Goal: Task Accomplishment & Management: Complete application form

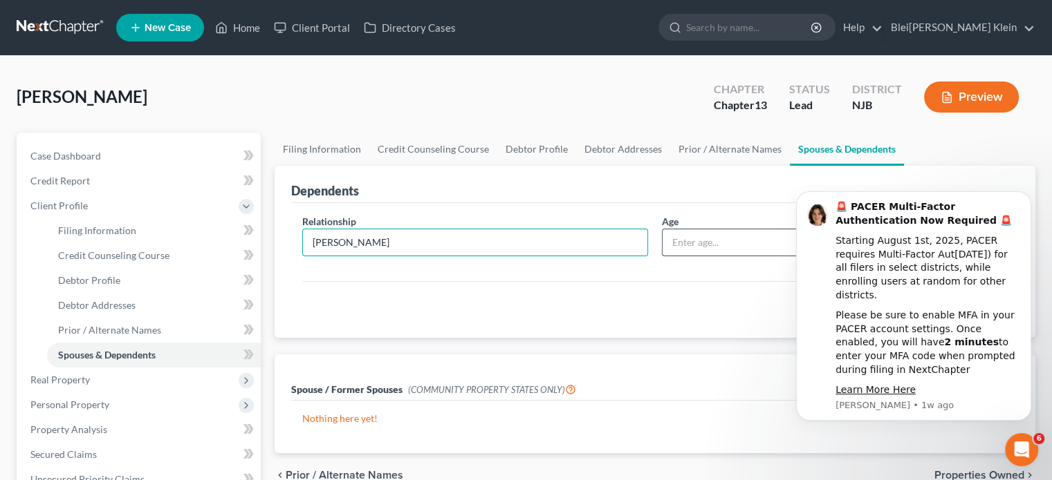
type input "[PERSON_NAME]"
click at [681, 240] on input "text" at bounding box center [744, 243] width 165 height 26
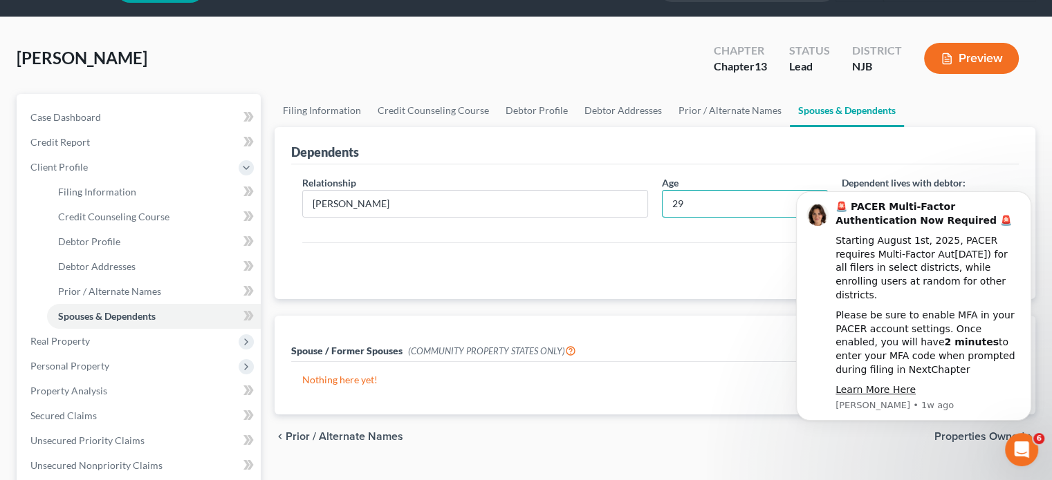
scroll to position [69, 0]
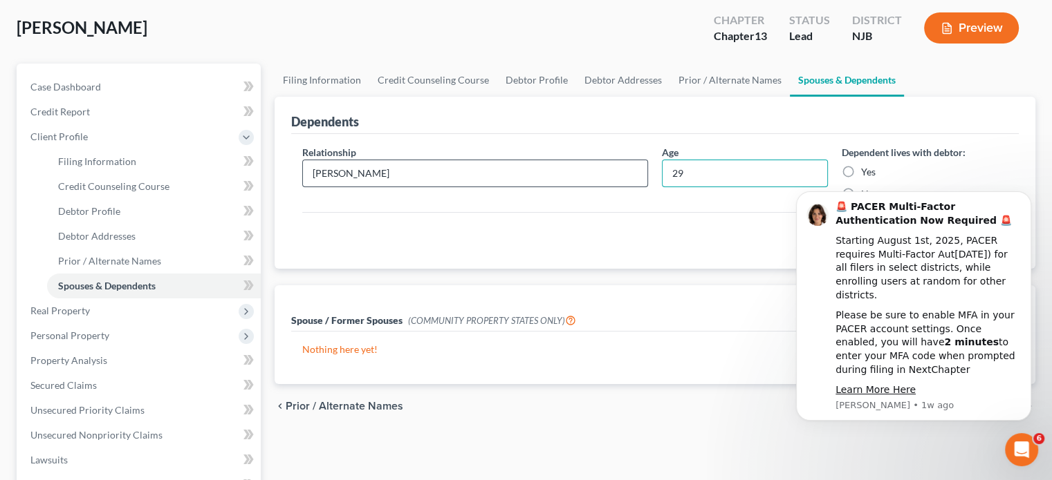
type input "29"
drag, startPoint x: 422, startPoint y: 174, endPoint x: 282, endPoint y: 196, distance: 142.1
click at [282, 196] on div "Dependents Relationship * Eros Livieratos Age 29 Dependent lives with debtor: Y…" at bounding box center [654, 183] width 760 height 173
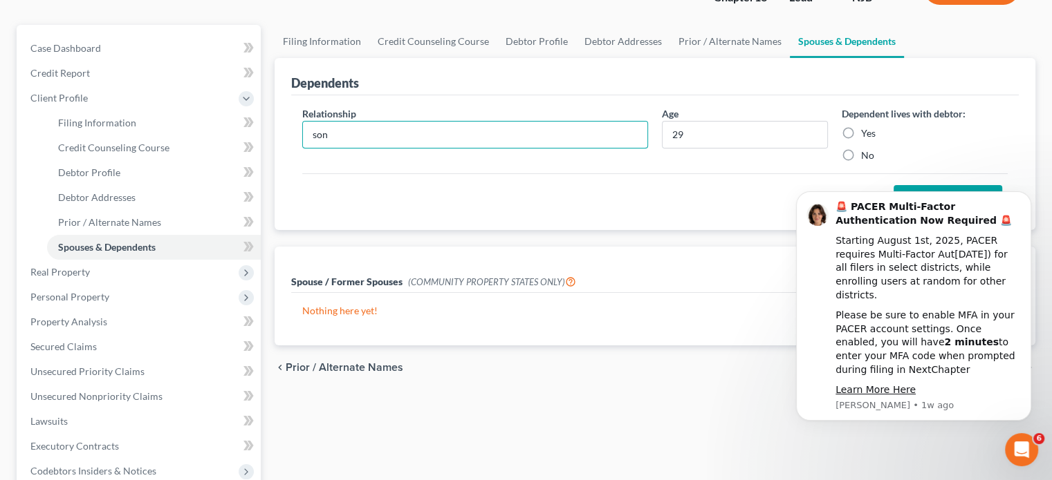
scroll to position [138, 0]
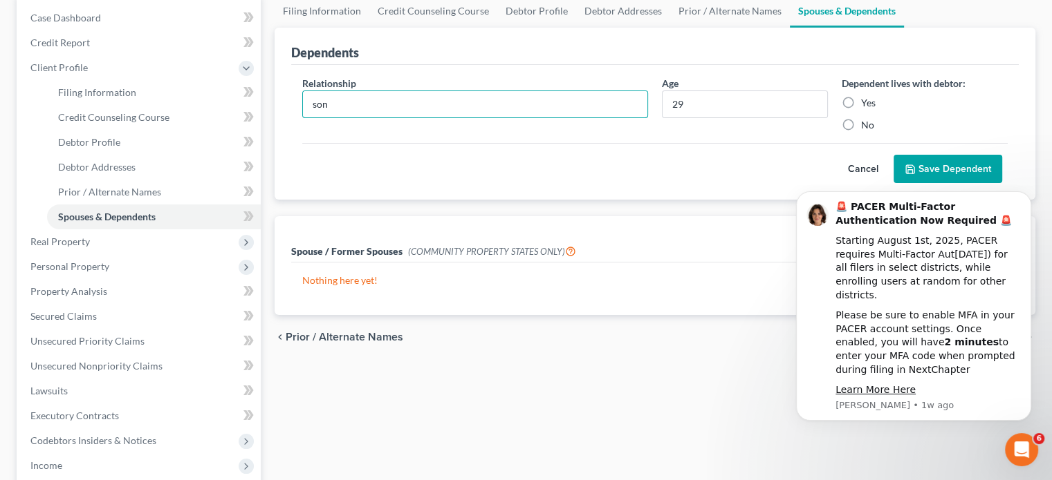
type input "son"
click at [861, 104] on label "Yes" at bounding box center [868, 103] width 15 height 14
click at [866, 104] on input "Yes" at bounding box center [870, 100] width 9 height 9
radio input "true"
click at [928, 169] on button "Save Dependent" at bounding box center [947, 169] width 109 height 29
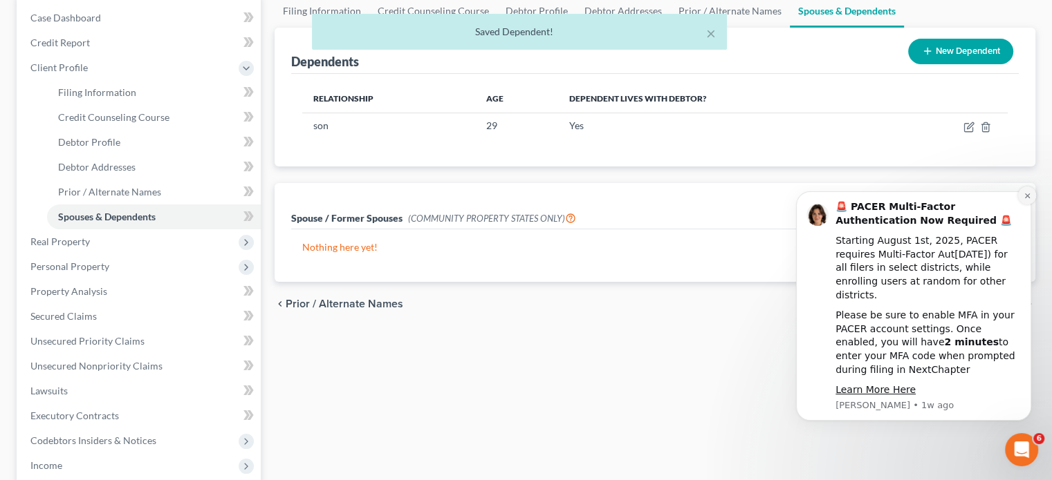
click at [1025, 200] on icon "Dismiss notification" at bounding box center [1027, 196] width 8 height 8
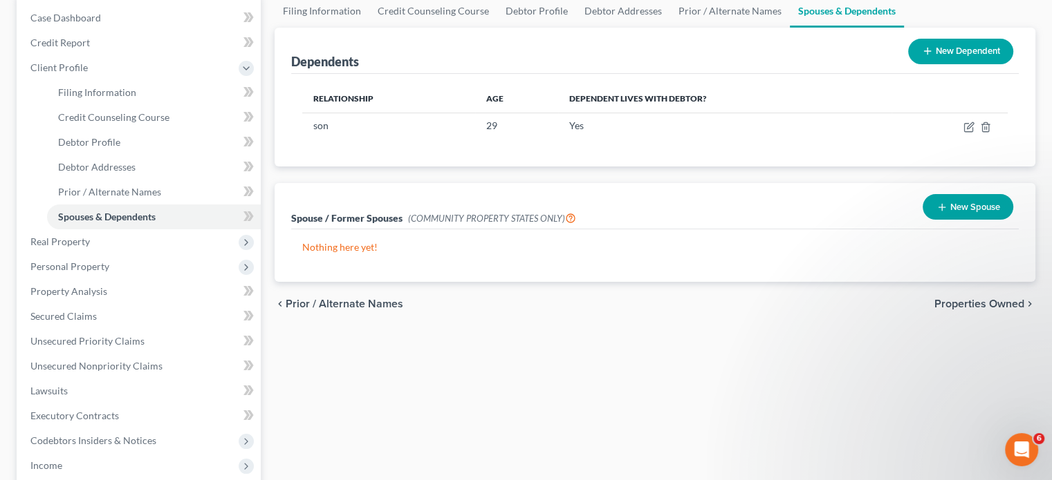
click at [962, 306] on span "Properties Owned" at bounding box center [979, 304] width 90 height 11
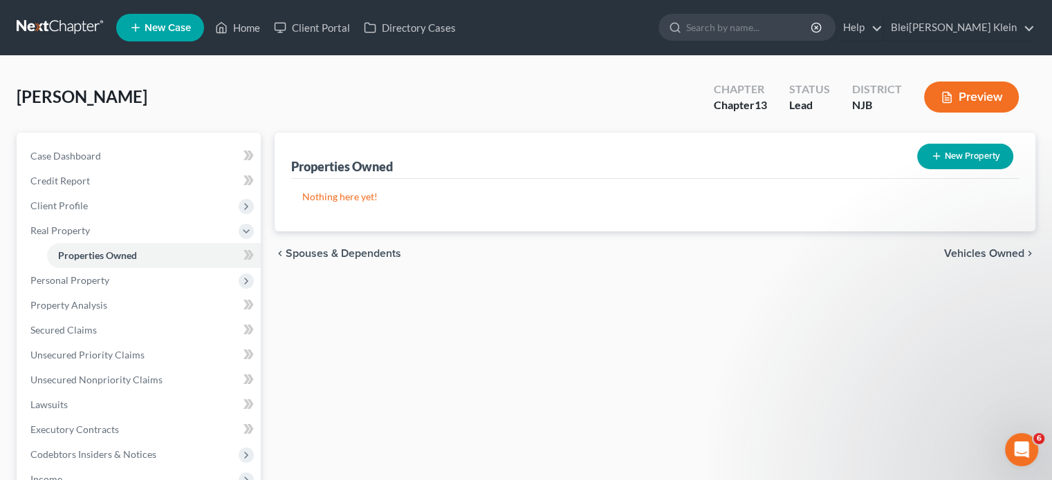
click at [960, 159] on button "New Property" at bounding box center [965, 157] width 96 height 26
select select "0"
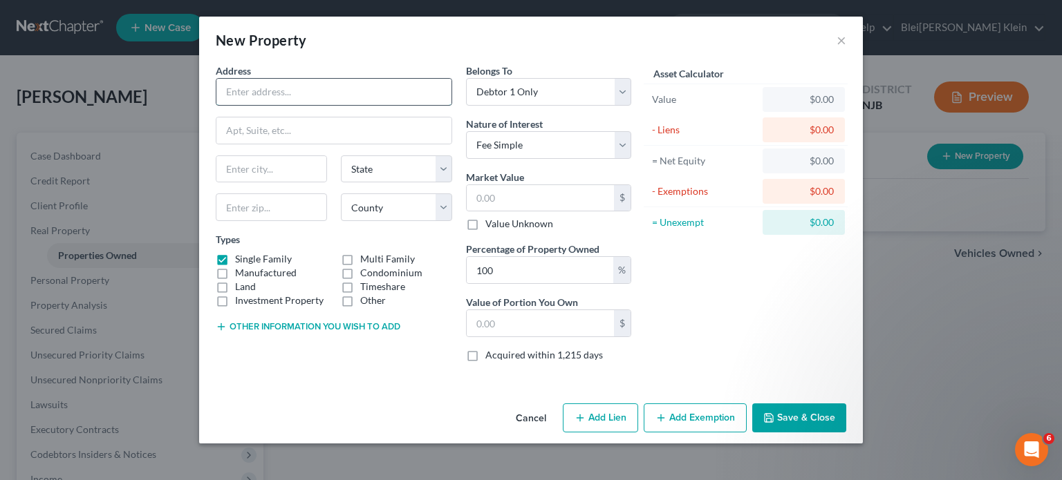
click at [259, 94] on input "text" at bounding box center [333, 92] width 235 height 26
paste input "y|"
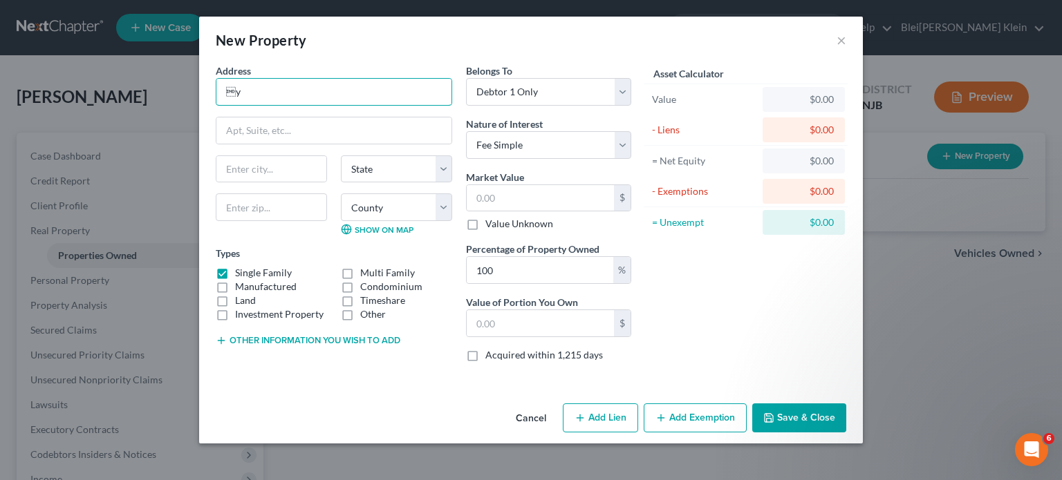
type input ""
type input "[STREET_ADDRESS]"
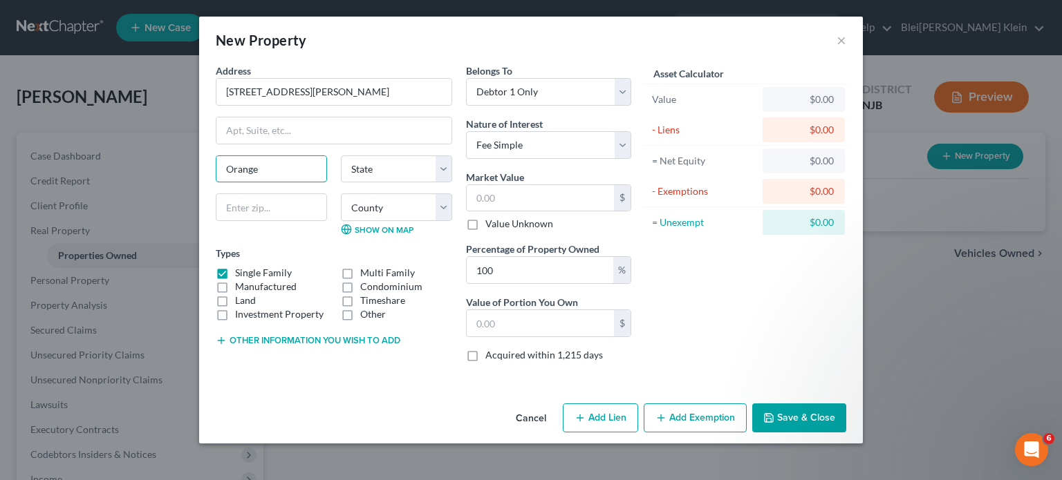
type input "Orange"
select select "33"
type input "07050"
click at [360, 272] on label "Multi Family" at bounding box center [387, 273] width 55 height 14
click at [366, 272] on input "Multi Family" at bounding box center [370, 270] width 9 height 9
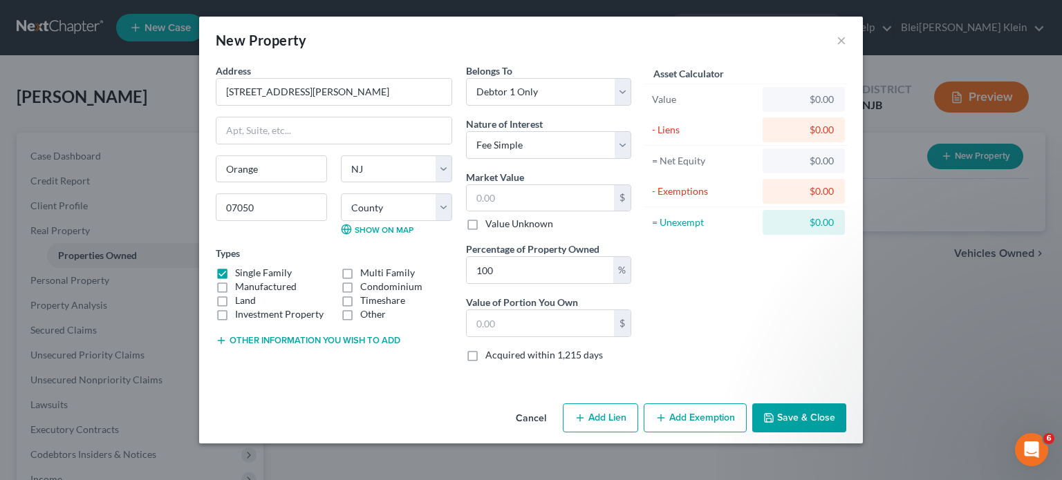
checkbox input "true"
click at [541, 194] on input "text" at bounding box center [540, 198] width 147 height 26
type input "3"
type input "3.00"
type input "39"
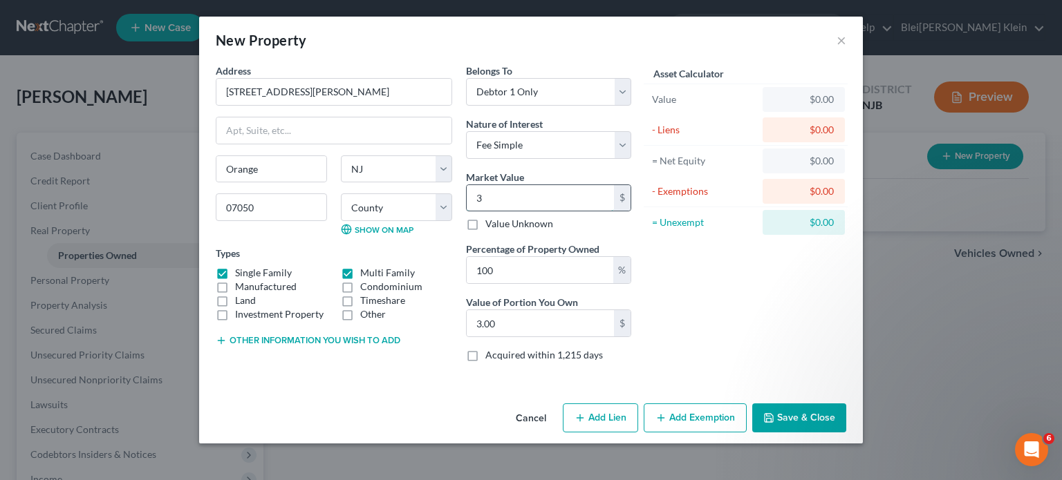
type input "39.00"
type input "390"
type input "390.00"
type input "3900"
type input "3,900.00"
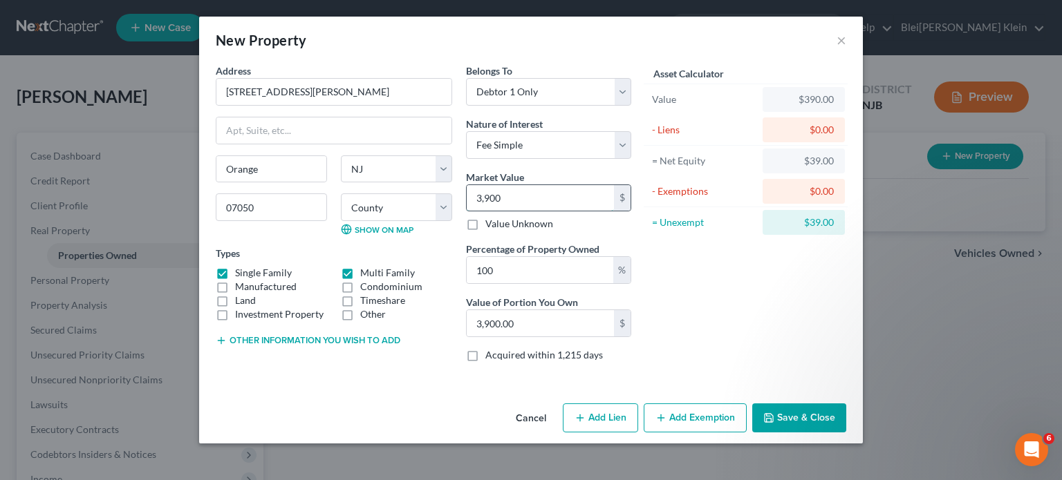
type input "3,9000"
type input "39,000.00"
type input "39,0000"
type input "390,000.00"
type input "390,000"
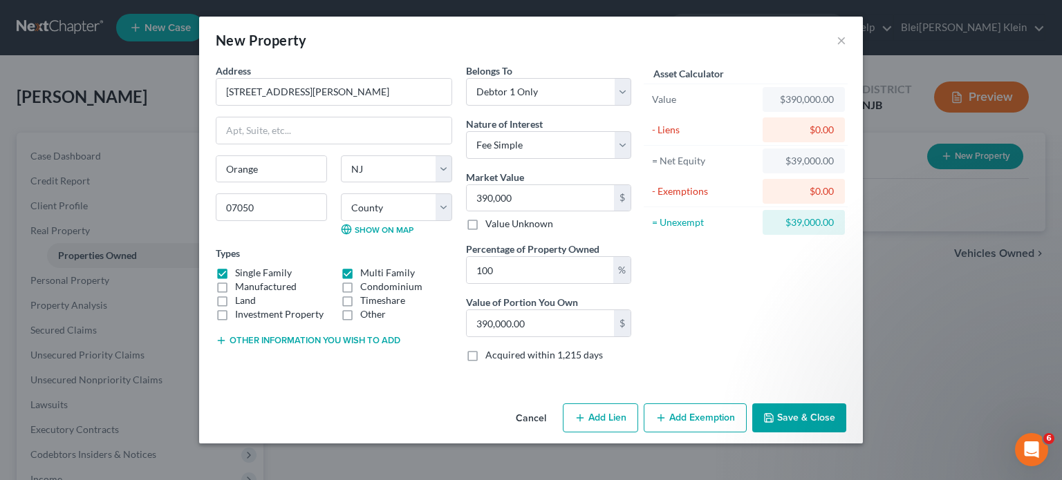
click at [619, 416] on button "Add Lien" at bounding box center [600, 418] width 75 height 29
select select "0"
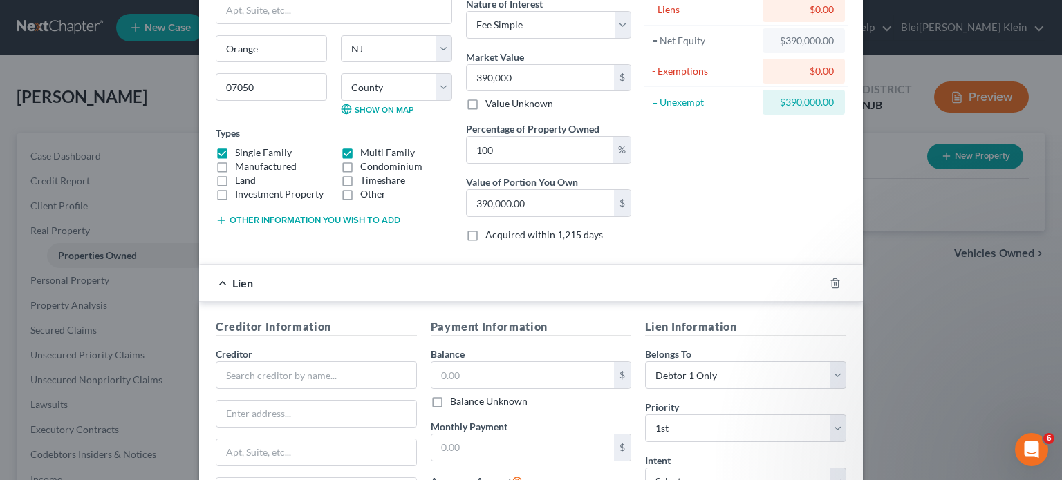
scroll to position [207, 0]
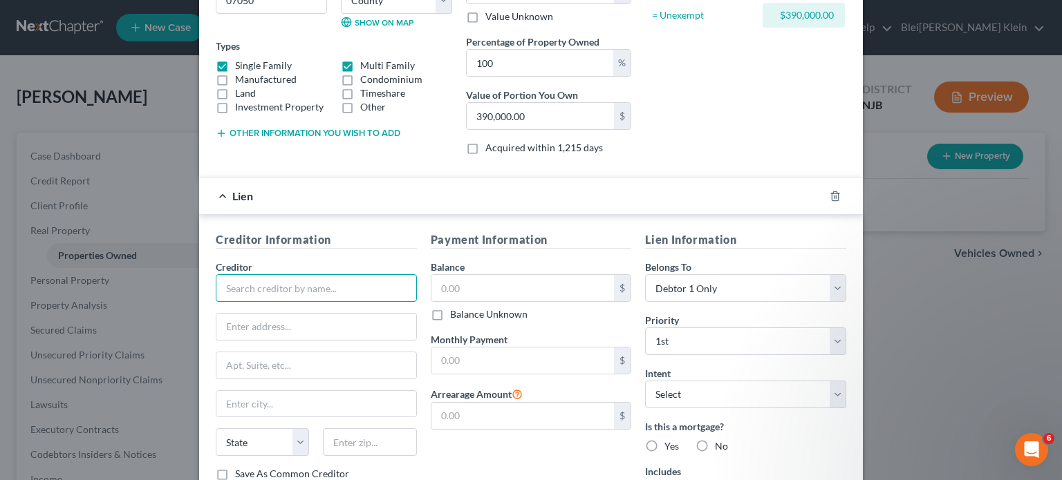
click at [252, 283] on input "text" at bounding box center [316, 288] width 201 height 28
type input "Nationstar Mortgage LLC"
drag, startPoint x: 471, startPoint y: 287, endPoint x: 429, endPoint y: 286, distance: 41.5
click at [431, 286] on input "text" at bounding box center [522, 288] width 183 height 26
paste input "6"
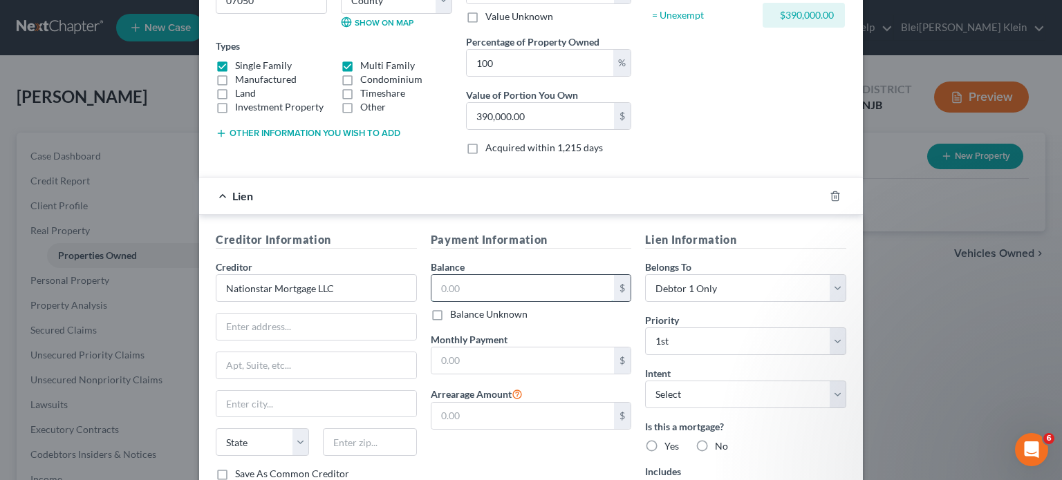
click at [449, 286] on input "text" at bounding box center [522, 288] width 183 height 26
type input "615,903.19"
click at [269, 326] on input "text" at bounding box center [316, 327] width 200 height 26
drag, startPoint x: 331, startPoint y: 286, endPoint x: 198, endPoint y: 288, distance: 133.4
click at [199, 288] on div "Creditor Information Creditor * Nationstar Mortgage LLC State AL AK AR AZ CA CO…" at bounding box center [531, 367] width 664 height 305
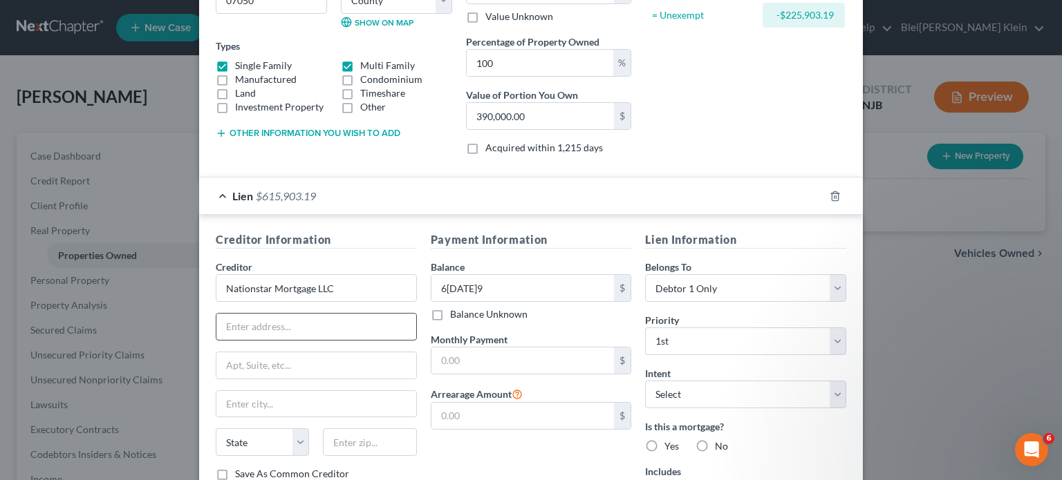
click at [250, 330] on input "text" at bounding box center [316, 327] width 200 height 26
paste input "8950 Cypress Waters Blvd"
type input "8950 Cypress Waters Blvd"
click at [246, 397] on input "text" at bounding box center [316, 404] width 200 height 26
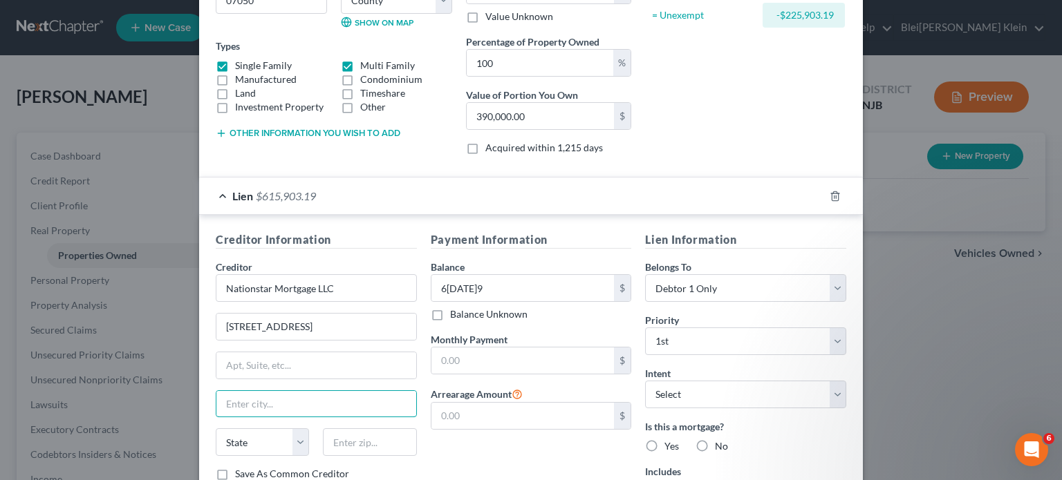
paste input "Coppell"
type input "Coppell"
click at [236, 445] on select "State AL AK AR AZ CA CO CT DE DC FL GA GU HI ID IL IN IA KS KY LA ME MD MA MI M…" at bounding box center [262, 443] width 93 height 28
select select "45"
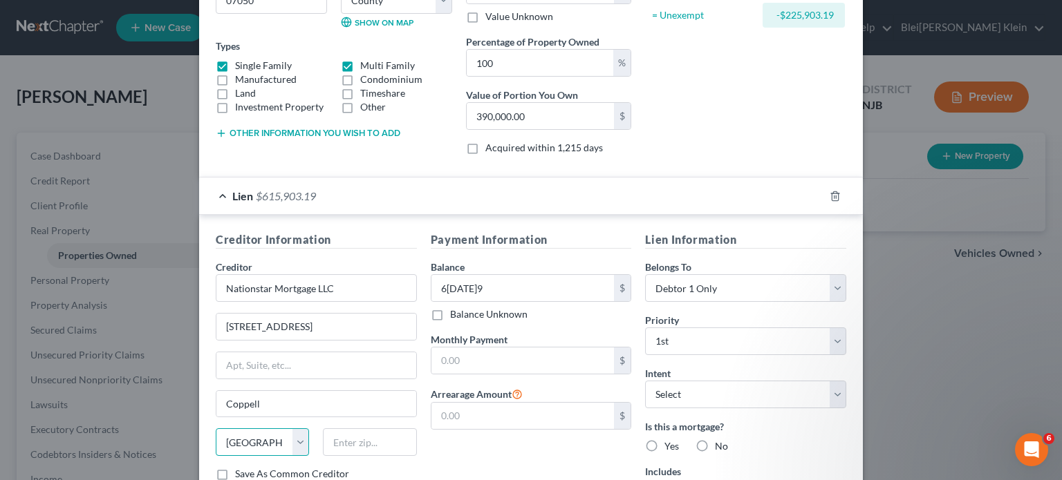
click at [216, 429] on select "State AL AK AR AZ CA CO CT DE DC FL GA GU HI ID IL IN IA KS KY LA ME MD MA MI M…" at bounding box center [262, 443] width 93 height 28
click at [342, 436] on input "text" at bounding box center [369, 443] width 93 height 28
paste input "75019"
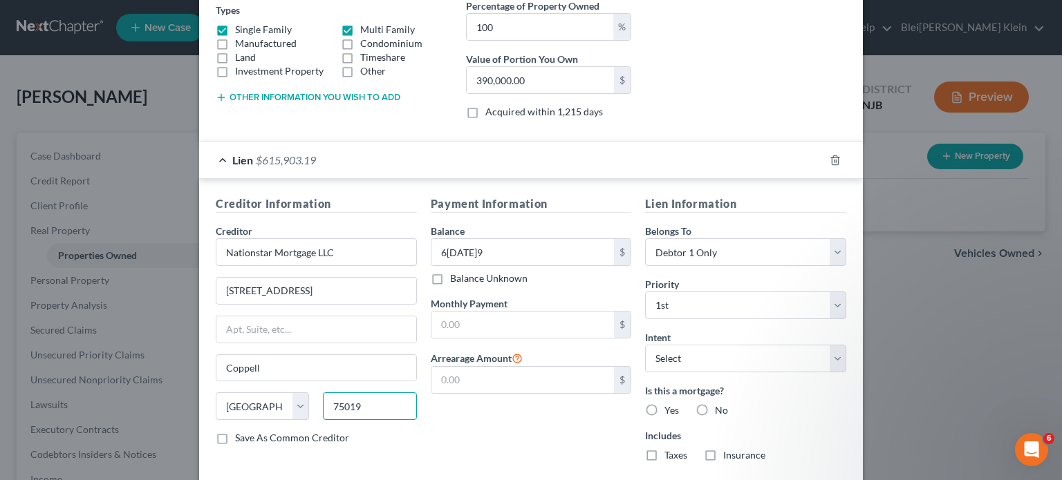
scroll to position [277, 0]
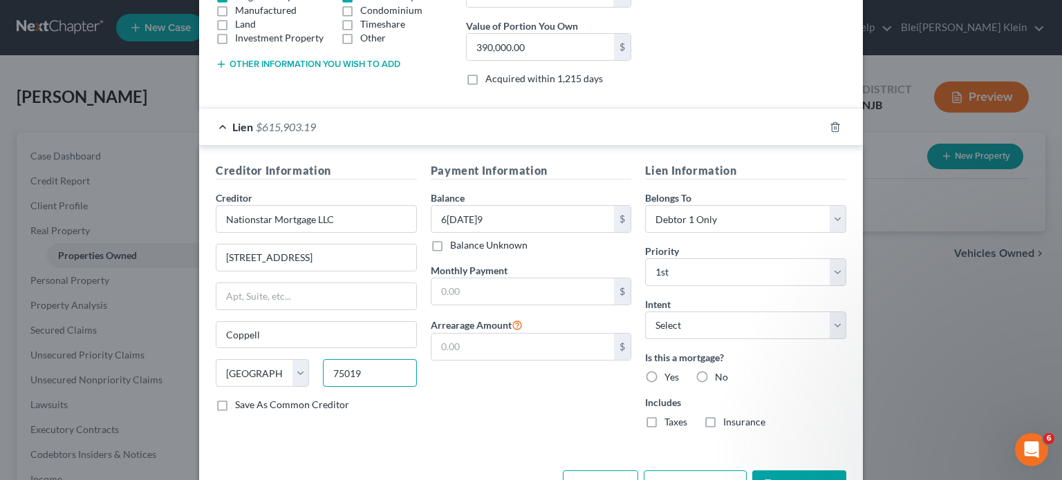
type input "75019"
click at [528, 273] on div "Monthly Payment $" at bounding box center [531, 284] width 201 height 42
click at [526, 285] on input "text" at bounding box center [522, 292] width 183 height 26
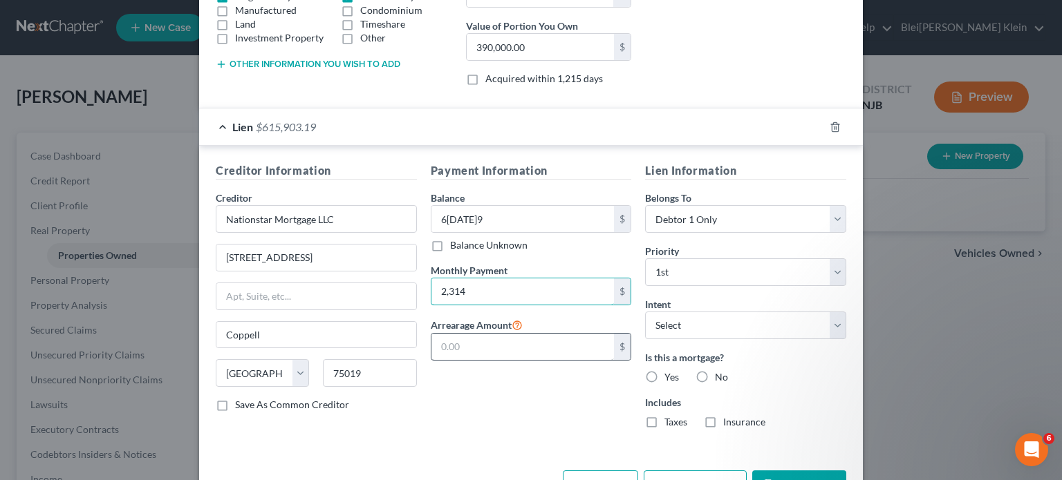
type input "2,314"
click at [479, 344] on input "text" at bounding box center [522, 347] width 183 height 26
type input "296,001.00"
click at [664, 373] on label "Yes" at bounding box center [671, 378] width 15 height 14
click at [670, 373] on input "Yes" at bounding box center [674, 375] width 9 height 9
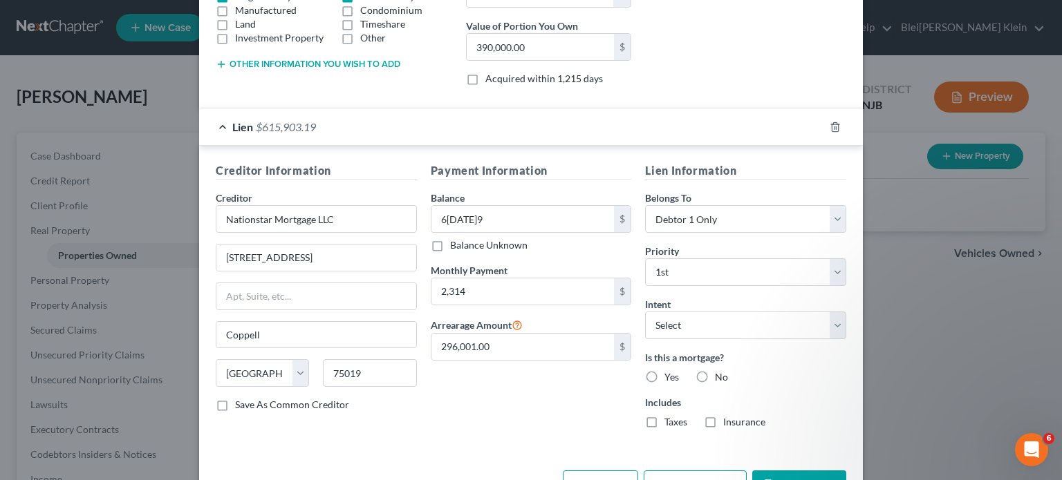
radio input "true"
click at [664, 420] on label "Taxes" at bounding box center [675, 423] width 23 height 14
click at [670, 420] on input "Taxes" at bounding box center [674, 420] width 9 height 9
checkbox input "true"
click at [723, 419] on label "Insurance" at bounding box center [744, 423] width 42 height 14
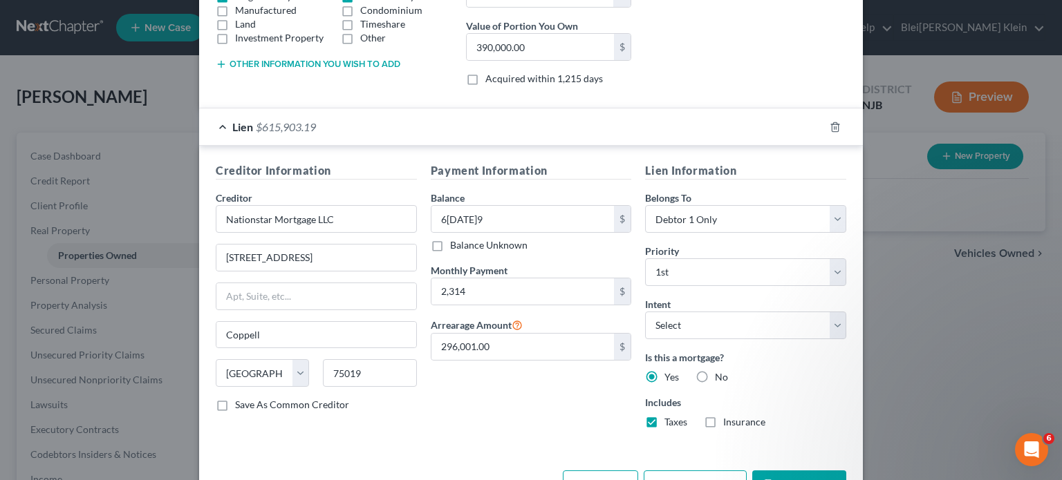
click at [729, 419] on input "Insurance" at bounding box center [733, 420] width 9 height 9
checkbox input "true"
click at [678, 325] on select "Select Surrender Redeem Reaffirm Avoid Other" at bounding box center [745, 326] width 201 height 28
select select "4"
click at [645, 312] on select "Select Surrender Redeem Reaffirm Avoid Other" at bounding box center [745, 326] width 201 height 28
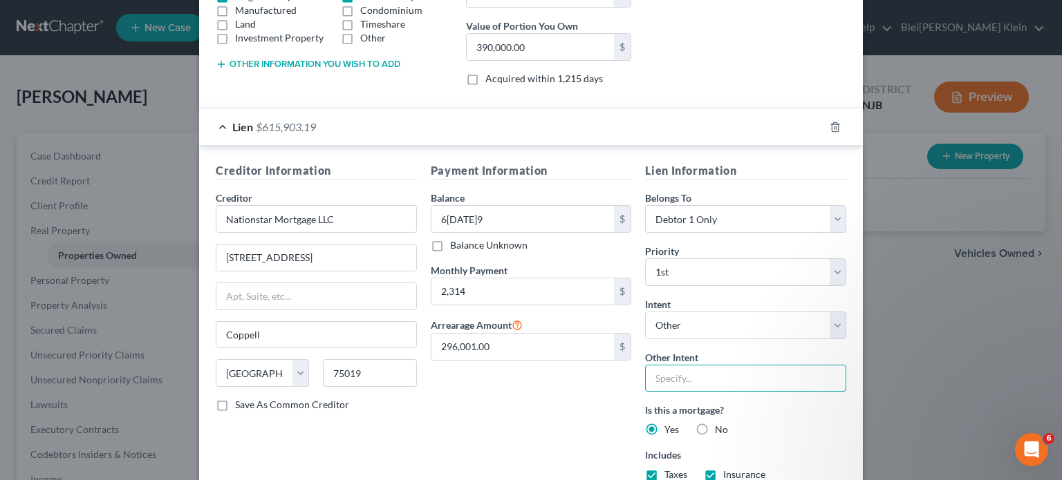
click at [663, 373] on input "text" at bounding box center [745, 379] width 201 height 28
type input "cram down sale"
click at [235, 404] on label "Save As Common Creditor" at bounding box center [292, 405] width 114 height 14
click at [241, 404] on input "Save As Common Creditor" at bounding box center [245, 402] width 9 height 9
checkbox input "true"
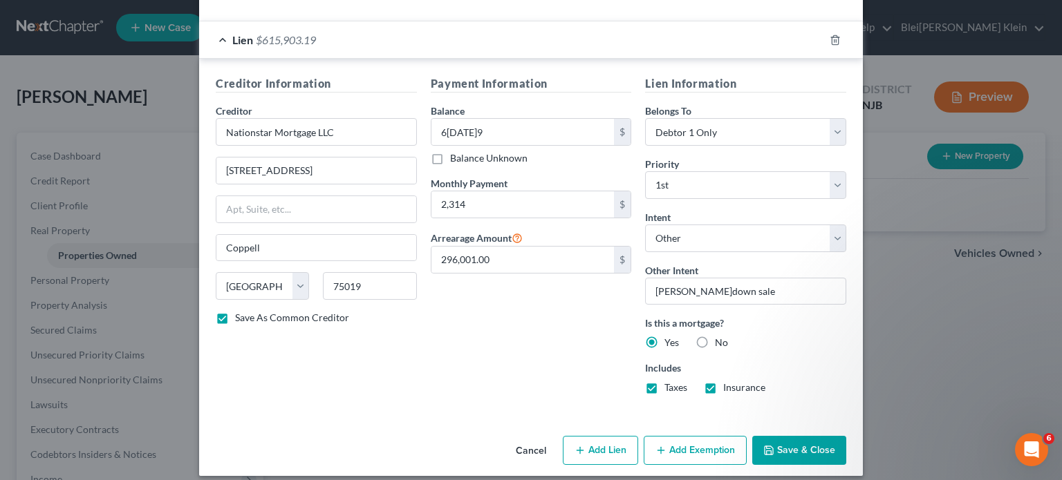
scroll to position [373, 0]
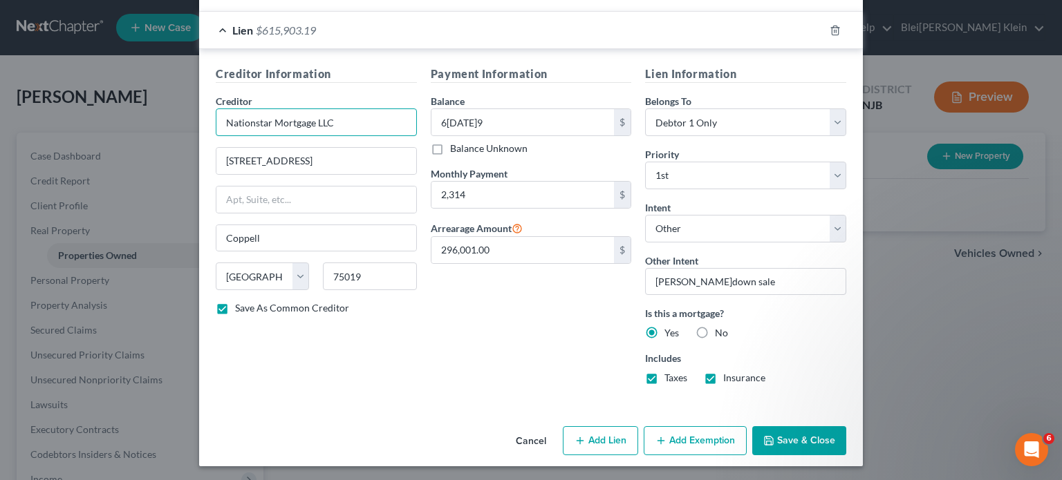
drag, startPoint x: 343, startPoint y: 118, endPoint x: 195, endPoint y: 113, distance: 148.1
click at [199, 116] on div "Creditor Information Creditor * Nationstar Mortgage LLC 8950 Cypress Waters Blv…" at bounding box center [531, 228] width 664 height 358
type input "R"
type input "Nationstar Mortgage LLC"
click at [716, 436] on button "Add Exemption" at bounding box center [695, 441] width 103 height 29
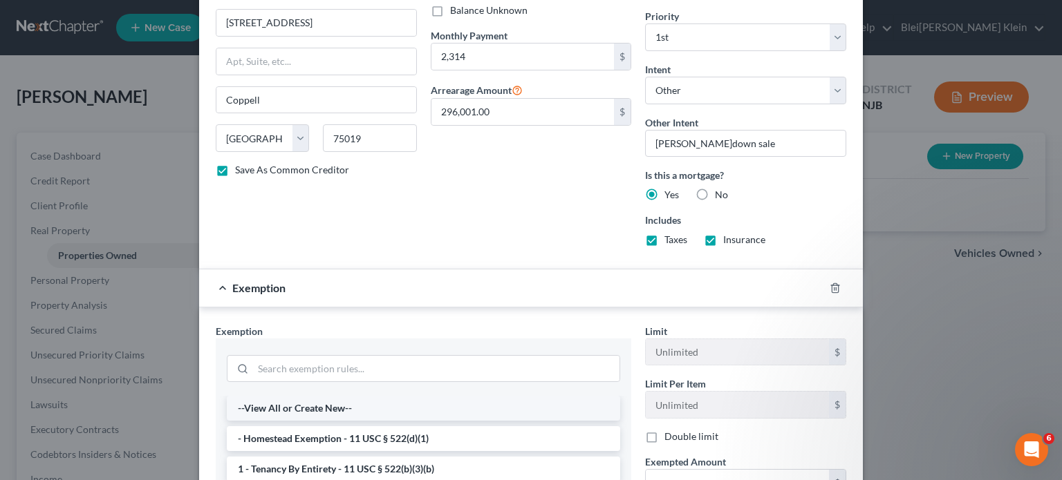
scroll to position [650, 0]
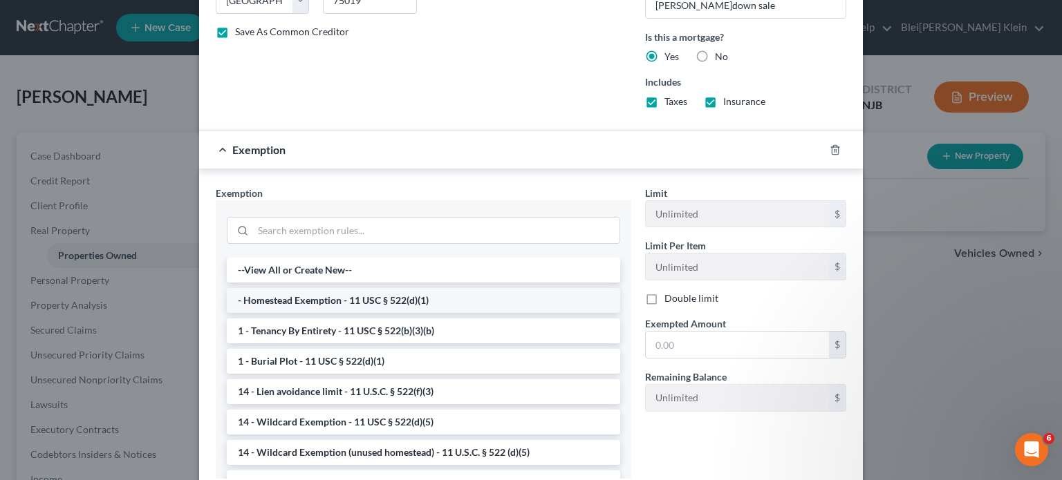
click at [324, 299] on li "- Homestead Exemption - 11 USC § 522(d)(1)" at bounding box center [423, 300] width 393 height 25
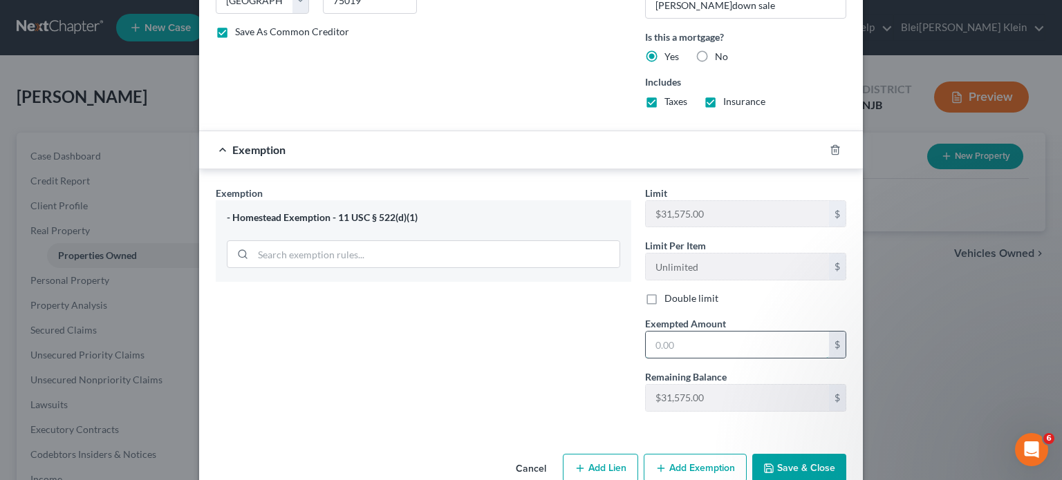
click at [680, 337] on input "text" at bounding box center [737, 345] width 183 height 26
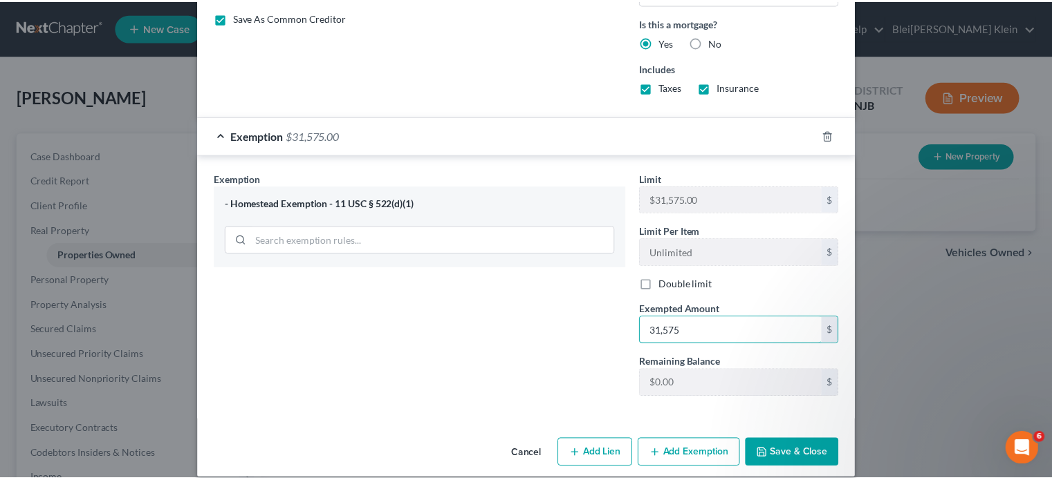
scroll to position [675, 0]
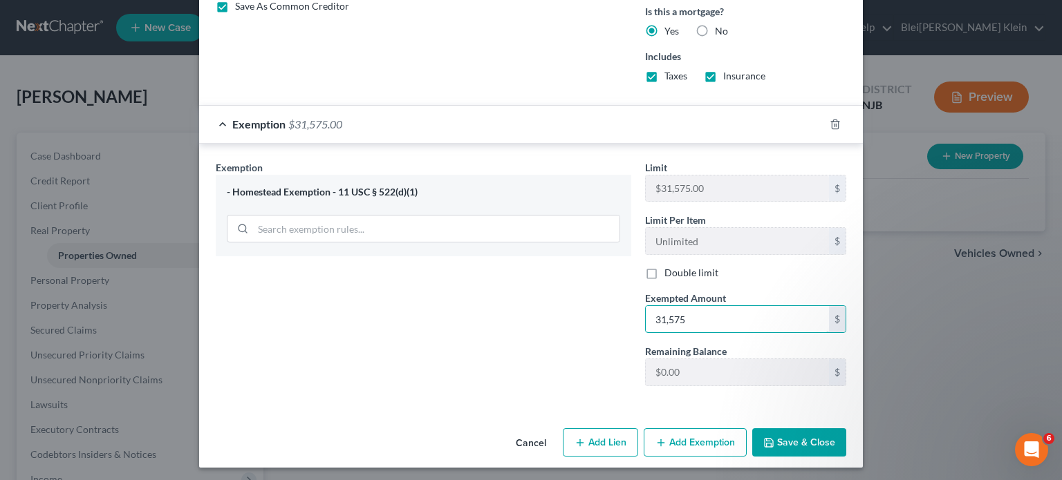
type input "31,575"
click at [788, 432] on button "Save & Close" at bounding box center [799, 443] width 94 height 29
checkbox input "false"
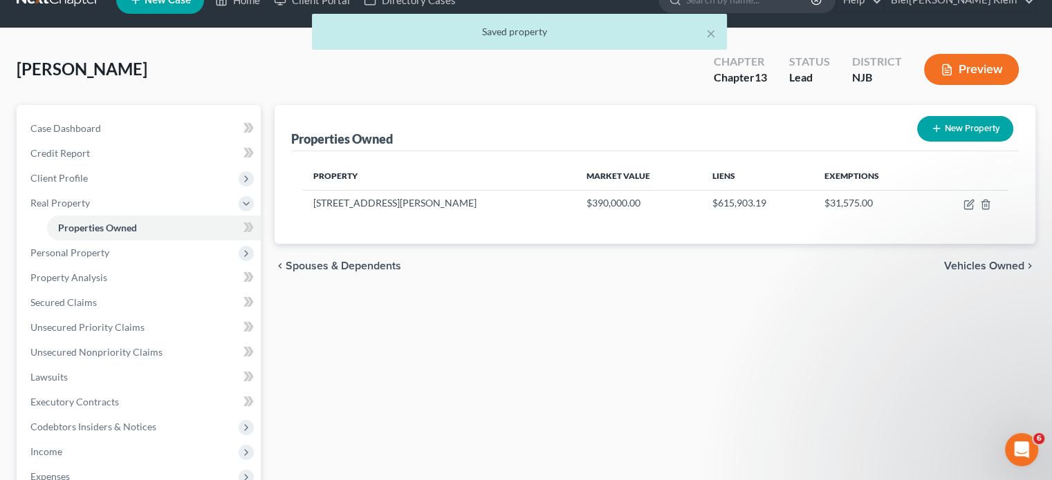
scroll to position [69, 0]
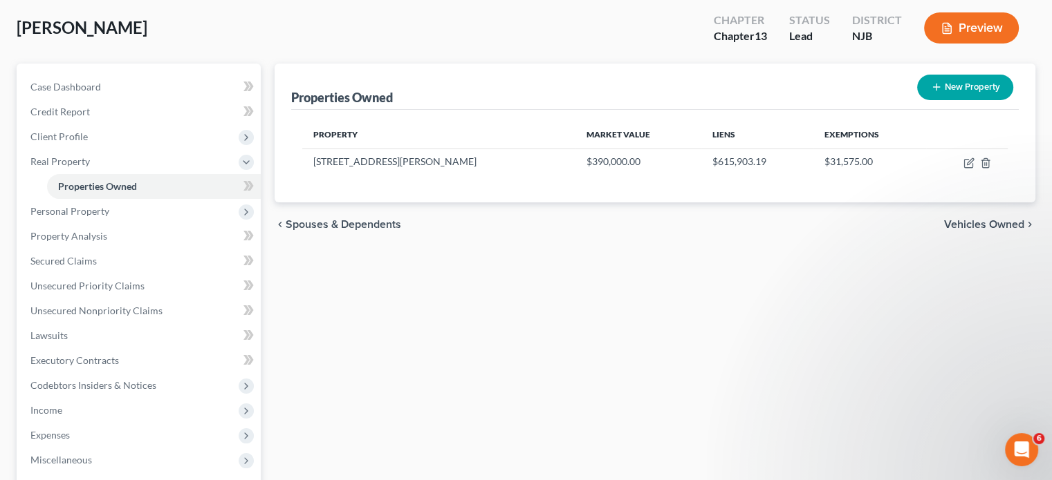
click at [956, 225] on span "Vehicles Owned" at bounding box center [984, 224] width 80 height 11
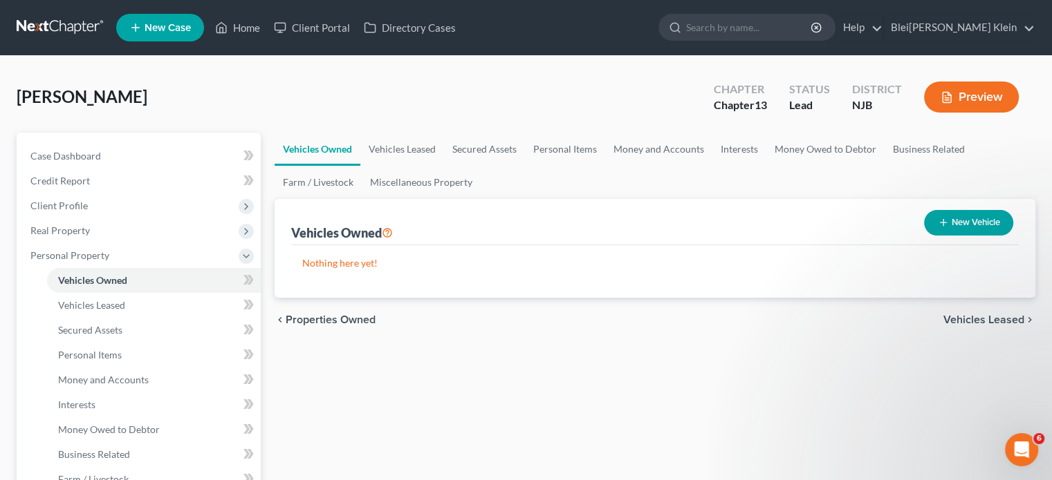
click at [967, 317] on span "Vehicles Leased" at bounding box center [983, 320] width 81 height 11
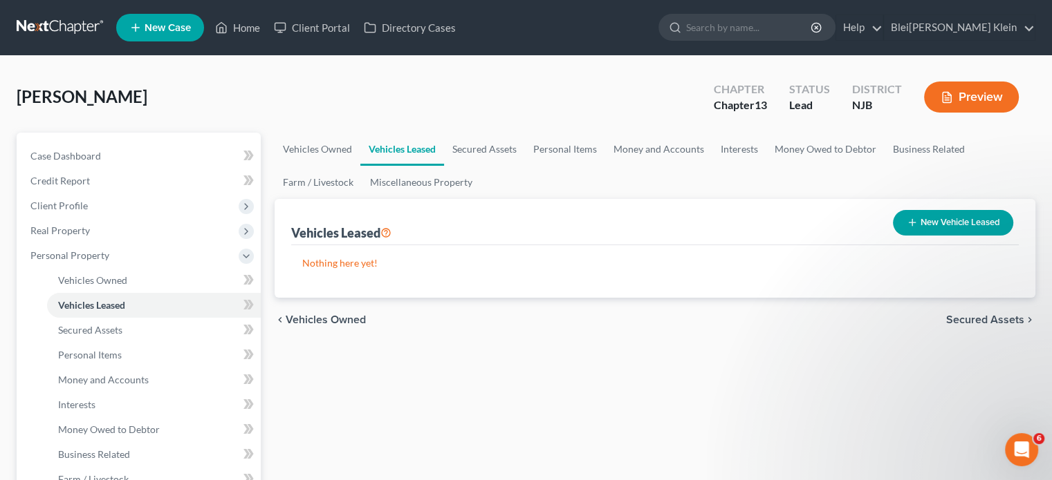
click at [967, 317] on span "Secured Assets" at bounding box center [985, 320] width 78 height 11
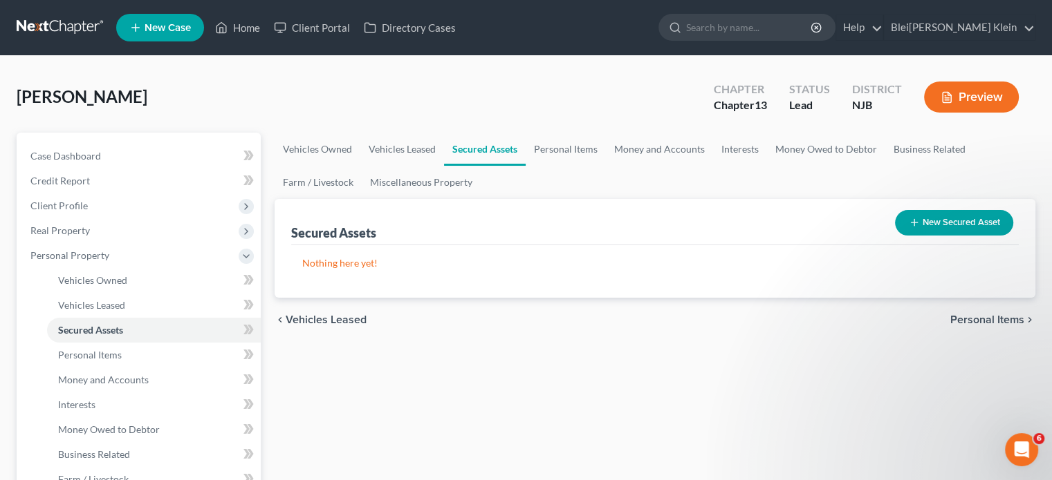
click at [967, 317] on span "Personal Items" at bounding box center [987, 320] width 74 height 11
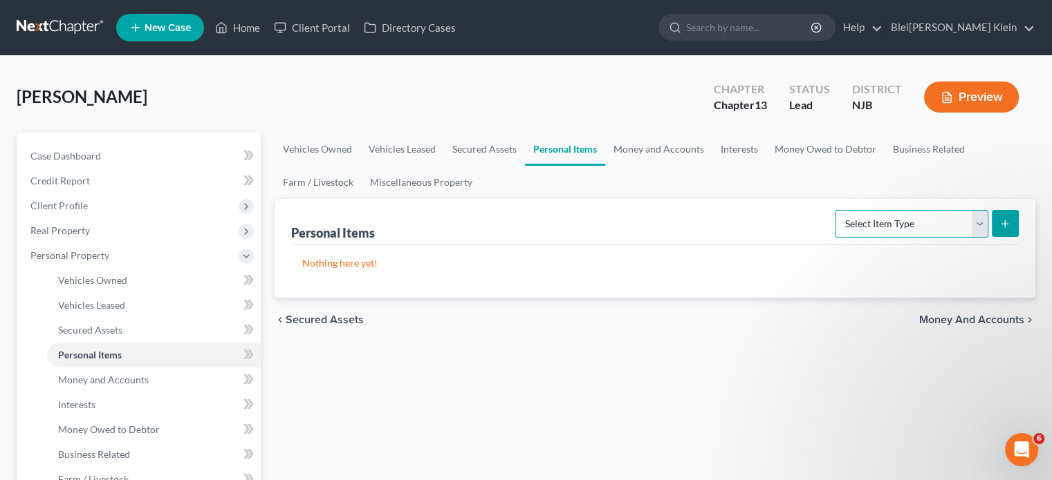
click at [890, 225] on select "Select Item Type Clothing Collectibles Of Value Electronics Firearms Household …" at bounding box center [910, 224] width 153 height 28
select select "clothing"
click at [836, 210] on select "Select Item Type Clothing Collectibles Of Value Electronics Firearms Household …" at bounding box center [910, 224] width 153 height 28
click at [1007, 227] on icon "submit" at bounding box center [1004, 223] width 11 height 11
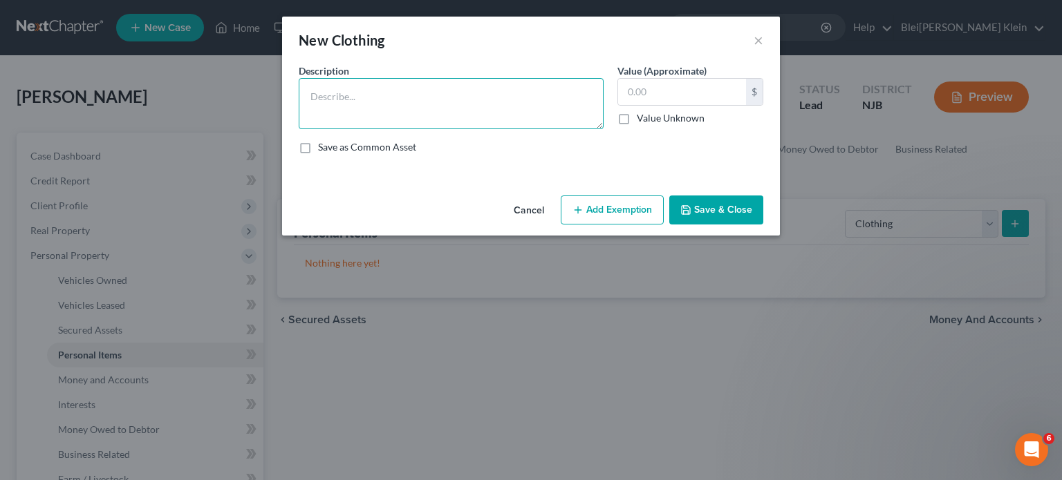
click at [476, 88] on textarea at bounding box center [451, 103] width 305 height 51
type textarea "n"
type textarea "misc clothing"
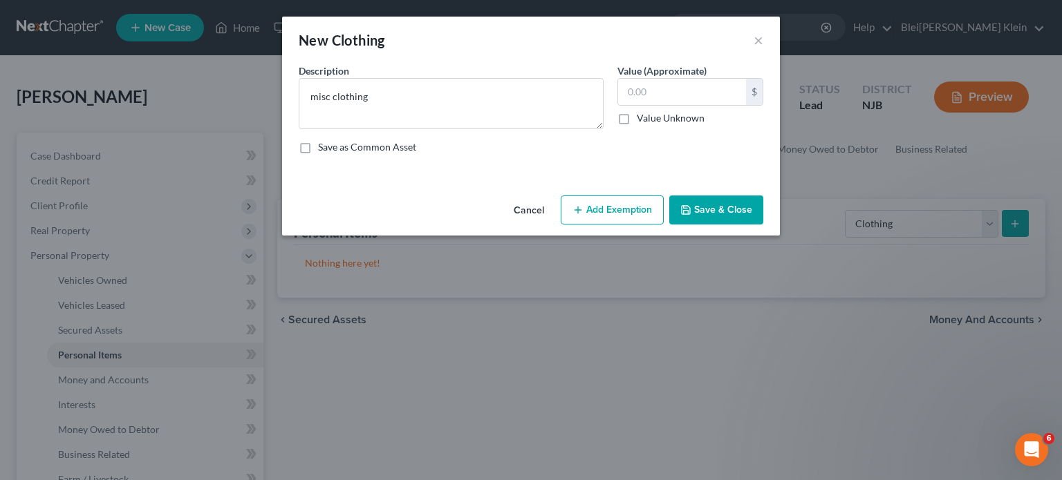
click at [318, 150] on label "Save as Common Asset" at bounding box center [367, 147] width 98 height 14
click at [324, 149] on input "Save as Common Asset" at bounding box center [328, 144] width 9 height 9
checkbox input "true"
click at [670, 83] on input "text" at bounding box center [682, 92] width 128 height 26
type input "100"
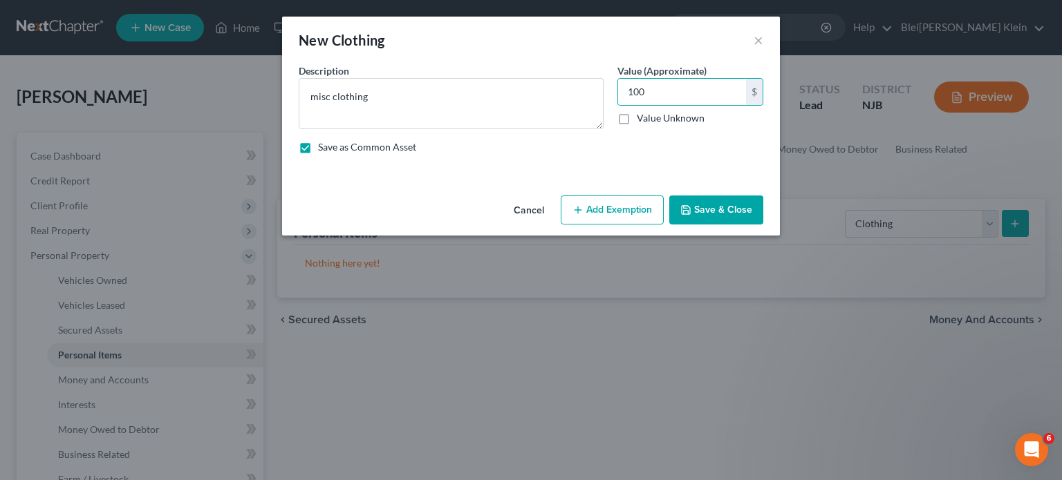
click at [624, 205] on button "Add Exemption" at bounding box center [612, 210] width 103 height 29
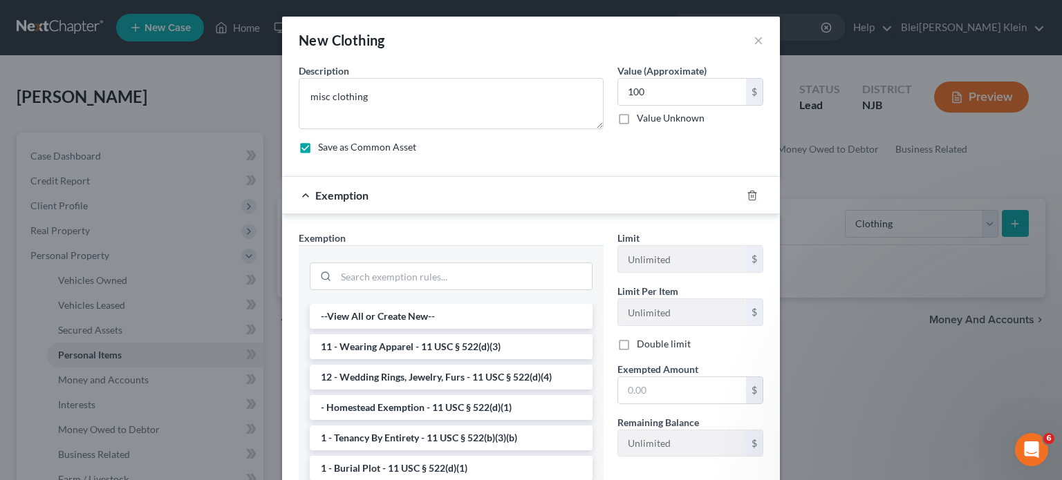
click at [423, 344] on li "11 - Wearing Apparel - 11 USC § 522(d)(3)" at bounding box center [451, 347] width 283 height 25
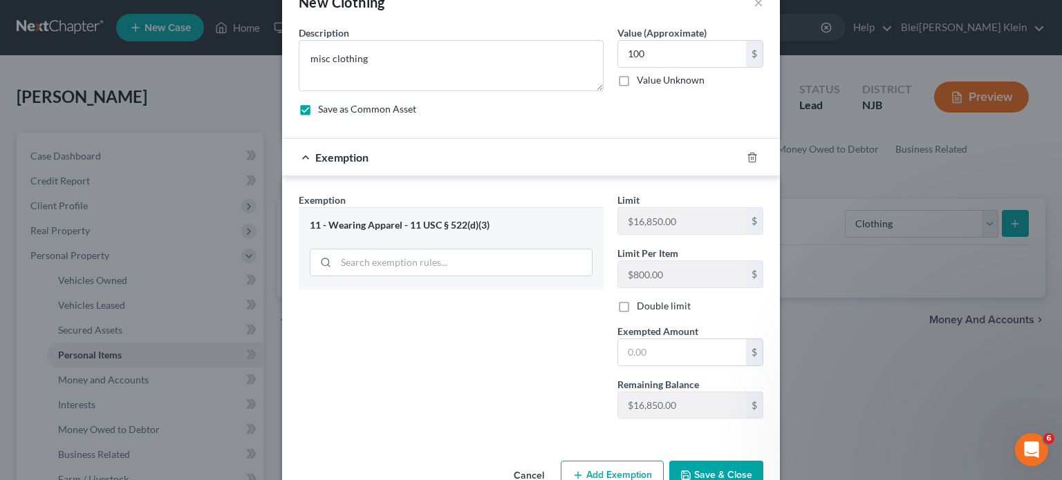
scroll to position [73, 0]
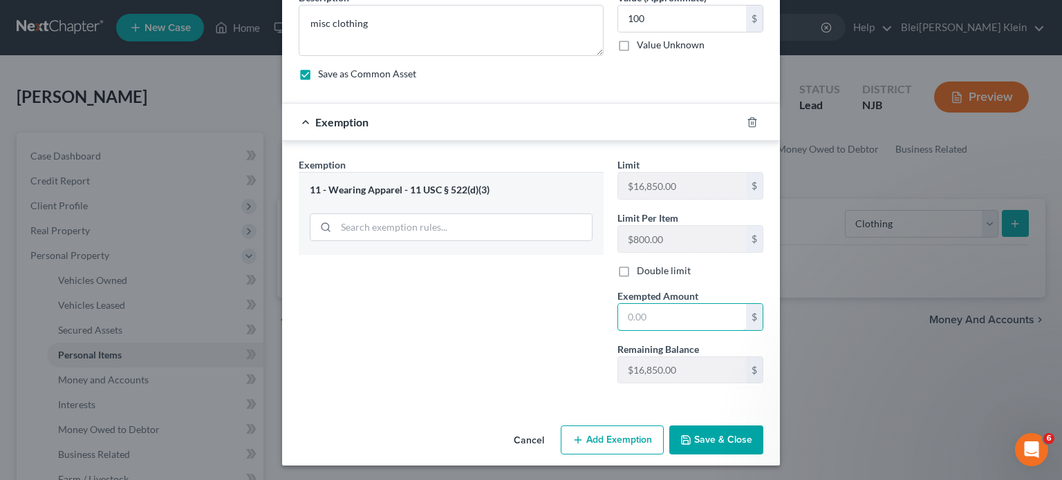
drag, startPoint x: 648, startPoint y: 315, endPoint x: 598, endPoint y: 321, distance: 50.2
click at [598, 321] on div "Exemption Set must be selected for CA. Exemption * 11 - Wearing Apparel - 11 US…" at bounding box center [531, 277] width 478 height 238
type input "100"
click at [701, 438] on button "Save & Close" at bounding box center [716, 440] width 94 height 29
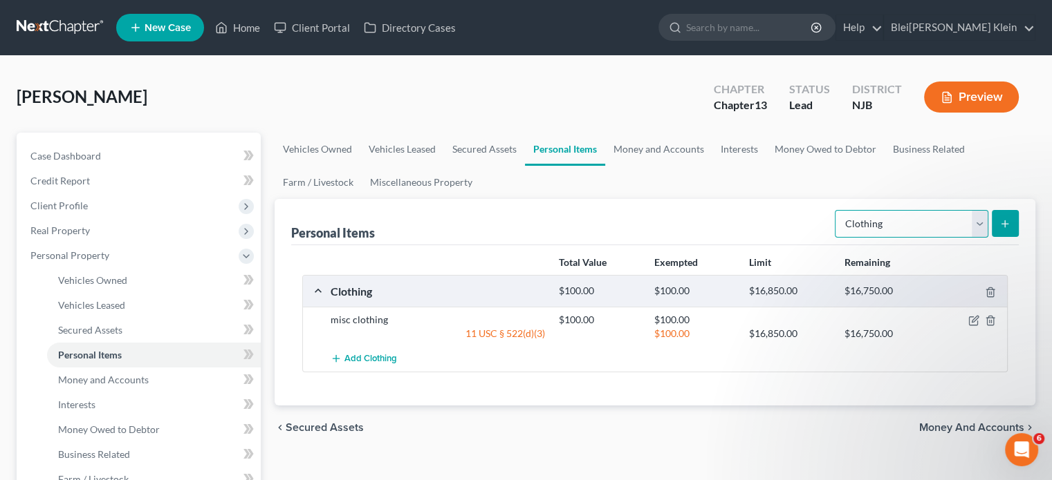
click at [895, 230] on select "Select Item Type Clothing Collectibles Of Value Electronics Firearms Household …" at bounding box center [910, 224] width 153 height 28
select select "electronics"
click at [836, 210] on select "Select Item Type Clothing Collectibles Of Value Electronics Firearms Household …" at bounding box center [910, 224] width 153 height 28
click at [1009, 221] on icon "submit" at bounding box center [1004, 223] width 11 height 11
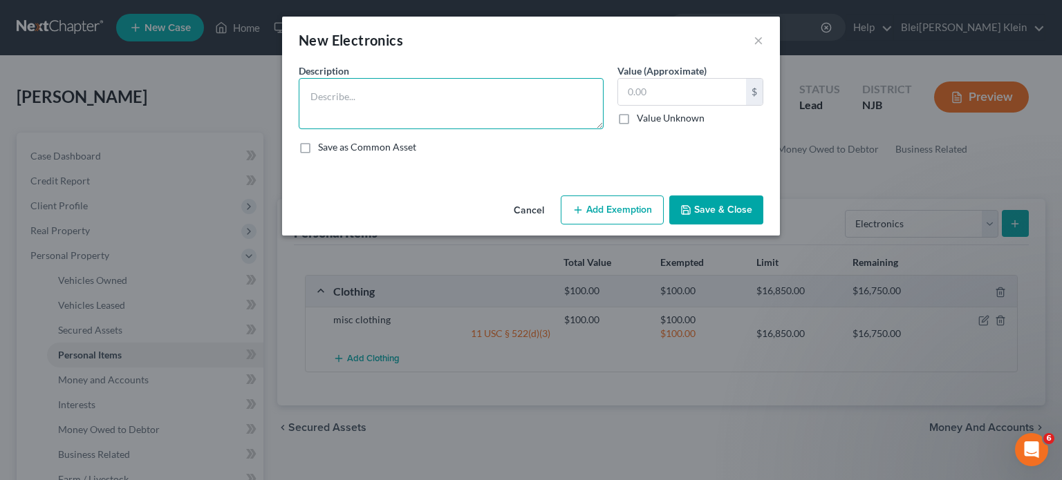
click at [416, 97] on textarea at bounding box center [451, 103] width 305 height 51
click at [395, 95] on textarea "misc electronics, TV computer," at bounding box center [451, 103] width 305 height 51
type textarea "misc electronics, TV, computer,"
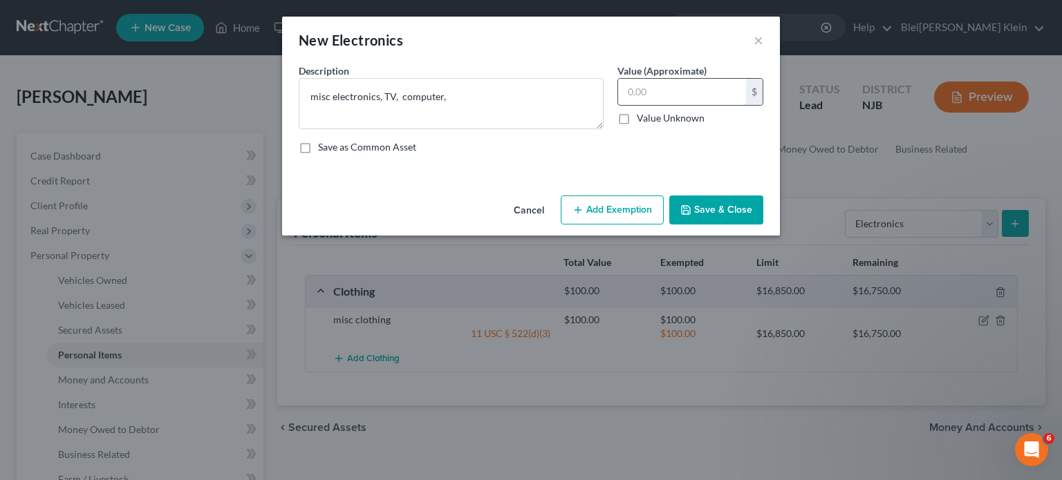
click at [630, 96] on input "text" at bounding box center [682, 92] width 128 height 26
type input "1,000"
click at [593, 207] on button "Add Exemption" at bounding box center [612, 210] width 103 height 29
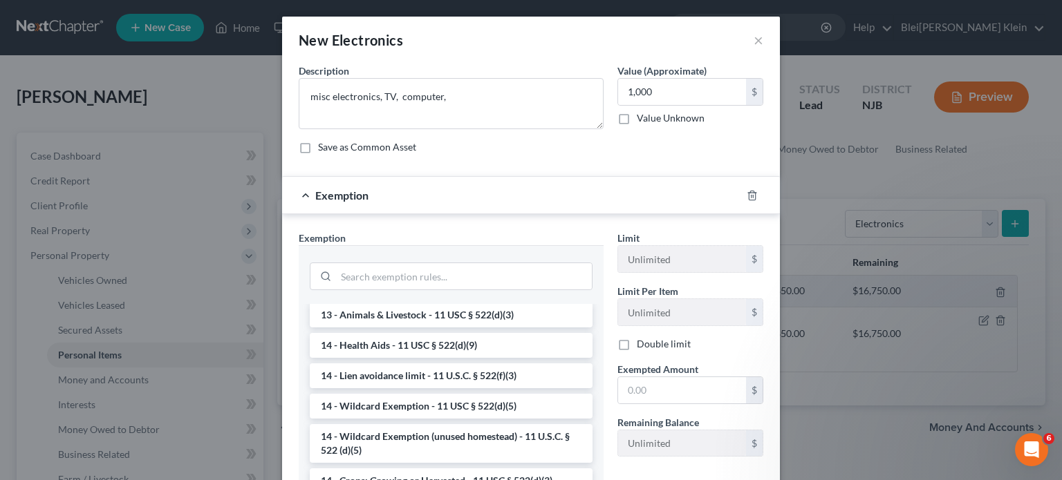
scroll to position [207, 0]
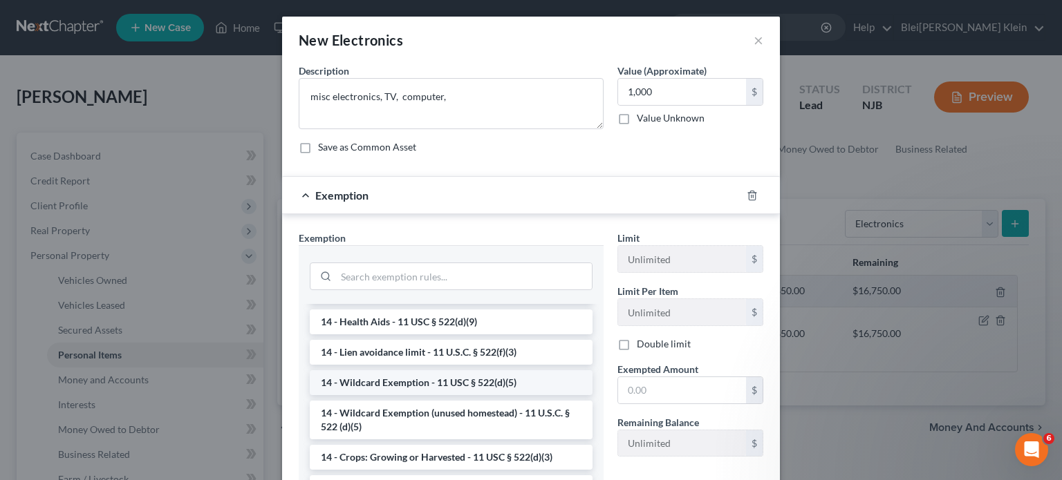
click at [431, 380] on li "14 - Wildcard Exemption - 11 USC § 522(d)(5)" at bounding box center [451, 383] width 283 height 25
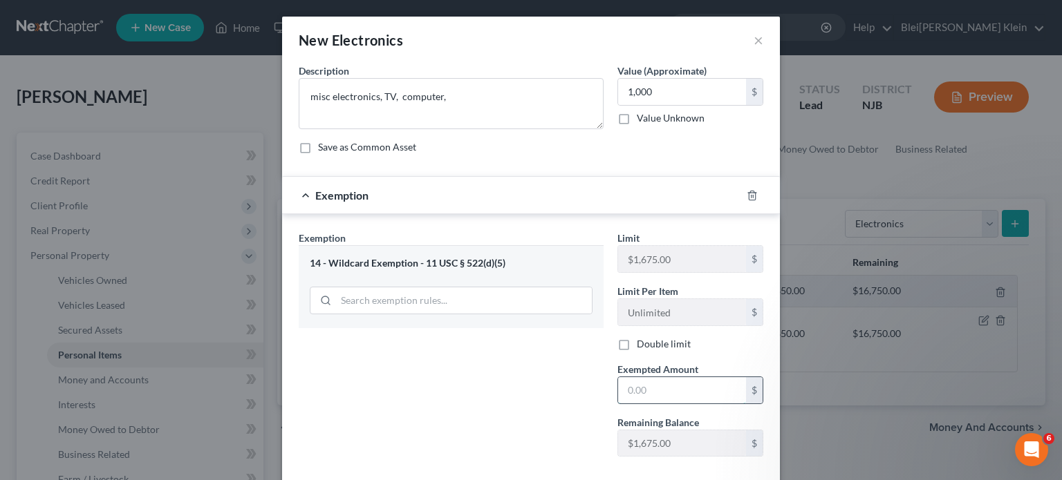
click at [623, 391] on input "text" at bounding box center [682, 390] width 128 height 26
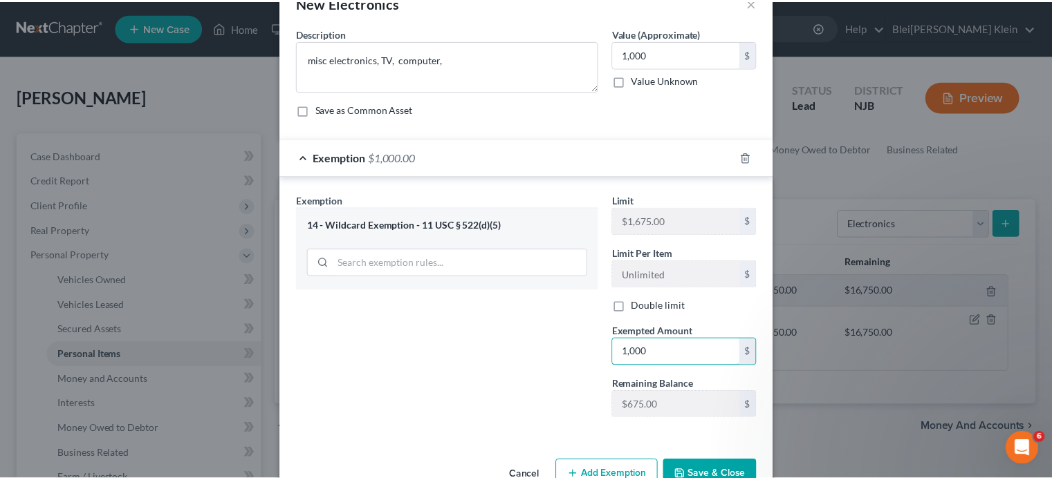
scroll to position [73, 0]
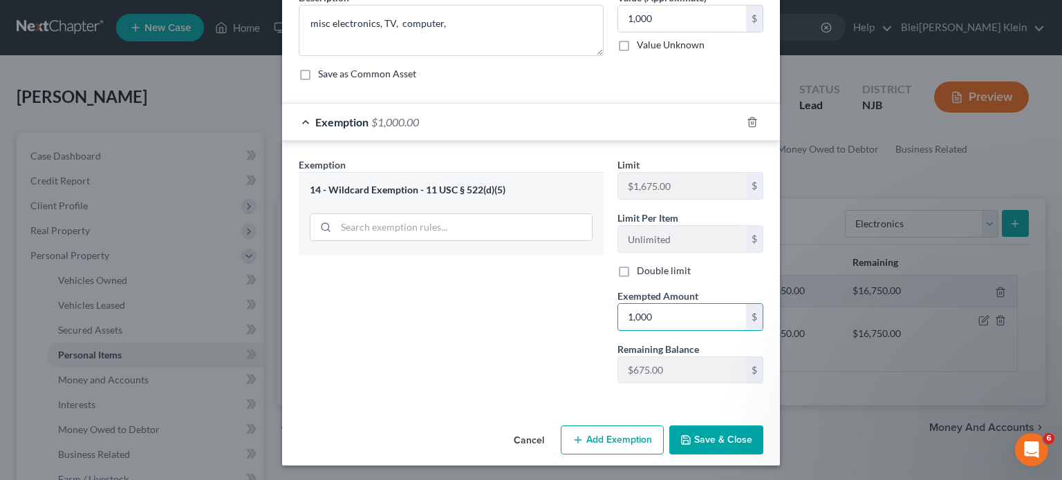
type input "1,000"
click at [716, 438] on button "Save & Close" at bounding box center [716, 440] width 94 height 29
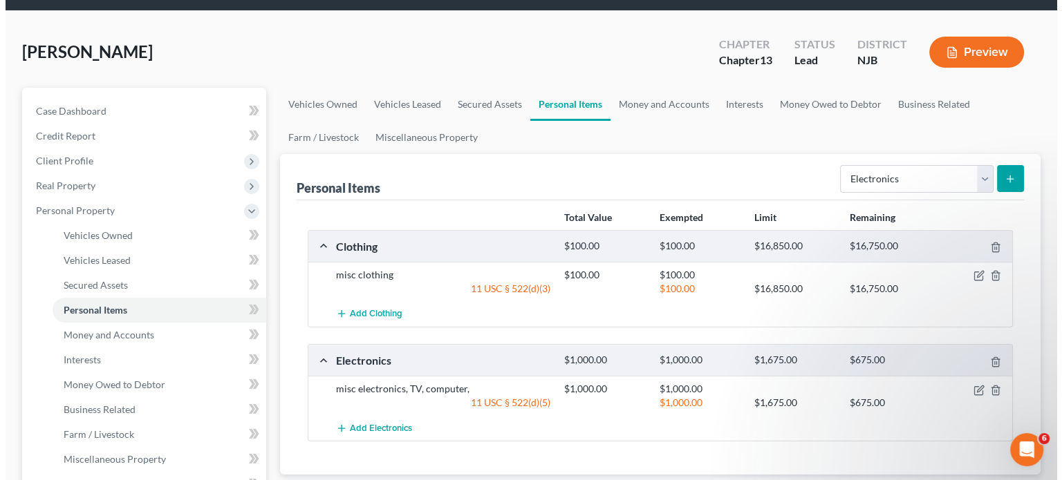
scroll to position [69, 0]
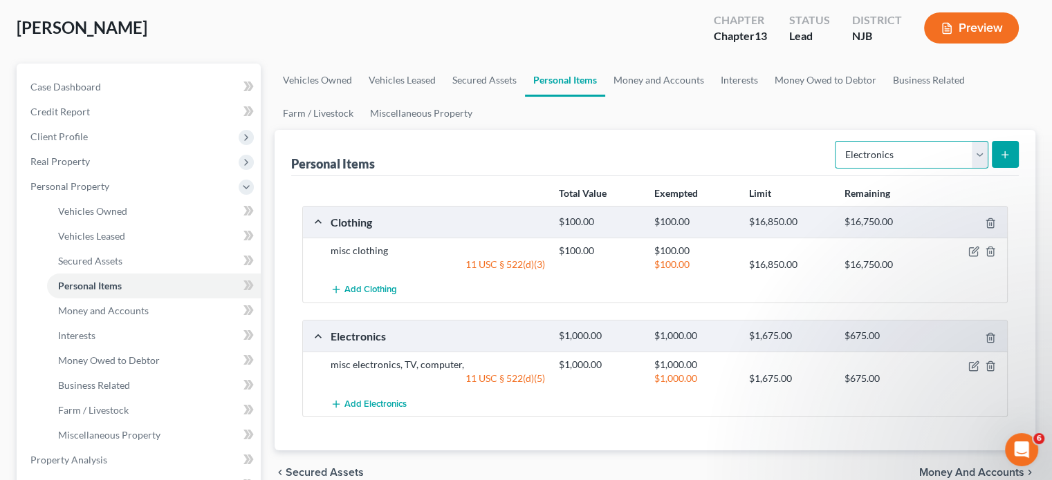
click at [870, 158] on select "Select Item Type Clothing Collectibles Of Value Electronics Firearms Household …" at bounding box center [910, 155] width 153 height 28
select select "household_goods"
click at [836, 141] on select "Select Item Type Clothing Collectibles Of Value Electronics Firearms Household …" at bounding box center [910, 155] width 153 height 28
click at [1000, 156] on icon "submit" at bounding box center [1004, 154] width 11 height 11
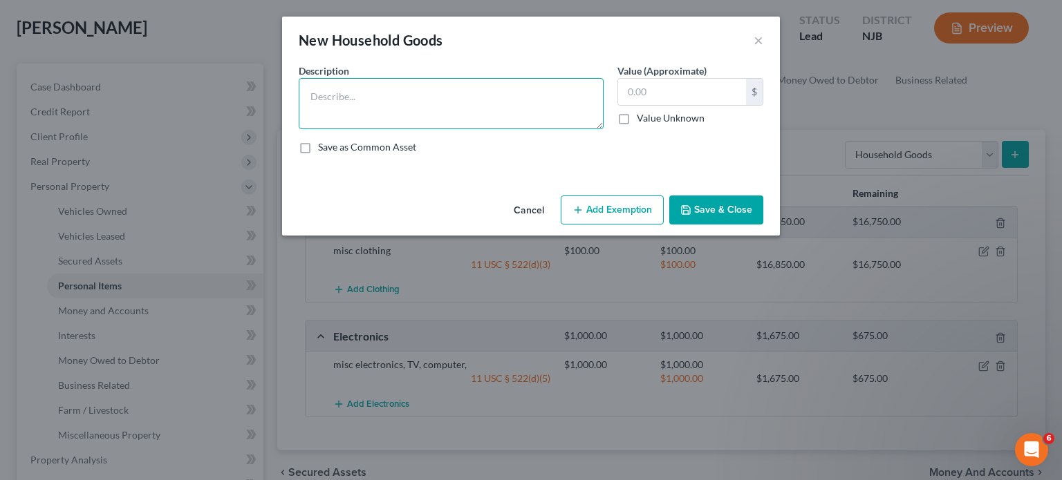
click at [325, 97] on textarea at bounding box center [451, 103] width 305 height 51
type textarea "misc household goods"
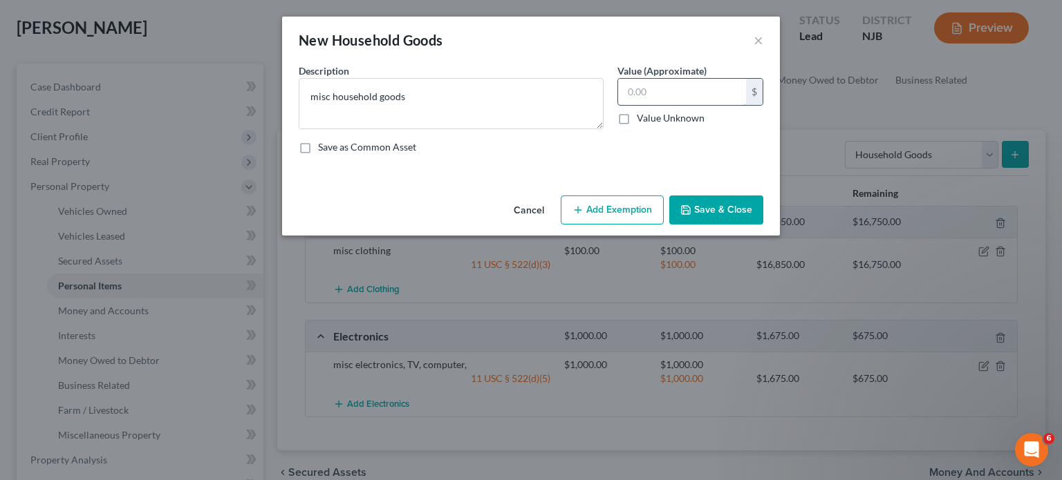
click at [625, 88] on input "text" at bounding box center [682, 92] width 128 height 26
type input "1,000"
click at [628, 207] on button "Add Exemption" at bounding box center [612, 210] width 103 height 29
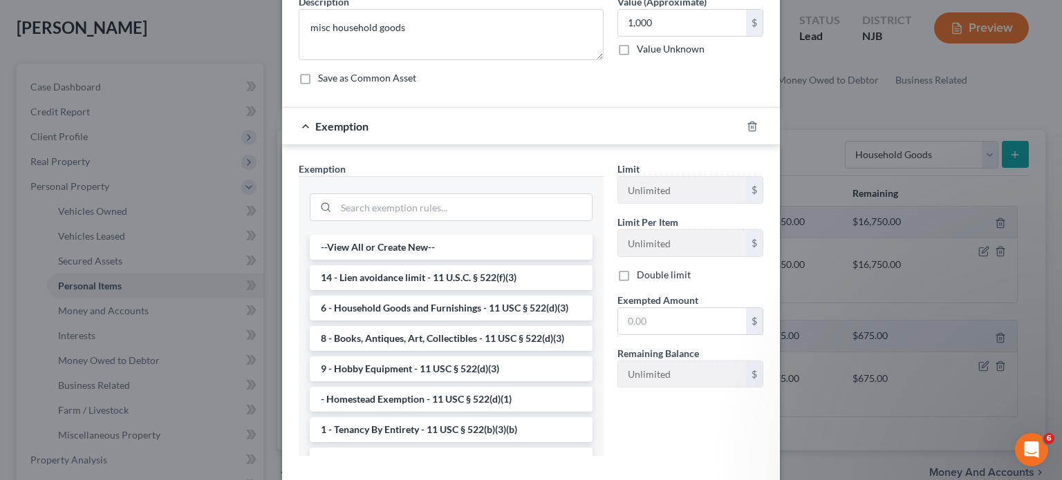
click at [395, 307] on li "6 - Household Goods and Furnishings - 11 USC § 522(d)(3)" at bounding box center [451, 308] width 283 height 25
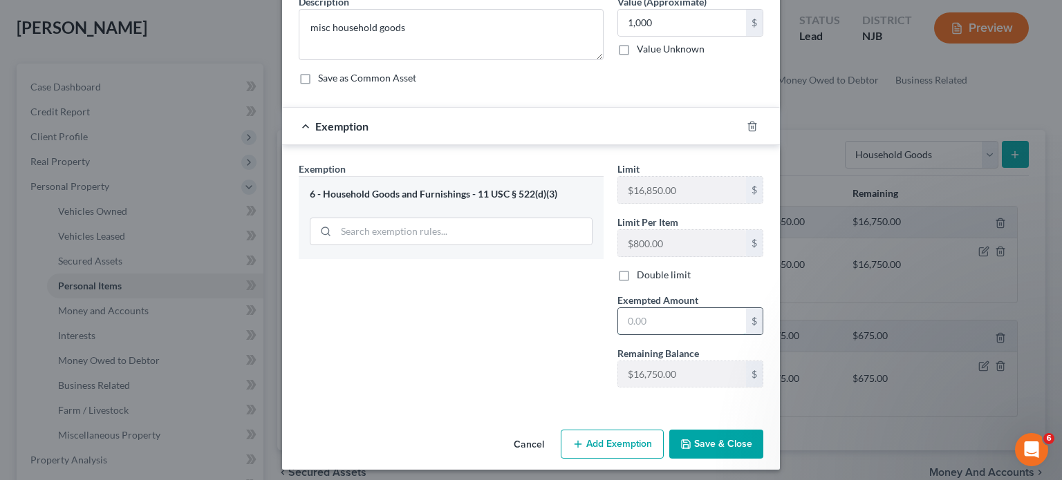
click at [625, 324] on input "text" at bounding box center [682, 321] width 128 height 26
type input "1,000"
click at [700, 445] on button "Save & Close" at bounding box center [716, 444] width 94 height 29
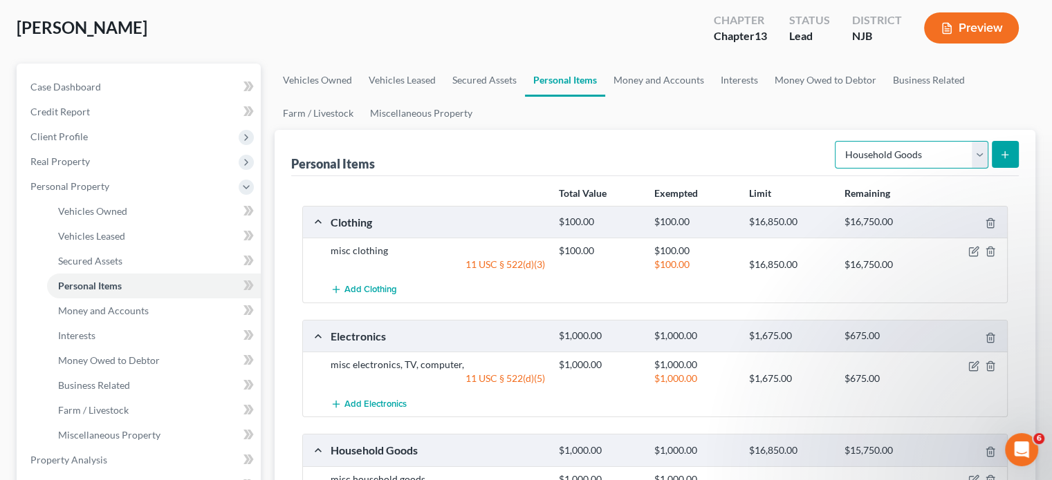
click at [911, 157] on select "Select Item Type Clothing Collectibles Of Value Electronics Firearms Household …" at bounding box center [910, 155] width 153 height 28
select select "jewelry"
click at [836, 141] on select "Select Item Type Clothing Collectibles Of Value Electronics Firearms Household …" at bounding box center [910, 155] width 153 height 28
click at [1007, 149] on icon "submit" at bounding box center [1004, 154] width 11 height 11
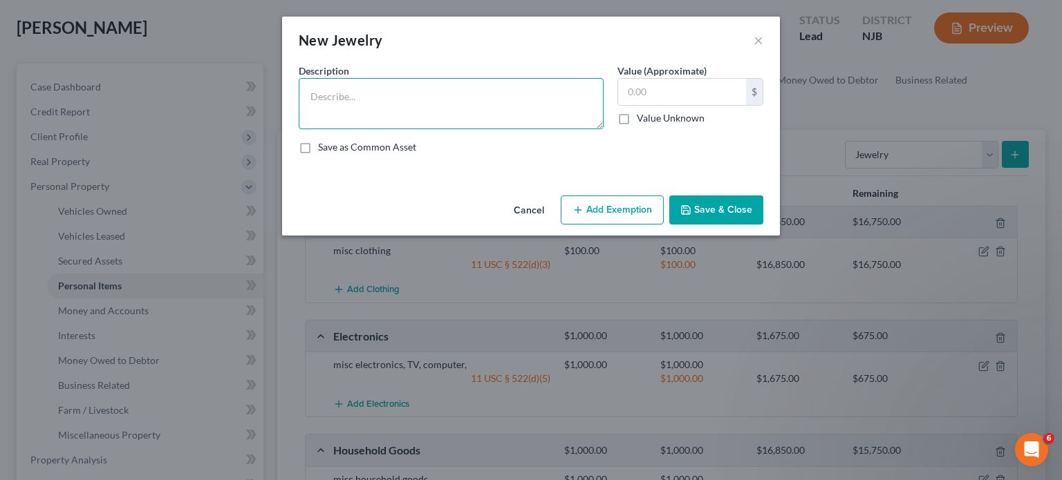
click at [383, 88] on textarea at bounding box center [451, 103] width 305 height 51
type textarea "misc jewelry"
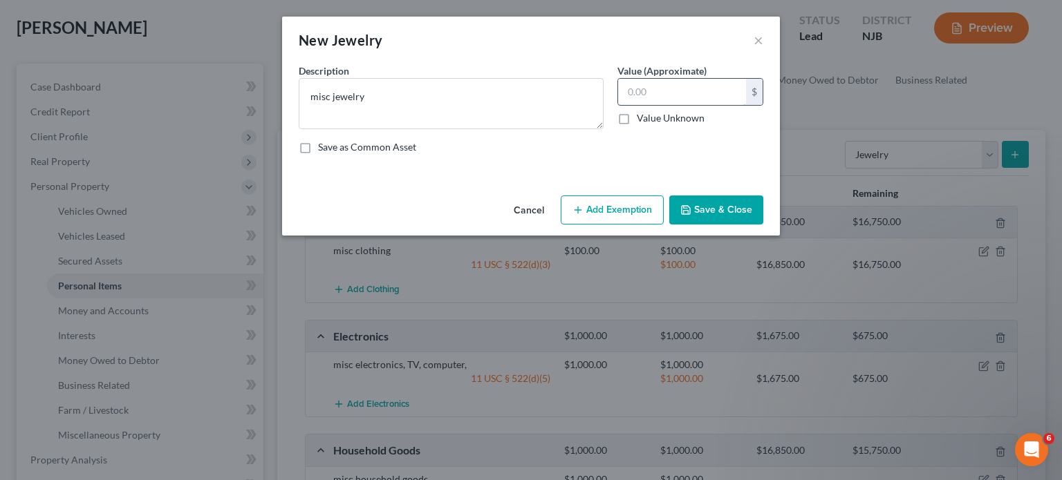
click at [629, 96] on input "text" at bounding box center [682, 92] width 128 height 26
type input "1,000"
click at [622, 207] on button "Add Exemption" at bounding box center [612, 210] width 103 height 29
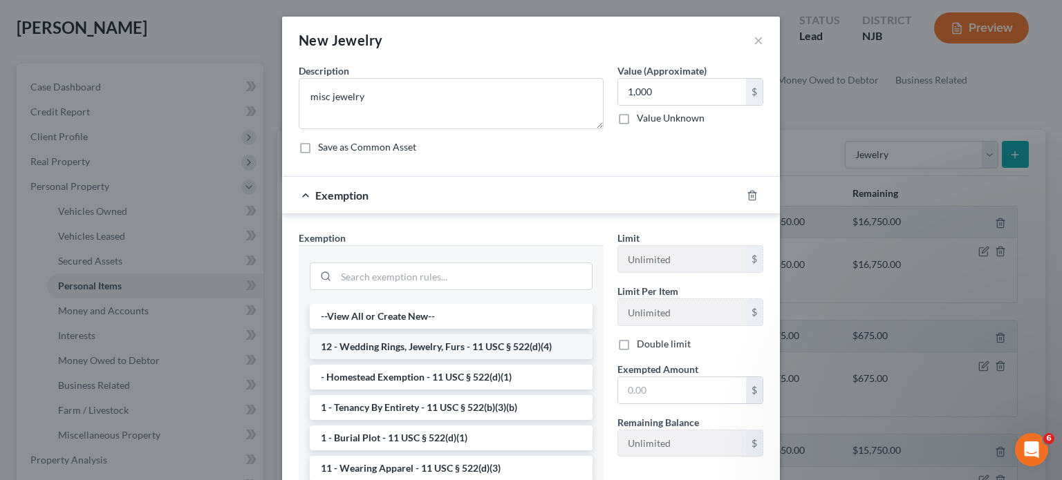
click at [434, 344] on li "12 - Wedding Rings, Jewelry, Furs - 11 USC § 522(d)(4)" at bounding box center [451, 347] width 283 height 25
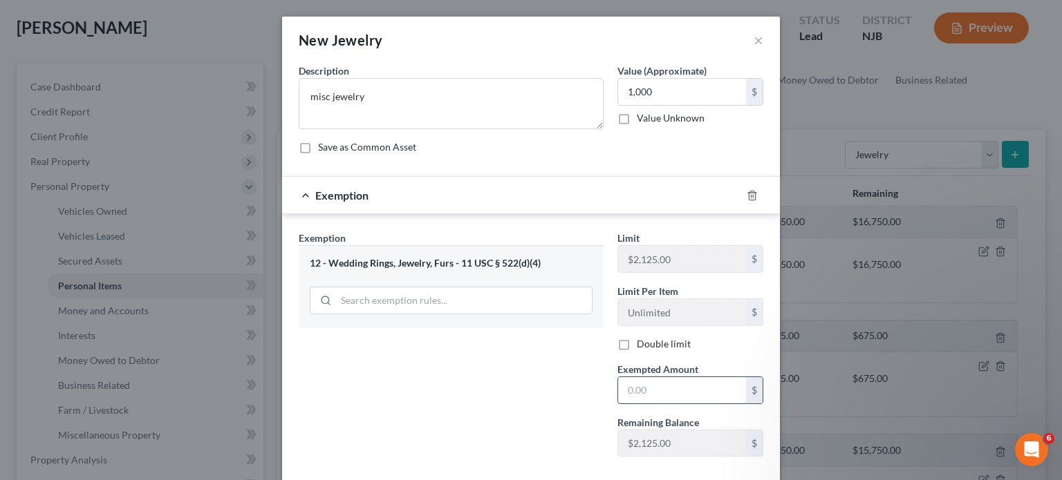
click at [624, 384] on input "text" at bounding box center [682, 390] width 128 height 26
type input "1,000"
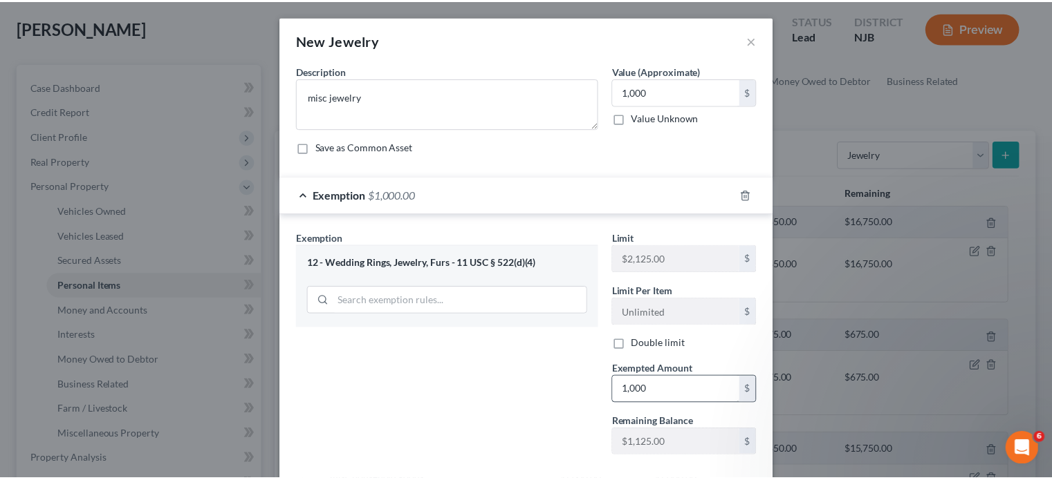
scroll to position [73, 0]
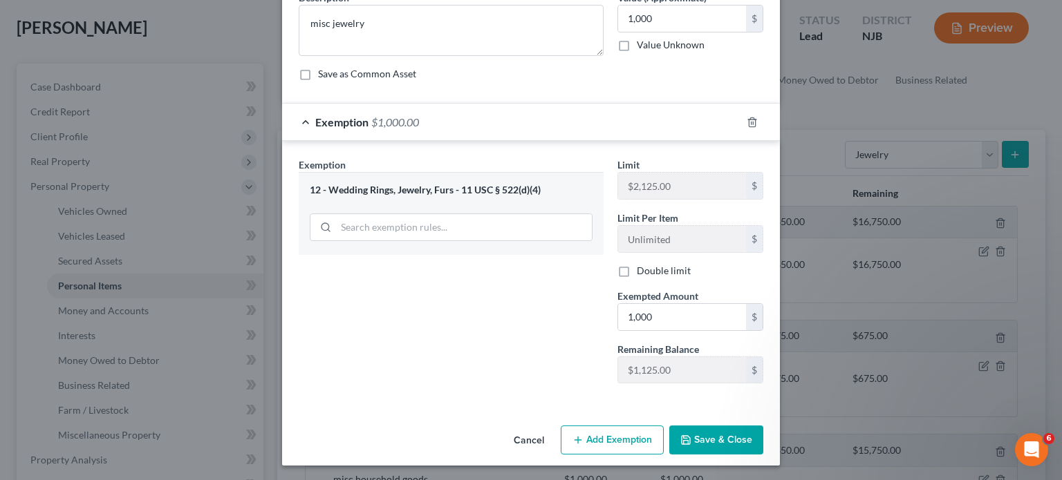
click at [725, 437] on button "Save & Close" at bounding box center [716, 440] width 94 height 29
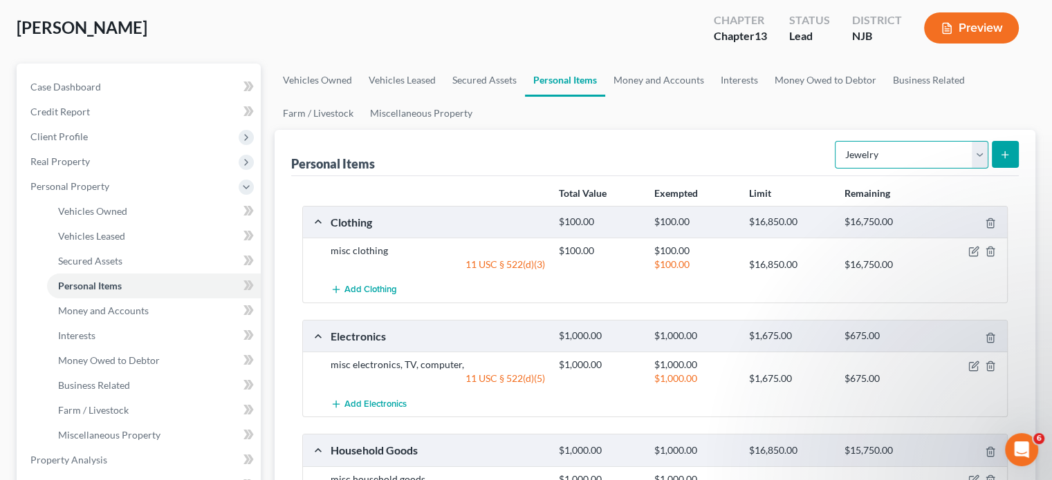
click at [918, 154] on select "Select Item Type Clothing Collectibles Of Value Electronics Firearms Household …" at bounding box center [910, 155] width 153 height 28
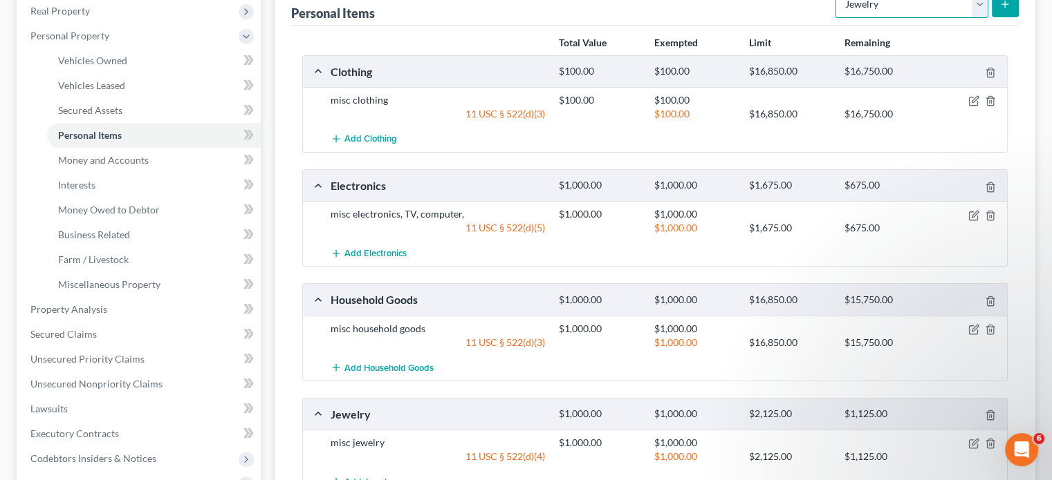
scroll to position [138, 0]
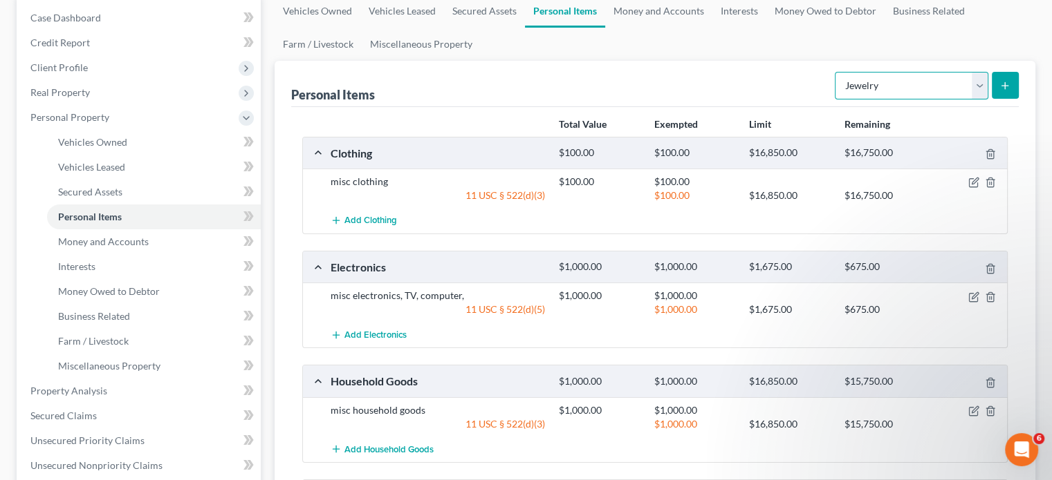
click at [982, 90] on select "Select Item Type Clothing Collectibles Of Value Electronics Firearms Household …" at bounding box center [910, 86] width 153 height 28
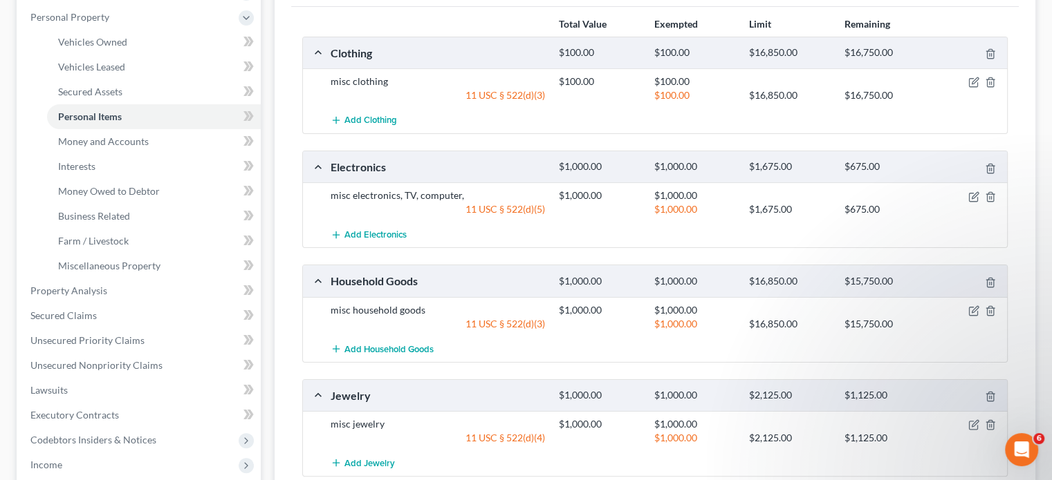
scroll to position [415, 0]
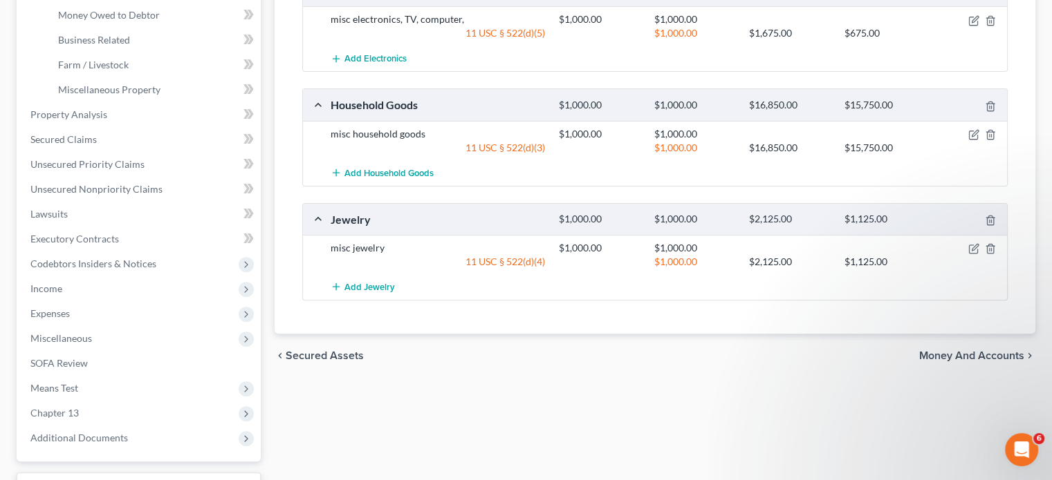
click at [942, 353] on span "Money and Accounts" at bounding box center [971, 356] width 105 height 11
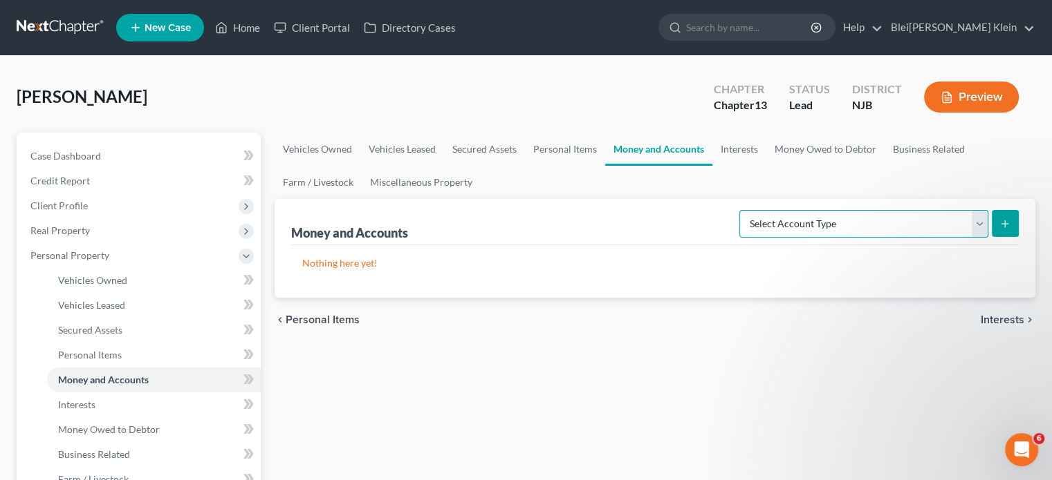
click at [843, 224] on select "Select Account Type Brokerage Cash on Hand Certificates of Deposit Checking Acc…" at bounding box center [863, 224] width 249 height 28
select select "checking"
click at [742, 210] on select "Select Account Type Brokerage Cash on Hand Certificates of Deposit Checking Acc…" at bounding box center [863, 224] width 249 height 28
click at [595, 268] on p "Nothing here yet!" at bounding box center [654, 263] width 705 height 14
click at [1007, 222] on icon "submit" at bounding box center [1004, 223] width 11 height 11
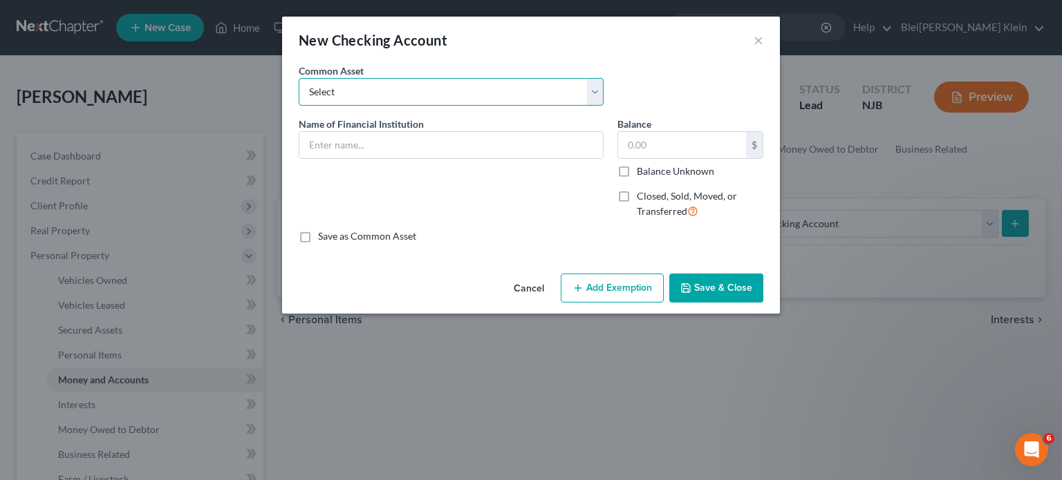
click at [588, 93] on select "Select TD Bank" at bounding box center [451, 92] width 305 height 28
click at [586, 95] on select "Select TD Bank" at bounding box center [451, 92] width 305 height 28
click at [407, 145] on input "text" at bounding box center [451, 145] width 304 height 26
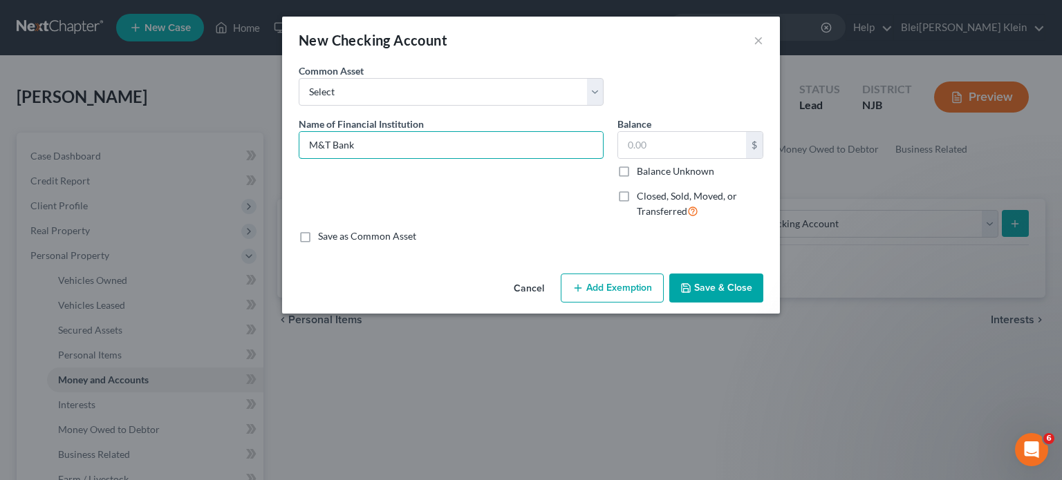
type input "M&T Bank"
click at [318, 234] on label "Save as Common Asset" at bounding box center [367, 237] width 98 height 14
click at [324, 234] on input "Save as Common Asset" at bounding box center [328, 234] width 9 height 9
checkbox input "true"
click at [639, 147] on input "text" at bounding box center [682, 145] width 128 height 26
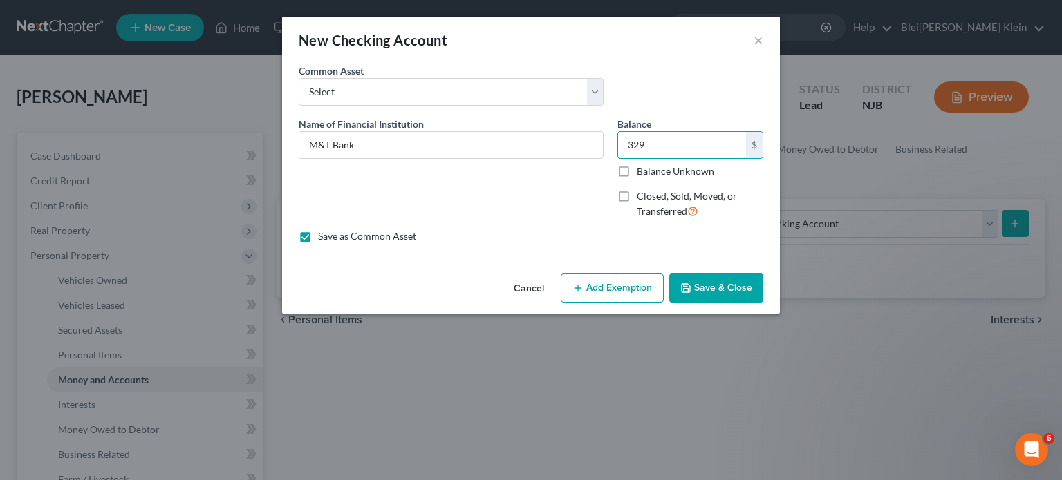
type input "329"
click at [642, 289] on button "Add Exemption" at bounding box center [612, 288] width 103 height 29
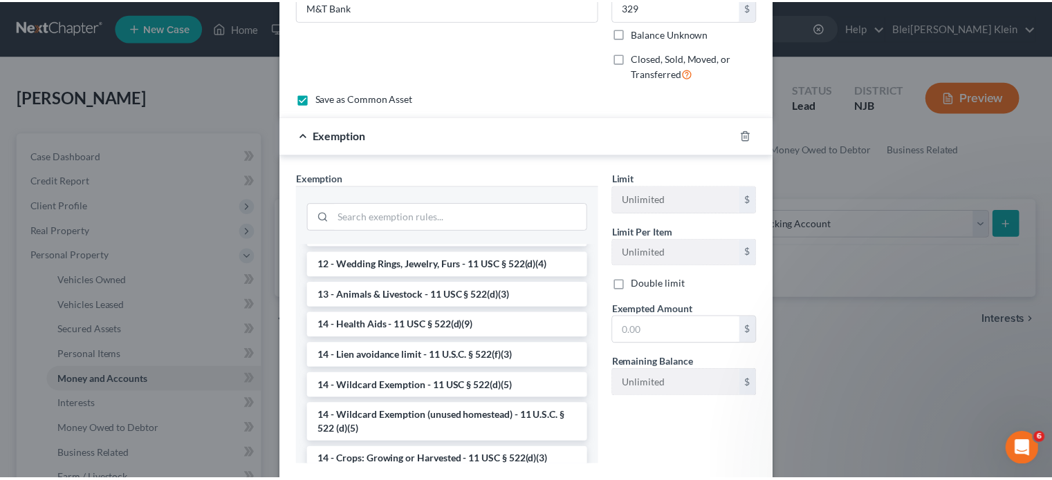
scroll to position [207, 0]
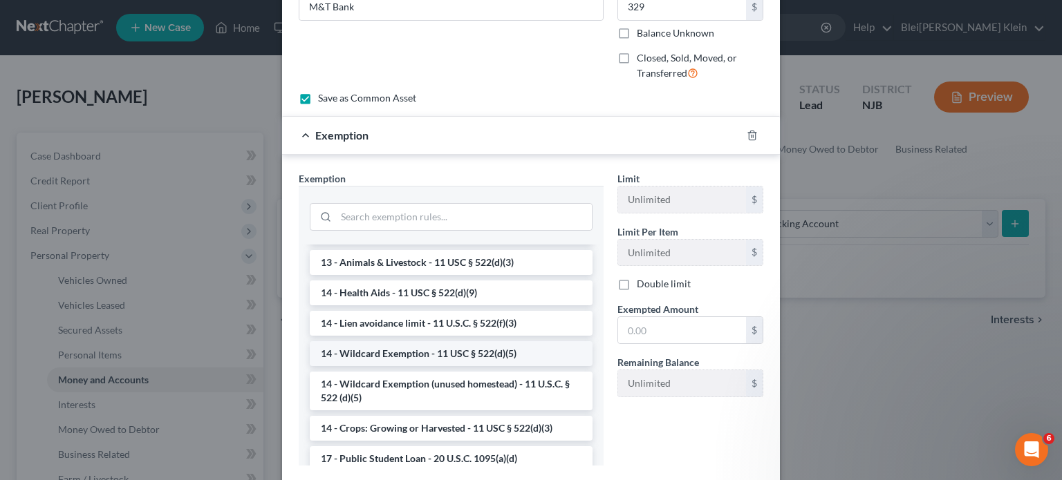
click at [433, 351] on li "14 - Wildcard Exemption - 11 USC § 522(d)(5)" at bounding box center [451, 354] width 283 height 25
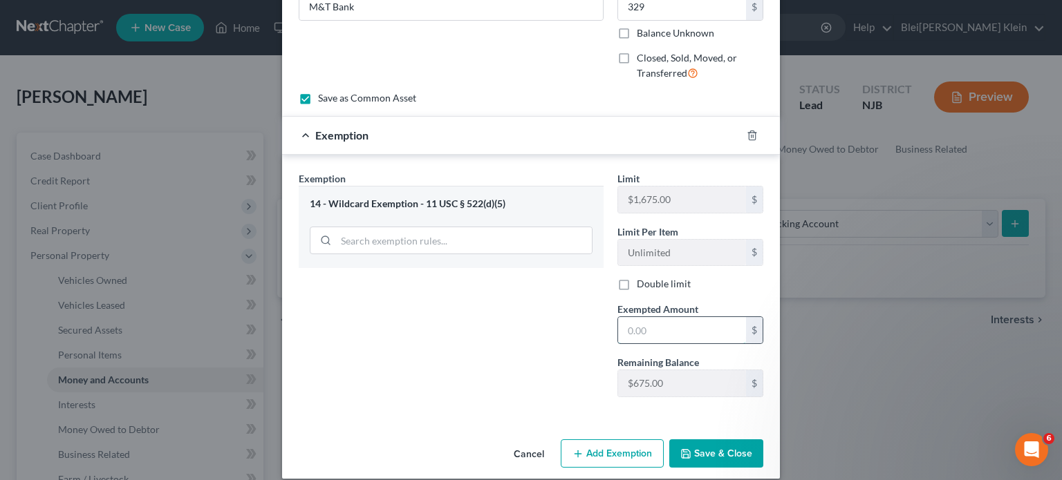
click at [639, 327] on input "text" at bounding box center [682, 330] width 128 height 26
type input "329"
click at [708, 449] on button "Save & Close" at bounding box center [716, 454] width 94 height 29
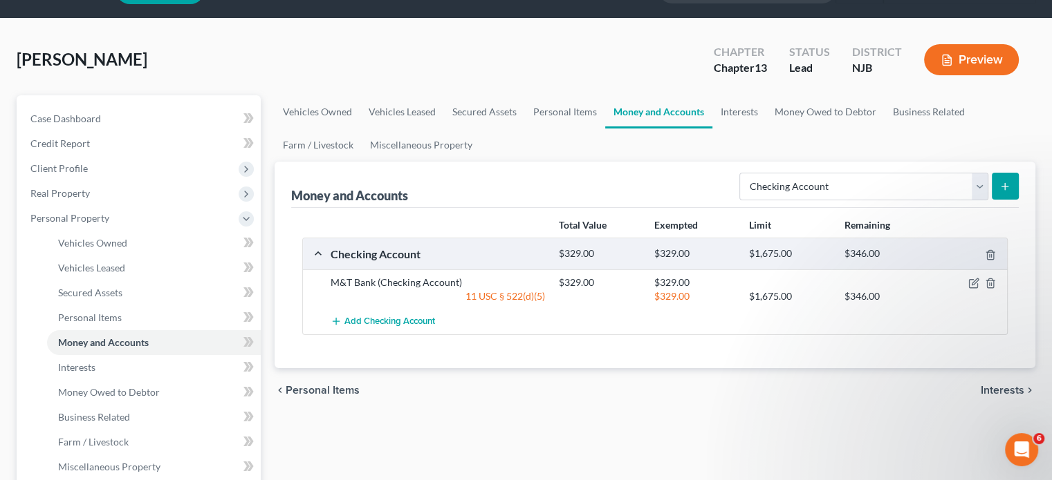
scroll to position [69, 0]
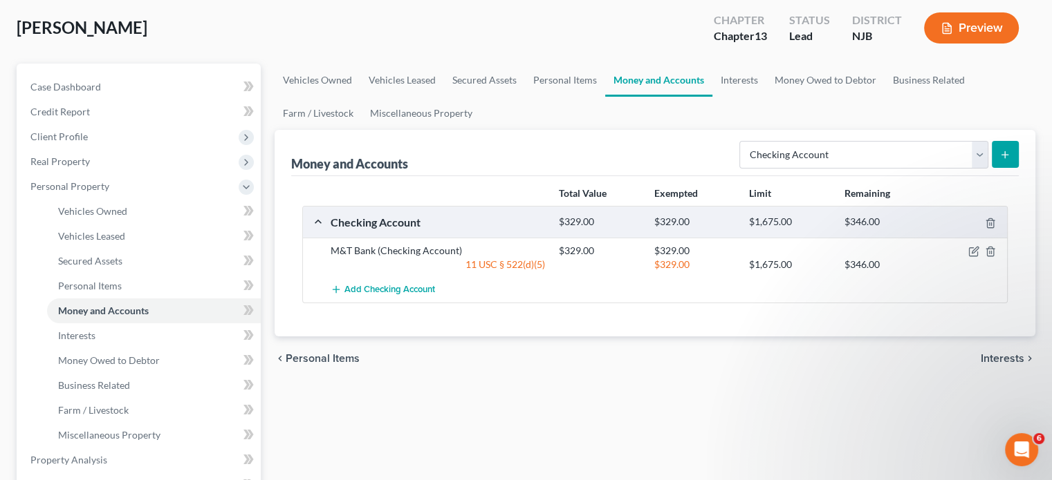
click at [998, 359] on span "Interests" at bounding box center [1002, 358] width 44 height 11
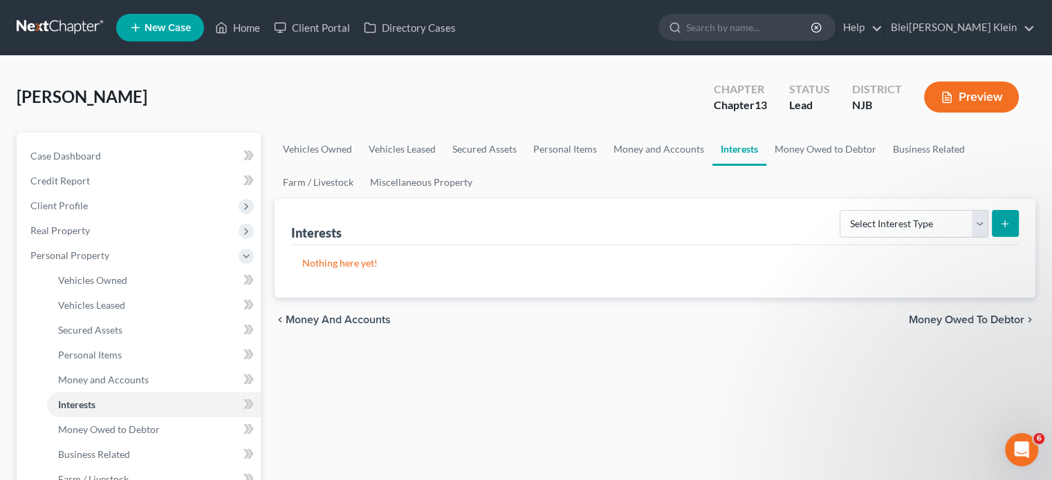
click at [937, 320] on span "Money Owed to Debtor" at bounding box center [965, 320] width 115 height 11
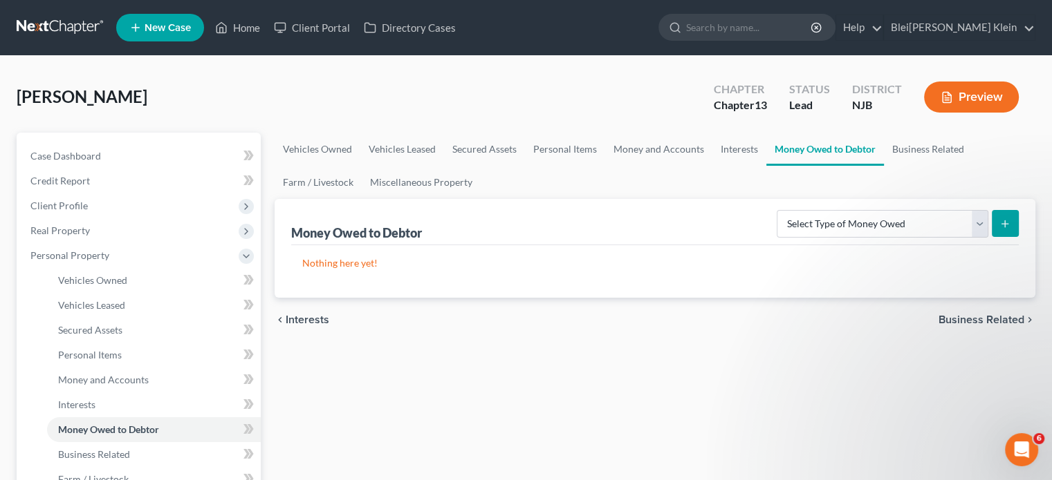
click at [964, 319] on span "Business Related" at bounding box center [981, 320] width 86 height 11
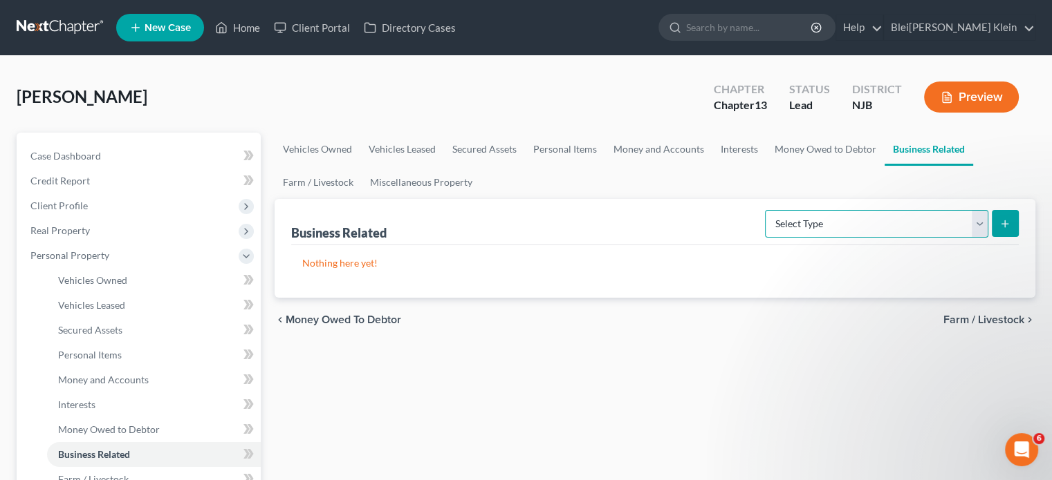
click at [860, 226] on select "Select Type Customer Lists Franchises Inventory Licenses Machinery Office Equip…" at bounding box center [876, 224] width 223 height 28
click at [861, 227] on select "Select Type Customer Lists Franchises Inventory Licenses Machinery Office Equip…" at bounding box center [876, 224] width 223 height 28
select select "license"
click at [765, 210] on select "Select Type Customer Lists Franchises Inventory Licenses Machinery Office Equip…" at bounding box center [876, 224] width 223 height 28
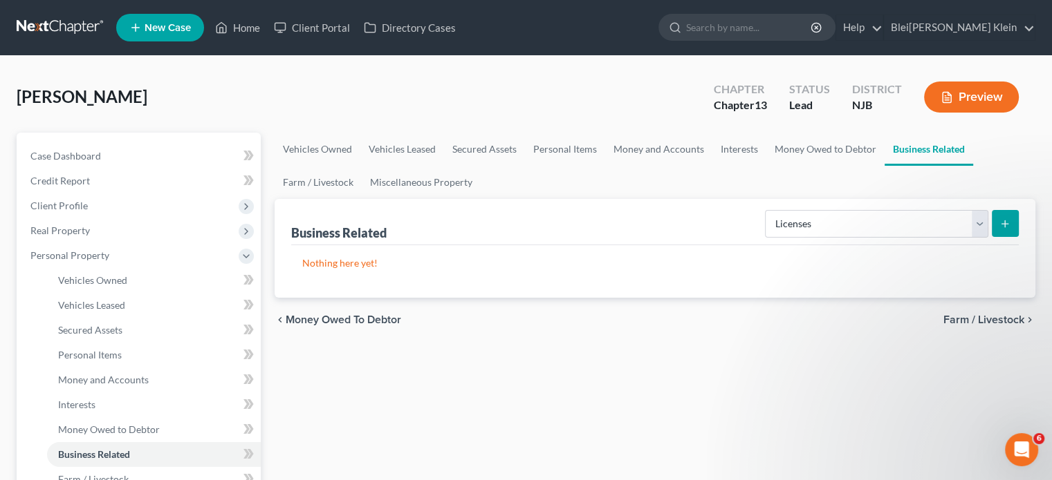
click at [1005, 221] on icon "submit" at bounding box center [1004, 223] width 11 height 11
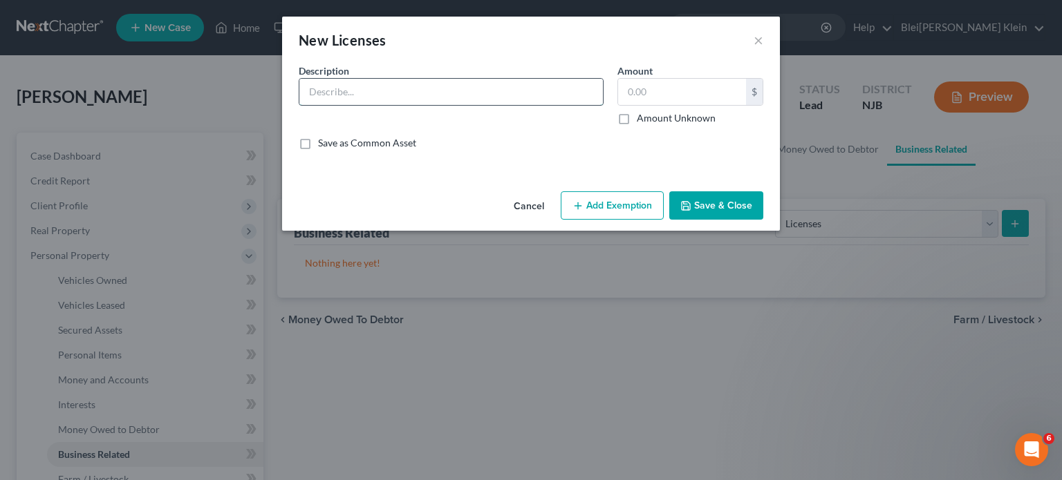
click at [416, 93] on input "text" at bounding box center [451, 92] width 304 height 26
type input "Real Estate License"
click at [318, 143] on label "Save as Common Asset" at bounding box center [367, 143] width 98 height 14
click at [324, 143] on input "Save as Common Asset" at bounding box center [328, 140] width 9 height 9
checkbox input "true"
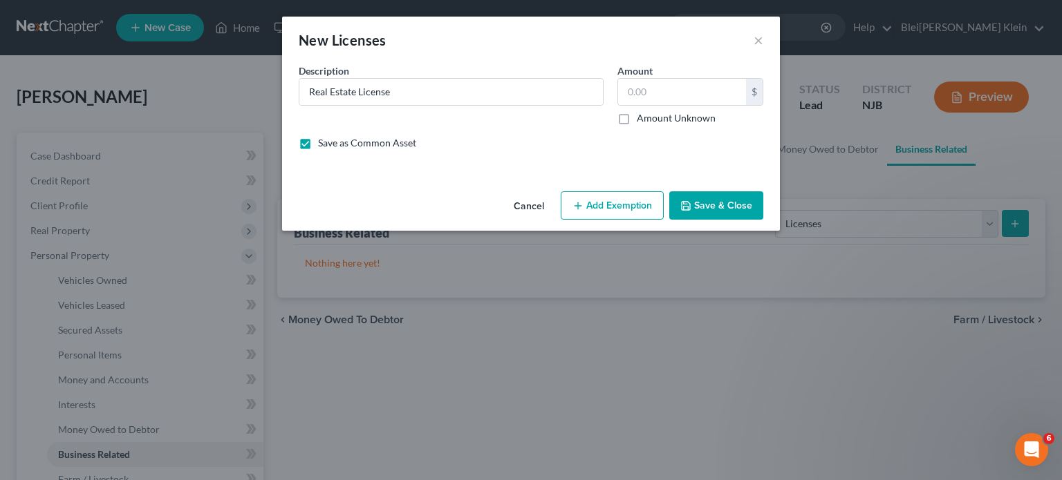
click at [637, 117] on label "Amount Unknown" at bounding box center [676, 118] width 79 height 14
click at [642, 117] on input "Amount Unknown" at bounding box center [646, 115] width 9 height 9
checkbox input "true"
type input "0.00"
click at [725, 208] on button "Save & Close" at bounding box center [716, 206] width 94 height 29
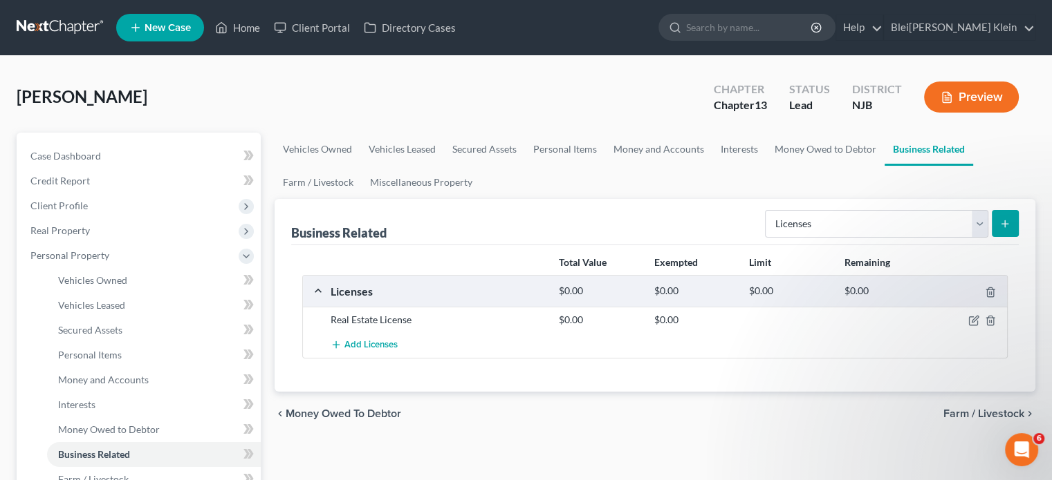
click at [955, 413] on span "Farm / Livestock" at bounding box center [983, 414] width 81 height 11
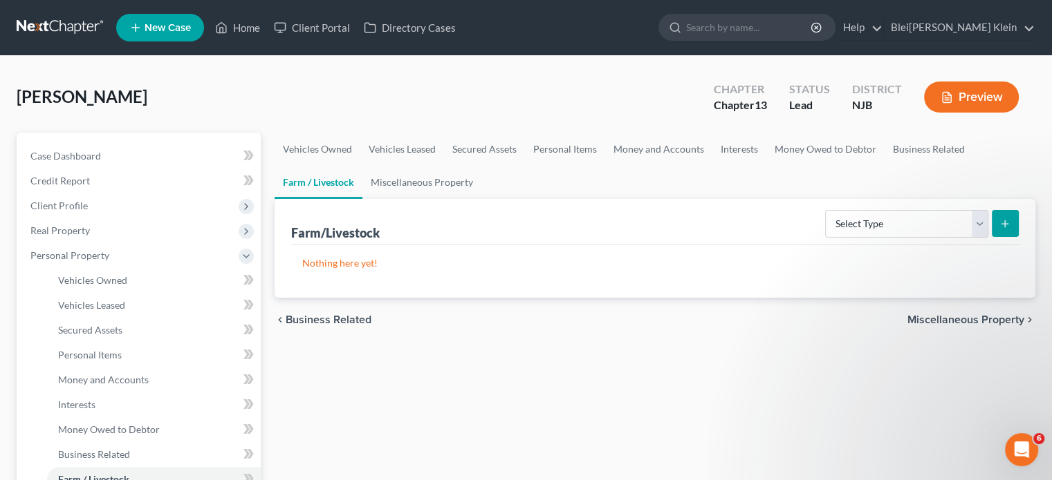
click at [934, 317] on span "Miscellaneous Property" at bounding box center [965, 320] width 117 height 11
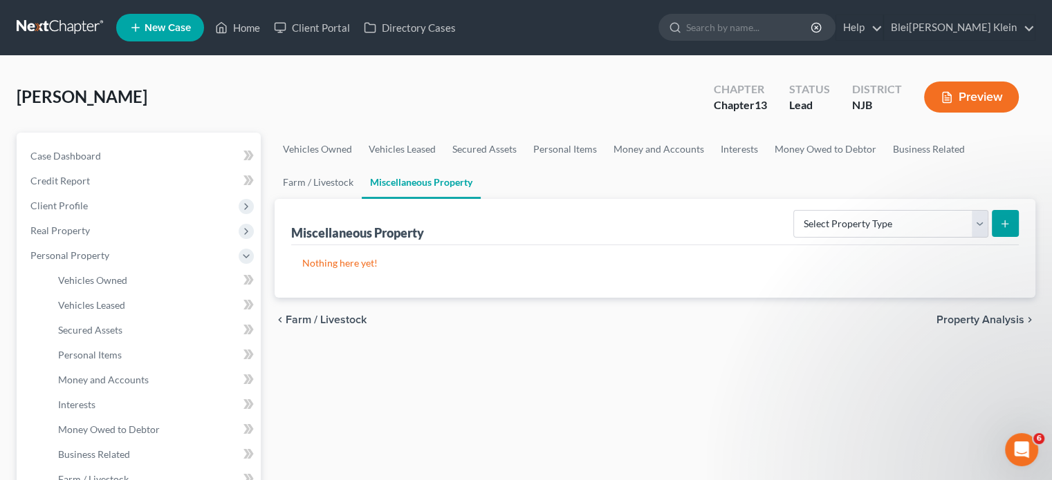
click at [953, 317] on span "Property Analysis" at bounding box center [980, 320] width 88 height 11
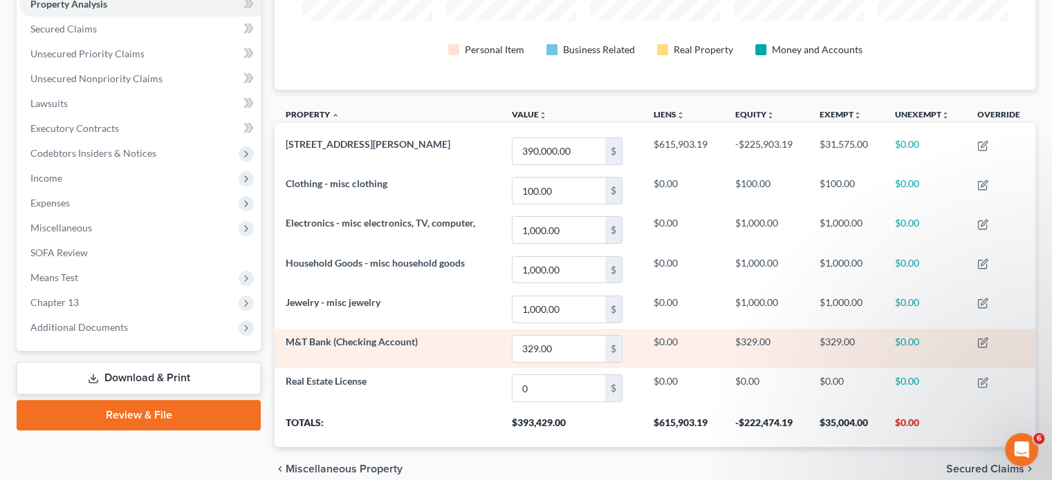
scroll to position [337, 0]
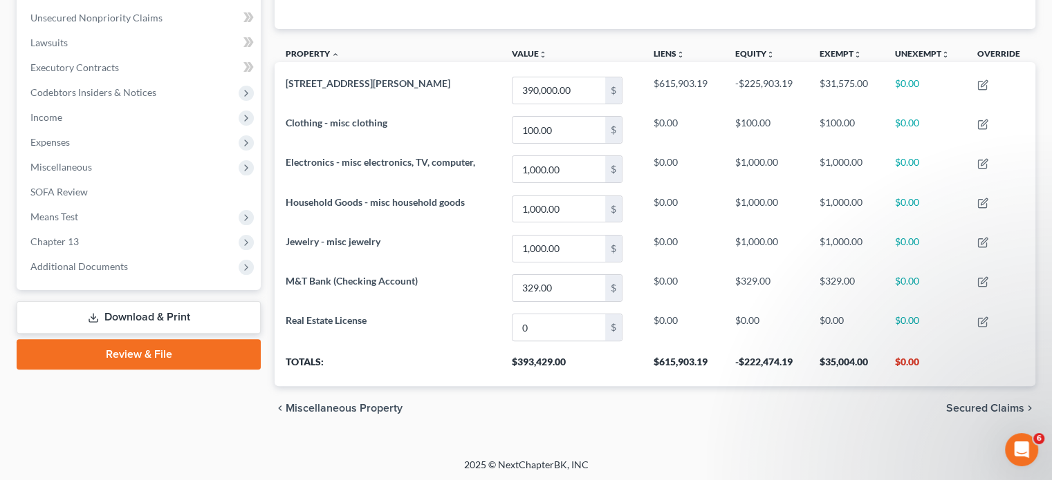
click at [971, 406] on span "Secured Claims" at bounding box center [985, 408] width 78 height 11
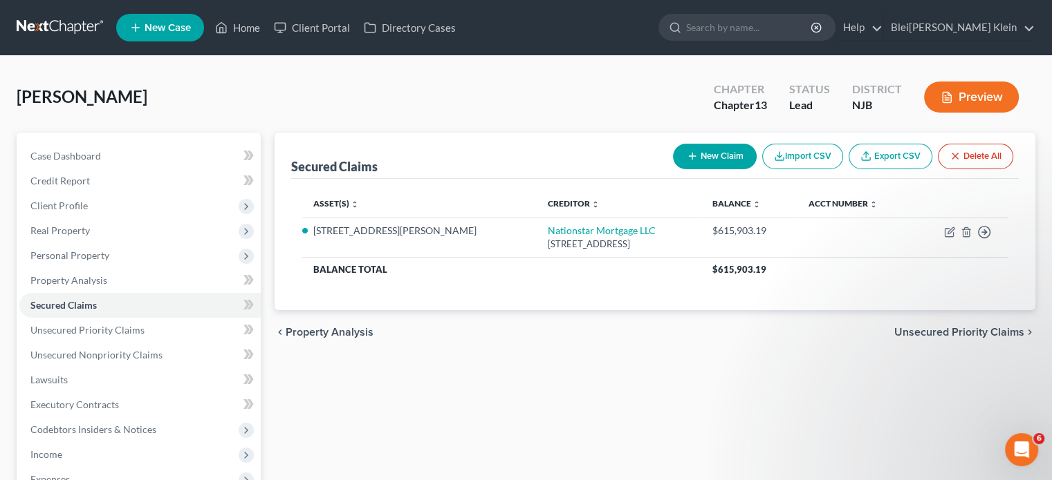
click at [924, 330] on span "Unsecured Priority Claims" at bounding box center [959, 332] width 130 height 11
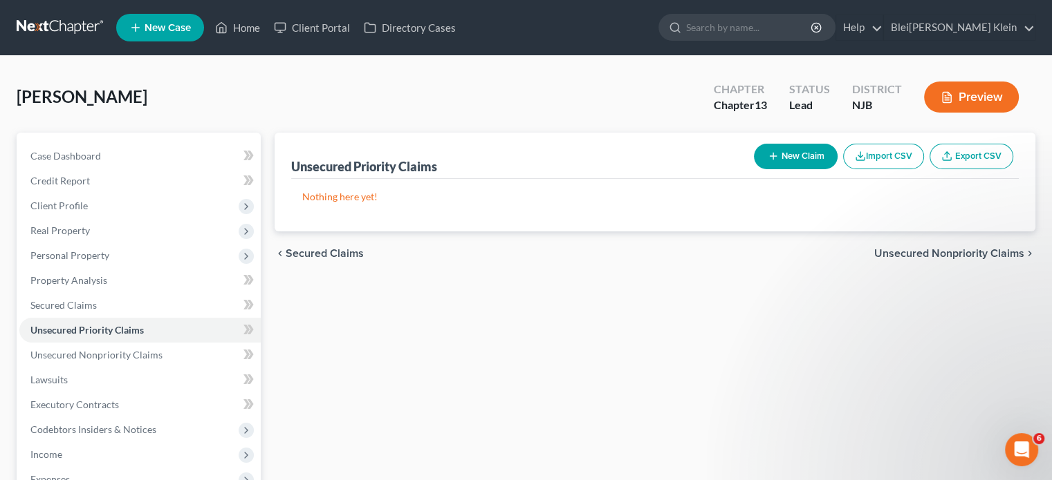
click at [789, 157] on button "New Claim" at bounding box center [796, 157] width 84 height 26
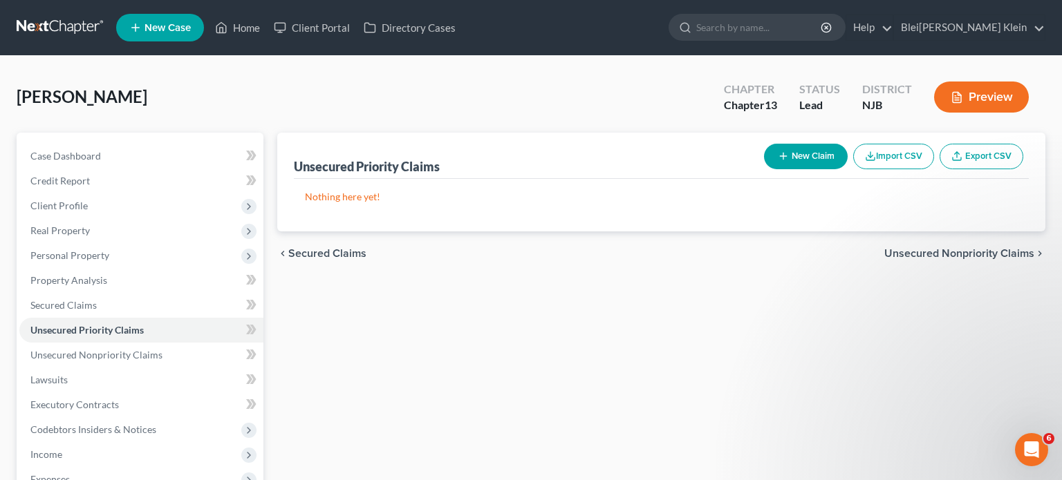
select select "0"
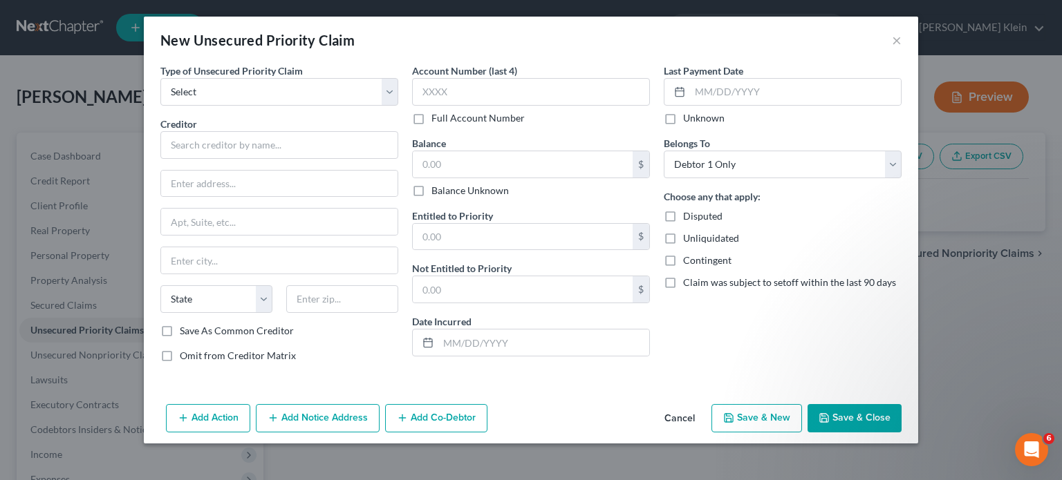
click at [682, 425] on button "Cancel" at bounding box center [679, 420] width 53 height 28
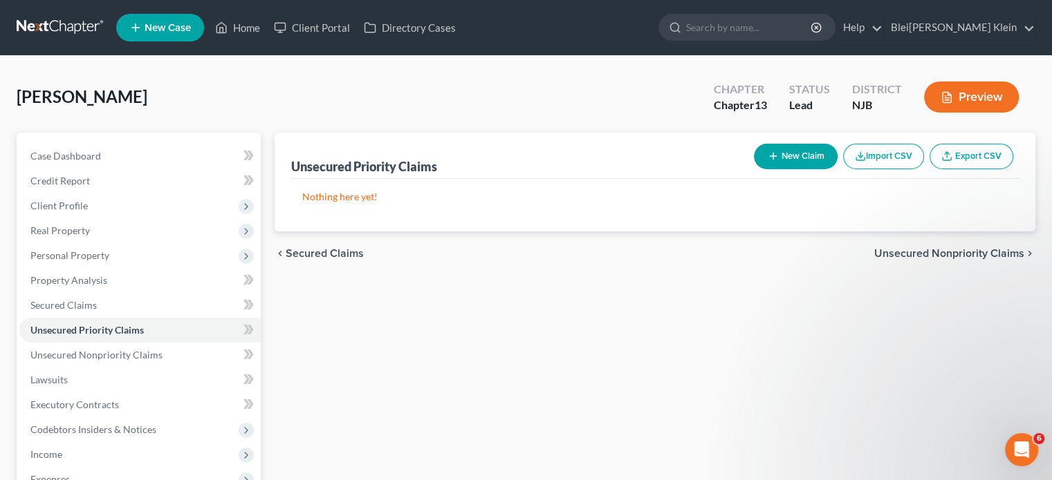
click at [943, 254] on span "Unsecured Nonpriority Claims" at bounding box center [949, 253] width 150 height 11
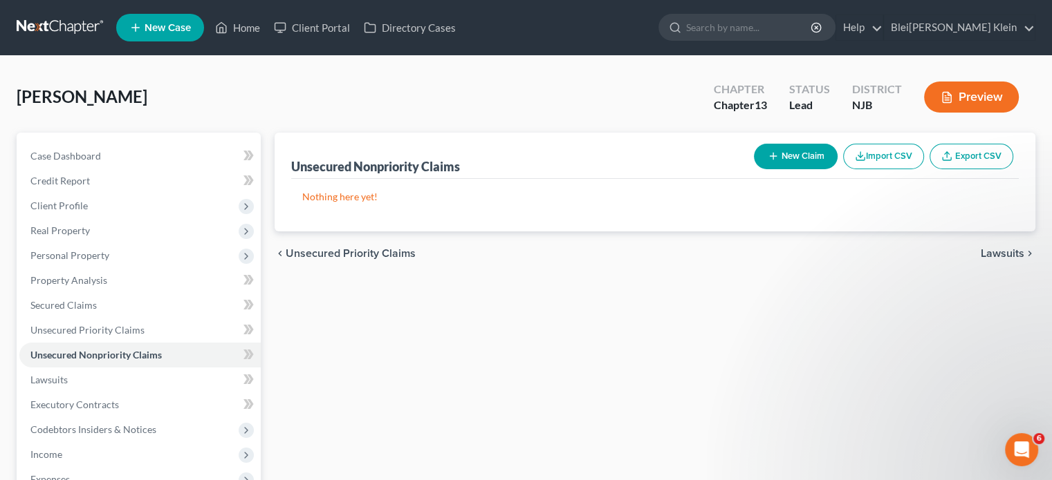
click at [785, 158] on button "New Claim" at bounding box center [796, 157] width 84 height 26
select select "0"
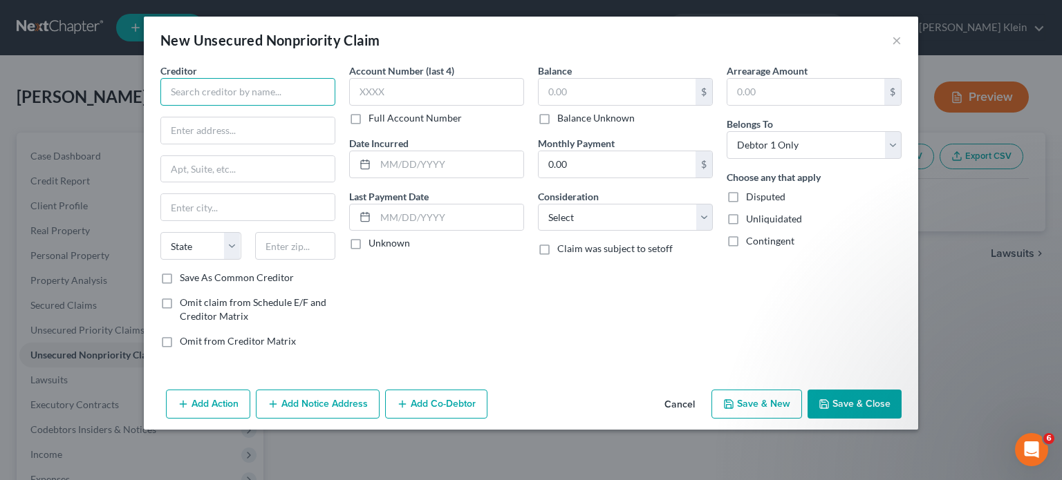
click at [225, 88] on input "text" at bounding box center [247, 92] width 175 height 28
paste input "First Premier Bank"
type input "First Premier Bank"
click at [191, 127] on input "text" at bounding box center [248, 131] width 174 height 26
paste input "601 S Minnesota Ave"
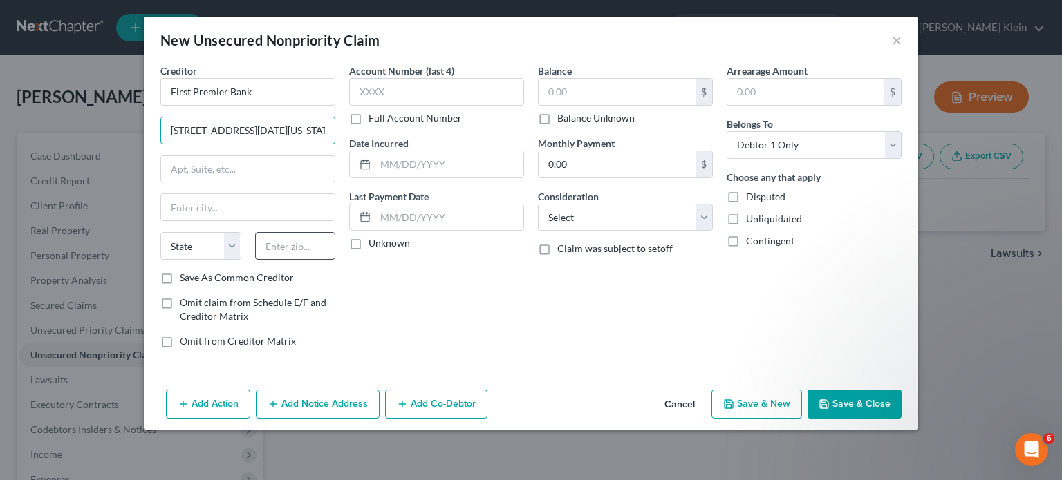
type input "601 S Minnesota Ave"
click at [271, 245] on input "text" at bounding box center [295, 246] width 81 height 28
paste input "57104"
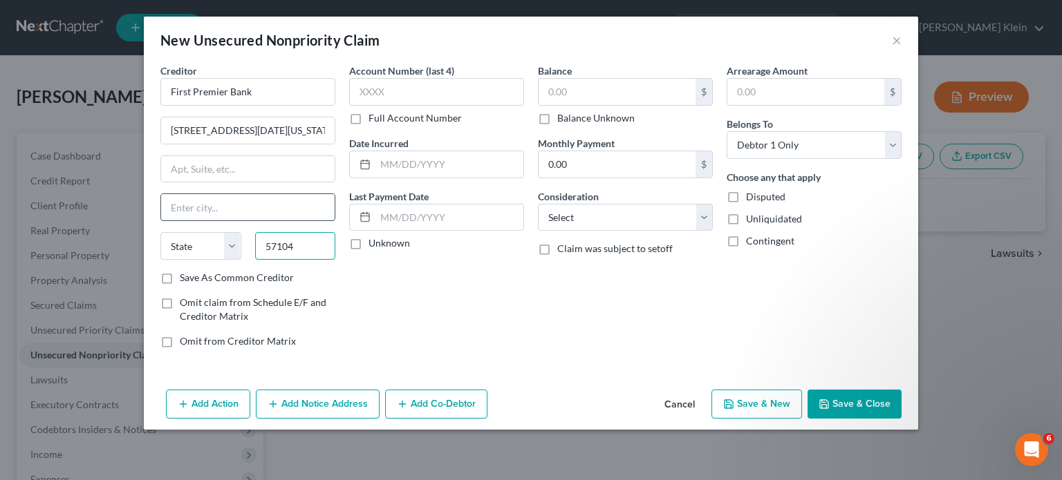
type input "57104"
type input "Sioux Falls"
select select "43"
click at [273, 209] on input "Sioux Falls" at bounding box center [248, 207] width 174 height 26
click at [581, 90] on input "text" at bounding box center [617, 92] width 157 height 26
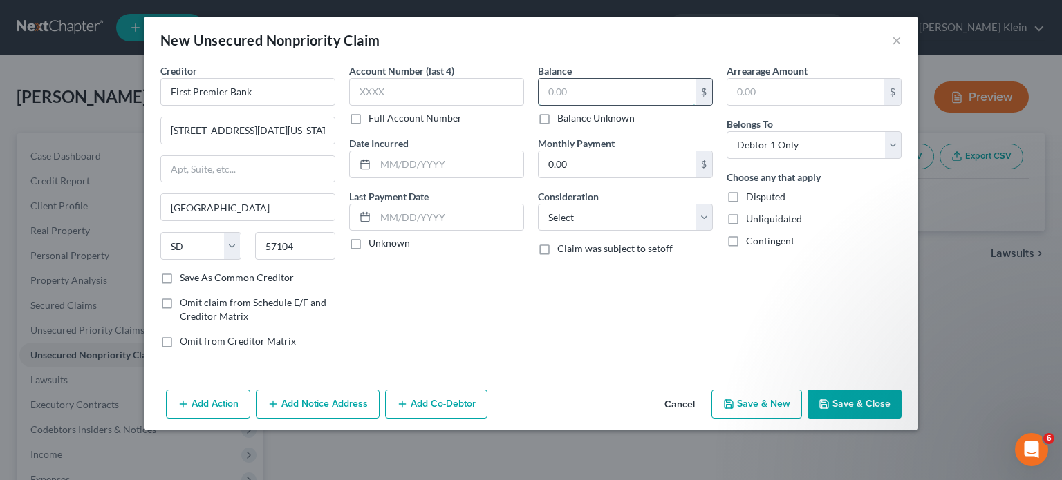
paste input "1,313,"
type input "1,313"
click at [180, 279] on label "Save As Common Creditor" at bounding box center [237, 278] width 114 height 14
click at [185, 279] on input "Save As Common Creditor" at bounding box center [189, 275] width 9 height 9
checkbox input "true"
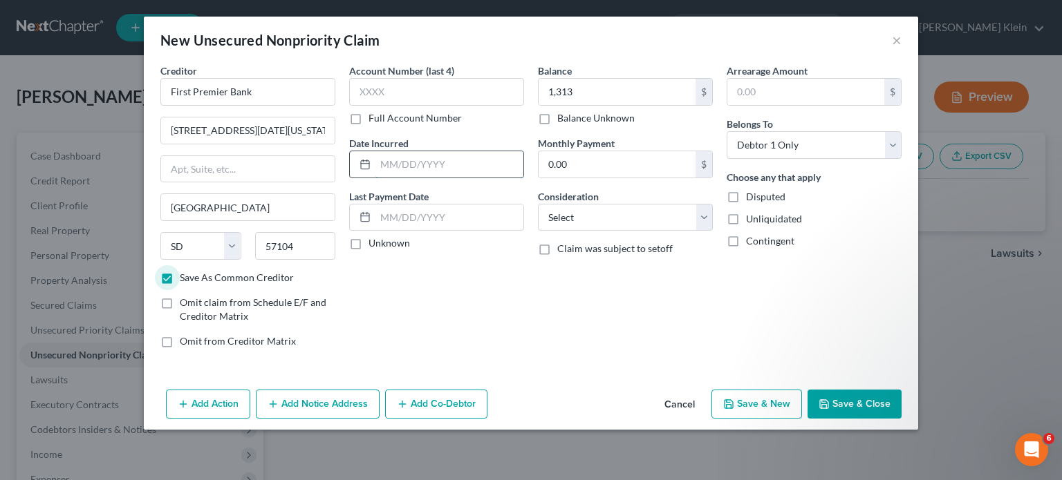
click at [433, 169] on input "text" at bounding box center [449, 164] width 148 height 26
paste input "08/23/2017"
type input "08/23/2017"
click at [388, 218] on input "text" at bounding box center [449, 218] width 148 height 26
paste input "03/27/2019"
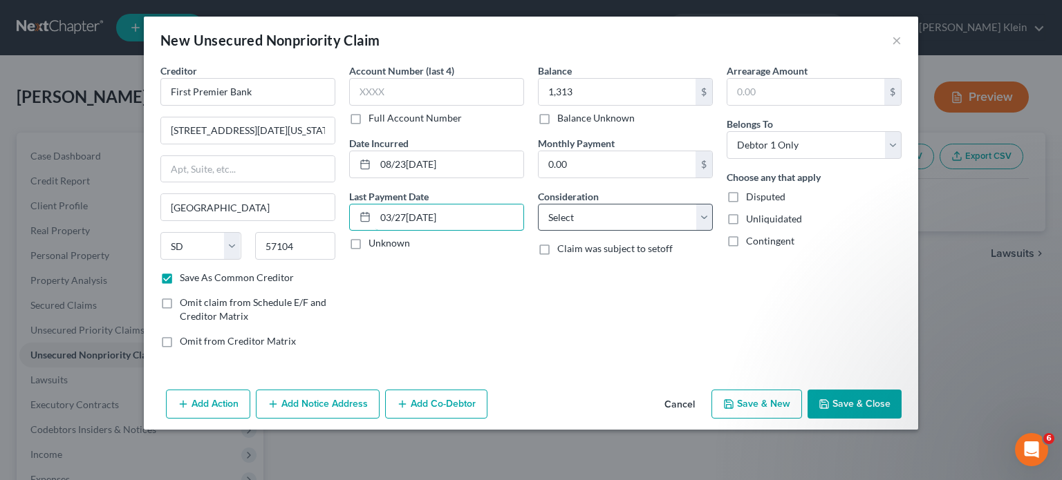
type input "03/27/2019"
click at [562, 217] on select "Select Cable / Satellite Services Collection Agency Credit Card Debt Debt Couns…" at bounding box center [625, 218] width 175 height 28
select select "2"
click at [538, 204] on select "Select Cable / Satellite Services Collection Agency Credit Card Debt Debt Couns…" at bounding box center [625, 218] width 175 height 28
click at [489, 284] on div "Account Number (last 4) Full Account Number Date Incurred 08/23/2017 Last Payme…" at bounding box center [436, 212] width 189 height 296
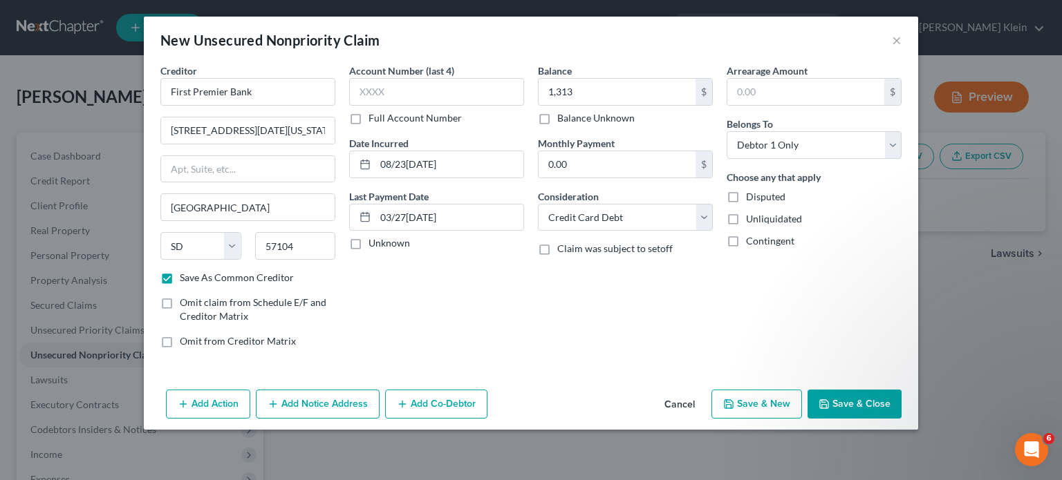
click at [830, 393] on button "Save & Close" at bounding box center [855, 404] width 94 height 29
checkbox input "false"
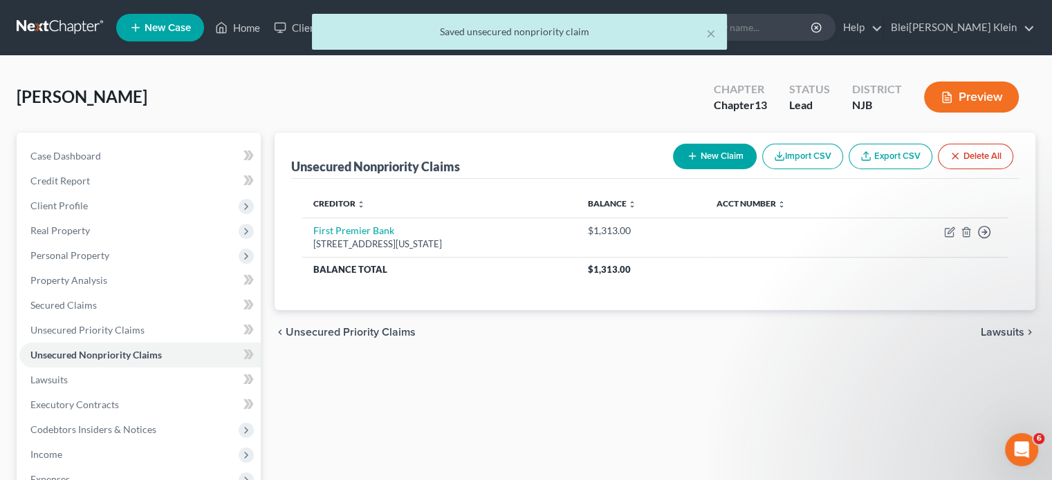
click at [716, 160] on button "New Claim" at bounding box center [715, 157] width 84 height 26
select select "0"
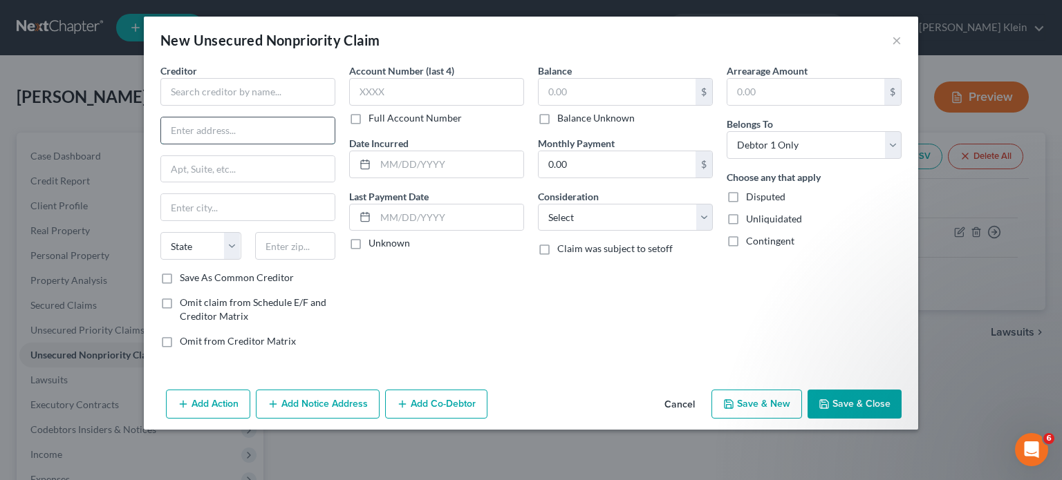
click at [205, 123] on input "text" at bounding box center [248, 131] width 174 height 26
paste input "po box 9201"
drag, startPoint x: 186, startPoint y: 129, endPoint x: 156, endPoint y: 127, distance: 29.8
click at [167, 124] on input "po box 9201" at bounding box center [248, 131] width 174 height 26
type input "PO Box 9201"
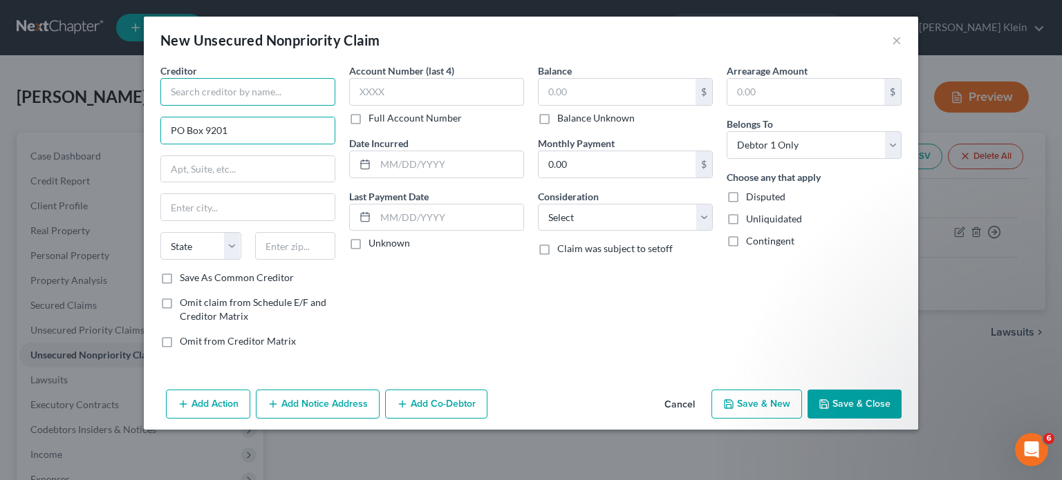
click at [181, 91] on input "text" at bounding box center [247, 92] width 175 height 28
paste input "[PERSON_NAME] BANK"
type input "[PERSON_NAME] BANK"
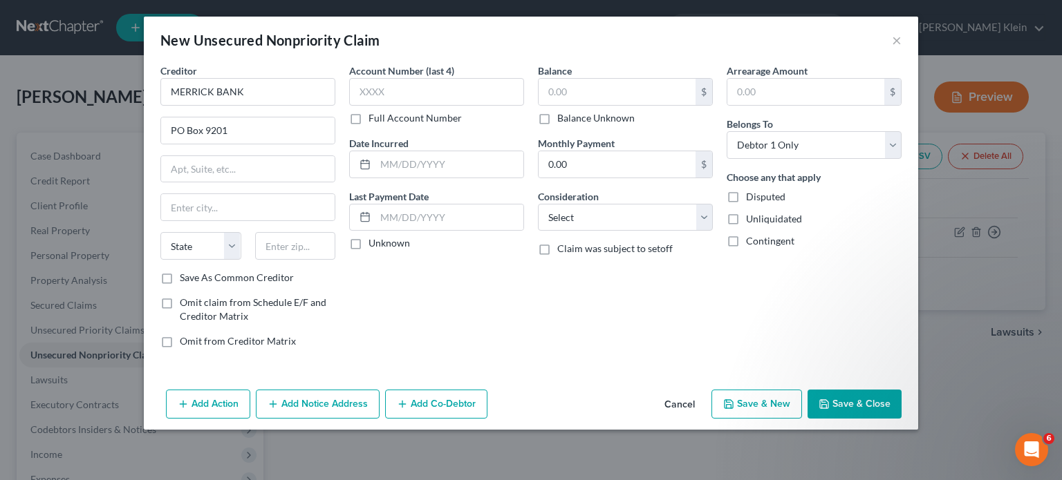
click at [180, 273] on label "Save As Common Creditor" at bounding box center [237, 278] width 114 height 14
click at [185, 273] on input "Save As Common Creditor" at bounding box center [189, 275] width 9 height 9
checkbox input "true"
click at [299, 243] on input "text" at bounding box center [295, 246] width 81 height 28
paste input "11804"
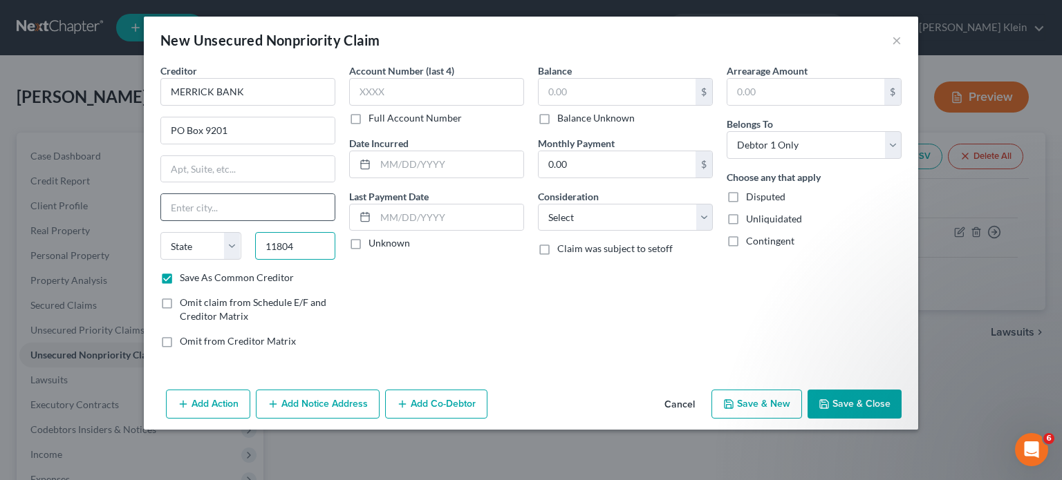
type input "11804"
click at [301, 211] on input "text" at bounding box center [248, 207] width 174 height 26
type input "Old Bethpage"
select select "35"
click at [563, 92] on input "text" at bounding box center [617, 92] width 157 height 26
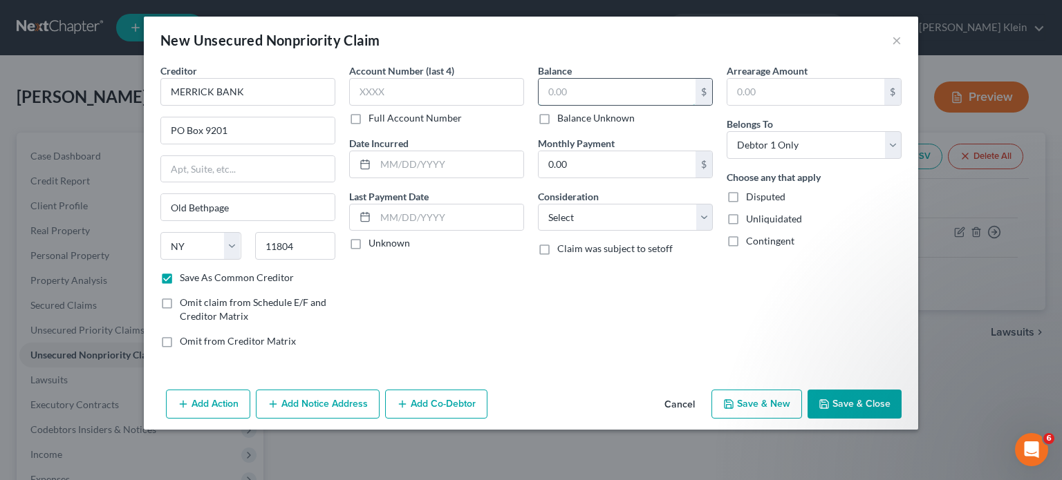
paste input "2,020"
type input "2,020"
click at [412, 168] on input "text" at bounding box center [449, 164] width 148 height 26
paste input "11/05/2017"
type input "11/05/2017"
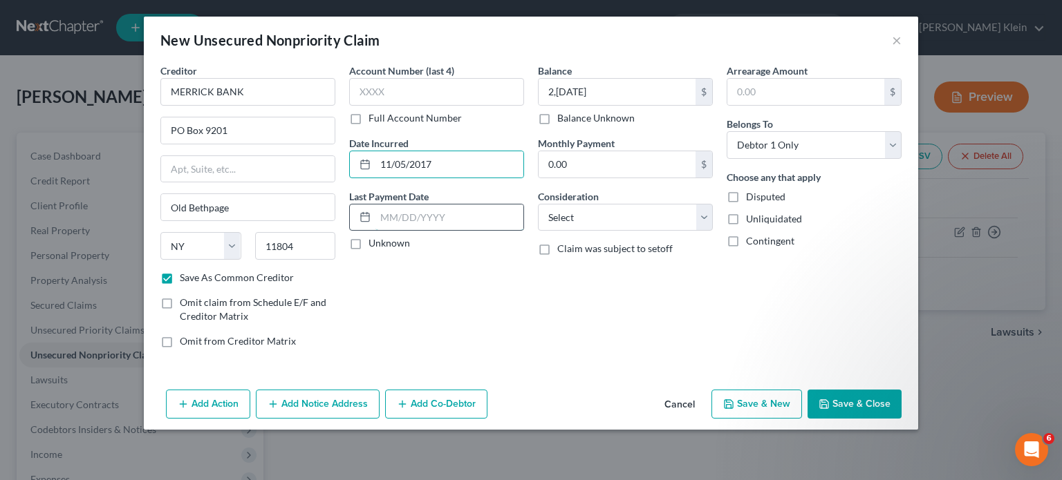
click at [400, 218] on input "text" at bounding box center [449, 218] width 148 height 26
paste input "03/28/2019"
type input "03/28/2019"
click at [570, 216] on select "Select Cable / Satellite Services Collection Agency Credit Card Debt Debt Couns…" at bounding box center [625, 218] width 175 height 28
select select "2"
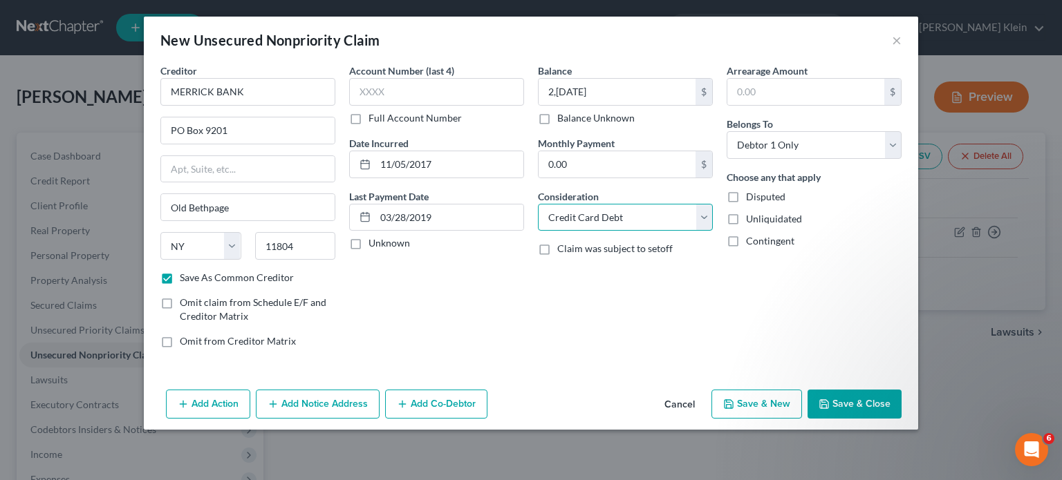
click at [538, 204] on select "Select Cable / Satellite Services Collection Agency Credit Card Debt Debt Couns…" at bounding box center [625, 218] width 175 height 28
click at [376, 88] on input "text" at bounding box center [436, 92] width 175 height 28
paste input "4120"
type input "4120"
click at [830, 405] on icon "button" at bounding box center [824, 404] width 11 height 11
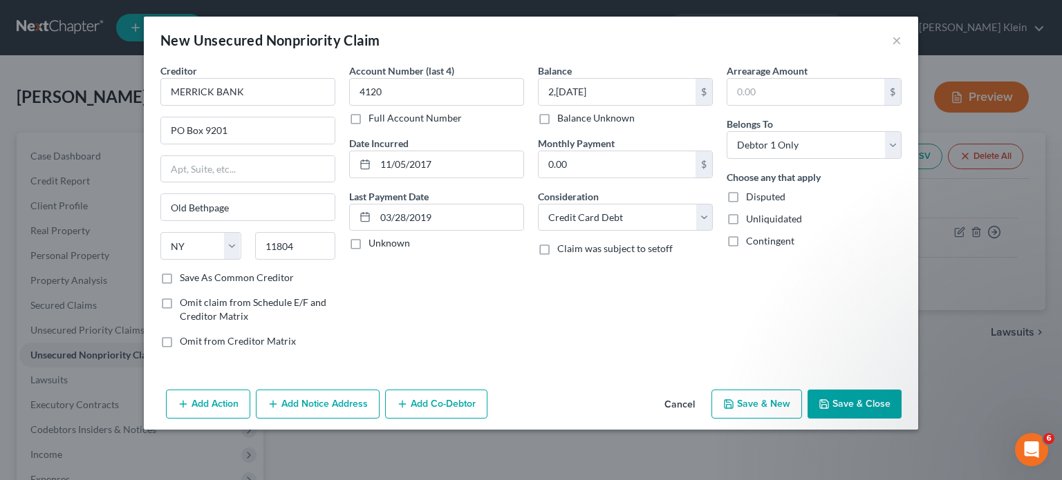
checkbox input "false"
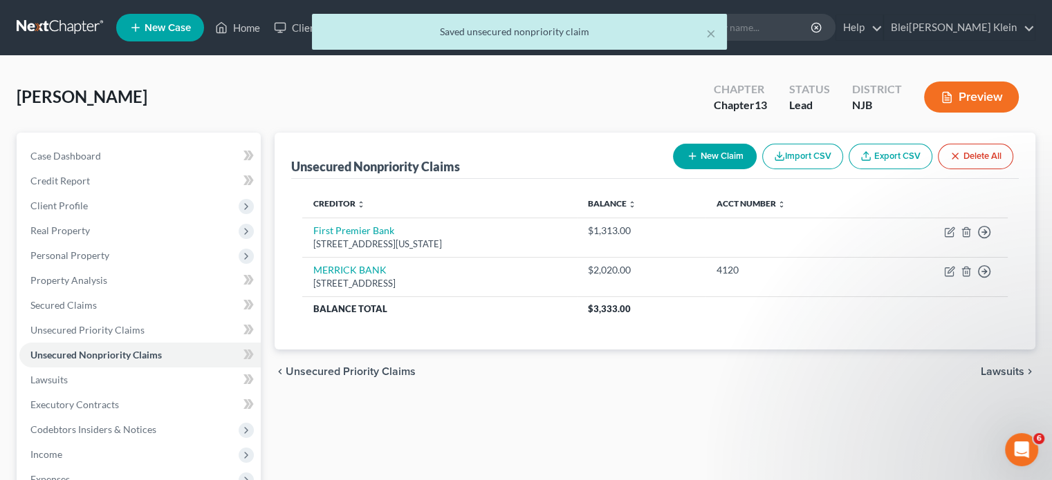
click at [707, 155] on button "New Claim" at bounding box center [715, 157] width 84 height 26
select select "0"
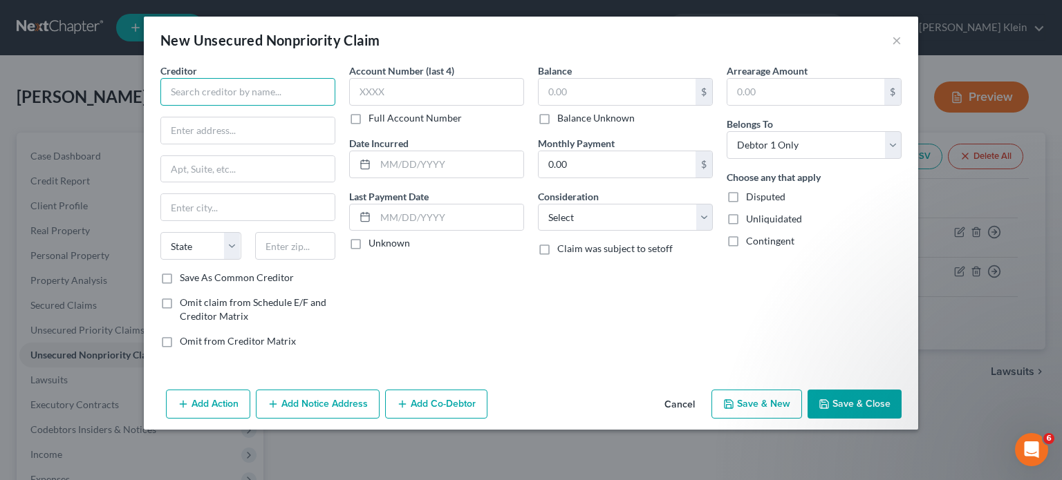
click at [194, 82] on input "text" at bounding box center [247, 92] width 175 height 28
paste input "MISSION LANE TAB BANK"
type input "MISSION LANE TAB BANK"
click at [180, 279] on label "Save As Common Creditor" at bounding box center [237, 278] width 114 height 14
click at [185, 279] on input "Save As Common Creditor" at bounding box center [189, 275] width 9 height 9
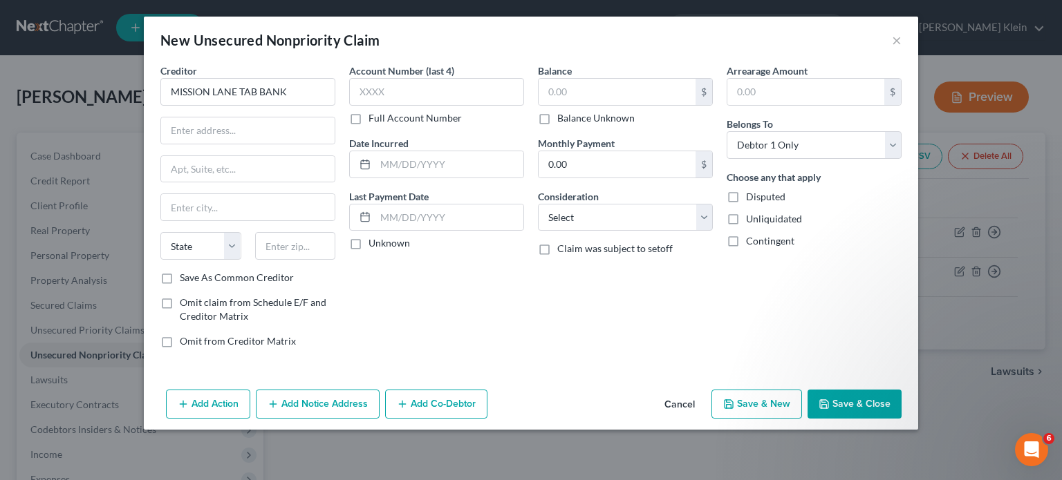
checkbox input "true"
click at [196, 132] on input "text" at bounding box center [248, 131] width 174 height 26
paste input "PO BOX 105286"
type input "PO BOX 105286"
click at [276, 248] on input "text" at bounding box center [295, 246] width 81 height 28
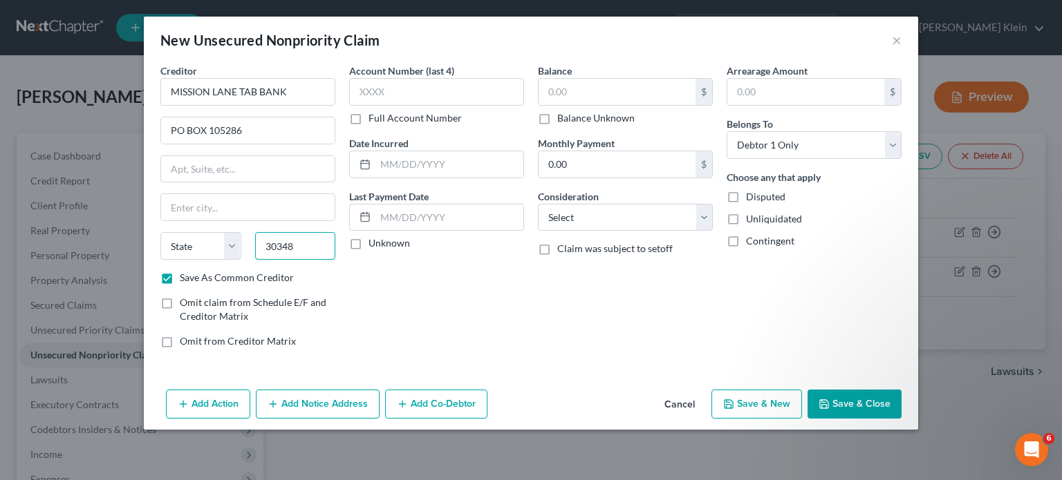
type input "30348"
type input "Atlanta"
select select "10"
click at [573, 88] on input "text" at bounding box center [617, 92] width 157 height 26
paste input "1,195"
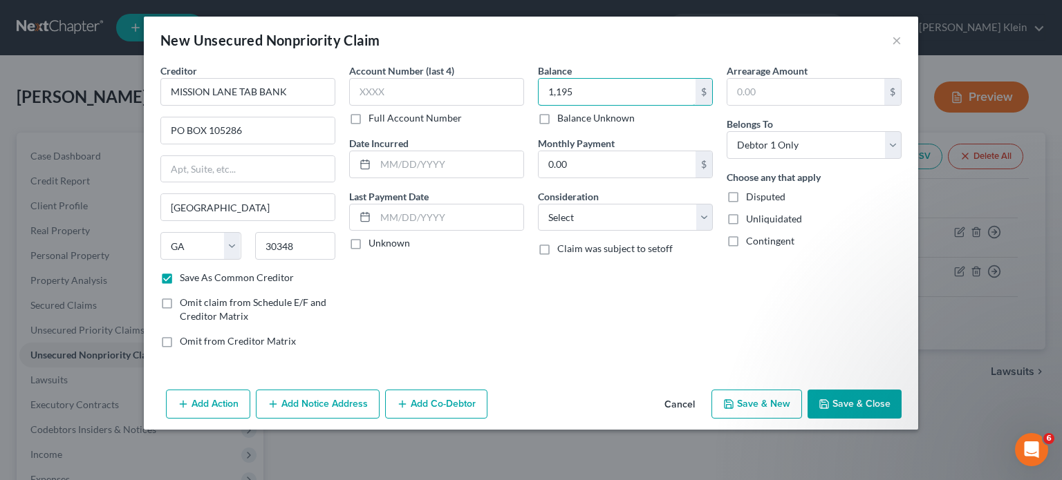
type input "1,195"
click at [424, 159] on input "text" at bounding box center [449, 164] width 148 height 26
paste input "03/09/2018"
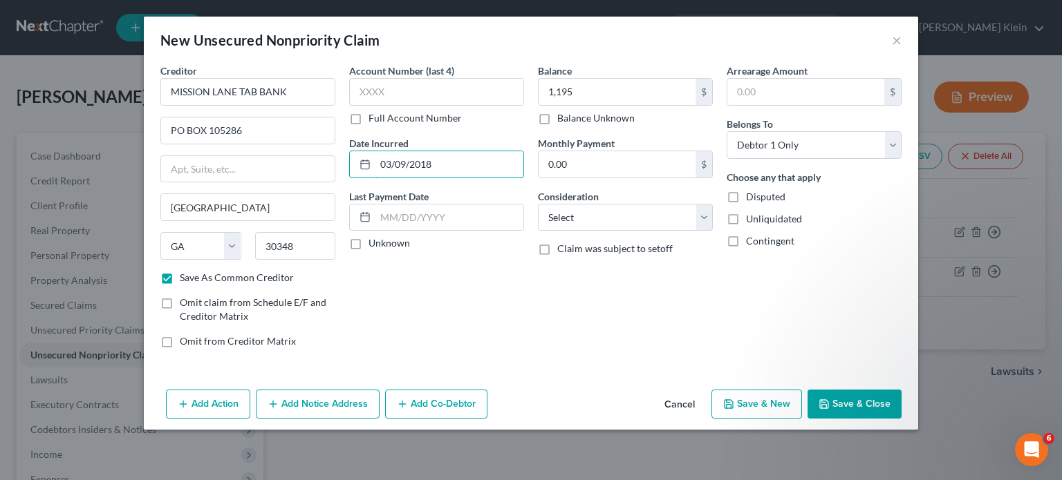
type input "03/09/2018"
click at [404, 221] on input "text" at bounding box center [449, 218] width 148 height 26
paste input "09/17/2019 Pay Status >Charge-off< Terms Paid Monthly Date Closed 12/08/2019 Hi…"
type input "09/17/2019 Pay Status >Charge-off< Terms Paid Monthly Date Closed 12/08/2019 Hi…"
paste input "09/17/2019"
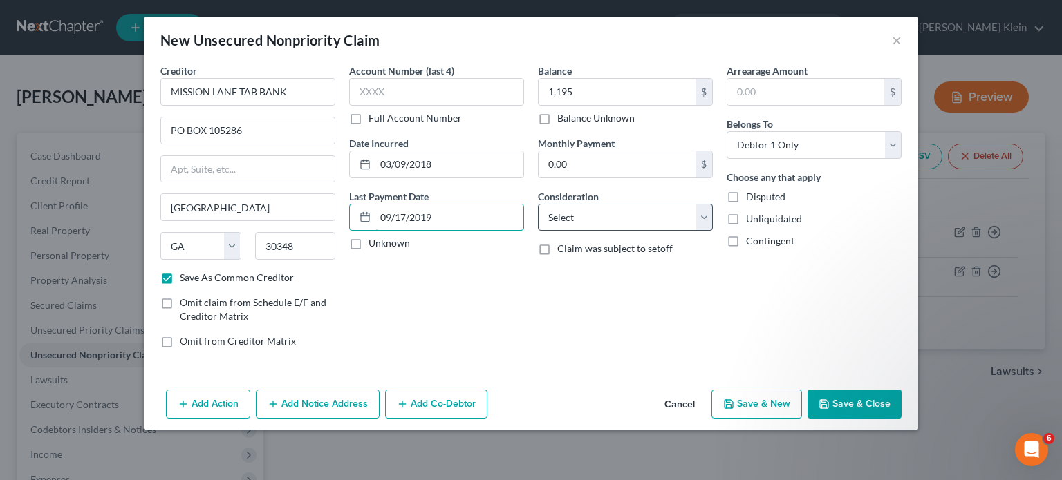
type input "09/17/2019"
click at [586, 212] on select "Select Cable / Satellite Services Collection Agency Credit Card Debt Debt Couns…" at bounding box center [625, 218] width 175 height 28
select select "2"
click at [538, 204] on select "Select Cable / Satellite Services Collection Agency Credit Card Debt Debt Couns…" at bounding box center [625, 218] width 175 height 28
click at [633, 339] on div "Balance 1,195.00 $ Balance Unknown Balance Undetermined 1,195 $ Balance Unknown…" at bounding box center [625, 212] width 189 height 296
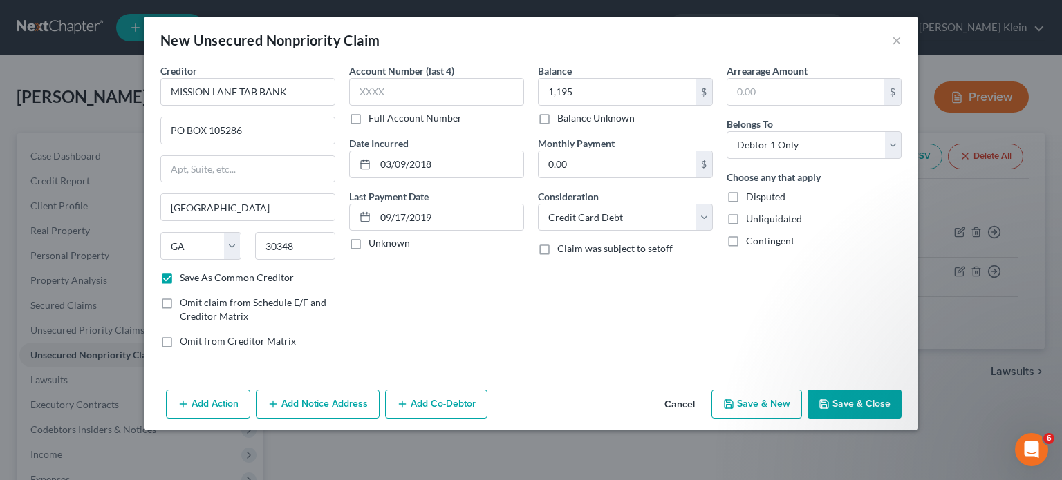
click at [839, 400] on button "Save & Close" at bounding box center [855, 404] width 94 height 29
checkbox input "false"
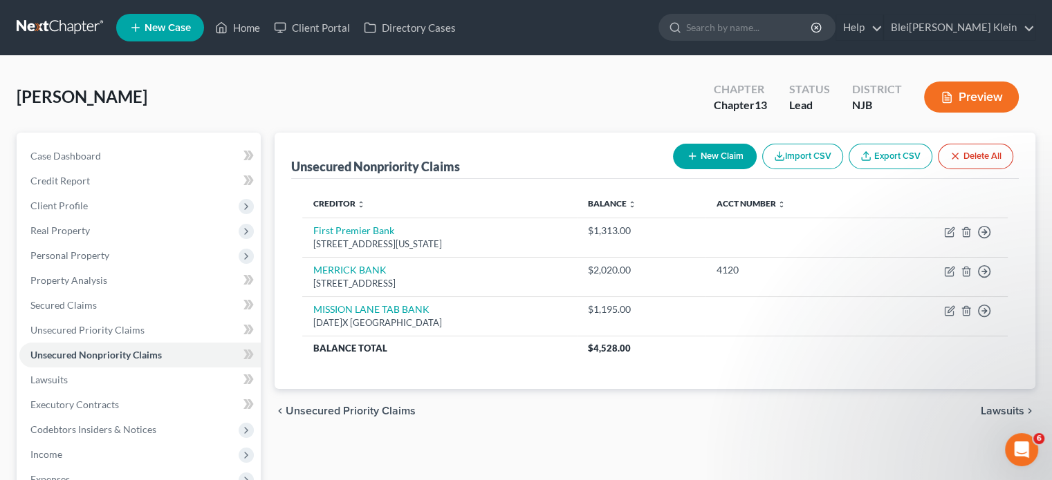
click at [722, 149] on button "New Claim" at bounding box center [715, 157] width 84 height 26
select select "0"
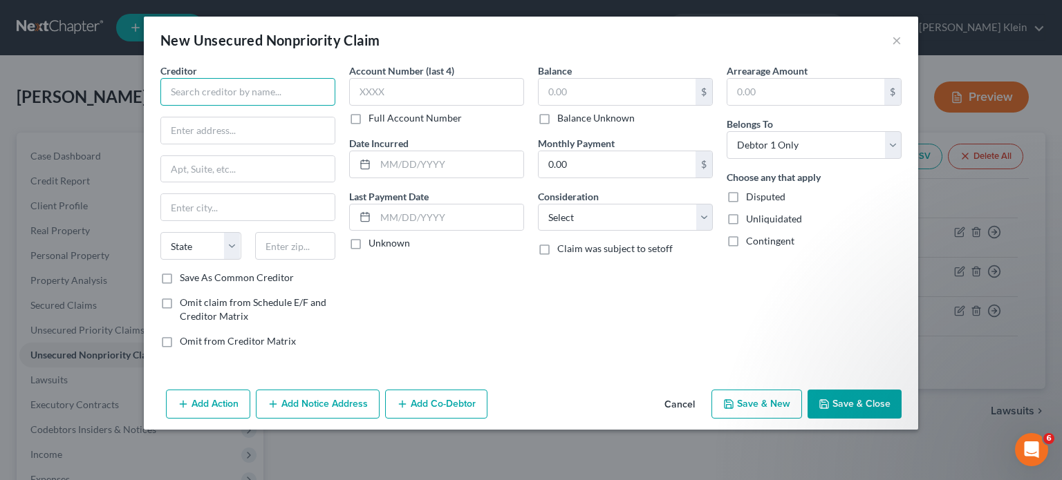
click at [205, 85] on input "text" at bounding box center [247, 92] width 175 height 28
paste input "JEFFERSON CAPITAL SYSTEM"
type input "JEFFERSON CAPITAL SYSTEM"
click at [235, 122] on input "text" at bounding box center [248, 131] width 174 height 26
paste input "200 14TH AVENUE"
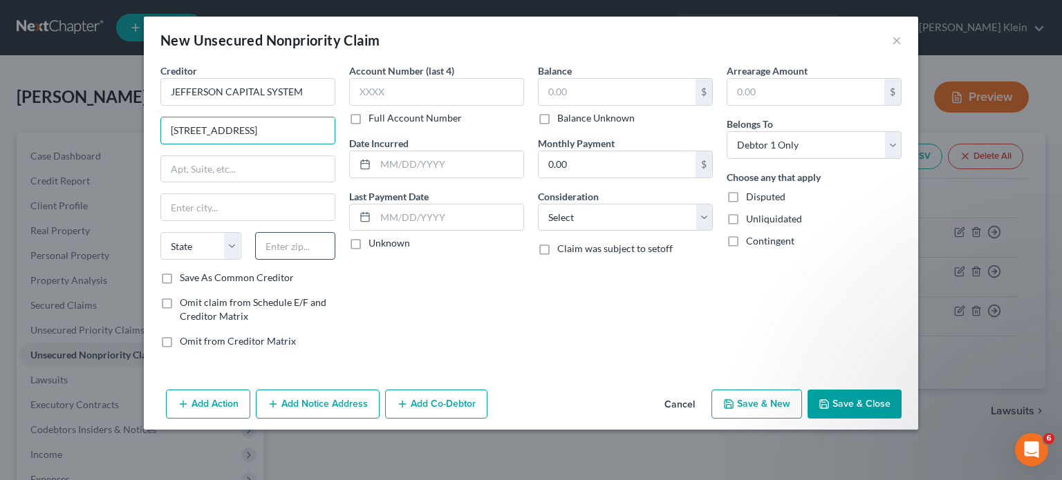
type input "200 14TH AVENUE"
click at [300, 243] on input "text" at bounding box center [295, 246] width 81 height 28
type input "56377"
type input "Sartell"
select select "24"
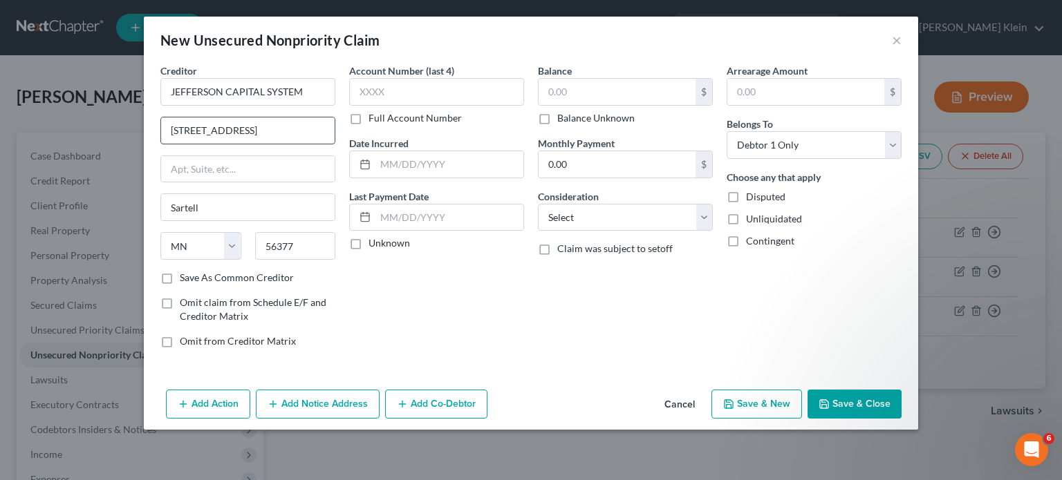
click at [256, 127] on input "200 14TH AVENUE" at bounding box center [248, 131] width 174 height 26
type input "200 14TH AVENUE EAST"
click at [180, 279] on label "Save As Common Creditor" at bounding box center [237, 278] width 114 height 14
click at [185, 279] on input "Save As Common Creditor" at bounding box center [189, 275] width 9 height 9
checkbox input "true"
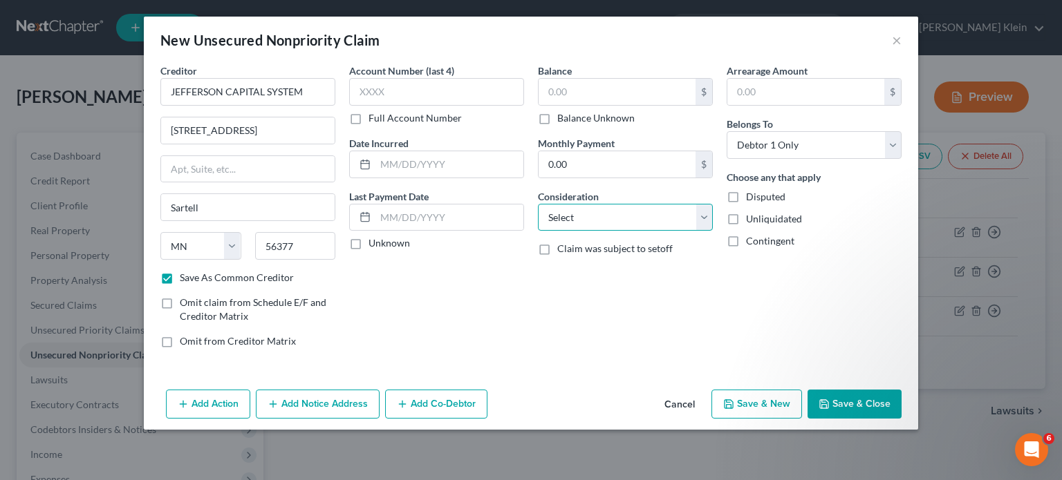
click at [560, 223] on select "Select Cable / Satellite Services Collection Agency Credit Card Debt Debt Couns…" at bounding box center [625, 218] width 175 height 28
click at [538, 204] on select "Select Cable / Satellite Services Collection Agency Credit Card Debt Debt Couns…" at bounding box center [625, 218] width 175 height 28
click at [567, 218] on select "Select Cable / Satellite Services Collection Agency Credit Card Debt Debt Couns…" at bounding box center [625, 218] width 175 height 28
select select "1"
click at [538, 204] on select "Select Cable / Satellite Services Collection Agency Credit Card Debt Debt Couns…" at bounding box center [625, 218] width 175 height 28
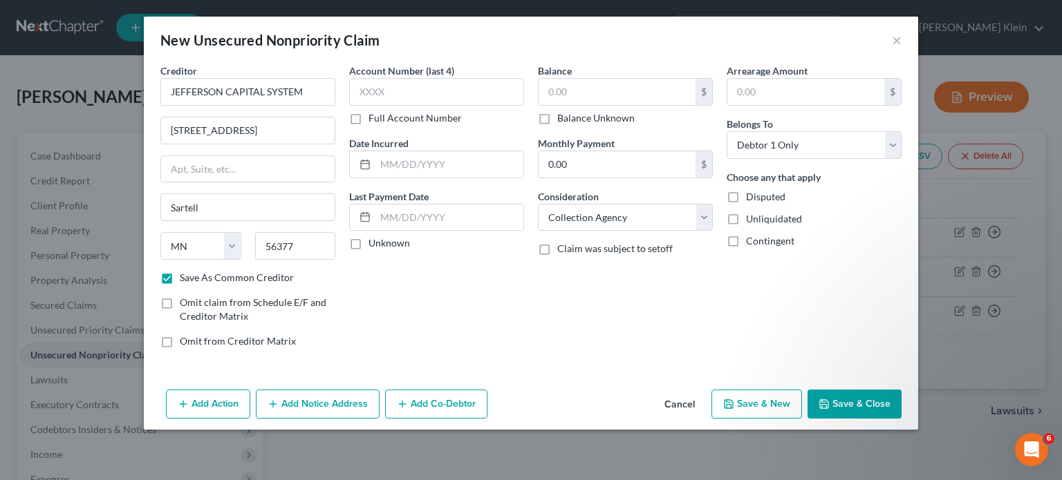
click at [521, 297] on div "Account Number (last 4) Full Account Number Date Incurred Last Payment Date Unk…" at bounding box center [436, 212] width 189 height 296
click at [580, 92] on input "text" at bounding box center [617, 92] width 157 height 26
paste input "614"
type input "614"
click at [746, 193] on label "Disputed" at bounding box center [765, 197] width 39 height 14
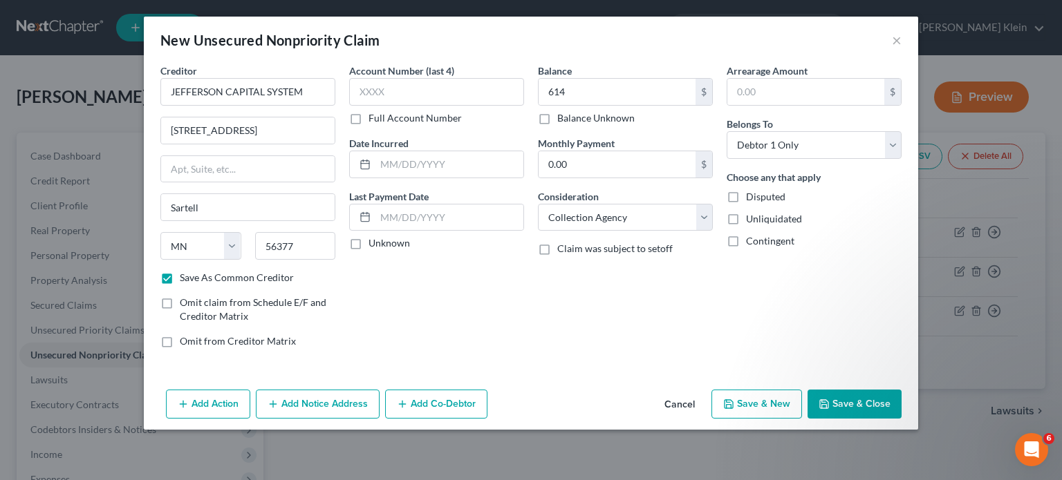
click at [752, 193] on input "Disputed" at bounding box center [756, 194] width 9 height 9
checkbox input "true"
click at [384, 89] on input "text" at bounding box center [436, 92] width 175 height 28
paste input "3667"
type input "3667"
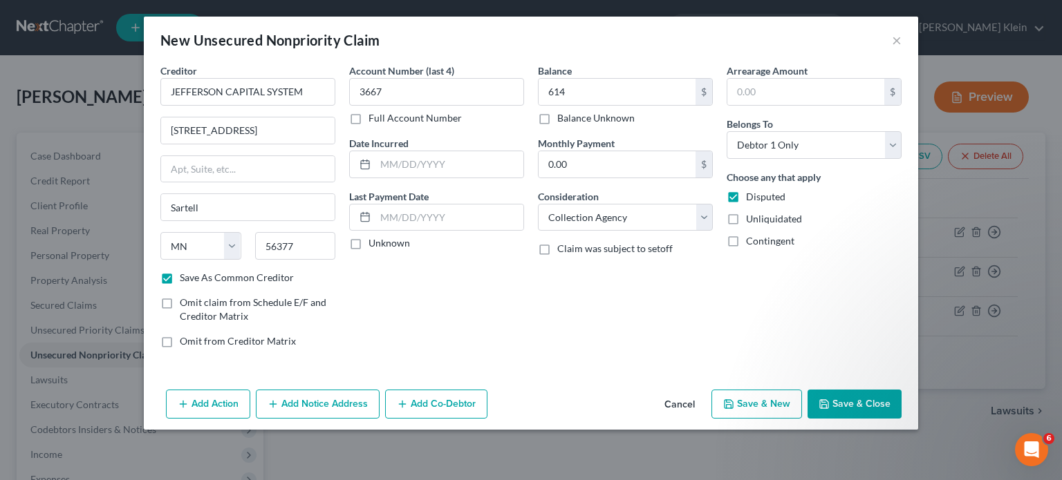
click at [850, 406] on button "Save & Close" at bounding box center [855, 404] width 94 height 29
checkbox input "false"
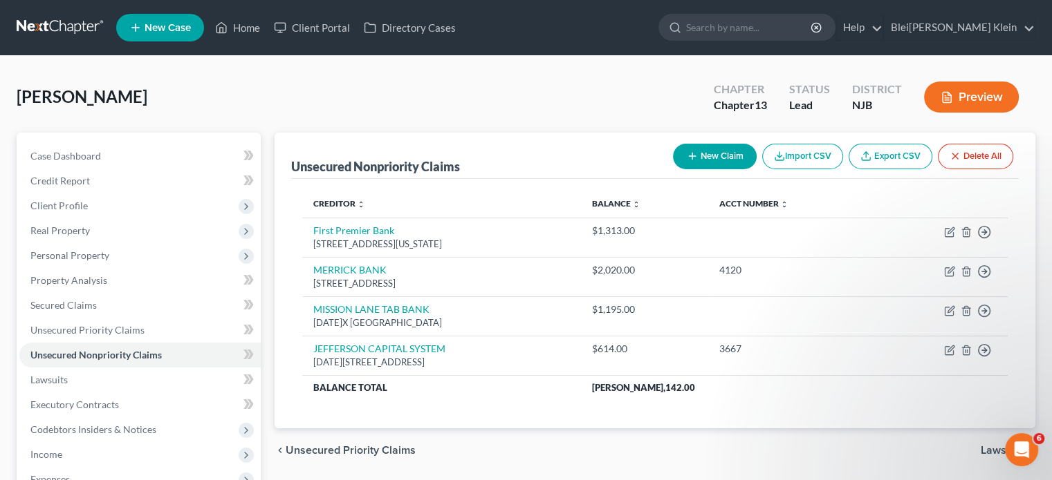
click at [705, 156] on button "New Claim" at bounding box center [715, 157] width 84 height 26
select select "0"
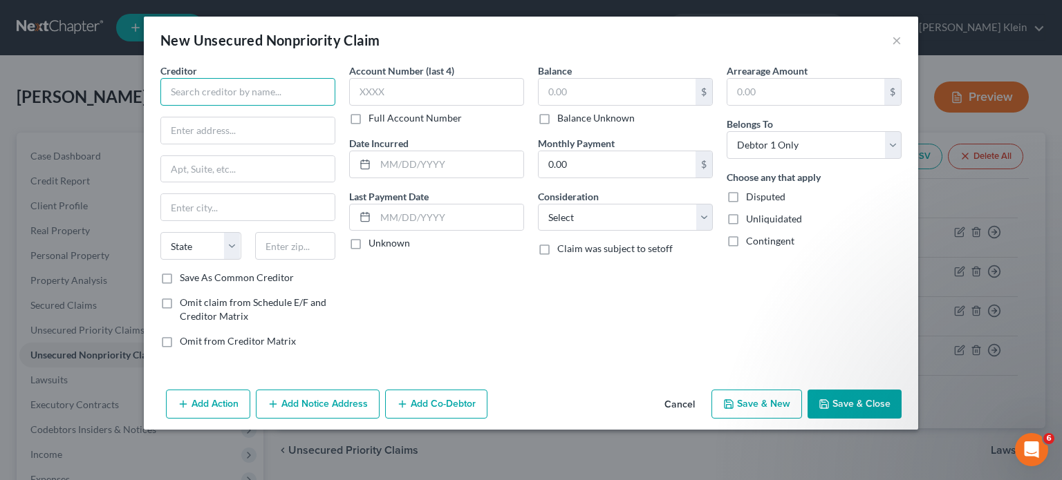
click at [230, 93] on input "text" at bounding box center [247, 92] width 175 height 28
paste input "LVNV FUNDING LLC"
type input "LVNV FUNDING LLC"
click at [563, 215] on select "Select Cable / Satellite Services Collection Agency Credit Card Debt Debt Couns…" at bounding box center [625, 218] width 175 height 28
select select "1"
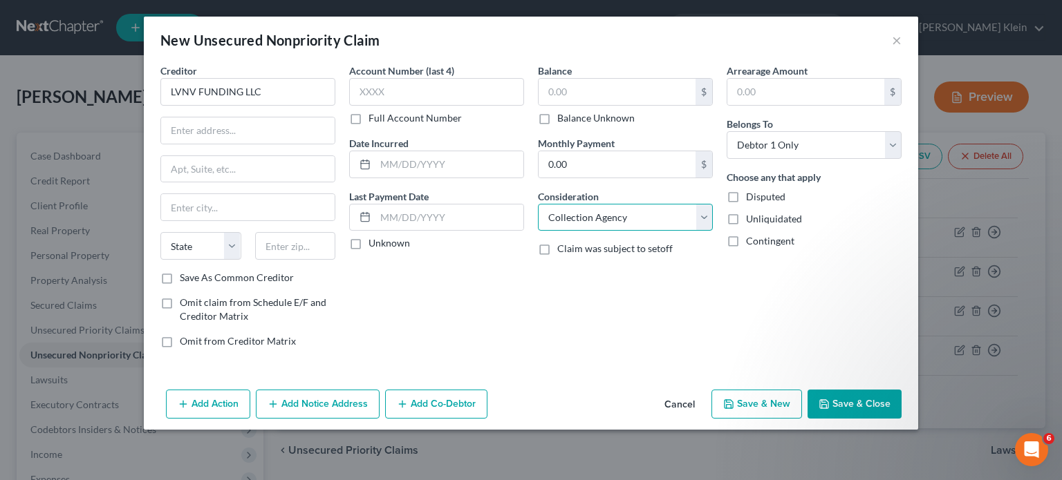
click at [538, 204] on select "Select Cable / Satellite Services Collection Agency Credit Card Debt Debt Couns…" at bounding box center [625, 218] width 175 height 28
click at [223, 131] on input "text" at bounding box center [248, 131] width 174 height 26
paste input "PO BOX"
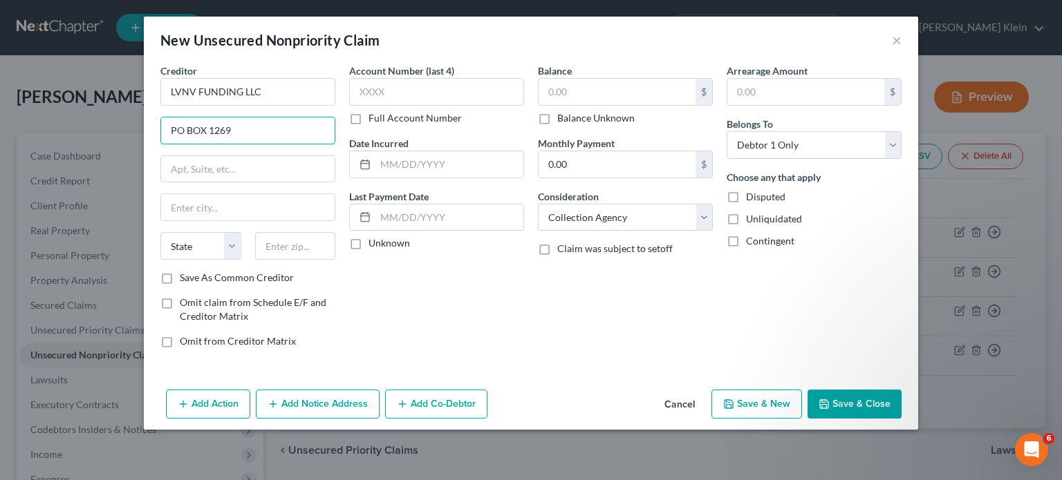
type input "PO BOX 1269"
click at [304, 242] on input "text" at bounding box center [295, 246] width 81 height 28
type input "29603"
type input "Greenville"
select select "42"
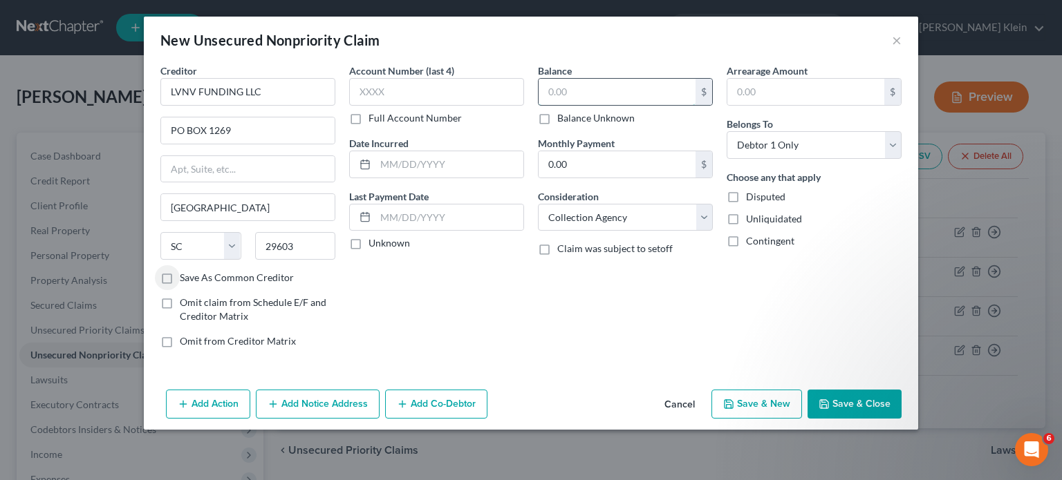
click at [567, 80] on input "text" at bounding box center [617, 92] width 157 height 26
paste input "$1,717"
type input "1,717"
click at [746, 198] on label "Disputed" at bounding box center [765, 197] width 39 height 14
click at [752, 198] on input "Disputed" at bounding box center [756, 194] width 9 height 9
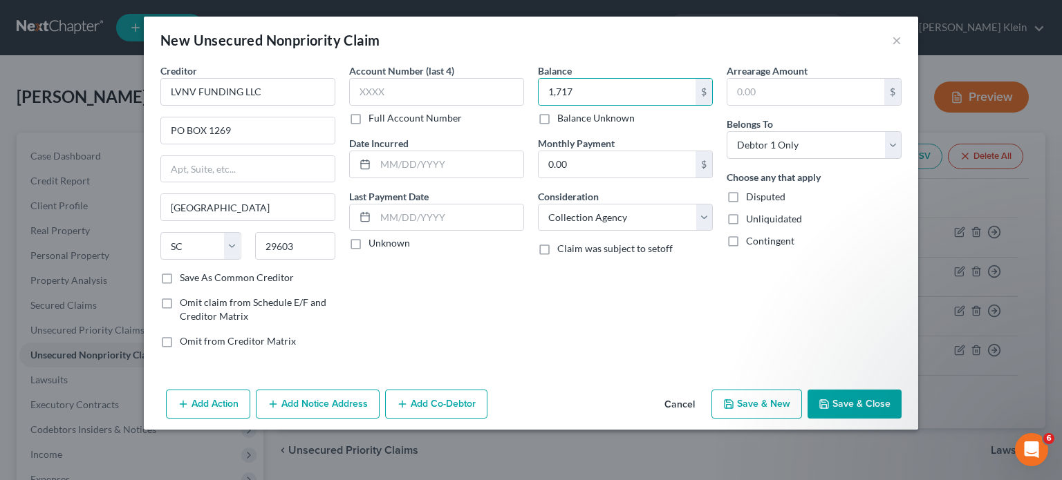
checkbox input "true"
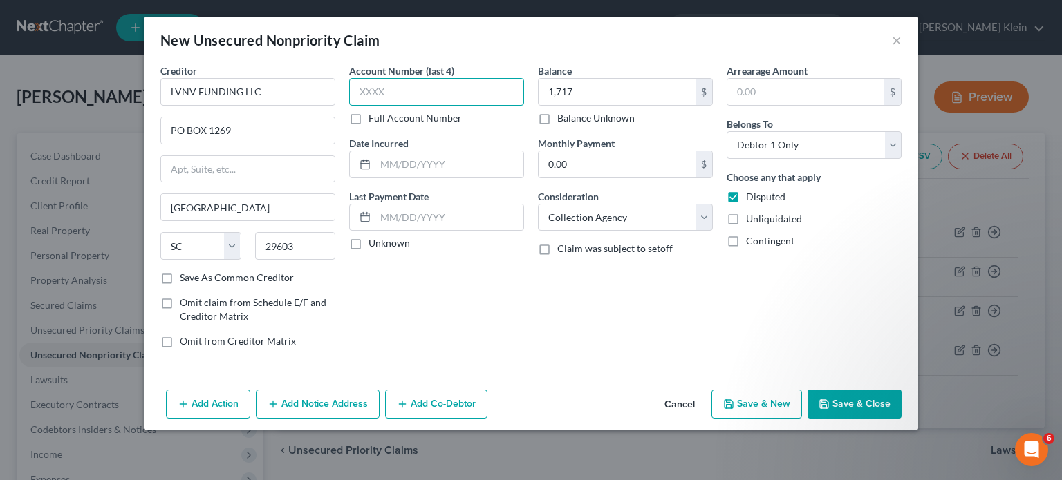
click at [357, 83] on input "text" at bounding box center [436, 92] width 175 height 28
paste input "4447"
type input "4447"
click at [849, 398] on button "Save & Close" at bounding box center [855, 404] width 94 height 29
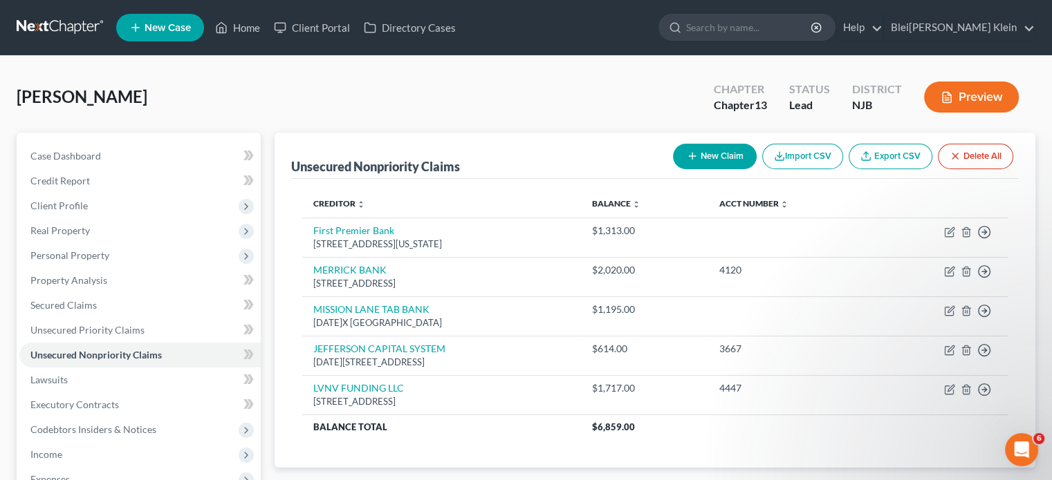
click at [729, 151] on button "New Claim" at bounding box center [715, 157] width 84 height 26
select select "0"
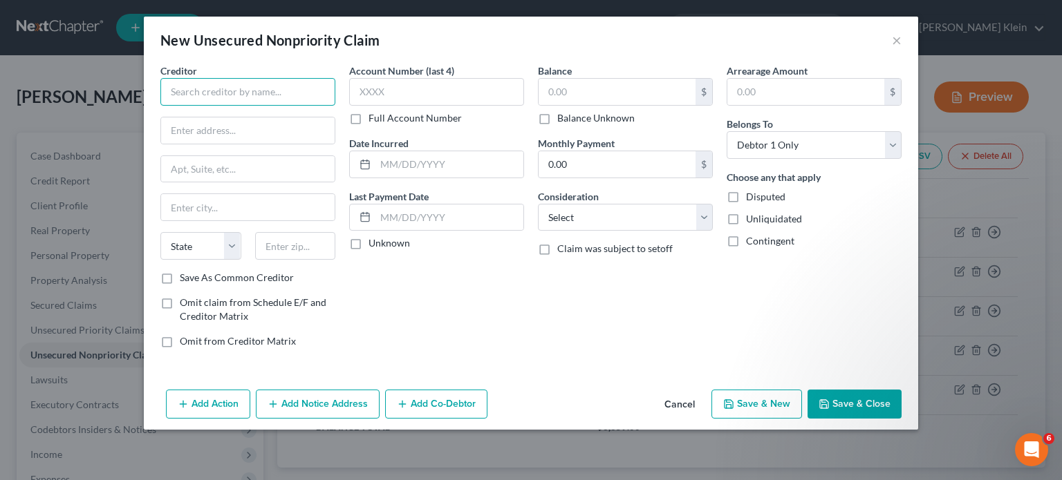
click at [227, 80] on input "text" at bounding box center [247, 92] width 175 height 28
paste input "MIDLAND CREDIT MANAGEMENT INC"
type input "MIDLAND CREDIT MANAGEMENT INC"
click at [251, 129] on input "text" at bounding box center [248, 131] width 174 height 26
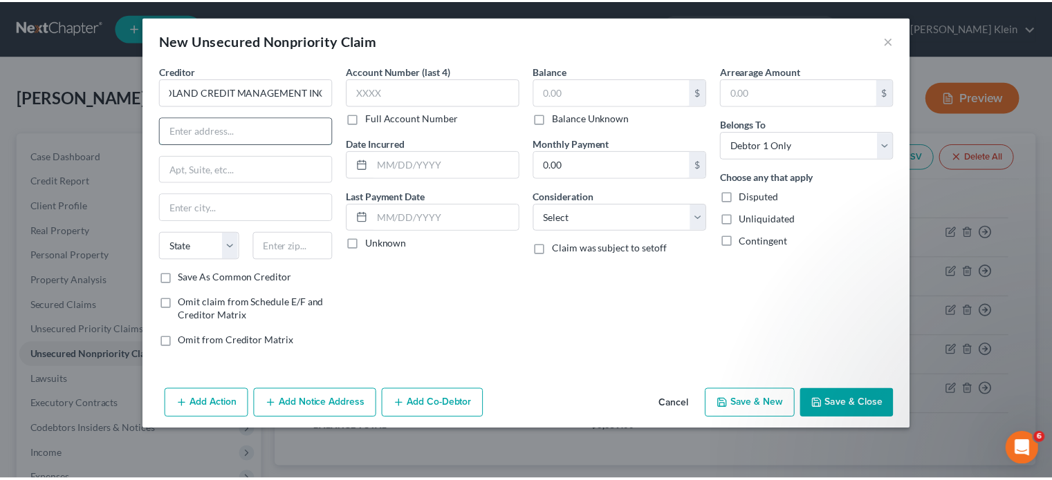
scroll to position [0, 0]
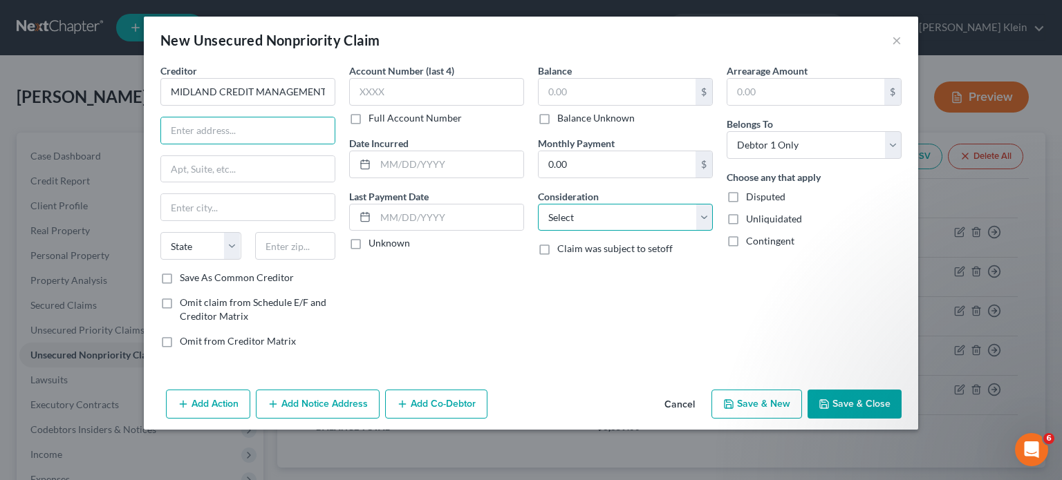
click at [597, 218] on select "Select Cable / Satellite Services Collection Agency Credit Card Debt Debt Couns…" at bounding box center [625, 218] width 175 height 28
select select "1"
click at [538, 204] on select "Select Cable / Satellite Services Collection Agency Credit Card Debt Debt Couns…" at bounding box center [625, 218] width 175 height 28
click at [261, 130] on input "text" at bounding box center [248, 131] width 174 height 26
paste input "320 EAST BIG BEAVER,SUITE 300"
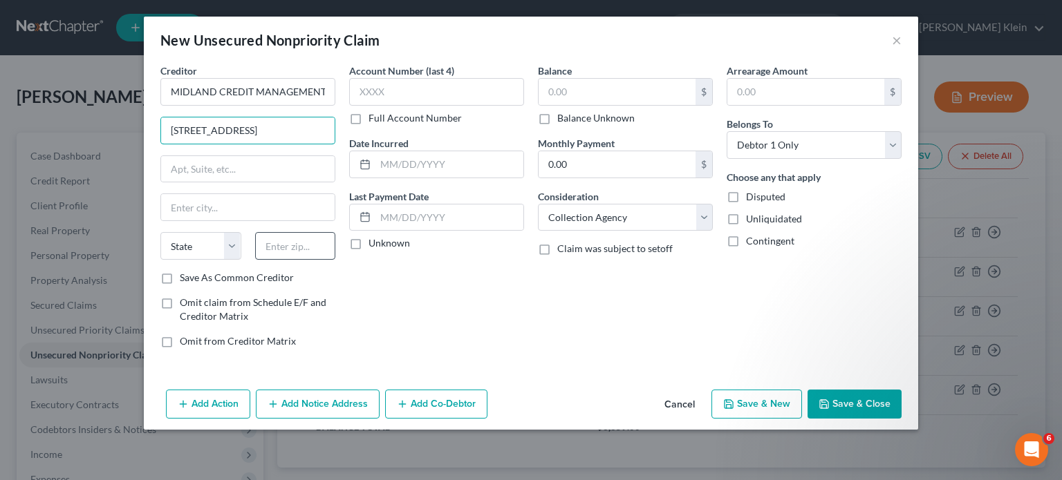
type input "320 EAST BIG BEAVER,SUITE 300"
click at [268, 240] on input "text" at bounding box center [295, 246] width 81 height 28
type input "48083"
type input "Troy"
select select "23"
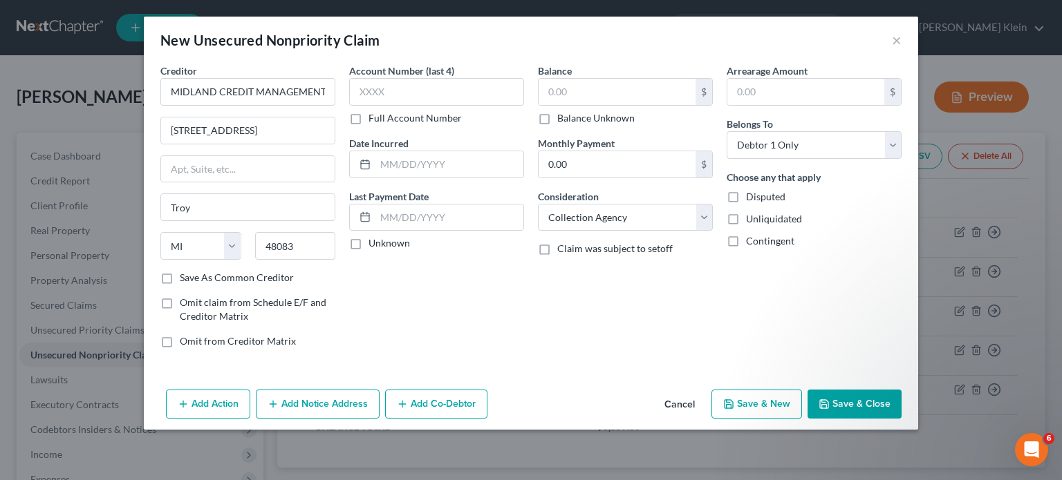
drag, startPoint x: 736, startPoint y: 195, endPoint x: 728, endPoint y: 195, distance: 7.6
click at [746, 195] on label "Disputed" at bounding box center [765, 197] width 39 height 14
click at [752, 195] on input "Disputed" at bounding box center [756, 194] width 9 height 9
checkbox input "true"
click at [582, 87] on input "text" at bounding box center [617, 92] width 157 height 26
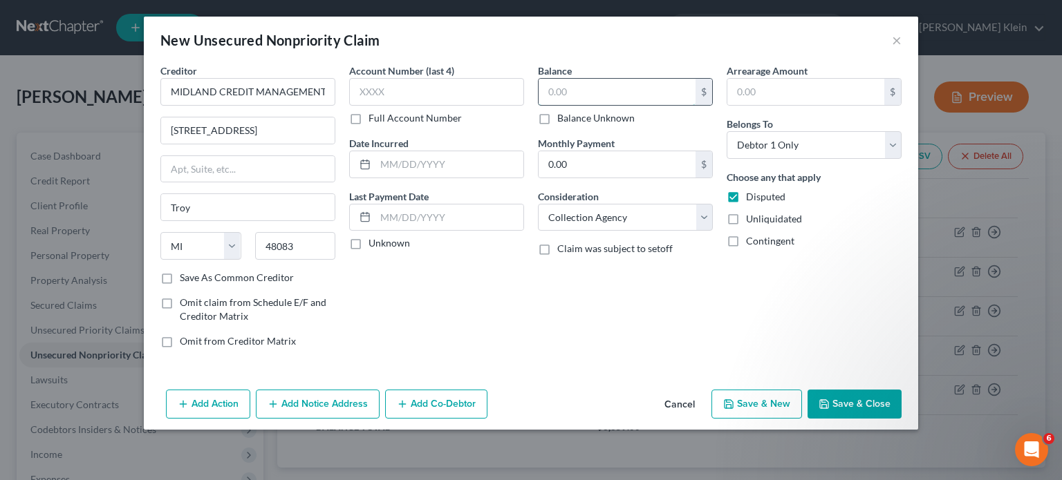
paste input "1,892"
type input "1,892"
click at [465, 334] on div "Account Number (last 4) Full Account Number Date Incurred Last Payment Date Unk…" at bounding box center [436, 212] width 189 height 296
click at [399, 88] on input "text" at bounding box center [436, 92] width 175 height 28
paste input "3034"
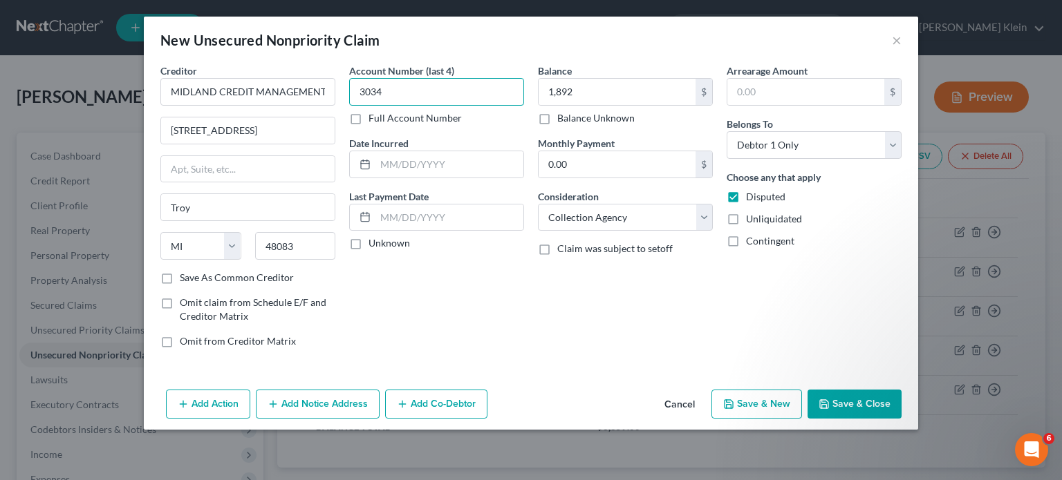
type input "3034"
click at [180, 275] on label "Save As Common Creditor" at bounding box center [237, 278] width 114 height 14
click at [185, 275] on input "Save As Common Creditor" at bounding box center [189, 275] width 9 height 9
click at [837, 409] on button "Save & Close" at bounding box center [855, 404] width 94 height 29
checkbox input "false"
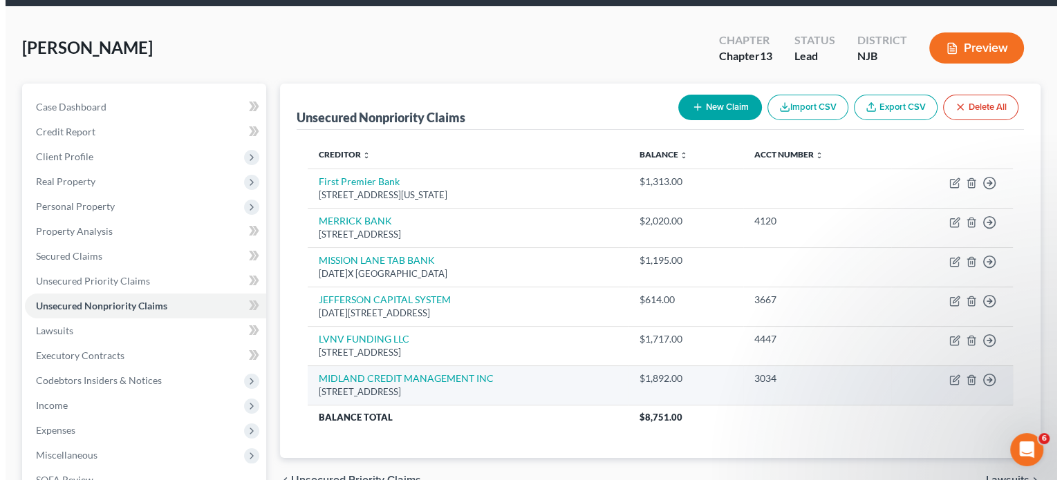
scroll to position [69, 0]
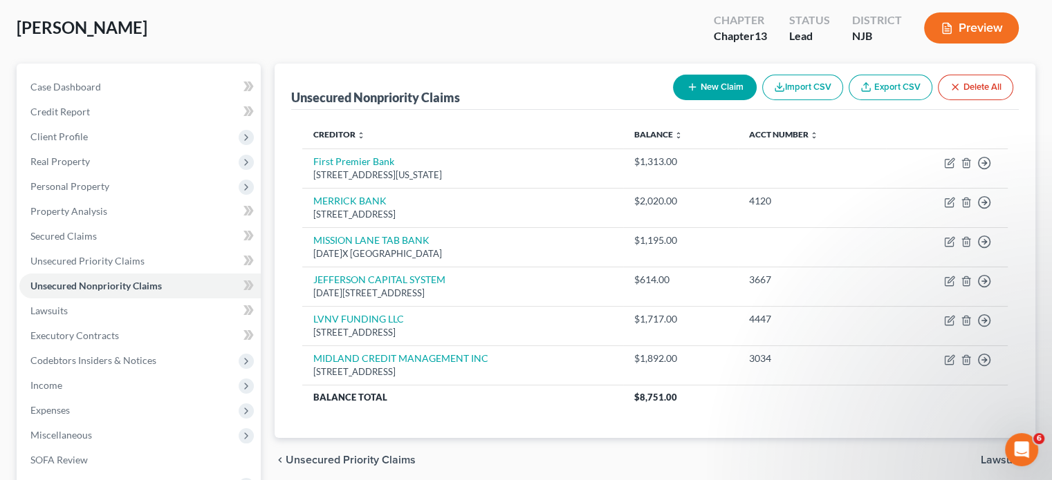
click at [707, 84] on button "New Claim" at bounding box center [715, 88] width 84 height 26
select select "0"
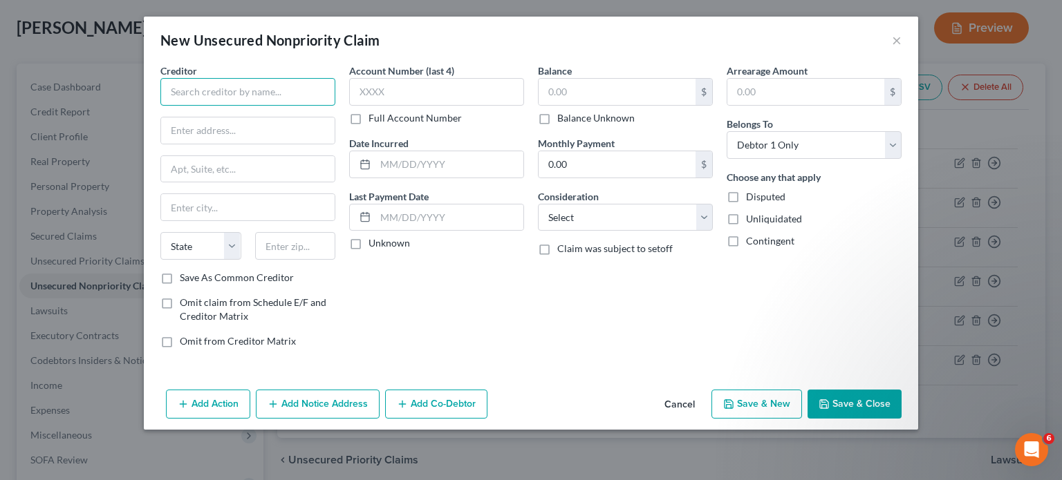
click at [232, 85] on input "text" at bounding box center [247, 92] width 175 height 28
paste input "PORTFOLIO RECOVERY"
type input "PORTFOLIO RECOVERY"
click at [218, 128] on input "text" at bounding box center [248, 131] width 174 height 26
click at [604, 209] on select "Select Cable / Satellite Services Collection Agency Credit Card Debt Debt Couns…" at bounding box center [625, 218] width 175 height 28
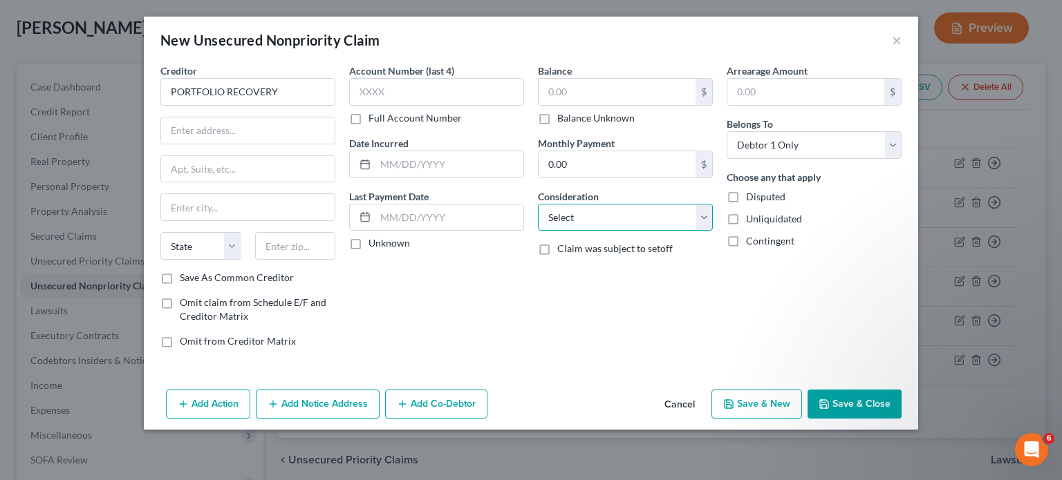
select select "1"
click at [538, 204] on select "Select Cable / Satellite Services Collection Agency Credit Card Debt Debt Couns…" at bounding box center [625, 218] width 175 height 28
click at [200, 129] on input "text" at bounding box center [248, 131] width 174 height 26
paste input "120 CORPORATE BLVD,SUITE 100"
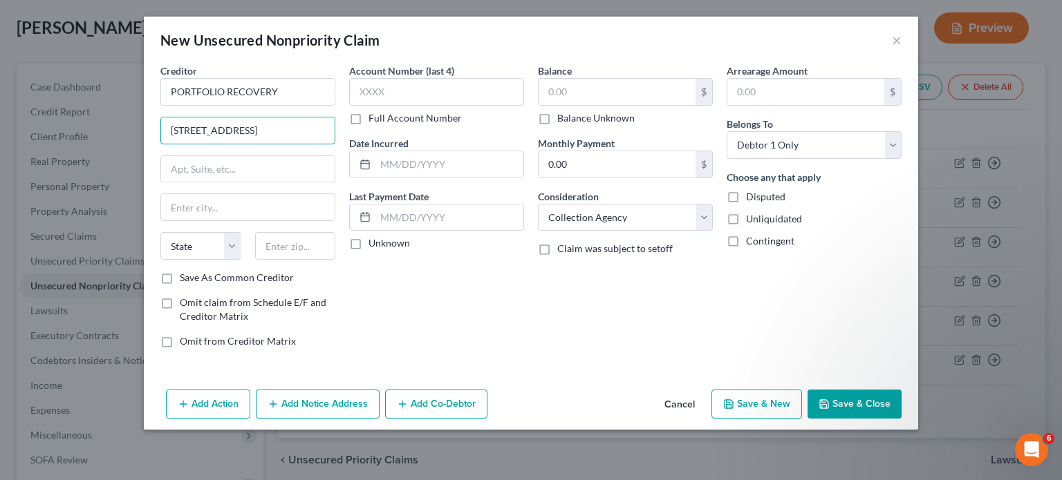
type input "120 CORPORATE BLVD,SUITE 100"
click at [283, 245] on input "text" at bounding box center [295, 246] width 81 height 28
paste input "23502"
type input "23502"
type input "Norfolk"
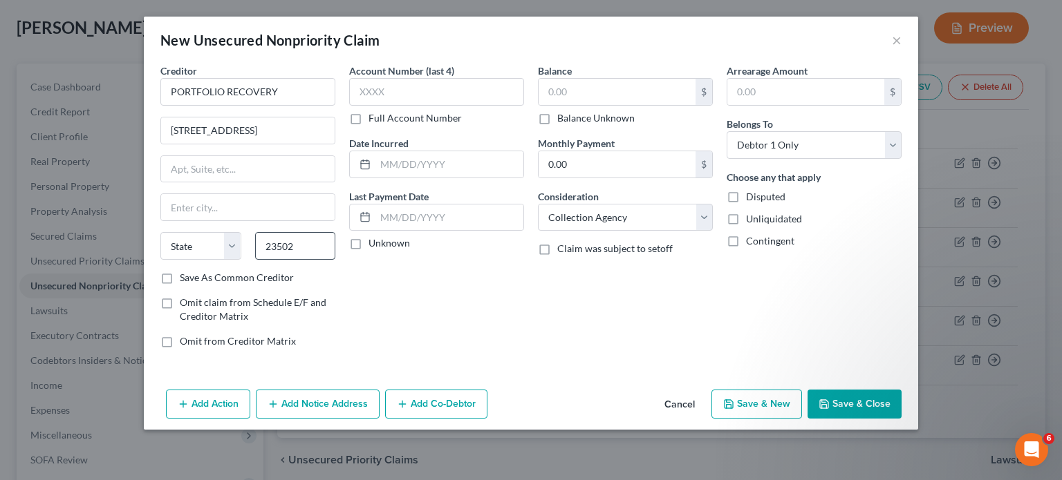
select select "48"
click at [551, 82] on input "text" at bounding box center [617, 92] width 157 height 26
type input "439"
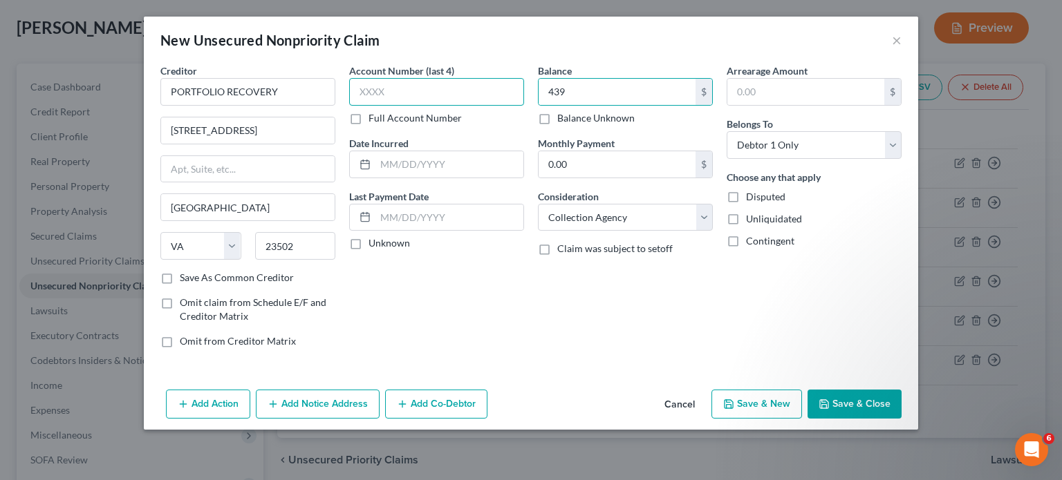
click at [464, 90] on input "text" at bounding box center [436, 92] width 175 height 28
paste input "4317"
type input "4317"
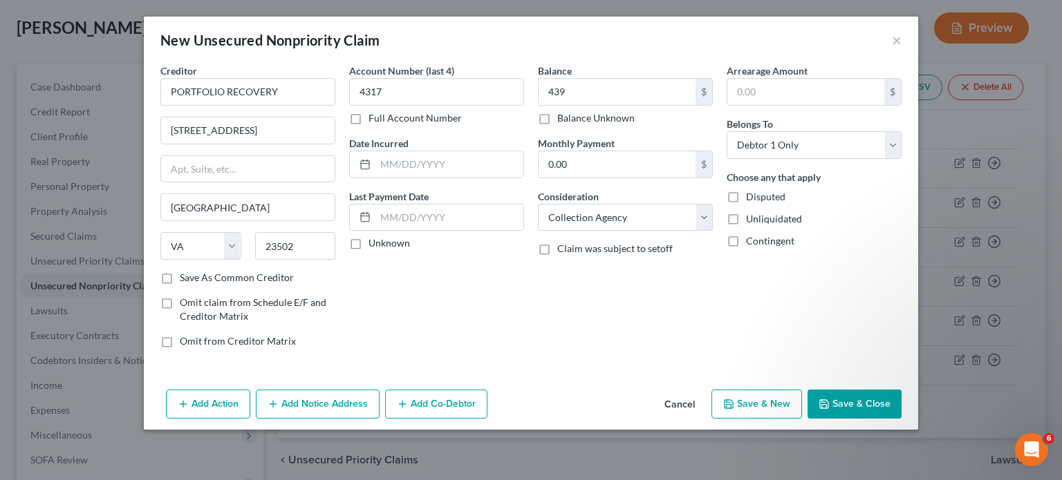
click at [746, 192] on label "Disputed" at bounding box center [765, 197] width 39 height 14
click at [752, 192] on input "Disputed" at bounding box center [756, 194] width 9 height 9
checkbox input "true"
click at [180, 274] on label "Save As Common Creditor" at bounding box center [237, 278] width 114 height 14
click at [185, 274] on input "Save As Common Creditor" at bounding box center [189, 275] width 9 height 9
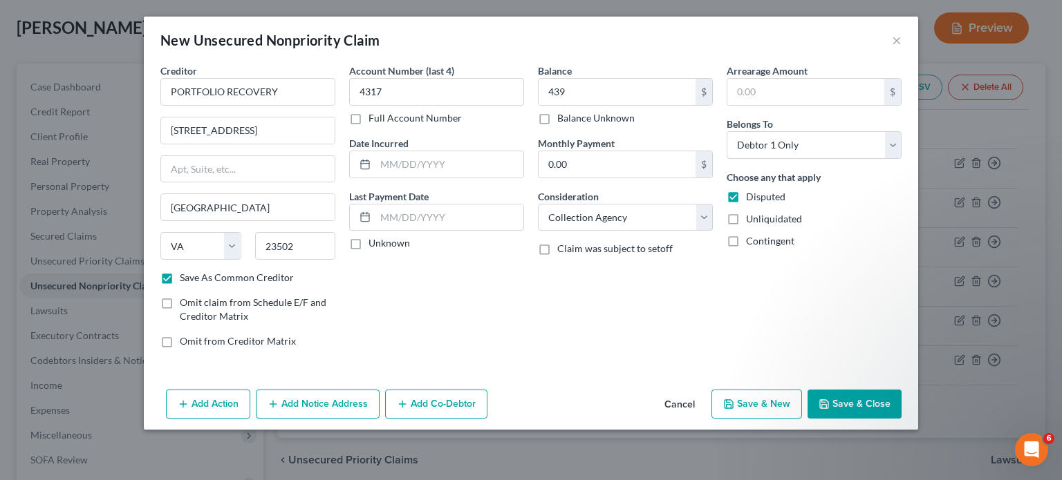
click at [844, 400] on button "Save & Close" at bounding box center [855, 404] width 94 height 29
checkbox input "false"
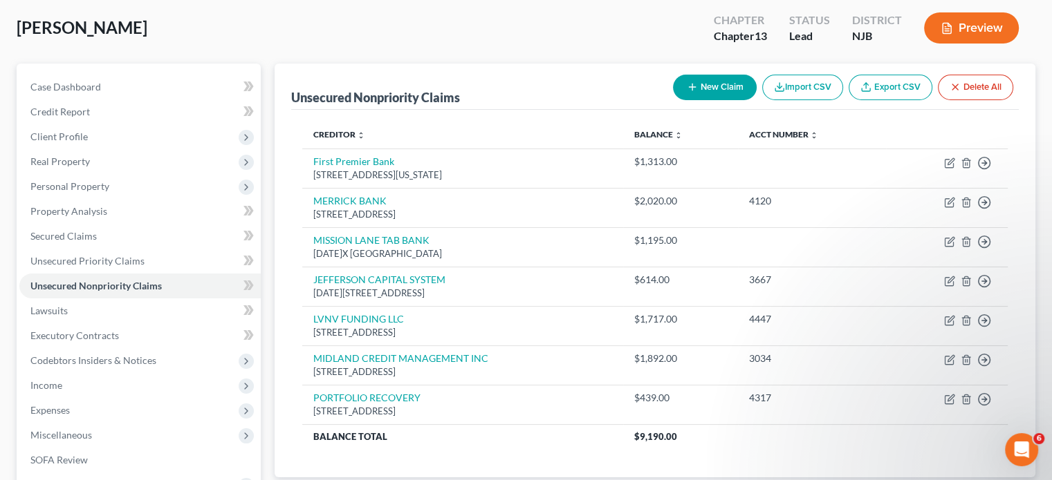
click at [719, 87] on button "New Claim" at bounding box center [715, 88] width 84 height 26
select select "0"
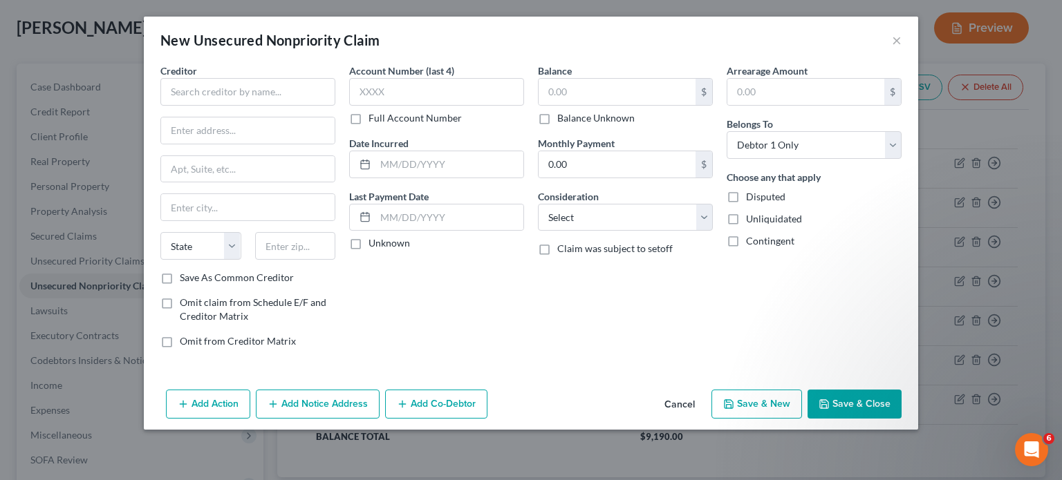
click at [243, 77] on div "Creditor *" at bounding box center [247, 85] width 175 height 42
click at [240, 86] on input "text" at bounding box center [247, 92] width 175 height 28
paste input "CREDIT ONE BANK"
type input "CREDIT ONE BANK"
click at [220, 124] on input "text" at bounding box center [248, 131] width 174 height 26
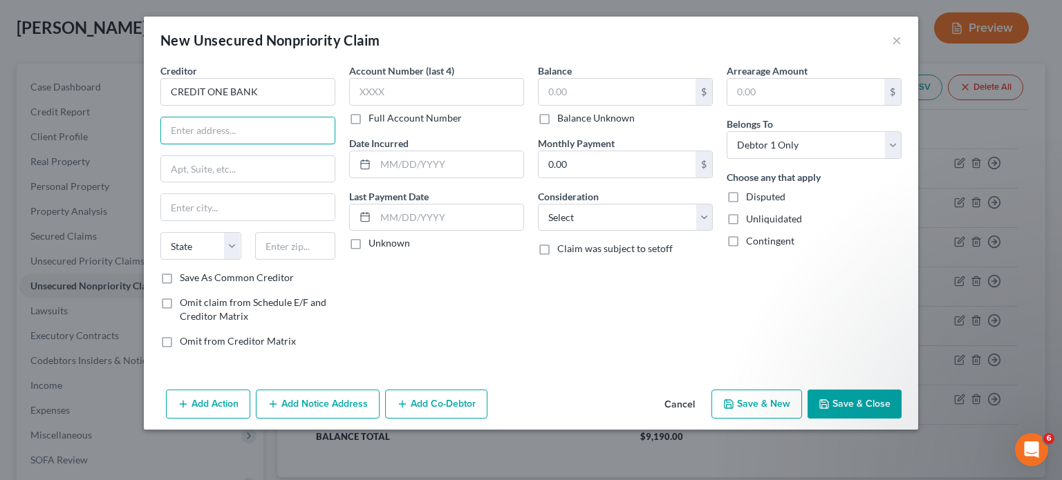
paste input "PO BOX 98872"
type input "PO BOX 98872"
click at [290, 251] on input "text" at bounding box center [295, 246] width 81 height 28
type input "89193"
type input "Las Vegas"
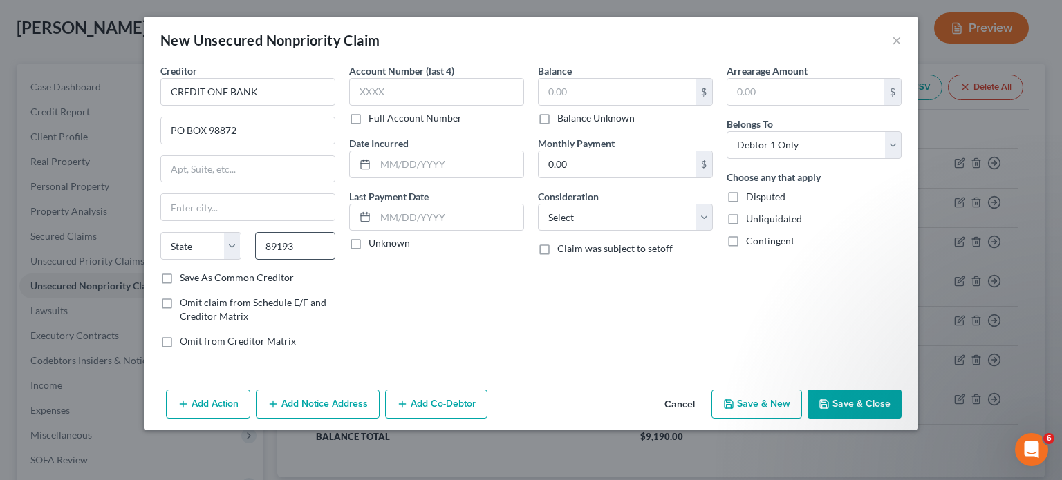
select select "31"
click at [393, 167] on input "text" at bounding box center [449, 164] width 148 height 26
paste input "01/10/2025"
type input "01/10/2025"
click at [382, 215] on input "text" at bounding box center [449, 218] width 148 height 26
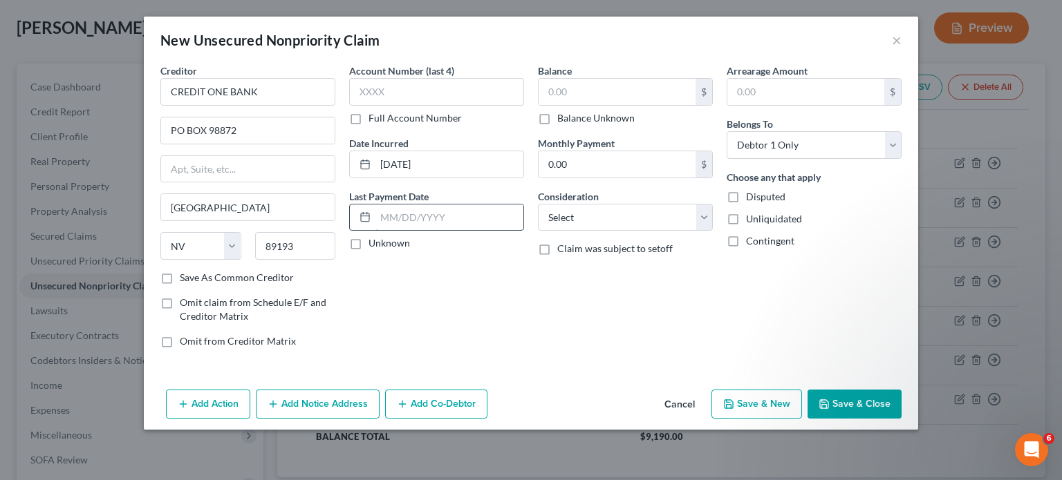
paste input "07/22/2025"
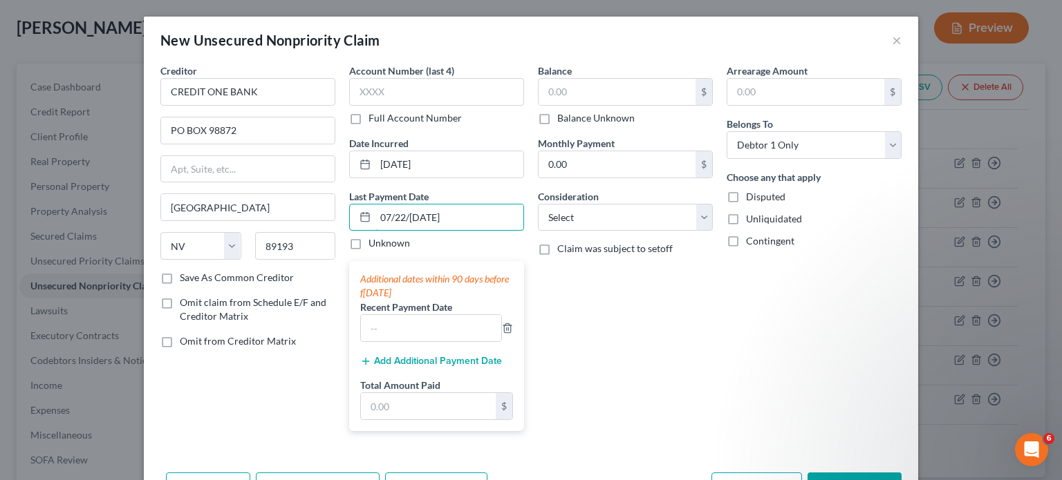
type input "07/22/2025"
click at [542, 85] on input "text" at bounding box center [617, 92] width 157 height 26
paste input "$507"
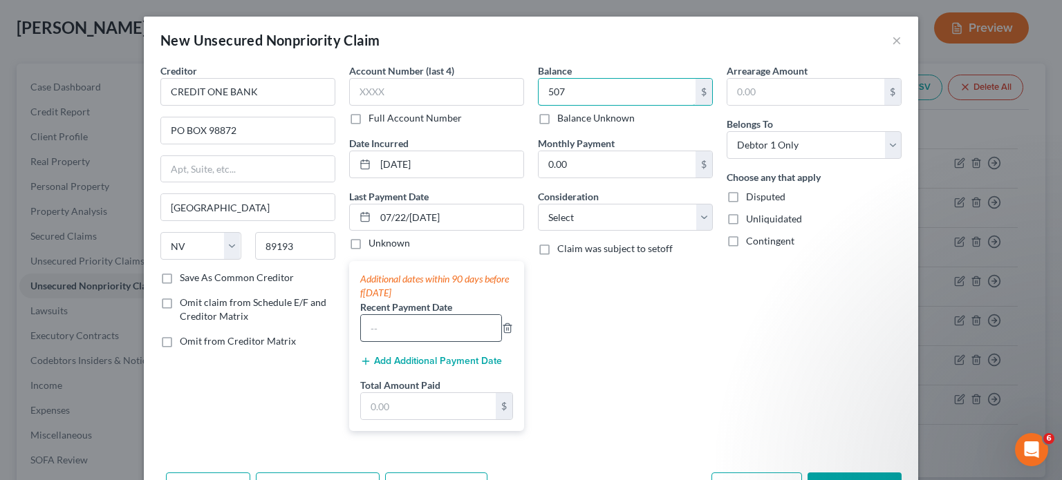
type input "507"
click at [409, 323] on input "text" at bounding box center [431, 328] width 140 height 26
type input "7"
paste input "$507"
type input "$"
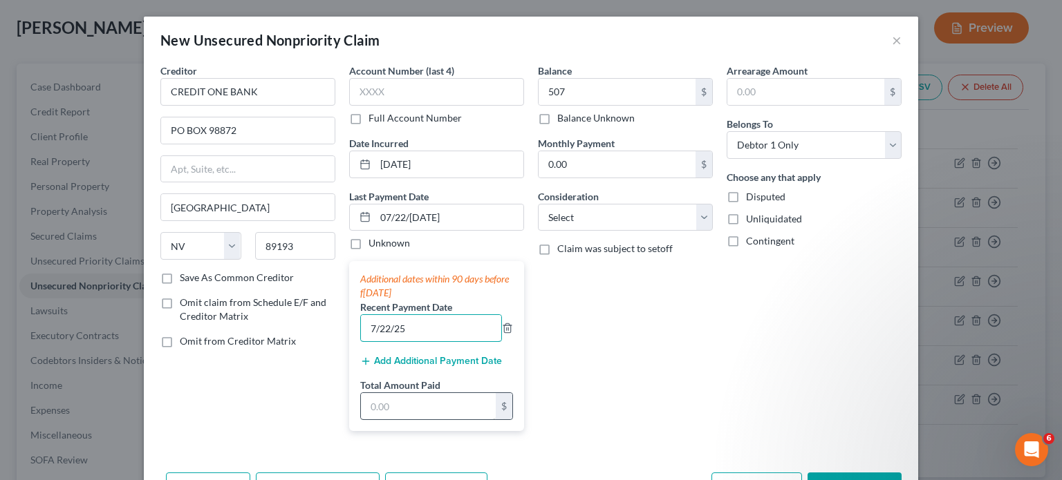
type input "7/22/25"
click at [400, 395] on input "text" at bounding box center [428, 406] width 135 height 26
type input "30"
click at [575, 402] on div "Balance 507.00 $ Balance Unknown Balance Undetermined 507 $ Balance Unknown Mon…" at bounding box center [625, 253] width 189 height 379
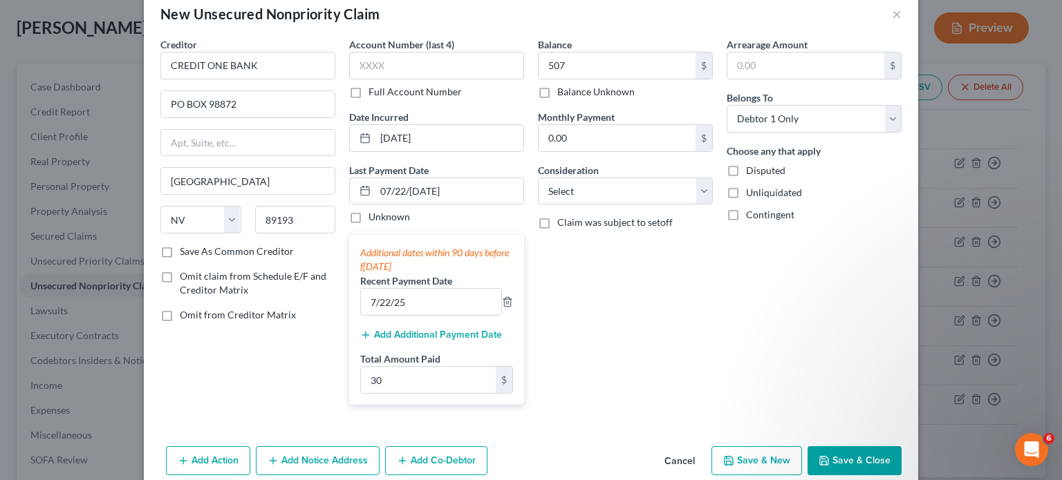
scroll to position [47, 0]
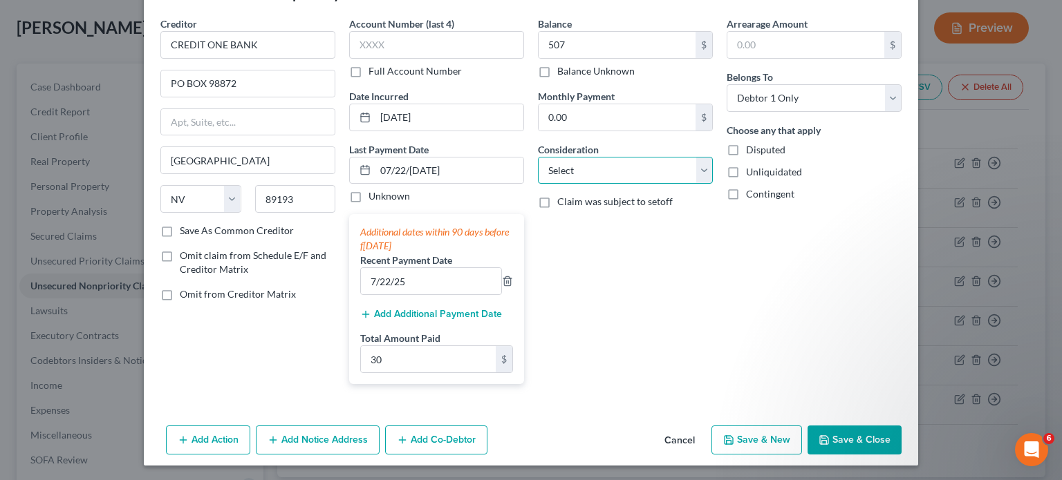
click at [584, 165] on select "Select Cable / Satellite Services Collection Agency Credit Card Debt Debt Couns…" at bounding box center [625, 171] width 175 height 28
select select "2"
click at [538, 157] on select "Select Cable / Satellite Services Collection Agency Credit Card Debt Debt Couns…" at bounding box center [625, 171] width 175 height 28
click at [180, 226] on label "Save As Common Creditor" at bounding box center [237, 231] width 114 height 14
click at [185, 226] on input "Save As Common Creditor" at bounding box center [189, 228] width 9 height 9
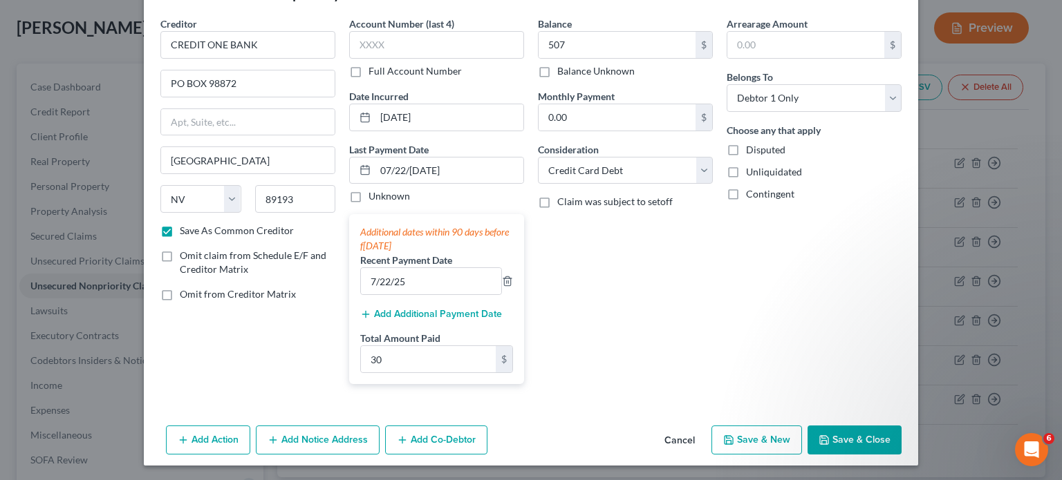
click at [824, 428] on button "Save & Close" at bounding box center [855, 440] width 94 height 29
checkbox input "false"
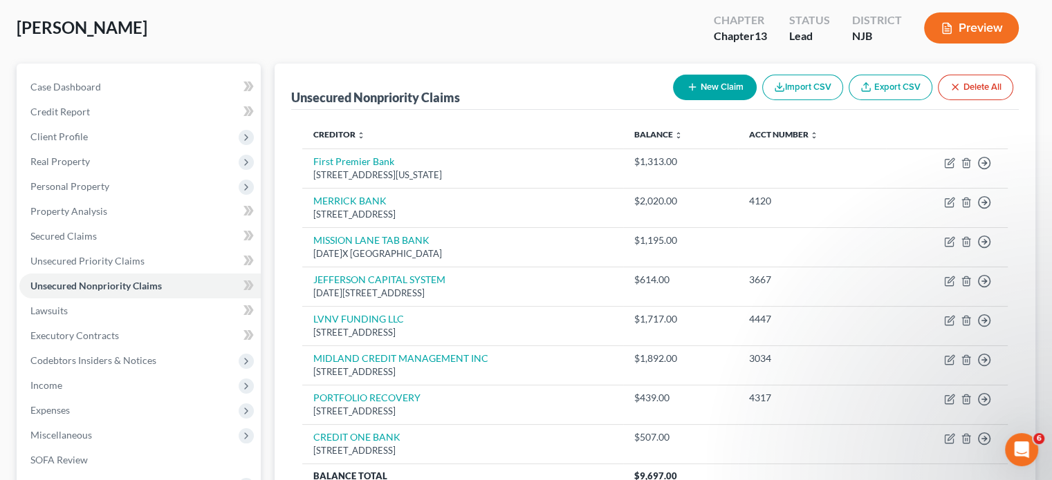
click at [722, 87] on button "New Claim" at bounding box center [715, 88] width 84 height 26
select select "0"
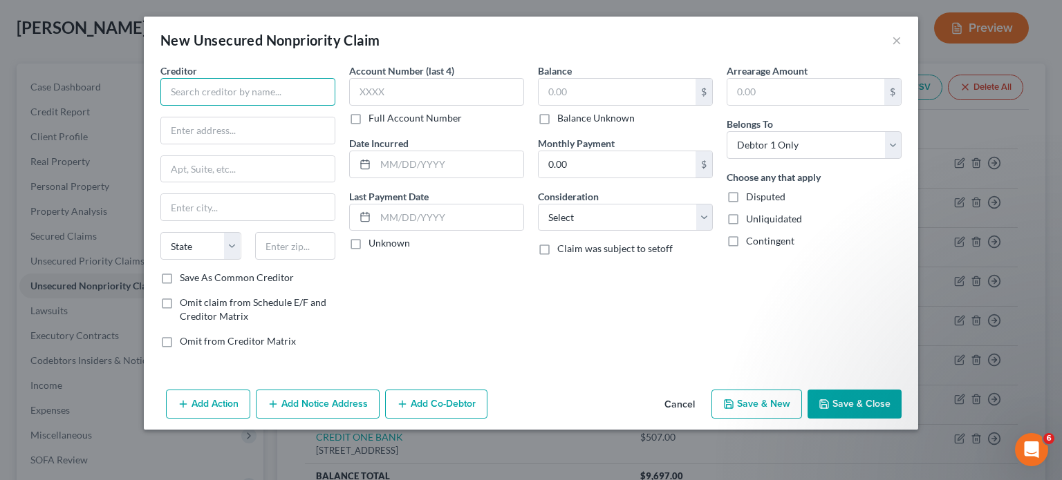
click at [209, 86] on input "text" at bounding box center [247, 92] width 175 height 28
paste input "FINWISE BANK/AFF"
type input "FINWISE BANK/AFF"
click at [232, 129] on input "text" at bounding box center [248, 131] width 174 height 26
paste input "3100 OLYMPUS BLVD,SUITE 300"
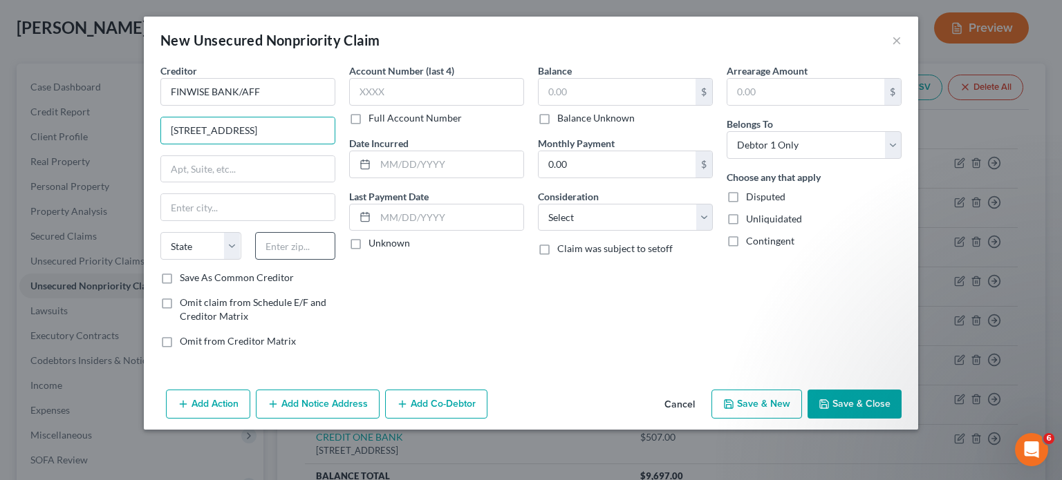
type input "3100 OLYMPUS BLVD,SUITE 300"
click at [315, 245] on input "text" at bounding box center [295, 246] width 81 height 28
type input "75019"
type input "Coppell"
select select "45"
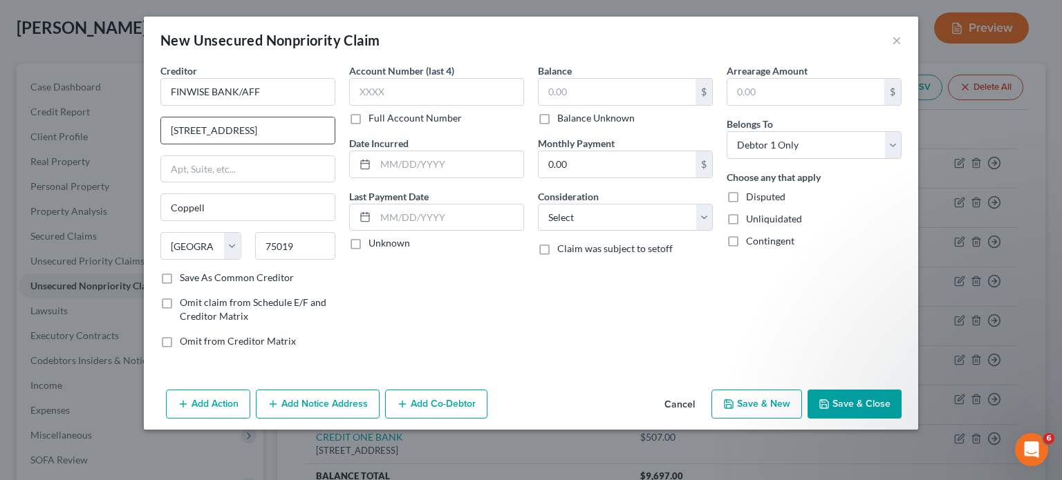
click at [267, 124] on input "3100 OLYMPUS BLVD,SUITE 300" at bounding box center [248, 131] width 174 height 26
drag, startPoint x: 266, startPoint y: 127, endPoint x: 316, endPoint y: 129, distance: 49.8
click at [316, 129] on input "3100 OLYMPUS BLVD SUITE 300" at bounding box center [248, 131] width 174 height 26
type input "3100 OLYMPUS BLVD"
click at [267, 169] on input "text" at bounding box center [248, 169] width 174 height 26
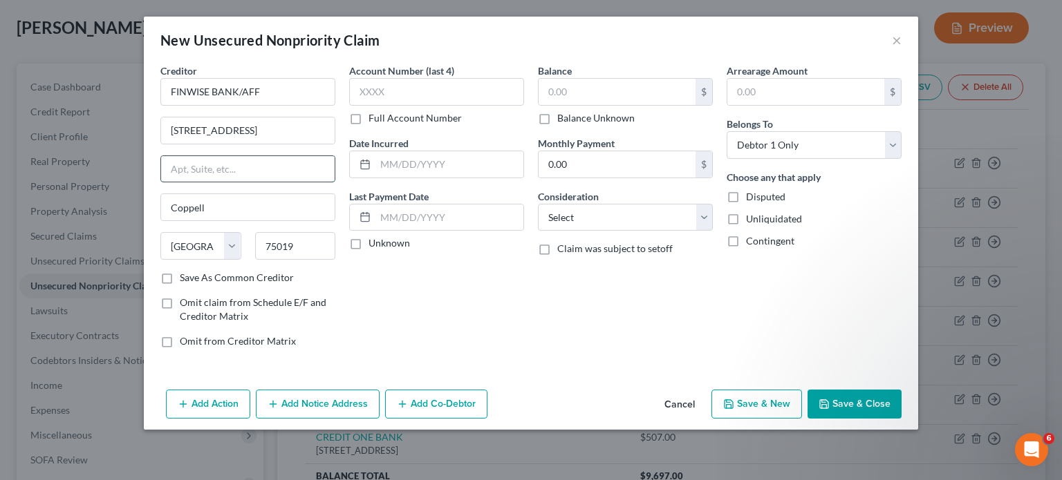
paste input "SUITE 300"
type input "SUITE 300"
click at [180, 279] on label "Save As Common Creditor" at bounding box center [237, 278] width 114 height 14
click at [185, 279] on input "Save As Common Creditor" at bounding box center [189, 275] width 9 height 9
checkbox input "true"
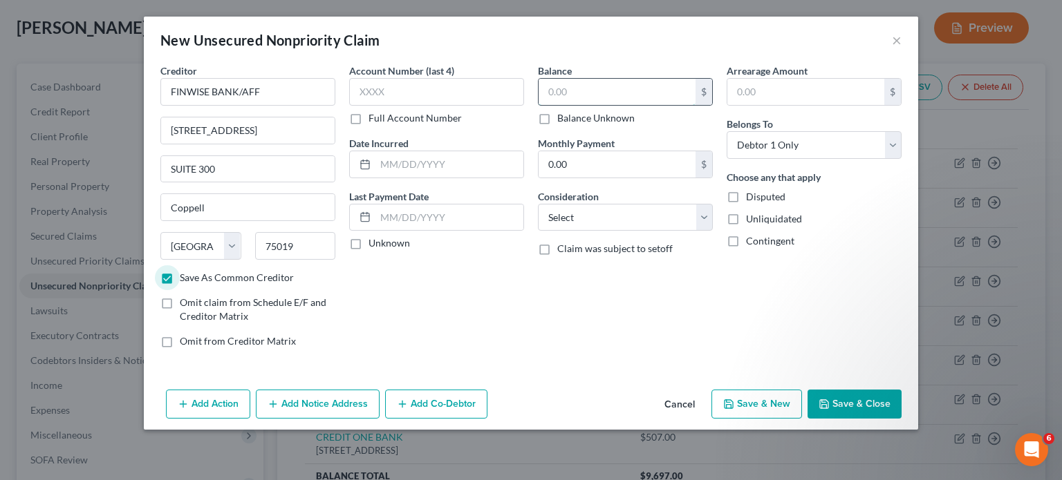
click at [586, 86] on input "text" at bounding box center [617, 92] width 157 height 26
paste input "1,683"
type input "1,683"
click at [561, 218] on select "Select Cable / Satellite Services Collection Agency Credit Card Debt Debt Couns…" at bounding box center [625, 218] width 175 height 28
select select "2"
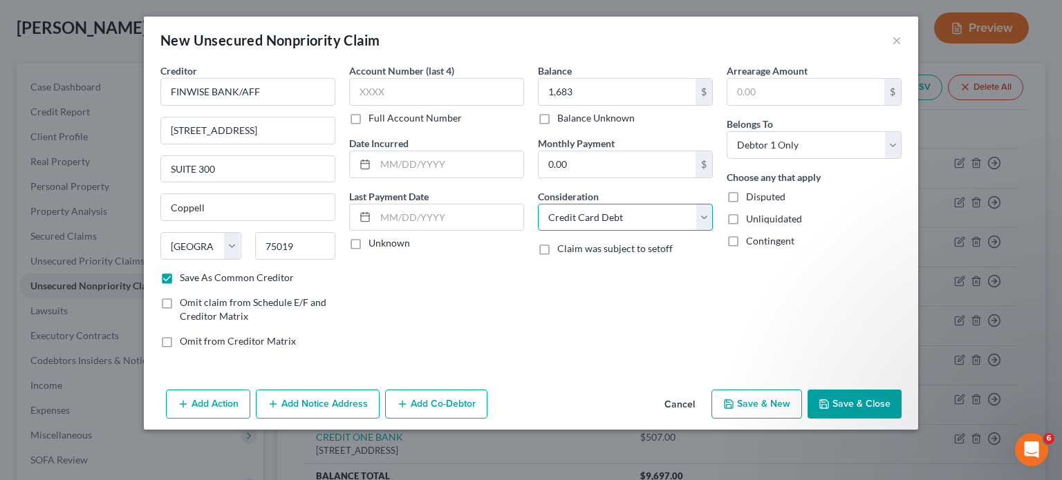
click at [538, 204] on select "Select Cable / Satellite Services Collection Agency Credit Card Debt Debt Couns…" at bounding box center [625, 218] width 175 height 28
click at [532, 298] on div "Balance 1,683.00 $ Balance Unknown Balance Undetermined 1,683 $ Balance Unknown…" at bounding box center [625, 212] width 189 height 296
click at [370, 85] on input "text" at bounding box center [436, 92] width 175 height 28
type input "1000"
click at [846, 407] on button "Save & Close" at bounding box center [855, 404] width 94 height 29
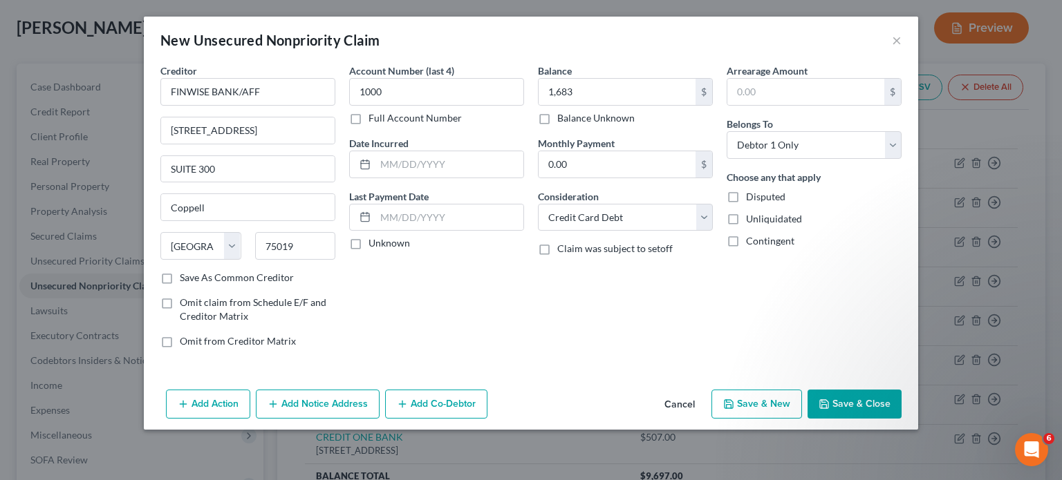
checkbox input "false"
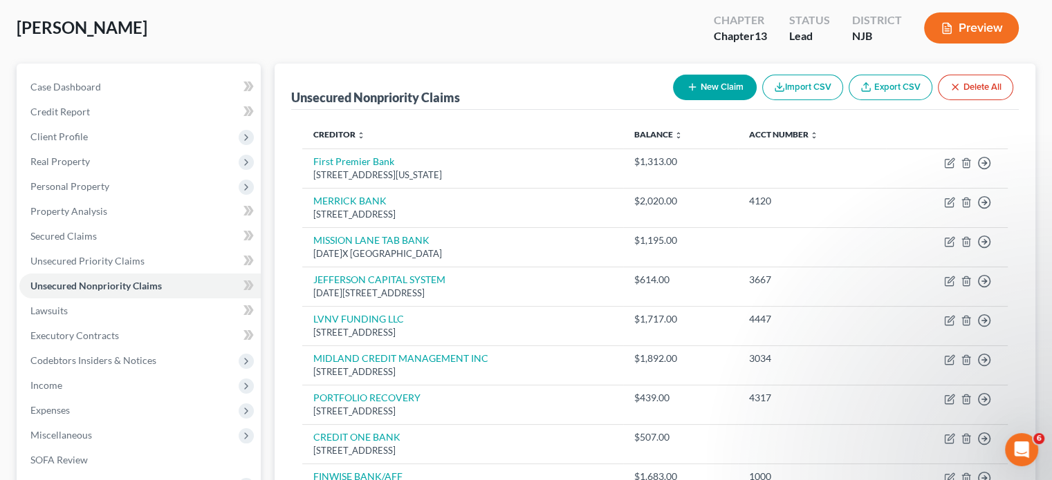
click at [700, 94] on button "New Claim" at bounding box center [715, 88] width 84 height 26
select select "0"
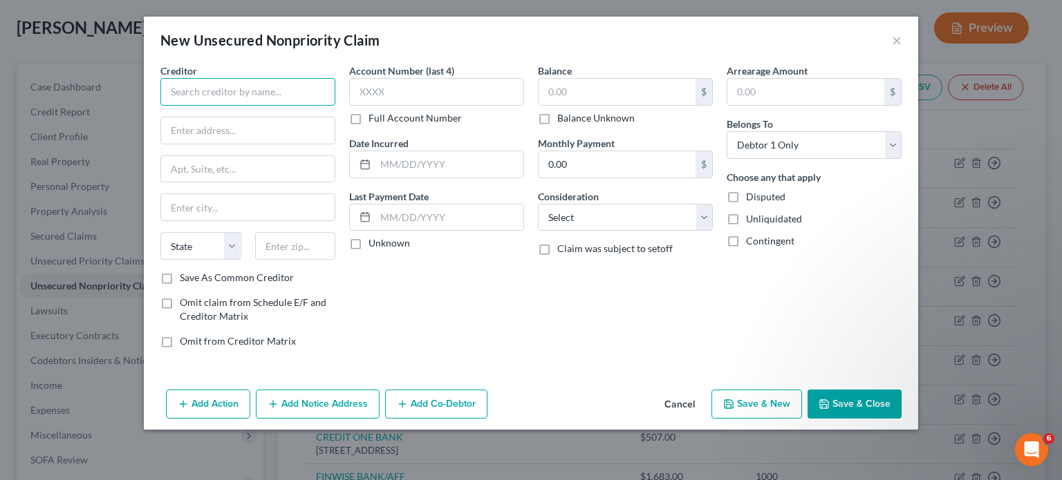
click at [245, 86] on input "text" at bounding box center [247, 92] width 175 height 28
paste input "FIRST SAVINGS CREDIT"
type input "FIRST SAVINGS CREDIT"
click at [213, 129] on input "text" at bounding box center [248, 131] width 174 height 26
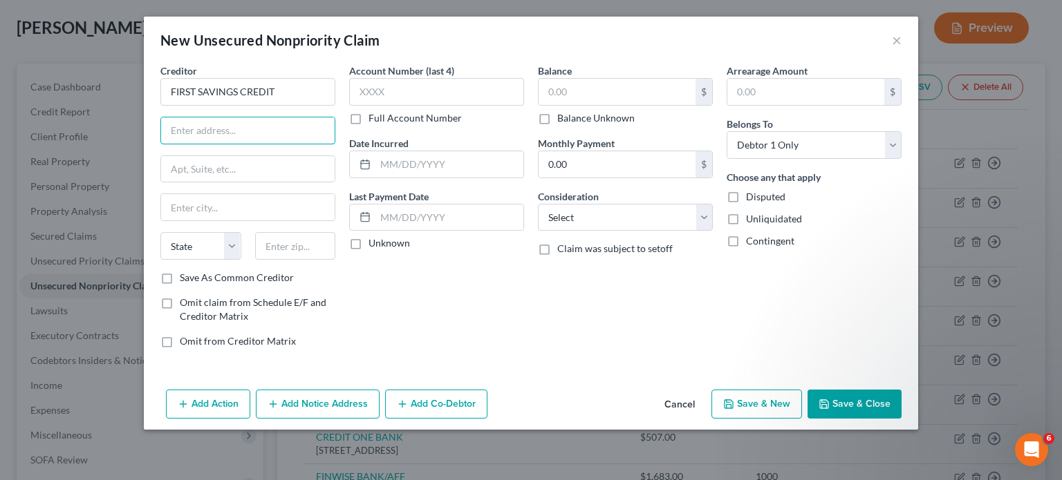
paste input "1500 S Highline Ave"
type input "1500 S Highline Ave"
click at [281, 243] on input "text" at bounding box center [295, 246] width 81 height 28
type input "57110"
type input "Sioux Falls"
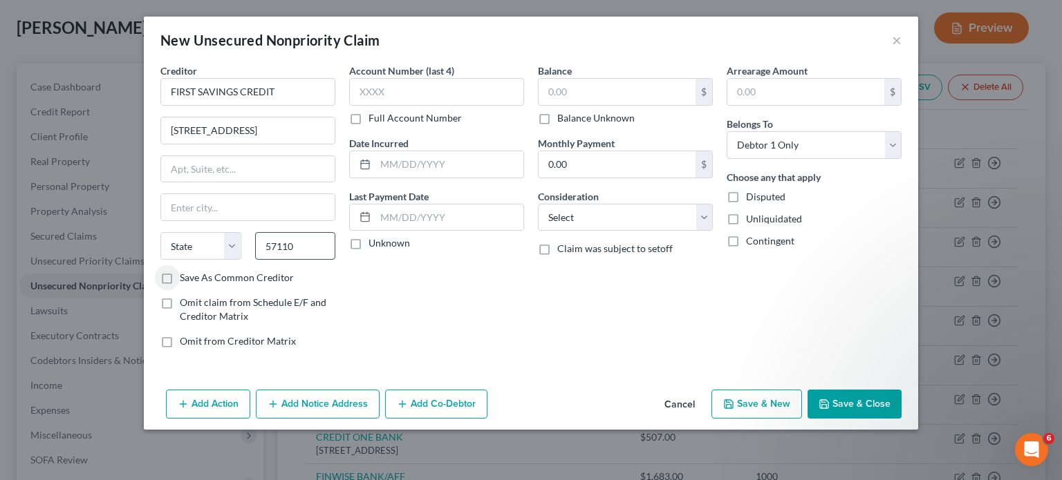
select select "43"
click at [586, 87] on input "text" at bounding box center [617, 92] width 157 height 26
paste input "$349"
type input "349"
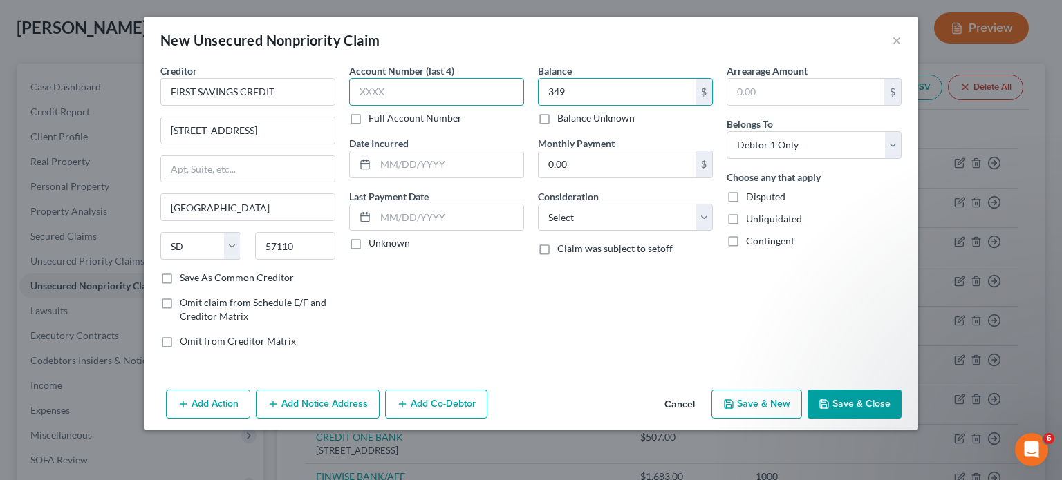
click at [362, 86] on input "text" at bounding box center [436, 92] width 175 height 28
paste input "5433"
type input "5433"
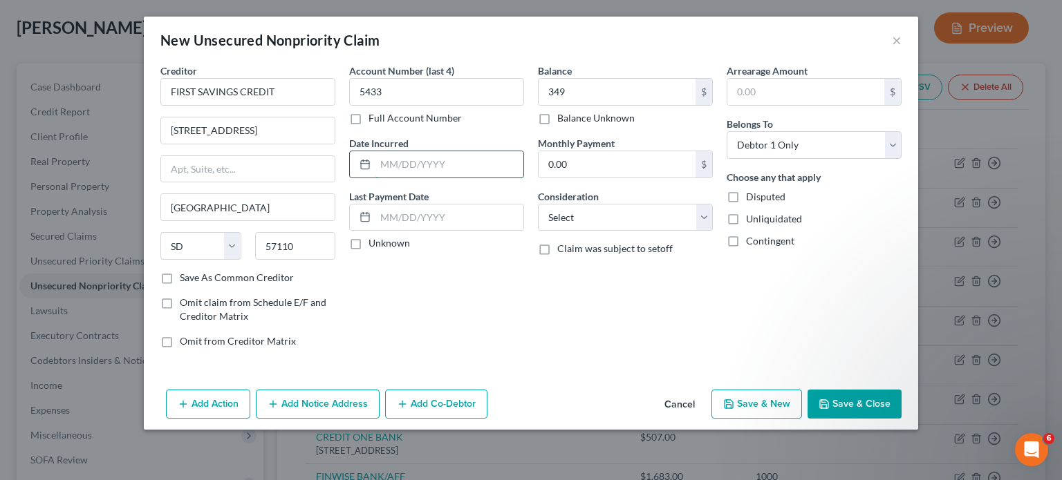
click at [380, 161] on input "text" at bounding box center [449, 164] width 148 height 26
paste input "07/25/2024"
type input "07/25/2024"
click at [442, 220] on input "text" at bounding box center [449, 218] width 148 height 26
paste input "06/24/2025"
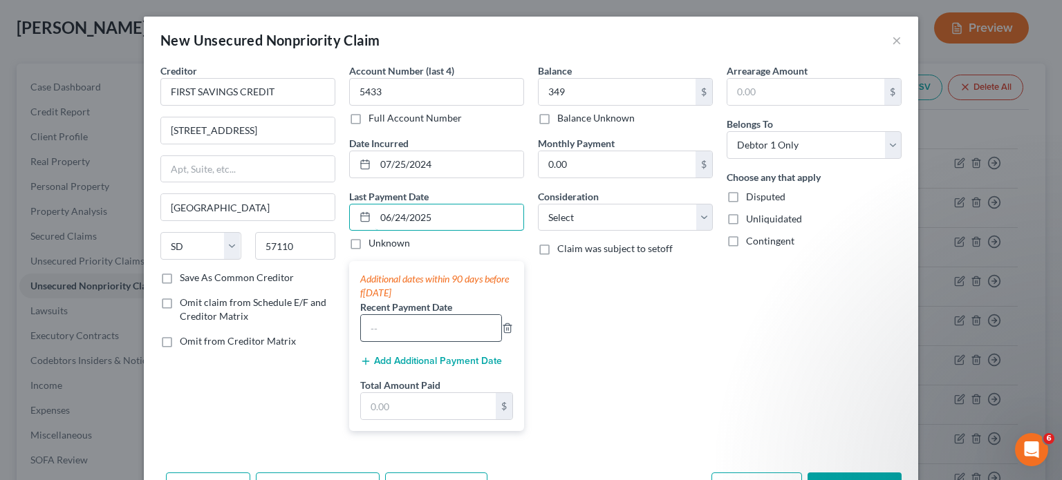
type input "06/24/2025"
click at [402, 325] on input "text" at bounding box center [431, 328] width 140 height 26
paste input "06/24/2025"
type input "06/24/2025"
click at [395, 403] on input "text" at bounding box center [428, 406] width 135 height 26
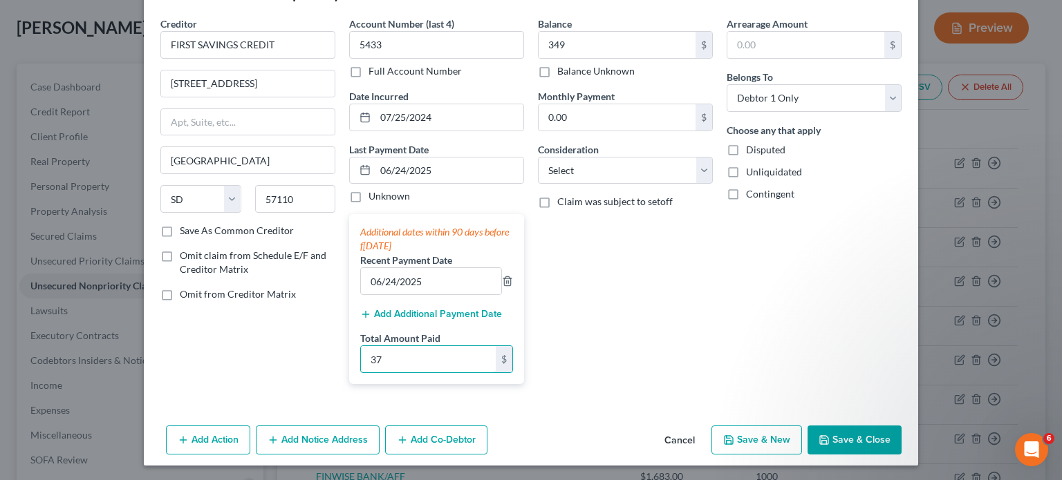
type input "37"
click at [846, 445] on button "Save & Close" at bounding box center [855, 440] width 94 height 29
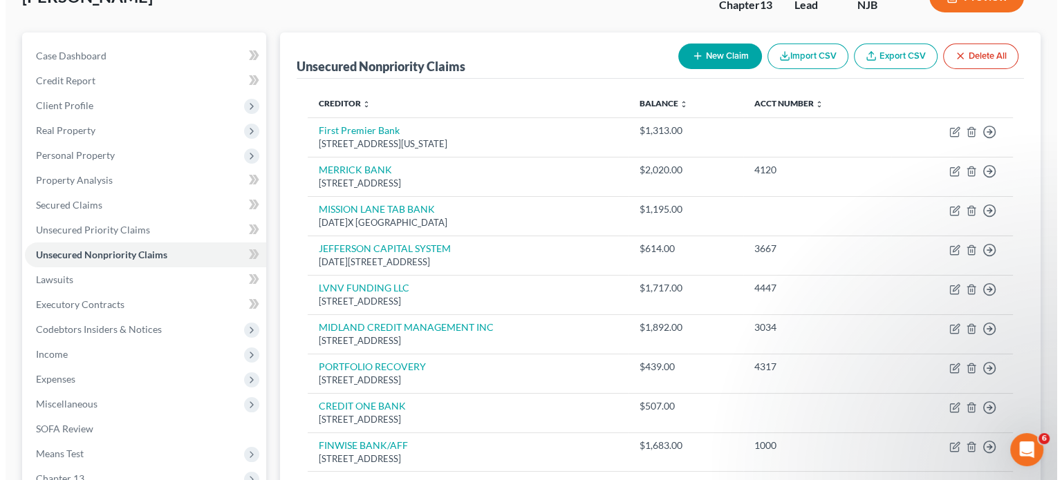
scroll to position [0, 0]
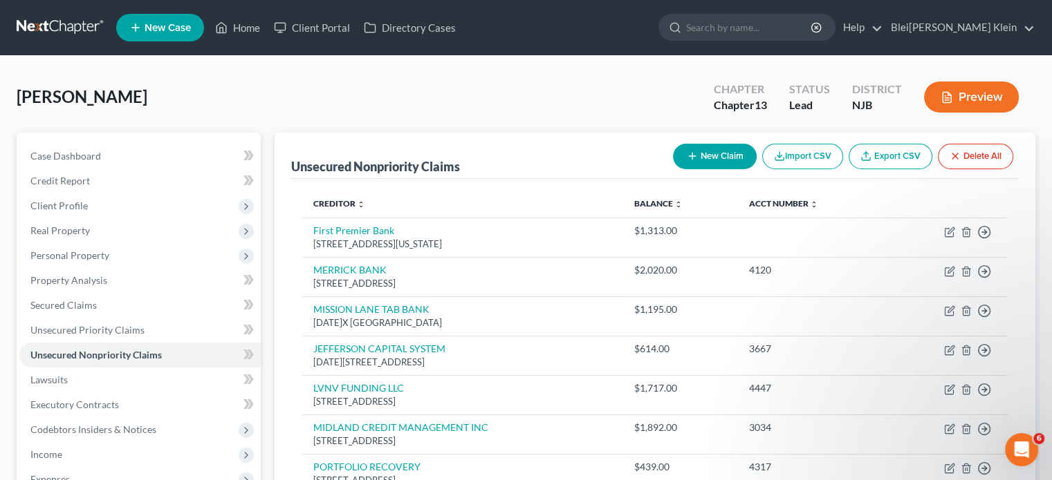
click at [710, 152] on button "New Claim" at bounding box center [715, 157] width 84 height 26
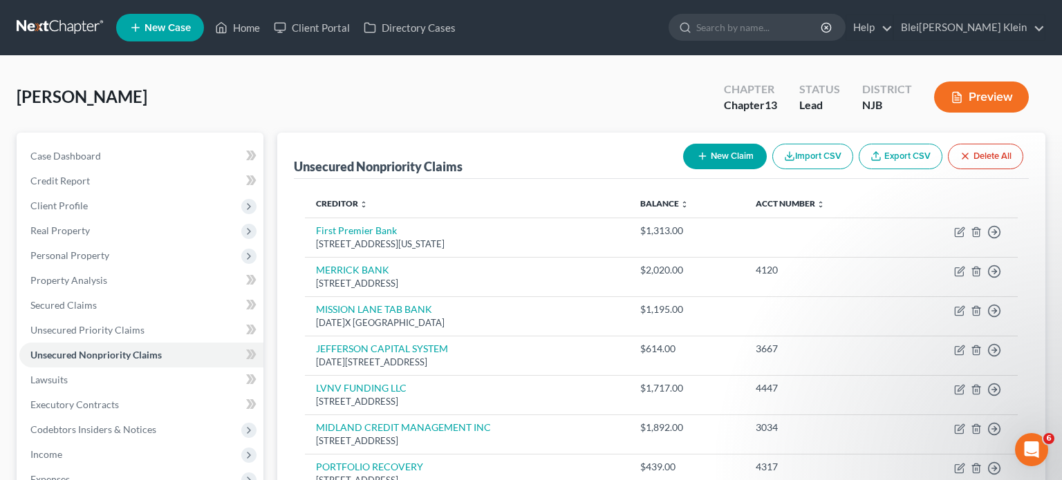
select select "0"
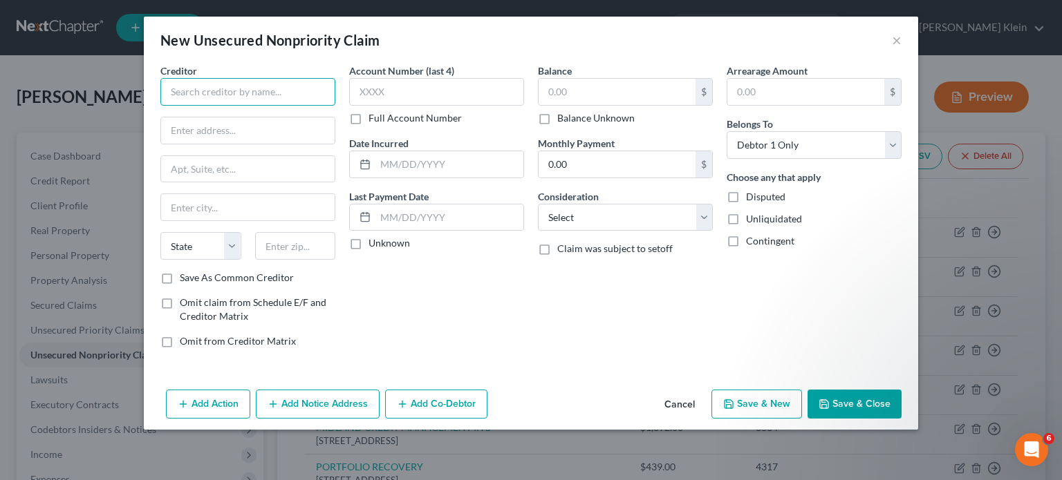
click at [263, 91] on input "text" at bounding box center [247, 92] width 175 height 28
paste input "TBOM CCI"
type input "TBOM CCI"
click at [227, 129] on input "text" at bounding box center [248, 131] width 174 height 26
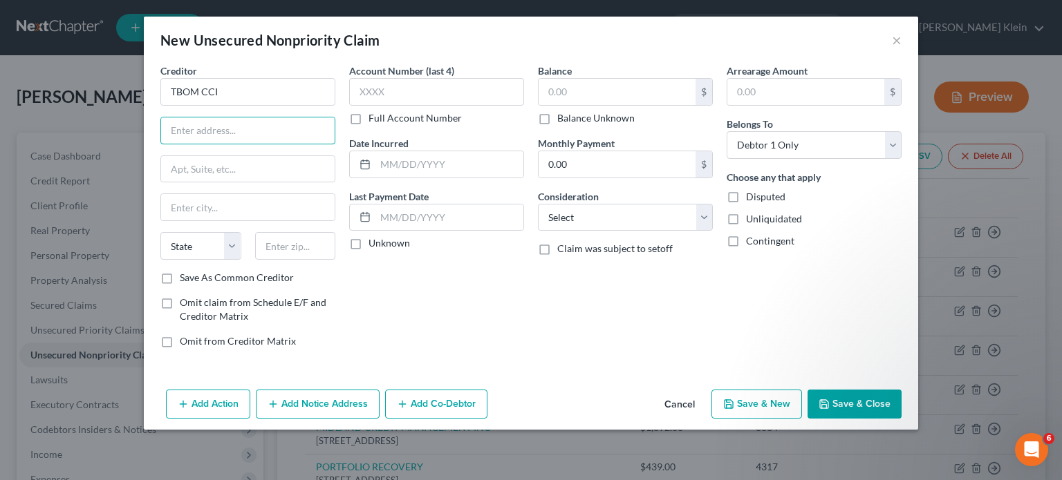
paste input "14600 NORTHWEST,GREENBRIER PARKWAY"
click at [297, 248] on input "text" at bounding box center [295, 246] width 81 height 28
click at [595, 80] on input "text" at bounding box center [617, 92] width 157 height 26
paste input "$774"
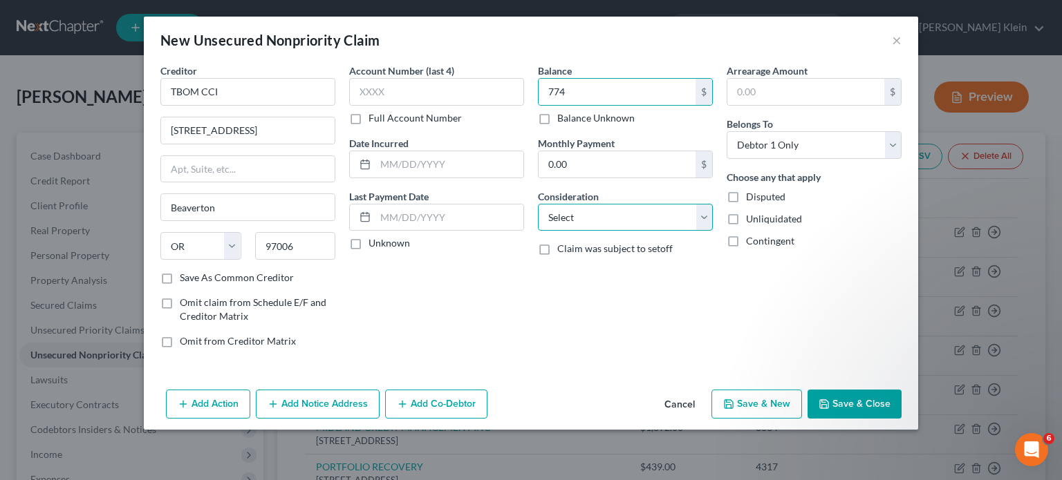
click at [581, 217] on select "Select Cable / Satellite Services Collection Agency Credit Card Debt Debt Couns…" at bounding box center [625, 218] width 175 height 28
click at [538, 204] on select "Select Cable / Satellite Services Collection Agency Credit Card Debt Debt Couns…" at bounding box center [625, 218] width 175 height 28
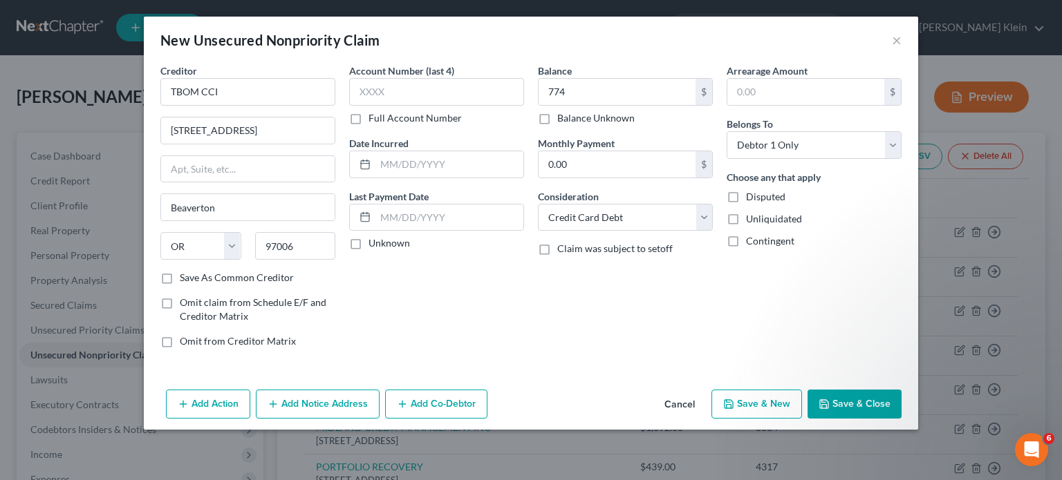
click at [180, 277] on label "Save As Common Creditor" at bounding box center [237, 278] width 114 height 14
click at [185, 277] on input "Save As Common Creditor" at bounding box center [189, 275] width 9 height 9
click at [387, 88] on input "text" at bounding box center [436, 92] width 175 height 28
paste input "5322"
click at [388, 167] on input "text" at bounding box center [449, 164] width 148 height 26
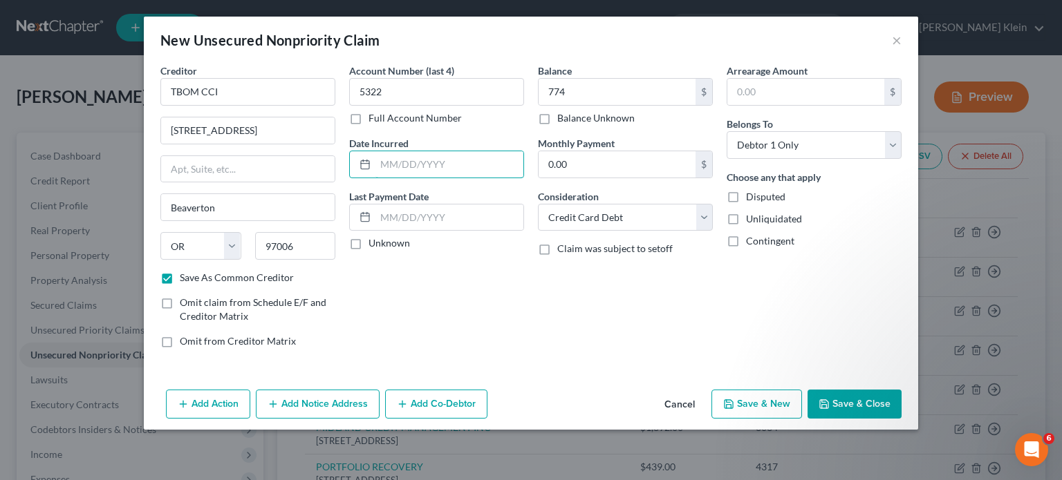
paste input "09/05/2024"
click at [401, 216] on input "text" at bounding box center [449, 218] width 148 height 26
paste input "07/21/2025"
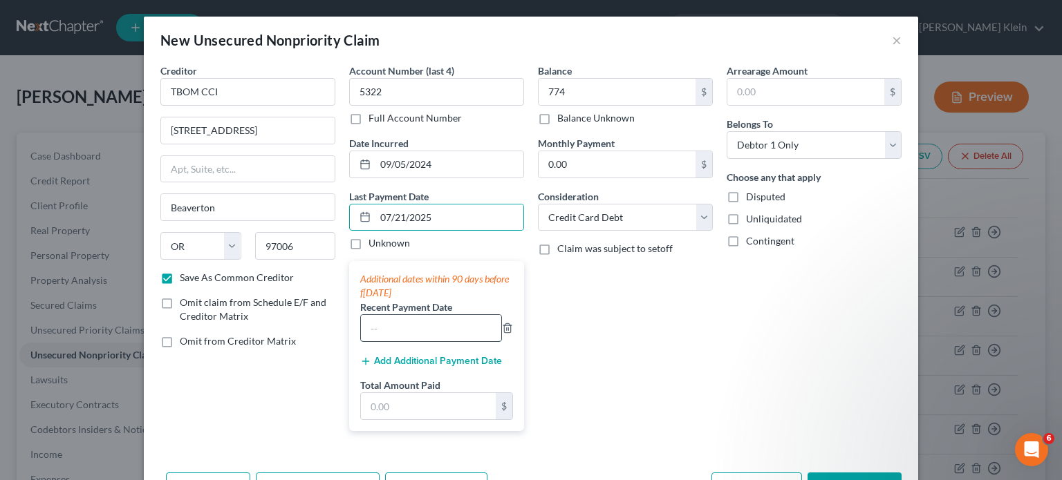
click at [410, 326] on input "text" at bounding box center [431, 328] width 140 height 26
paste input "07/21/2025"
click at [390, 397] on input "text" at bounding box center [428, 406] width 135 height 26
click at [619, 382] on div "Balance 774.00 $ Balance Unknown Balance Undetermined 774 $ Balance Unknown Mon…" at bounding box center [625, 253] width 189 height 379
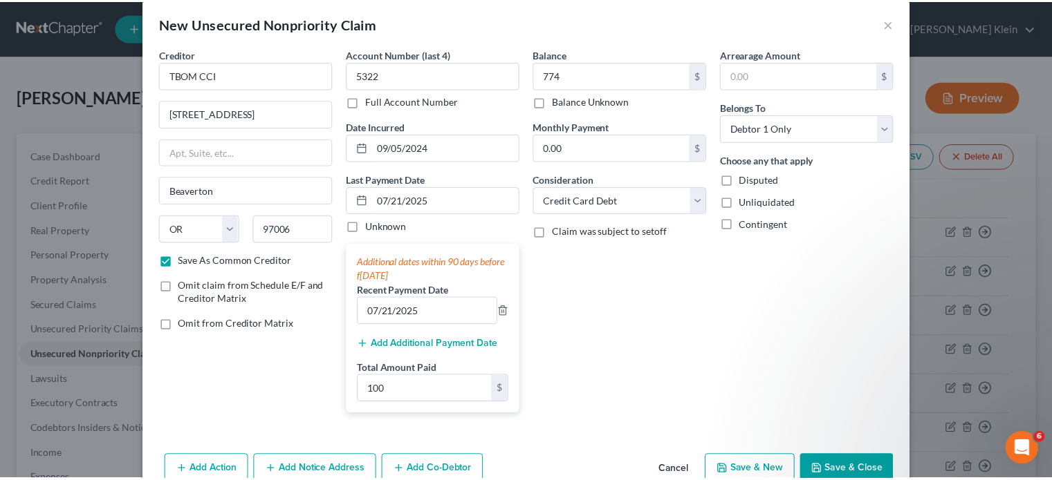
scroll to position [47, 0]
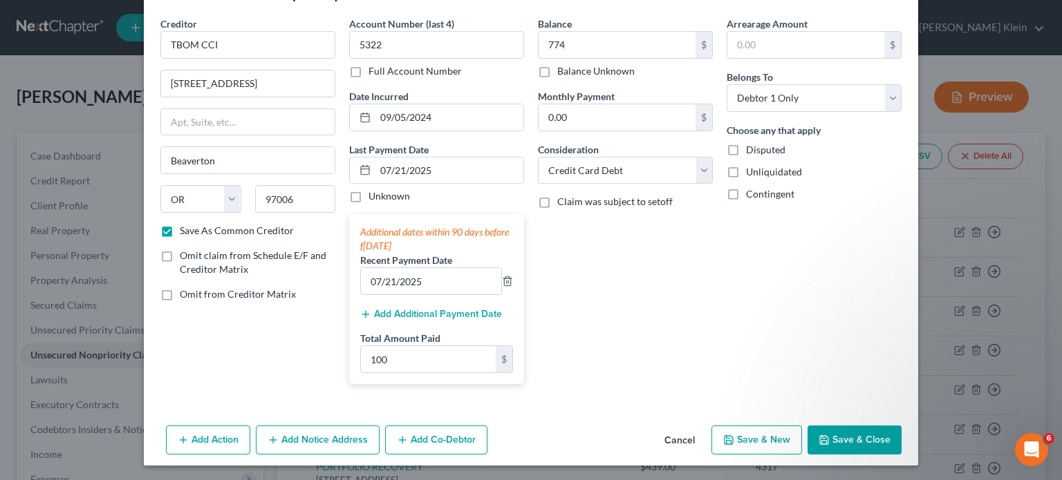
click at [835, 437] on button "Save & Close" at bounding box center [855, 440] width 94 height 29
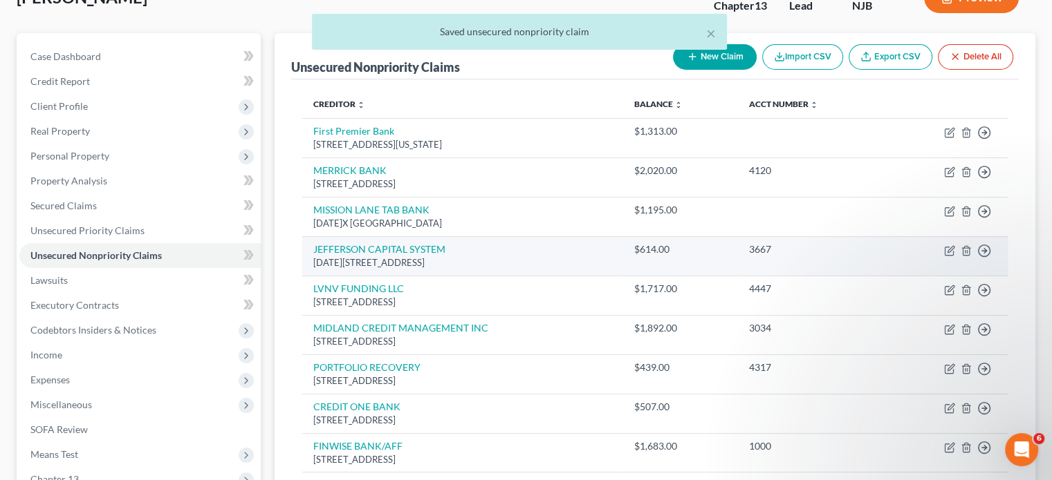
scroll to position [0, 0]
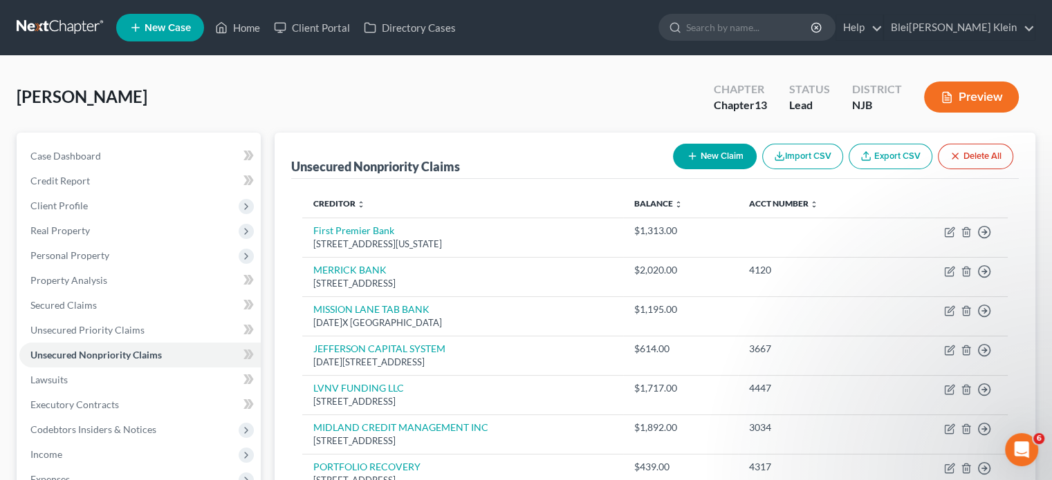
click at [722, 156] on button "New Claim" at bounding box center [715, 157] width 84 height 26
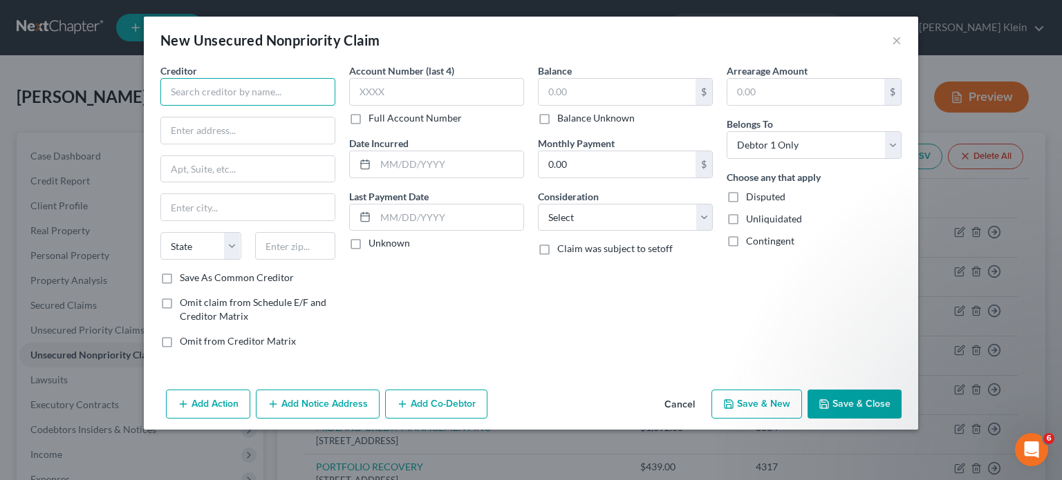
click at [280, 88] on input "text" at bounding box center [247, 92] width 175 height 28
paste input "WB/ATL/IMGNE"
click at [241, 128] on input "text" at bounding box center [248, 131] width 174 height 26
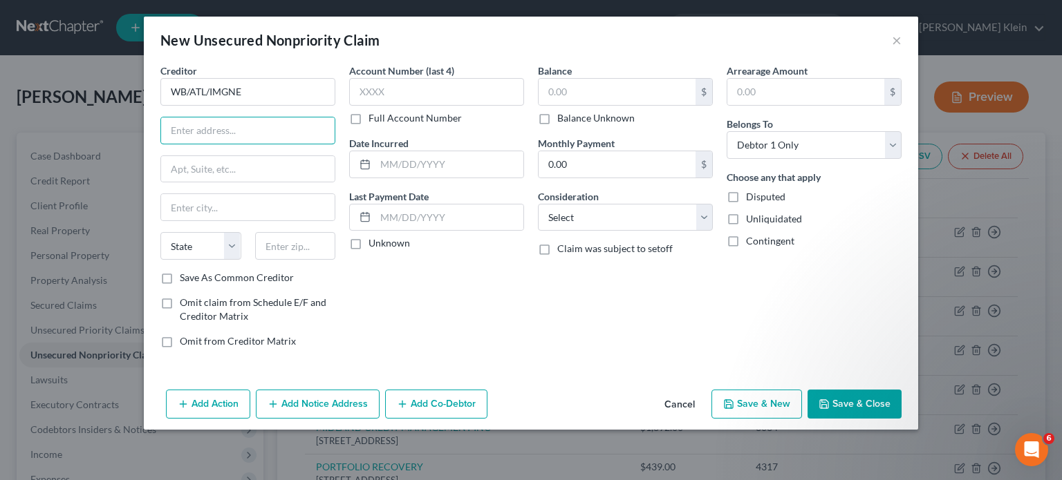
paste input "PO BOX 105555"
click at [271, 241] on input "text" at bounding box center [295, 246] width 81 height 28
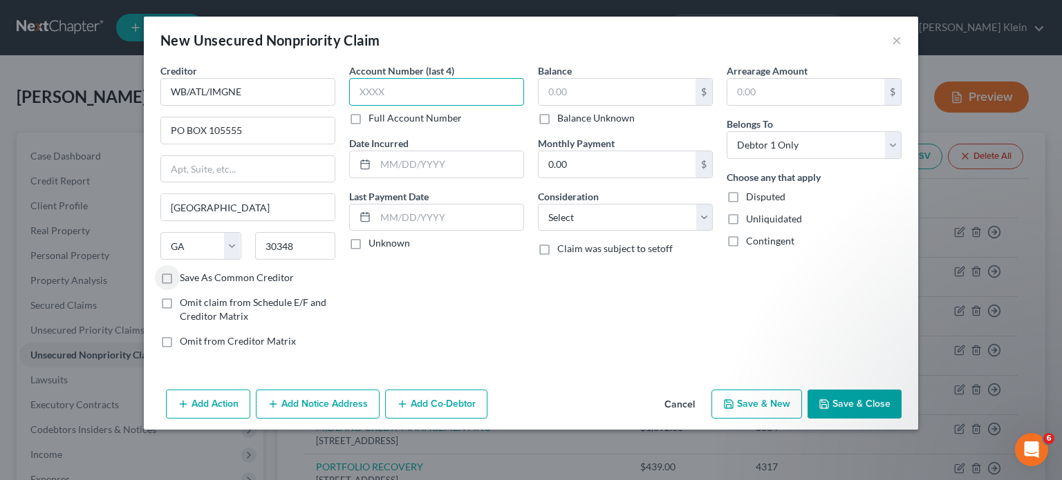
click at [373, 83] on input "text" at bounding box center [436, 92] width 175 height 28
paste input "4631"
click at [383, 160] on input "text" at bounding box center [449, 164] width 148 height 26
paste input "08/31/2023"
click at [387, 209] on input "text" at bounding box center [449, 218] width 148 height 26
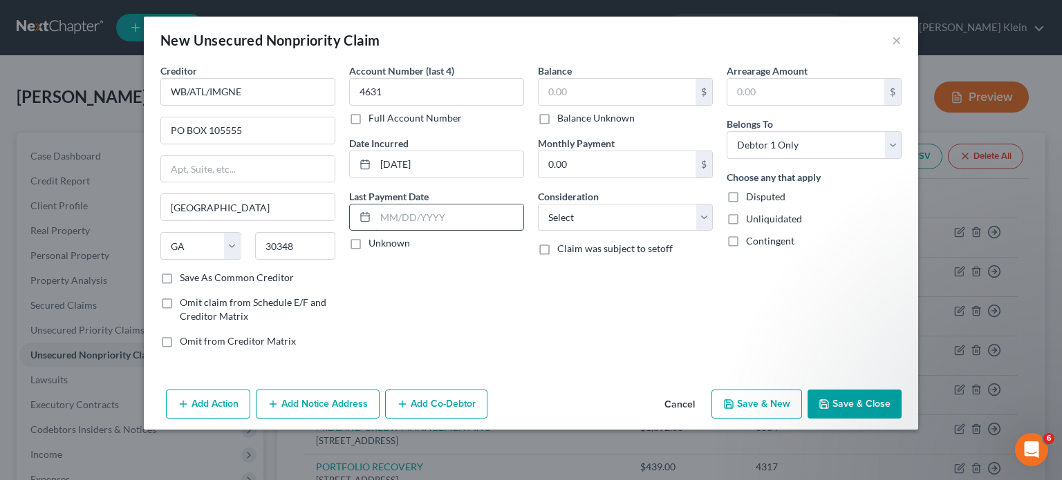
paste input "07/12/2025"
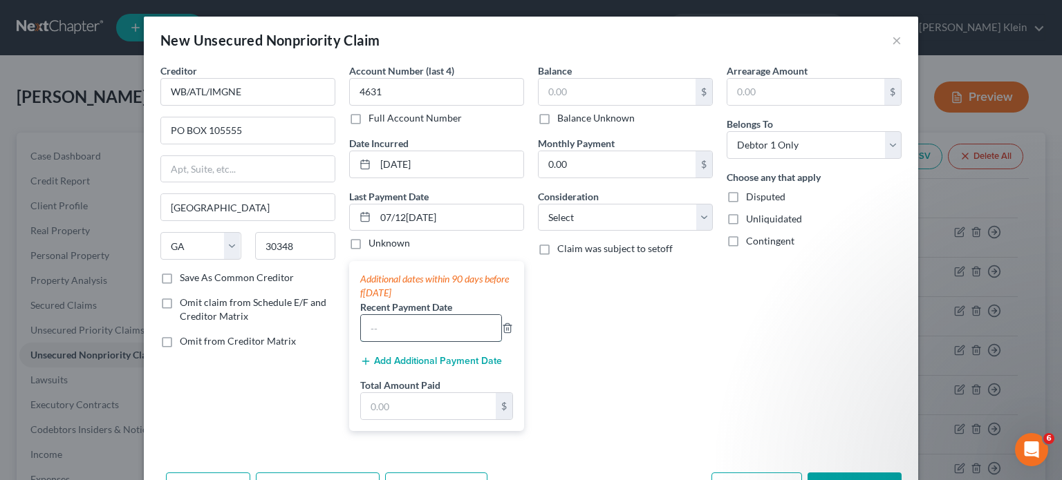
click at [410, 330] on input "text" at bounding box center [431, 328] width 140 height 26
paste input "07/12/2025"
click at [412, 406] on input "text" at bounding box center [428, 406] width 135 height 26
click at [597, 395] on div "Balance $ Balance Unknown Balance Undetermined $ Balance Unknown Monthly Paymen…" at bounding box center [625, 253] width 189 height 379
click at [575, 91] on input "text" at bounding box center [617, 92] width 157 height 26
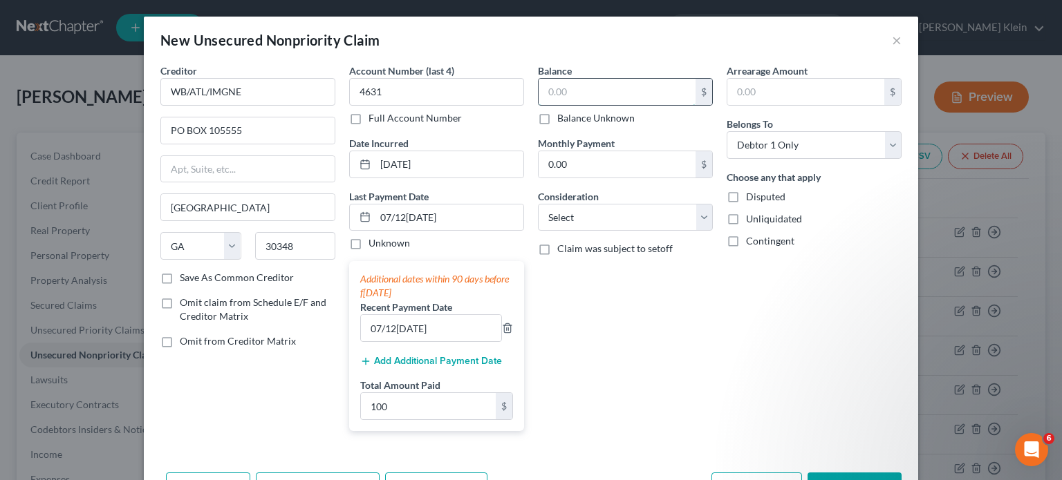
paste input "$615"
click at [608, 210] on select "Select Cable / Satellite Services Collection Agency Credit Card Debt Debt Couns…" at bounding box center [625, 218] width 175 height 28
click at [538, 204] on select "Select Cable / Satellite Services Collection Agency Credit Card Debt Debt Couns…" at bounding box center [625, 218] width 175 height 28
click at [648, 394] on div "Balance 615.00 $ Balance Unknown Balance Undetermined 615 $ Balance Unknown Mon…" at bounding box center [625, 253] width 189 height 379
click at [841, 473] on button "Save & Close" at bounding box center [855, 487] width 94 height 29
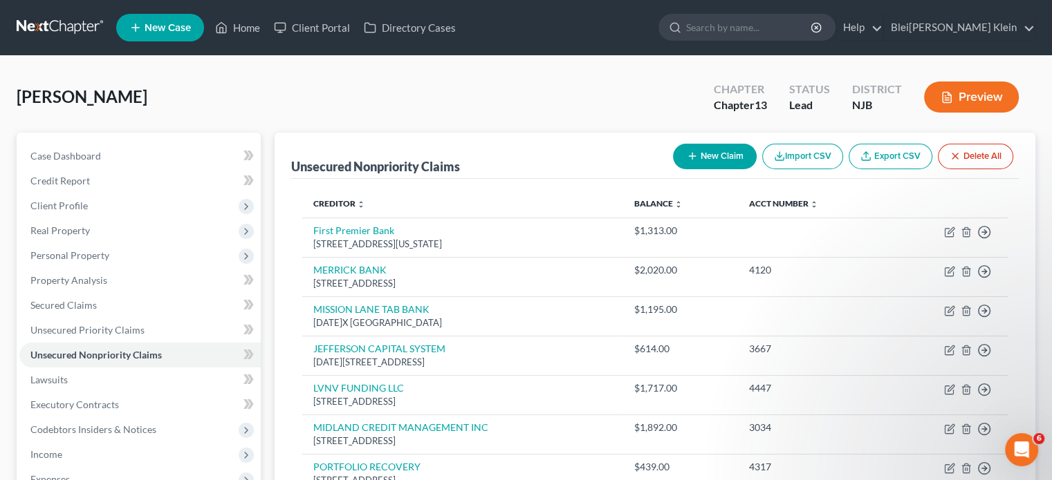
click at [722, 153] on button "New Claim" at bounding box center [715, 157] width 84 height 26
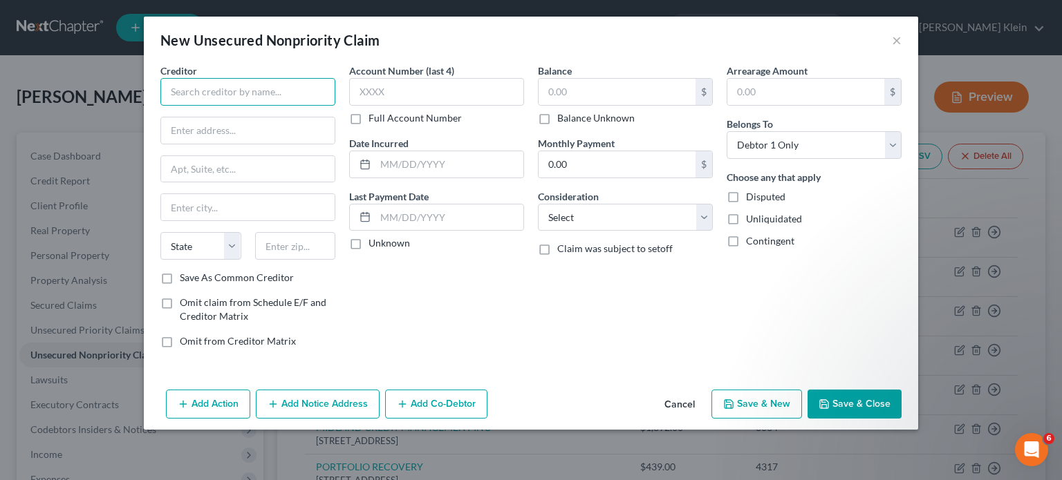
click at [213, 86] on input "text" at bounding box center [247, 92] width 175 height 28
paste input "WEBBANK/ONEMAIN"
click at [180, 279] on label "Save As Common Creditor" at bounding box center [237, 278] width 114 height 14
click at [185, 279] on input "Save As Common Creditor" at bounding box center [189, 275] width 9 height 9
click at [231, 129] on input "text" at bounding box center [248, 131] width 174 height 26
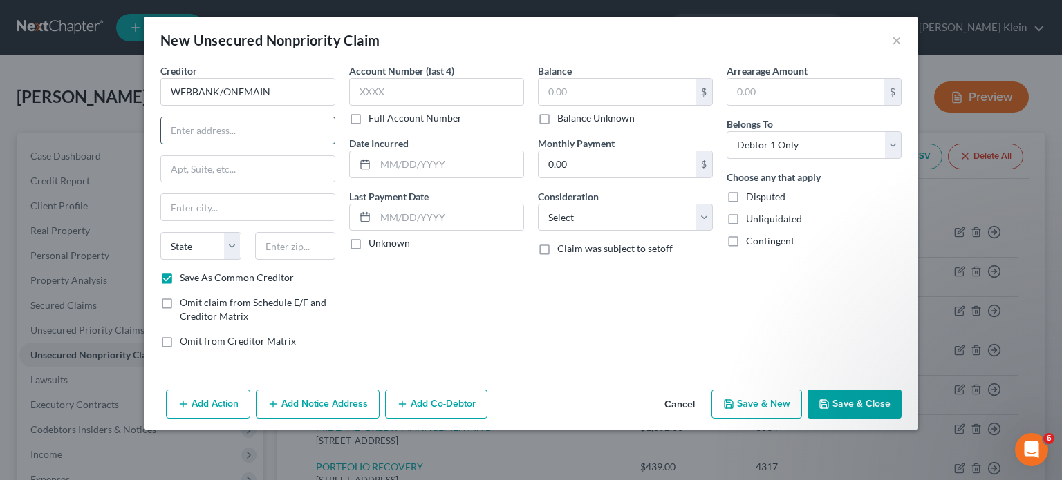
paste input "PO BOX 3316"
click at [294, 253] on input "text" at bounding box center [295, 246] width 81 height 28
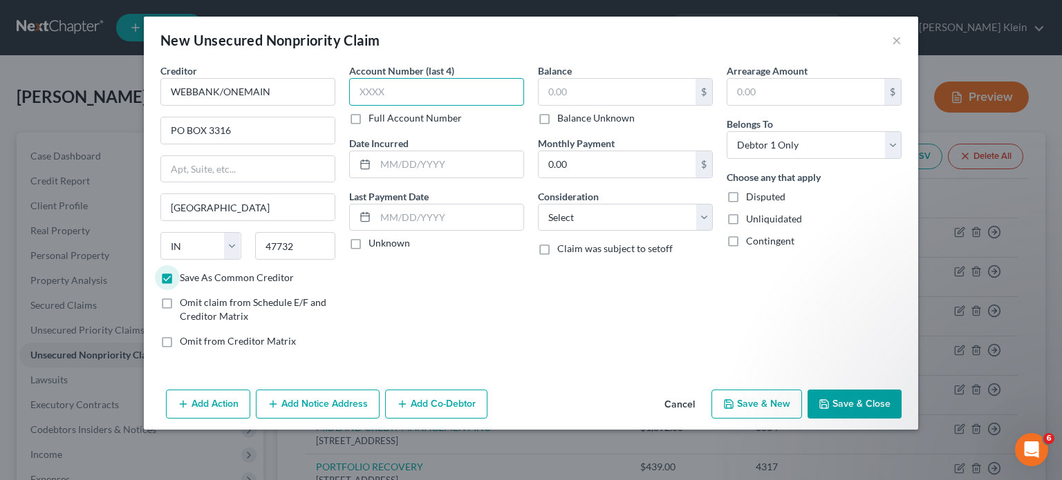
click at [371, 88] on input "text" at bounding box center [436, 92] width 175 height 28
paste input "5494"
click at [426, 162] on input "text" at bounding box center [449, 164] width 148 height 26
paste input "05/17/2023"
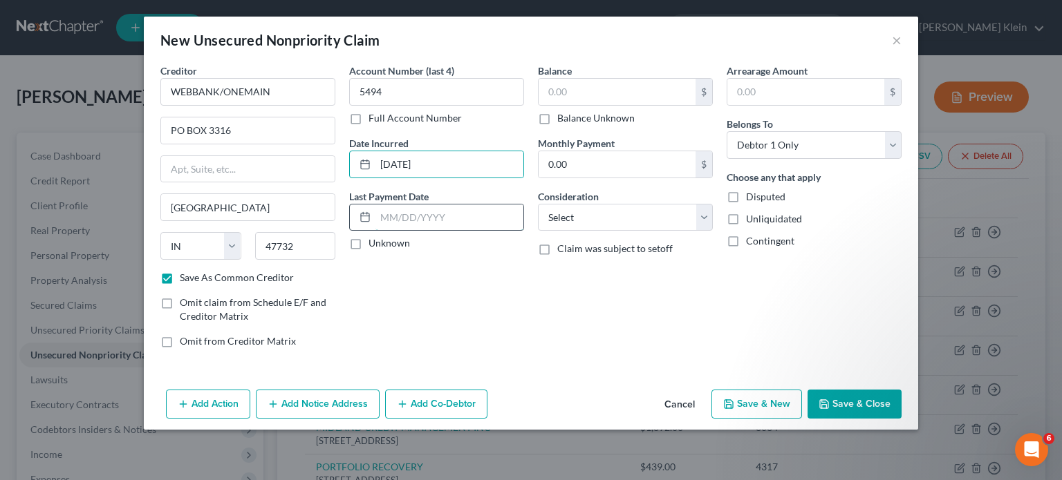
click at [416, 216] on input "text" at bounding box center [449, 218] width 148 height 26
paste input "07/04/2025"
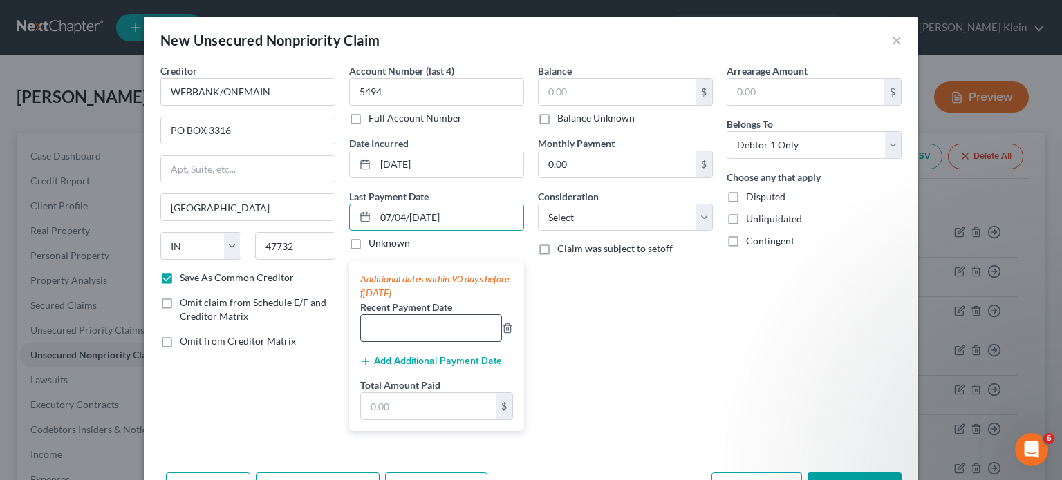
click at [443, 317] on input "text" at bounding box center [431, 328] width 140 height 26
paste input "07/04/2025"
click at [429, 395] on input "text" at bounding box center [428, 406] width 135 height 26
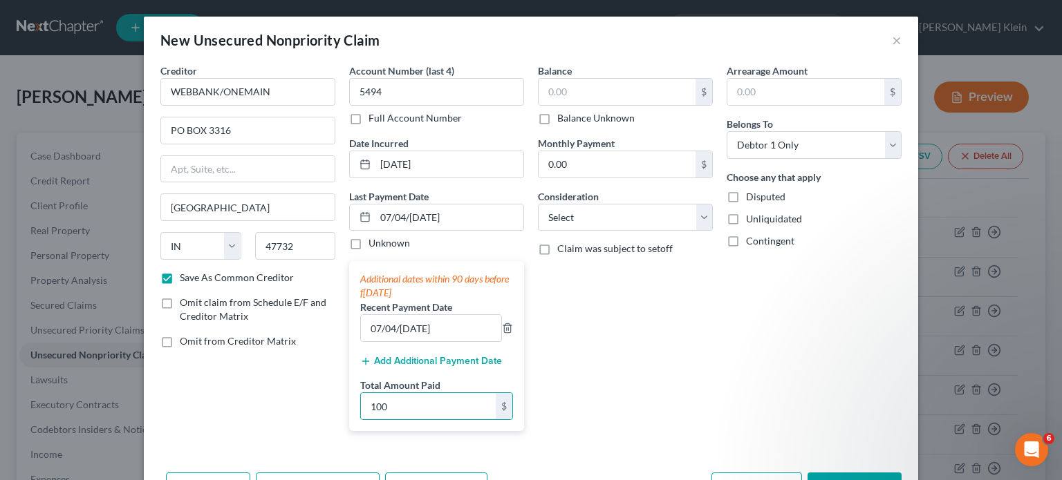
click at [614, 351] on div "Balance $ Balance Unknown Balance Undetermined $ Balance Unknown Monthly Paymen…" at bounding box center [625, 253] width 189 height 379
click at [613, 91] on input "text" at bounding box center [617, 92] width 157 height 26
paste input "$333"
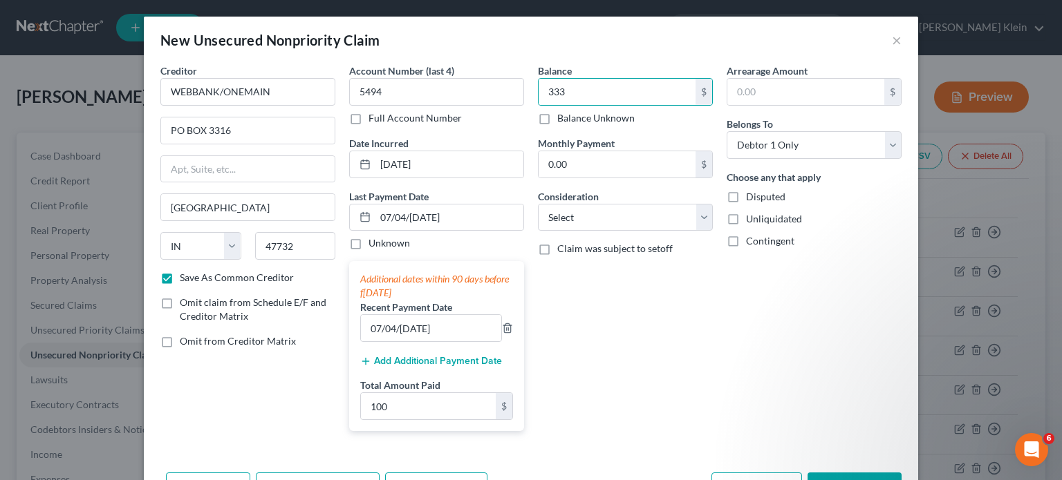
click at [613, 343] on div "Balance 333.00 $ Balance Unknown Balance Undetermined 333 $ Balance Unknown Mon…" at bounding box center [625, 253] width 189 height 379
click at [600, 208] on select "Select Cable / Satellite Services Collection Agency Credit Card Debt Debt Couns…" at bounding box center [625, 218] width 175 height 28
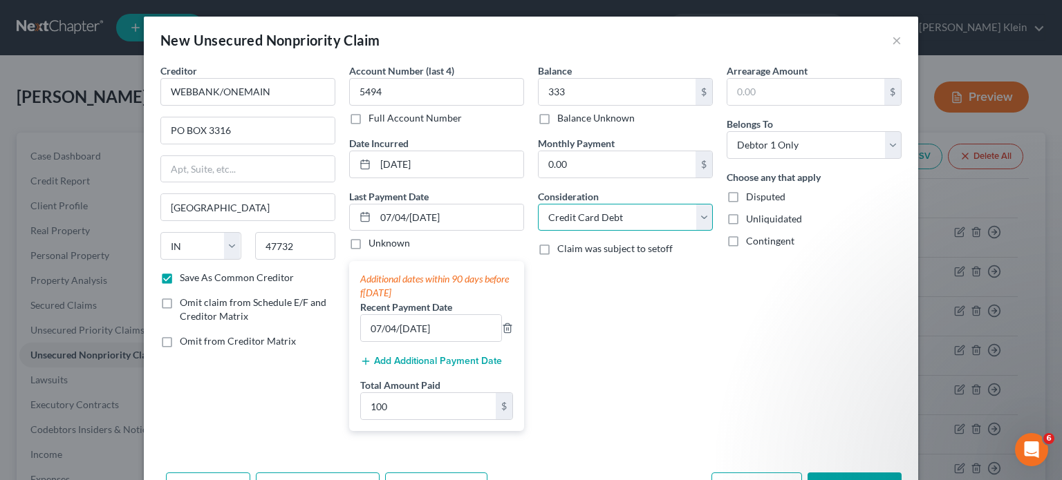
click at [538, 204] on select "Select Cable / Satellite Services Collection Agency Credit Card Debt Debt Couns…" at bounding box center [625, 218] width 175 height 28
click at [634, 310] on div "Balance 333.00 $ Balance Unknown Balance Undetermined 333 $ Balance Unknown Mon…" at bounding box center [625, 253] width 189 height 379
click at [843, 473] on button "Save & Close" at bounding box center [855, 487] width 94 height 29
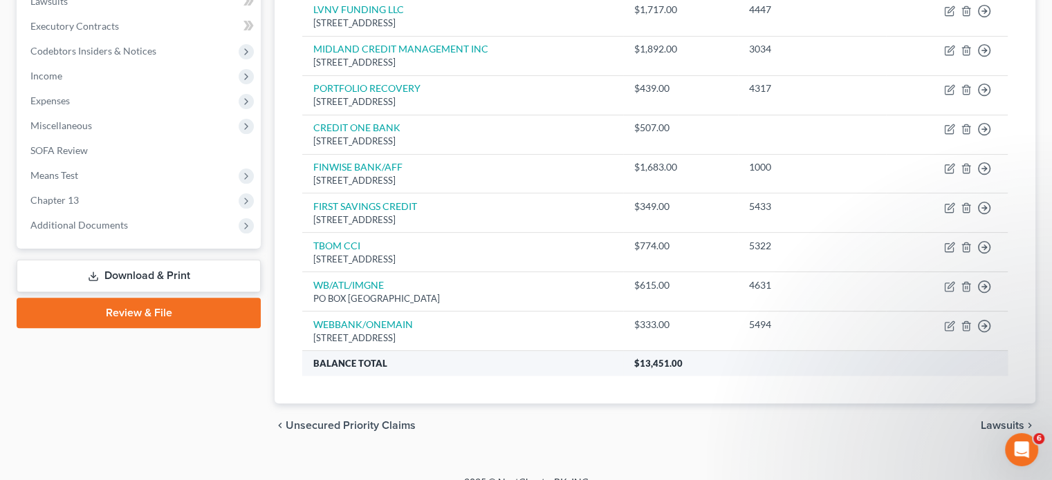
scroll to position [396, 0]
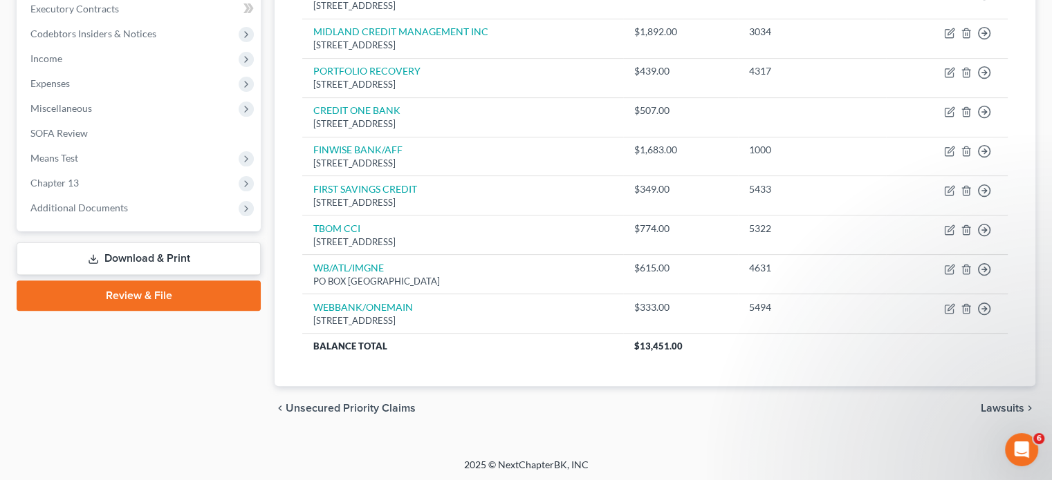
click at [343, 406] on span "Unsecured Priority Claims" at bounding box center [351, 408] width 130 height 11
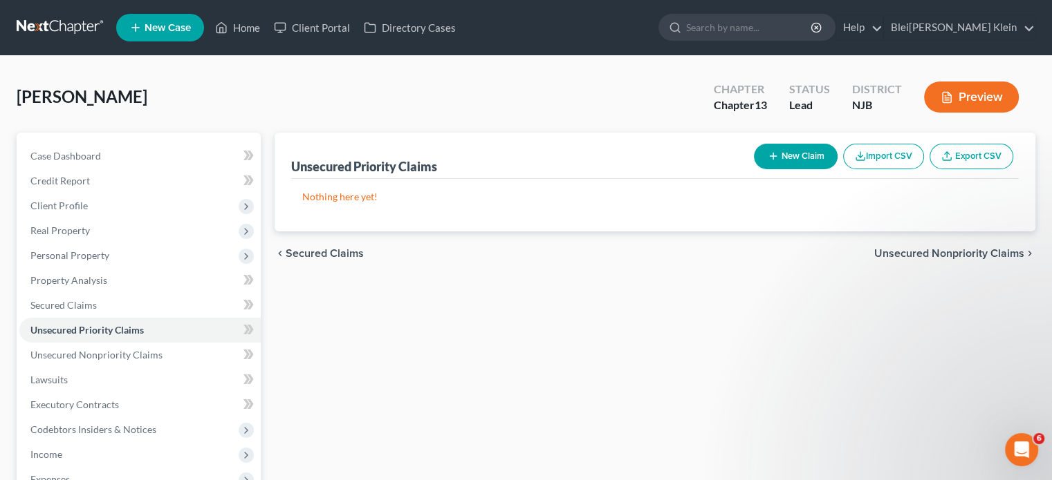
click at [332, 251] on span "Secured Claims" at bounding box center [325, 253] width 78 height 11
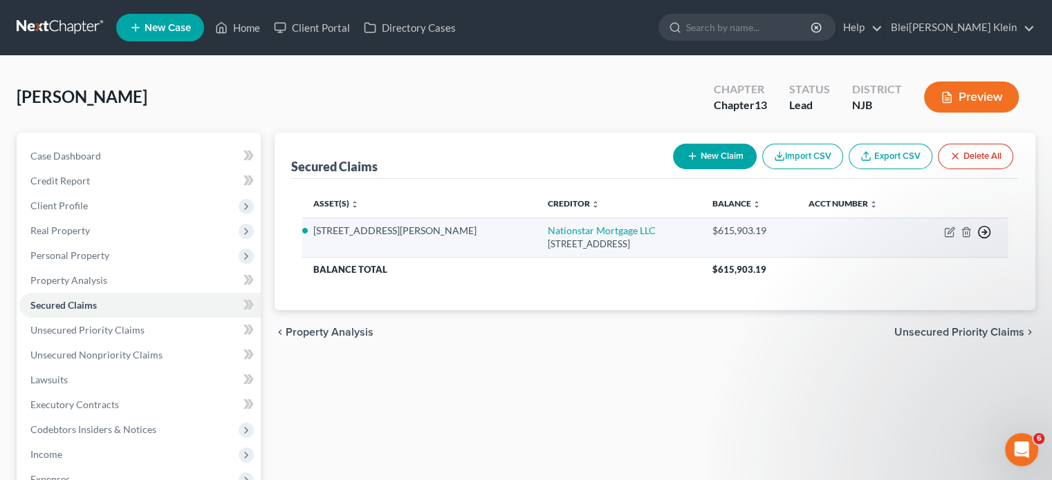
click at [982, 229] on icon "button" at bounding box center [984, 232] width 14 height 14
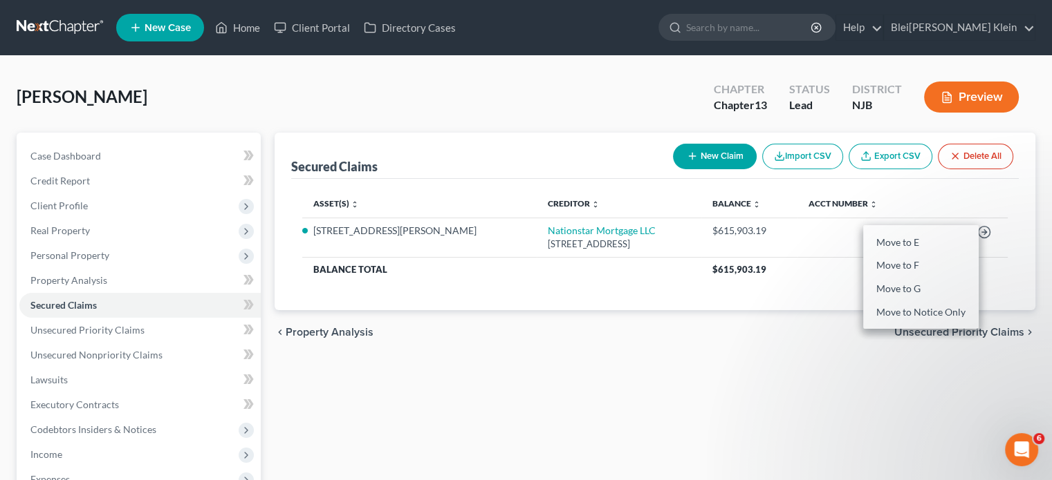
click at [790, 301] on div "Asset(s) expand_more expand_less unfold_more Creditor expand_more expand_less u…" at bounding box center [654, 244] width 727 height 131
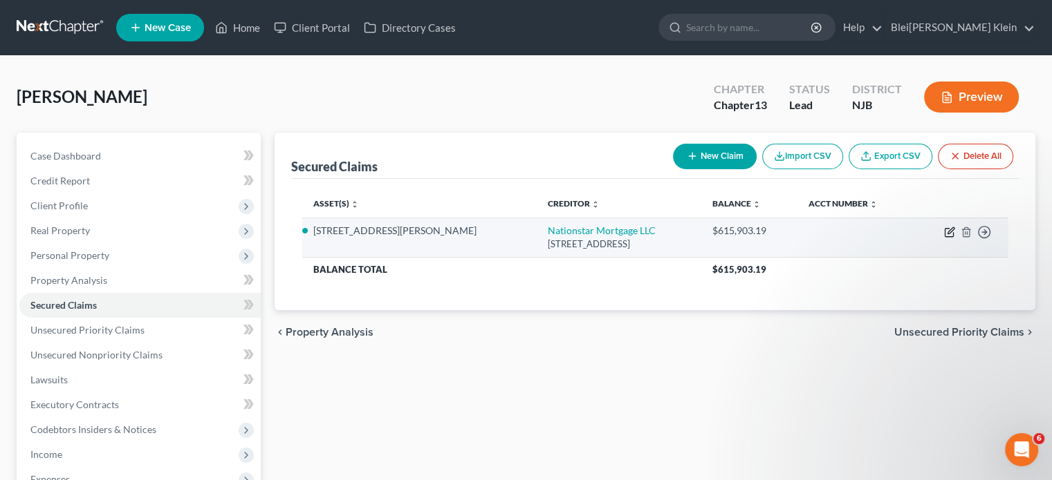
click at [952, 229] on icon "button" at bounding box center [950, 230] width 6 height 6
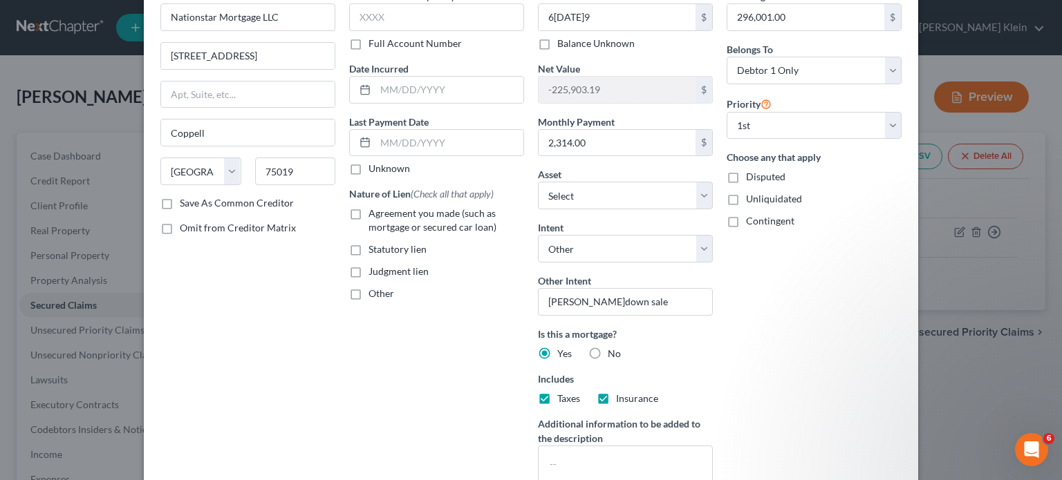
scroll to position [198, 0]
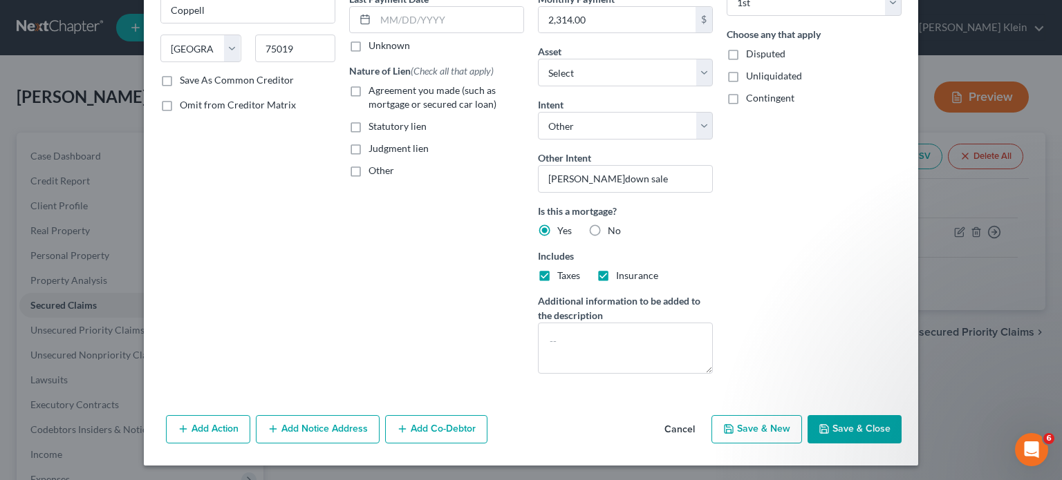
click at [316, 425] on button "Add Notice Address" at bounding box center [318, 430] width 124 height 29
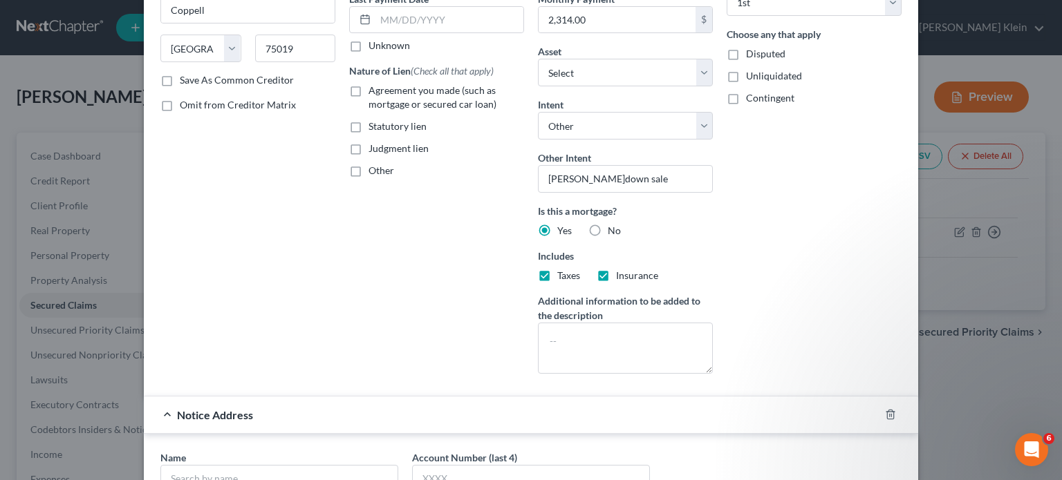
scroll to position [336, 0]
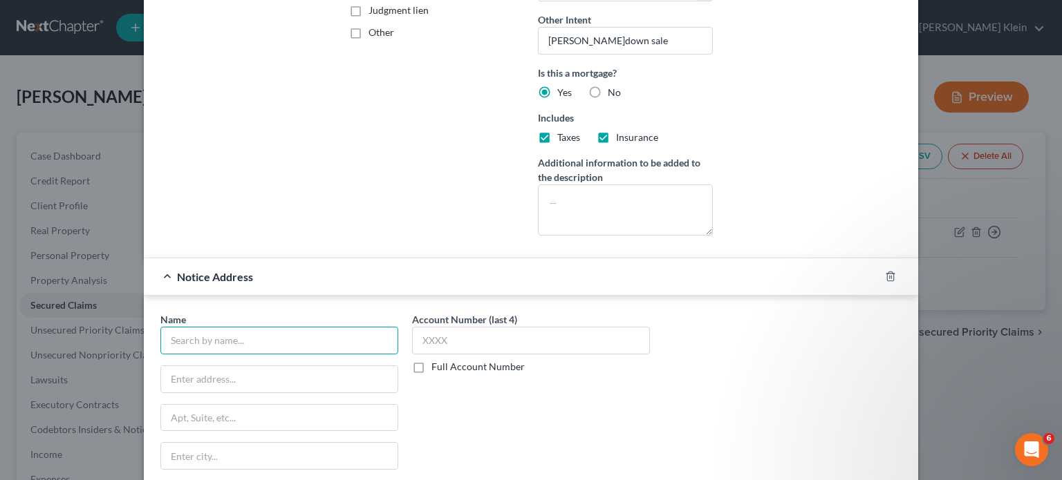
click at [214, 337] on input "text" at bounding box center [279, 341] width 238 height 28
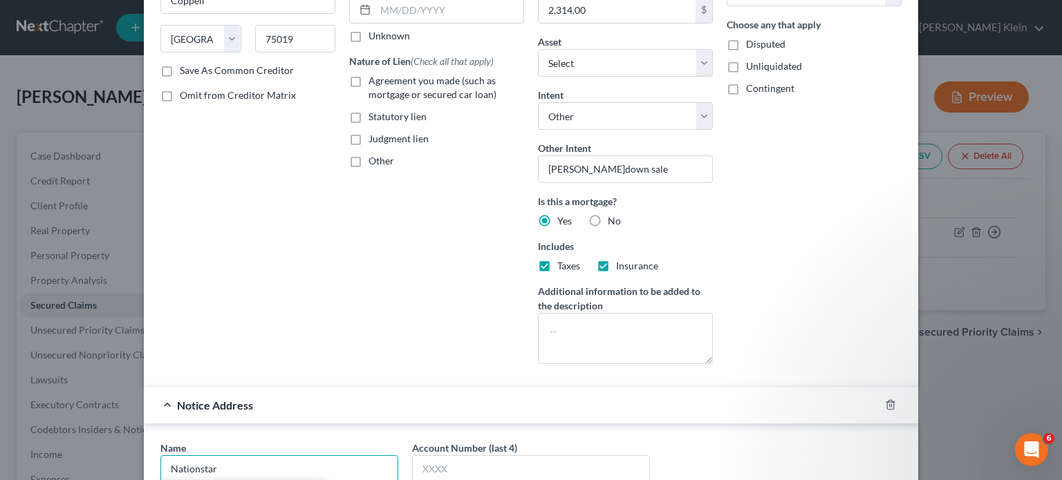
scroll to position [415, 0]
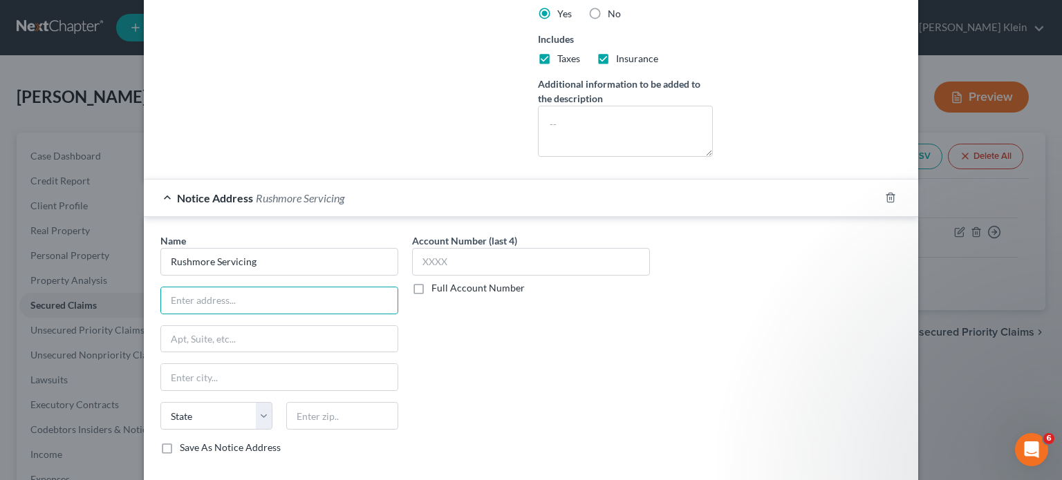
click at [180, 445] on label "Save As Notice Address" at bounding box center [230, 448] width 101 height 14
click at [185, 445] on input "Save As Notice Address" at bounding box center [189, 445] width 9 height 9
click at [252, 292] on input "text" at bounding box center [279, 301] width 236 height 26
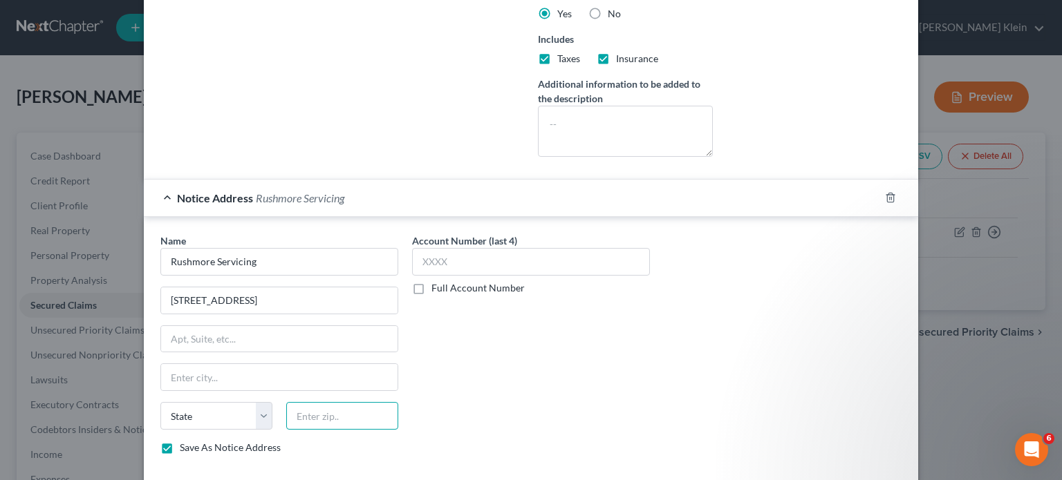
click at [301, 408] on input "text" at bounding box center [342, 416] width 112 height 28
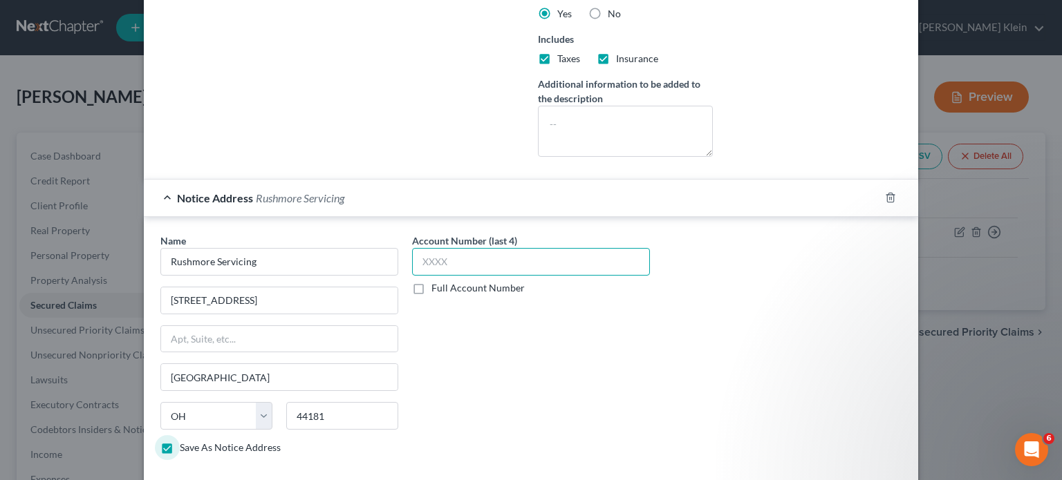
click at [454, 256] on input "text" at bounding box center [531, 262] width 238 height 28
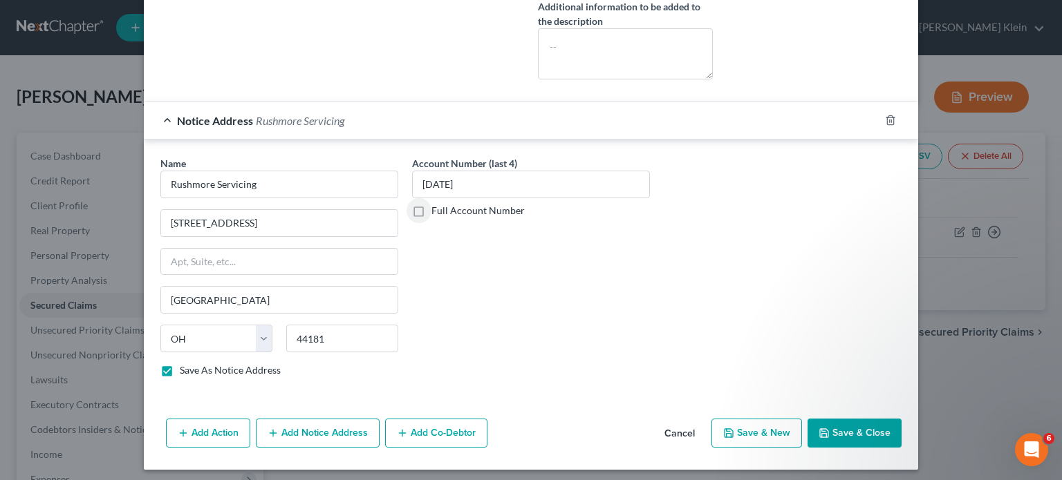
scroll to position [494, 0]
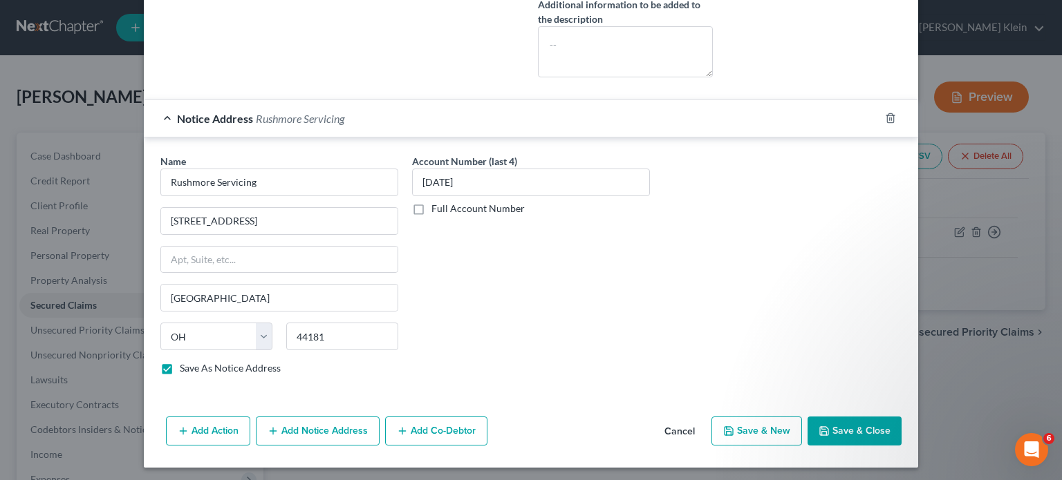
click at [745, 428] on button "Save & New" at bounding box center [756, 431] width 91 height 29
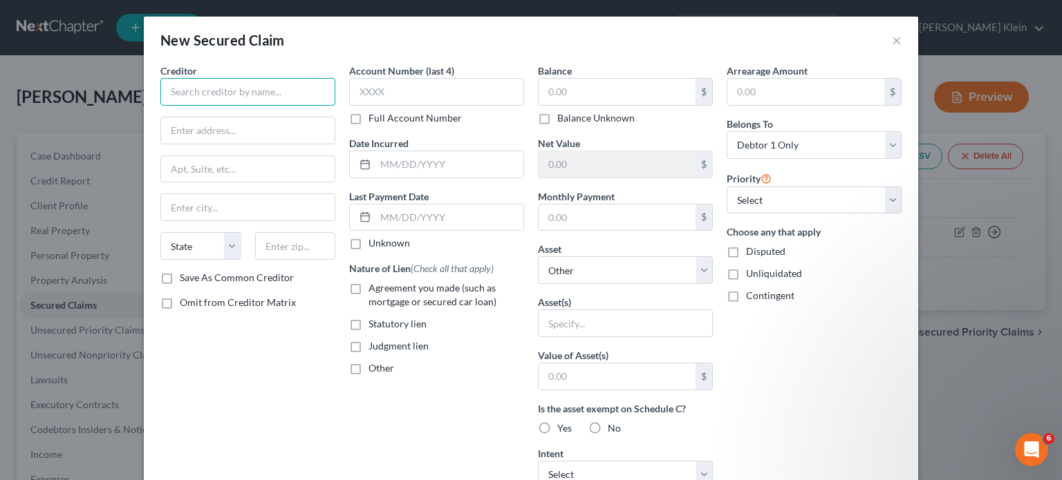
click at [301, 89] on input "text" at bounding box center [247, 92] width 175 height 28
drag, startPoint x: 244, startPoint y: 93, endPoint x: 110, endPoint y: 84, distance: 134.4
click at [110, 88] on div "New Secured Claim × Creditor * Frenkel Lambert State AL AK AR AZ CA CO CT DE DC…" at bounding box center [531, 240] width 1062 height 480
paste input "Weiss Weisman"
click at [166, 130] on input "text" at bounding box center [248, 131] width 174 height 26
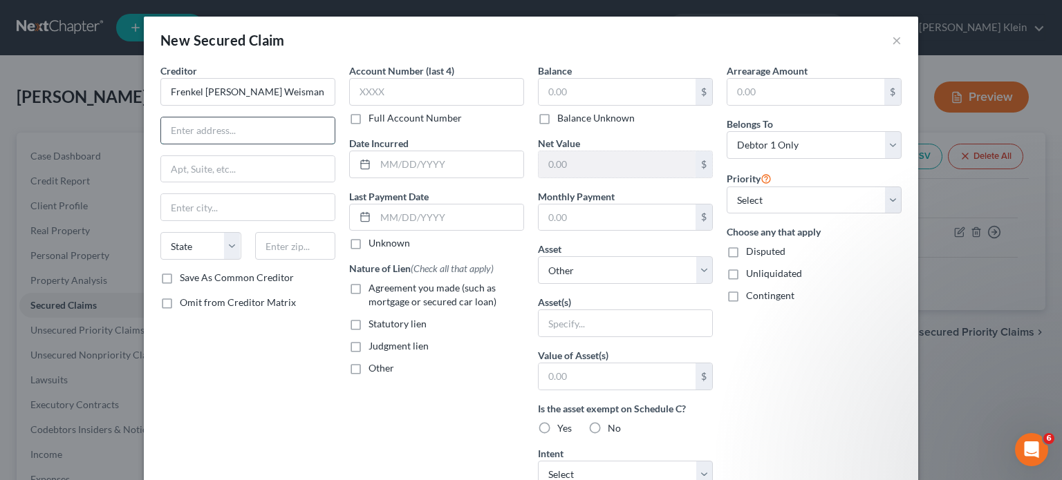
paste input "80 Main St #460"
click at [282, 245] on input "text" at bounding box center [295, 246] width 81 height 28
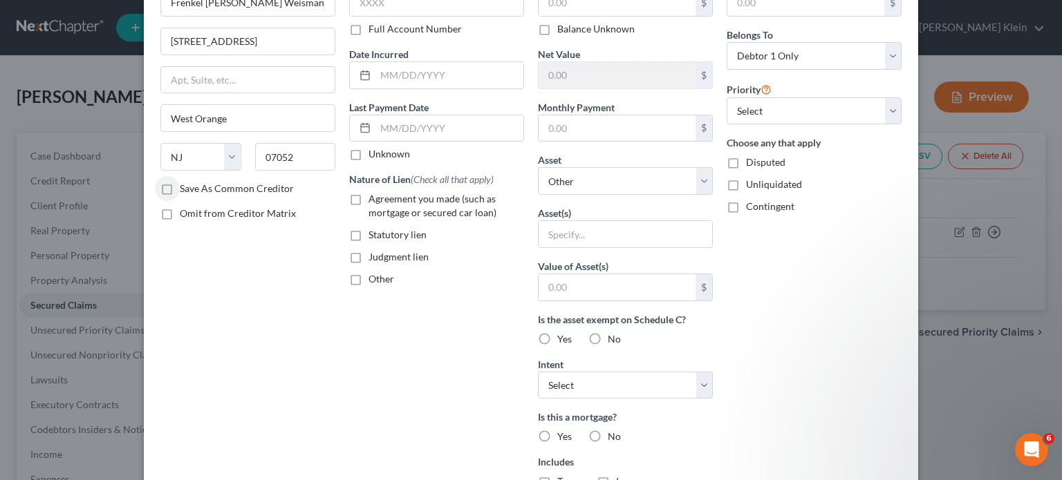
scroll to position [207, 0]
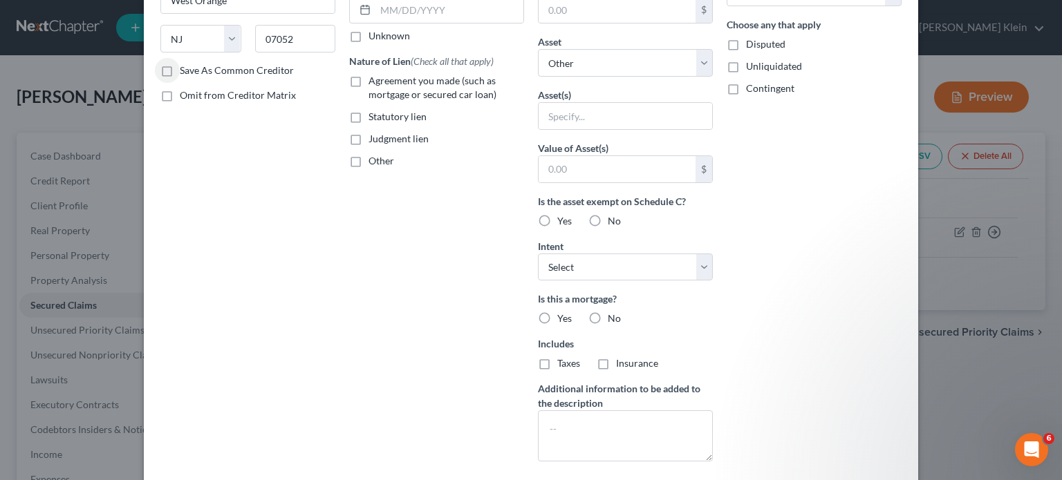
click at [180, 68] on label "Save As Common Creditor" at bounding box center [237, 71] width 114 height 14
click at [185, 68] on input "Save As Common Creditor" at bounding box center [189, 68] width 9 height 9
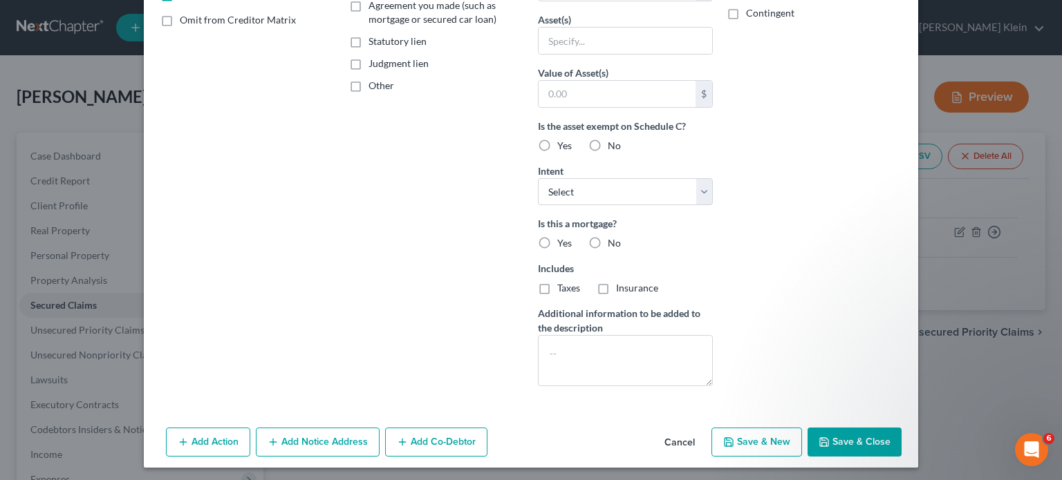
scroll to position [285, 0]
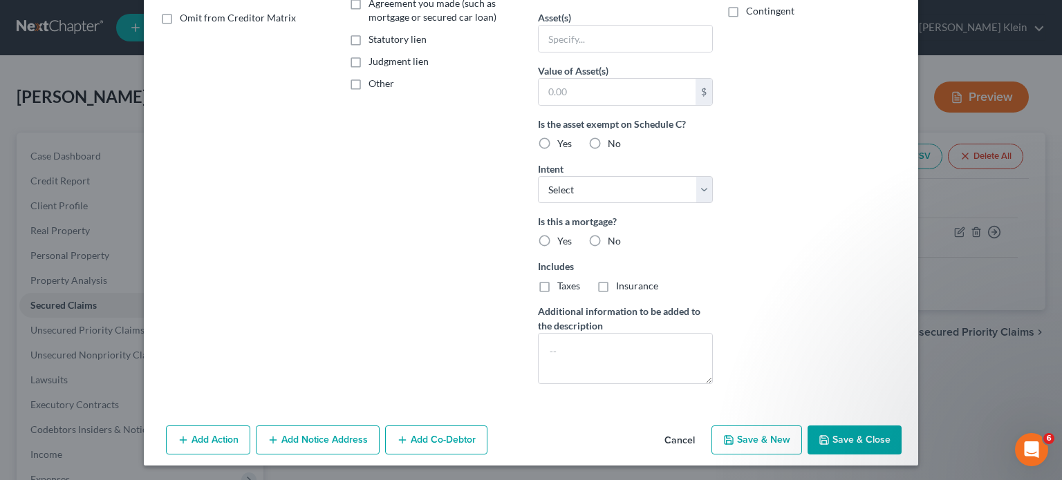
click at [666, 439] on button "Cancel" at bounding box center [679, 441] width 53 height 28
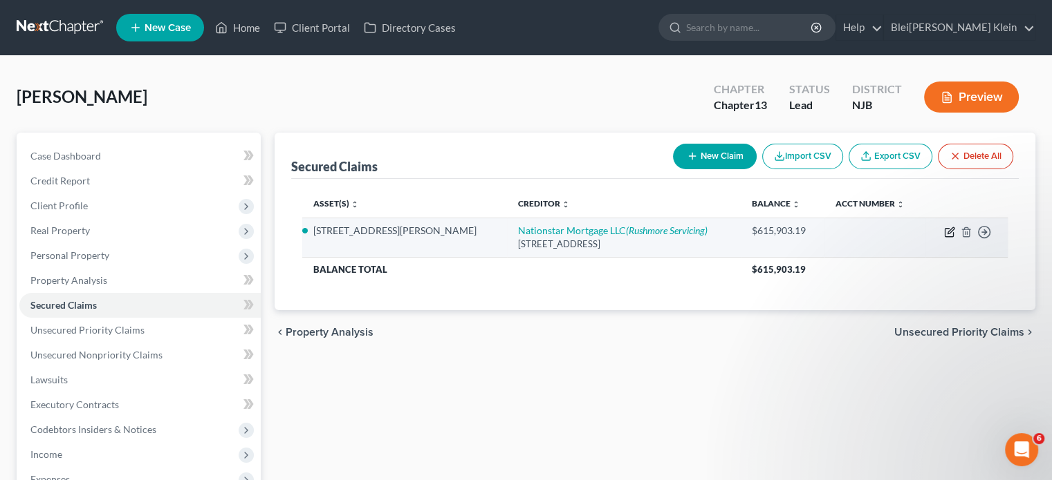
click at [946, 233] on icon "button" at bounding box center [949, 232] width 11 height 11
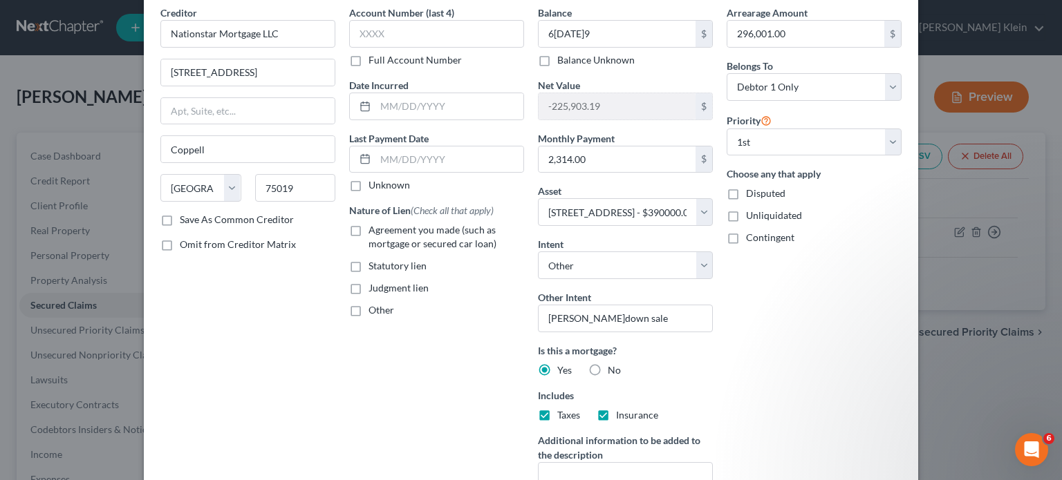
scroll to position [236, 0]
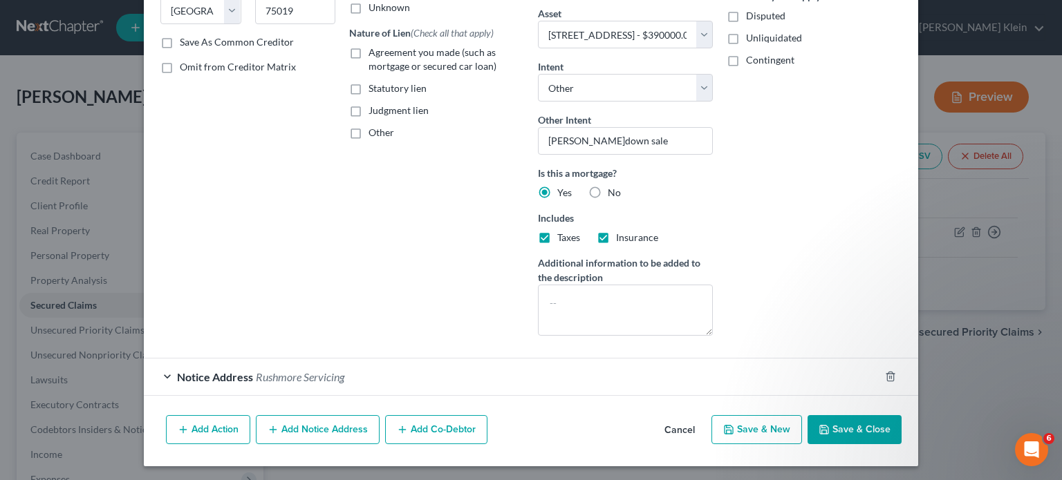
click at [310, 429] on button "Add Notice Address" at bounding box center [318, 430] width 124 height 29
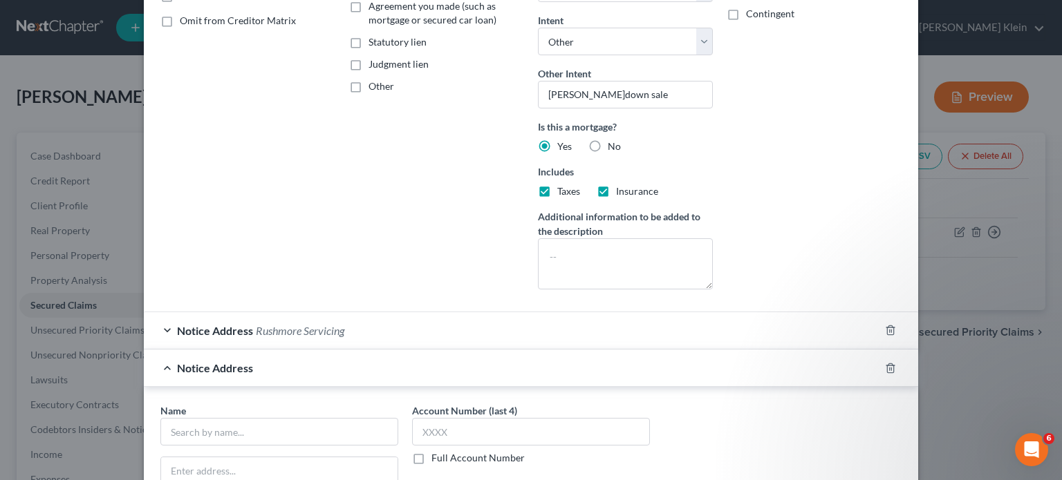
scroll to position [374, 0]
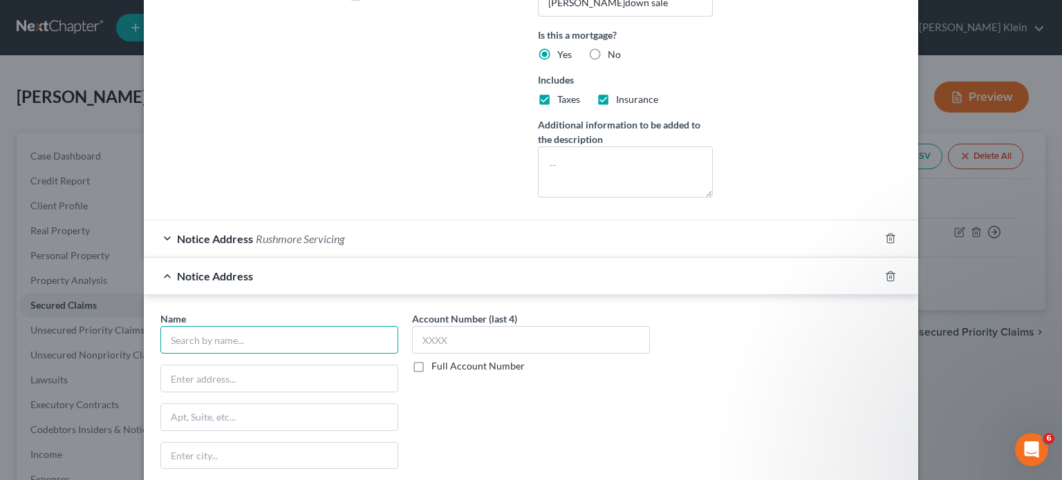
click at [196, 337] on input "text" at bounding box center [279, 340] width 238 height 28
click at [199, 371] on input "text" at bounding box center [279, 379] width 236 height 26
paste input "80 Main St #460"
click at [173, 336] on input "text" at bounding box center [279, 340] width 238 height 28
paste input "Frenkel Lambert Weiss Weisman"
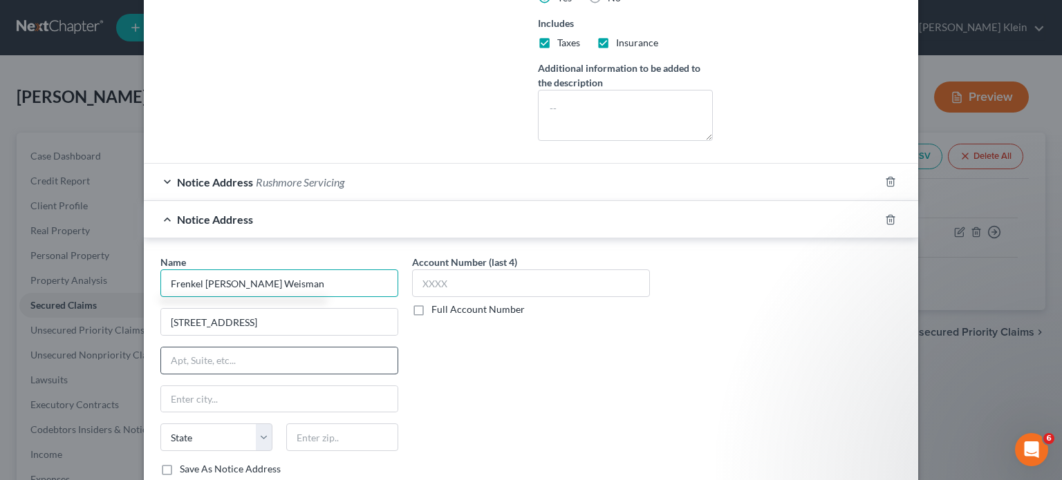
scroll to position [512, 0]
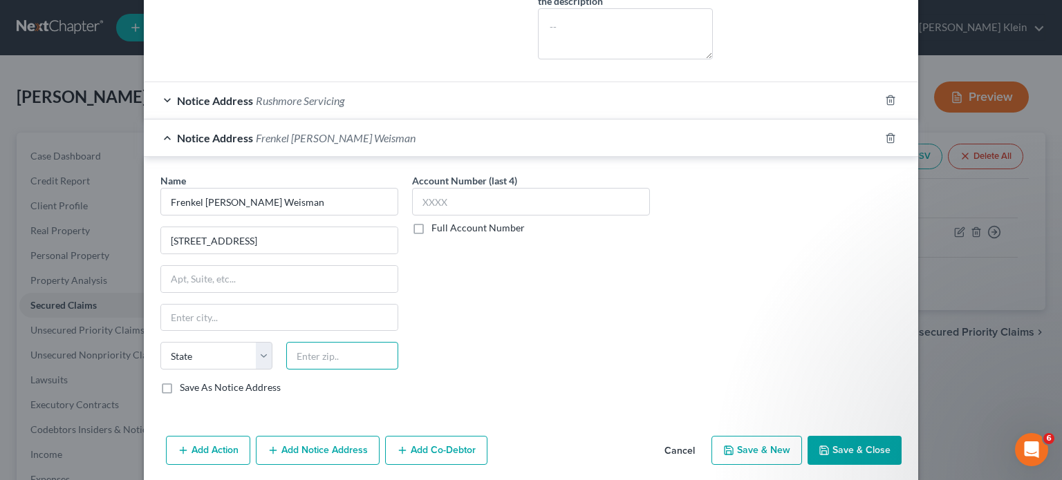
click at [295, 351] on input "text" at bounding box center [342, 356] width 112 height 28
click at [180, 384] on label "Save As Notice Address" at bounding box center [230, 388] width 101 height 14
click at [185, 384] on input "Save As Notice Address" at bounding box center [189, 385] width 9 height 9
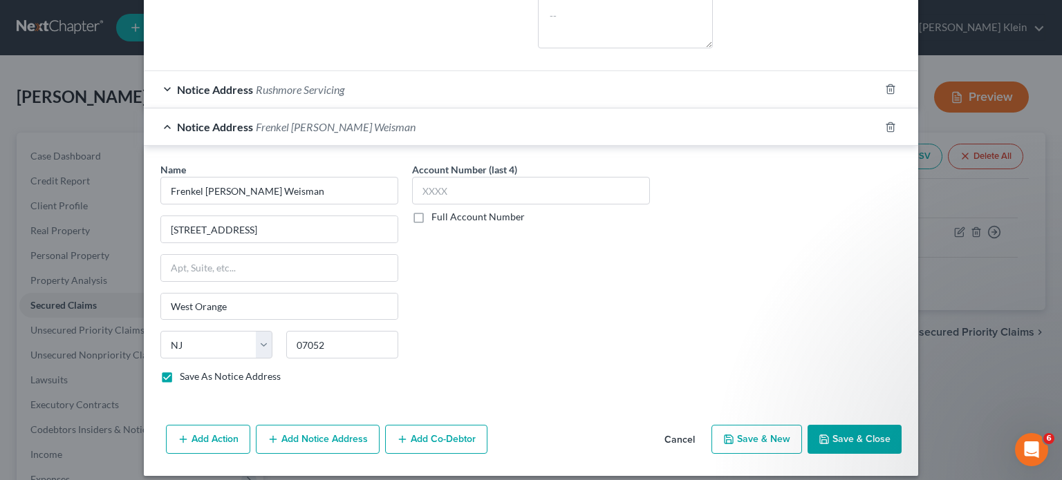
scroll to position [532, 0]
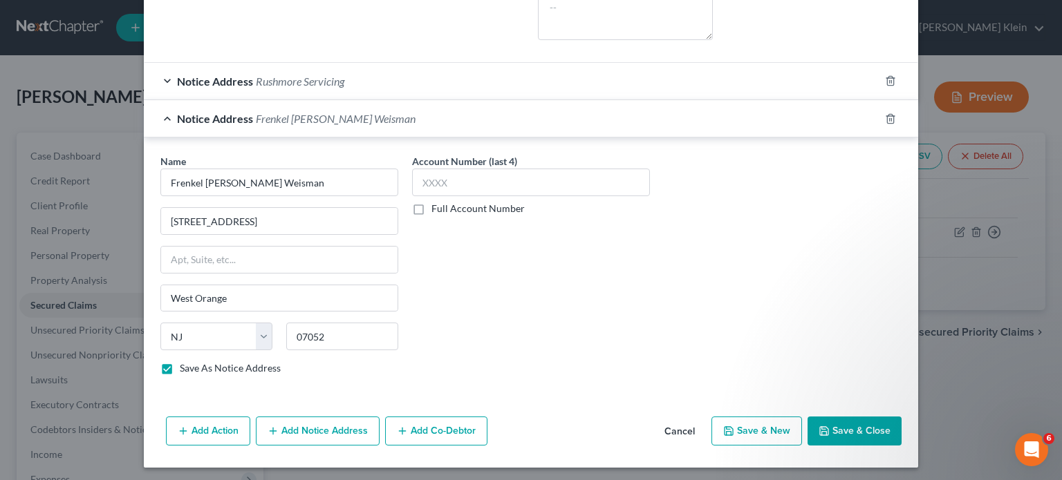
drag, startPoint x: 214, startPoint y: 428, endPoint x: 221, endPoint y: 422, distance: 8.9
click at [213, 424] on button "Add Action" at bounding box center [208, 431] width 84 height 29
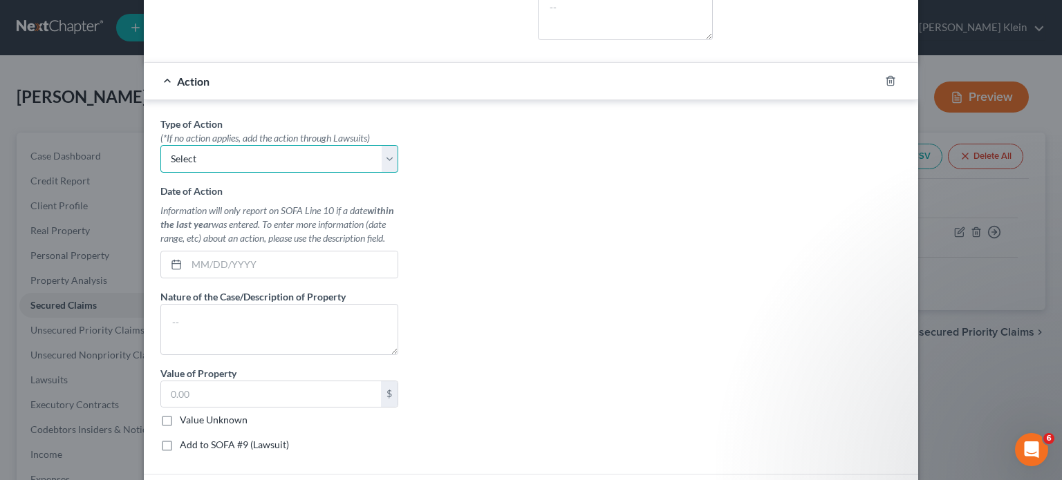
click at [206, 152] on select "Select Repossession Garnishment Foreclosure Personal Injury Attached, Seized, O…" at bounding box center [279, 159] width 238 height 28
click at [160, 145] on select "Select Repossession Garnishment Foreclosure Personal Injury Attached, Seized, O…" at bounding box center [279, 159] width 238 height 28
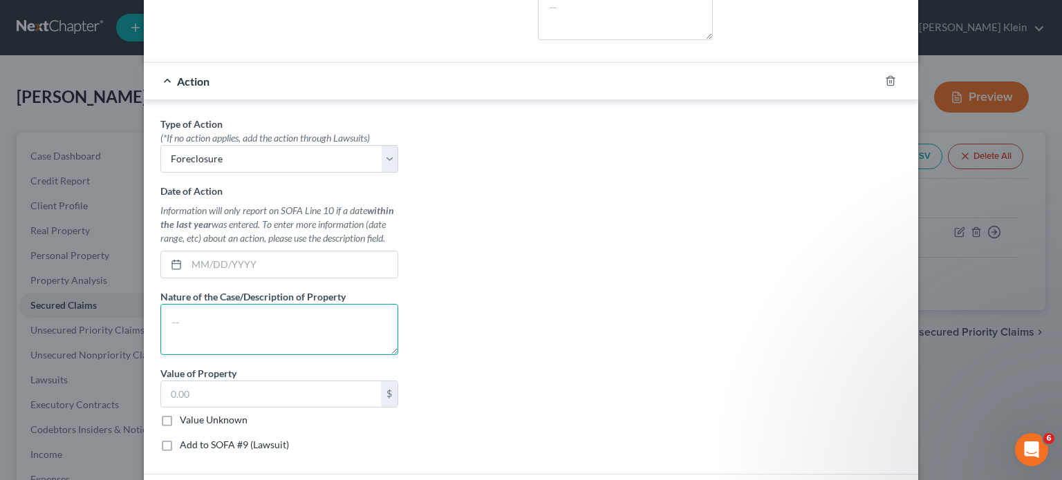
click at [198, 315] on textarea at bounding box center [279, 329] width 238 height 51
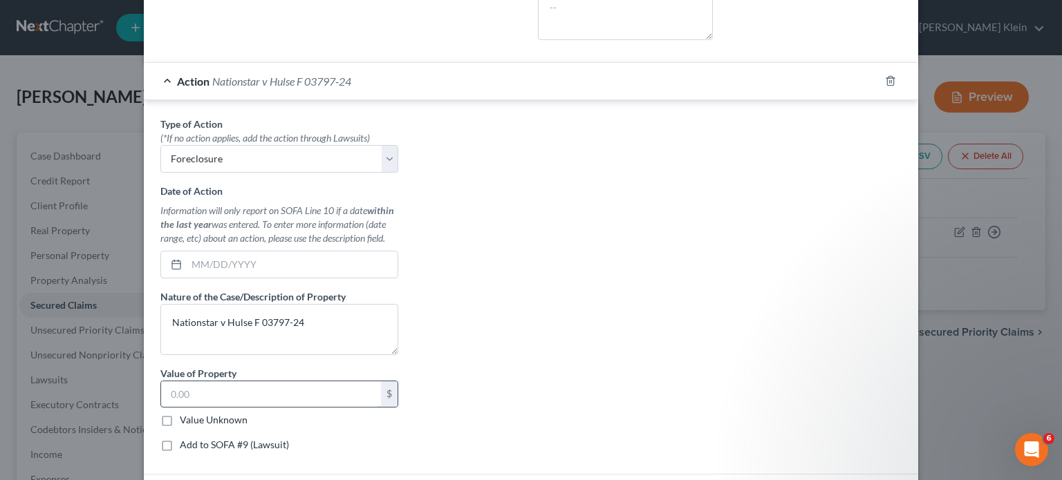
click at [221, 392] on input "text" at bounding box center [271, 395] width 220 height 26
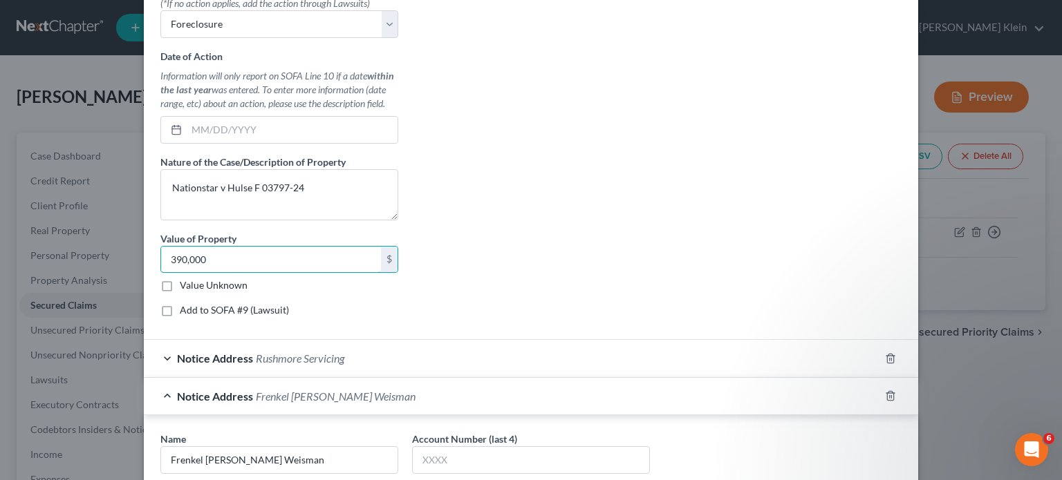
scroll to position [670, 0]
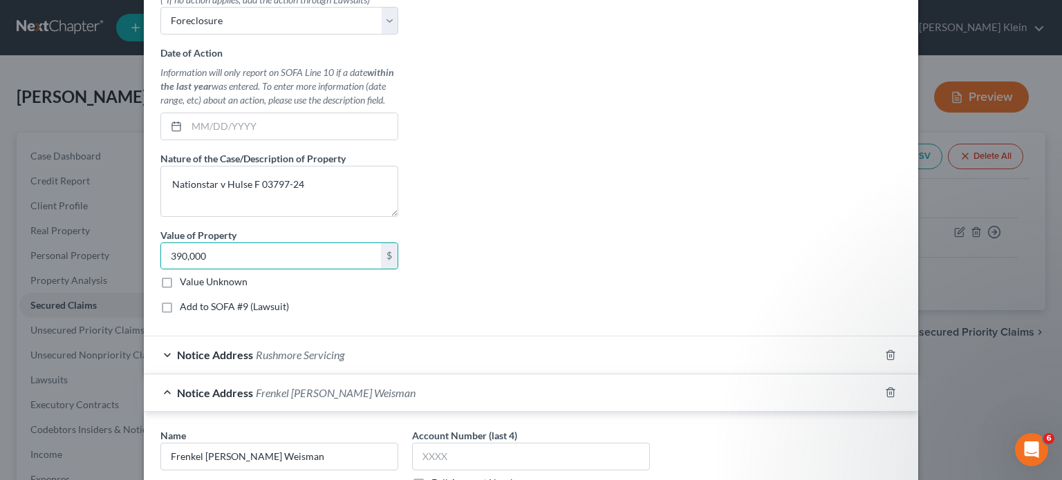
click at [180, 304] on label "Add to SOFA #9 (Lawsuit)" at bounding box center [234, 307] width 109 height 14
click at [185, 304] on input "Add to SOFA #9 (Lawsuit)" at bounding box center [189, 304] width 9 height 9
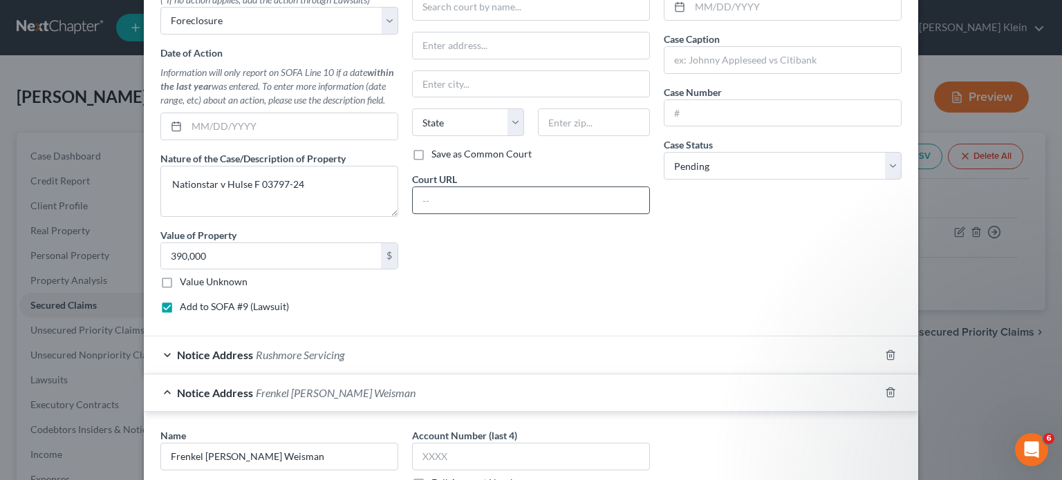
scroll to position [463, 0]
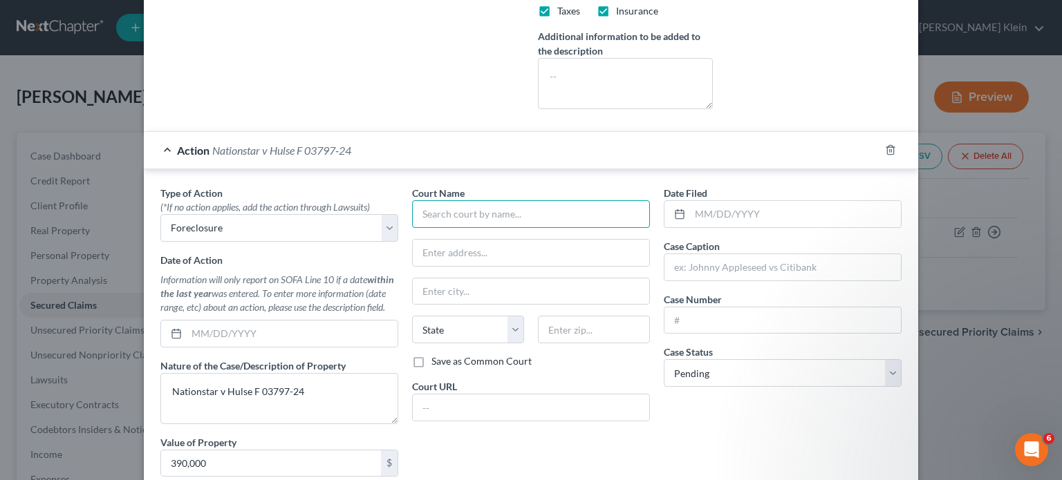
click at [448, 206] on input "text" at bounding box center [531, 214] width 238 height 28
click at [480, 209] on input "Superior CourtEssex" at bounding box center [531, 214] width 238 height 28
drag, startPoint x: 523, startPoint y: 207, endPoint x: 371, endPoint y: 223, distance: 153.0
click at [371, 223] on div "Type of Action * (*If no action applies, add the action through Lawsuits) Selec…" at bounding box center [530, 359] width 755 height 346
click at [421, 253] on input "text" at bounding box center [531, 253] width 236 height 26
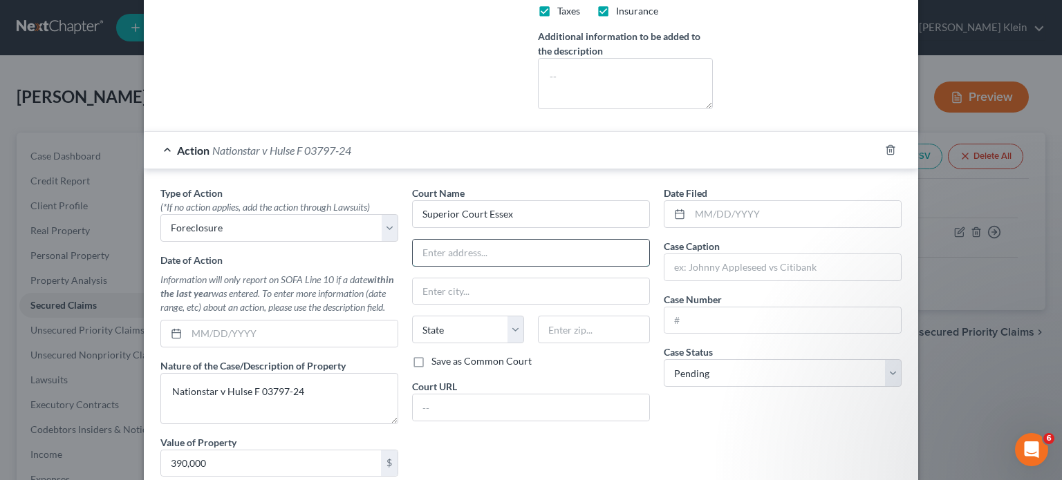
paste input "50 West Market Street"
click at [543, 328] on input "text" at bounding box center [594, 330] width 112 height 28
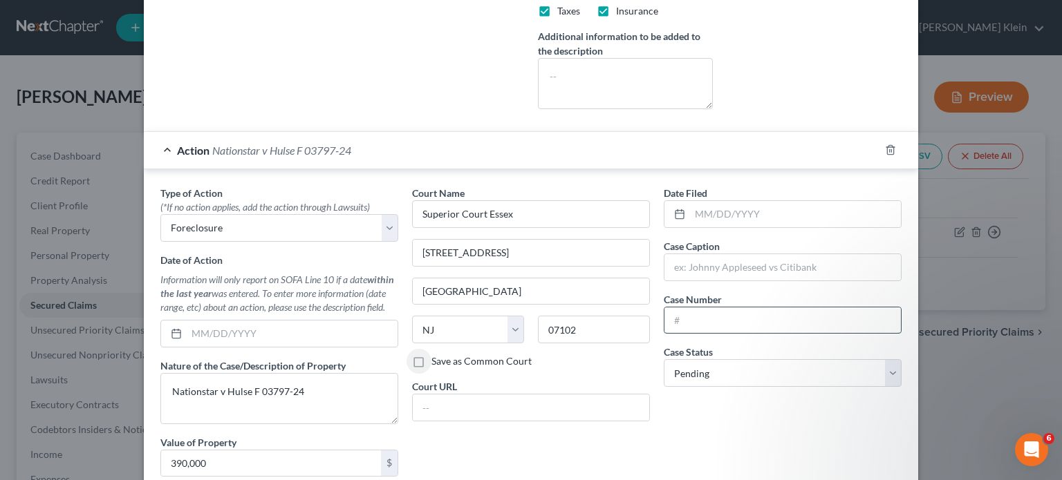
click at [698, 316] on input "text" at bounding box center [782, 321] width 236 height 26
click at [694, 266] on input "text" at bounding box center [782, 267] width 236 height 26
click at [431, 357] on label "Save as Common Court" at bounding box center [481, 362] width 100 height 14
click at [437, 357] on input "Save as Common Court" at bounding box center [441, 359] width 9 height 9
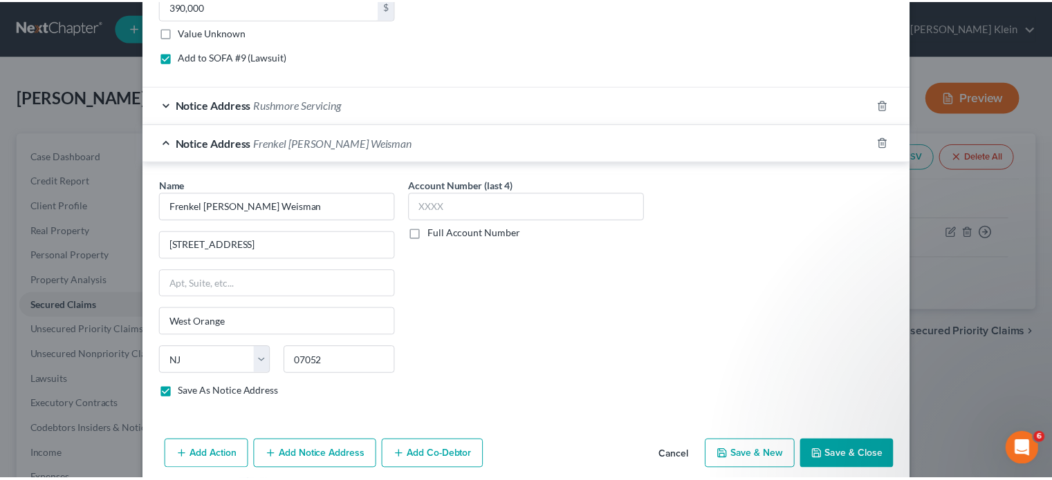
scroll to position [943, 0]
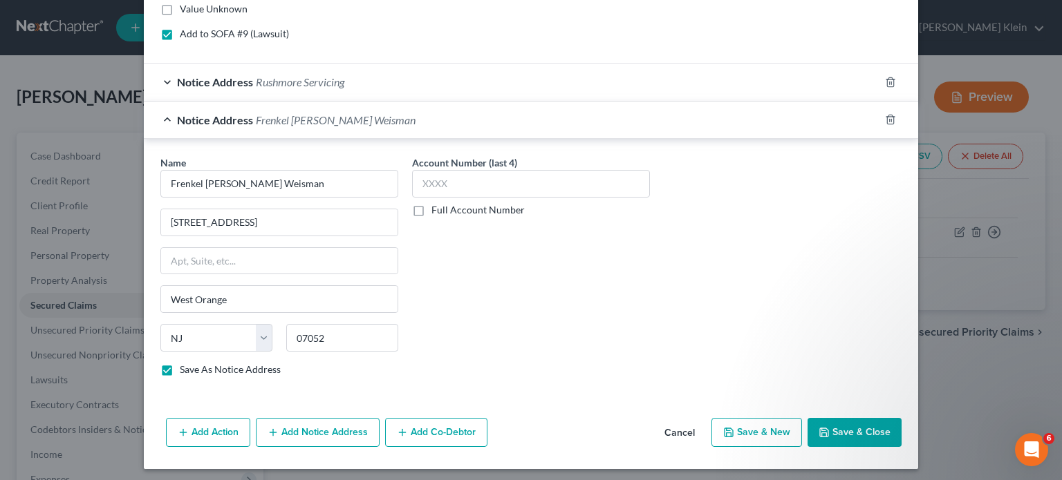
click at [848, 427] on button "Save & Close" at bounding box center [855, 432] width 94 height 29
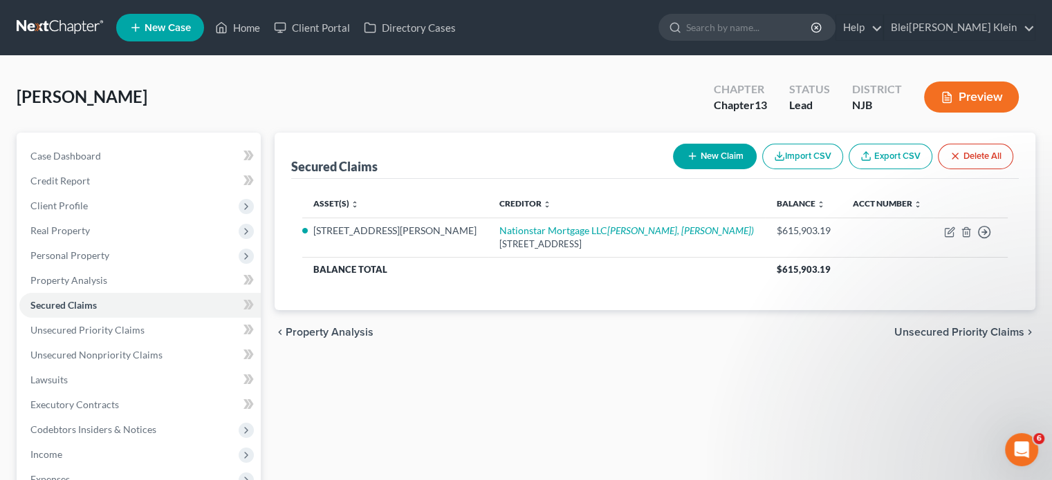
click at [944, 328] on span "Unsecured Priority Claims" at bounding box center [959, 332] width 130 height 11
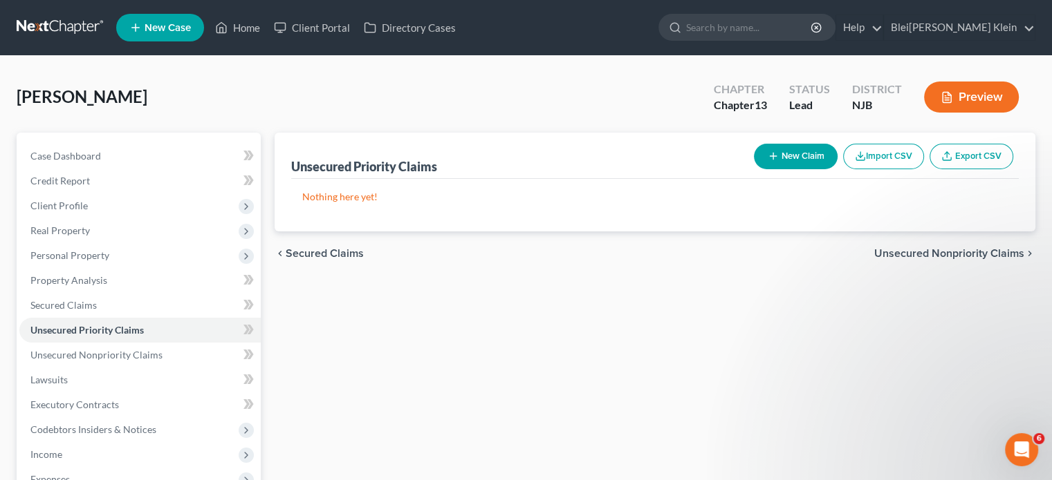
click at [971, 248] on span "Unsecured Nonpriority Claims" at bounding box center [949, 253] width 150 height 11
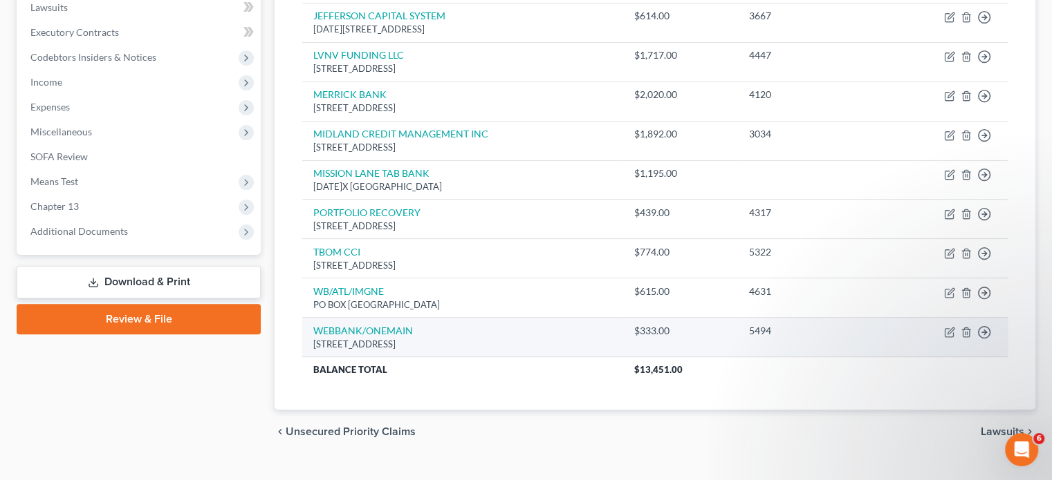
scroll to position [396, 0]
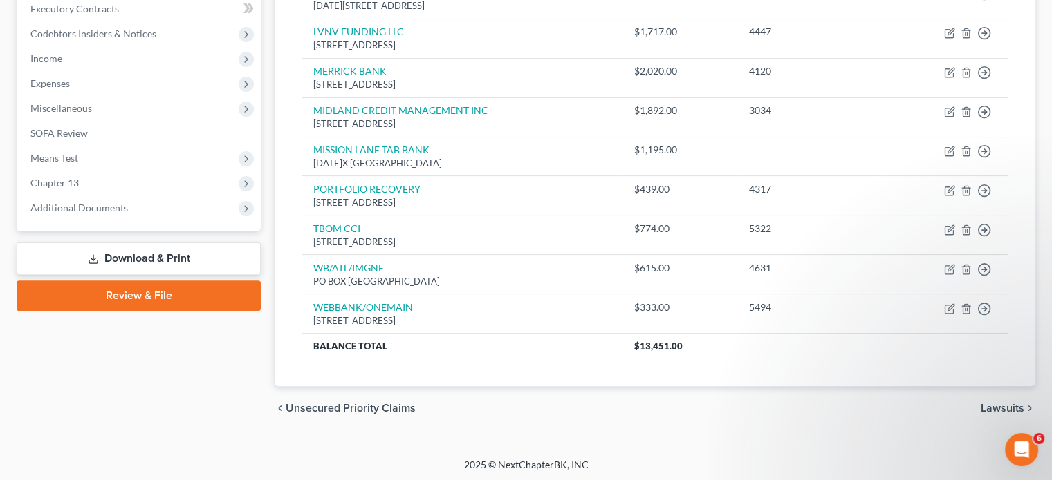
click at [1005, 409] on span "Lawsuits" at bounding box center [1002, 408] width 44 height 11
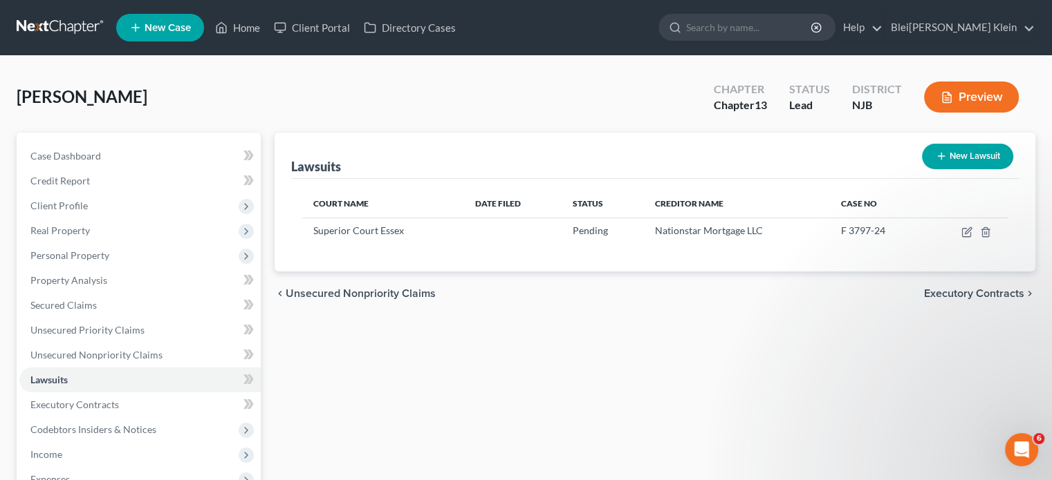
click at [979, 292] on span "Executory Contracts" at bounding box center [974, 293] width 100 height 11
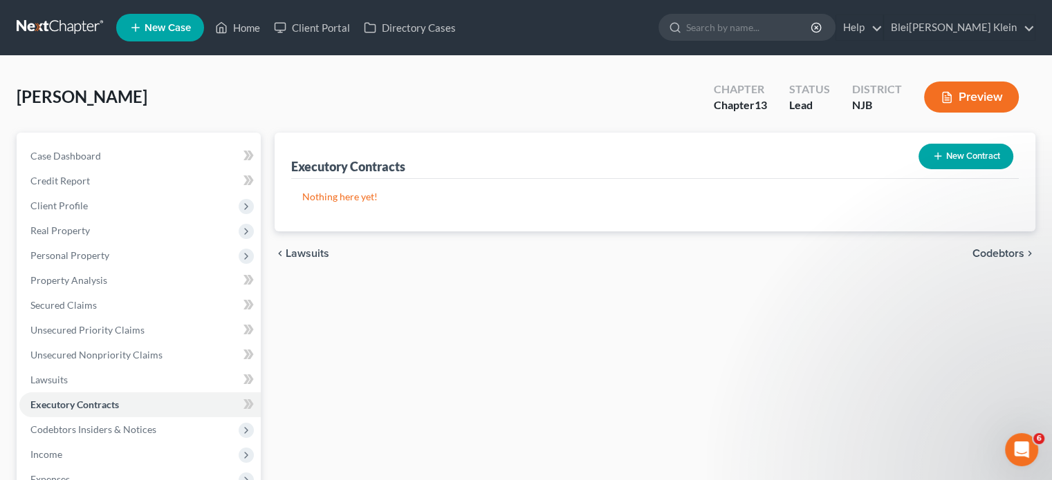
click at [984, 155] on button "New Contract" at bounding box center [965, 157] width 95 height 26
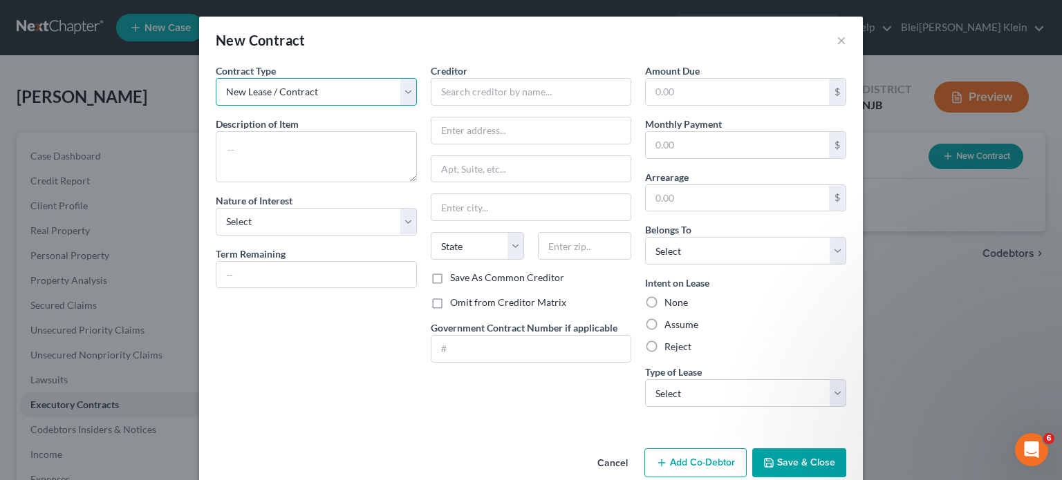
click at [396, 95] on select "New Lease / Contract New Timeshare" at bounding box center [316, 92] width 201 height 28
click at [400, 93] on select "New Lease / Contract New Timeshare" at bounding box center [316, 92] width 201 height 28
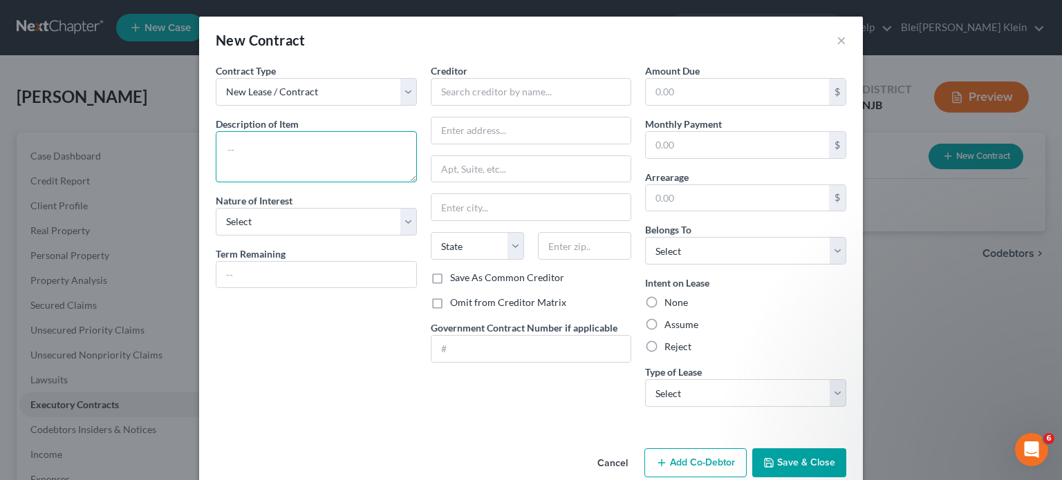
click at [249, 137] on textarea at bounding box center [316, 156] width 201 height 51
click at [400, 224] on select "Select Purchaser Agent Lessor Lessee" at bounding box center [316, 222] width 201 height 28
click at [404, 224] on select "Select Purchaser Agent Lessor Lessee" at bounding box center [316, 222] width 201 height 28
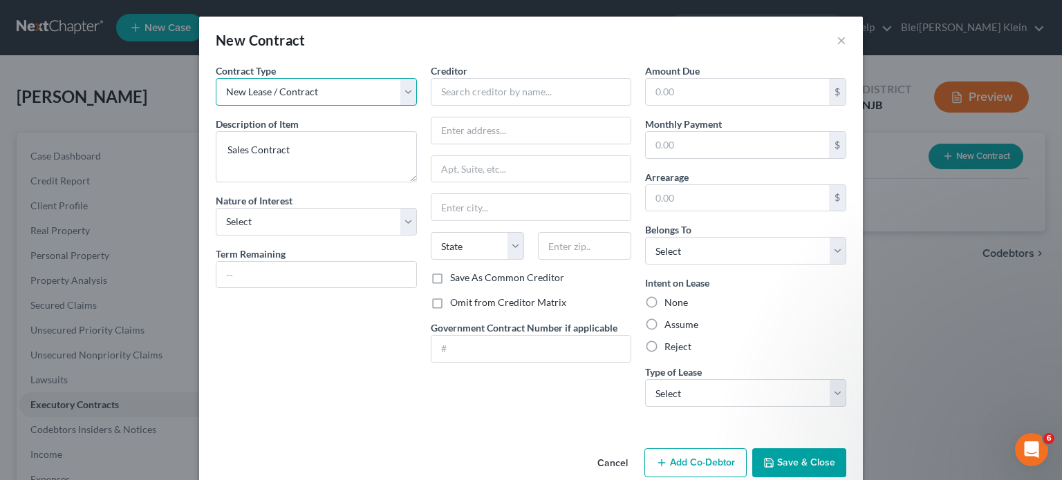
click at [398, 88] on select "New Lease / Contract New Timeshare" at bounding box center [316, 92] width 201 height 28
click at [401, 91] on select "New Lease / Contract New Timeshare" at bounding box center [316, 92] width 201 height 28
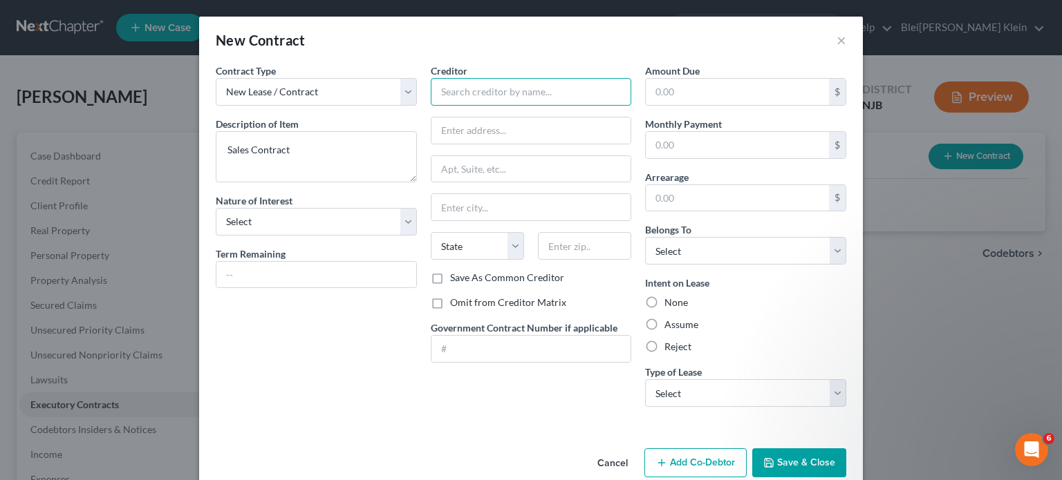
click at [438, 86] on input "text" at bounding box center [531, 92] width 201 height 28
drag, startPoint x: 680, startPoint y: 91, endPoint x: 604, endPoint y: 96, distance: 76.9
click at [608, 99] on div "Contract Type New Lease / Contract New Timeshare Description of non-residential…" at bounding box center [531, 241] width 644 height 355
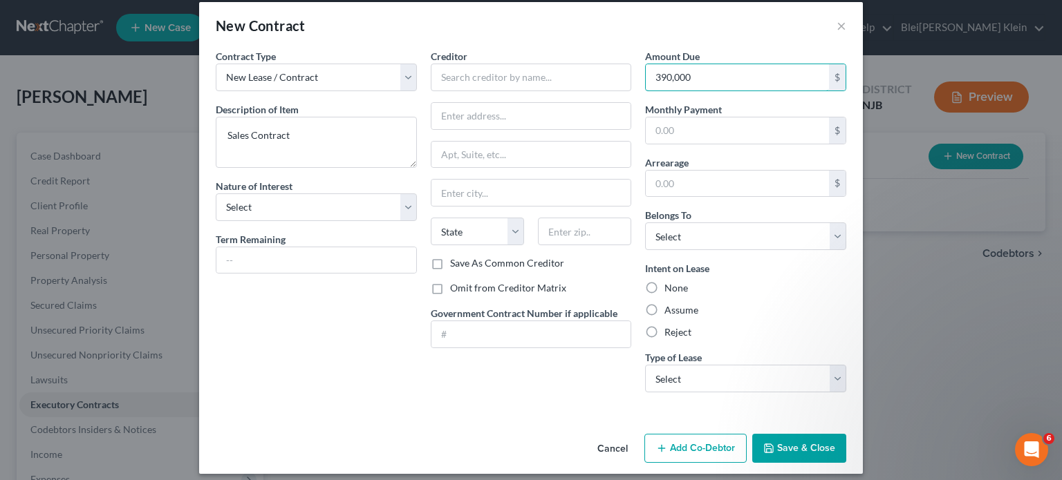
scroll to position [23, 0]
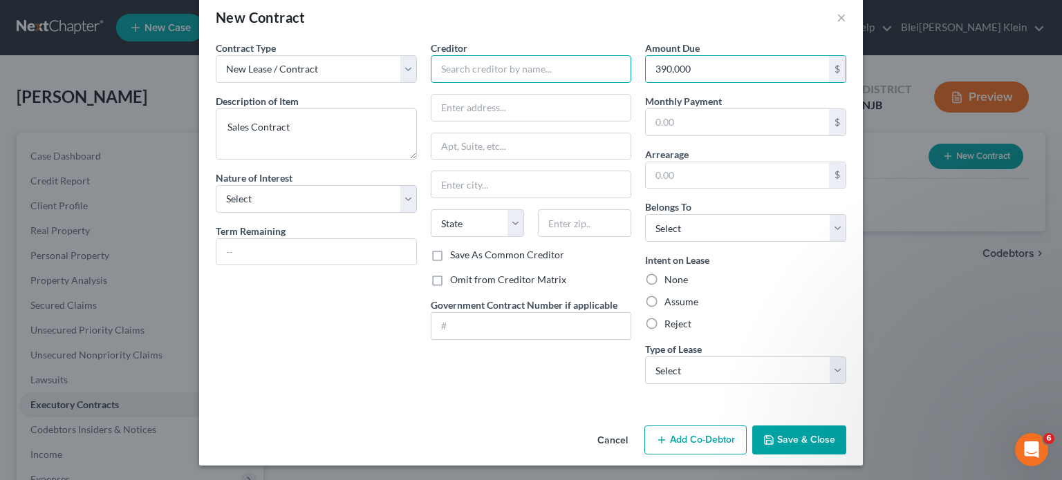
click at [475, 66] on input "text" at bounding box center [531, 69] width 201 height 28
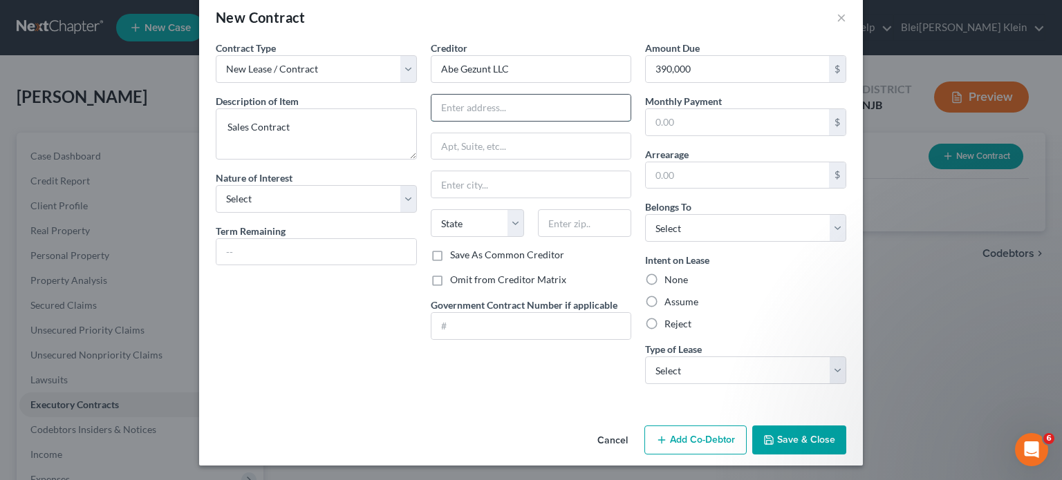
click at [467, 102] on input "text" at bounding box center [531, 108] width 200 height 26
click at [664, 273] on label "None" at bounding box center [676, 280] width 24 height 14
click at [670, 273] on input "None" at bounding box center [674, 277] width 9 height 9
click at [792, 436] on button "Save & Close" at bounding box center [799, 440] width 94 height 29
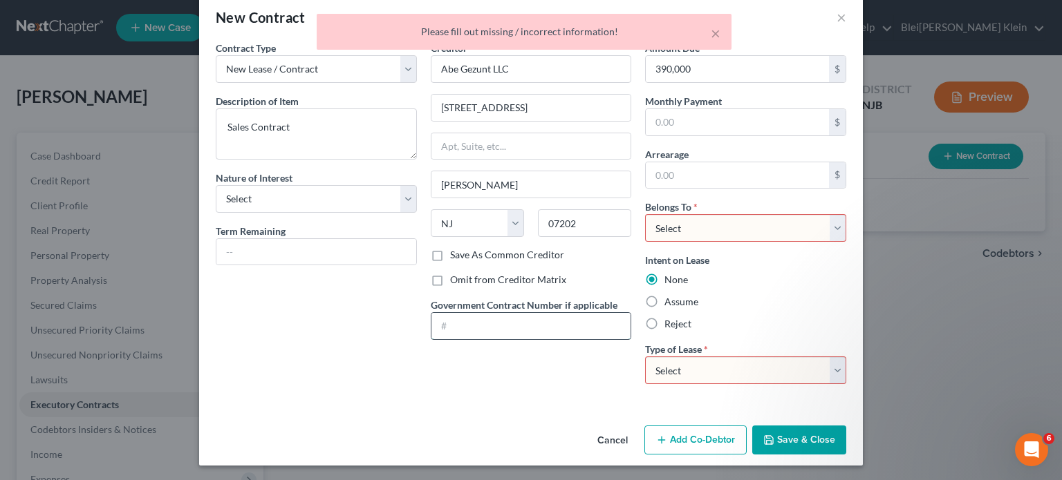
click at [507, 322] on input "text" at bounding box center [531, 326] width 200 height 26
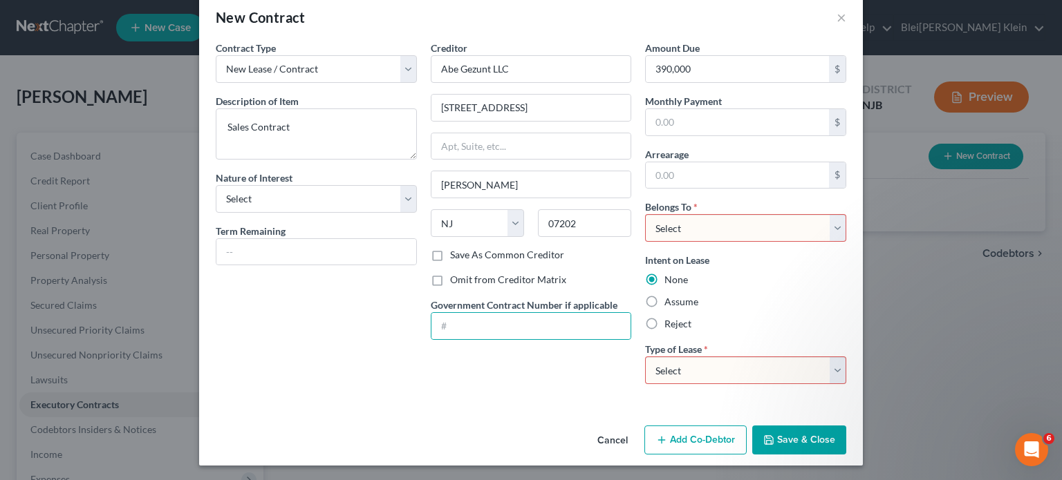
click at [682, 234] on select "Select Debtor 1 Only Debtor 2 Only Debtor 1 And Debtor 2 Only At Least One Of T…" at bounding box center [745, 228] width 201 height 28
click at [645, 214] on select "Select Debtor 1 Only Debtor 2 Only Debtor 1 And Debtor 2 Only At Least One Of T…" at bounding box center [745, 228] width 201 height 28
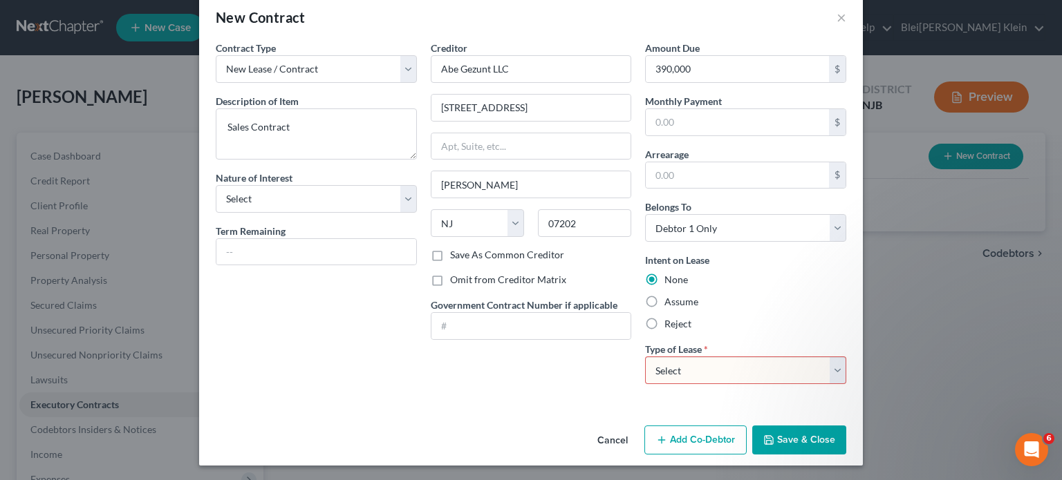
click at [708, 368] on select "Select Real Estate Car Other" at bounding box center [745, 371] width 201 height 28
click at [645, 357] on select "Select Real Estate Car Other" at bounding box center [745, 371] width 201 height 28
click at [777, 436] on button "Save & Close" at bounding box center [799, 440] width 94 height 29
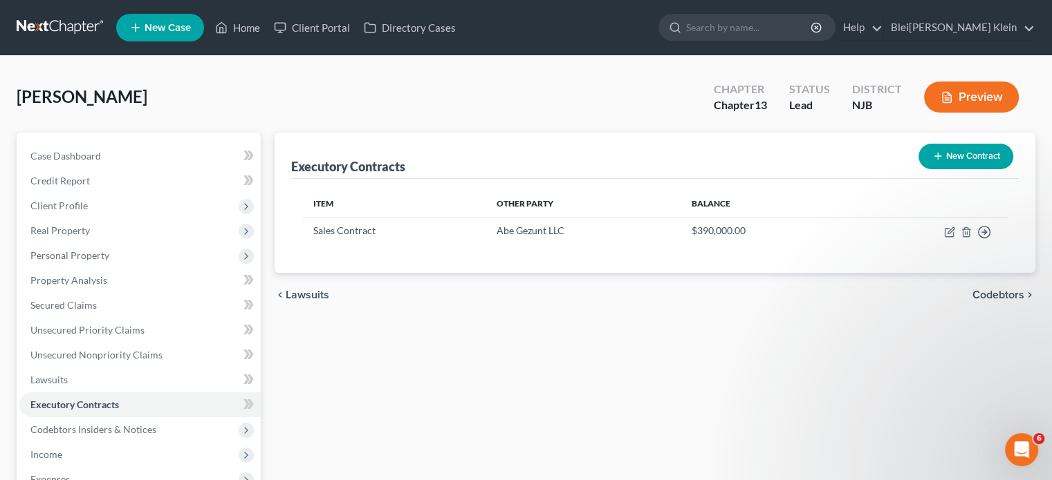
click at [1000, 295] on span "Codebtors" at bounding box center [998, 295] width 52 height 11
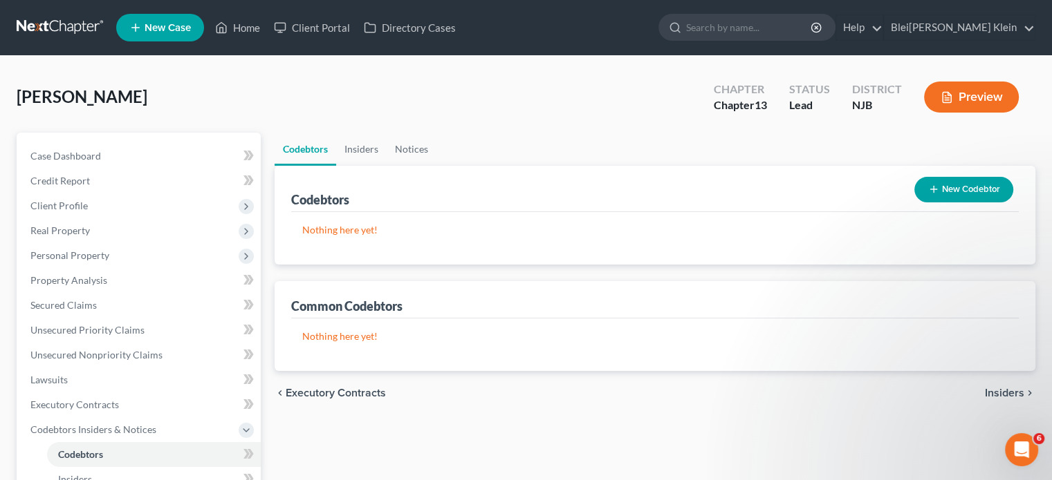
click at [998, 391] on span "Insiders" at bounding box center [1003, 393] width 39 height 11
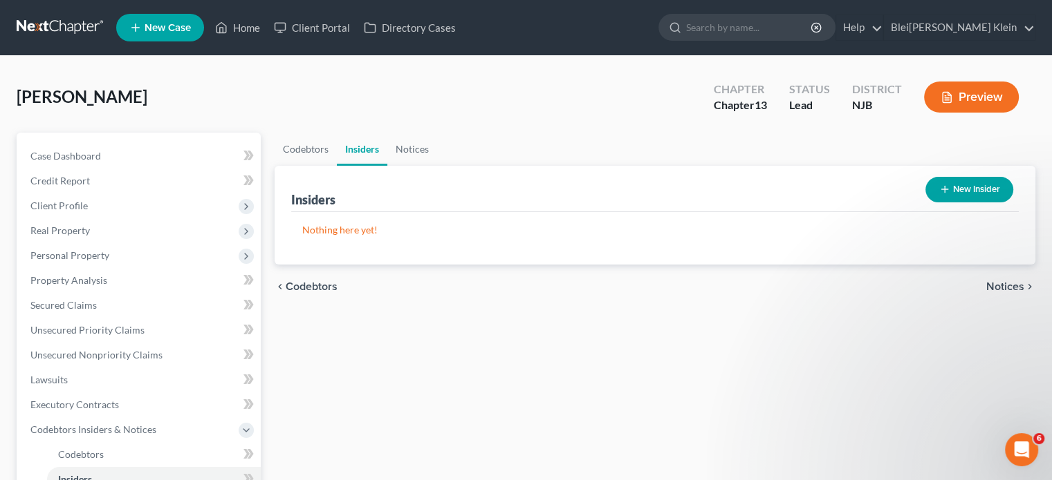
click at [996, 281] on span "Notices" at bounding box center [1005, 286] width 38 height 11
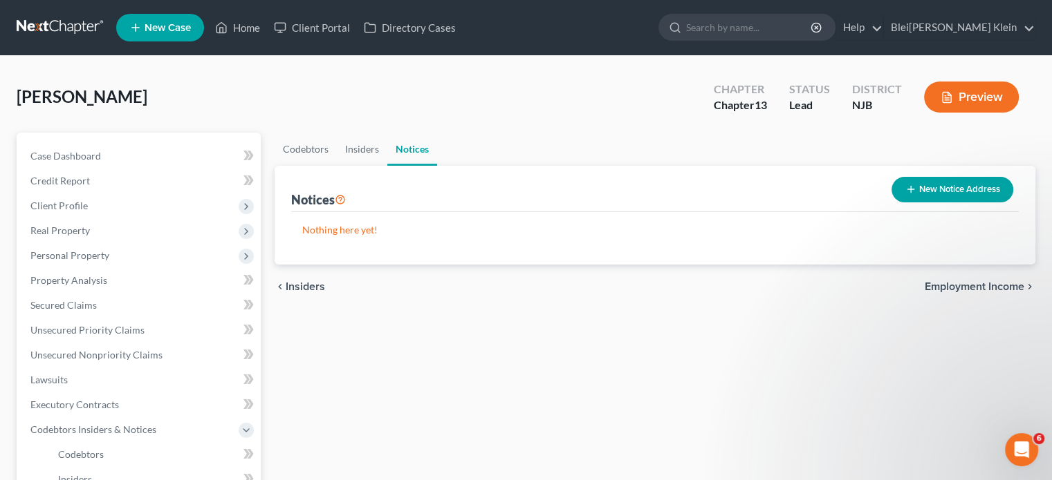
click at [957, 284] on span "Employment Income" at bounding box center [974, 286] width 100 height 11
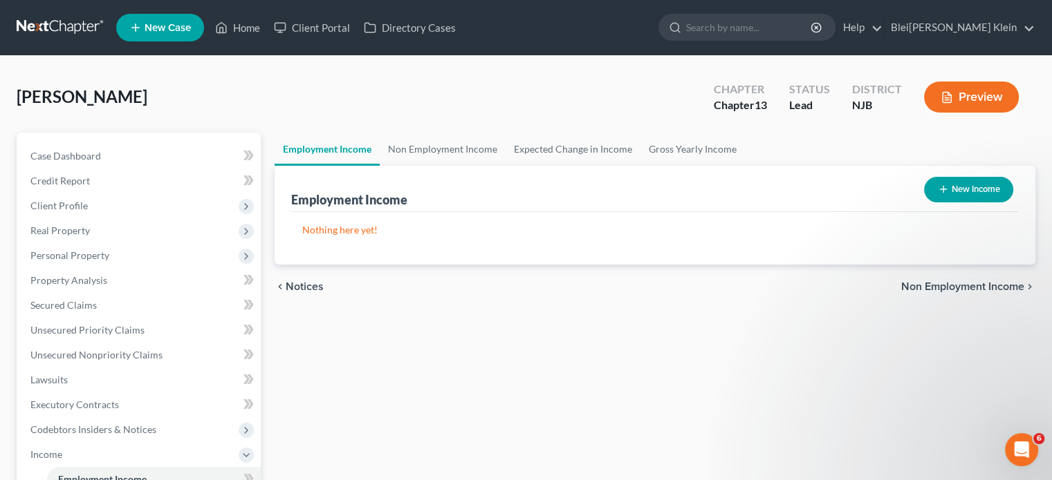
click at [964, 190] on button "New Income" at bounding box center [968, 190] width 89 height 26
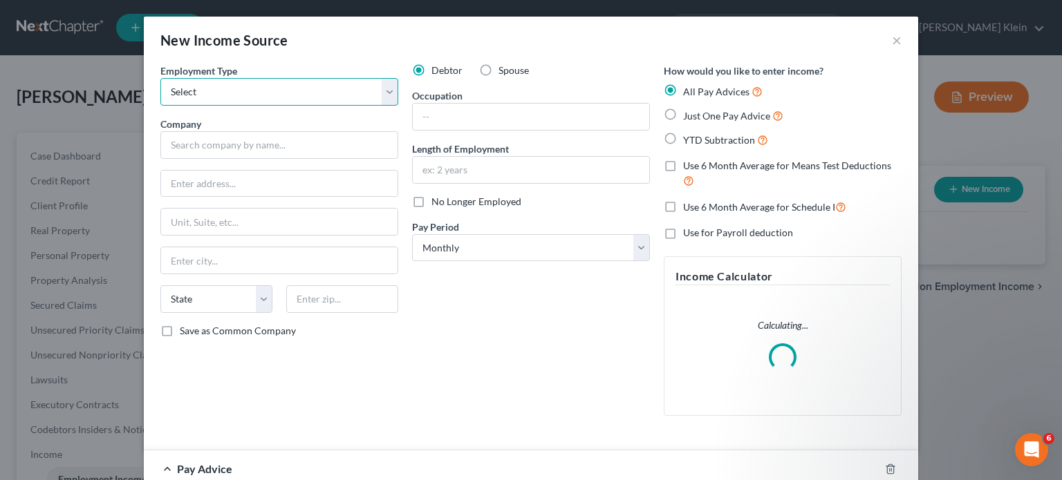
click at [188, 90] on select "Select Full or Part Time Employment Self Employment" at bounding box center [279, 92] width 238 height 28
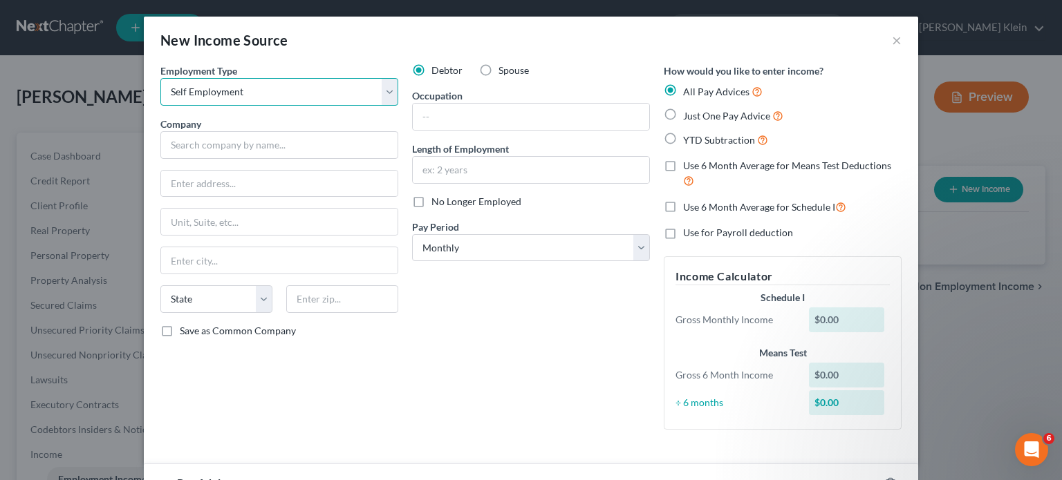
click at [160, 78] on select "Select Full or Part Time Employment Self Employment" at bounding box center [279, 92] width 238 height 28
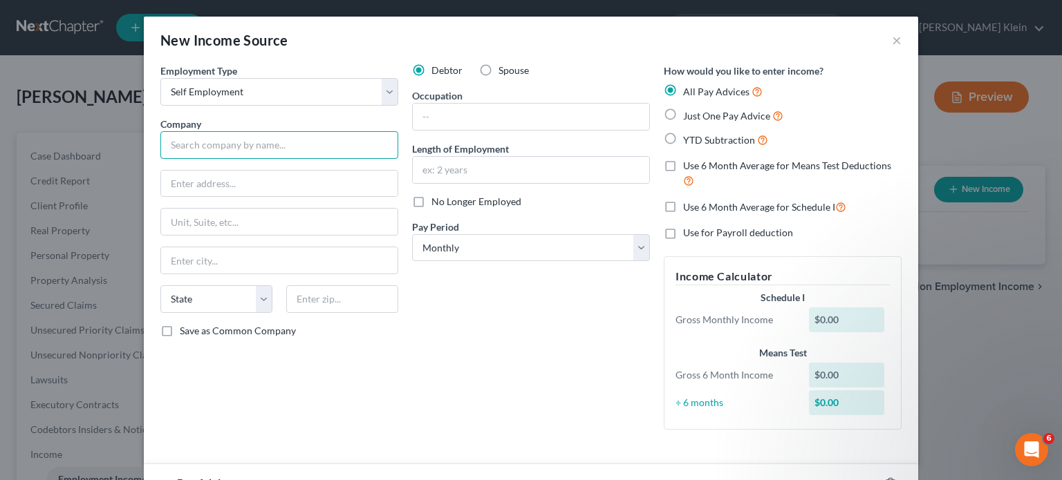
click at [201, 149] on input "text" at bounding box center [279, 145] width 238 height 28
click at [420, 113] on input "text" at bounding box center [531, 117] width 236 height 26
drag, startPoint x: 248, startPoint y: 149, endPoint x: 53, endPoint y: 156, distance: 195.8
click at [53, 149] on div "New Income Source × Employment Type * Select Full or Part Time Employment Self …" at bounding box center [531, 240] width 1062 height 480
click at [429, 115] on input "text" at bounding box center [531, 117] width 236 height 26
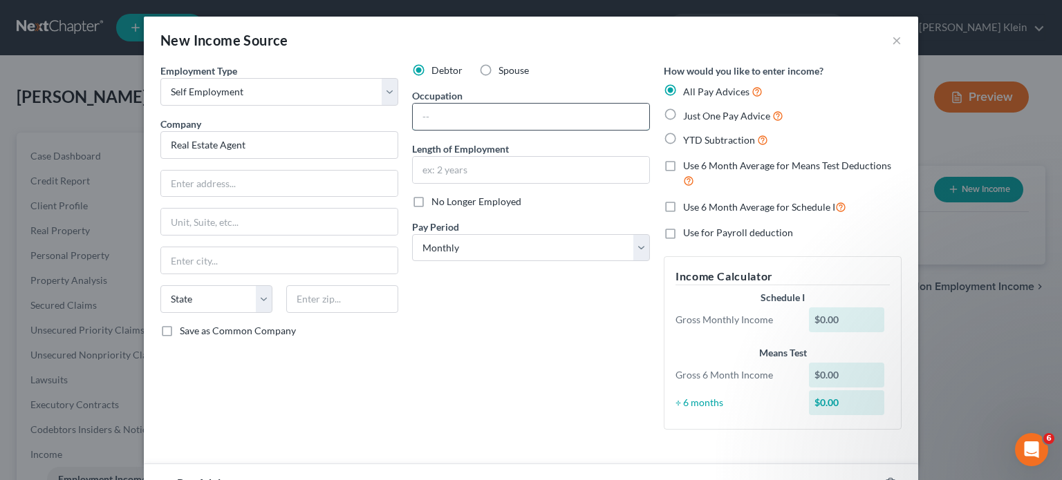
paste input "Real Estate Agent"
click at [631, 248] on select "Select Monthly Twice Monthly Every Other Week Weekly" at bounding box center [531, 248] width 238 height 28
click at [412, 234] on select "Select Monthly Twice Monthly Every Other Week Weekly" at bounding box center [531, 248] width 238 height 28
click at [683, 166] on label "Use 6 Month Average for Means Test Deductions" at bounding box center [792, 174] width 218 height 30
click at [689, 166] on input "Use 6 Month Average for Means Test Deductions" at bounding box center [693, 163] width 9 height 9
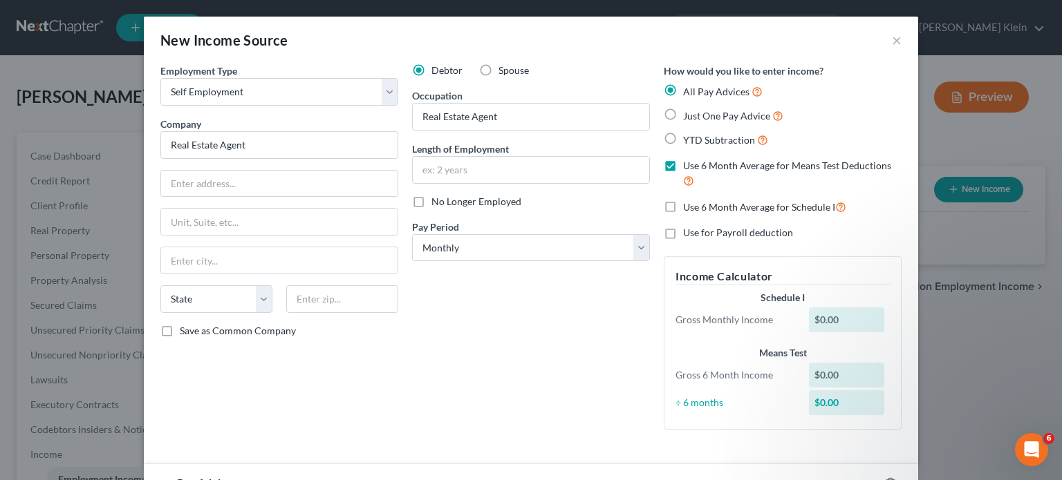
click at [810, 314] on div "$0.00" at bounding box center [847, 320] width 76 height 25
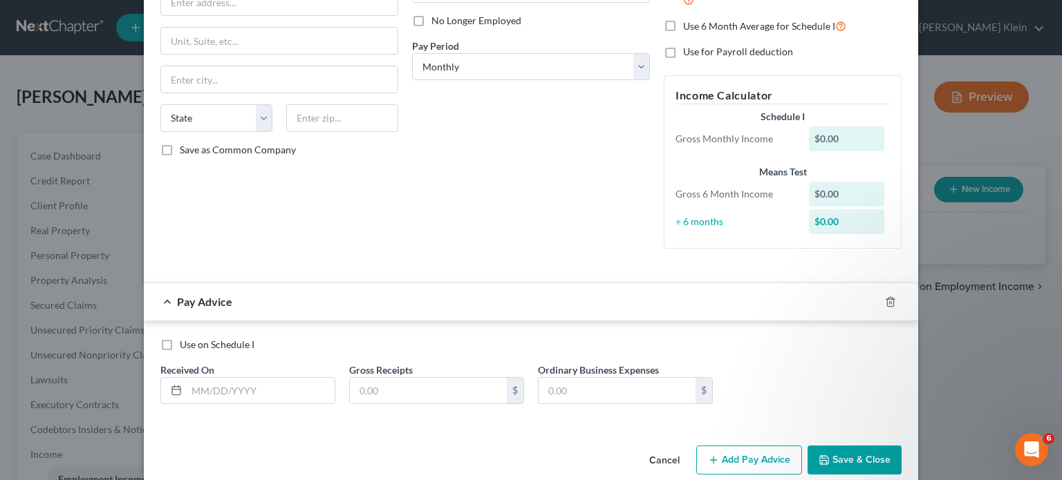
scroll to position [202, 0]
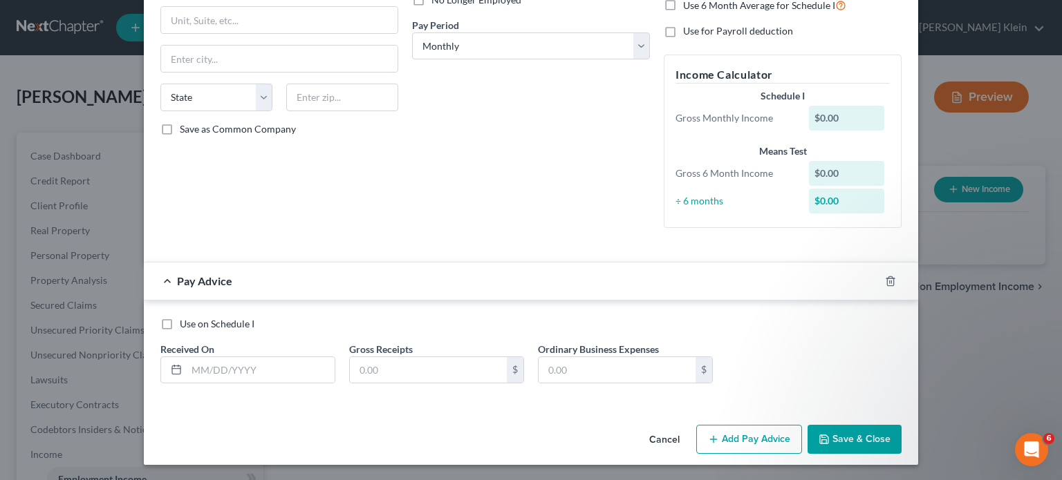
click at [180, 323] on label "Use on Schedule I" at bounding box center [217, 324] width 75 height 14
click at [185, 323] on input "Use on Schedule I" at bounding box center [189, 321] width 9 height 9
click at [379, 366] on input "text" at bounding box center [428, 370] width 157 height 26
click at [227, 373] on input "text" at bounding box center [261, 370] width 148 height 26
click at [821, 436] on icon "button" at bounding box center [824, 440] width 8 height 8
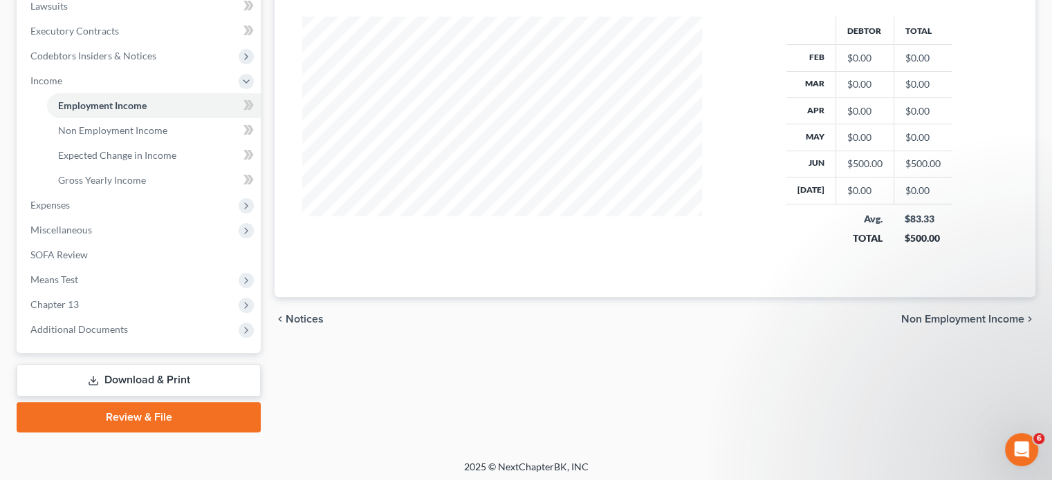
scroll to position [377, 0]
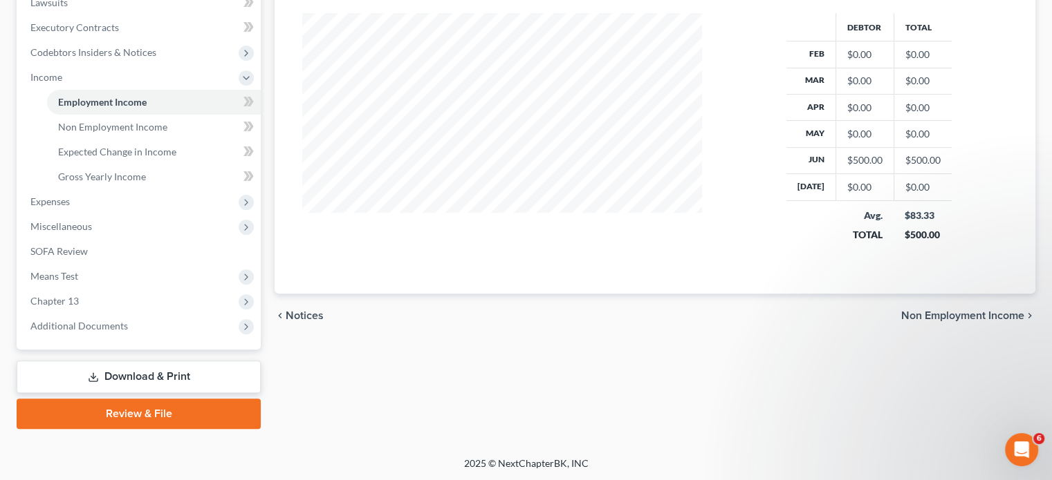
click at [969, 312] on span "Non Employment Income" at bounding box center [962, 315] width 123 height 11
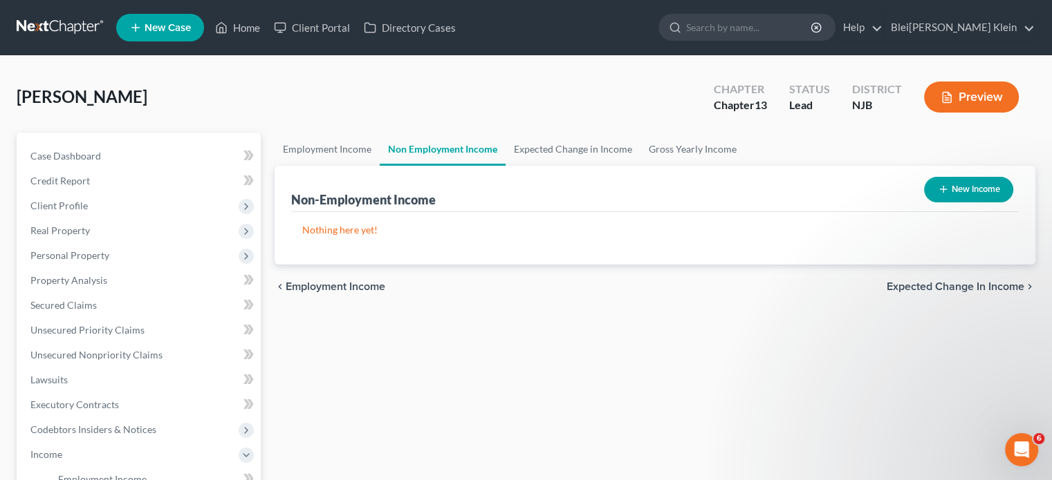
click at [968, 187] on button "New Income" at bounding box center [968, 190] width 89 height 26
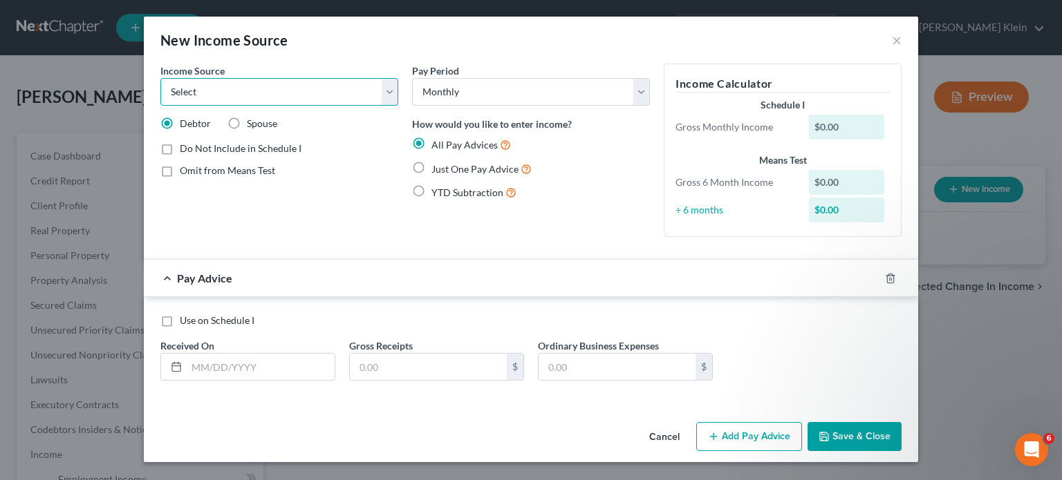
click at [290, 96] on select "Select Unemployment Disability (from employer) Pension Retirement Social Securi…" at bounding box center [279, 92] width 238 height 28
click at [160, 78] on select "Select Unemployment Disability (from employer) Pension Retirement Social Securi…" at bounding box center [279, 92] width 238 height 28
click at [180, 149] on label "Do Not Include in Schedule I" at bounding box center [241, 149] width 122 height 14
click at [185, 149] on input "Do Not Include in Schedule I" at bounding box center [189, 146] width 9 height 9
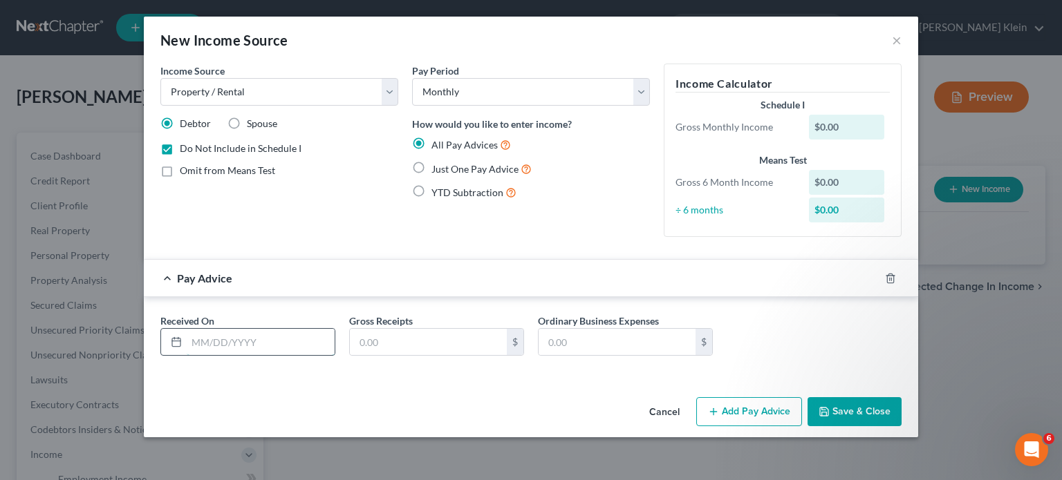
click at [194, 339] on input "text" at bounding box center [261, 342] width 148 height 26
click at [362, 345] on input "text" at bounding box center [428, 342] width 157 height 26
click at [861, 411] on button "Save & Close" at bounding box center [855, 412] width 94 height 29
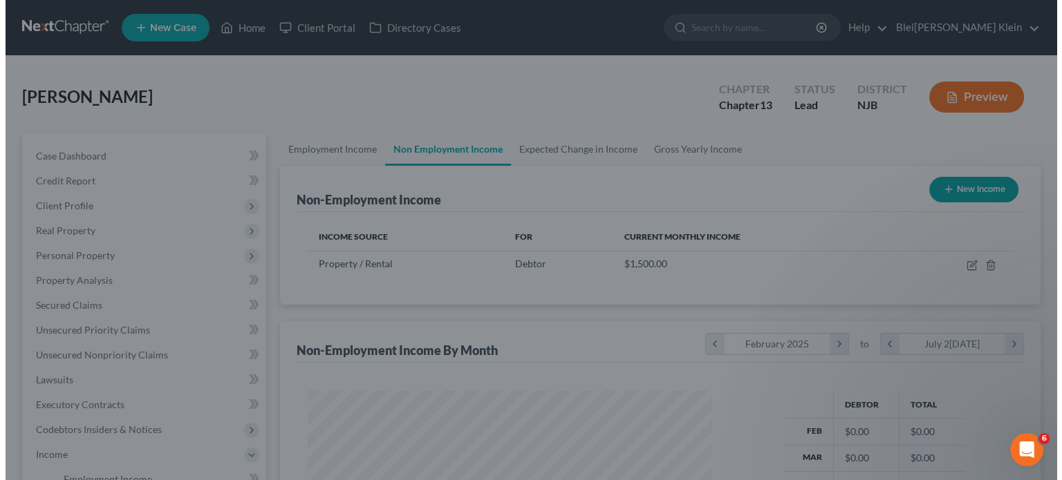
scroll to position [691114, 690932]
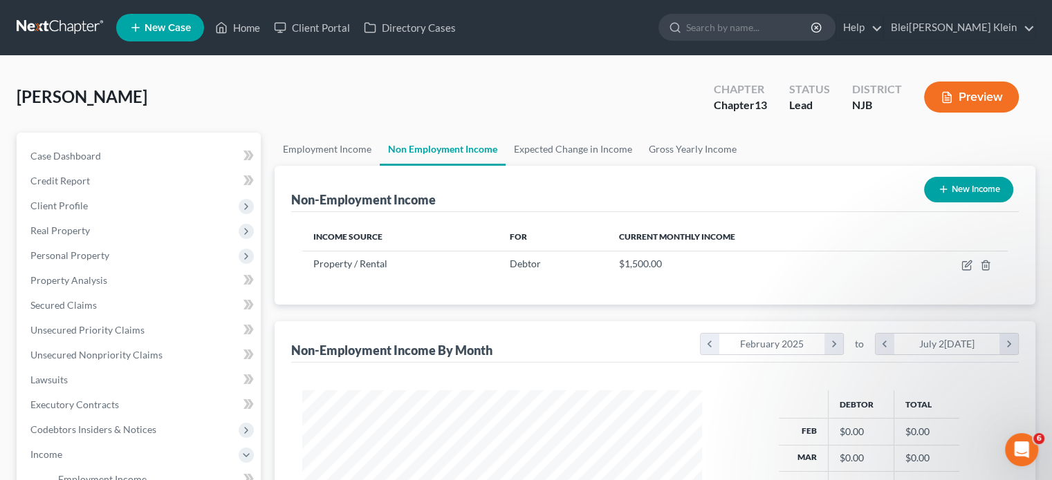
click at [969, 190] on button "New Income" at bounding box center [968, 190] width 89 height 26
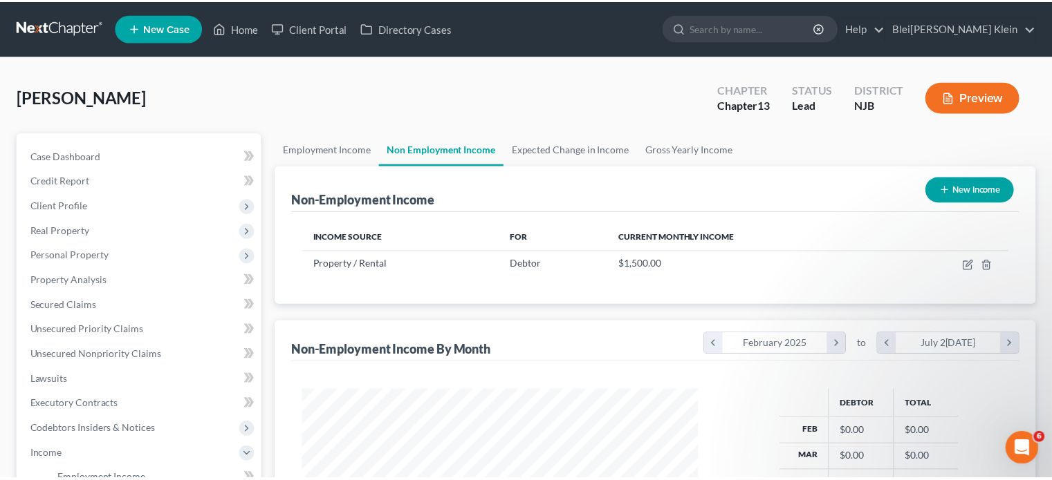
scroll to position [246, 431]
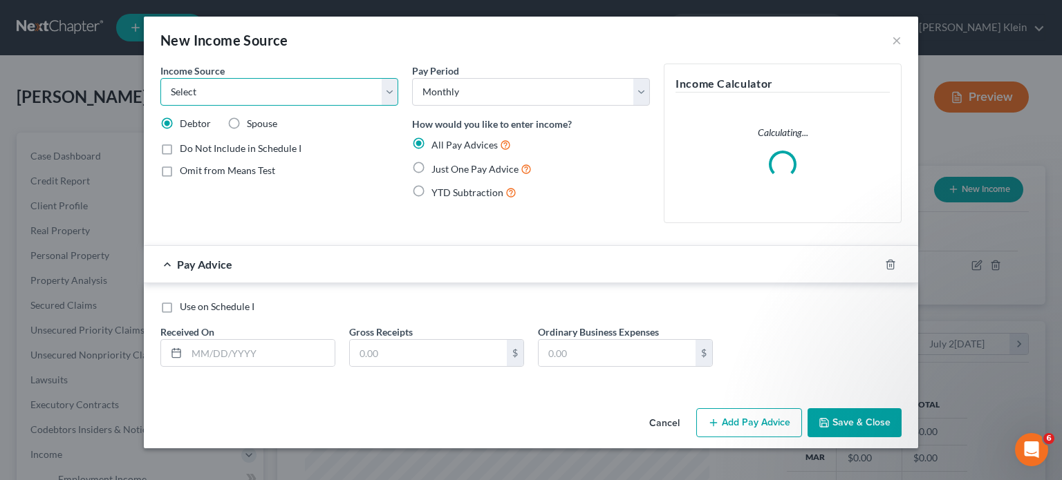
click at [277, 95] on select "Select Unemployment Disability (from employer) Pension Retirement Social Securi…" at bounding box center [279, 92] width 238 height 28
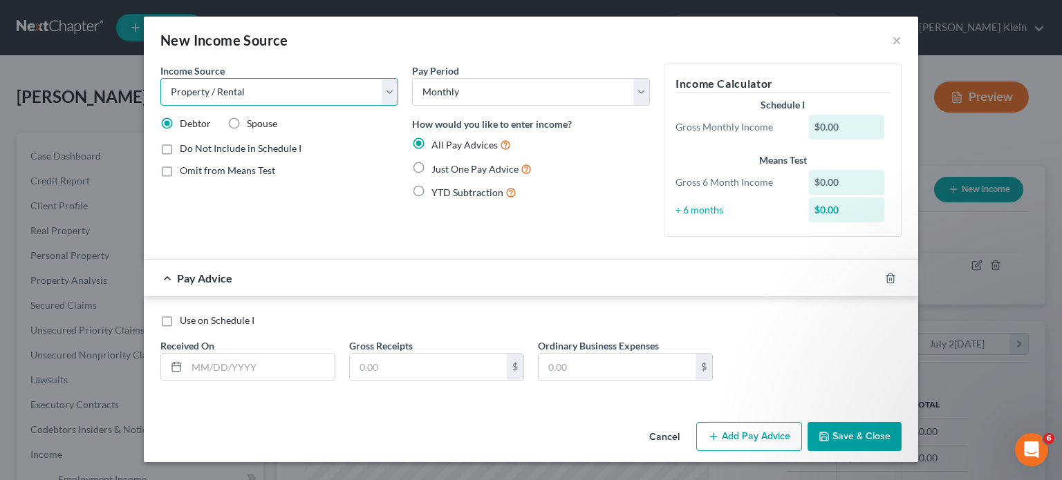
click at [160, 78] on select "Select Unemployment Disability (from employer) Pension Retirement Social Securi…" at bounding box center [279, 92] width 238 height 28
click at [180, 318] on label "Use on Schedule I" at bounding box center [217, 321] width 75 height 14
click at [185, 318] on input "Use on Schedule I" at bounding box center [189, 318] width 9 height 9
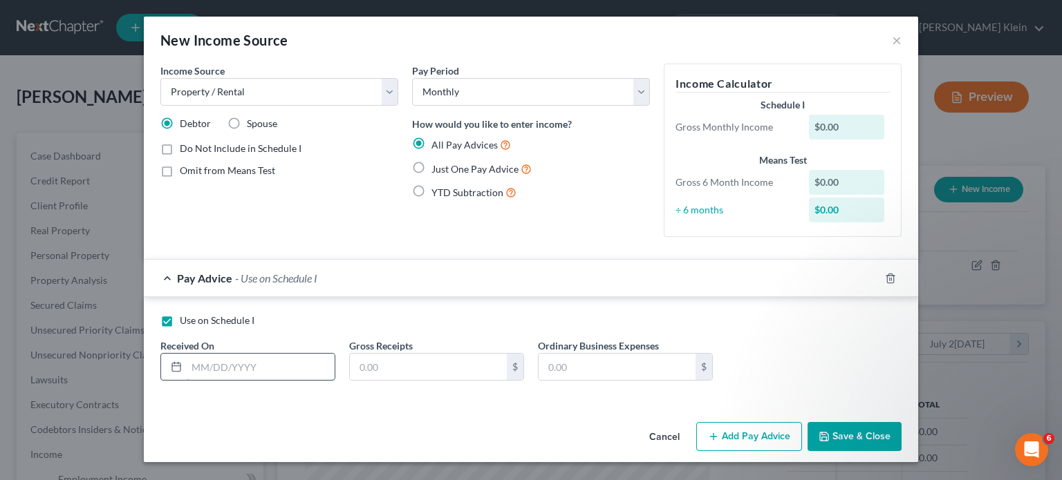
click at [208, 369] on input "text" at bounding box center [261, 367] width 148 height 26
click at [372, 366] on input "text" at bounding box center [428, 367] width 157 height 26
click at [840, 429] on button "Save & Close" at bounding box center [855, 436] width 94 height 29
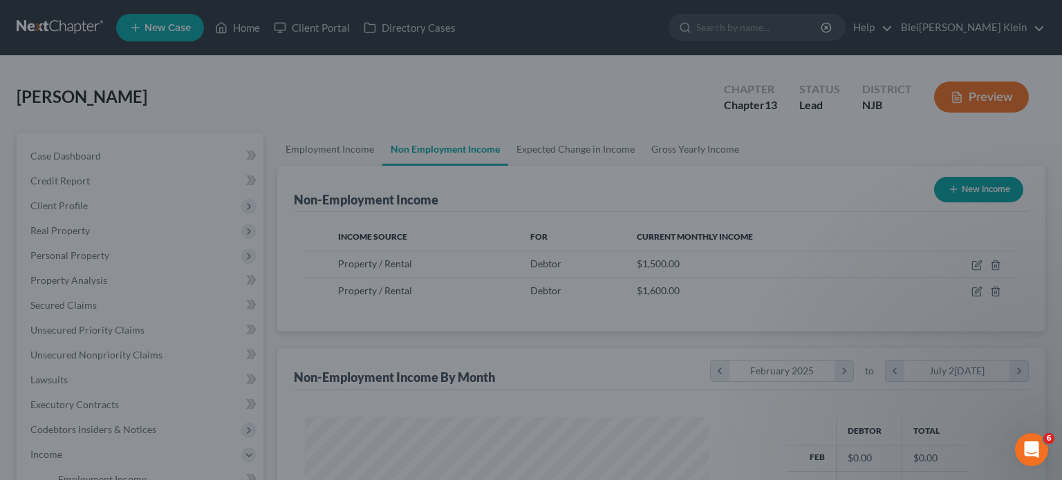
scroll to position [691114, 690932]
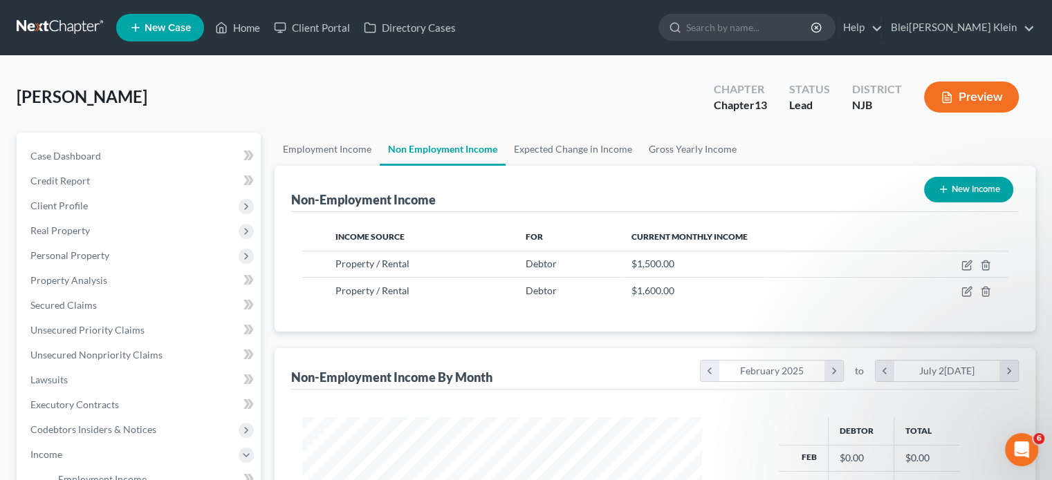
click at [975, 189] on button "New Income" at bounding box center [968, 190] width 89 height 26
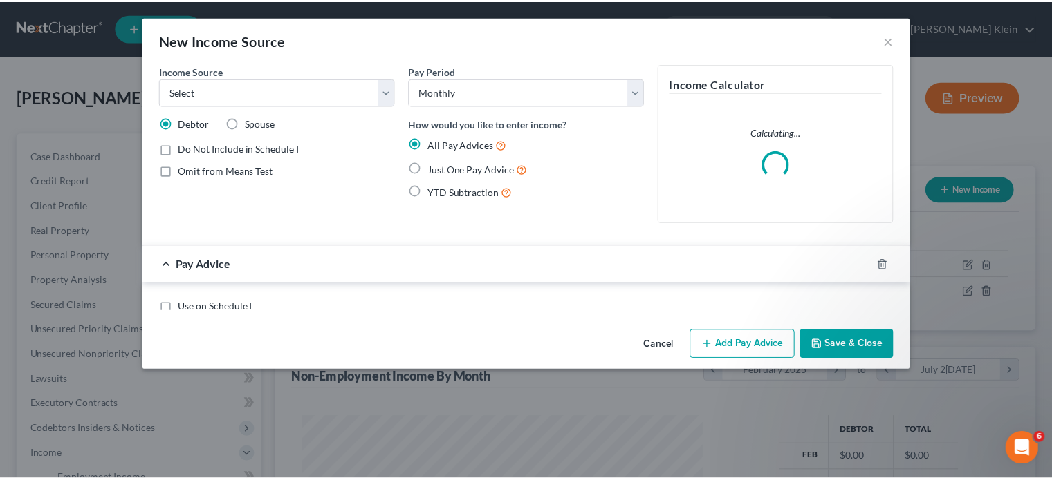
scroll to position [246, 431]
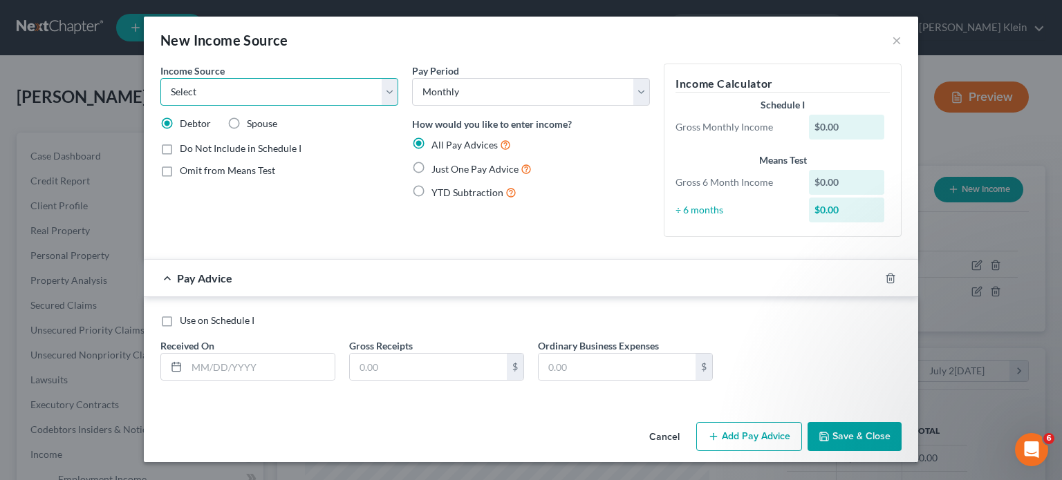
click at [293, 92] on select "Select Unemployment Disability (from employer) Pension Retirement Social Securi…" at bounding box center [279, 92] width 238 height 28
click at [160, 78] on select "Select Unemployment Disability (from employer) Pension Retirement Social Securi…" at bounding box center [279, 92] width 238 height 28
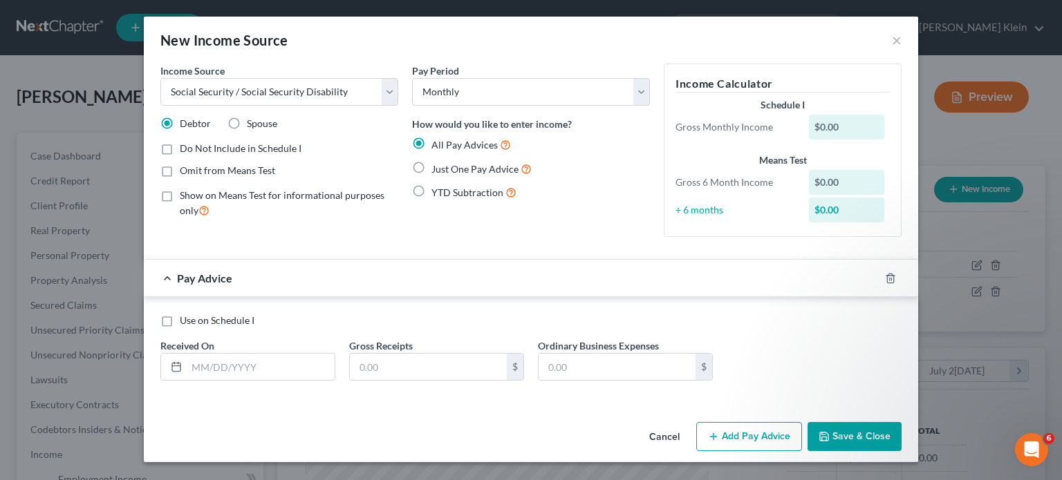
drag, startPoint x: 166, startPoint y: 320, endPoint x: 174, endPoint y: 323, distance: 8.7
click at [180, 320] on label "Use on Schedule I" at bounding box center [217, 321] width 75 height 14
click at [185, 320] on input "Use on Schedule I" at bounding box center [189, 318] width 9 height 9
click at [356, 364] on input "text" at bounding box center [428, 367] width 157 height 26
click at [214, 364] on input "text" at bounding box center [261, 367] width 148 height 26
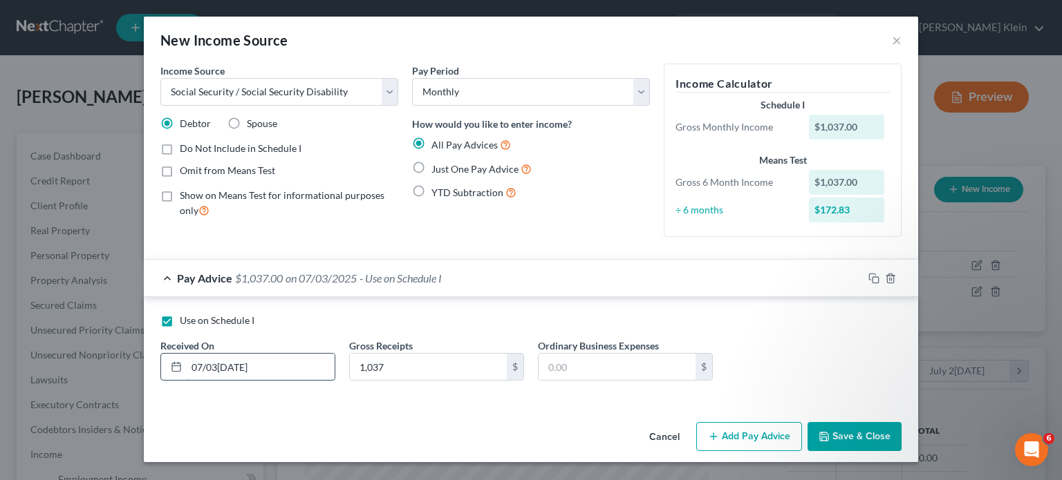
click at [197, 364] on input "07/03/2025" at bounding box center [261, 367] width 148 height 26
click at [837, 431] on button "Save & Close" at bounding box center [855, 436] width 94 height 29
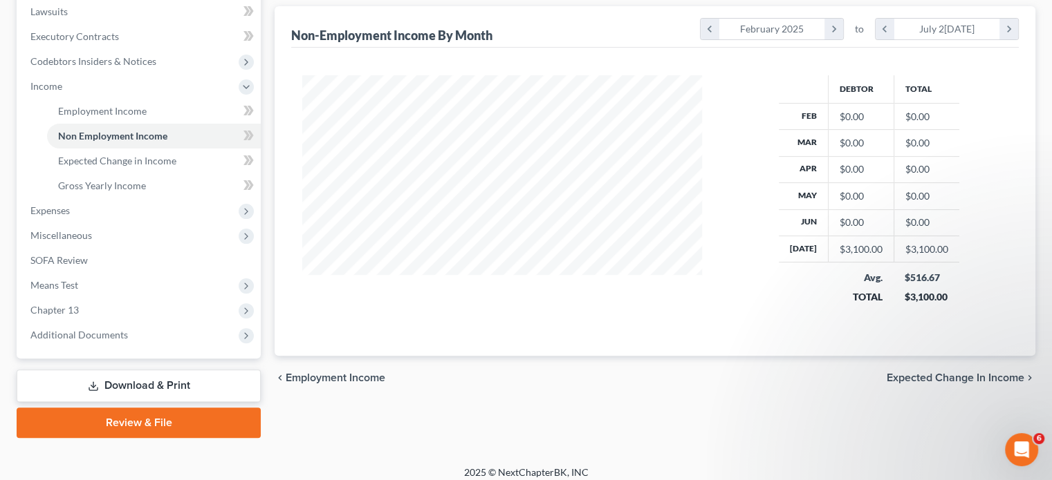
scroll to position [377, 0]
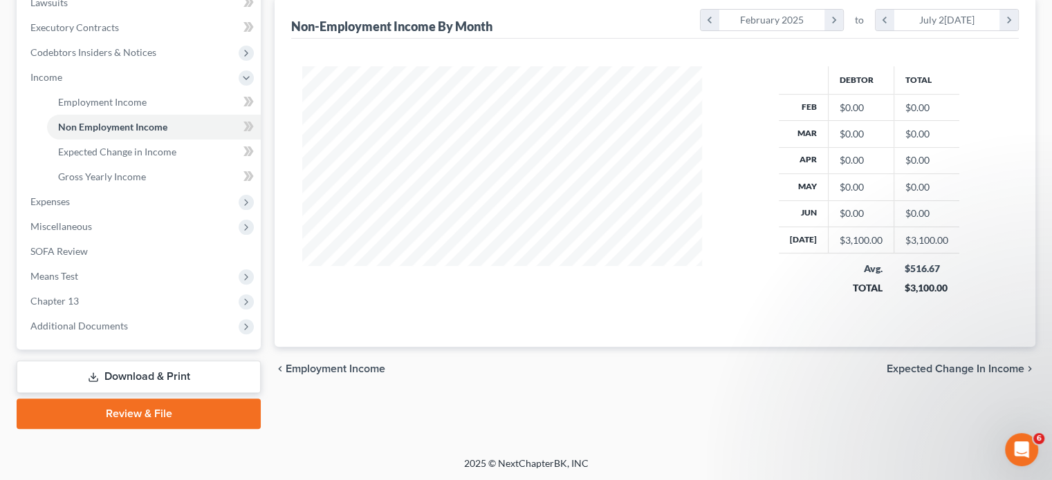
click at [913, 366] on span "Expected Change in Income" at bounding box center [955, 369] width 138 height 11
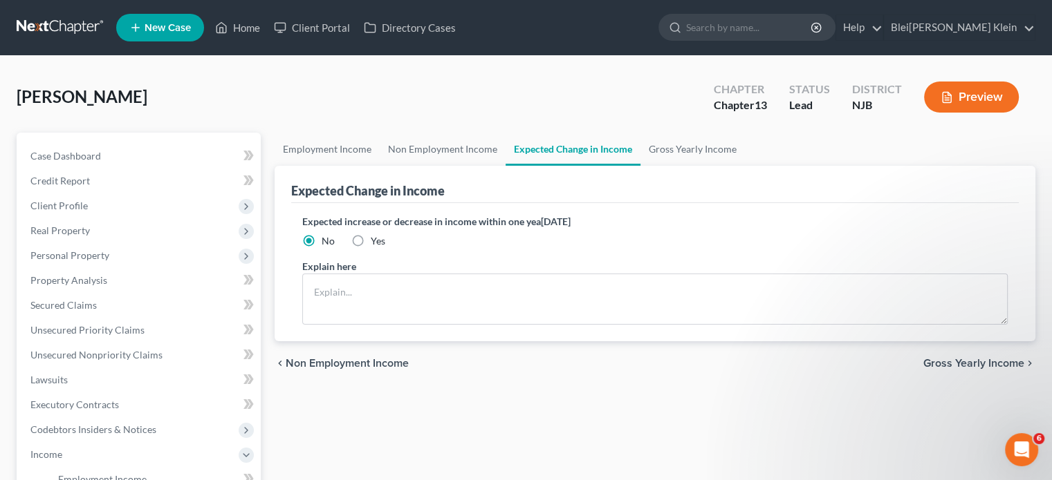
click at [949, 362] on span "Gross Yearly Income" at bounding box center [973, 363] width 101 height 11
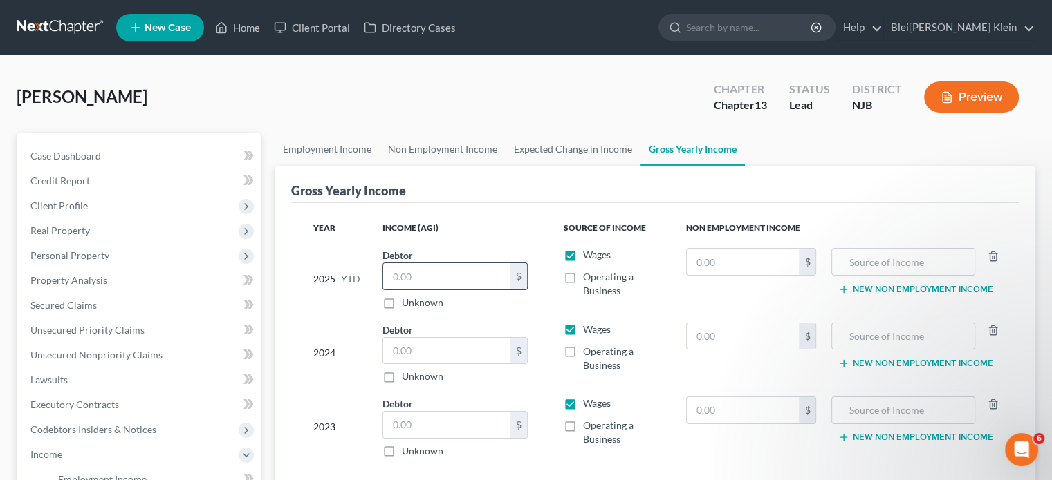
click at [418, 279] on input "text" at bounding box center [446, 276] width 127 height 26
click at [474, 208] on div "Year Income (AGI) Source of Income Non Employment Income 2025 YTD Debtor 500.00…" at bounding box center [654, 347] width 727 height 289
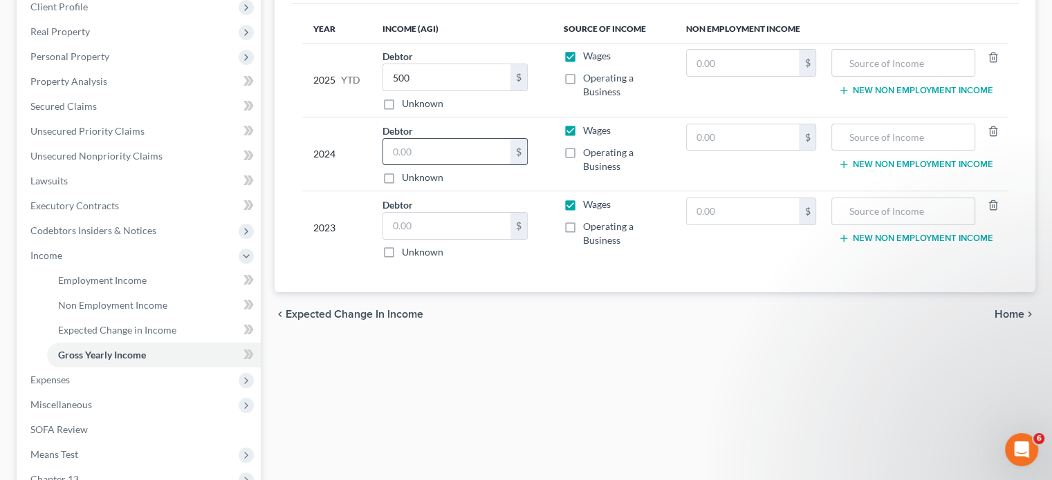
scroll to position [207, 0]
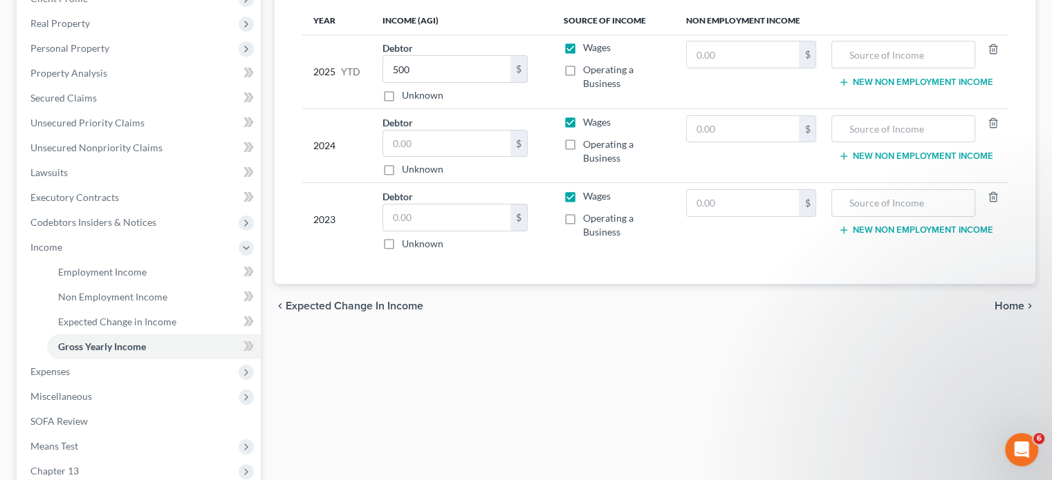
click at [1006, 305] on span "Home" at bounding box center [1009, 306] width 30 height 11
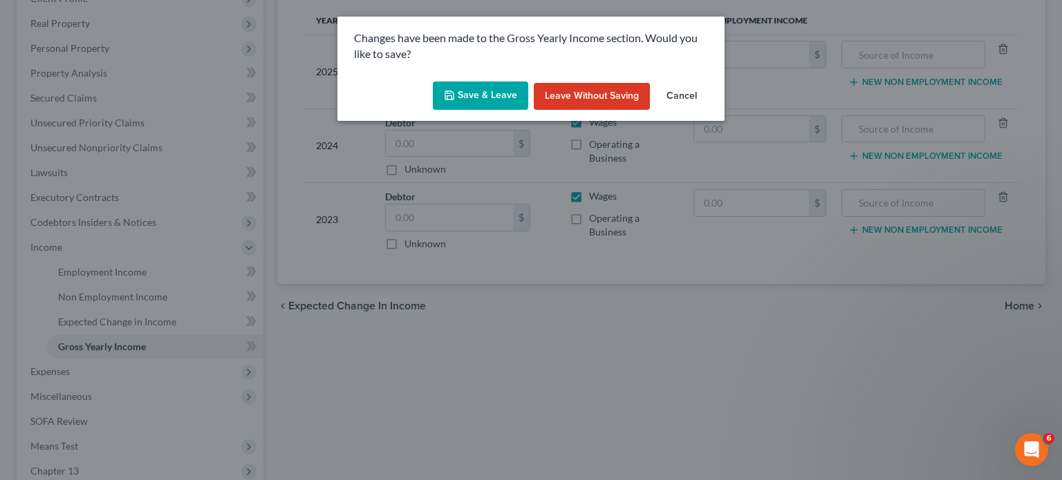
click at [487, 97] on button "Save & Leave" at bounding box center [480, 96] width 95 height 29
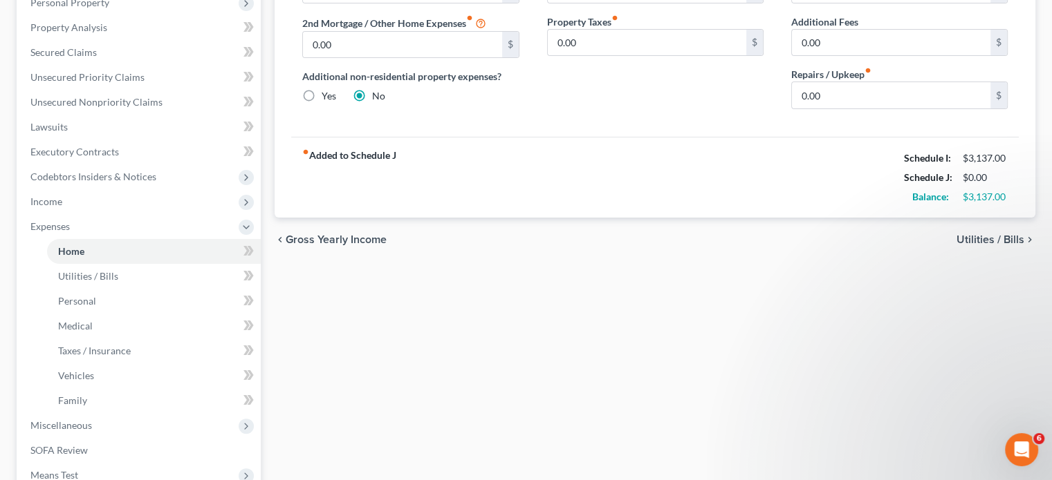
scroll to position [277, 0]
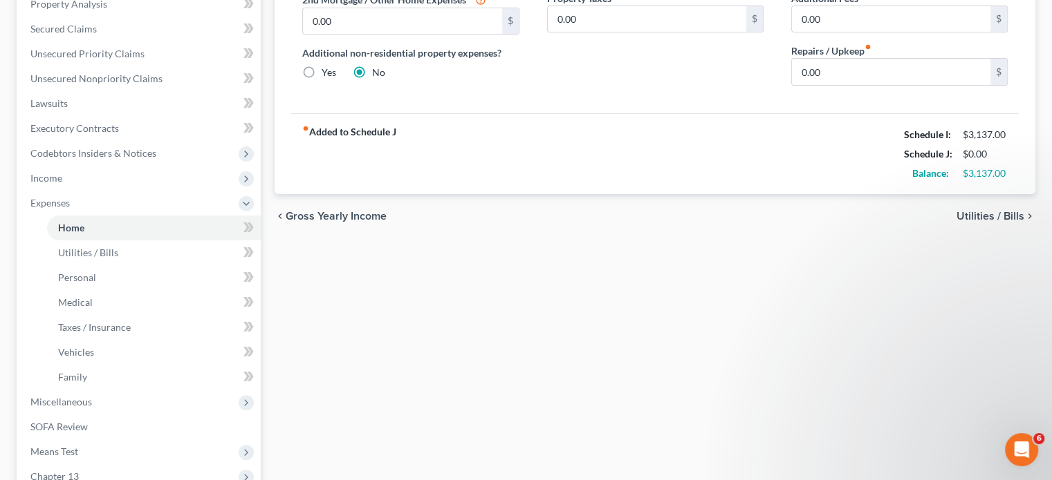
click at [967, 214] on span "Utilities / Bills" at bounding box center [990, 216] width 68 height 11
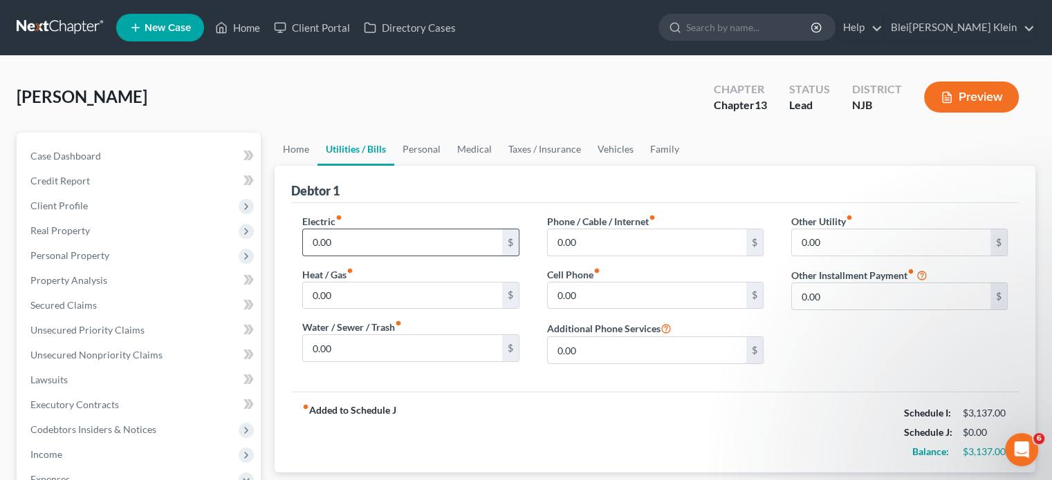
click at [312, 238] on input "0.00" at bounding box center [402, 243] width 198 height 26
click at [319, 296] on input "0.00" at bounding box center [402, 296] width 198 height 26
click at [335, 346] on input "0.00" at bounding box center [402, 348] width 198 height 26
click at [559, 240] on input "0.00" at bounding box center [647, 243] width 198 height 26
click at [573, 295] on input "0.00" at bounding box center [647, 296] width 198 height 26
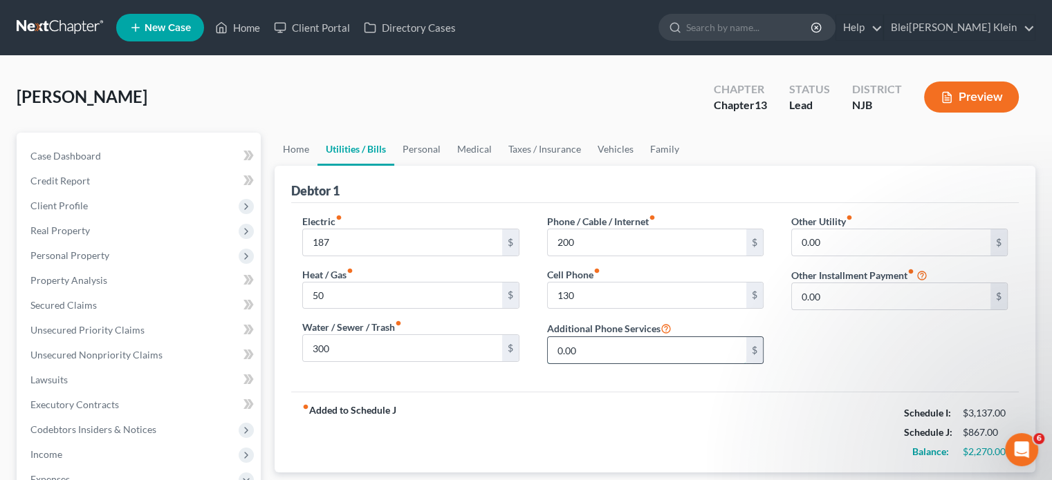
click at [600, 352] on input "0.00" at bounding box center [647, 350] width 198 height 26
click at [637, 404] on div "fiber_manual_record Added to Schedule J Schedule I: $3,137.00 Schedule J: $867.…" at bounding box center [654, 432] width 727 height 81
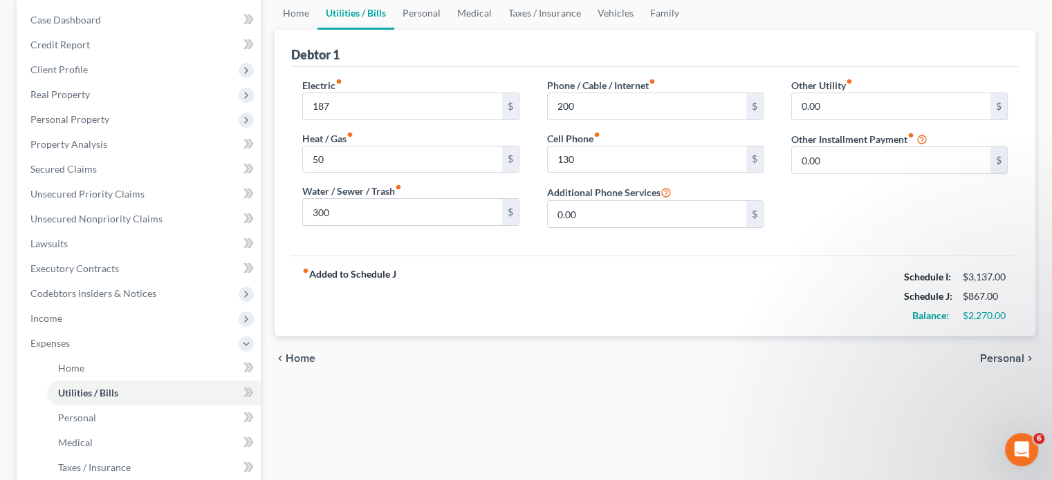
scroll to position [138, 0]
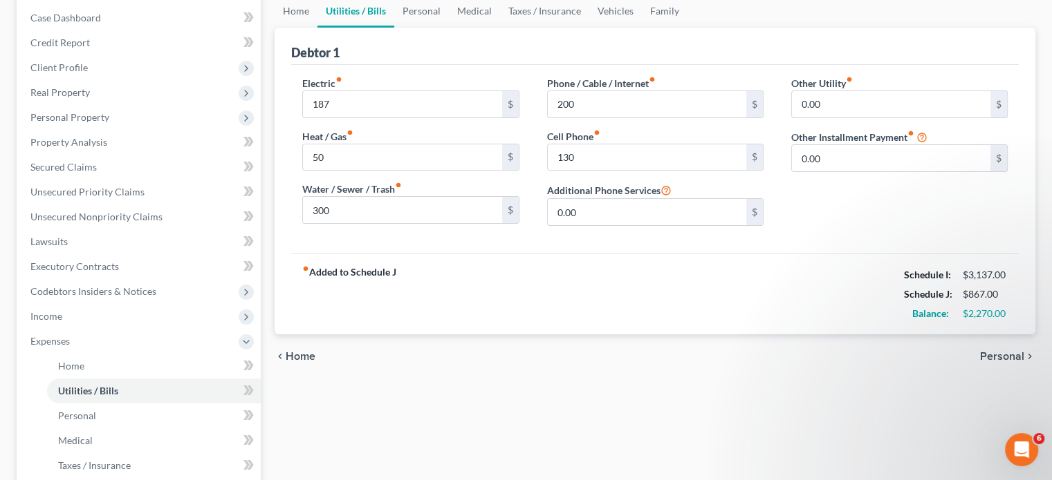
click at [987, 357] on span "Personal" at bounding box center [1002, 356] width 44 height 11
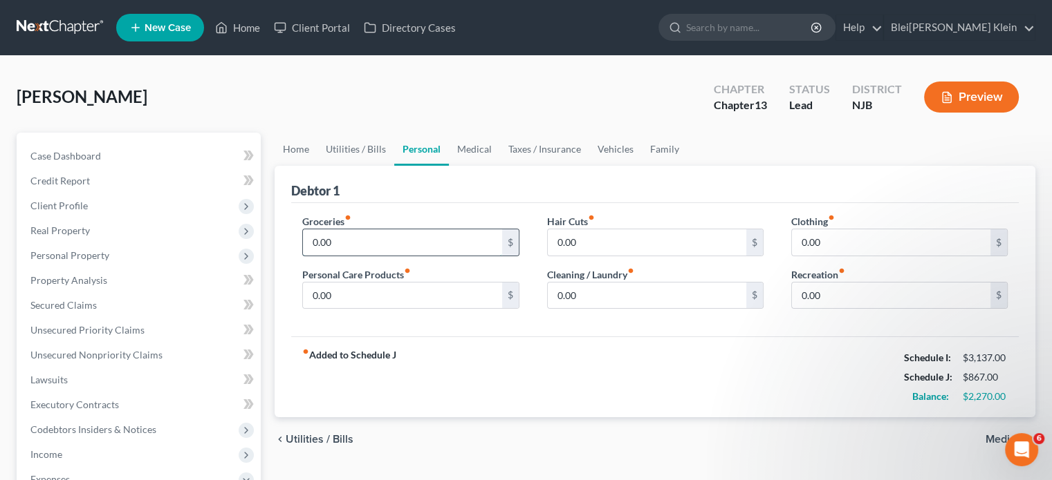
click at [335, 244] on input "0.00" at bounding box center [402, 243] width 198 height 26
click at [337, 296] on input "0.00" at bounding box center [402, 296] width 198 height 26
click at [586, 241] on input "0.00" at bounding box center [647, 243] width 198 height 26
click at [588, 293] on input "0.00" at bounding box center [647, 296] width 198 height 26
click at [830, 239] on input "0.00" at bounding box center [891, 243] width 198 height 26
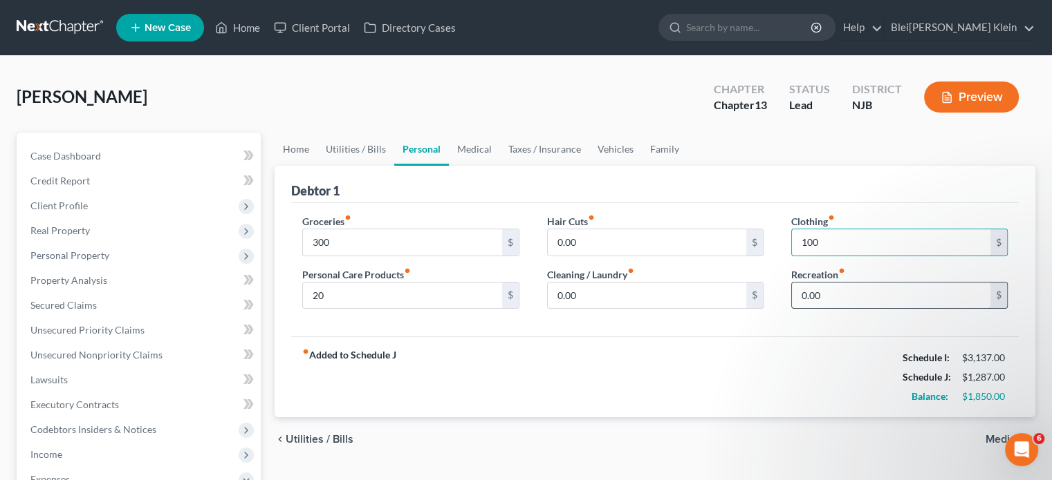
click at [827, 295] on input "0.00" at bounding box center [891, 296] width 198 height 26
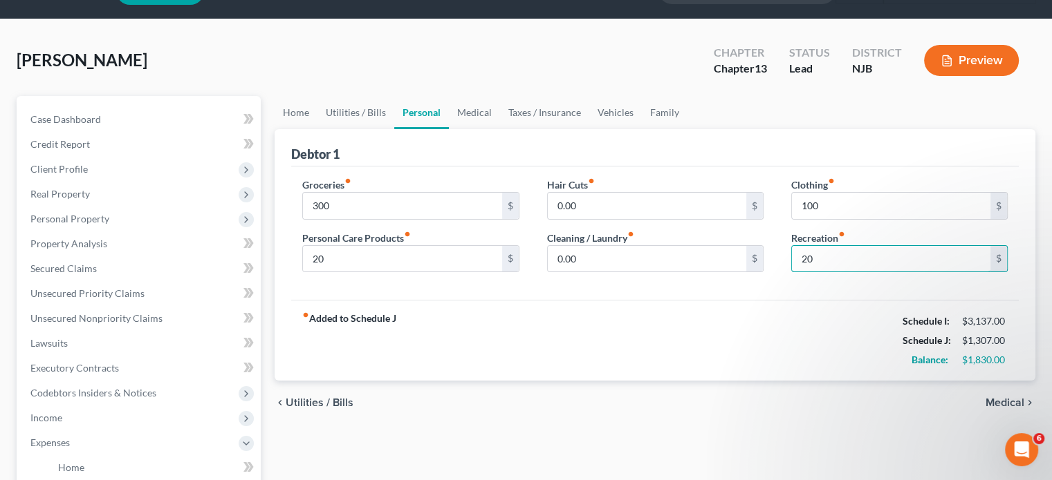
scroll to position [69, 0]
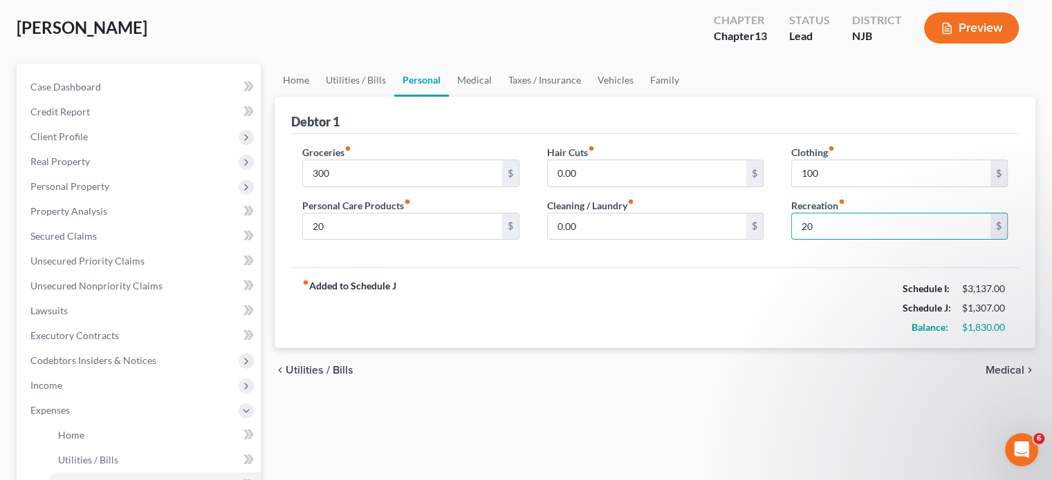
click at [1027, 368] on icon "chevron_right" at bounding box center [1029, 370] width 11 height 11
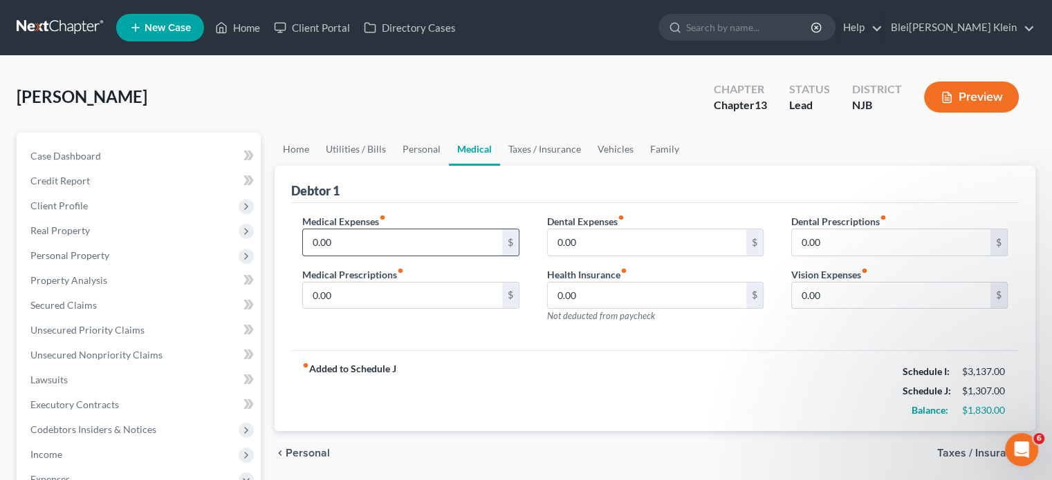
click at [348, 240] on input "0.00" at bounding box center [402, 243] width 198 height 26
click at [342, 289] on input "0.00" at bounding box center [402, 296] width 198 height 26
click at [584, 297] on input "0.00" at bounding box center [647, 296] width 198 height 26
click at [612, 237] on input "0.00" at bounding box center [647, 243] width 198 height 26
click at [832, 292] on input "0.00" at bounding box center [891, 296] width 198 height 26
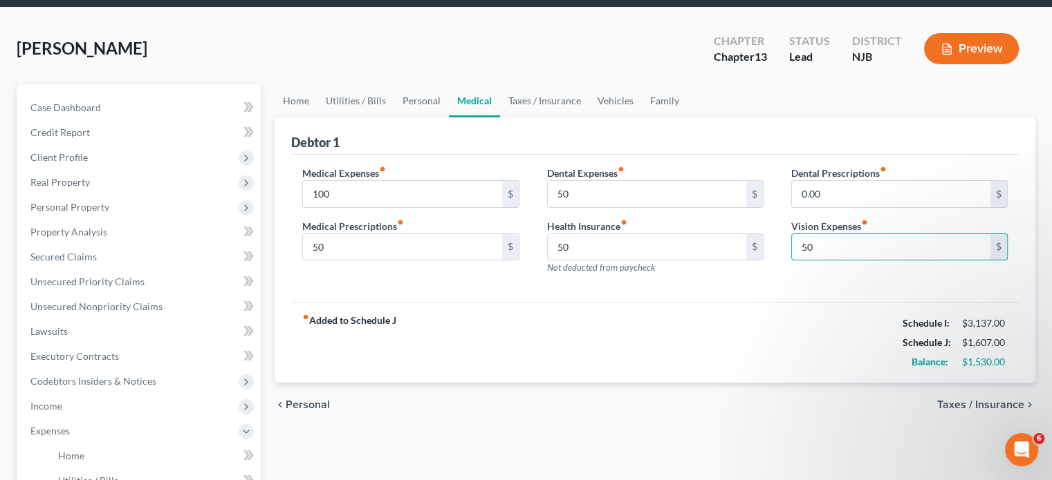
scroll to position [69, 0]
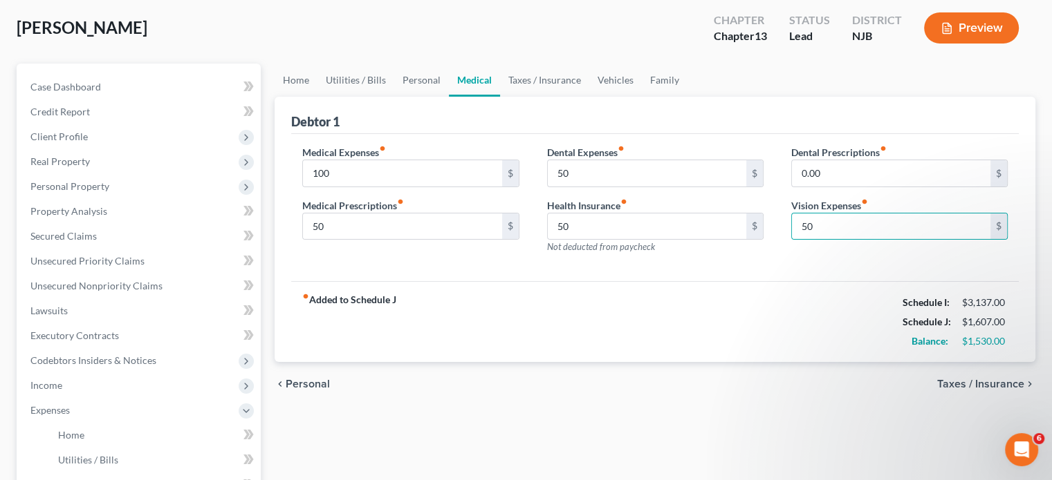
click at [963, 383] on span "Taxes / Insurance" at bounding box center [980, 384] width 87 height 11
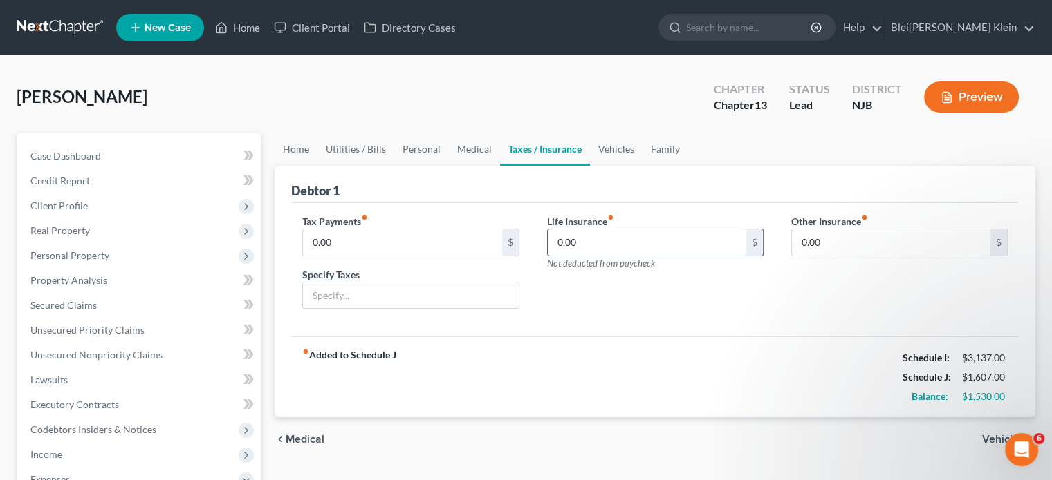
click at [592, 240] on input "0.00" at bounding box center [647, 243] width 198 height 26
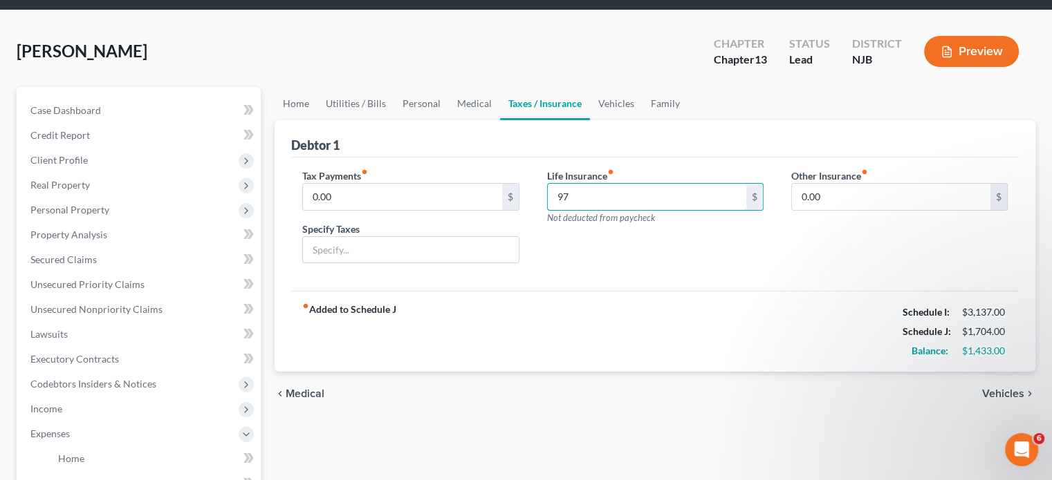
scroll to position [69, 0]
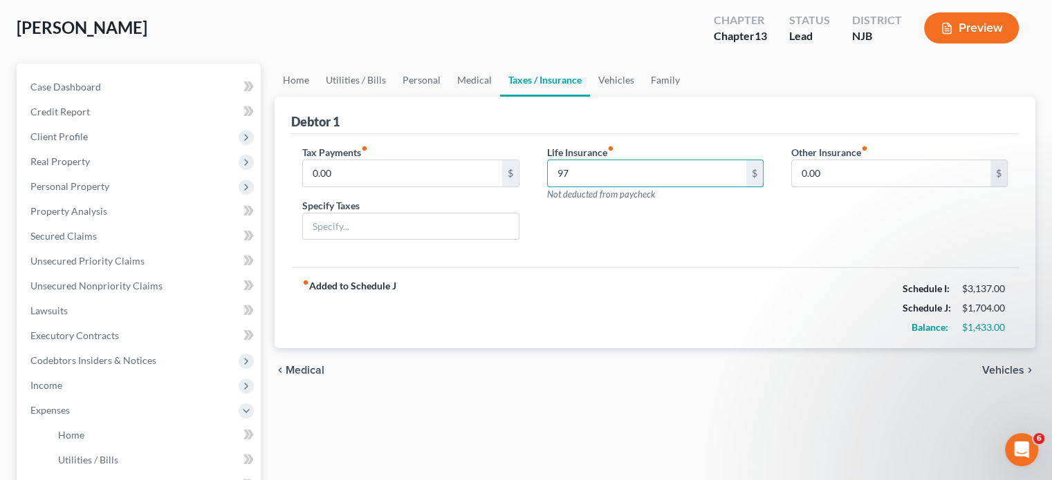
click at [1004, 369] on span "Vehicles" at bounding box center [1003, 370] width 42 height 11
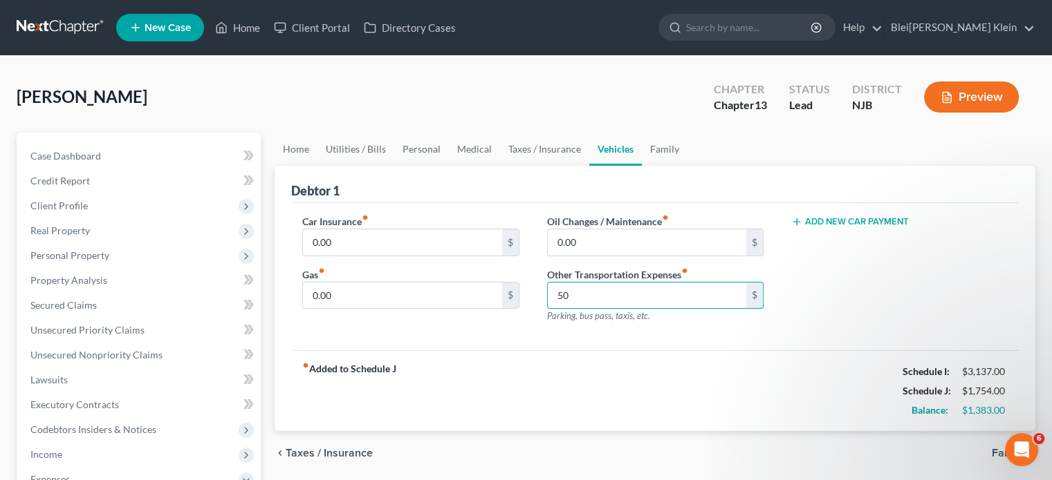
click at [651, 380] on div "fiber_manual_record Added to Schedule J Schedule I: $3,137.00 Schedule J: $1,75…" at bounding box center [654, 391] width 727 height 81
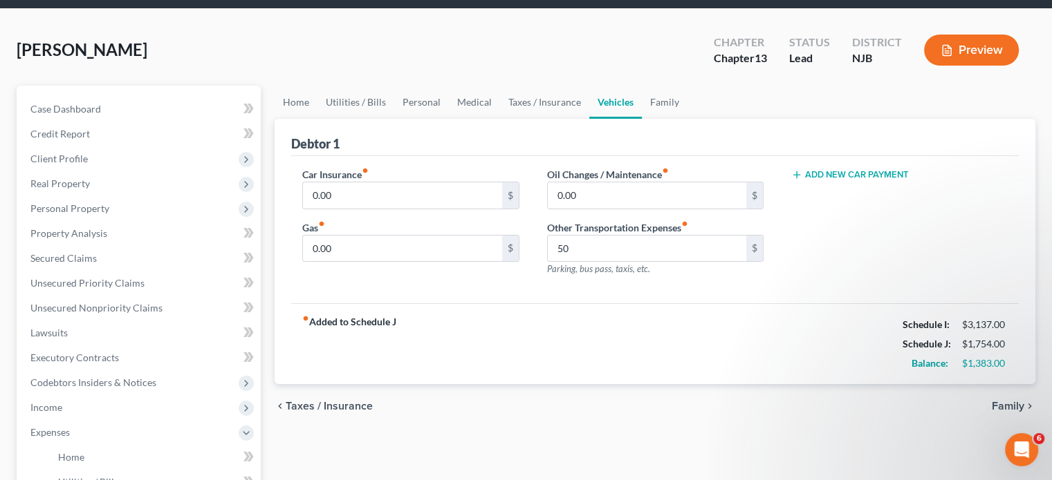
scroll to position [69, 0]
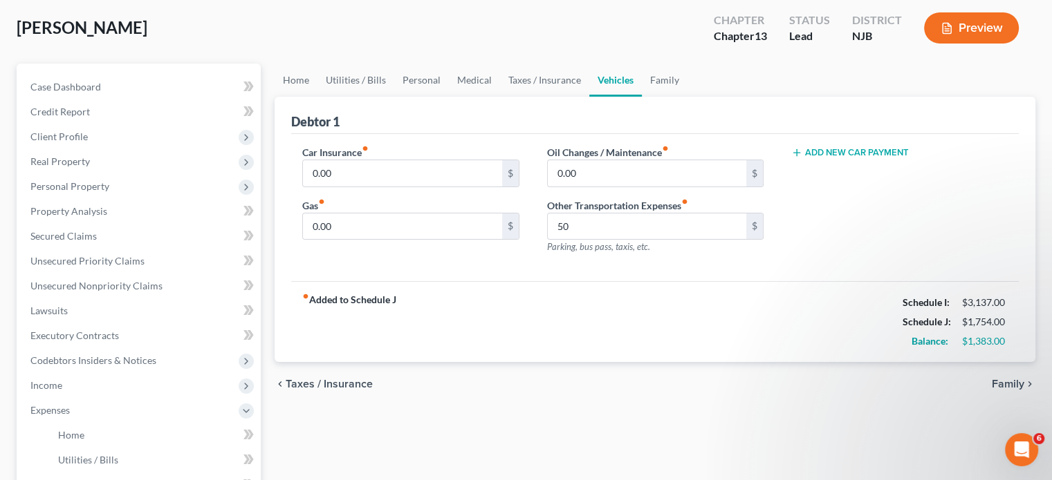
click at [1000, 379] on span "Family" at bounding box center [1007, 384] width 32 height 11
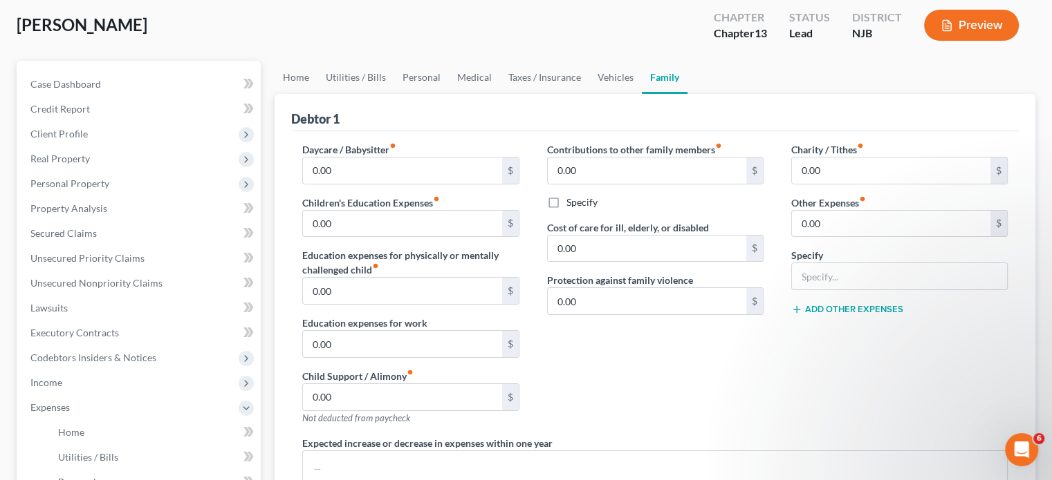
scroll to position [69, 0]
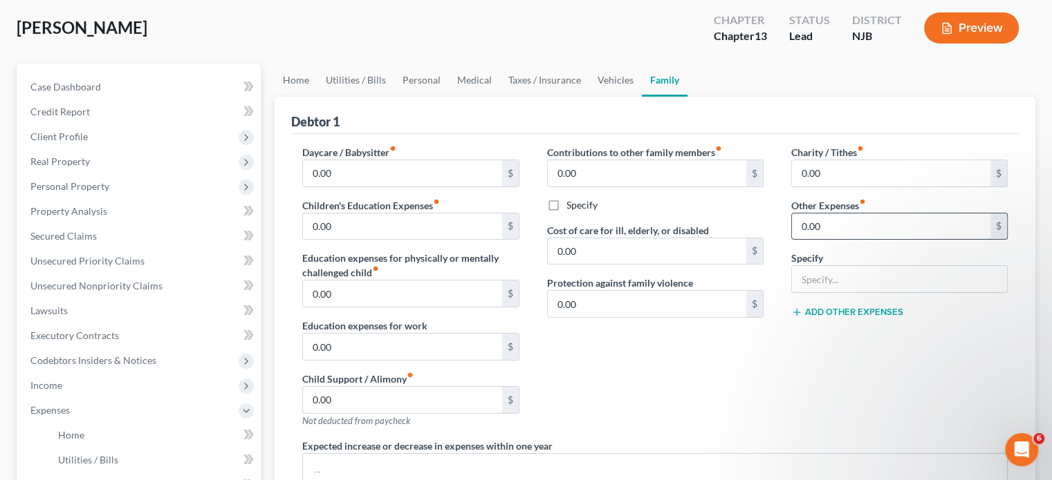
click at [824, 226] on input "0.00" at bounding box center [891, 227] width 198 height 26
click at [815, 275] on input "text" at bounding box center [899, 279] width 215 height 26
click at [831, 312] on button "Add Other Expenses" at bounding box center [847, 312] width 112 height 11
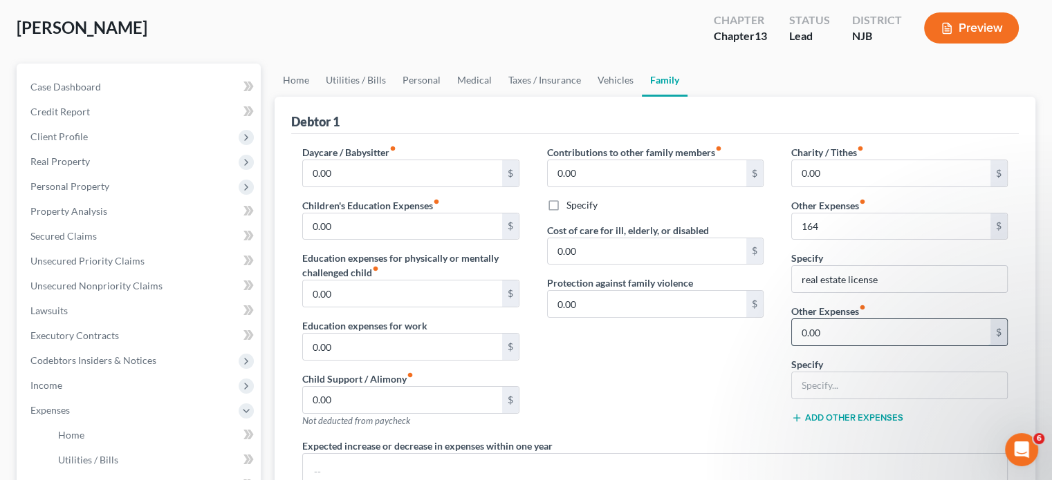
click at [827, 325] on input "0.00" at bounding box center [891, 332] width 198 height 26
click at [818, 385] on input "text" at bounding box center [899, 386] width 215 height 26
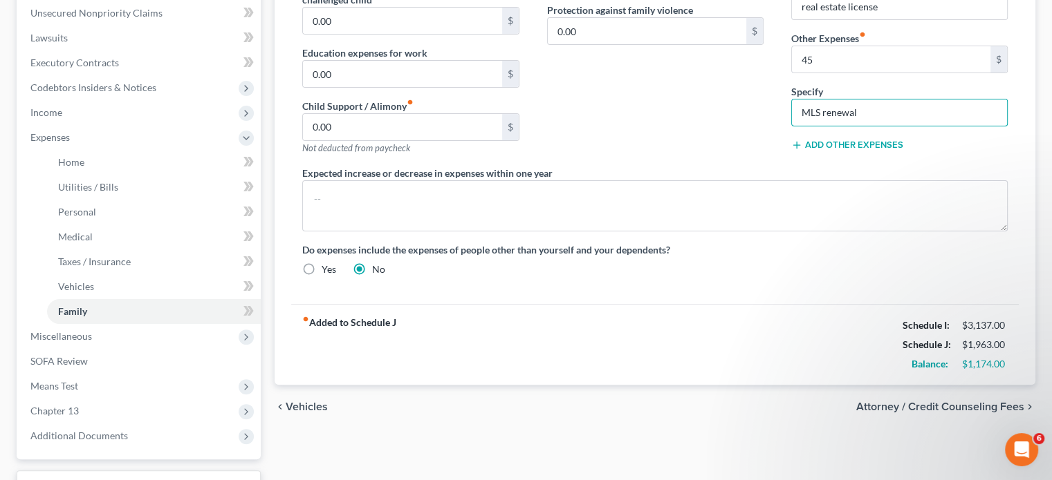
scroll to position [346, 0]
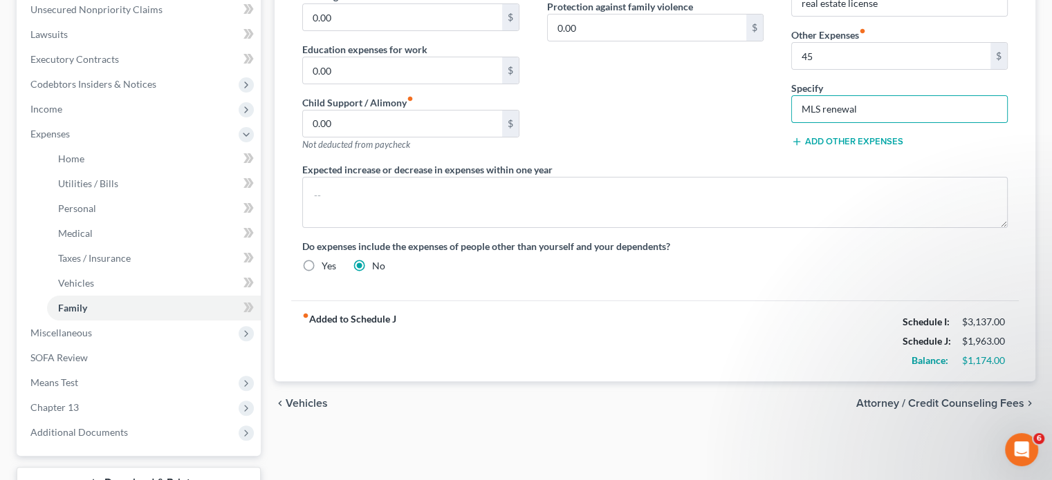
click at [919, 403] on span "Attorney / Credit Counseling Fees" at bounding box center [940, 403] width 168 height 11
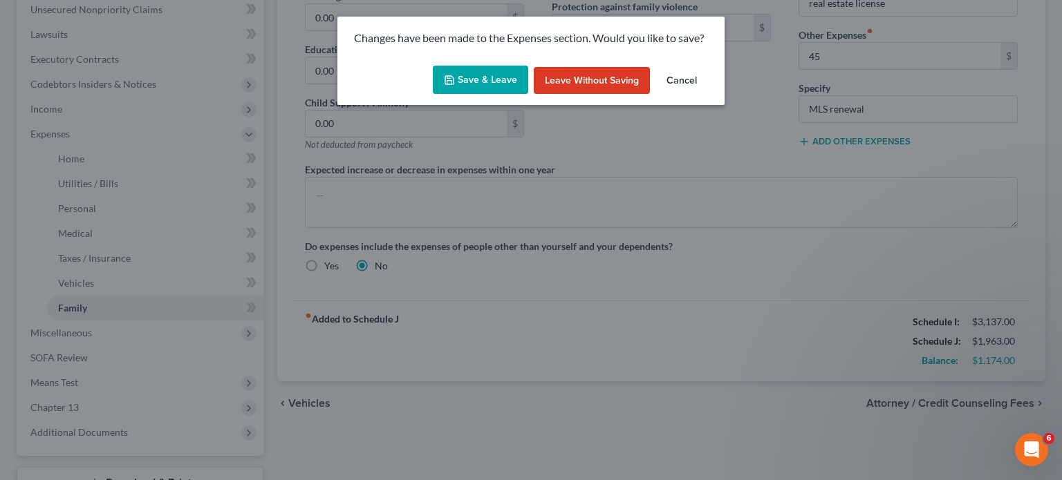
click at [498, 82] on button "Save & Leave" at bounding box center [480, 80] width 95 height 29
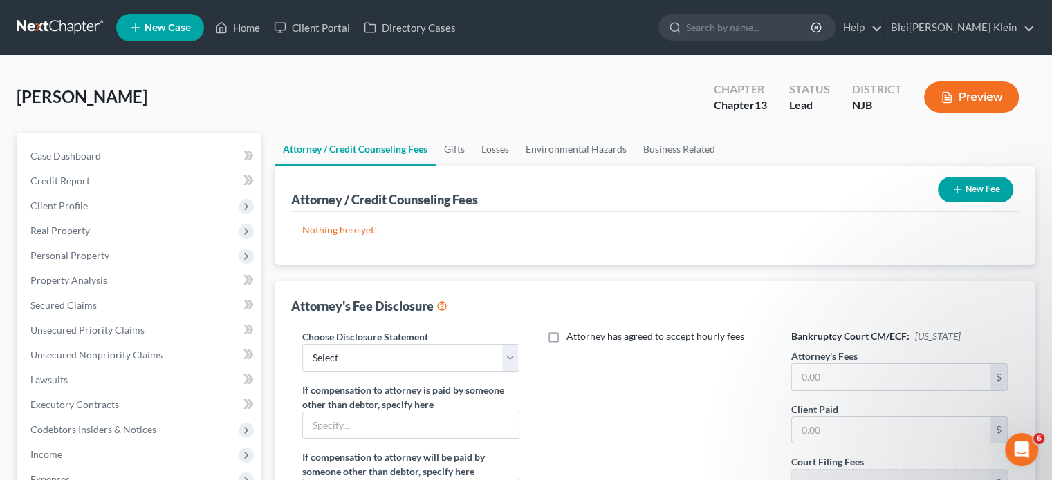
scroll to position [69, 0]
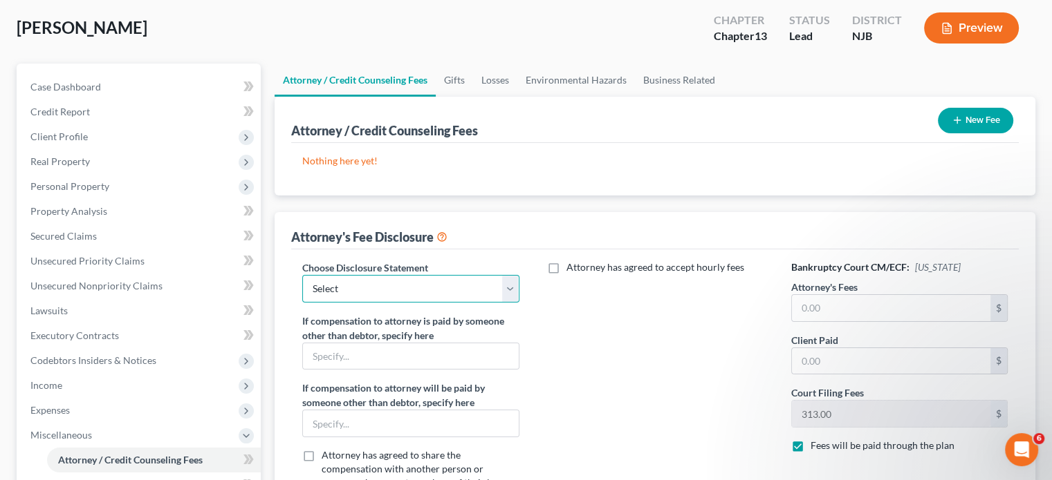
click at [439, 294] on select "Select Fee Disclosure" at bounding box center [410, 289] width 216 height 28
click at [302, 275] on select "Select Fee Disclosure" at bounding box center [410, 289] width 216 height 28
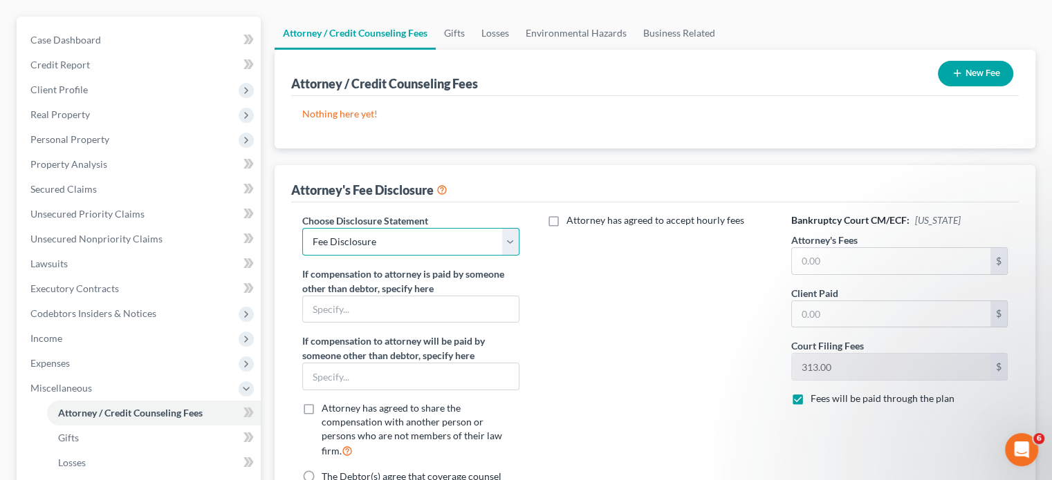
scroll to position [138, 0]
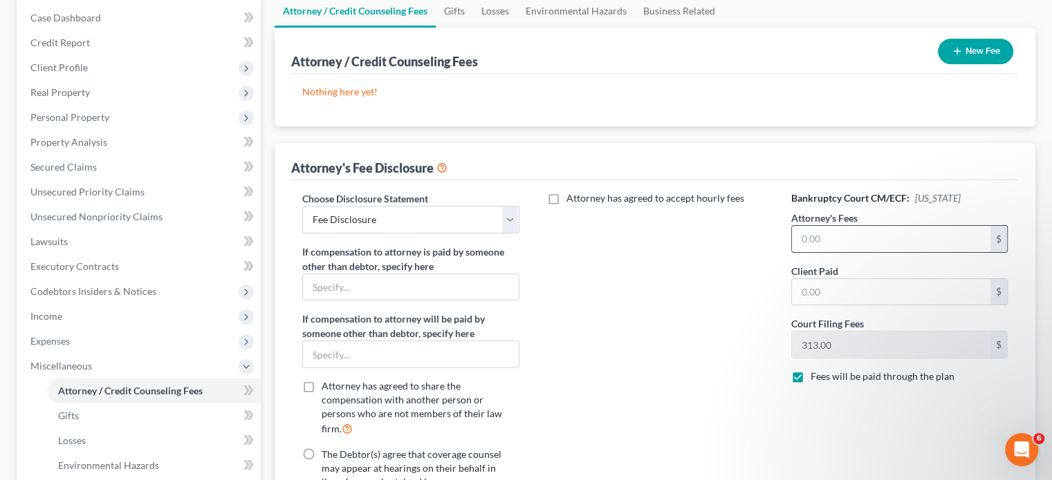
click at [810, 232] on input "text" at bounding box center [891, 239] width 198 height 26
click at [800, 283] on input "text" at bounding box center [891, 292] width 198 height 26
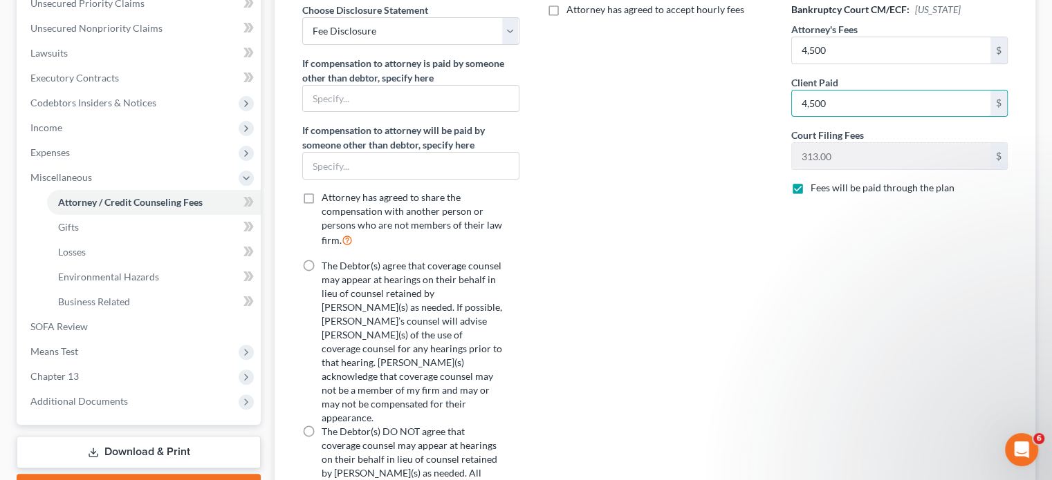
scroll to position [346, 0]
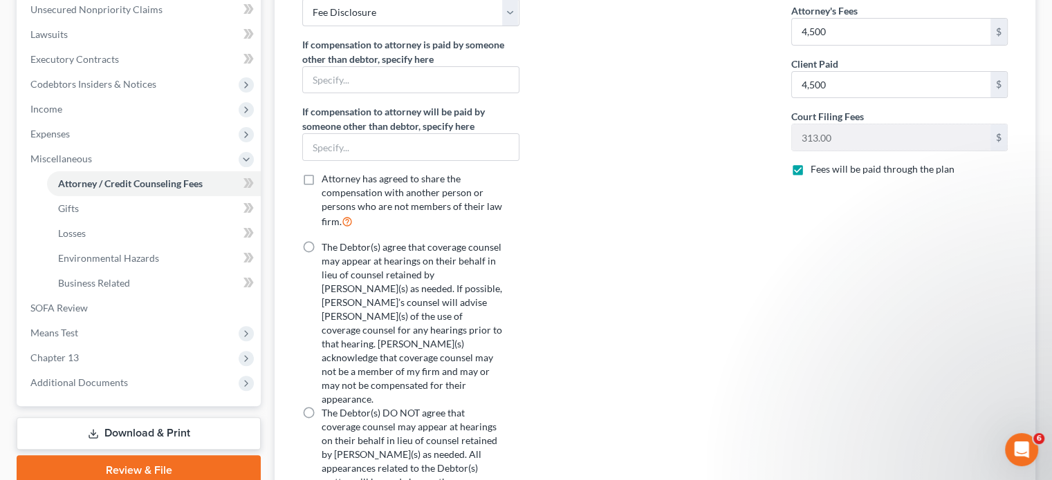
click at [321, 241] on label "The Debtor(s) agree that coverage counsel may appear at hearings on their behal…" at bounding box center [411, 324] width 180 height 166
click at [327, 241] on input "The Debtor(s) agree that coverage counsel may appear at hearings on their behal…" at bounding box center [331, 245] width 9 height 9
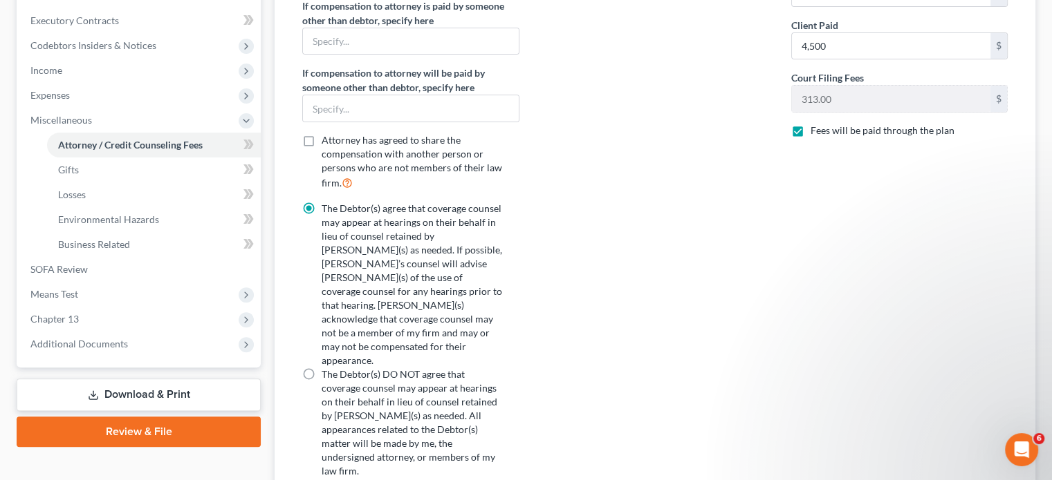
scroll to position [449, 0]
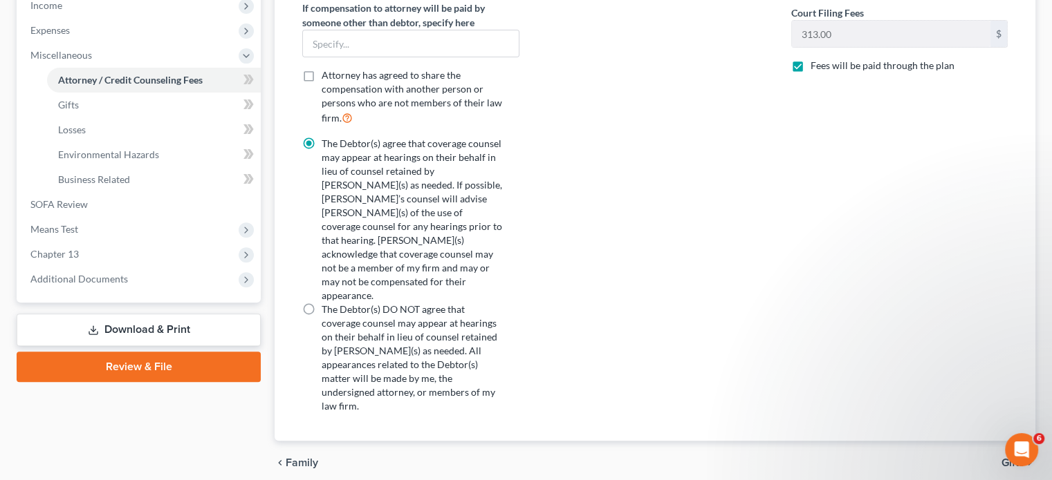
click at [1009, 458] on span "Gifts" at bounding box center [1012, 463] width 23 height 11
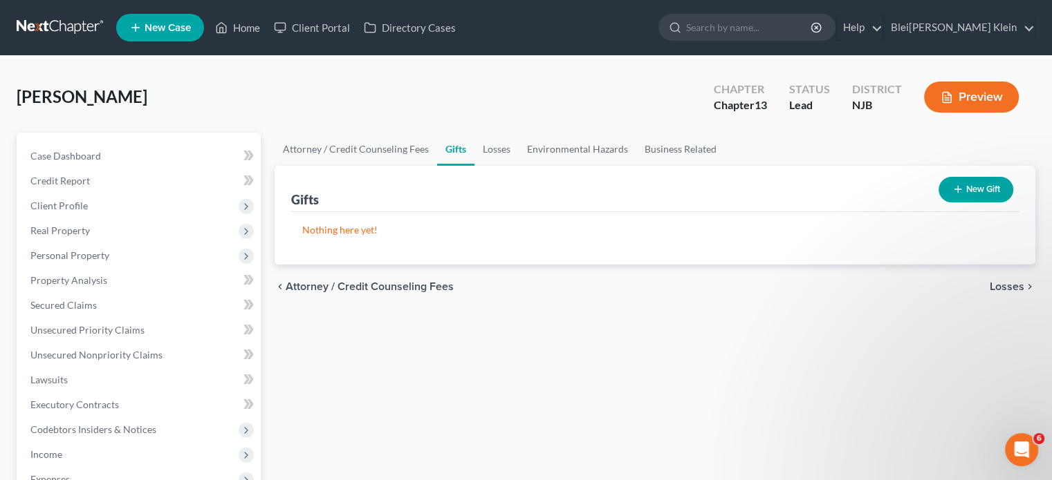
click at [1000, 286] on span "Losses" at bounding box center [1006, 286] width 35 height 11
click at [971, 288] on span "Environmental Hazards" at bounding box center [966, 286] width 116 height 11
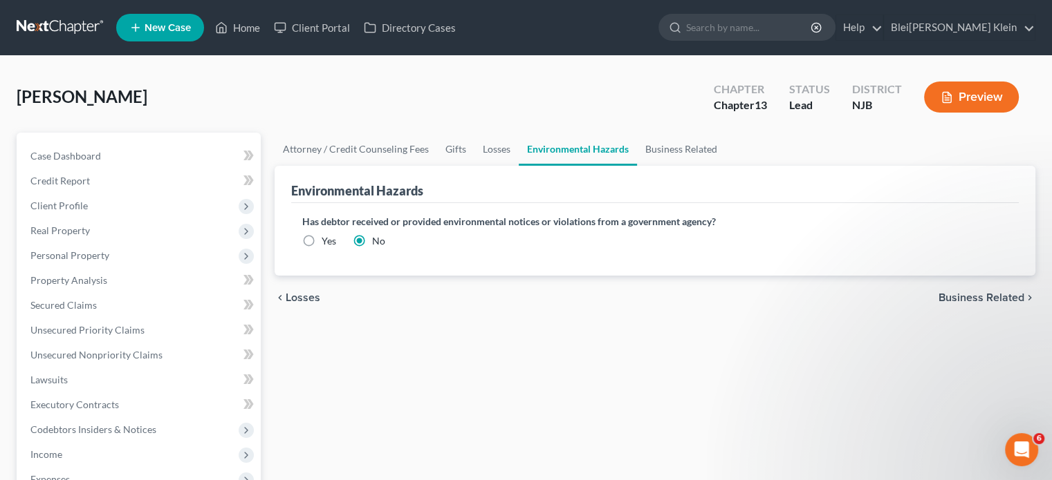
click at [966, 297] on span "Business Related" at bounding box center [981, 297] width 86 height 11
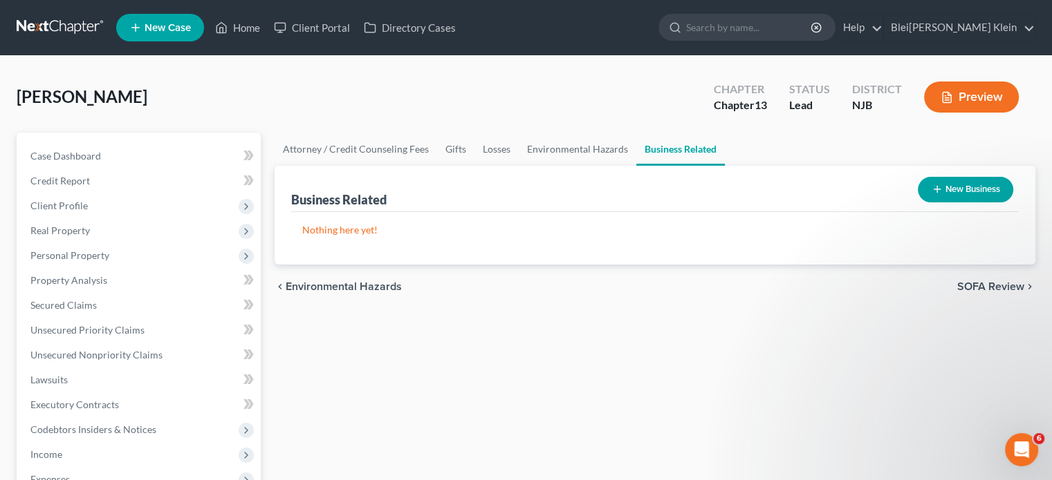
click at [978, 285] on span "SOFA Review" at bounding box center [990, 286] width 67 height 11
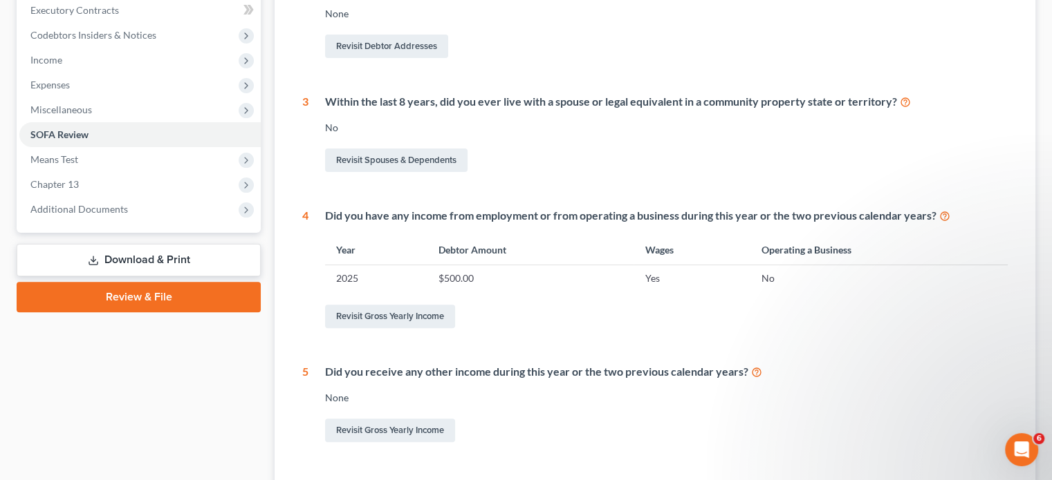
scroll to position [415, 0]
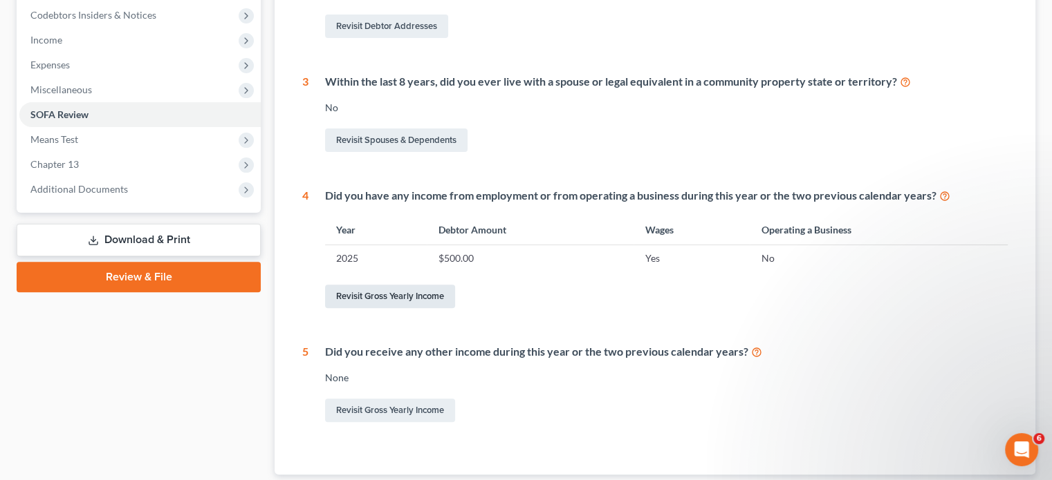
click at [427, 297] on link "Revisit Gross Yearly Income" at bounding box center [390, 297] width 130 height 24
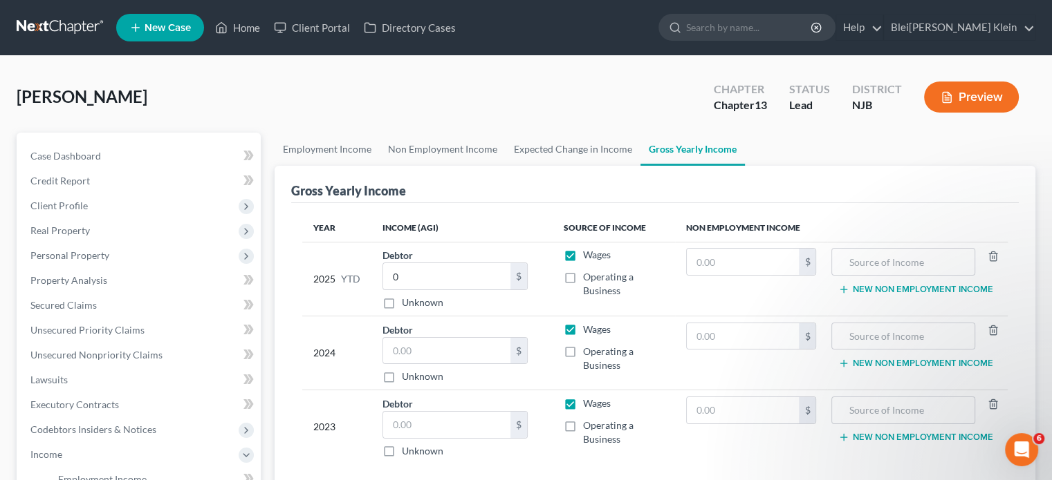
click at [321, 278] on div "2025 YTD" at bounding box center [336, 279] width 47 height 62
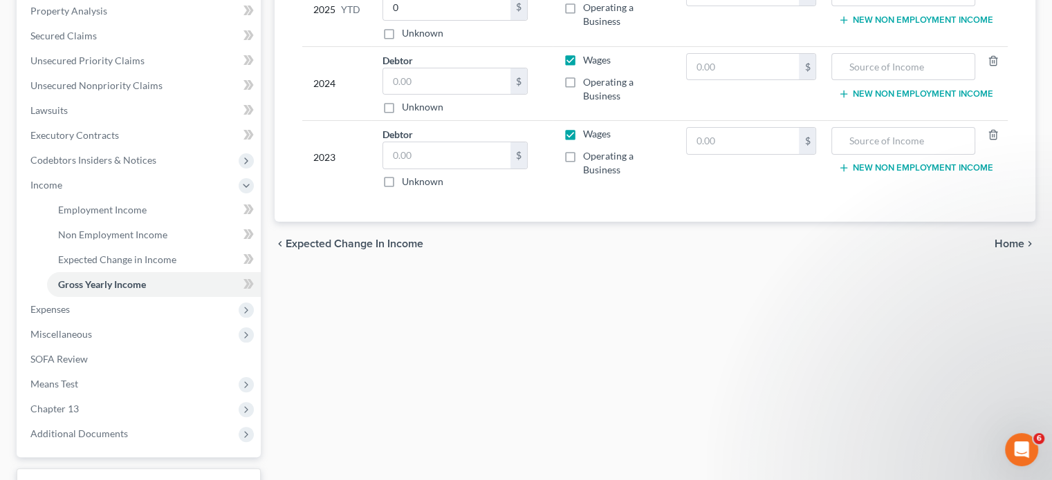
scroll to position [277, 0]
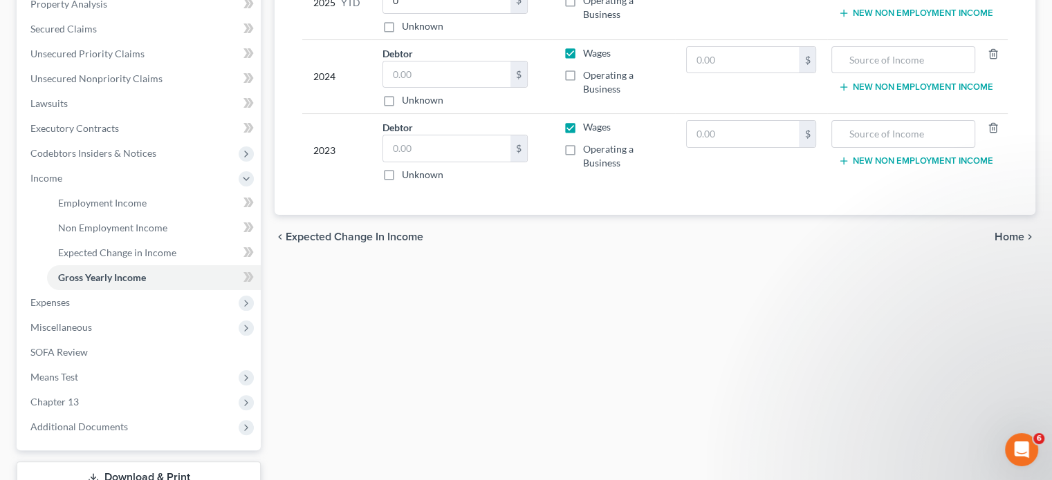
click at [993, 232] on div "chevron_left Expected Change in Income Home chevron_right" at bounding box center [654, 237] width 760 height 44
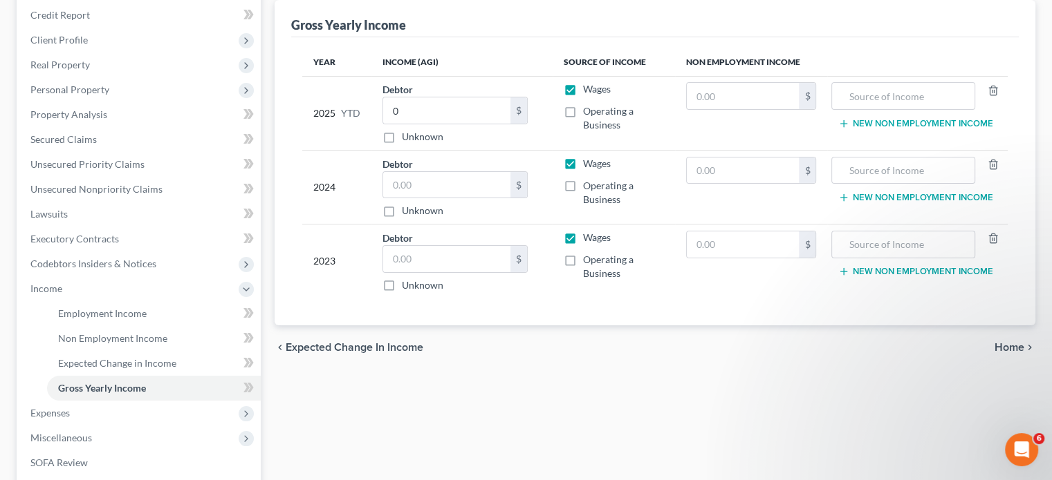
scroll to position [69, 0]
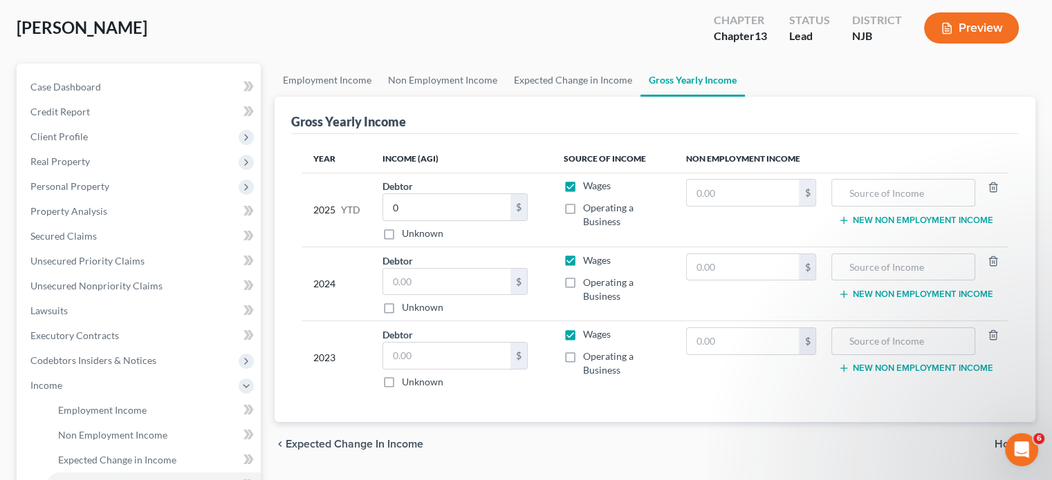
drag, startPoint x: 939, startPoint y: 451, endPoint x: 931, endPoint y: 447, distance: 9.6
click at [940, 452] on div "chevron_left Expected Change in Income Home chevron_right" at bounding box center [654, 444] width 760 height 44
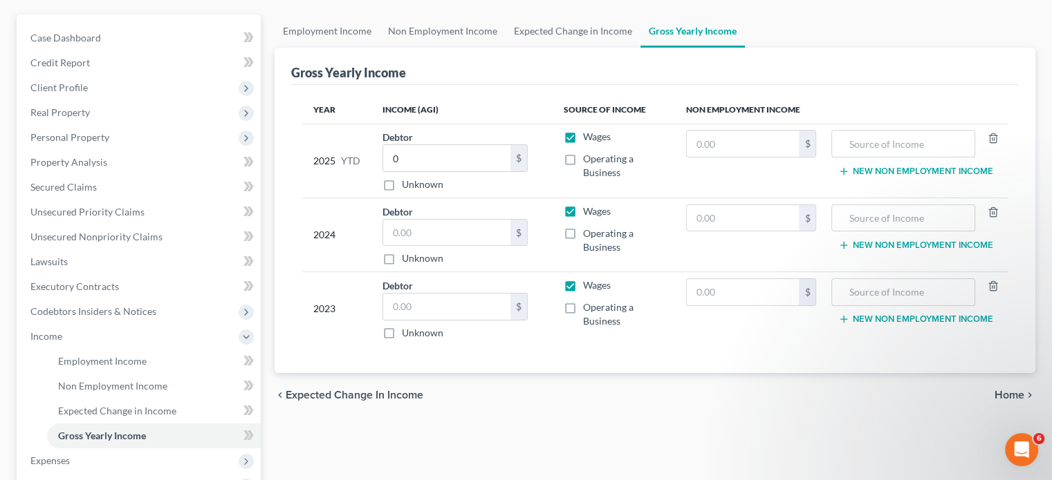
scroll to position [277, 0]
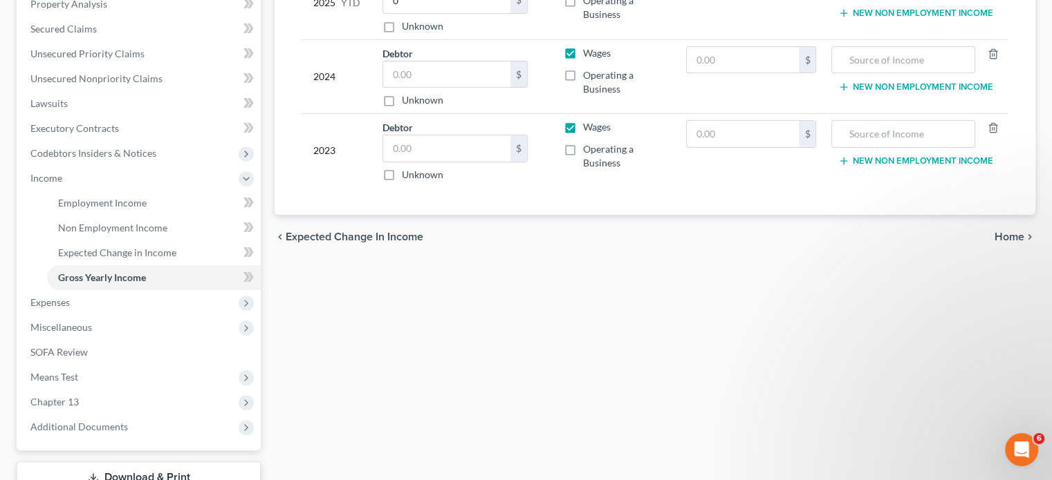
click at [1005, 234] on span "Home" at bounding box center [1009, 237] width 30 height 11
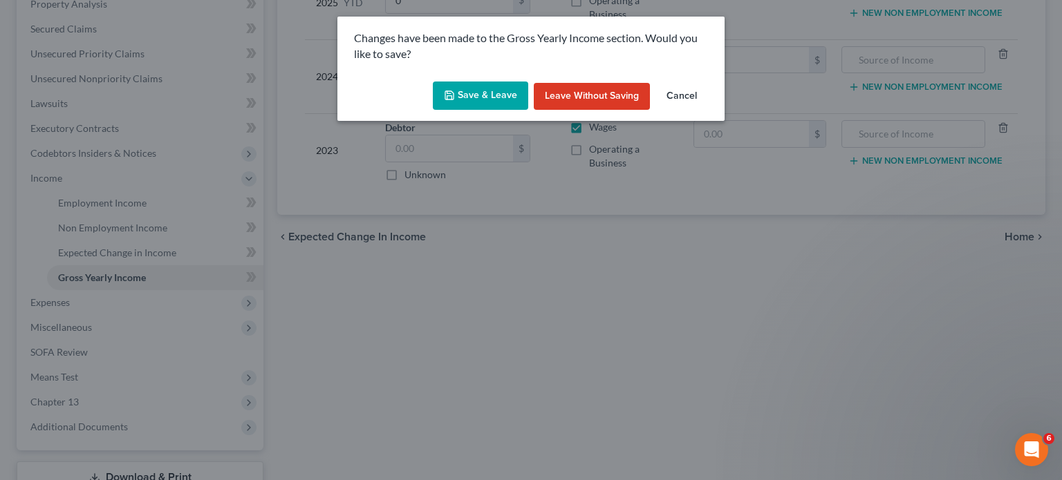
click at [472, 95] on button "Save & Leave" at bounding box center [480, 96] width 95 height 29
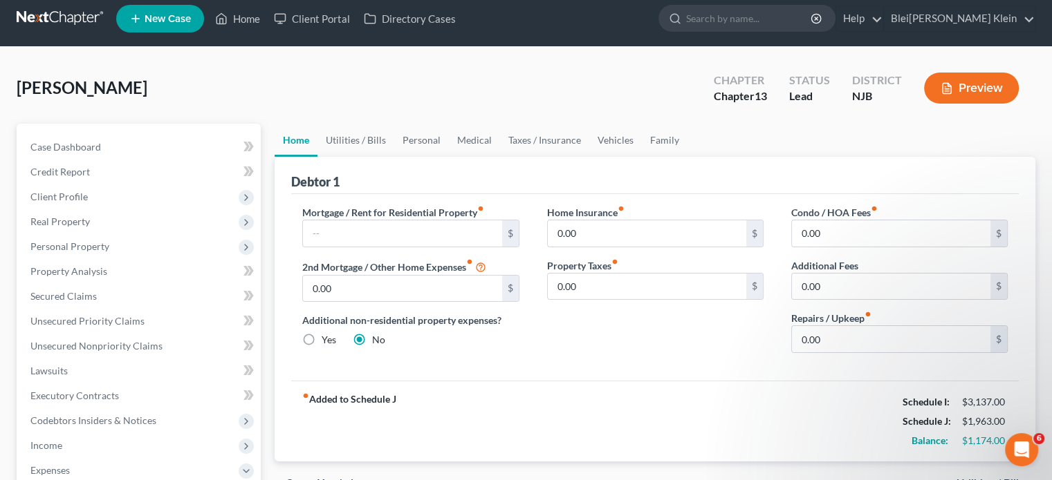
scroll to position [69, 0]
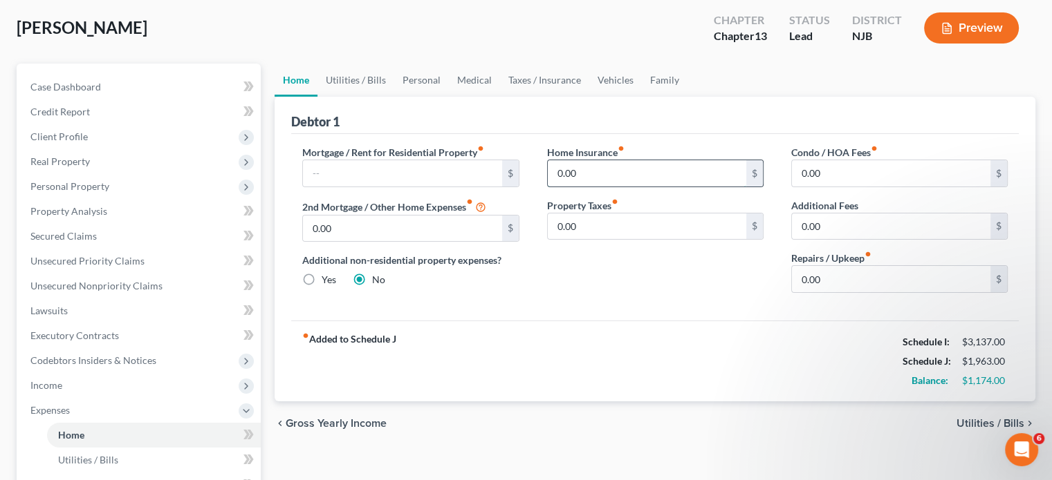
click at [606, 167] on input "0.00" at bounding box center [647, 173] width 198 height 26
click at [834, 276] on input "0.00" at bounding box center [891, 279] width 198 height 26
click at [597, 223] on input "0.00" at bounding box center [647, 227] width 198 height 26
click at [345, 168] on input "text" at bounding box center [402, 173] width 198 height 26
click at [752, 328] on div "fiber_manual_record Added to Schedule J Schedule I: $3,137.00 Schedule J: $2,96…" at bounding box center [654, 361] width 727 height 81
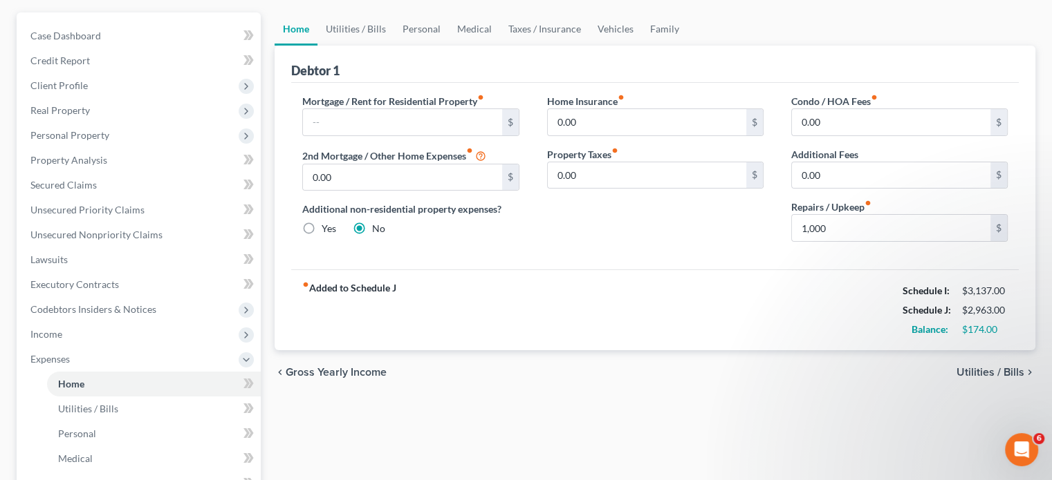
scroll to position [207, 0]
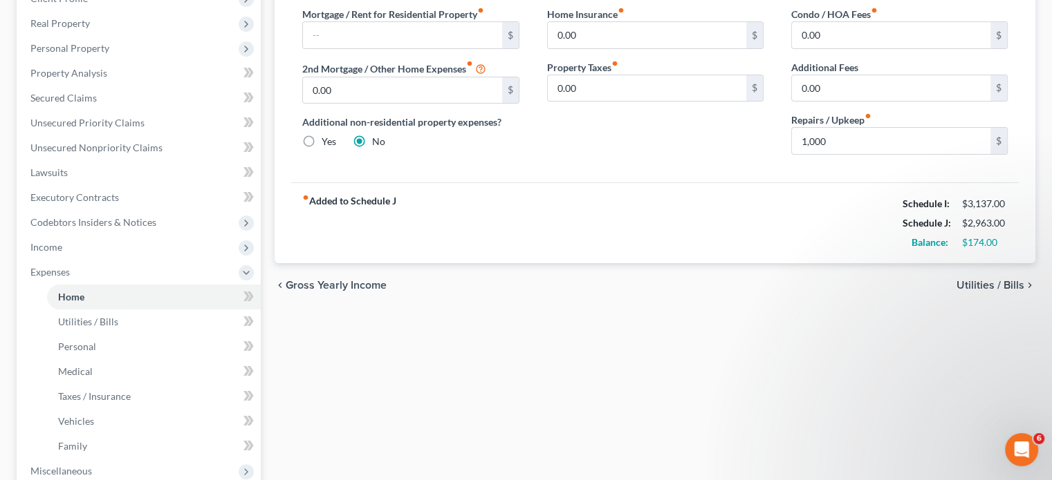
click at [963, 289] on span "Utilities / Bills" at bounding box center [990, 285] width 68 height 11
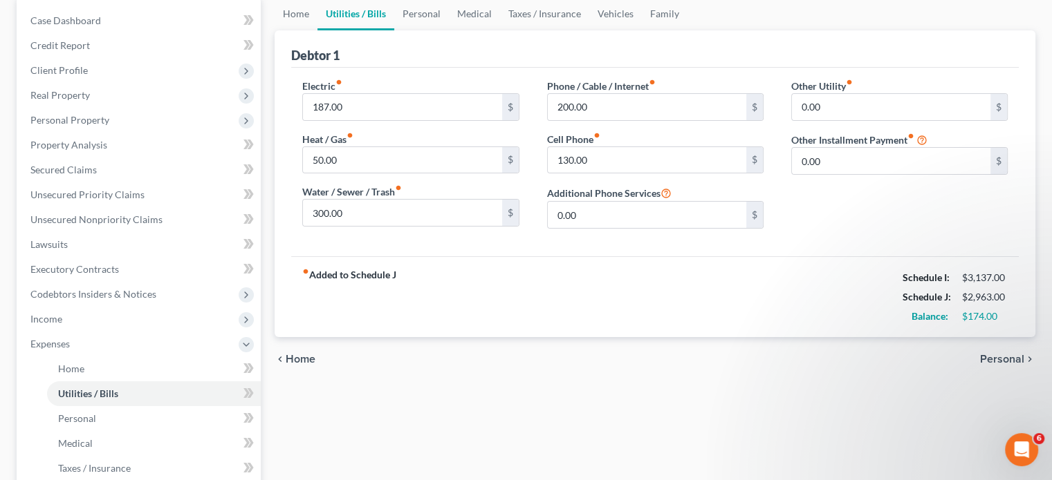
scroll to position [138, 0]
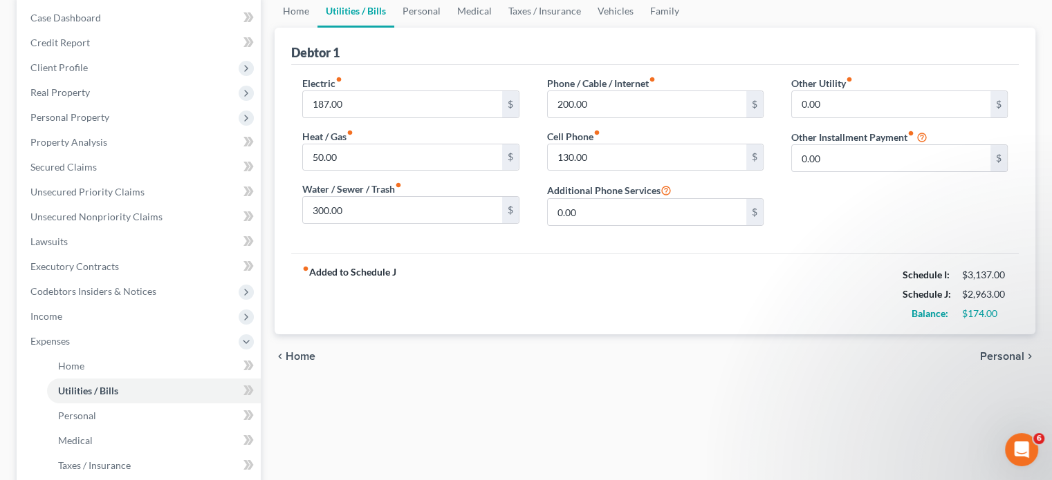
click at [1004, 357] on span "Personal" at bounding box center [1002, 356] width 44 height 11
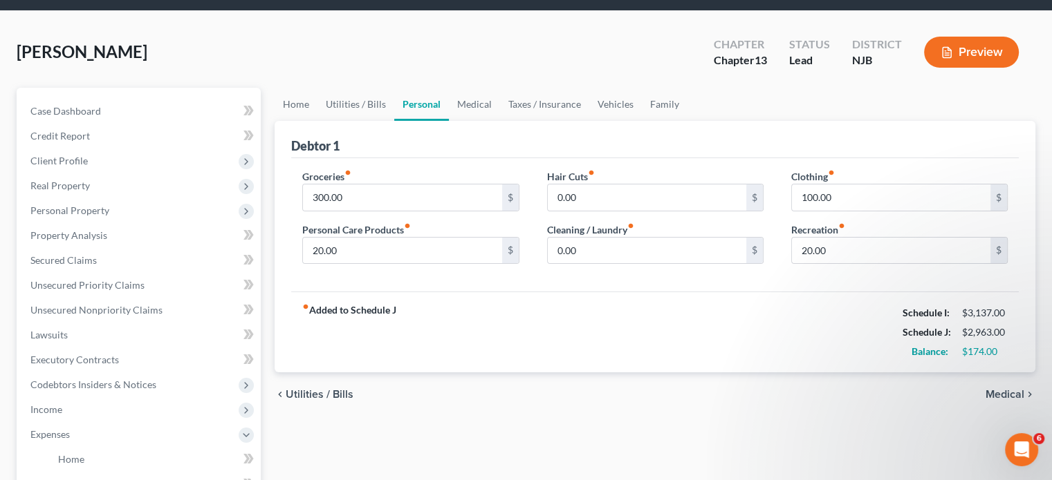
scroll to position [69, 0]
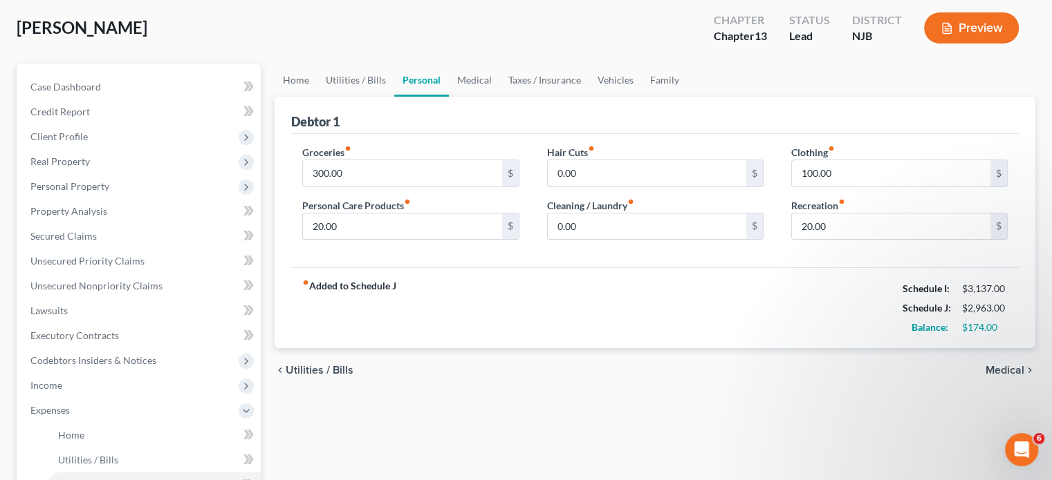
click at [994, 370] on span "Medical" at bounding box center [1004, 370] width 39 height 11
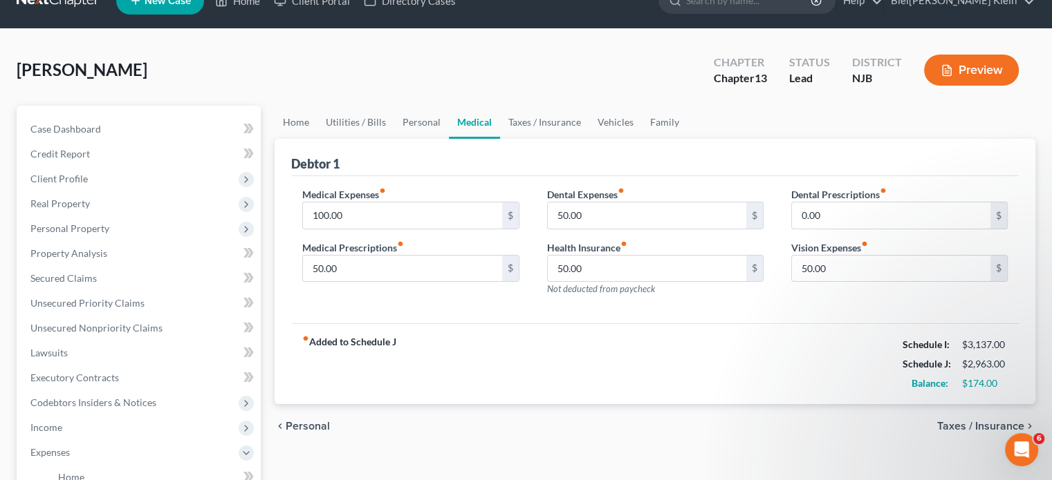
scroll to position [69, 0]
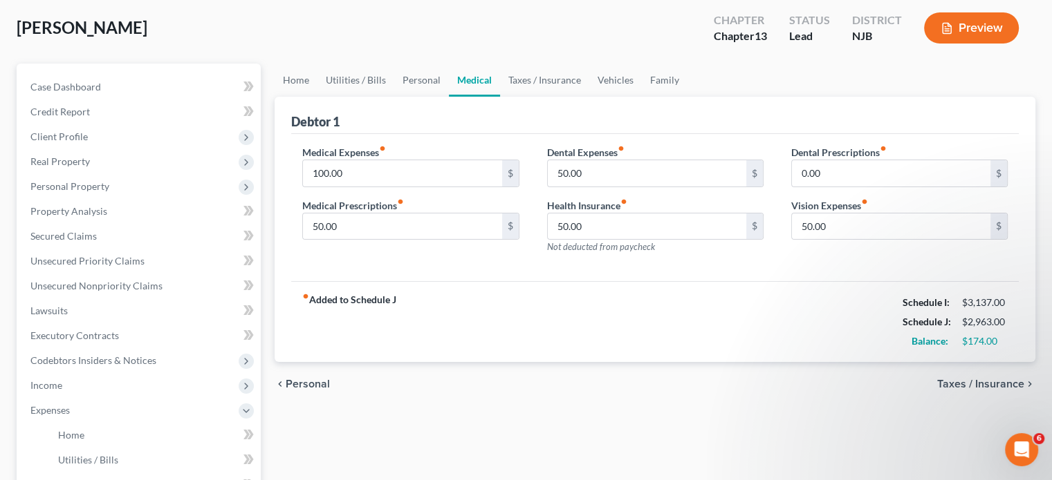
click at [959, 383] on span "Taxes / Insurance" at bounding box center [980, 384] width 87 height 11
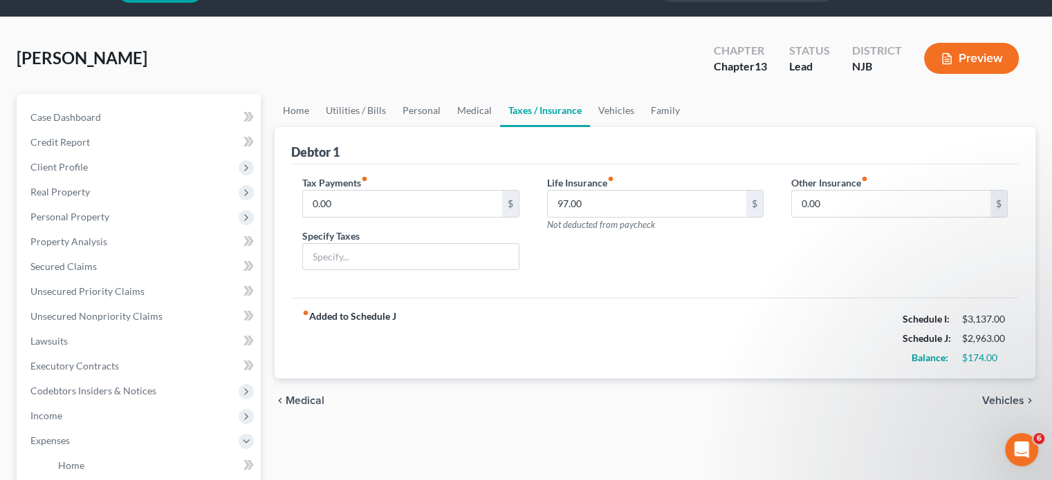
scroll to position [69, 0]
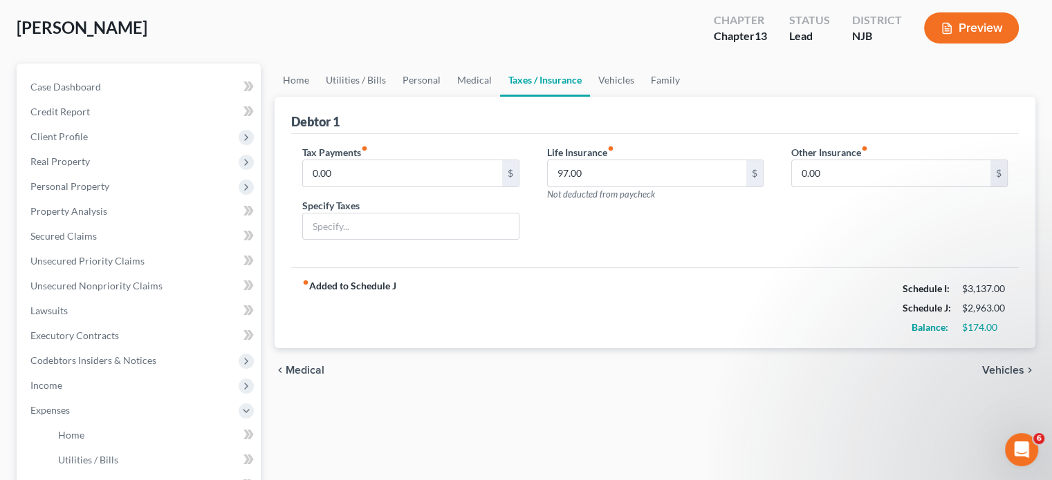
click at [999, 368] on span "Vehicles" at bounding box center [1003, 370] width 42 height 11
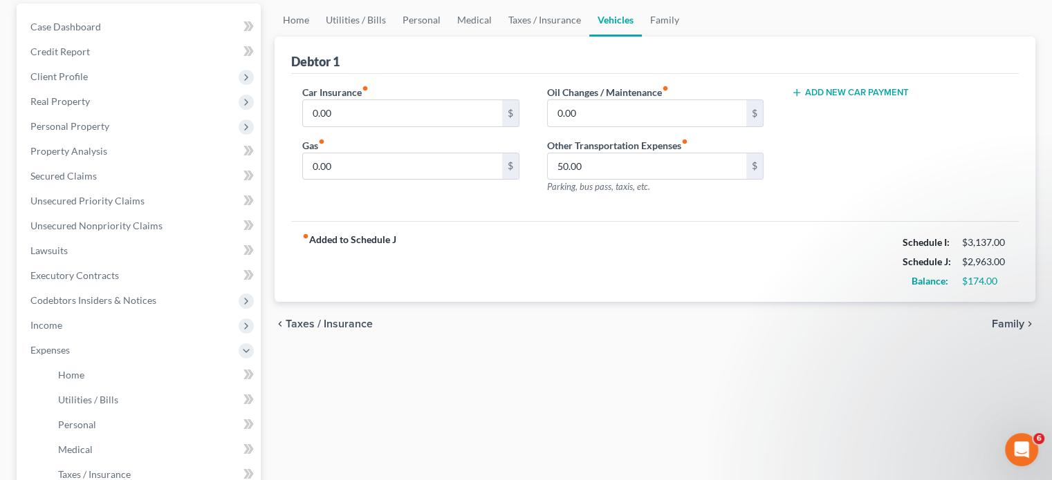
scroll to position [138, 0]
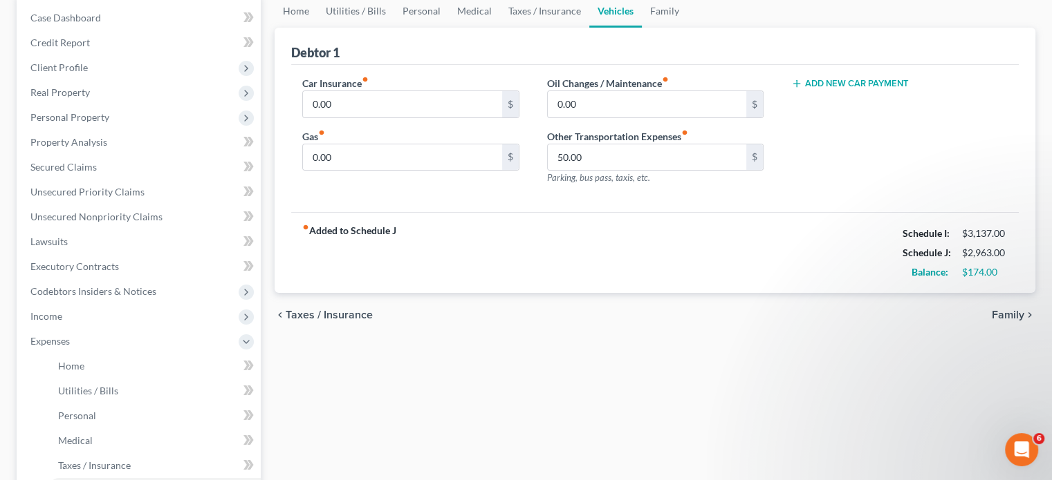
click at [998, 312] on span "Family" at bounding box center [1007, 315] width 32 height 11
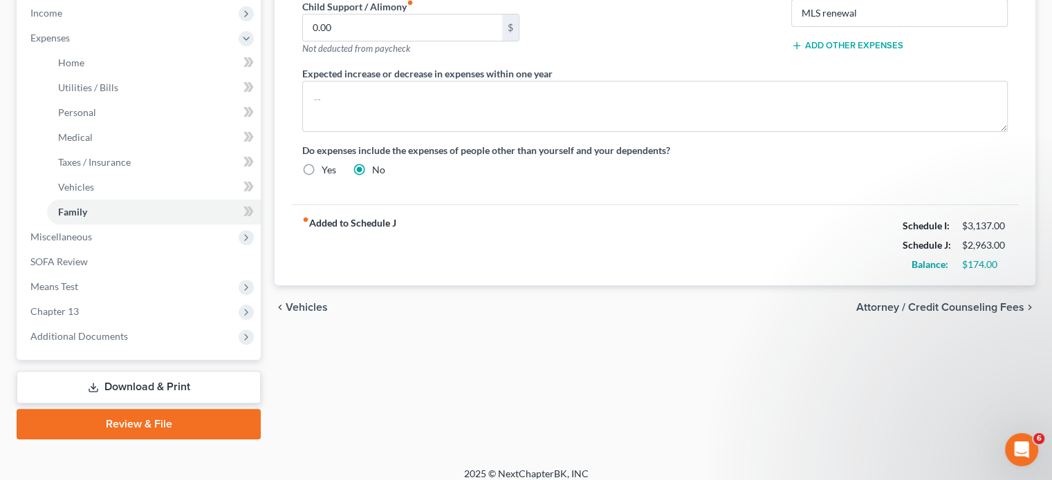
scroll to position [452, 0]
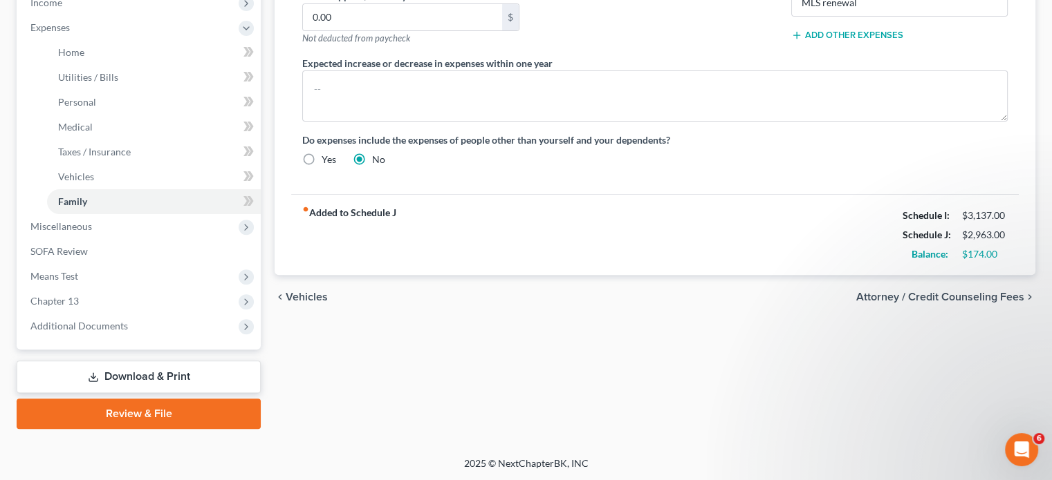
click at [917, 292] on span "Attorney / Credit Counseling Fees" at bounding box center [940, 297] width 168 height 11
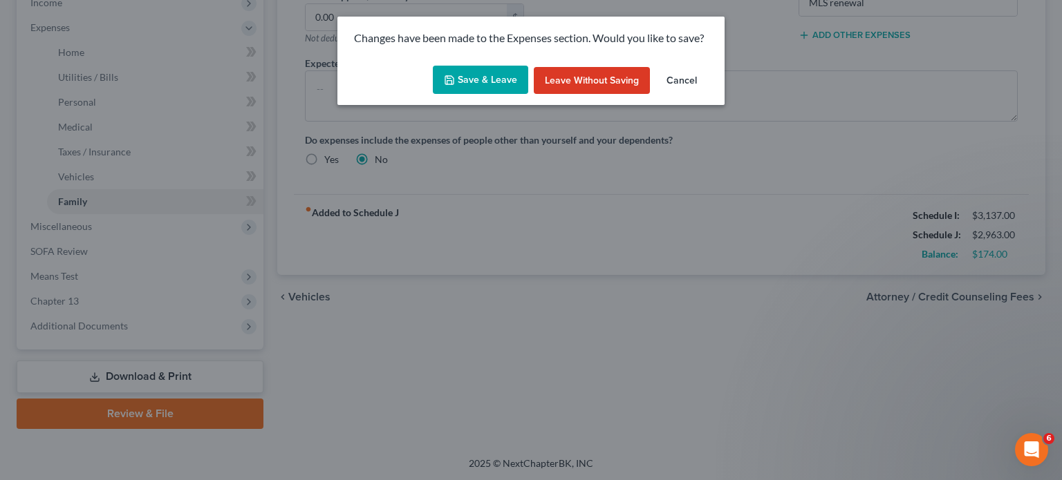
click at [483, 73] on button "Save & Leave" at bounding box center [480, 80] width 95 height 29
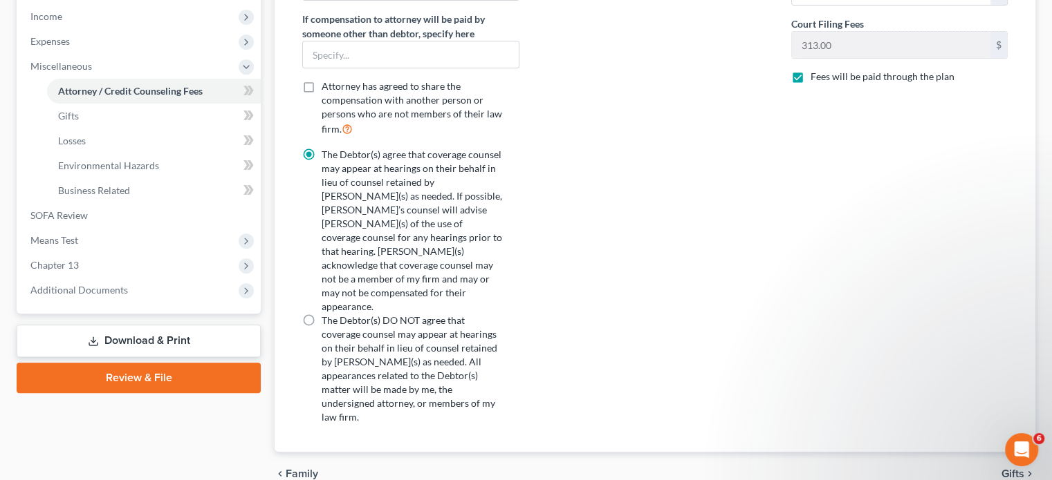
scroll to position [449, 0]
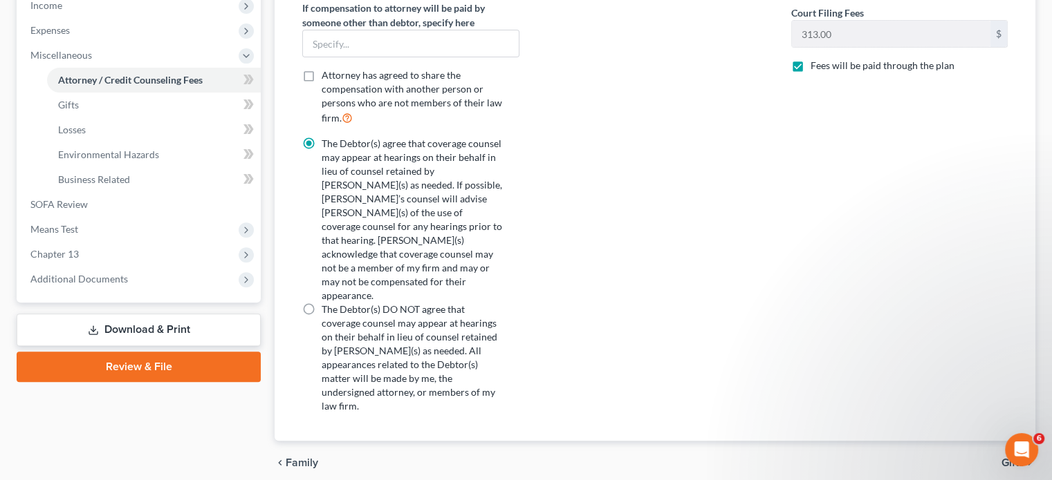
click at [1009, 458] on span "Gifts" at bounding box center [1012, 463] width 23 height 11
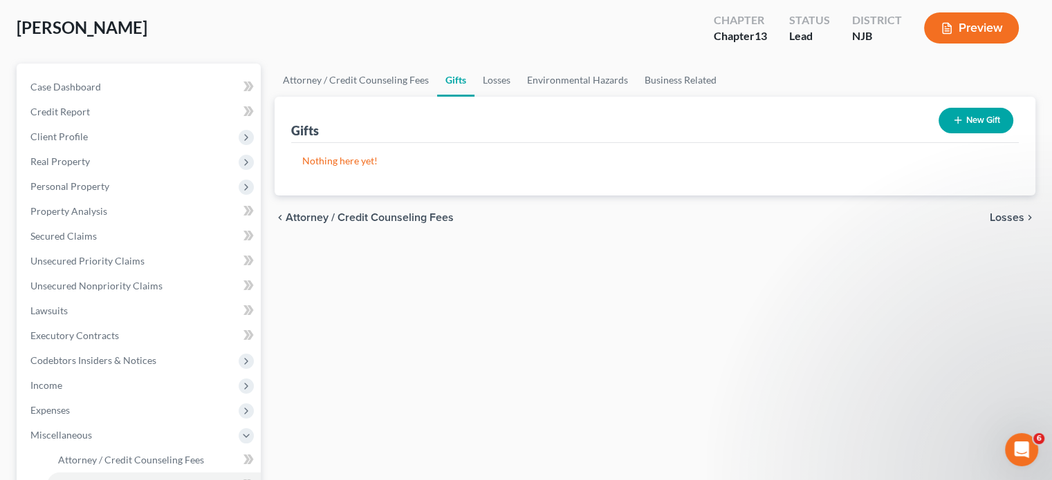
click at [1011, 215] on span "Losses" at bounding box center [1006, 217] width 35 height 11
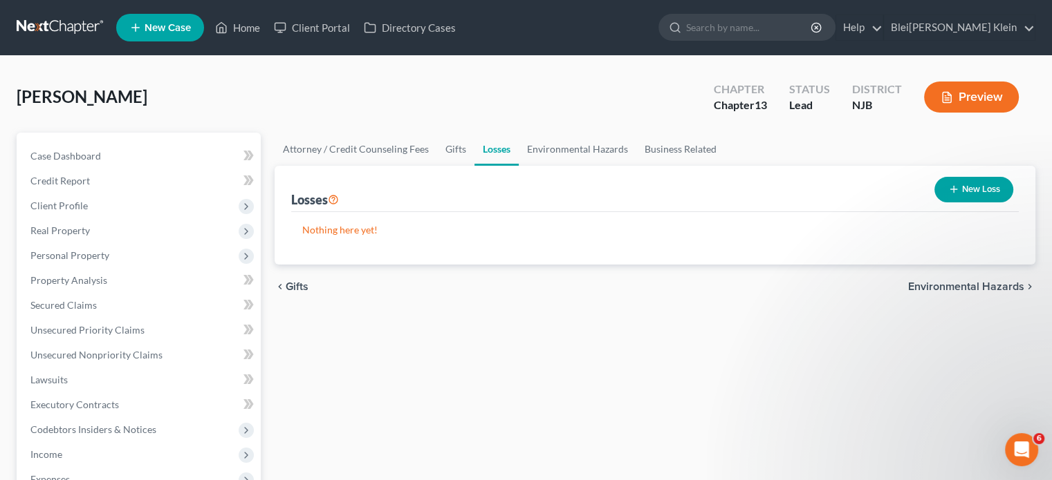
click at [926, 286] on span "Environmental Hazards" at bounding box center [966, 286] width 116 height 11
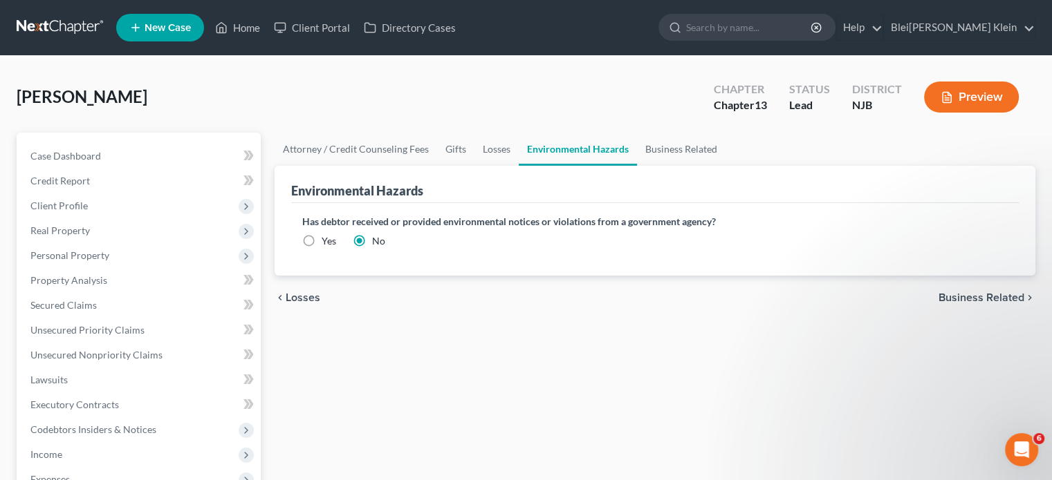
click at [975, 296] on span "Business Related" at bounding box center [981, 297] width 86 height 11
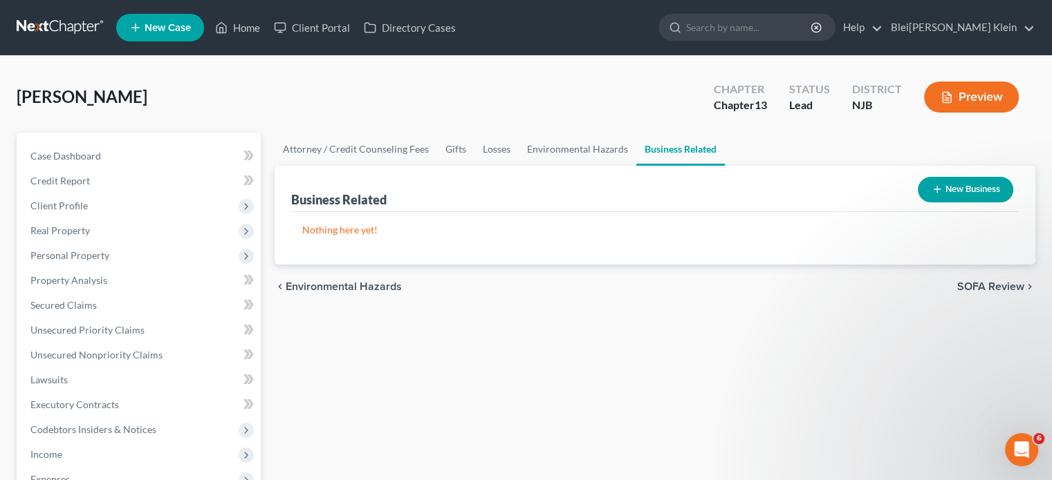
click at [982, 281] on span "SOFA Review" at bounding box center [990, 286] width 67 height 11
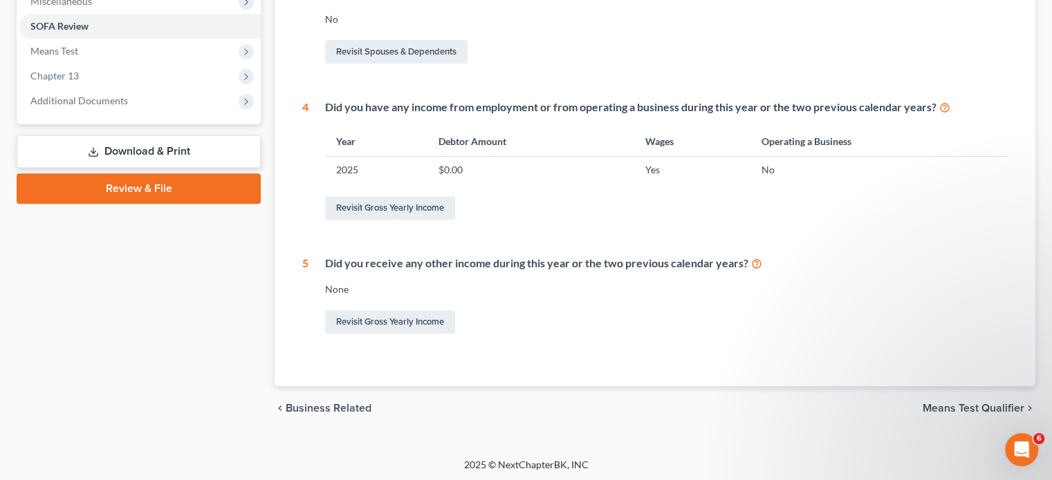
scroll to position [505, 0]
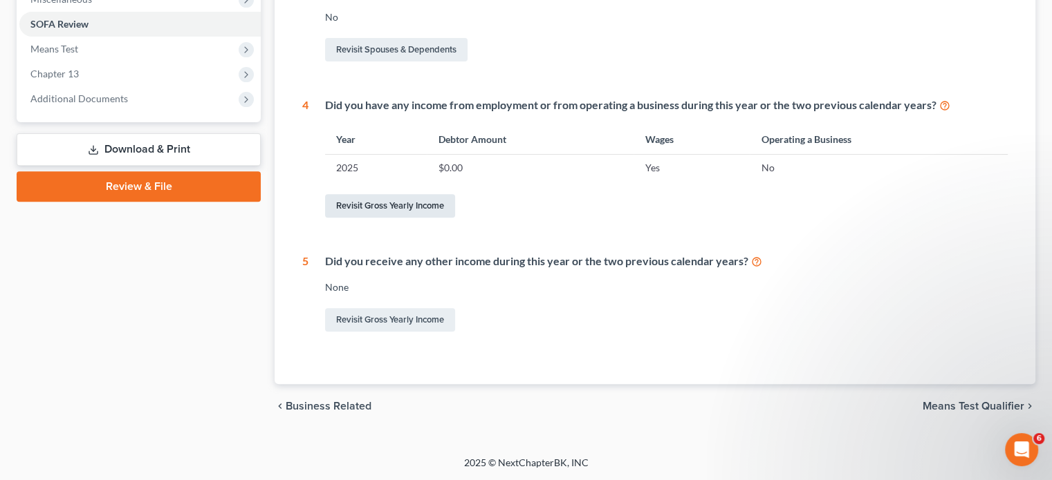
click at [444, 204] on link "Revisit Gross Yearly Income" at bounding box center [390, 206] width 130 height 24
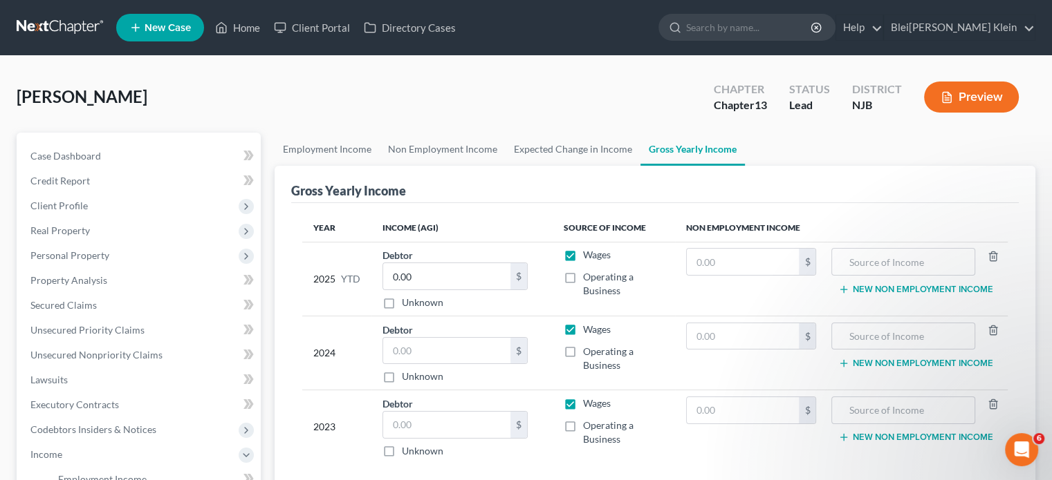
click at [583, 256] on label "Wages" at bounding box center [597, 255] width 28 height 14
click at [588, 256] on input "Wages" at bounding box center [592, 252] width 9 height 9
click at [583, 279] on label "Operating a Business" at bounding box center [623, 284] width 80 height 28
click at [588, 279] on input "Operating a Business" at bounding box center [592, 274] width 9 height 9
click at [874, 262] on input "text" at bounding box center [903, 262] width 128 height 26
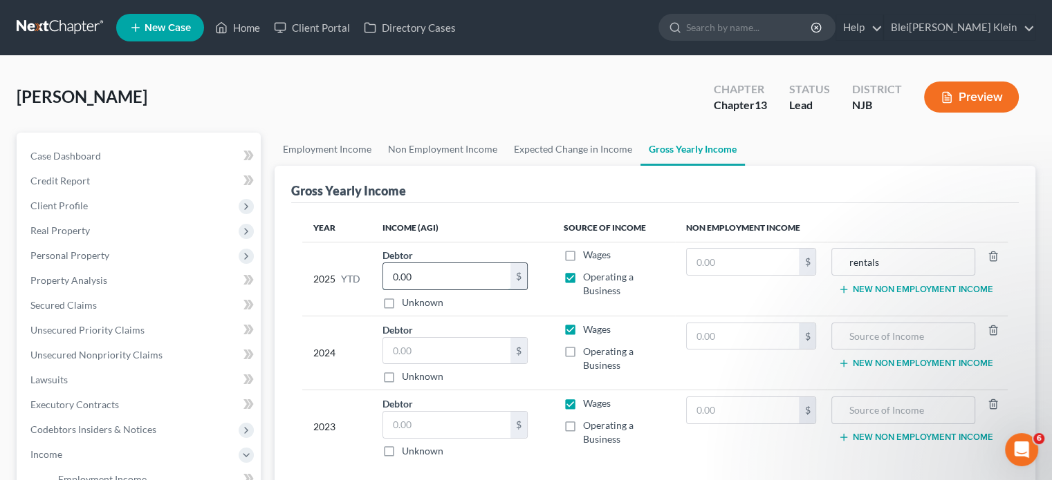
click at [465, 273] on input "0.00" at bounding box center [446, 276] width 127 height 26
click at [430, 353] on input "text" at bounding box center [446, 351] width 127 height 26
click at [434, 425] on input "text" at bounding box center [446, 425] width 127 height 26
drag, startPoint x: 568, startPoint y: 328, endPoint x: 572, endPoint y: 343, distance: 15.1
click at [583, 328] on label "Wages" at bounding box center [597, 330] width 28 height 14
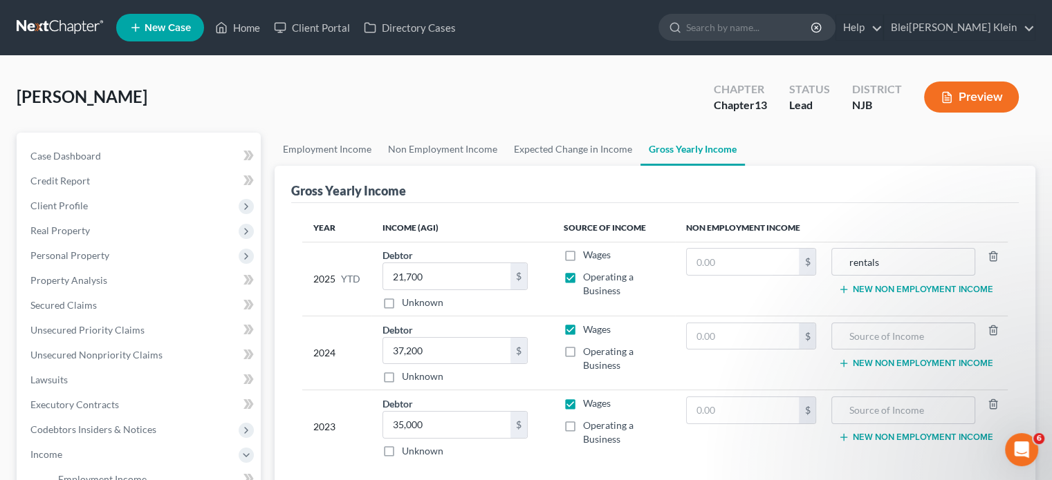
click at [588, 328] on input "Wages" at bounding box center [592, 327] width 9 height 9
click at [583, 352] on label "Operating a Business" at bounding box center [623, 359] width 80 height 28
click at [588, 352] on input "Operating a Business" at bounding box center [592, 349] width 9 height 9
click at [583, 403] on label "Wages" at bounding box center [597, 404] width 28 height 14
click at [588, 403] on input "Wages" at bounding box center [592, 401] width 9 height 9
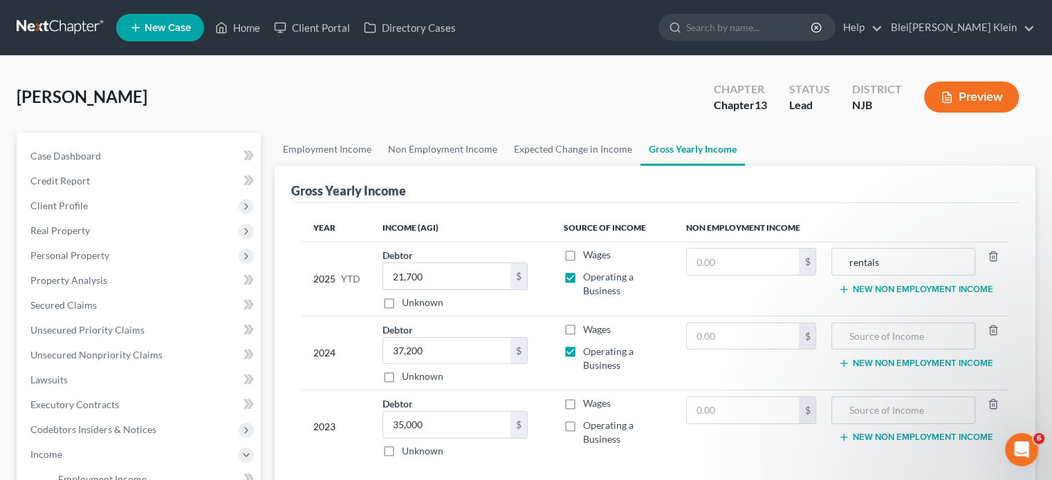
click at [583, 426] on label "Operating a Business" at bounding box center [623, 433] width 80 height 28
click at [588, 426] on input "Operating a Business" at bounding box center [592, 423] width 9 height 9
drag, startPoint x: 888, startPoint y: 265, endPoint x: 827, endPoint y: 268, distance: 61.6
click at [828, 268] on tr "2025 YTD Debtor 21,700.00 $ Unknown Balance Undetermined 21,700 $ Unknown Wages…" at bounding box center [654, 279] width 705 height 74
click at [893, 256] on input "rentals" at bounding box center [903, 262] width 128 height 26
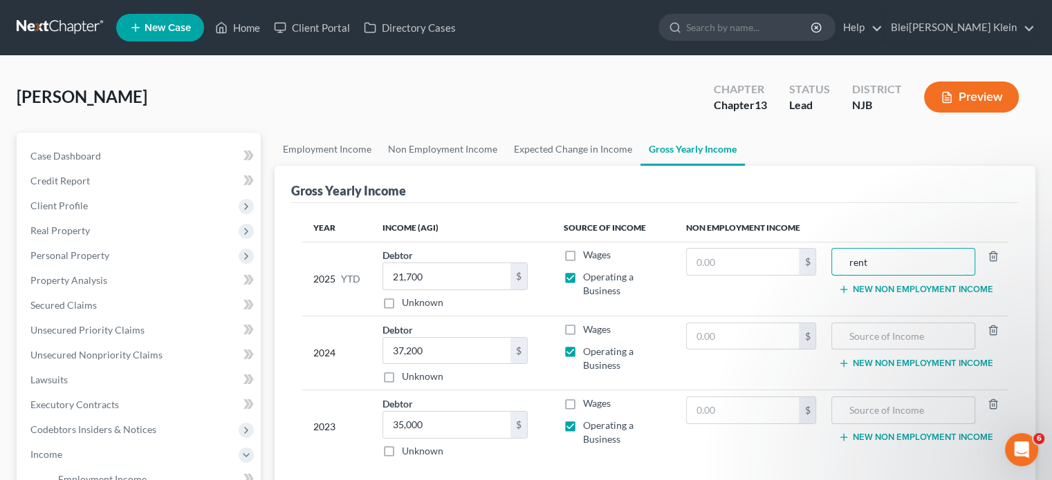
drag, startPoint x: 875, startPoint y: 260, endPoint x: 823, endPoint y: 267, distance: 51.6
click at [823, 267] on tr "2025 YTD Debtor 21,700.00 $ Unknown Balance Undetermined 21,700 $ Unknown Wages…" at bounding box center [654, 279] width 705 height 74
click at [859, 336] on input "text" at bounding box center [903, 337] width 128 height 26
paste input "rent"
click at [859, 415] on input "text" at bounding box center [903, 411] width 128 height 26
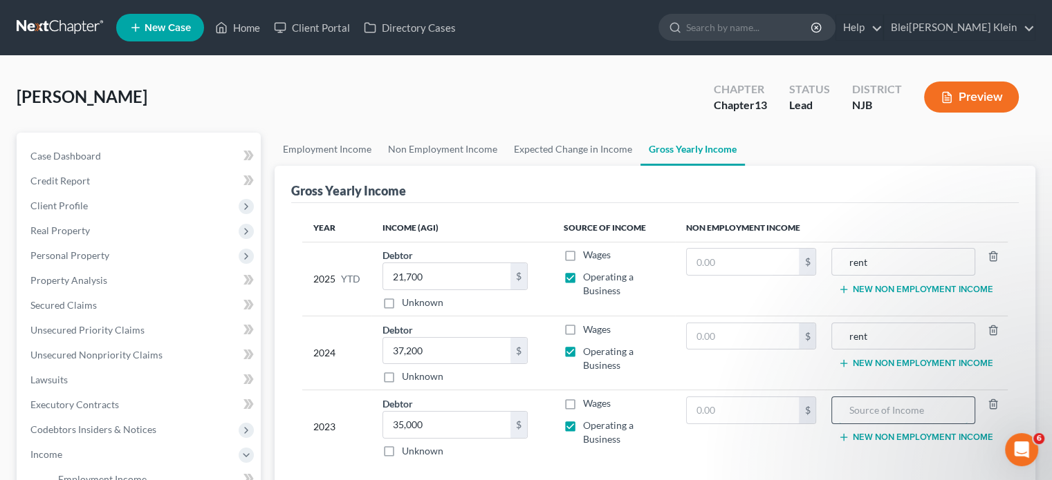
paste input "rent"
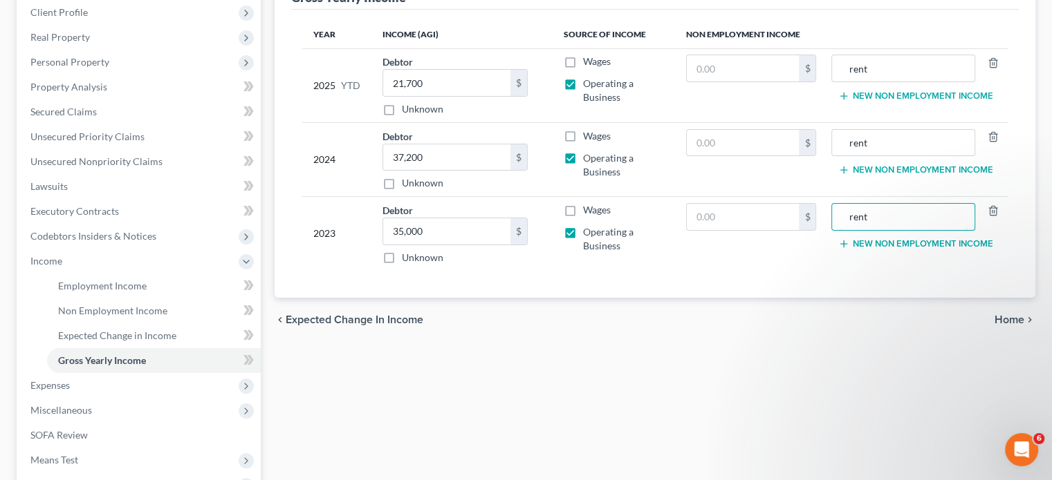
scroll to position [277, 0]
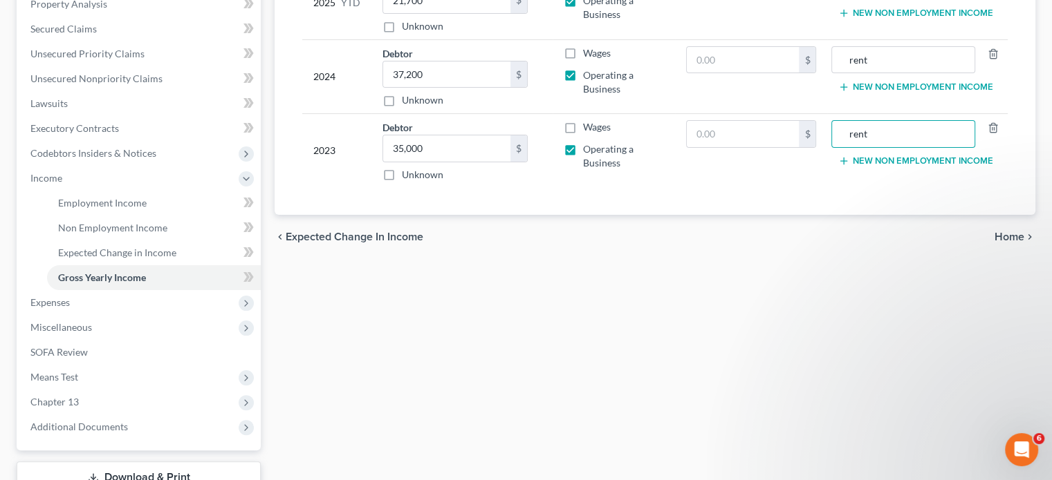
click at [1009, 239] on span "Home" at bounding box center [1009, 237] width 30 height 11
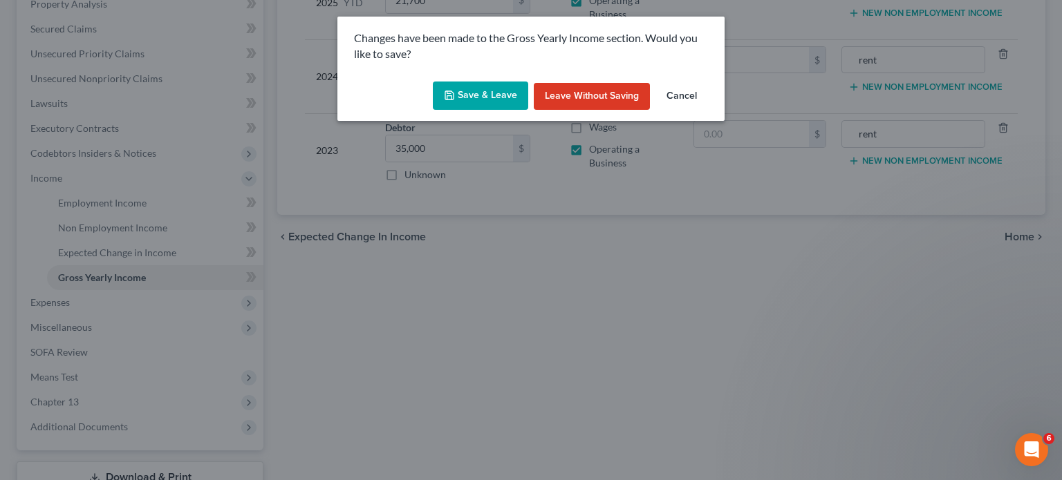
click at [513, 93] on button "Save & Leave" at bounding box center [480, 96] width 95 height 29
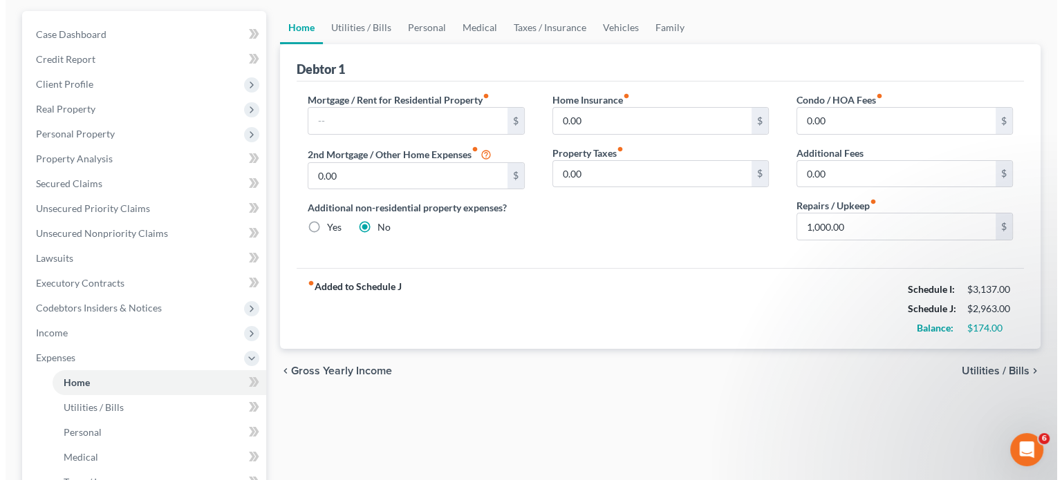
scroll to position [138, 0]
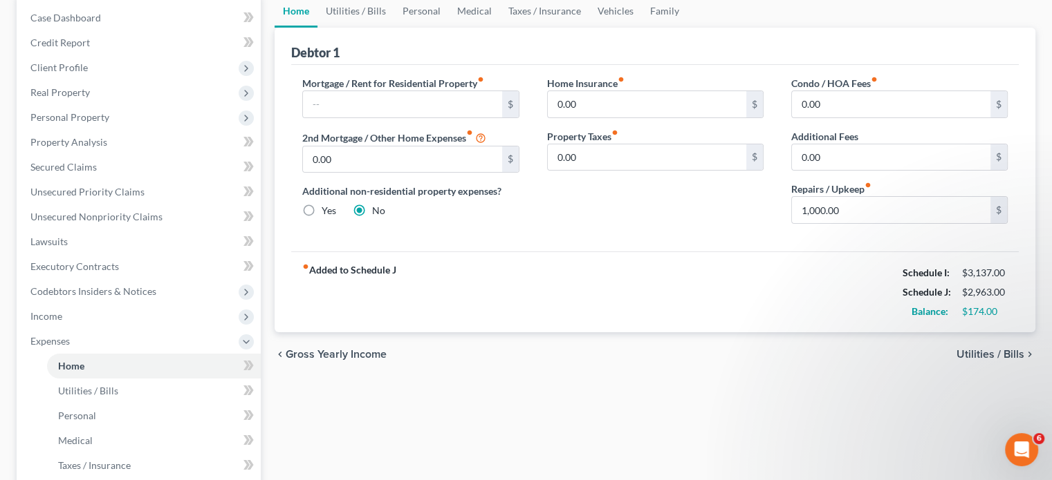
click at [975, 352] on span "Utilities / Bills" at bounding box center [990, 354] width 68 height 11
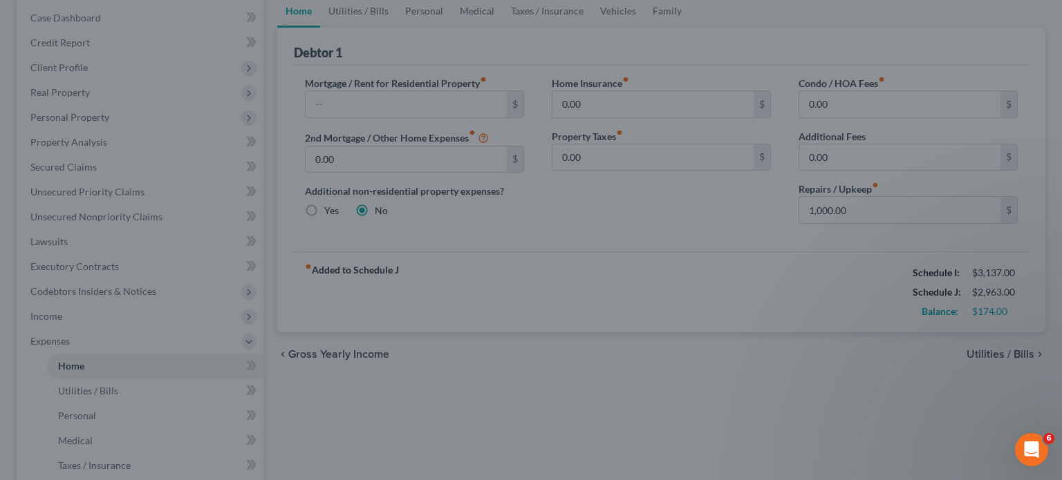
click at [1032, 452] on icon "Open Intercom Messenger" at bounding box center [1031, 450] width 23 height 23
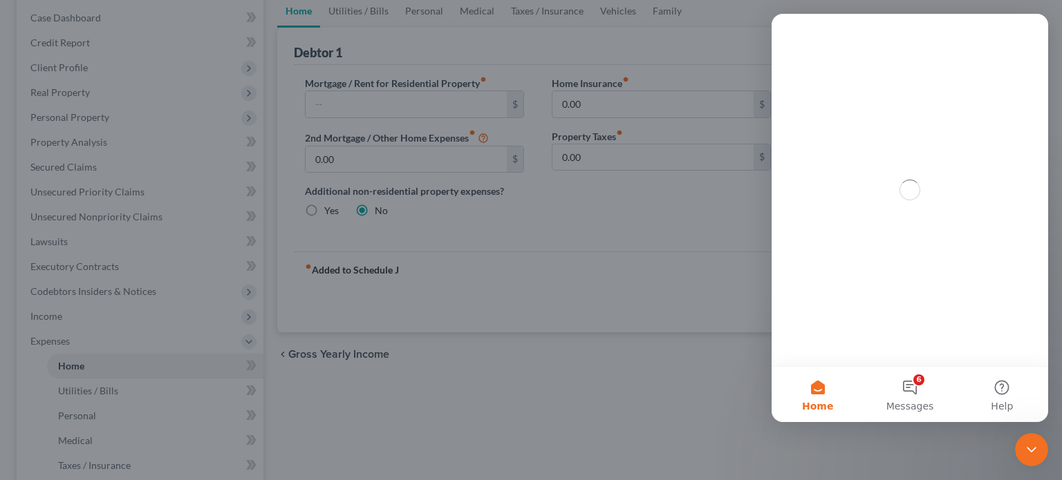
scroll to position [0, 0]
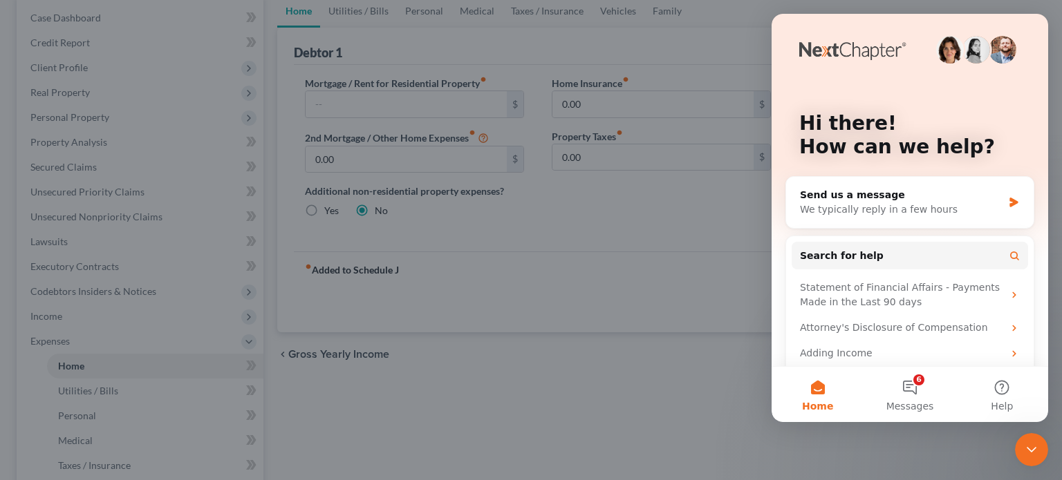
click at [1029, 449] on icon "Close Intercom Messenger" at bounding box center [1031, 450] width 17 height 17
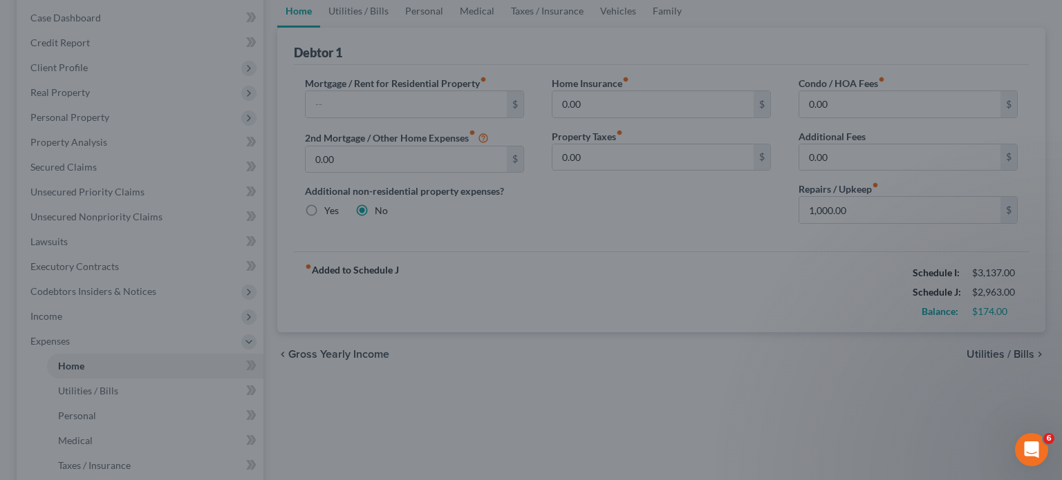
click at [882, 398] on div at bounding box center [531, 240] width 1062 height 480
click at [841, 417] on div at bounding box center [531, 240] width 1062 height 480
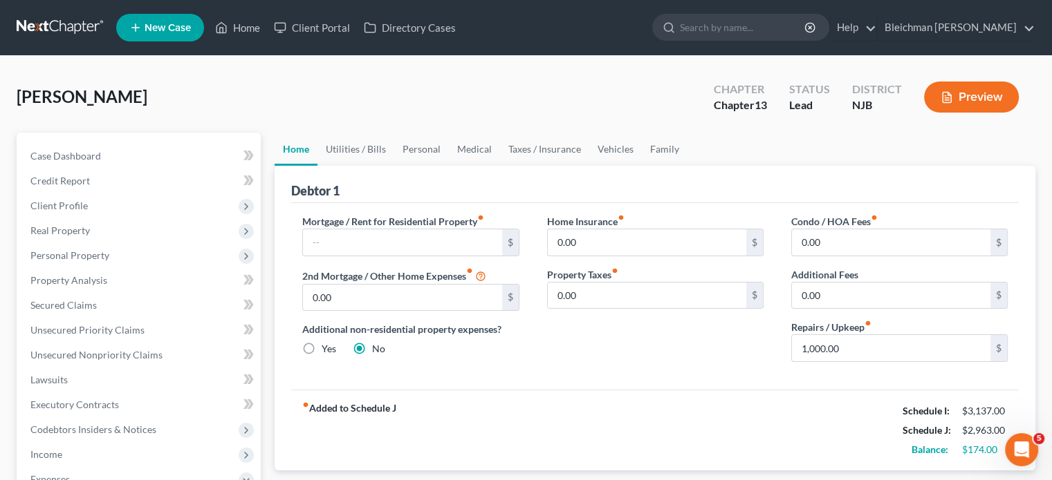
scroll to position [138, 0]
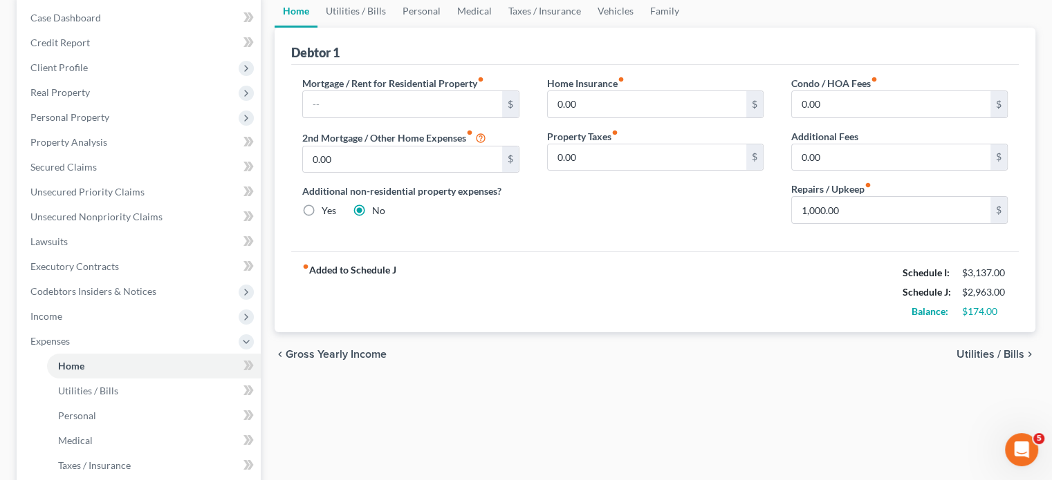
click at [980, 352] on span "Utilities / Bills" at bounding box center [990, 354] width 68 height 11
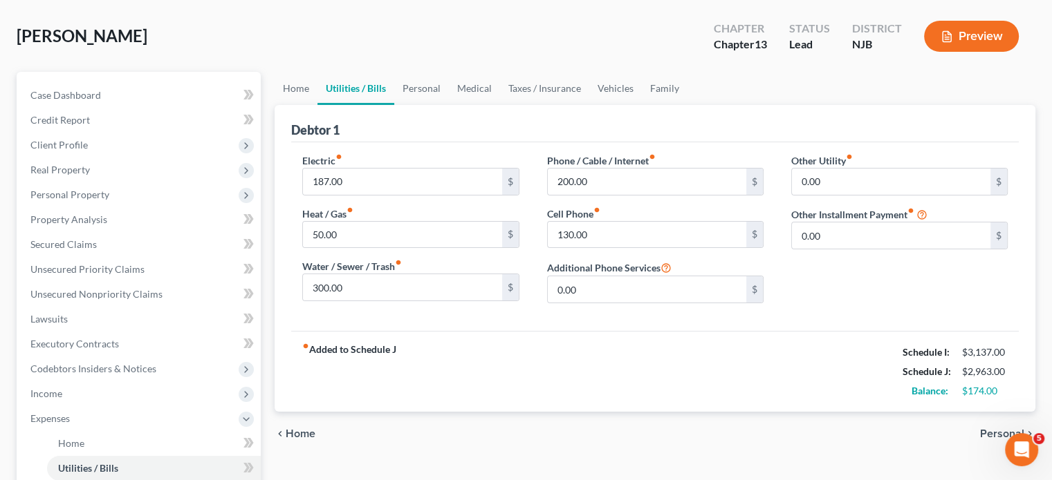
scroll to position [138, 0]
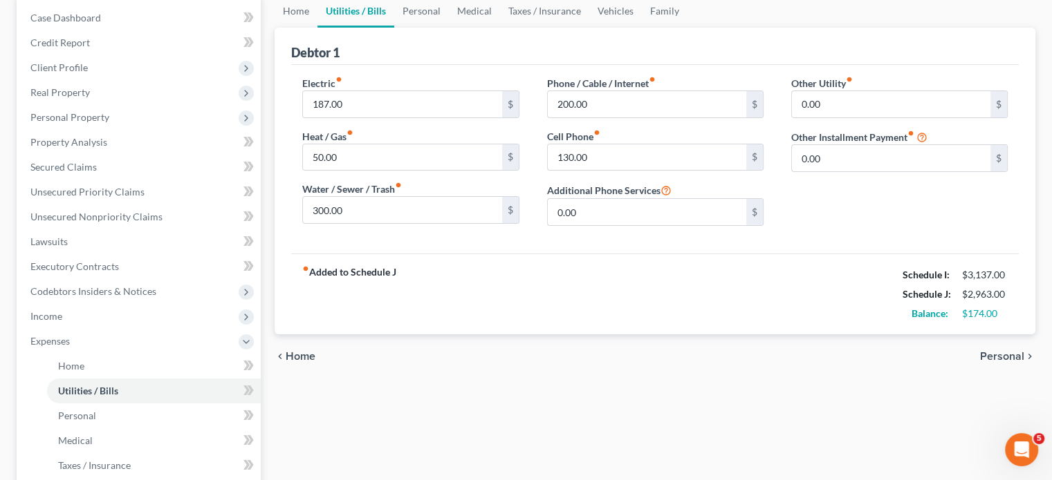
click at [1007, 355] on span "Personal" at bounding box center [1002, 356] width 44 height 11
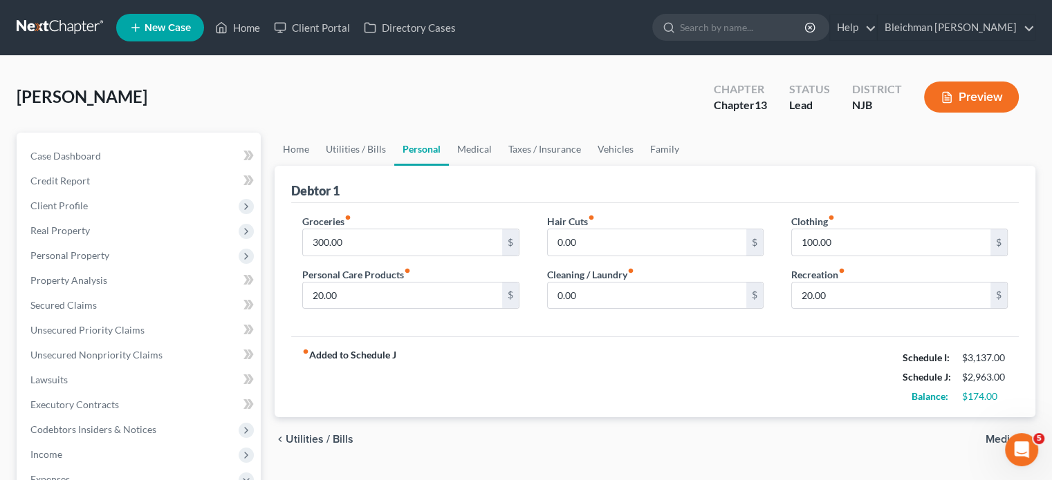
scroll to position [69, 0]
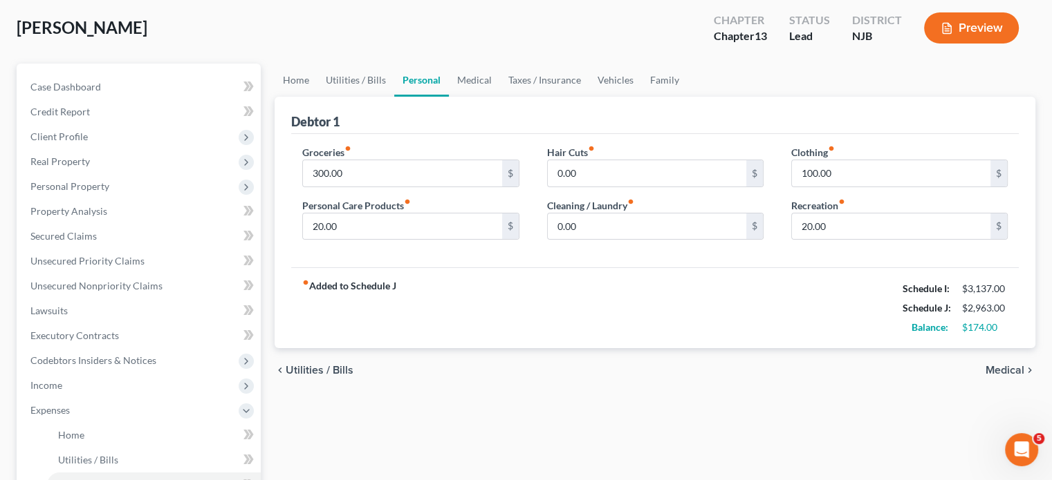
click at [996, 367] on span "Medical" at bounding box center [1004, 370] width 39 height 11
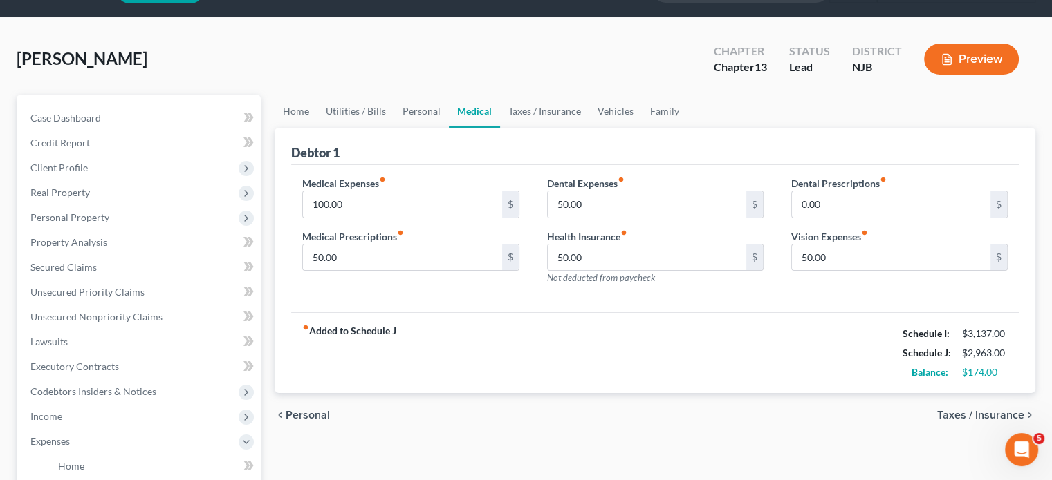
scroll to position [69, 0]
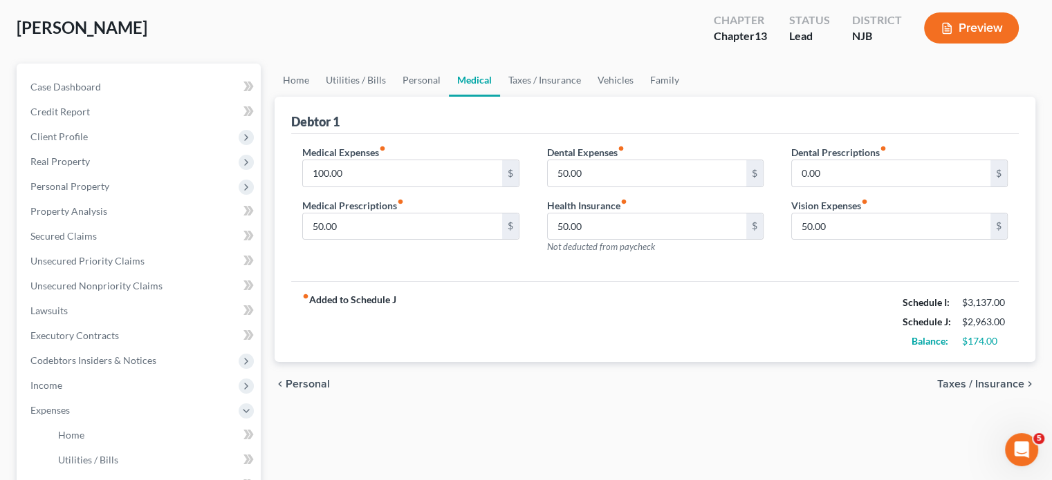
click at [950, 380] on span "Taxes / Insurance" at bounding box center [980, 384] width 87 height 11
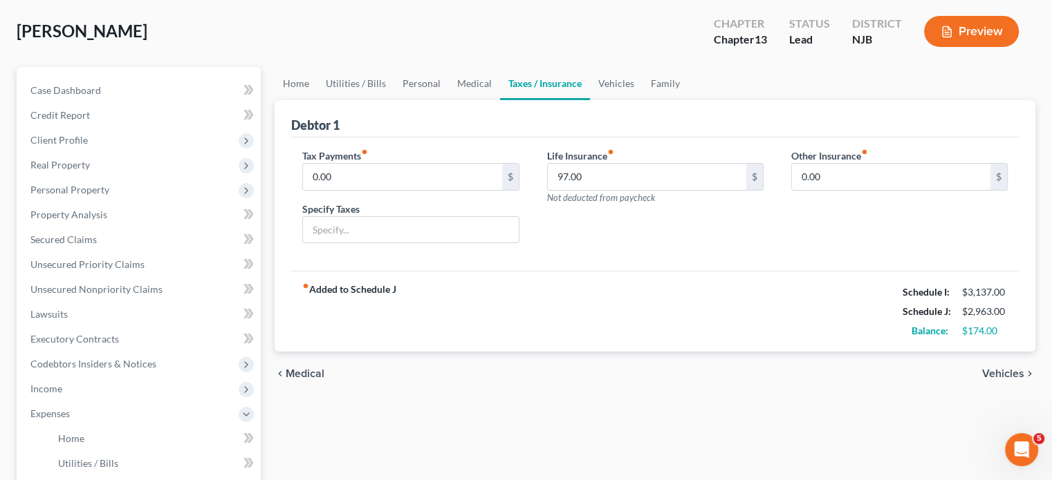
scroll to position [69, 0]
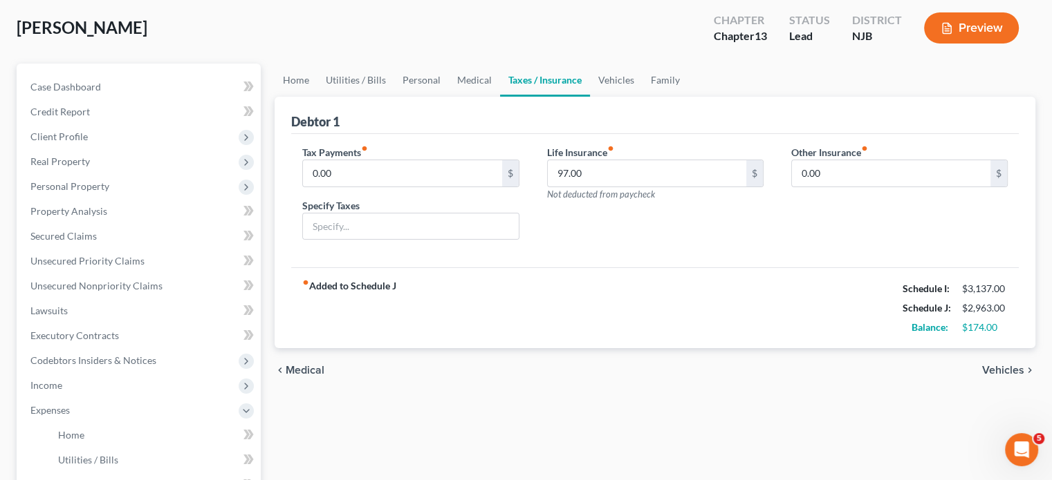
click at [989, 368] on span "Vehicles" at bounding box center [1003, 370] width 42 height 11
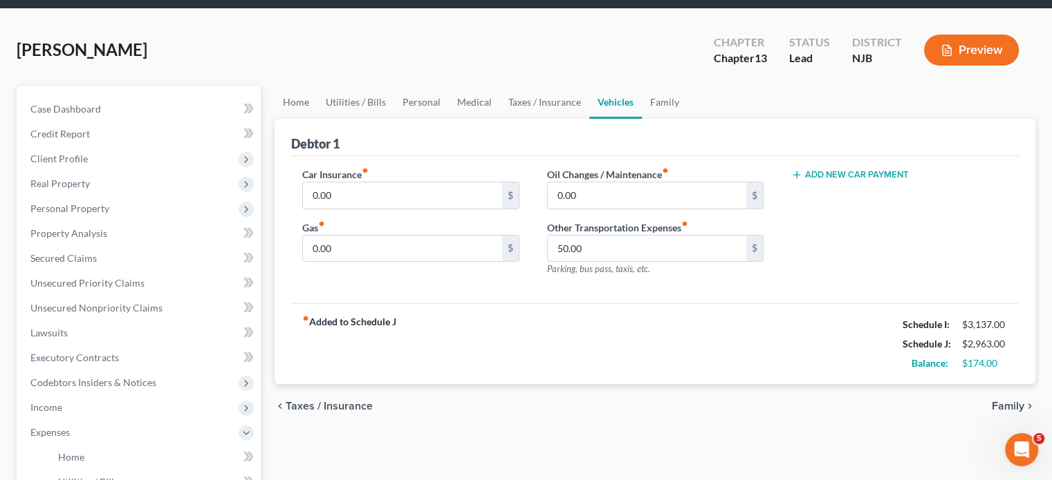
scroll to position [138, 0]
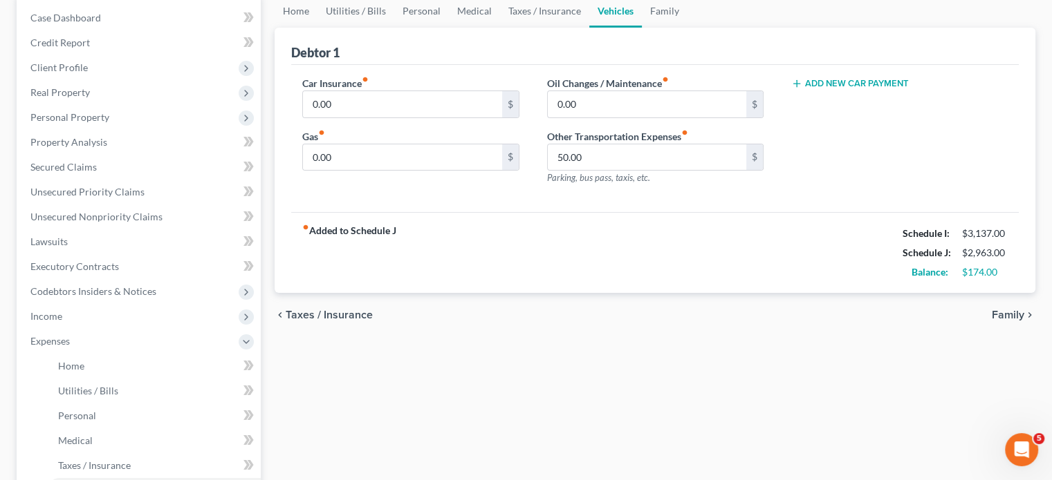
click at [1004, 320] on span "Family" at bounding box center [1007, 315] width 32 height 11
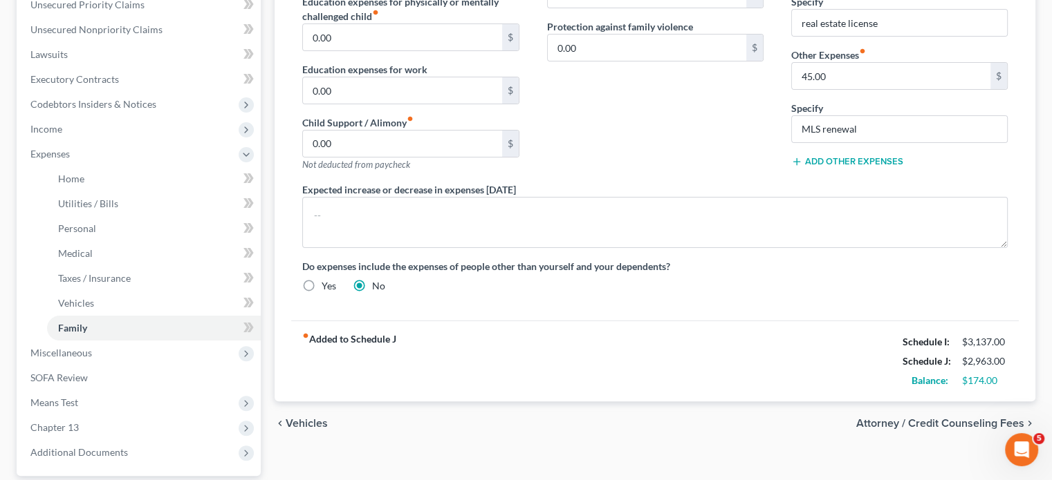
scroll to position [415, 0]
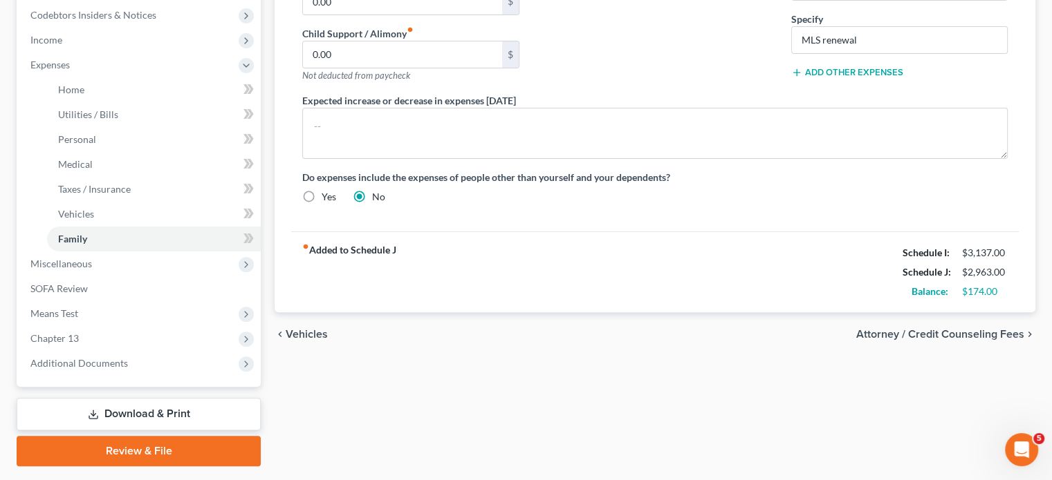
click at [946, 334] on span "Attorney / Credit Counseling Fees" at bounding box center [940, 334] width 168 height 11
select select "0"
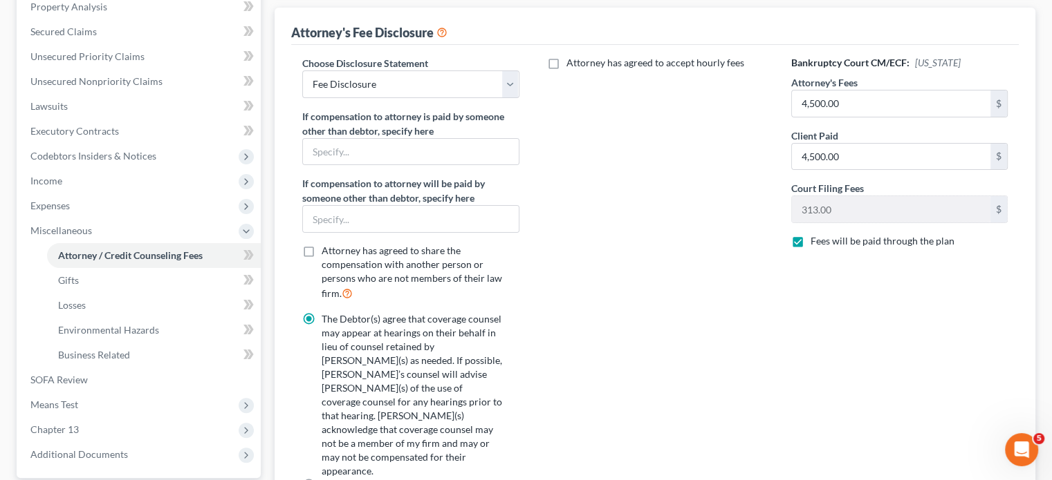
scroll to position [277, 0]
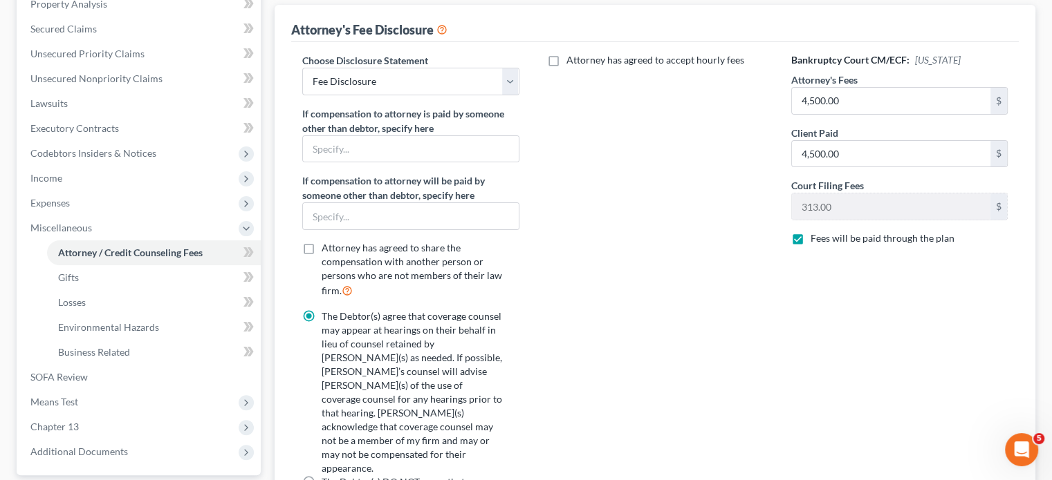
click at [810, 238] on label "Fees will be paid through the plan" at bounding box center [882, 239] width 144 height 14
click at [816, 238] on input "Fees will be paid through the plan" at bounding box center [820, 236] width 9 height 9
checkbox input "false"
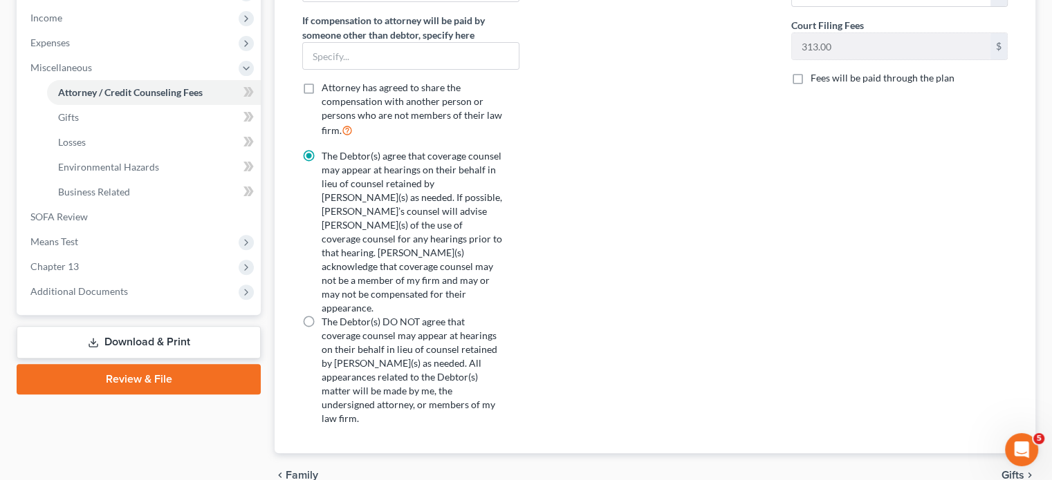
scroll to position [0, 0]
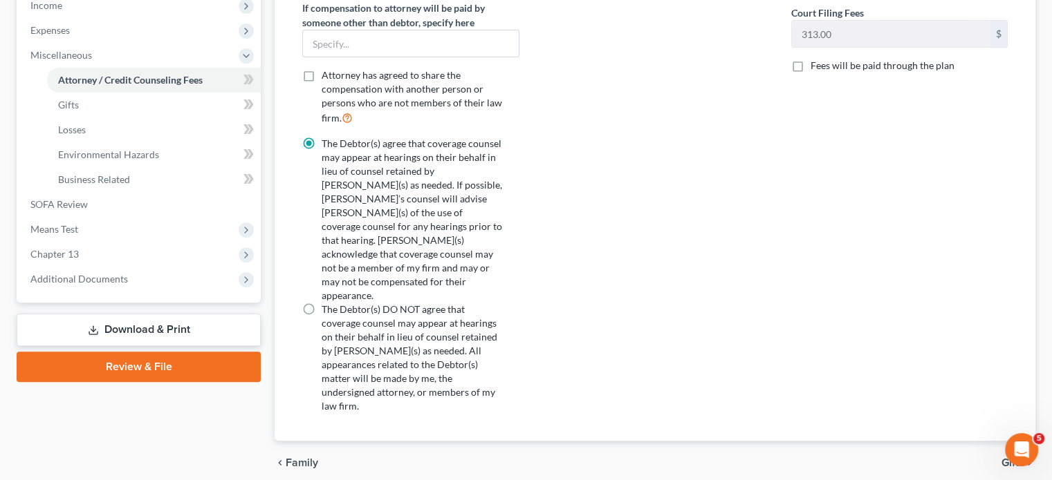
click at [1014, 458] on span "Gifts" at bounding box center [1012, 463] width 23 height 11
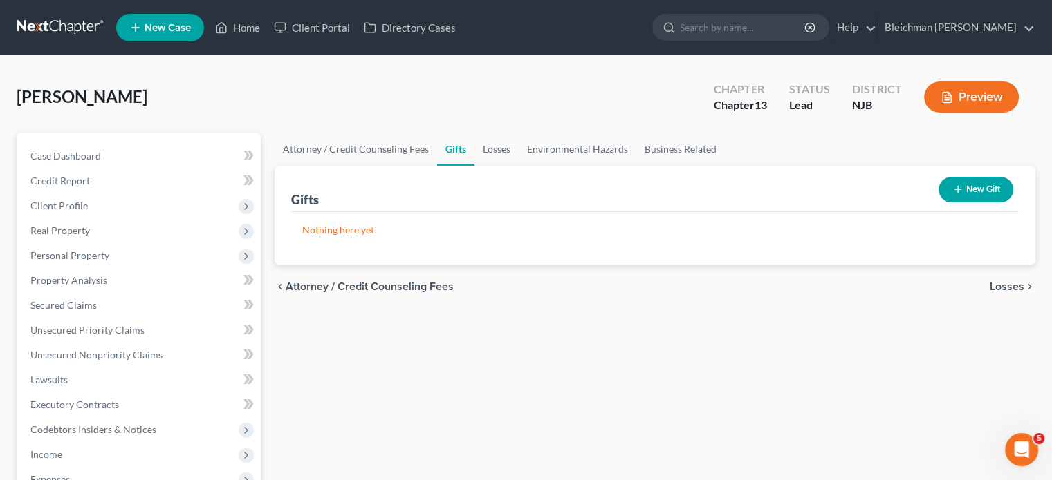
click at [998, 290] on span "Losses" at bounding box center [1006, 286] width 35 height 11
click at [998, 288] on span "Environmental Hazards" at bounding box center [966, 286] width 116 height 11
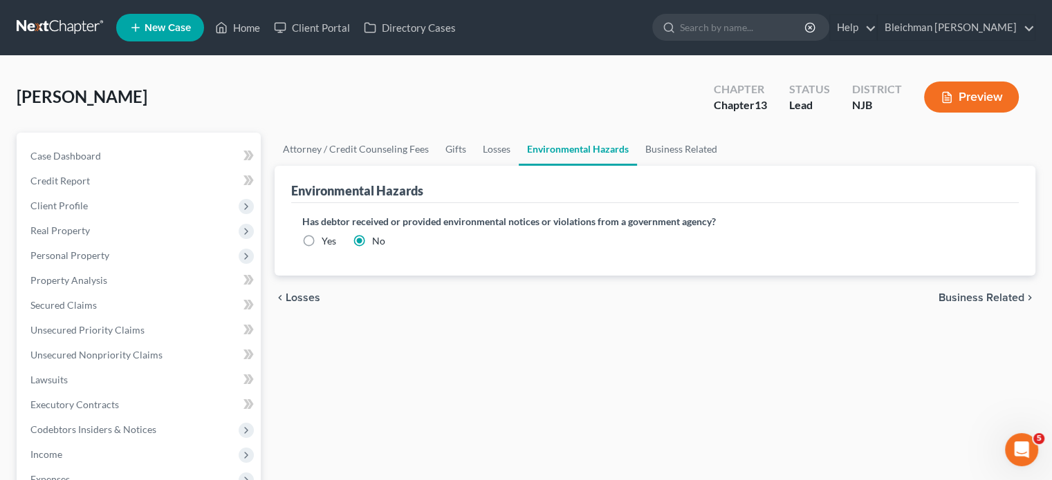
click at [997, 297] on span "Business Related" at bounding box center [981, 297] width 86 height 11
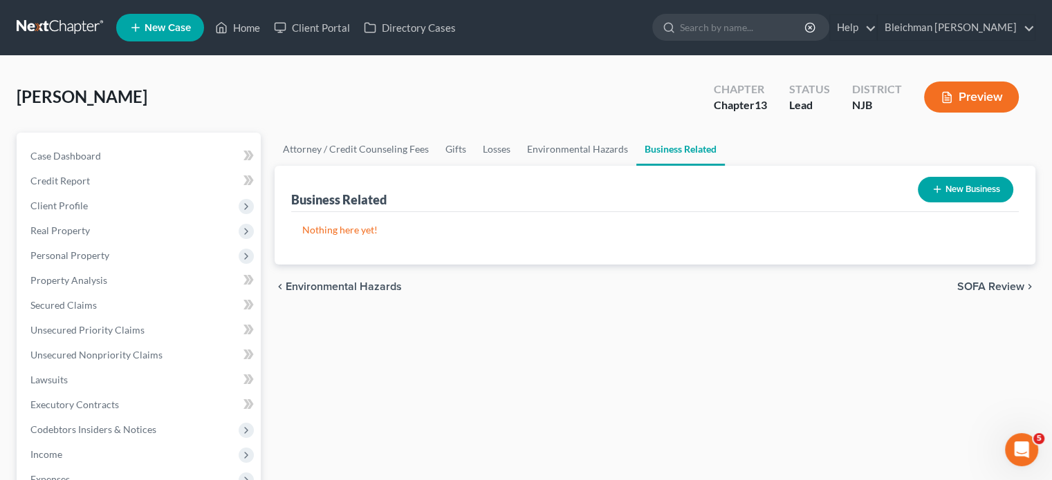
click at [989, 288] on span "SOFA Review" at bounding box center [990, 286] width 67 height 11
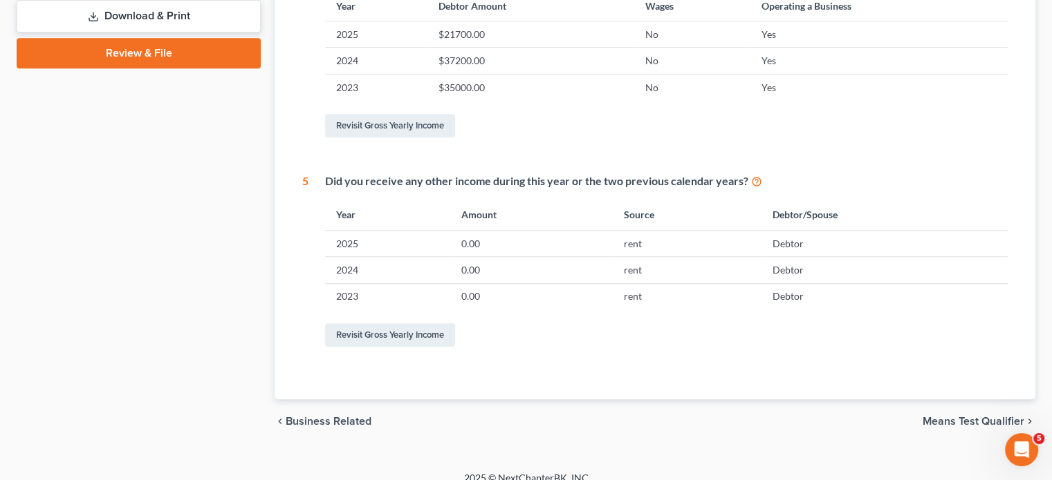
scroll to position [653, 0]
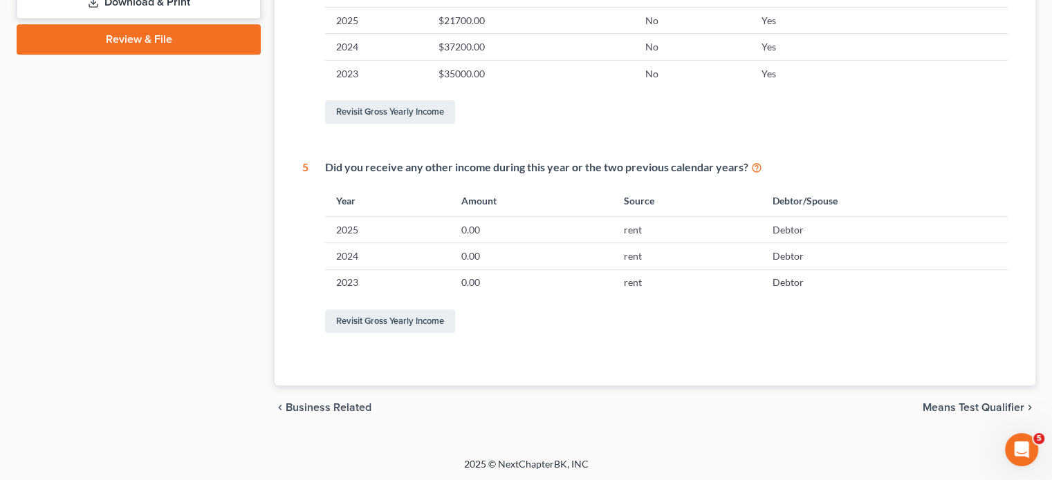
click at [946, 406] on span "Means Test Qualifier" at bounding box center [973, 407] width 102 height 11
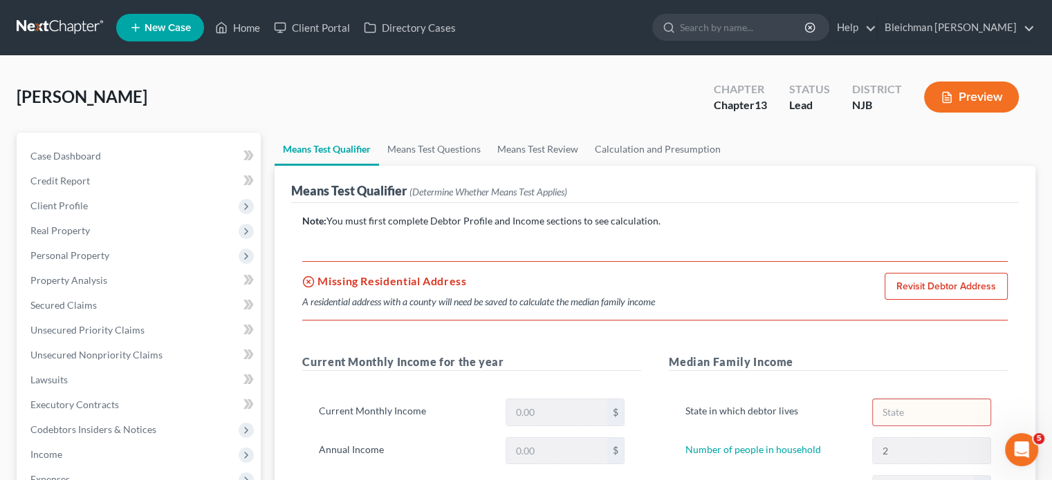
click at [922, 283] on link "Revisit Debtor Address" at bounding box center [945, 287] width 123 height 28
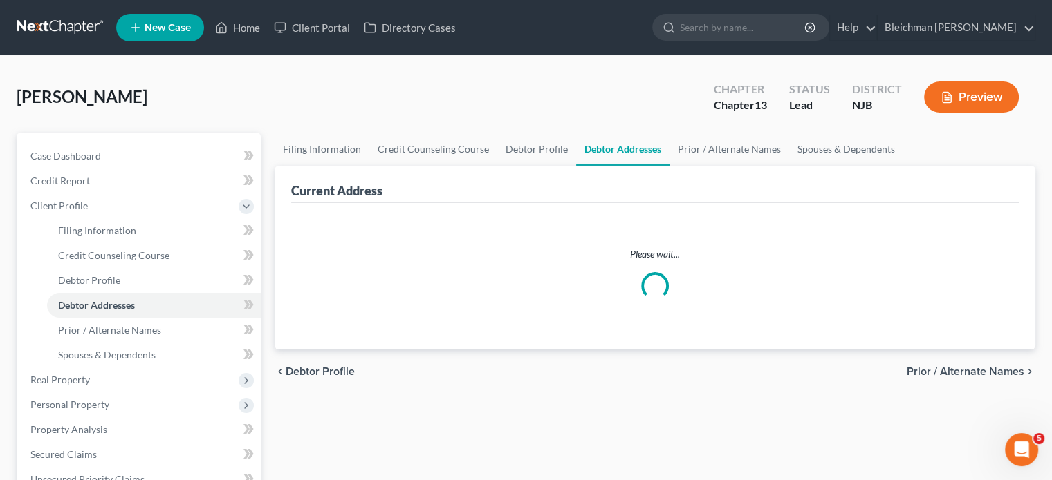
select select "0"
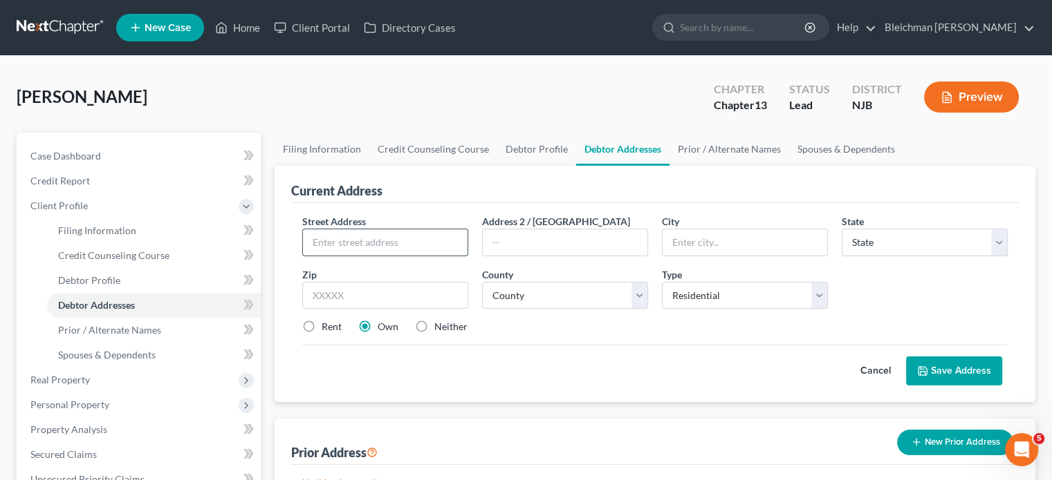
click at [327, 247] on input "text" at bounding box center [385, 243] width 165 height 26
type input "[STREET_ADDRESS]"
click at [429, 292] on input "text" at bounding box center [385, 296] width 166 height 28
type input "07050"
type input "Orange"
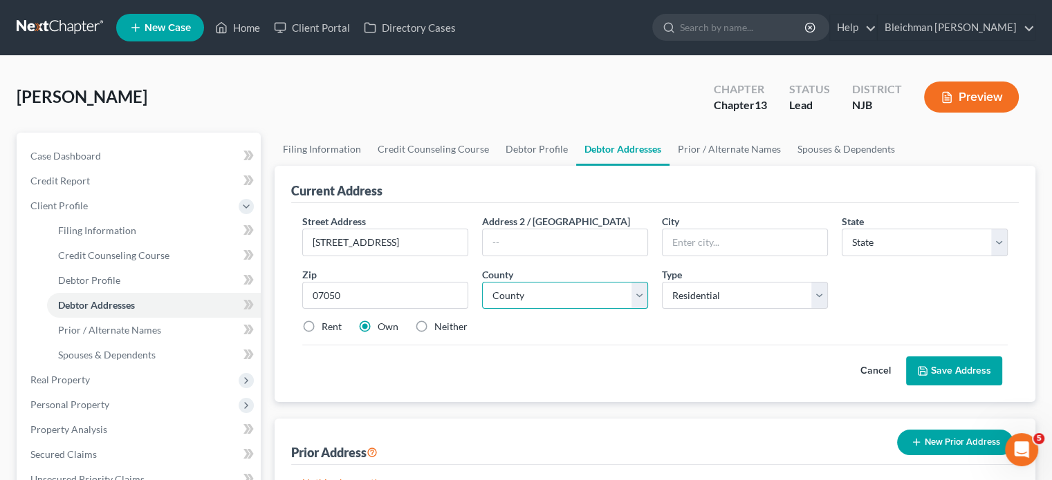
select select "33"
click at [534, 297] on select "County [GEOGRAPHIC_DATA] [GEOGRAPHIC_DATA] [GEOGRAPHIC_DATA] [GEOGRAPHIC_DATA] …" at bounding box center [565, 296] width 166 height 28
select select "6"
click at [482, 282] on select "County [GEOGRAPHIC_DATA] [GEOGRAPHIC_DATA] [GEOGRAPHIC_DATA] [GEOGRAPHIC_DATA] …" at bounding box center [565, 296] width 166 height 28
click at [672, 337] on div "Street Address * [STREET_ADDRESS] * [GEOGRAPHIC_DATA] * State [US_STATE] AK AR …" at bounding box center [654, 279] width 719 height 131
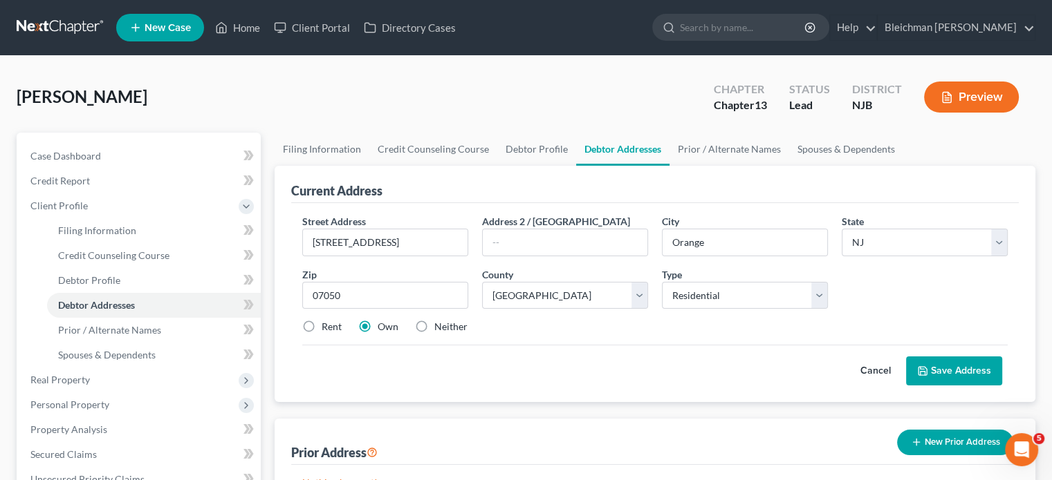
click at [947, 368] on button "Save Address" at bounding box center [954, 371] width 96 height 29
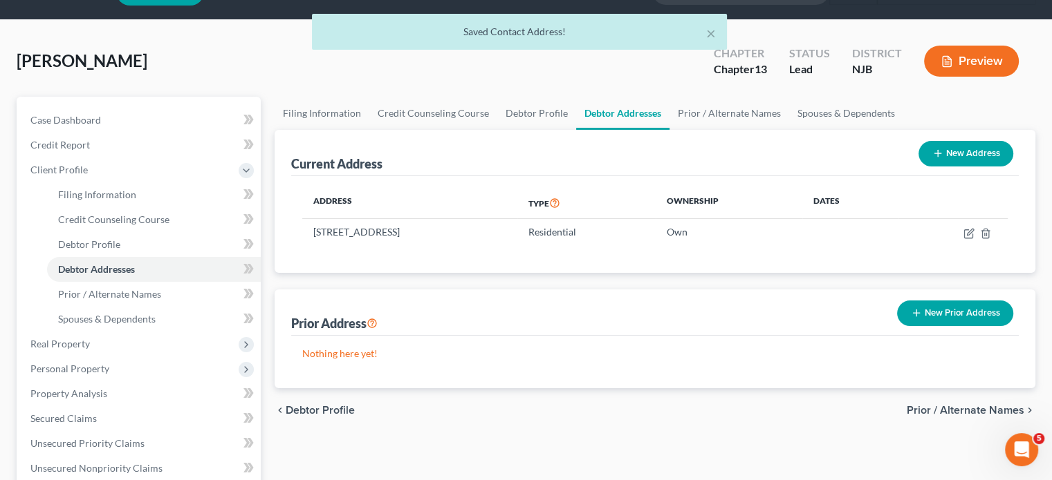
scroll to position [69, 0]
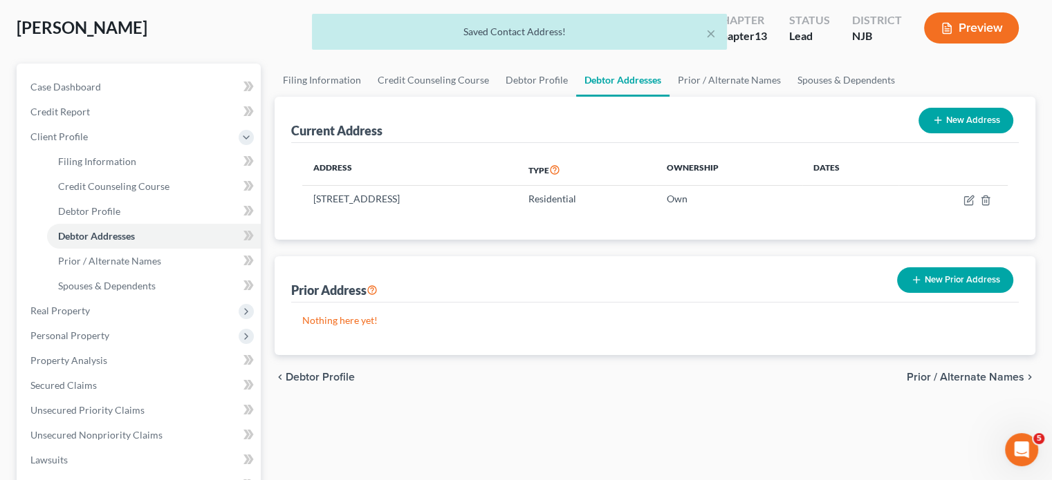
click at [949, 375] on span "Prior / Alternate Names" at bounding box center [965, 377] width 118 height 11
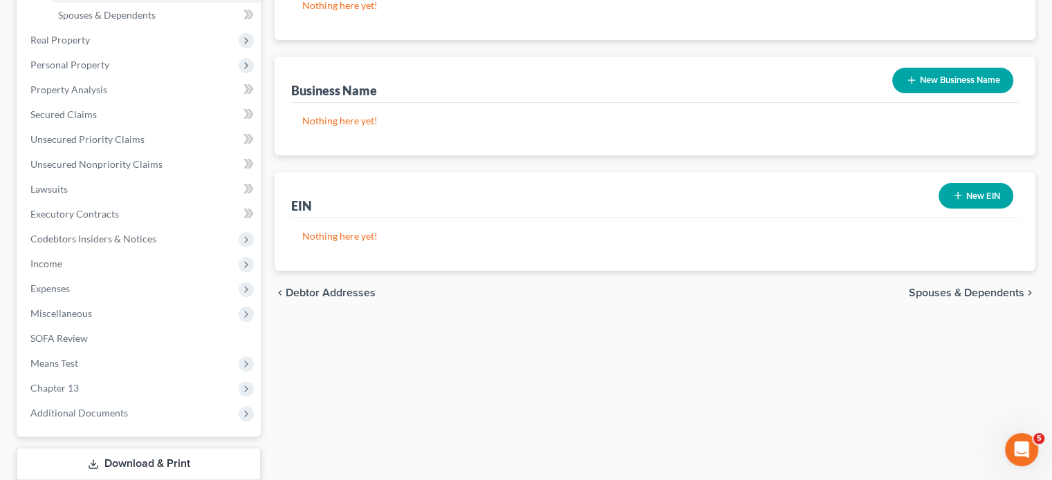
scroll to position [346, 0]
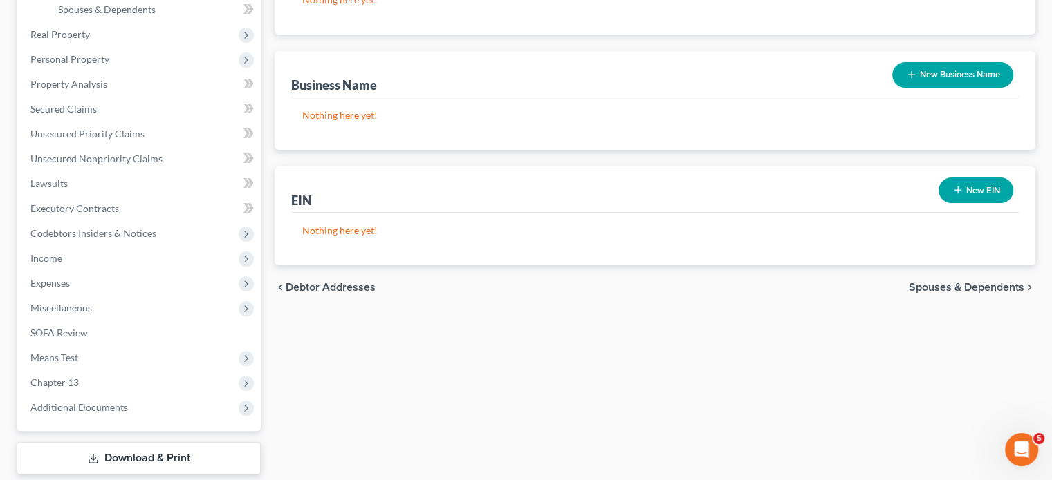
click at [959, 287] on span "Spouses & Dependents" at bounding box center [965, 287] width 115 height 11
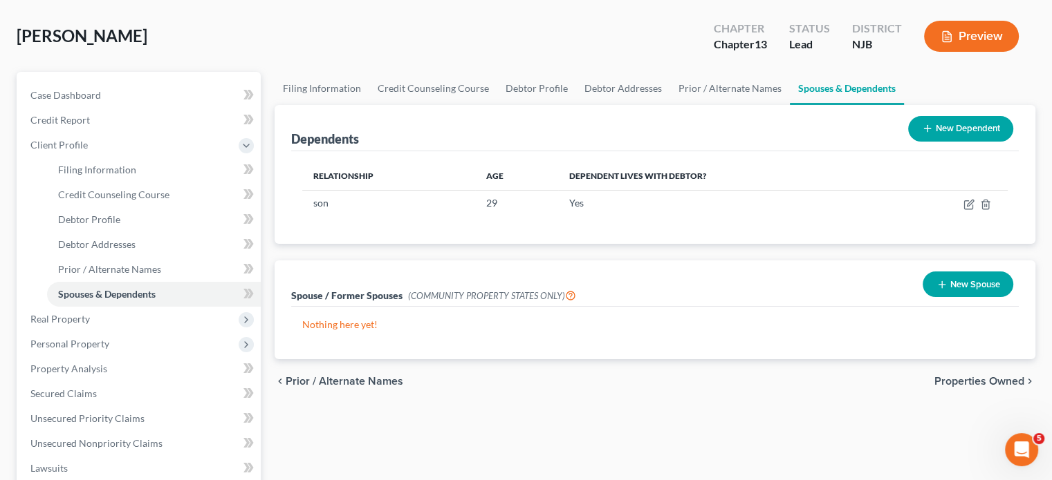
scroll to position [138, 0]
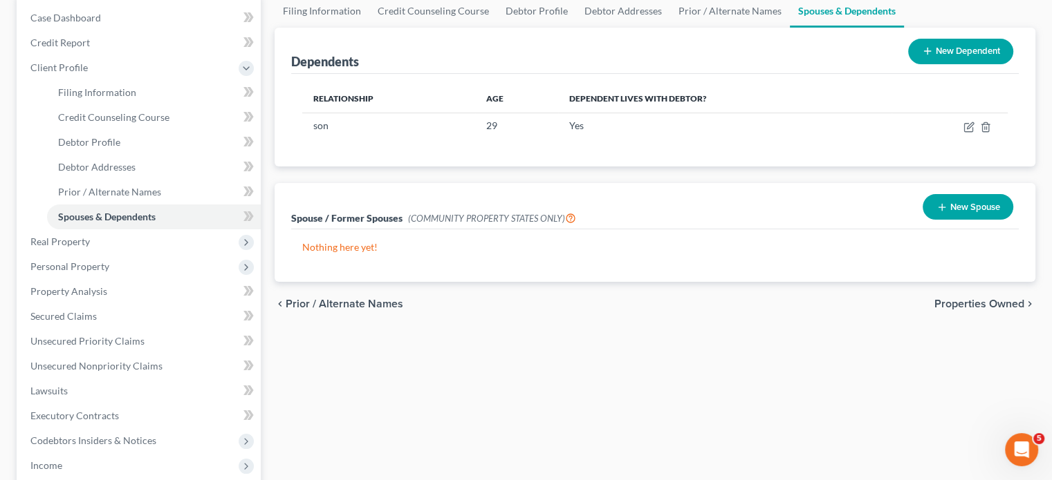
drag, startPoint x: 946, startPoint y: 301, endPoint x: 937, endPoint y: 302, distance: 9.1
click at [946, 301] on span "Properties Owned" at bounding box center [979, 304] width 90 height 11
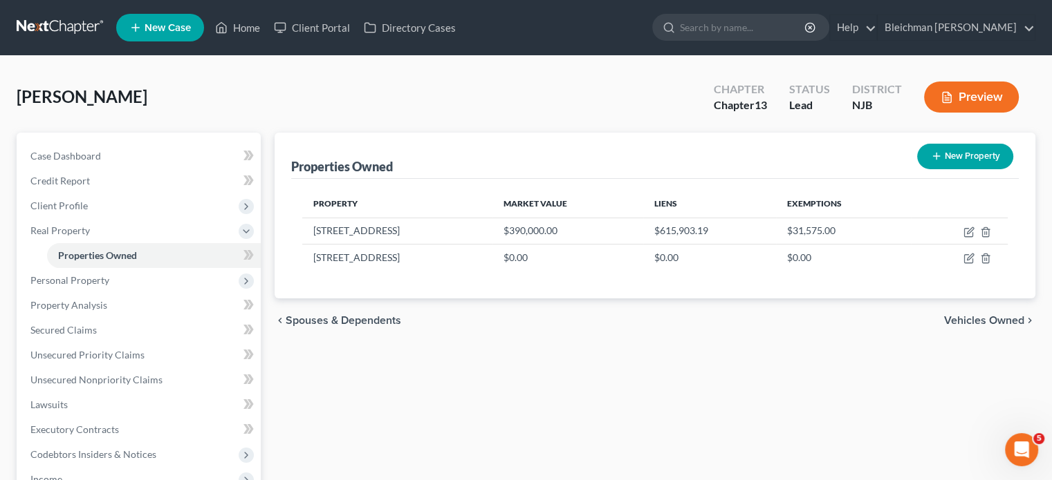
click at [983, 317] on span "Vehicles Owned" at bounding box center [984, 320] width 80 height 11
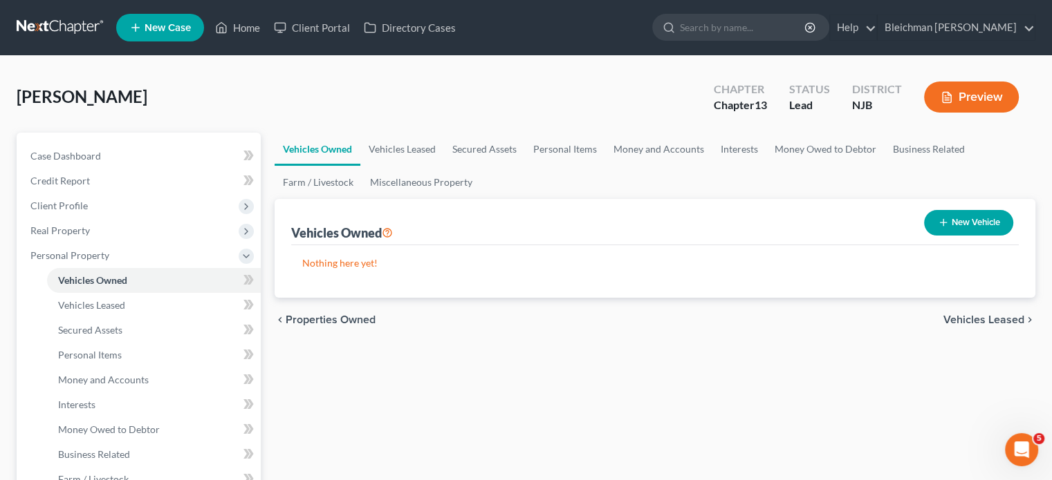
click at [982, 317] on span "Vehicles Leased" at bounding box center [983, 320] width 81 height 11
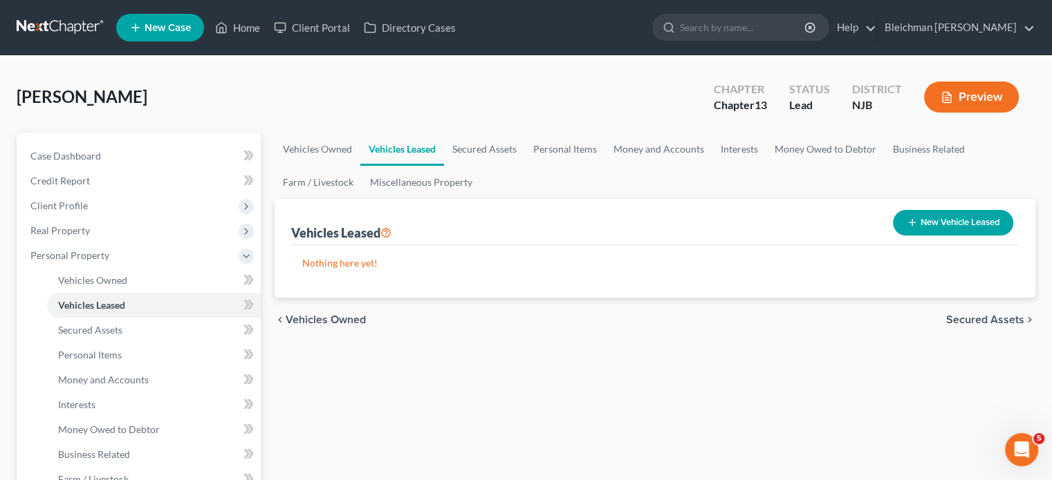
click at [982, 317] on span "Secured Assets" at bounding box center [985, 320] width 78 height 11
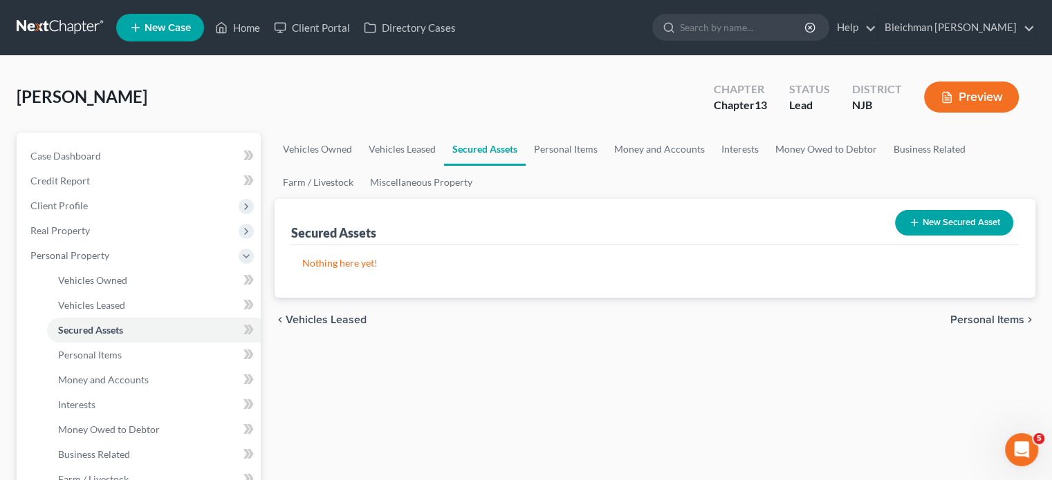
click at [982, 317] on span "Personal Items" at bounding box center [987, 320] width 74 height 11
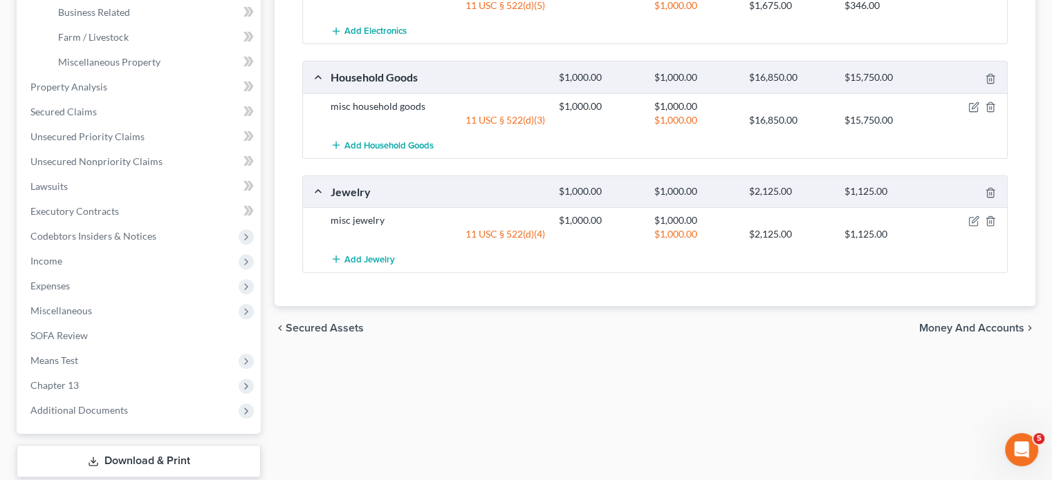
scroll to position [484, 0]
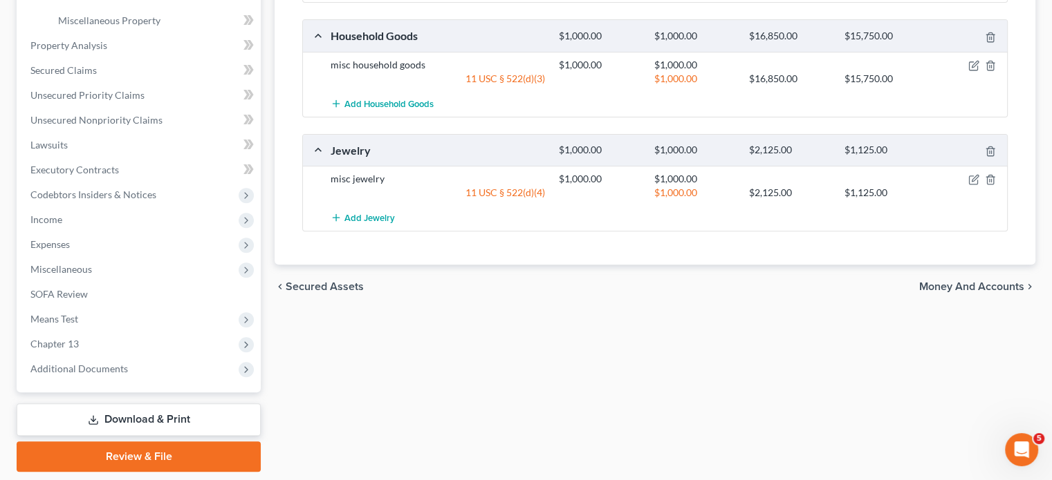
click at [972, 285] on span "Money and Accounts" at bounding box center [971, 286] width 105 height 11
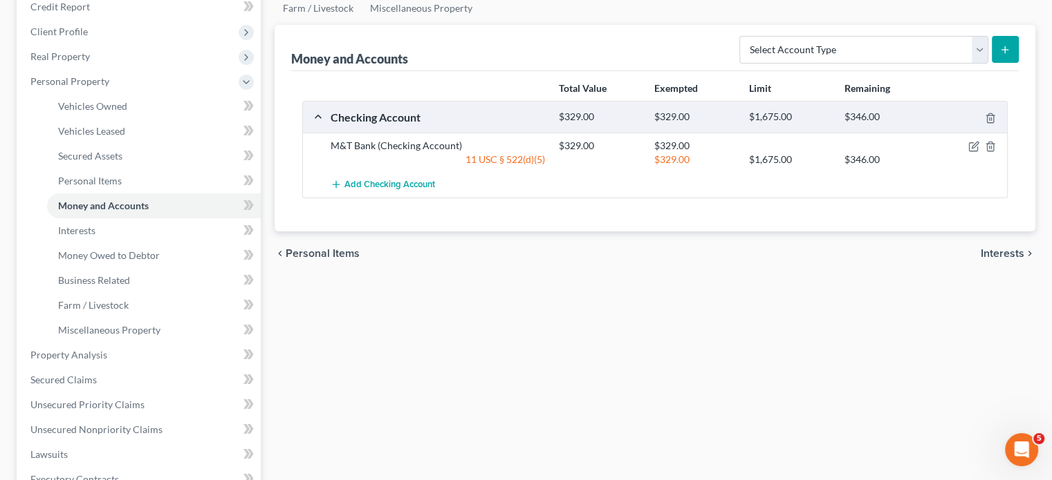
scroll to position [207, 0]
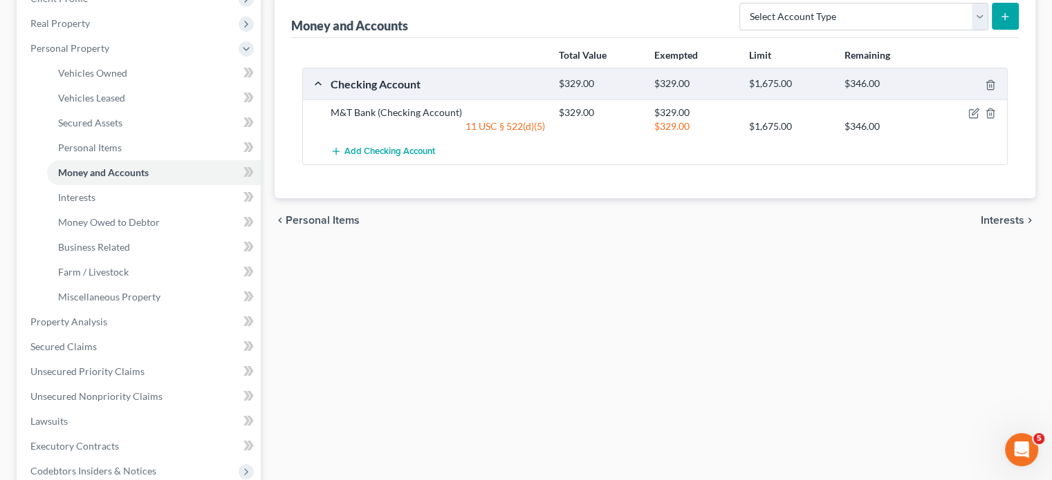
click at [1000, 220] on span "Interests" at bounding box center [1002, 220] width 44 height 11
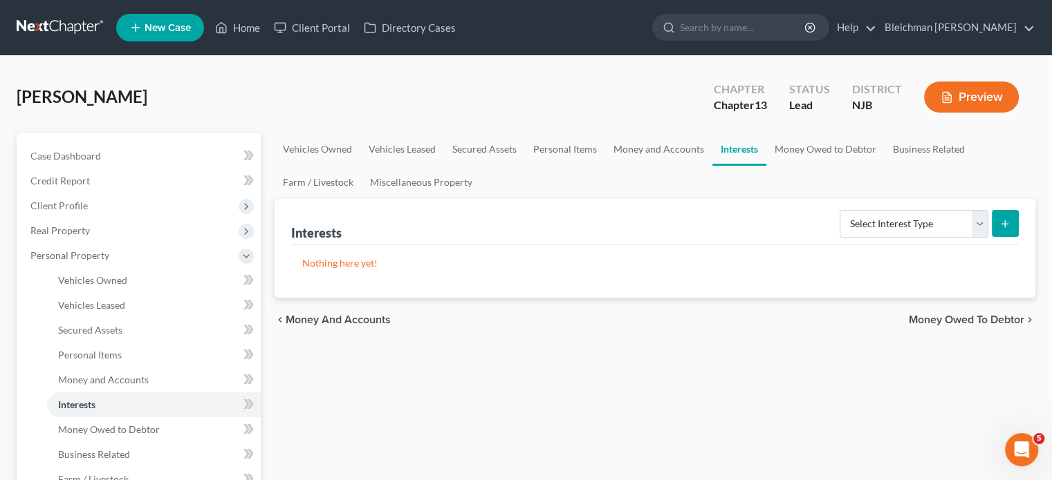
scroll to position [69, 0]
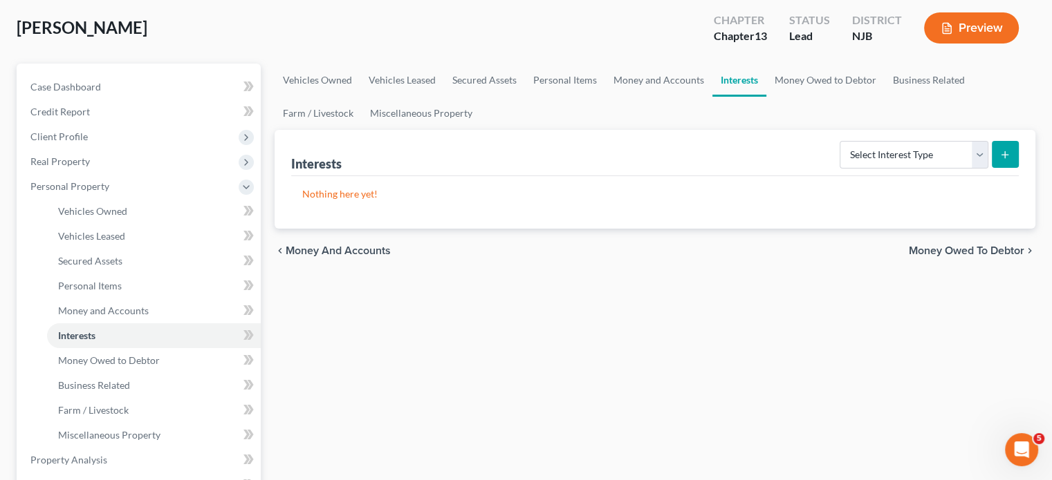
click at [969, 245] on span "Money Owed to Debtor" at bounding box center [965, 250] width 115 height 11
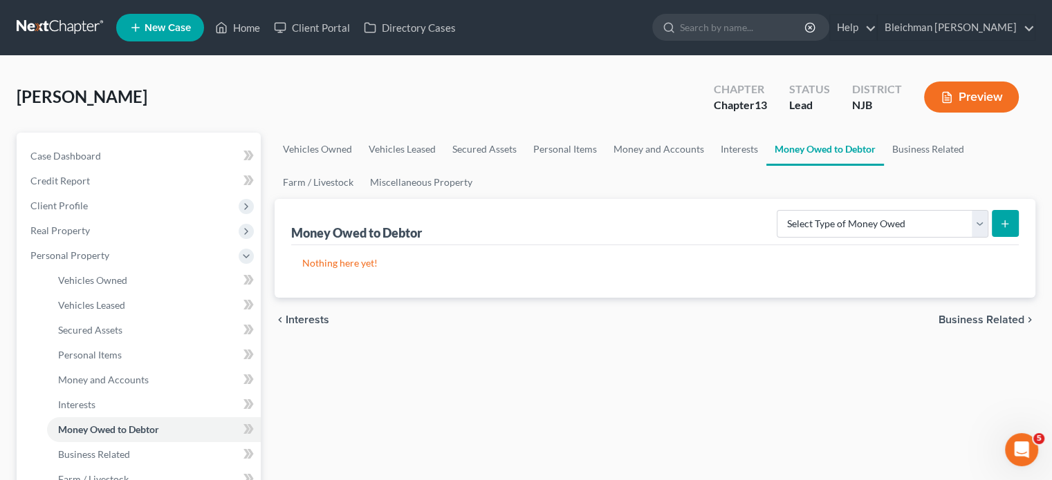
click at [968, 315] on span "Business Related" at bounding box center [981, 320] width 86 height 11
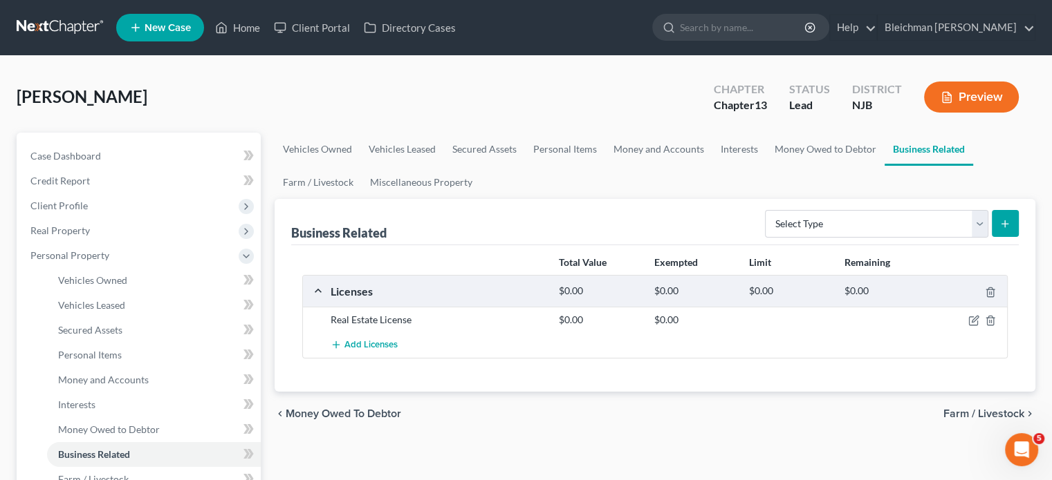
scroll to position [69, 0]
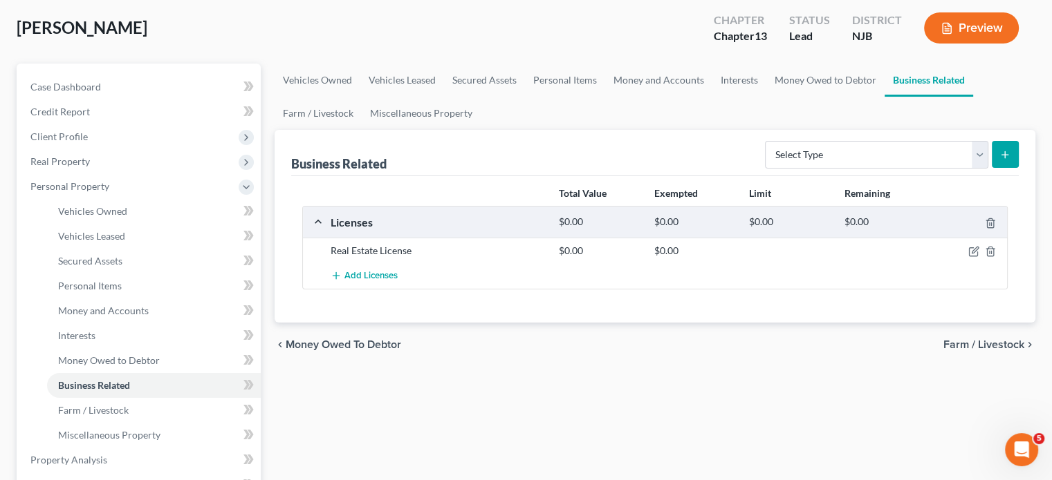
click at [984, 344] on span "Farm / Livestock" at bounding box center [983, 344] width 81 height 11
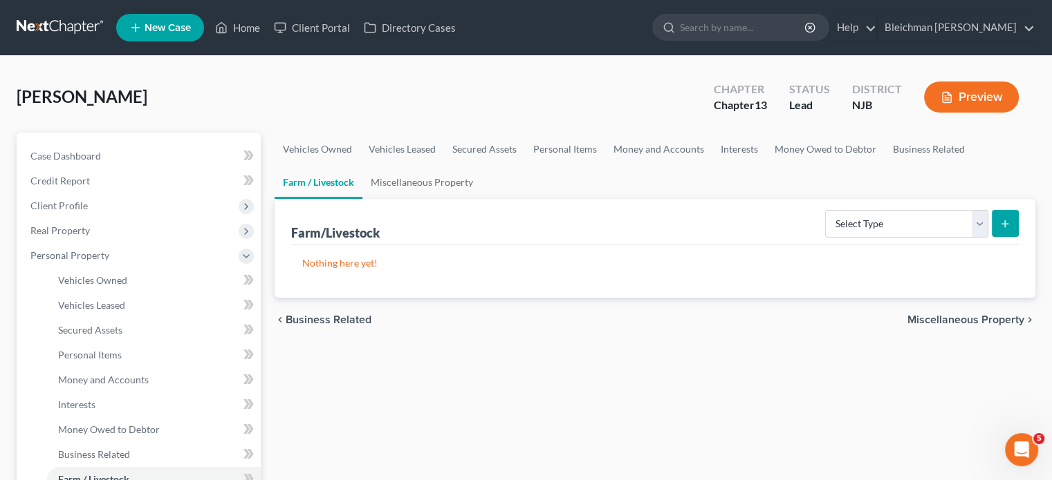
click at [980, 323] on span "Miscellaneous Property" at bounding box center [965, 320] width 117 height 11
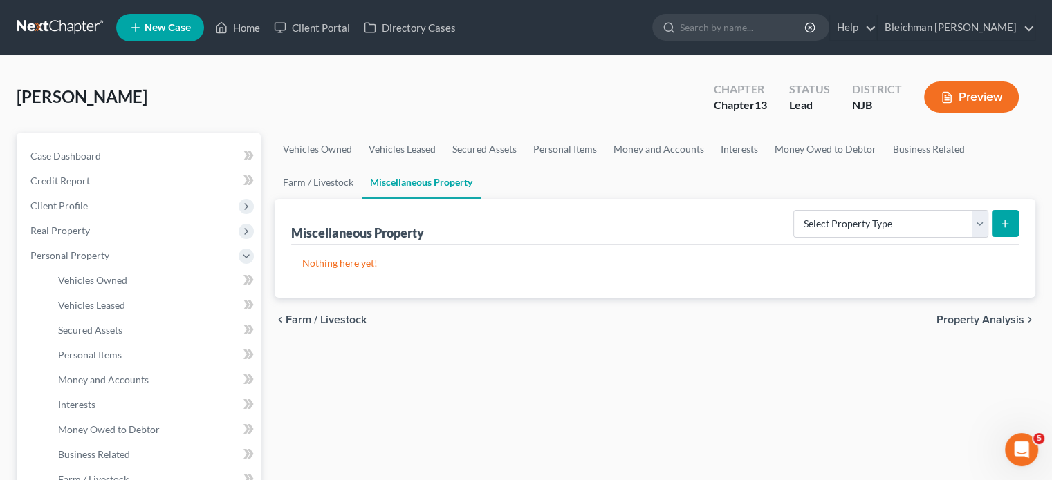
click at [976, 318] on span "Property Analysis" at bounding box center [980, 320] width 88 height 11
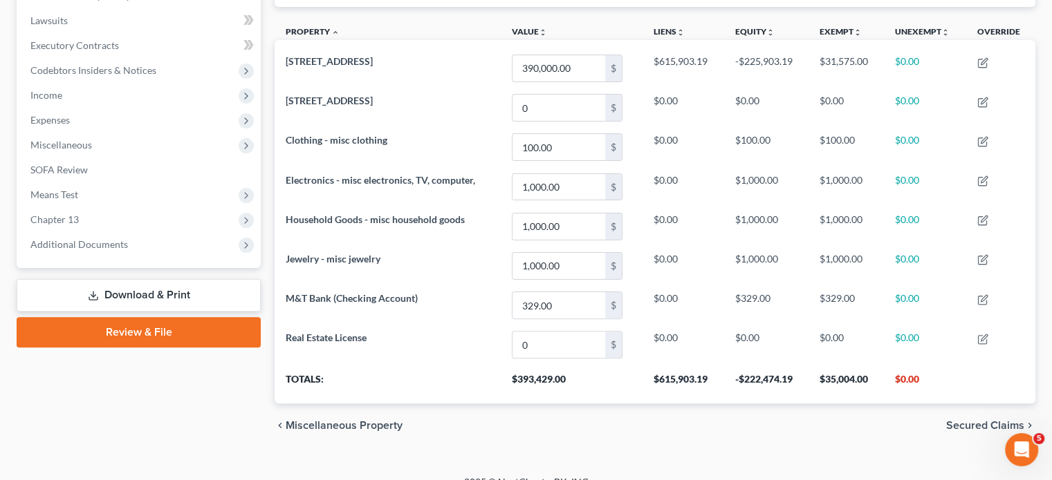
scroll to position [376, 0]
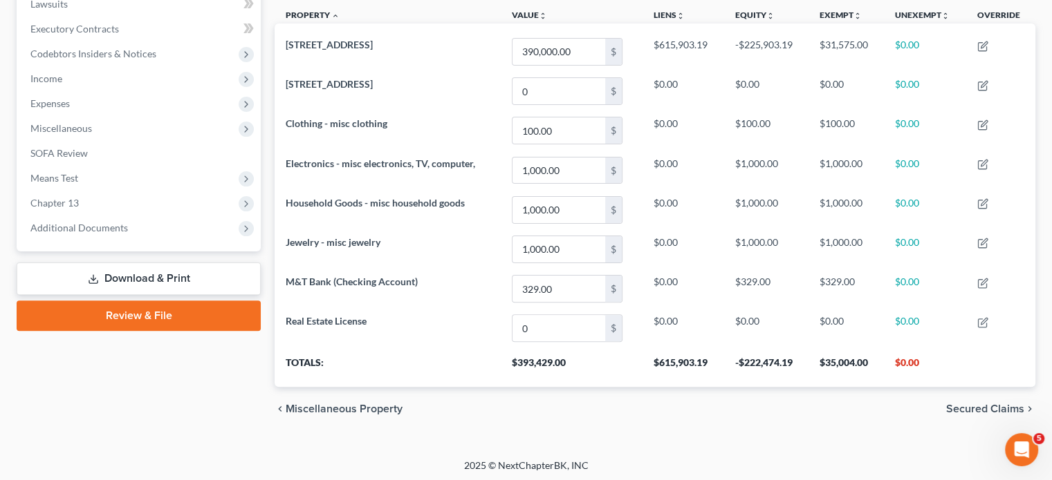
click at [958, 407] on span "Secured Claims" at bounding box center [985, 409] width 78 height 11
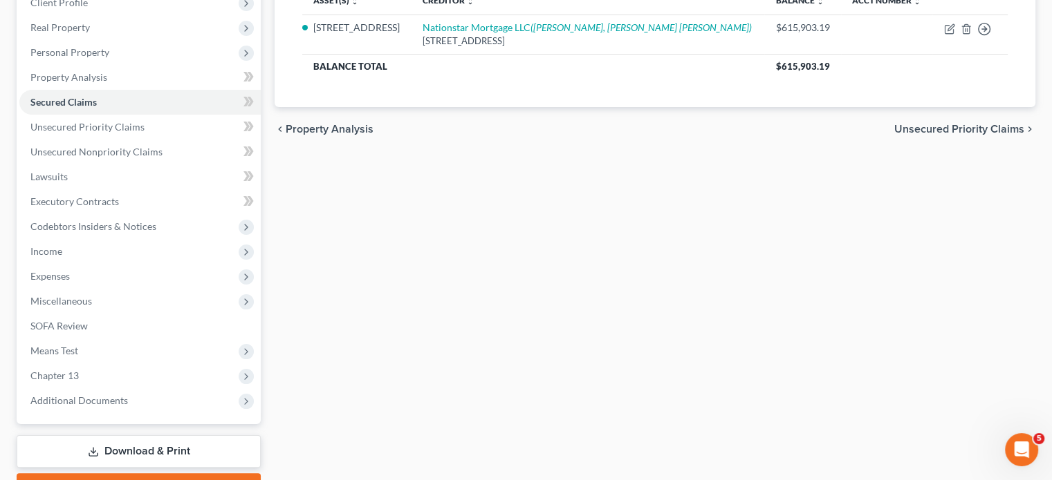
scroll to position [140, 0]
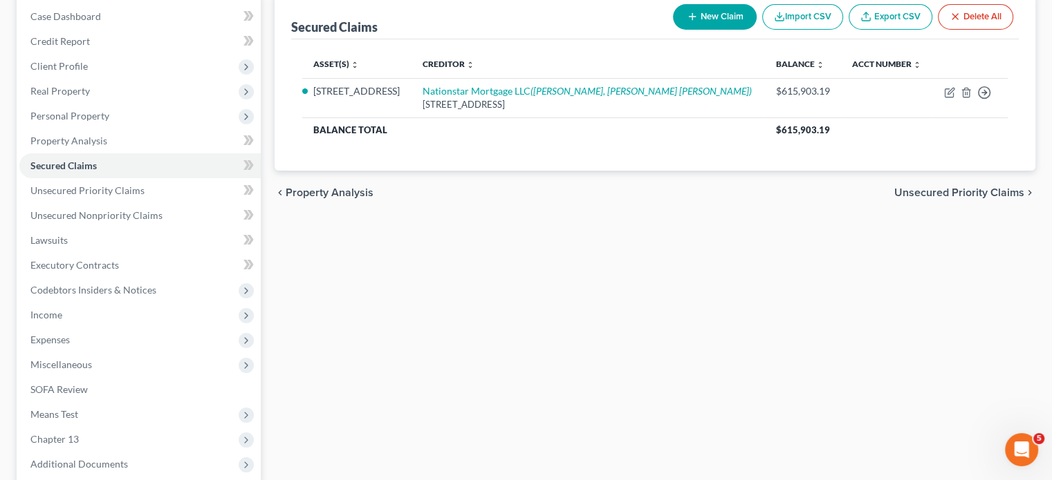
click at [958, 189] on span "Unsecured Priority Claims" at bounding box center [959, 192] width 130 height 11
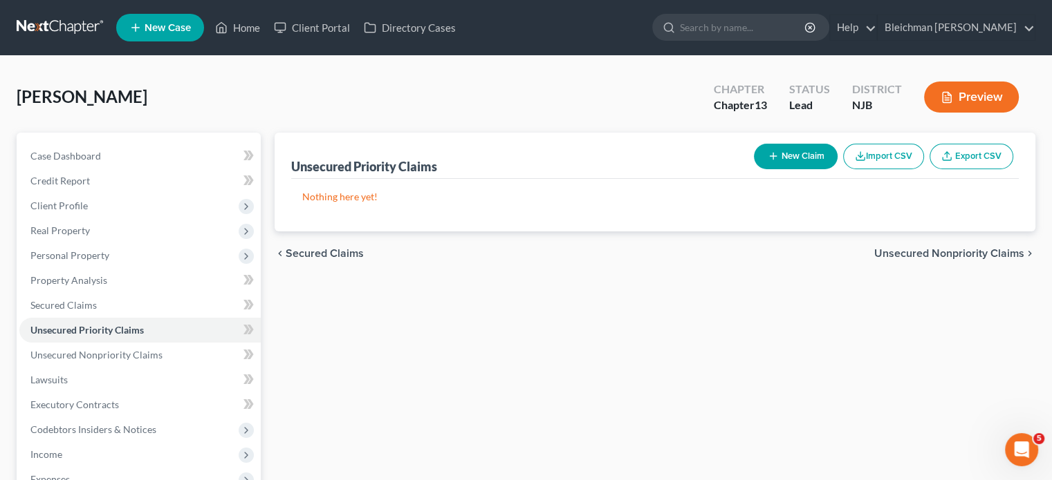
click at [928, 254] on span "Unsecured Nonpriority Claims" at bounding box center [949, 253] width 150 height 11
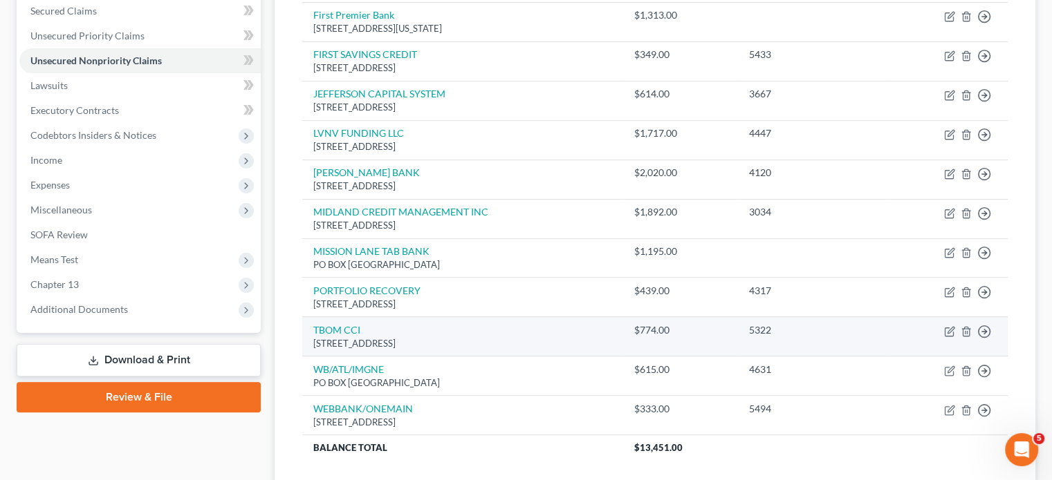
scroll to position [396, 0]
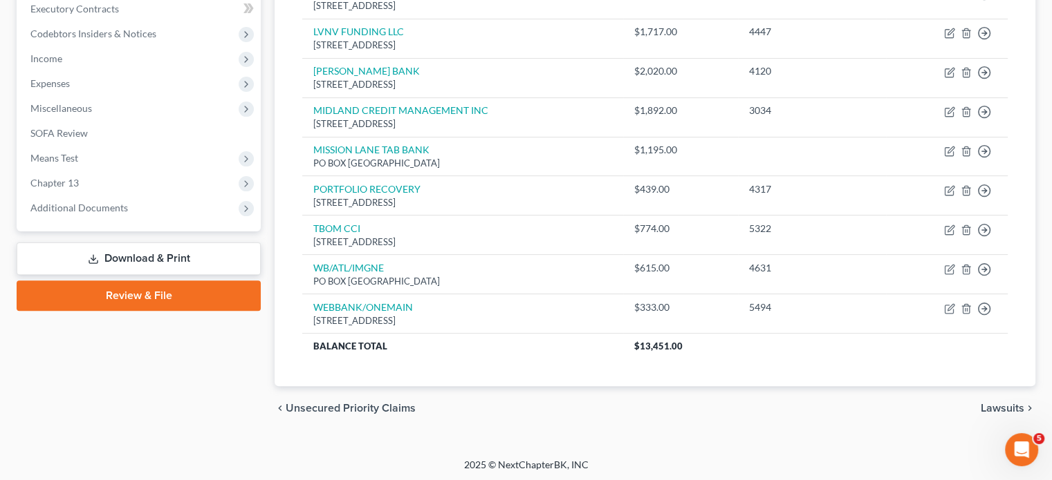
click at [988, 408] on span "Lawsuits" at bounding box center [1002, 408] width 44 height 11
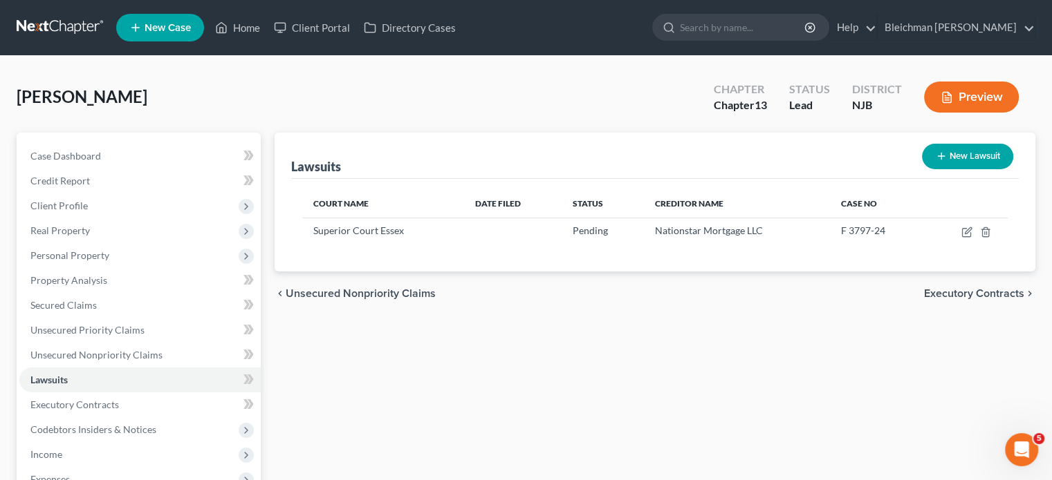
click at [940, 295] on span "Executory Contracts" at bounding box center [974, 293] width 100 height 11
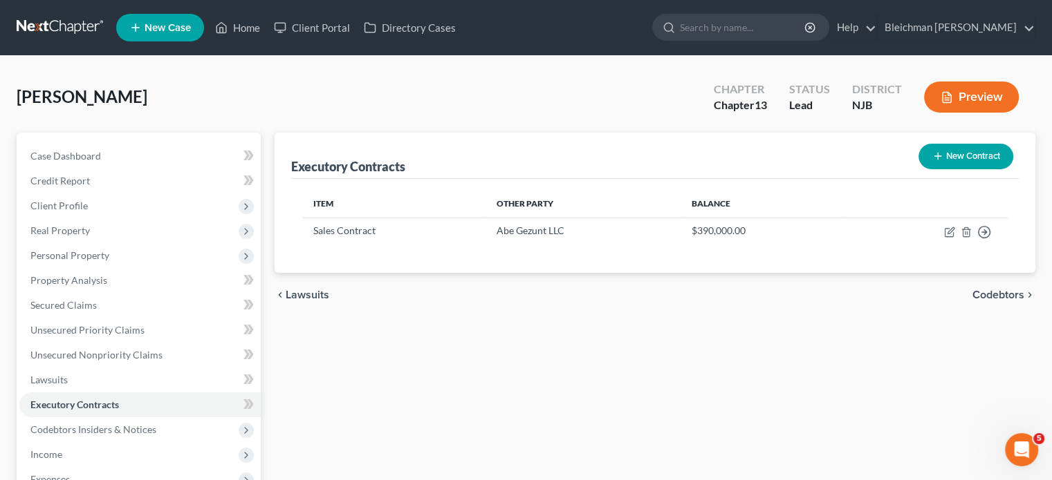
click at [980, 291] on span "Codebtors" at bounding box center [998, 295] width 52 height 11
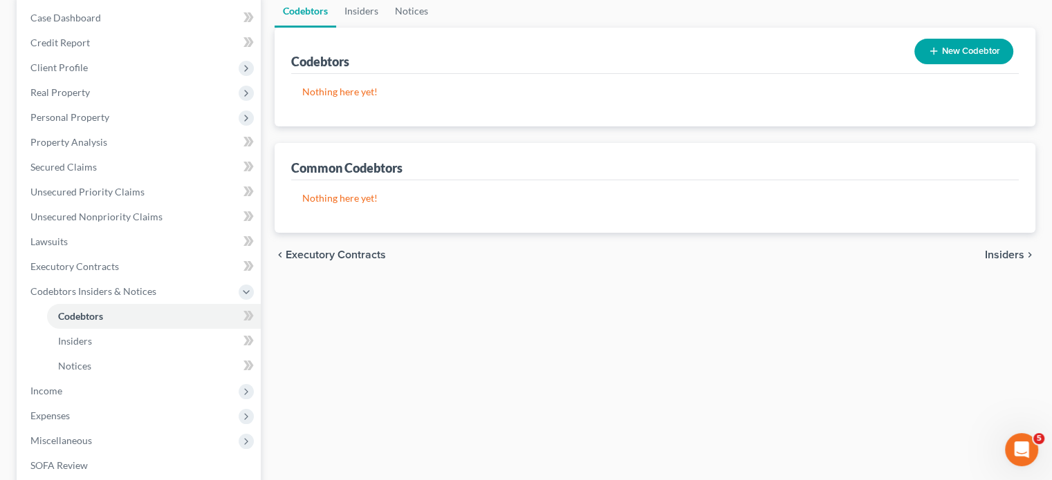
click at [990, 254] on span "Insiders" at bounding box center [1003, 255] width 39 height 11
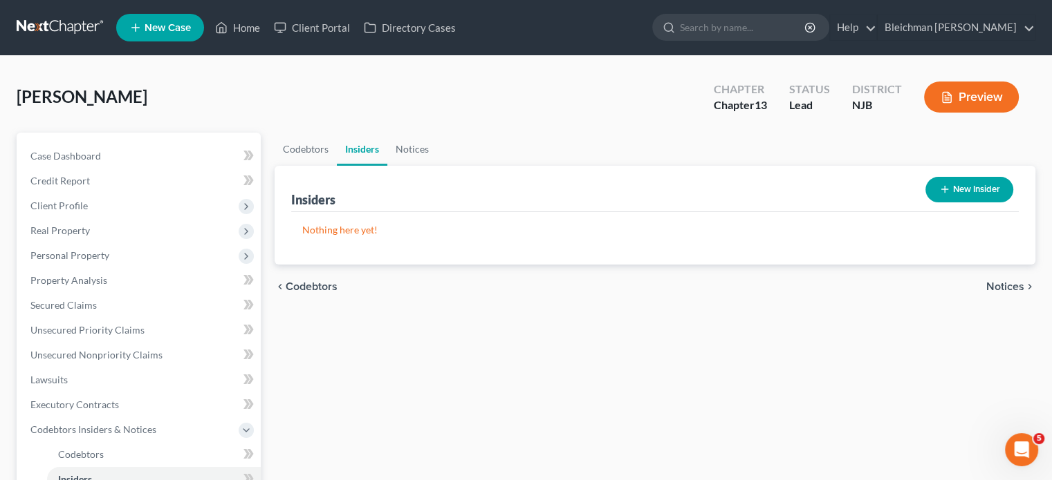
click at [1004, 287] on span "Notices" at bounding box center [1005, 286] width 38 height 11
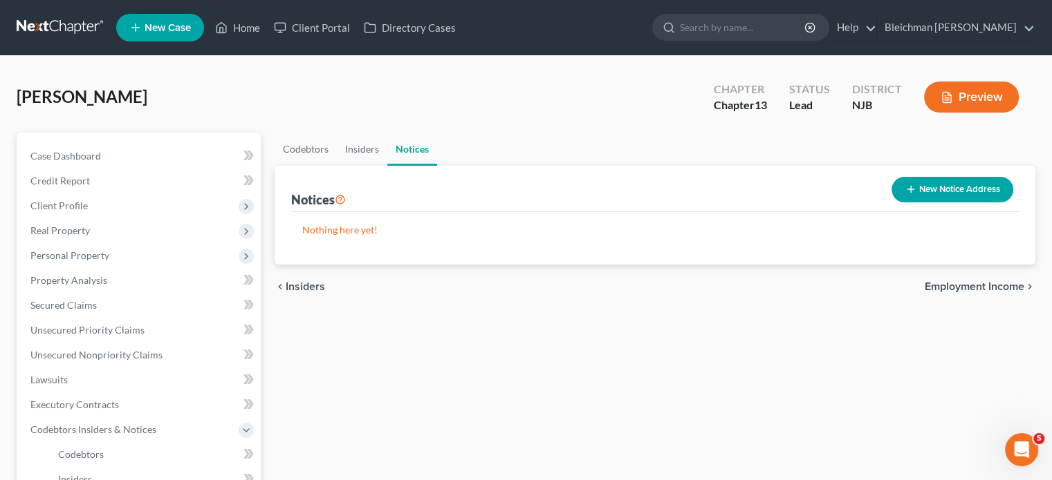
click at [997, 286] on span "Employment Income" at bounding box center [974, 286] width 100 height 11
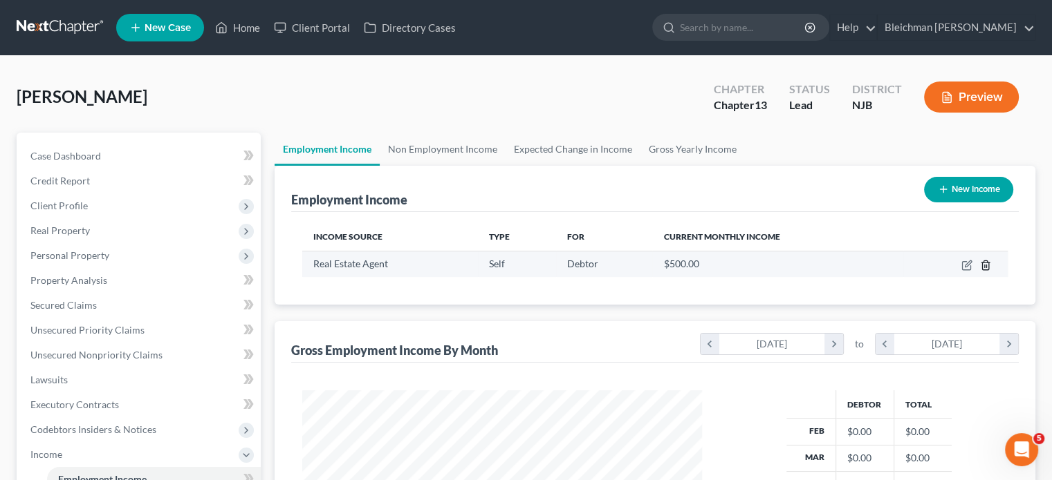
click at [987, 263] on icon "button" at bounding box center [985, 265] width 11 height 11
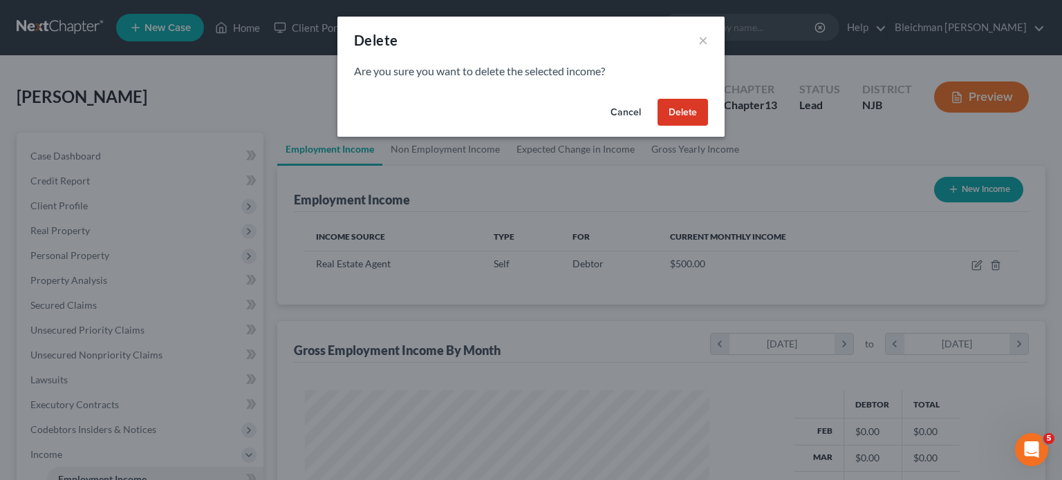
click at [689, 107] on button "Delete" at bounding box center [682, 113] width 50 height 28
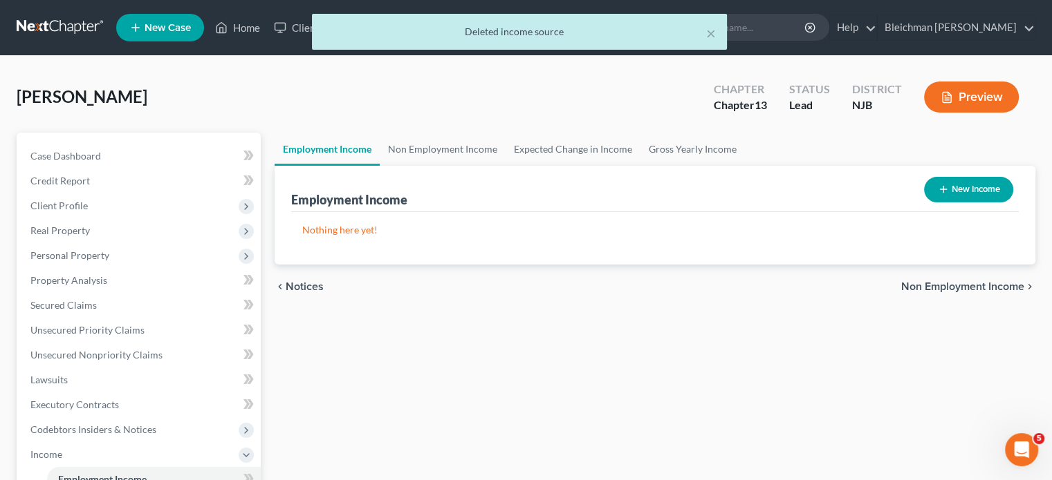
click at [970, 284] on span "Non Employment Income" at bounding box center [962, 286] width 123 height 11
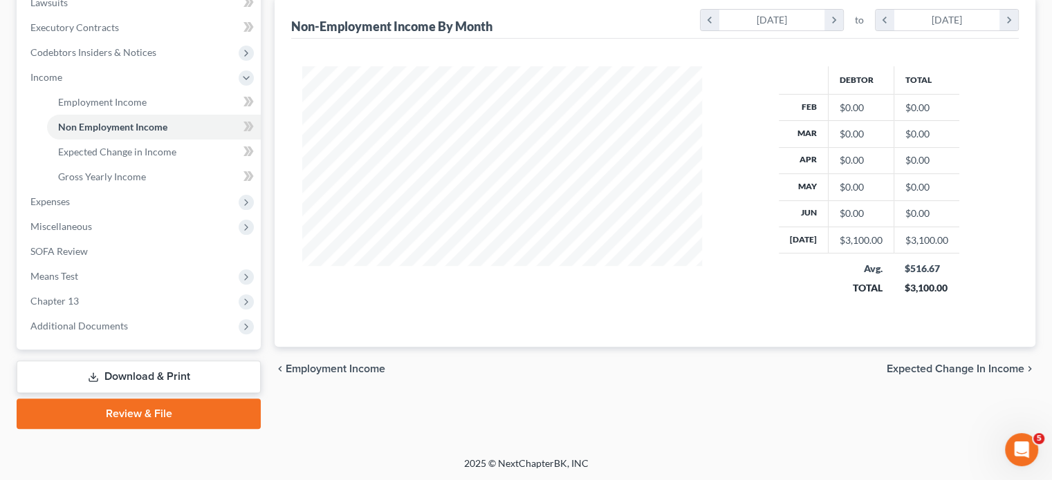
click at [902, 364] on span "Expected Change in Income" at bounding box center [955, 369] width 138 height 11
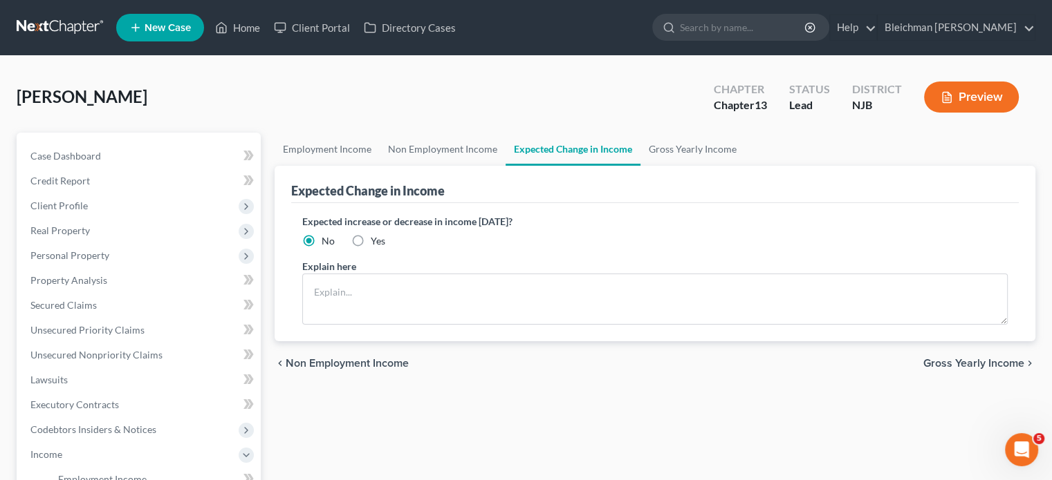
click at [949, 360] on span "Gross Yearly Income" at bounding box center [973, 363] width 101 height 11
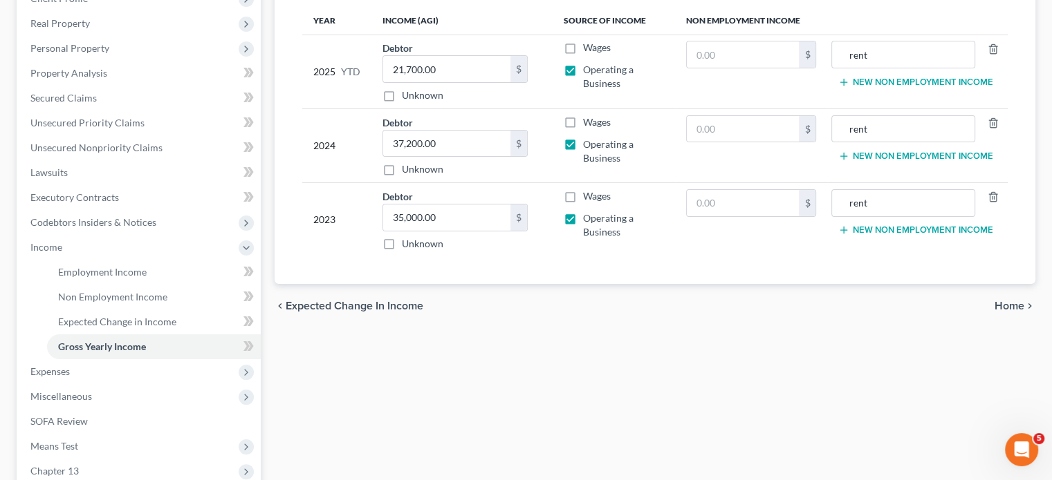
click at [998, 303] on span "Home" at bounding box center [1009, 306] width 30 height 11
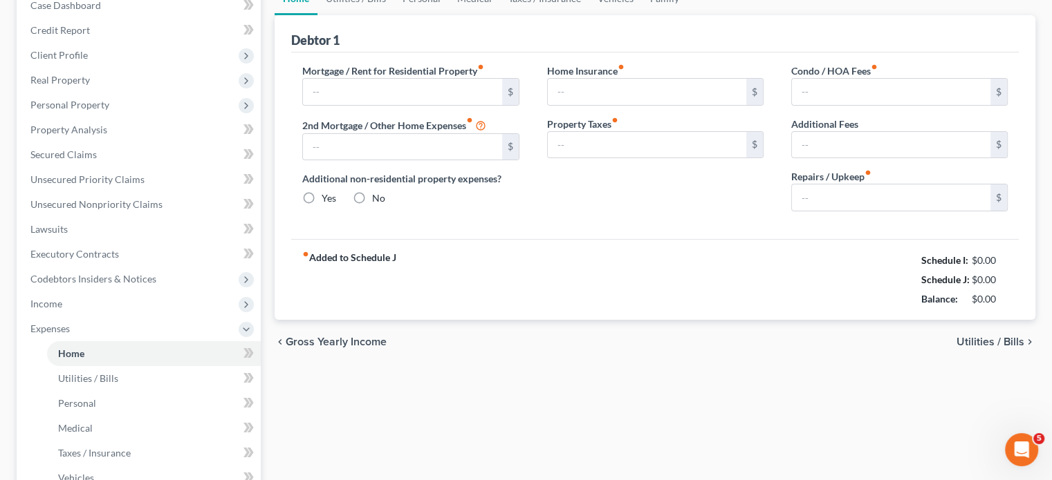
type input "0.00"
radio input "true"
type input "0.00"
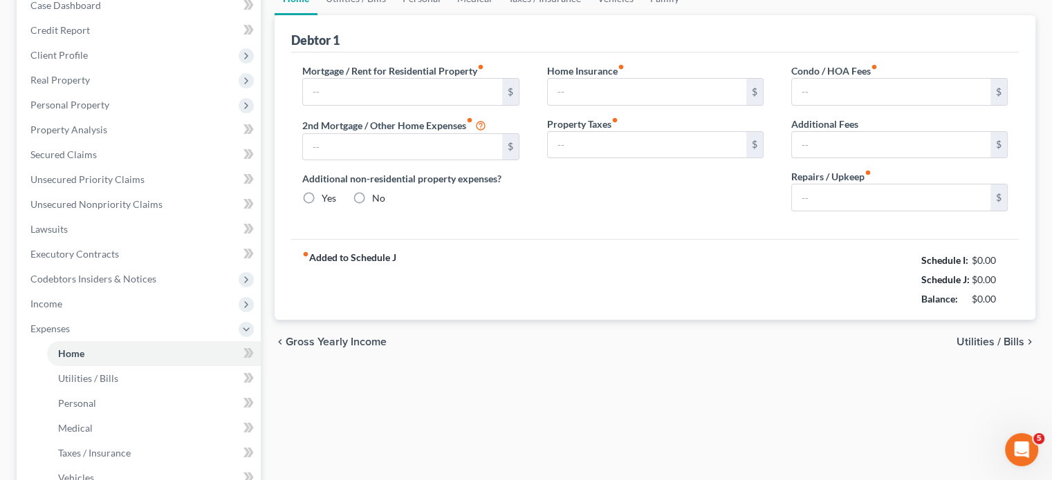
type input "0.00"
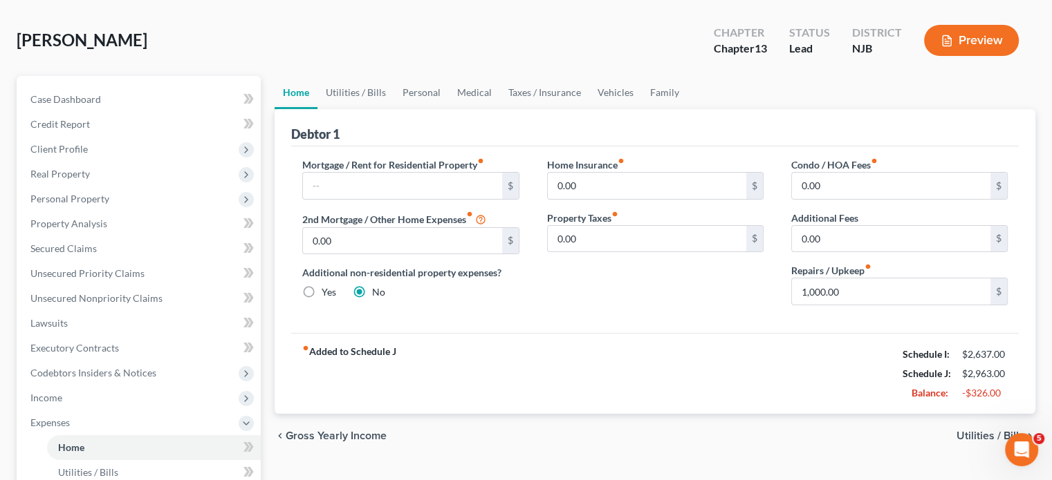
scroll to position [138, 0]
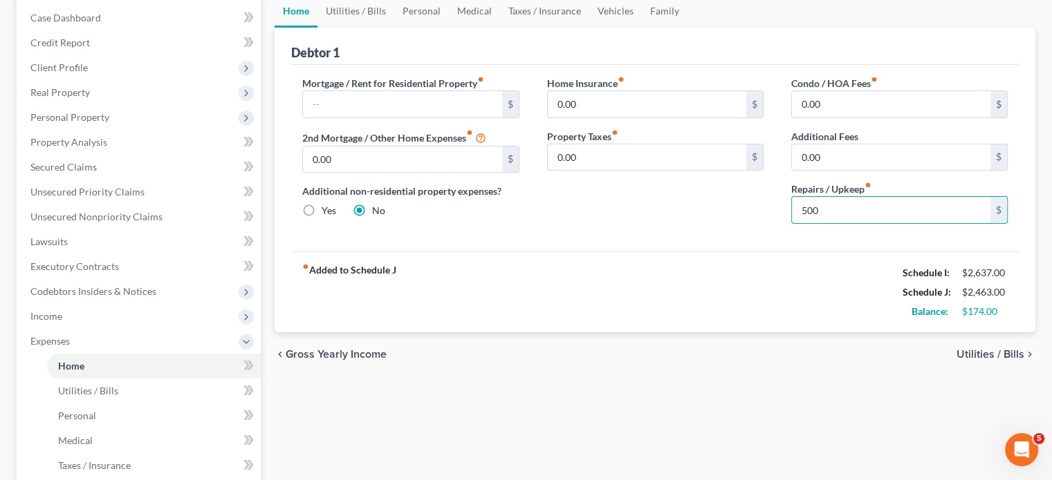
type input "500"
click at [734, 265] on div "fiber_manual_record Added to Schedule J Schedule I: $2,637.00 Schedule J: $2,46…" at bounding box center [654, 292] width 727 height 81
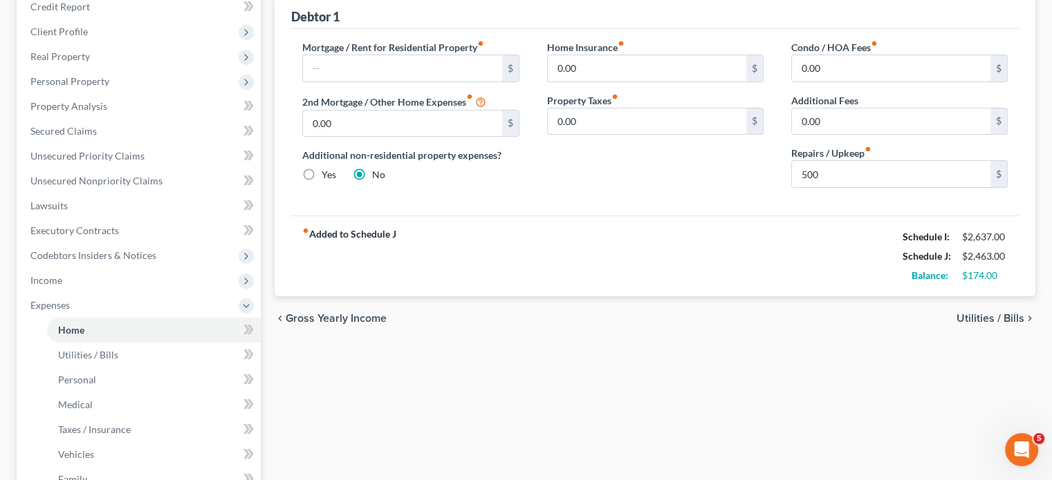
scroll to position [207, 0]
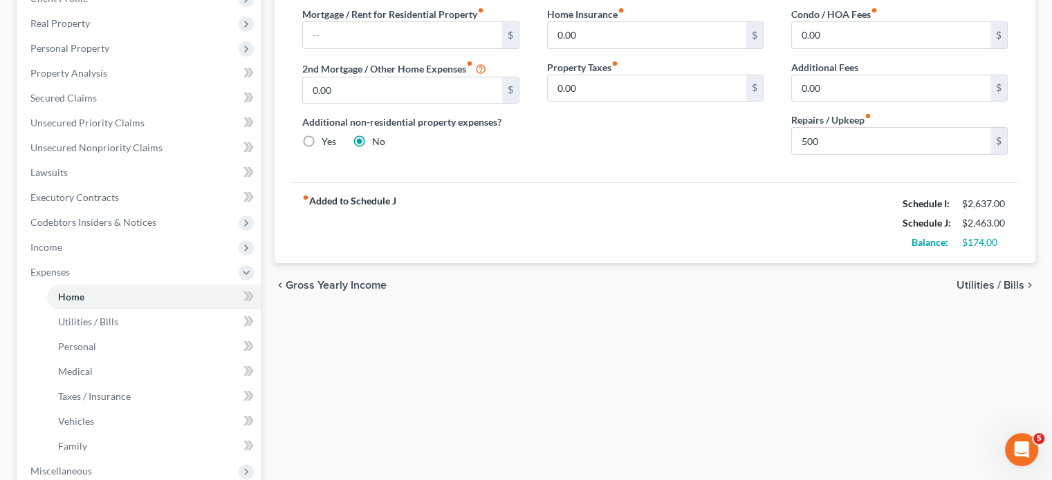
click at [973, 284] on span "Utilities / Bills" at bounding box center [990, 285] width 68 height 11
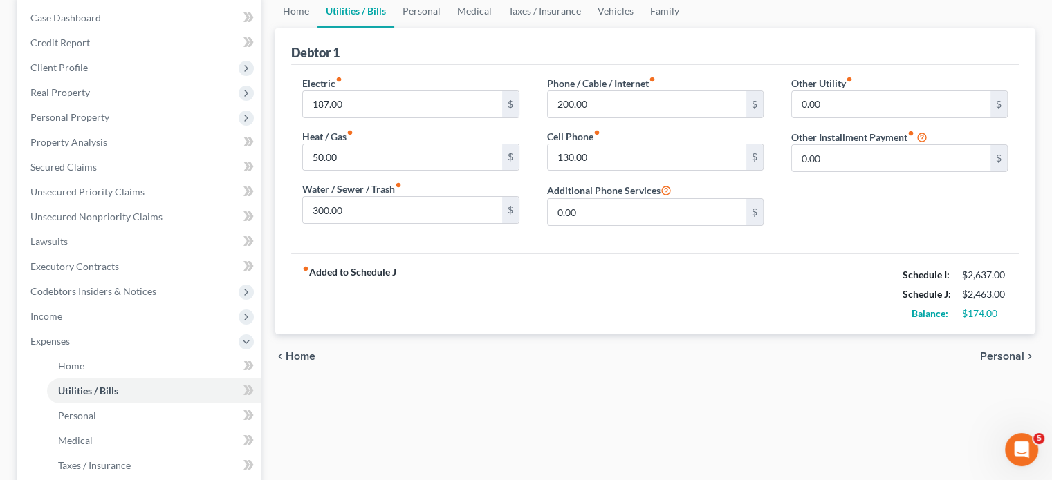
scroll to position [277, 0]
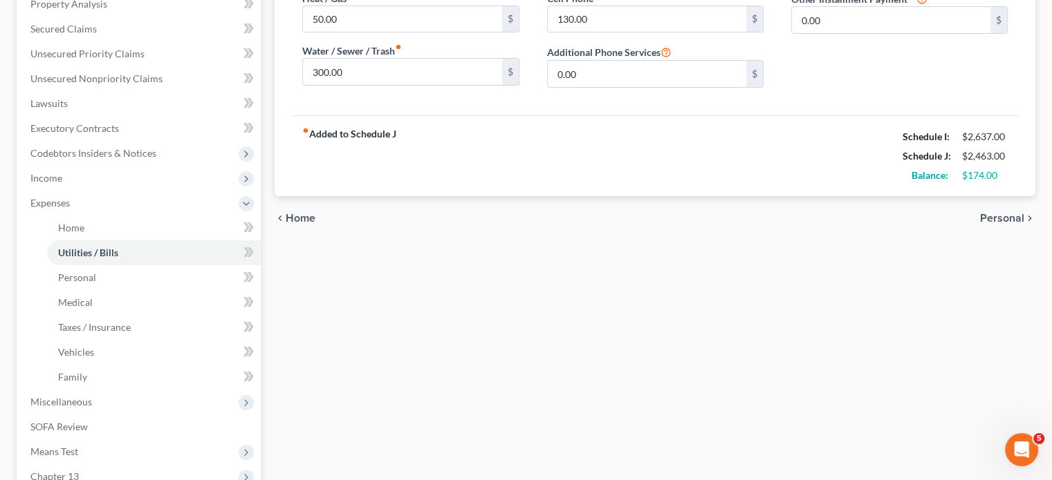
click at [991, 218] on span "Personal" at bounding box center [1002, 218] width 44 height 11
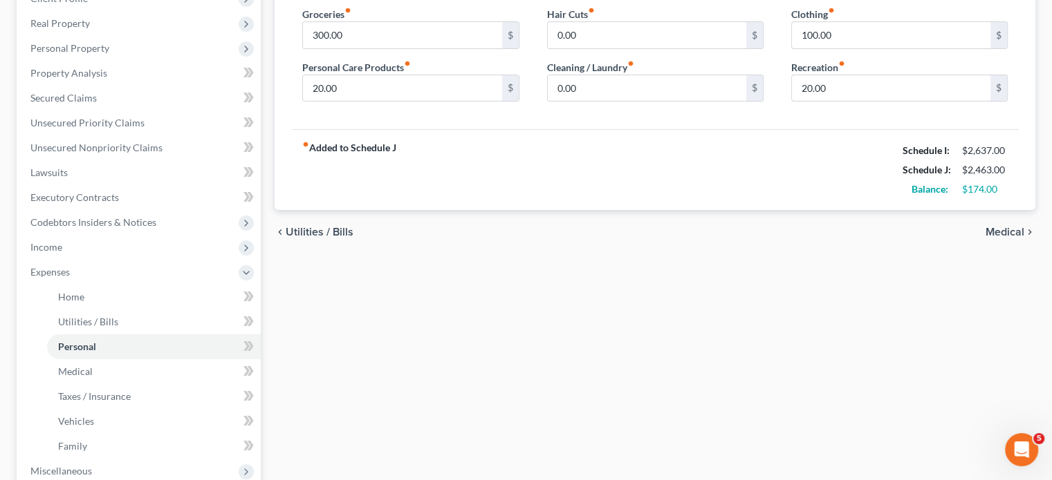
click at [998, 234] on span "Medical" at bounding box center [1004, 232] width 39 height 11
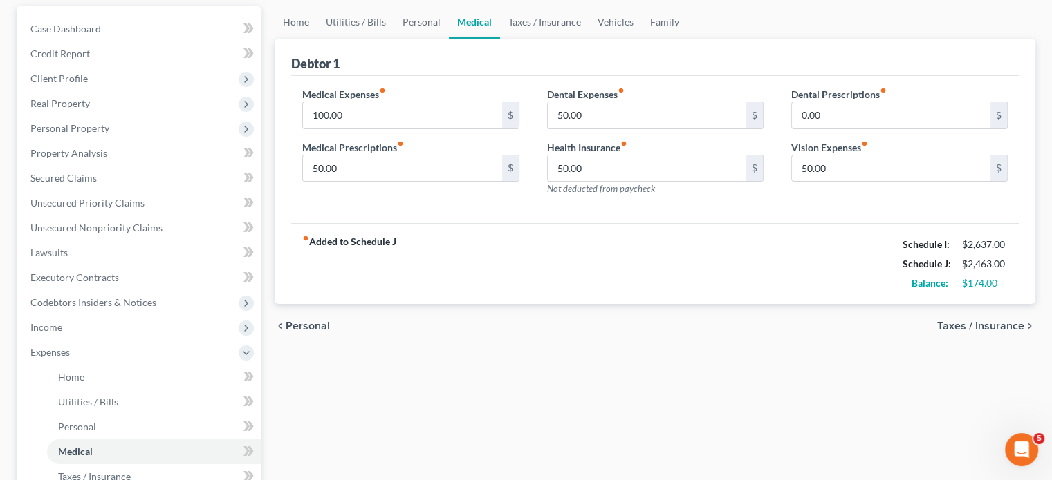
scroll to position [207, 0]
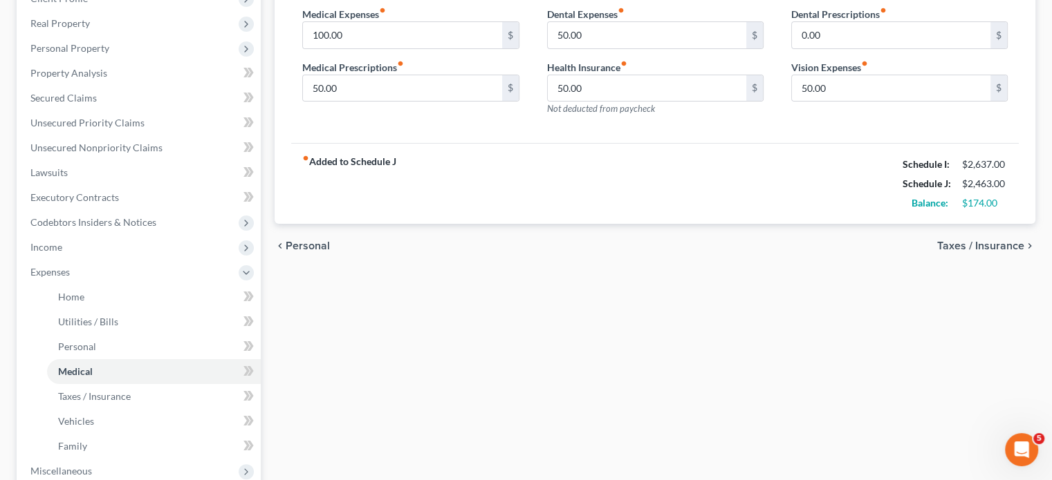
click at [966, 241] on span "Taxes / Insurance" at bounding box center [980, 246] width 87 height 11
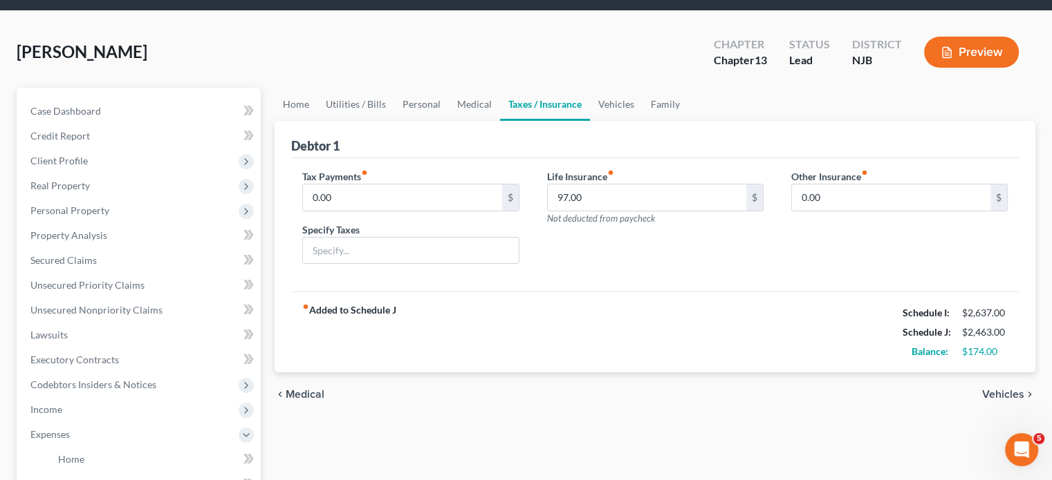
scroll to position [69, 0]
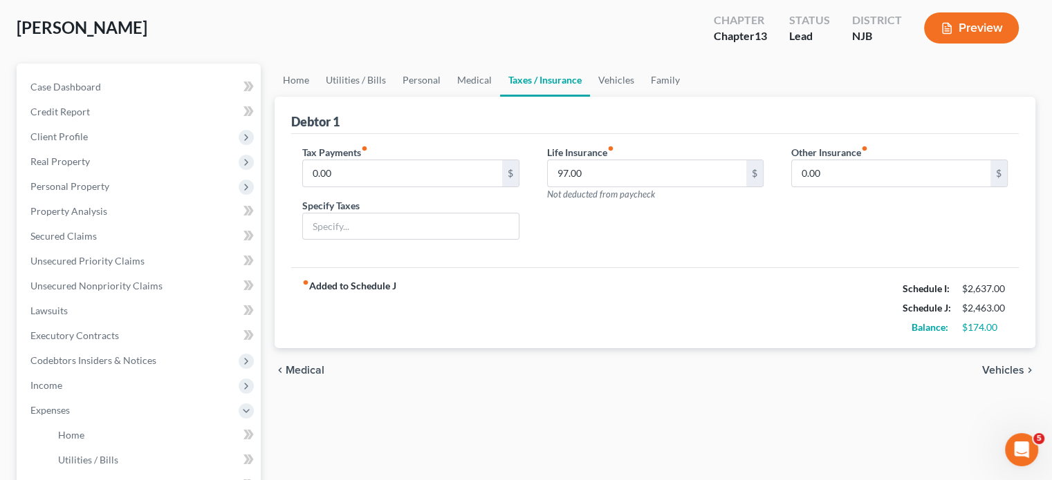
click at [993, 367] on span "Vehicles" at bounding box center [1003, 370] width 42 height 11
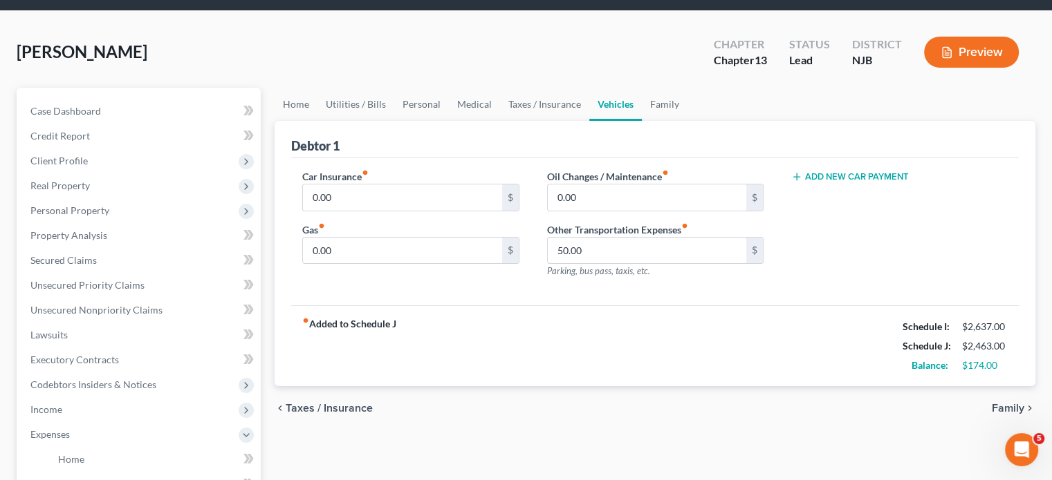
scroll to position [69, 0]
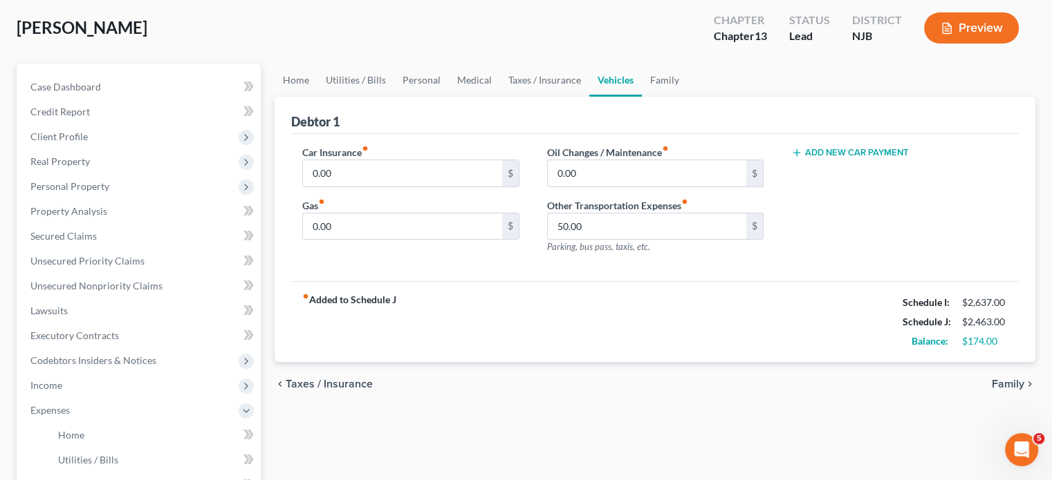
click at [1001, 379] on span "Family" at bounding box center [1007, 384] width 32 height 11
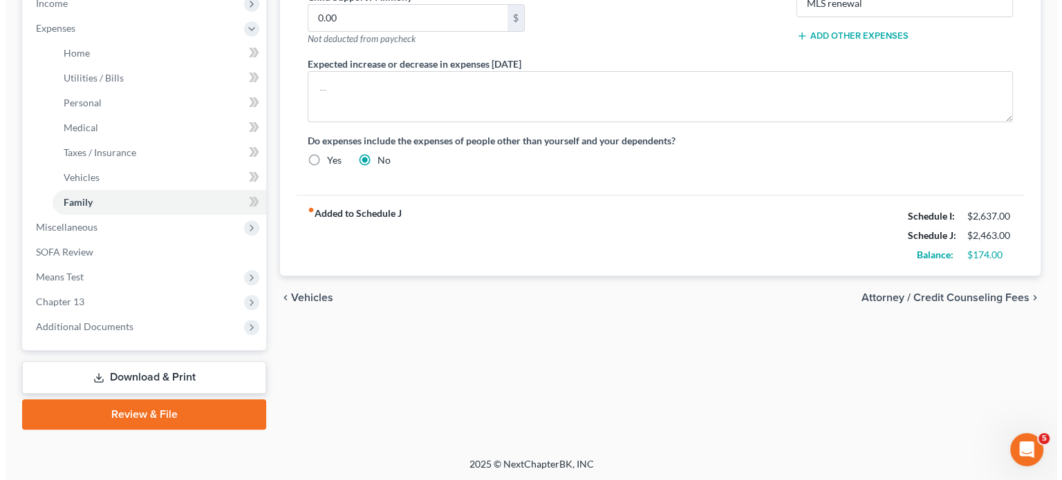
scroll to position [452, 0]
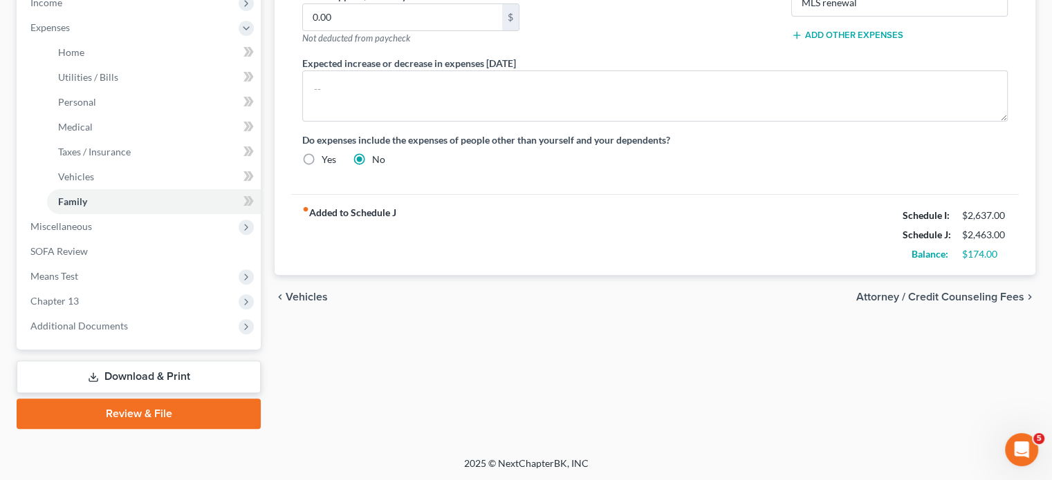
click at [871, 295] on span "Attorney / Credit Counseling Fees" at bounding box center [940, 297] width 168 height 11
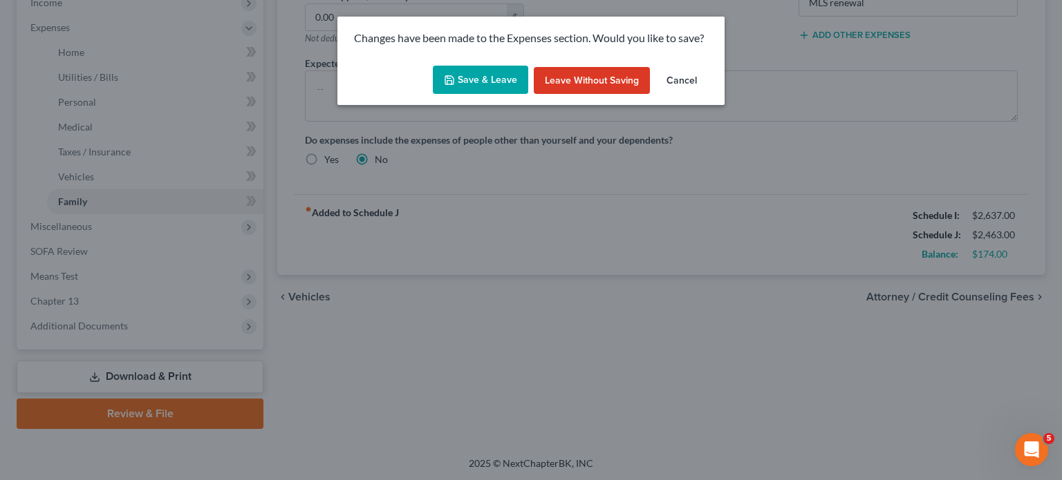
click at [488, 77] on button "Save & Leave" at bounding box center [480, 80] width 95 height 29
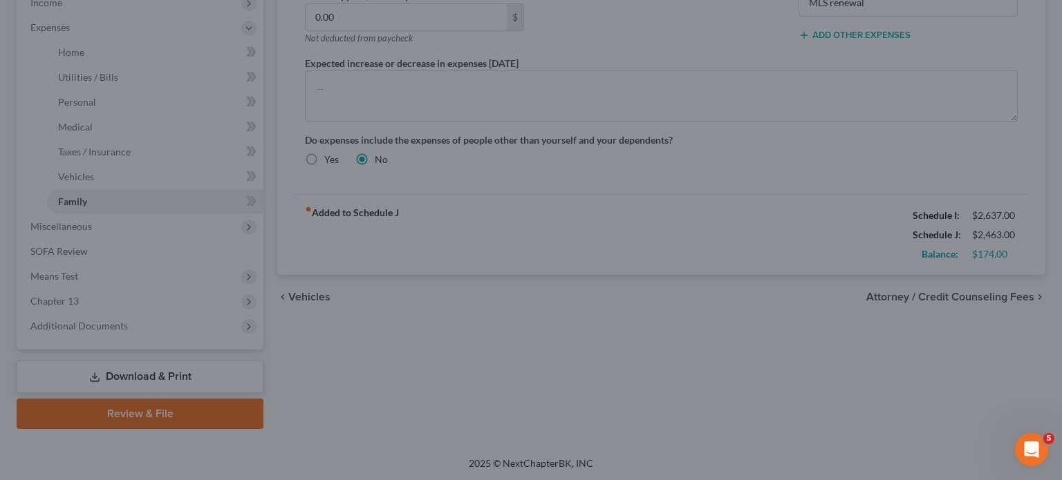
select select "0"
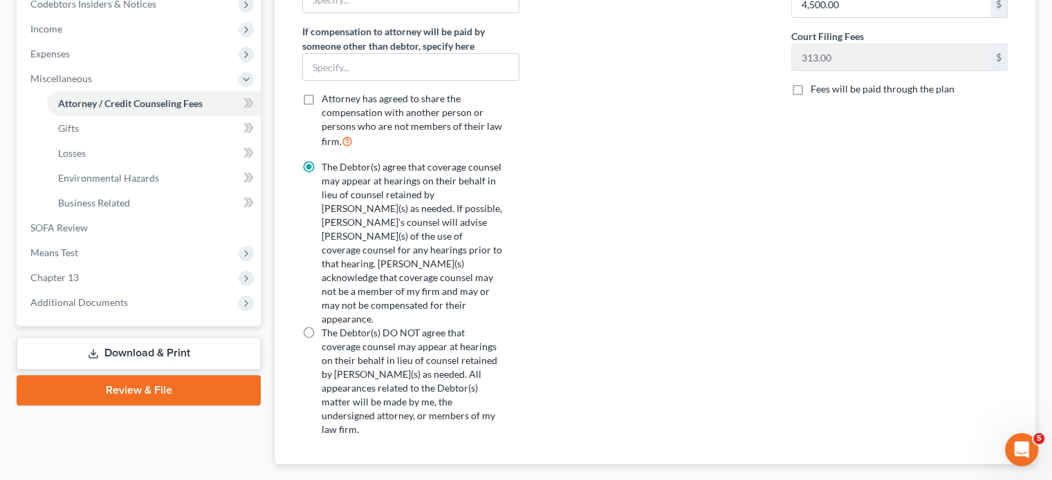
scroll to position [449, 0]
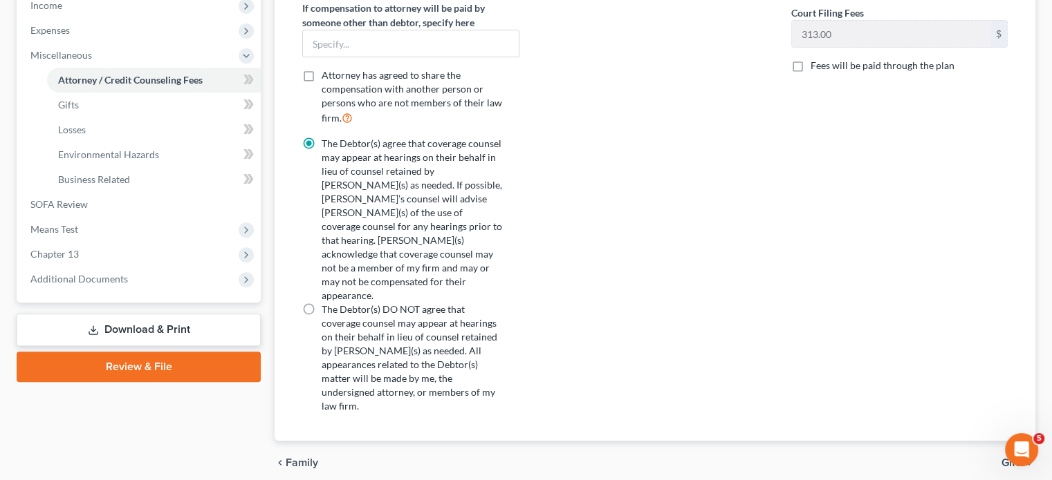
click at [1011, 458] on span "Gifts" at bounding box center [1012, 463] width 23 height 11
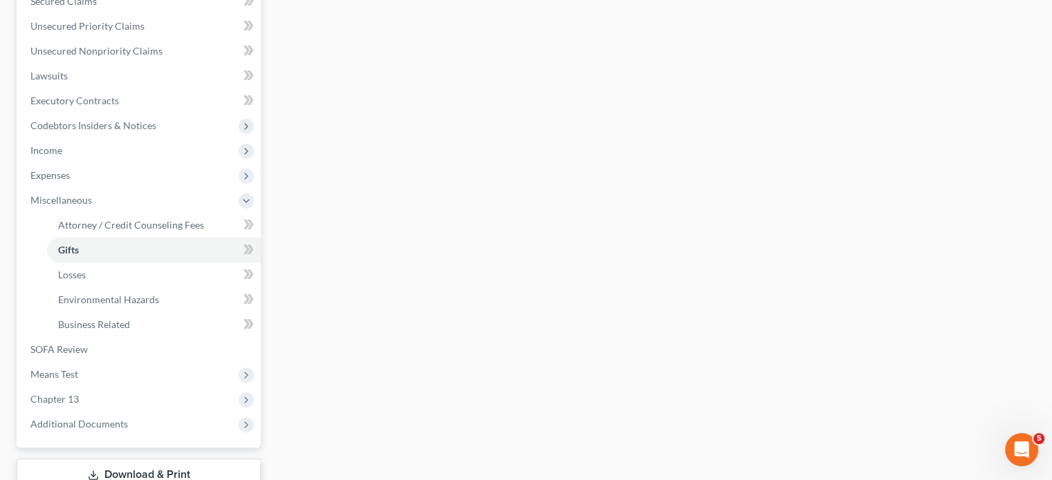
scroll to position [195, 0]
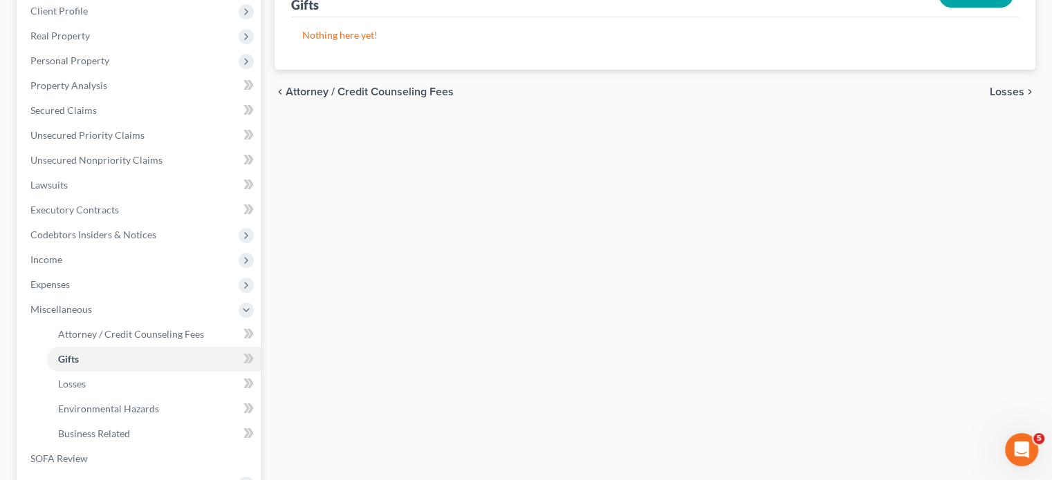
click at [992, 90] on span "Losses" at bounding box center [1006, 91] width 35 height 11
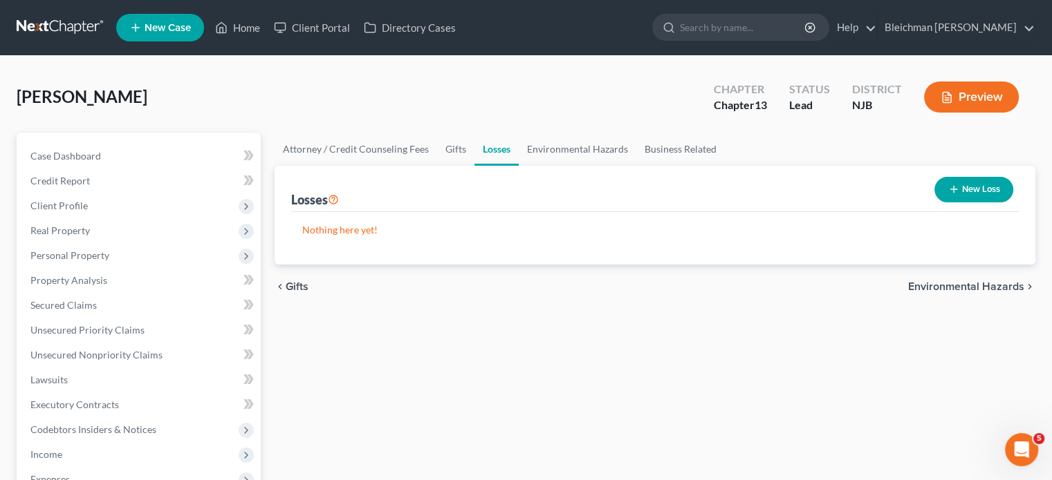
click at [932, 290] on span "Environmental Hazards" at bounding box center [966, 286] width 116 height 11
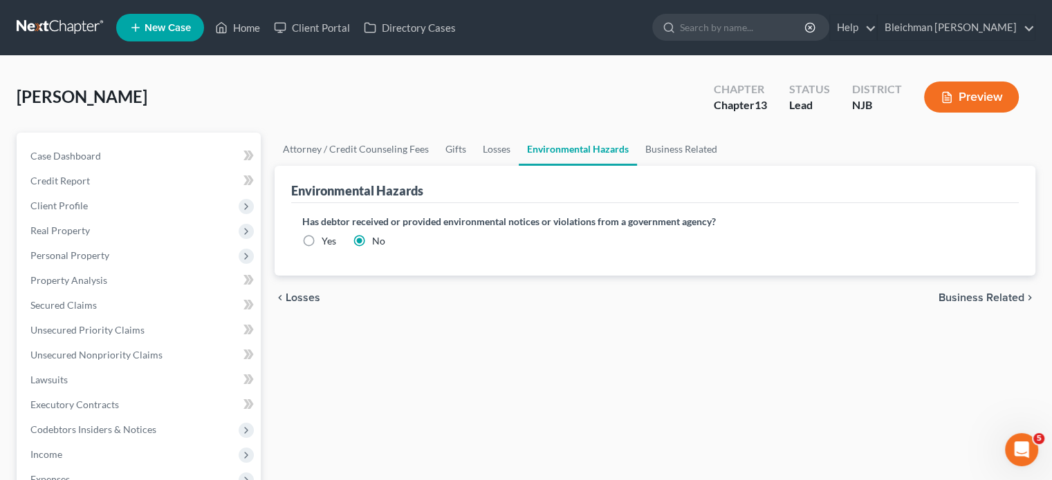
click at [950, 296] on span "Business Related" at bounding box center [981, 297] width 86 height 11
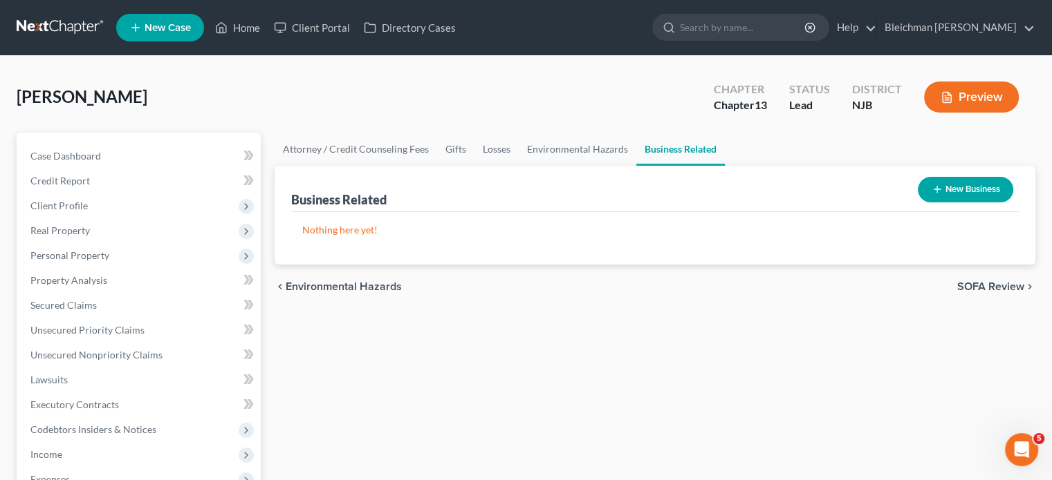
click at [965, 281] on span "SOFA Review" at bounding box center [990, 286] width 67 height 11
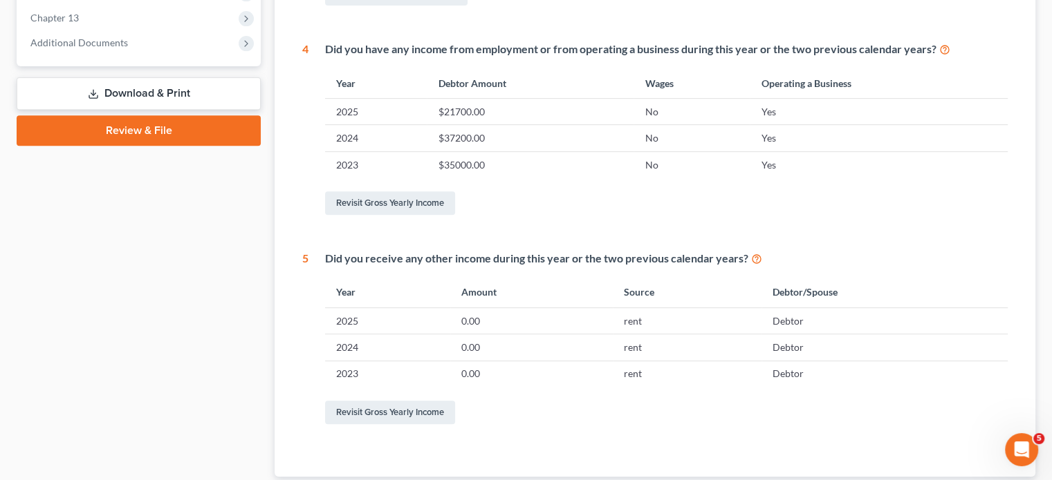
scroll to position [653, 0]
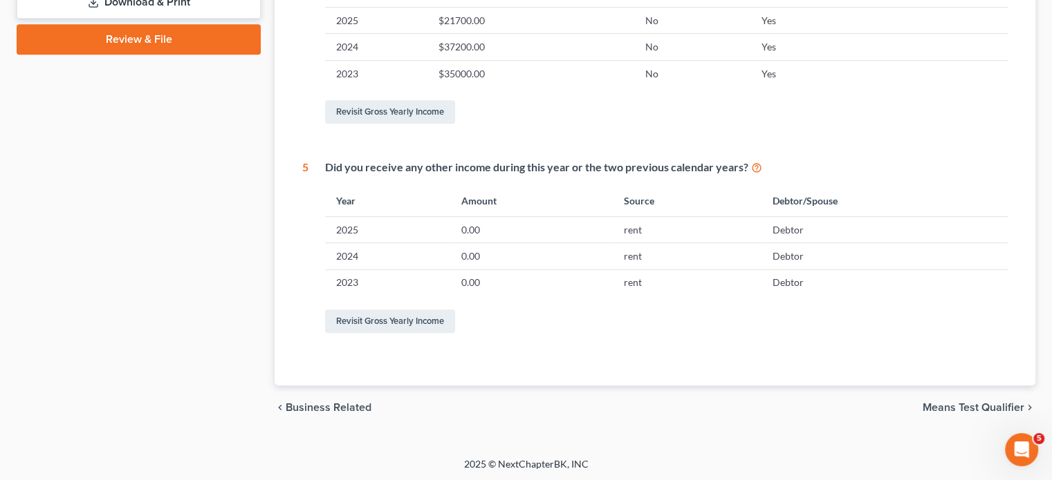
click at [969, 406] on span "Means Test Qualifier" at bounding box center [973, 407] width 102 height 11
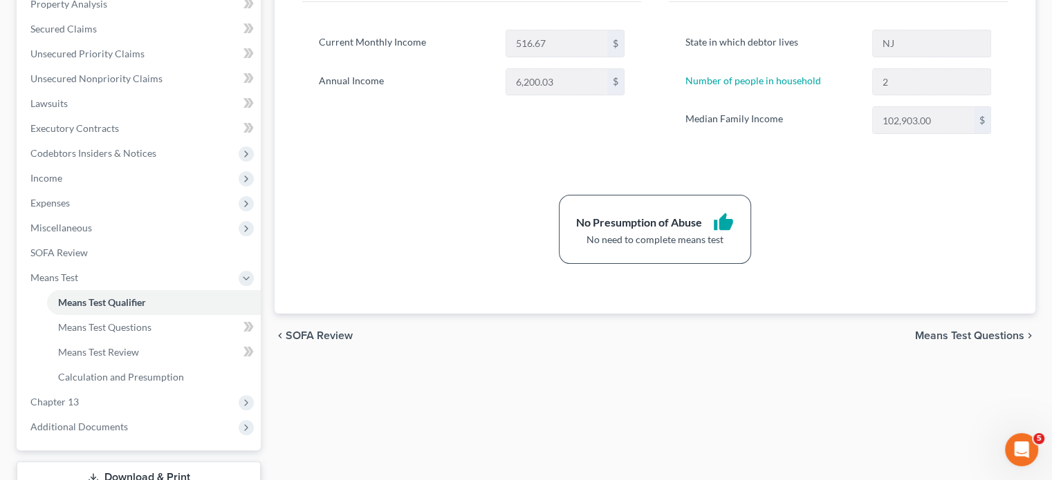
click at [954, 333] on span "Means Test Questions" at bounding box center [969, 335] width 109 height 11
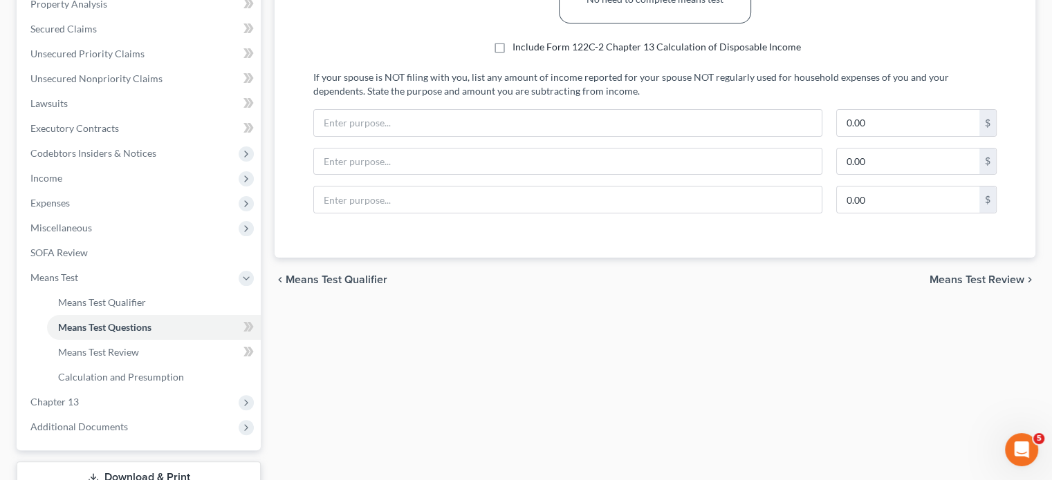
click at [973, 276] on span "Means Test Review" at bounding box center [976, 279] width 95 height 11
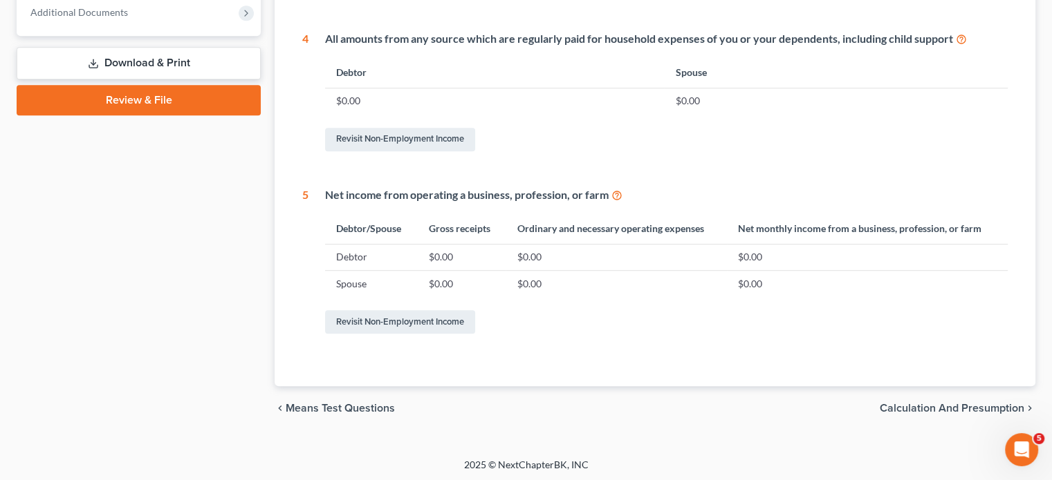
scroll to position [693, 0]
click at [926, 408] on span "Calculation and Presumption" at bounding box center [951, 407] width 144 height 11
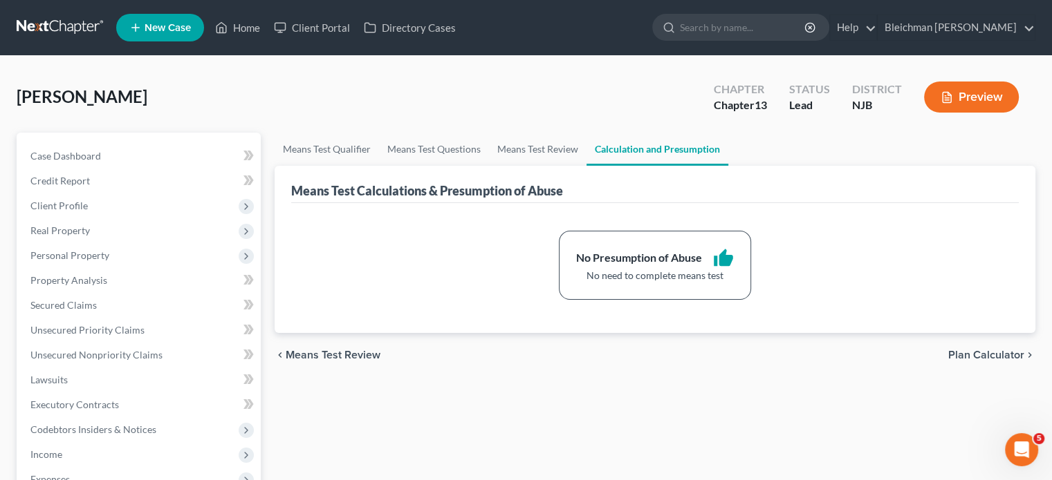
click at [960, 353] on span "Plan Calculator" at bounding box center [986, 355] width 76 height 11
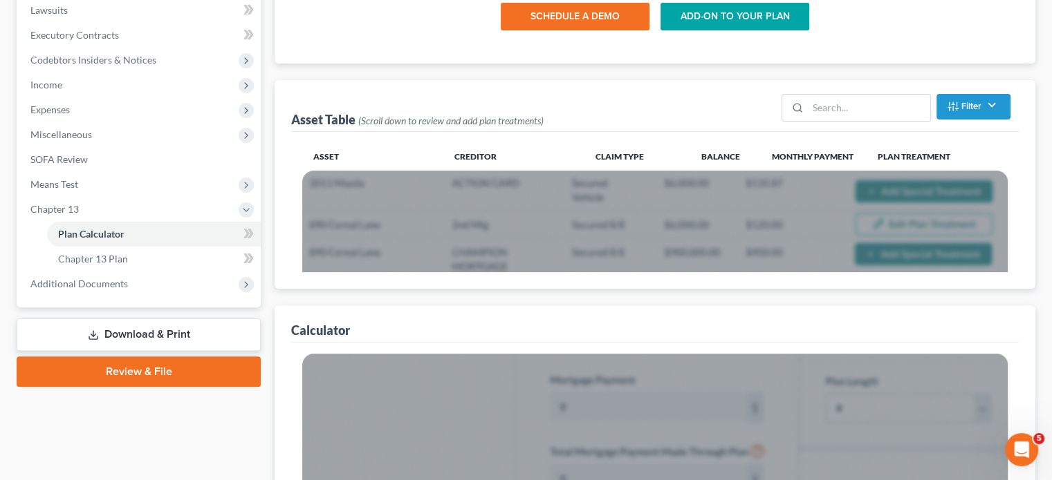
scroll to position [484, 0]
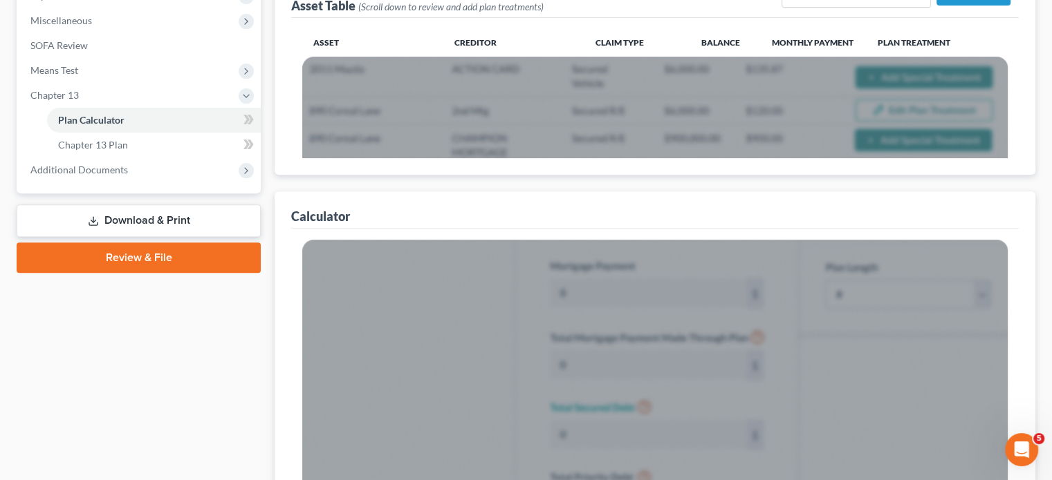
click at [151, 223] on link "Download & Print" at bounding box center [139, 221] width 244 height 32
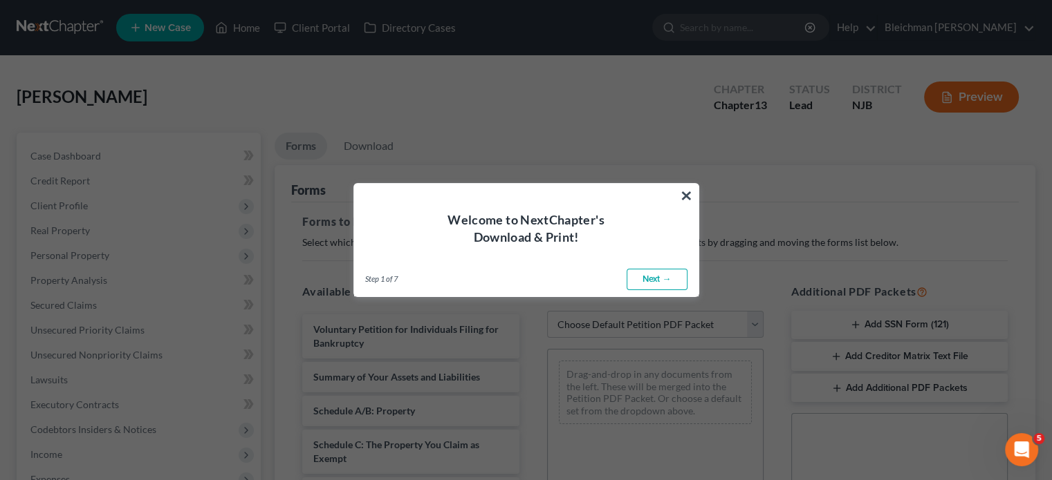
click at [653, 279] on link "Next →" at bounding box center [656, 280] width 61 height 22
select select "0"
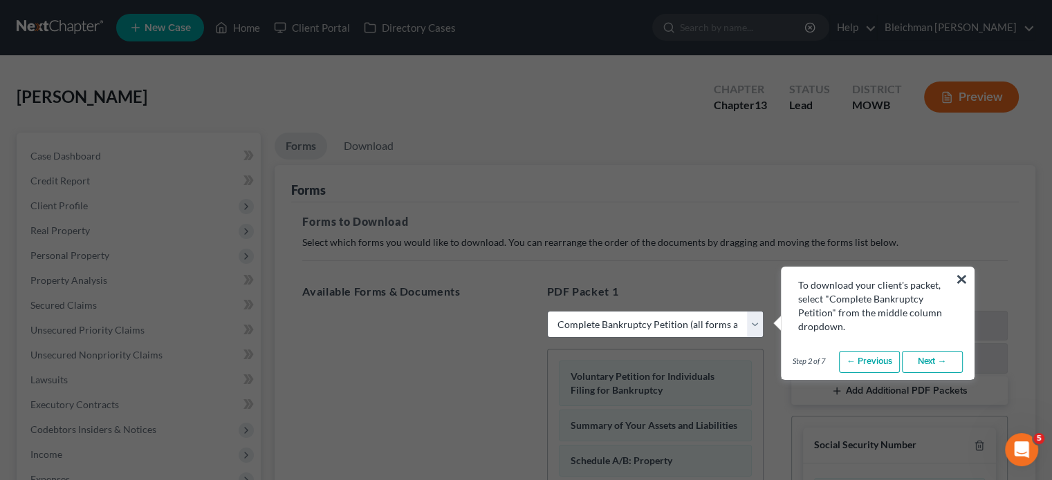
click at [937, 367] on link "Next →" at bounding box center [932, 362] width 61 height 22
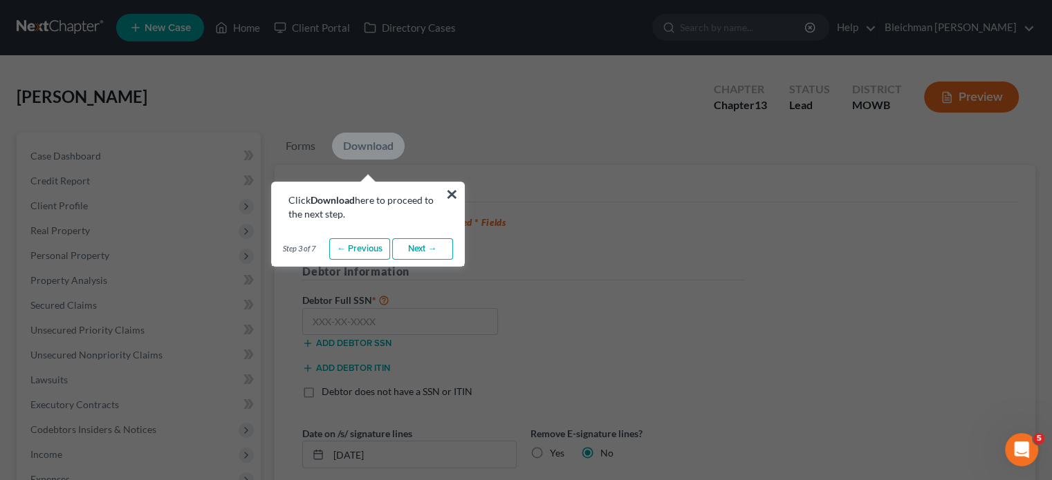
click at [423, 245] on link "Next →" at bounding box center [422, 250] width 61 height 22
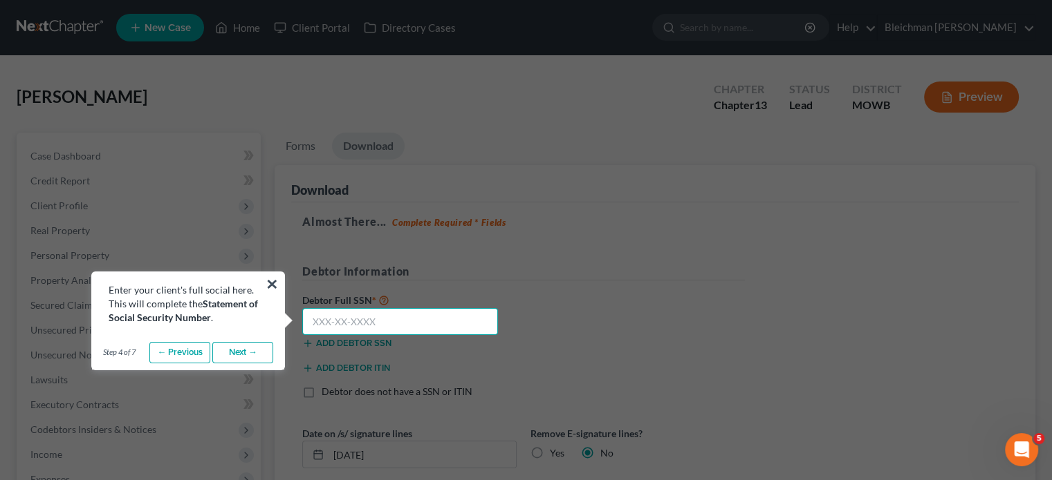
click at [315, 319] on input "text" at bounding box center [400, 322] width 196 height 28
click at [180, 352] on link "← Previous" at bounding box center [179, 353] width 61 height 22
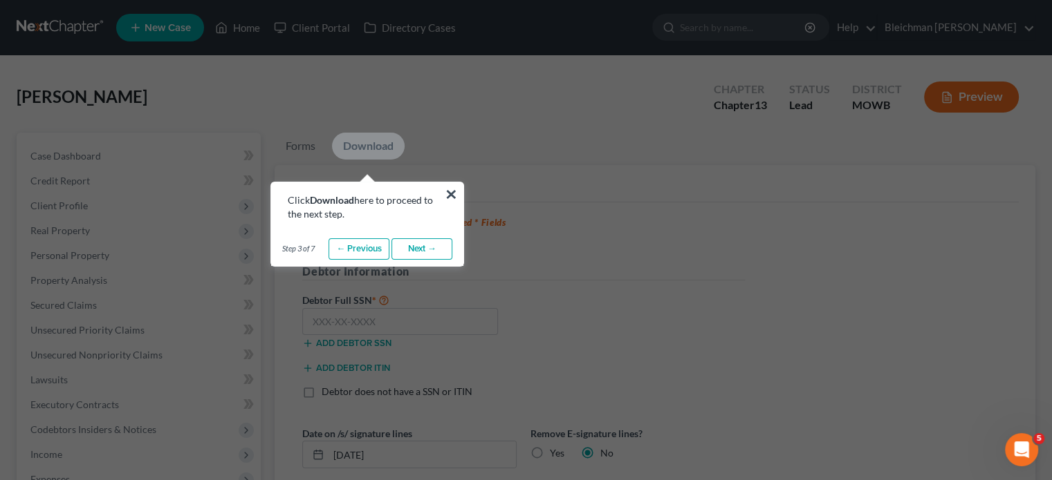
click at [346, 249] on link "← Previous" at bounding box center [358, 250] width 61 height 22
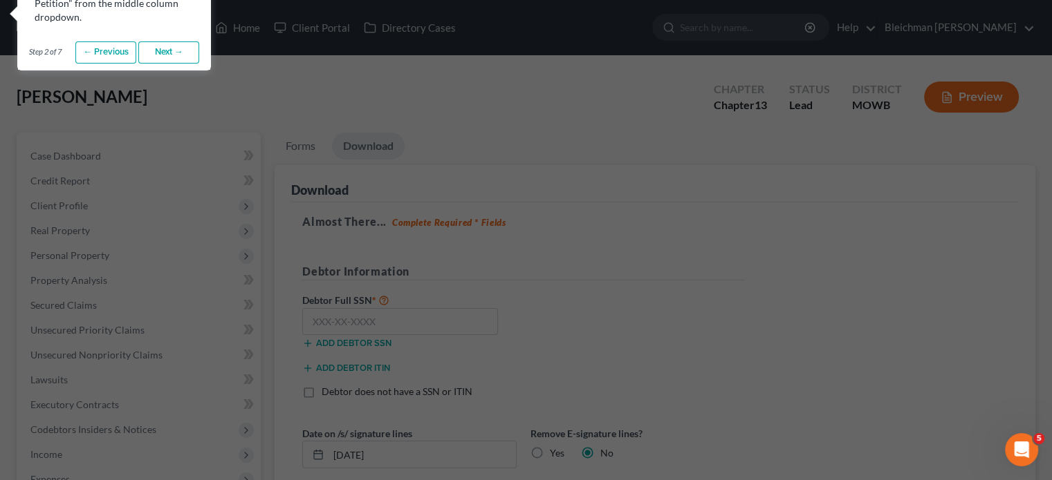
click at [111, 52] on link "← Previous" at bounding box center [105, 52] width 61 height 22
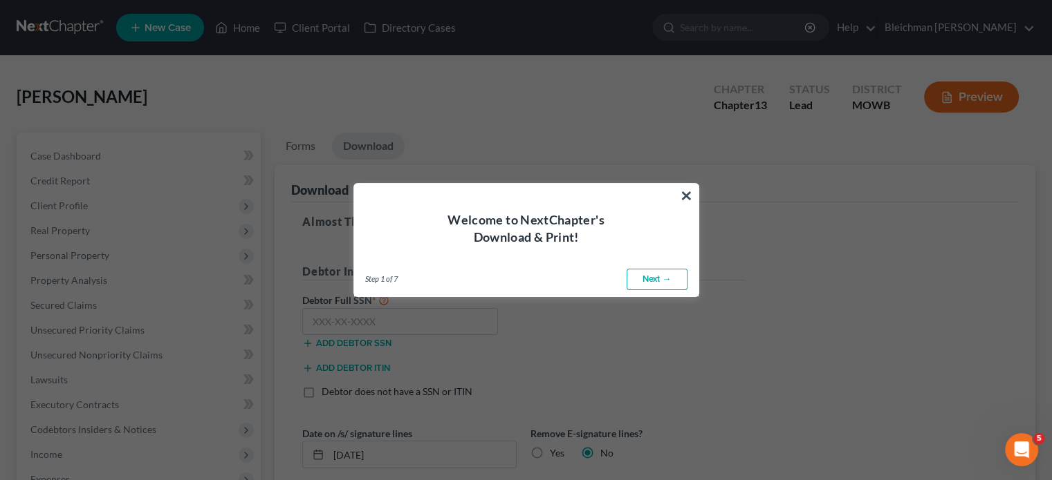
click at [639, 279] on link "Next →" at bounding box center [656, 280] width 61 height 22
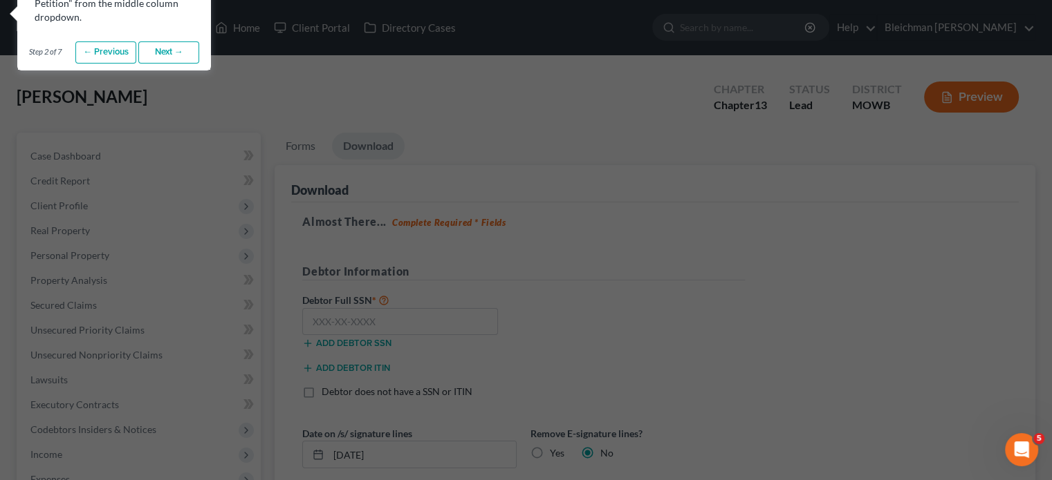
click at [163, 55] on link "Next →" at bounding box center [168, 52] width 61 height 22
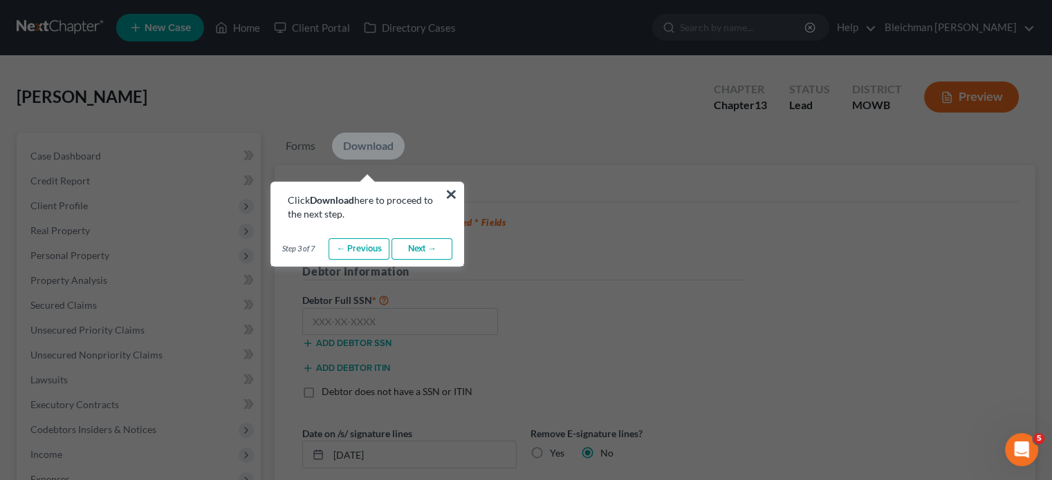
click at [433, 249] on link "Next →" at bounding box center [421, 250] width 61 height 22
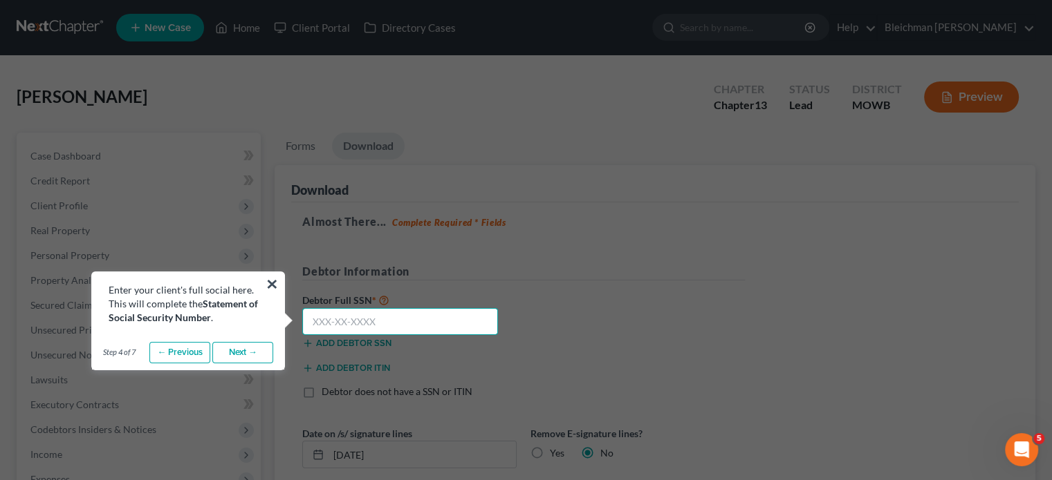
click at [317, 315] on input "text" at bounding box center [400, 322] width 196 height 28
type input "546-37-9509"
click at [234, 353] on link "Next →" at bounding box center [242, 353] width 61 height 22
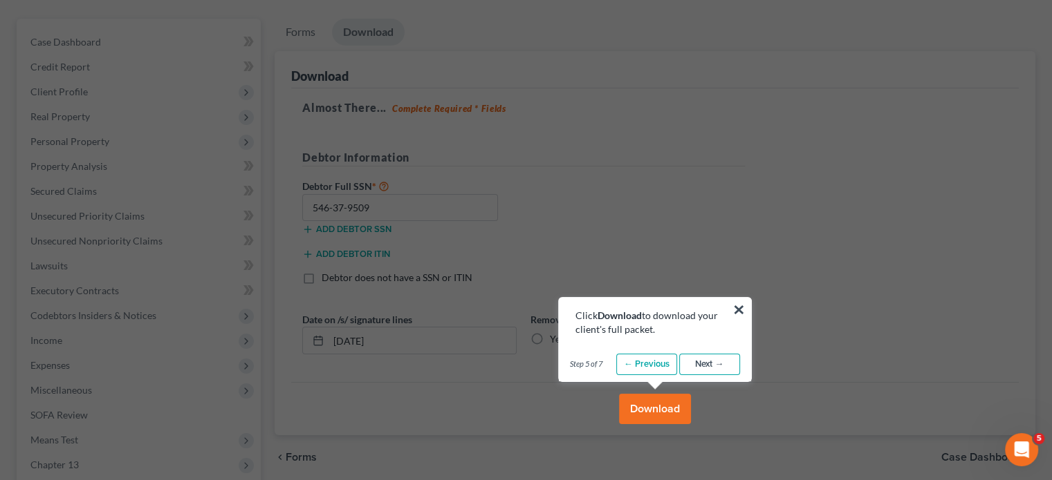
scroll to position [138, 0]
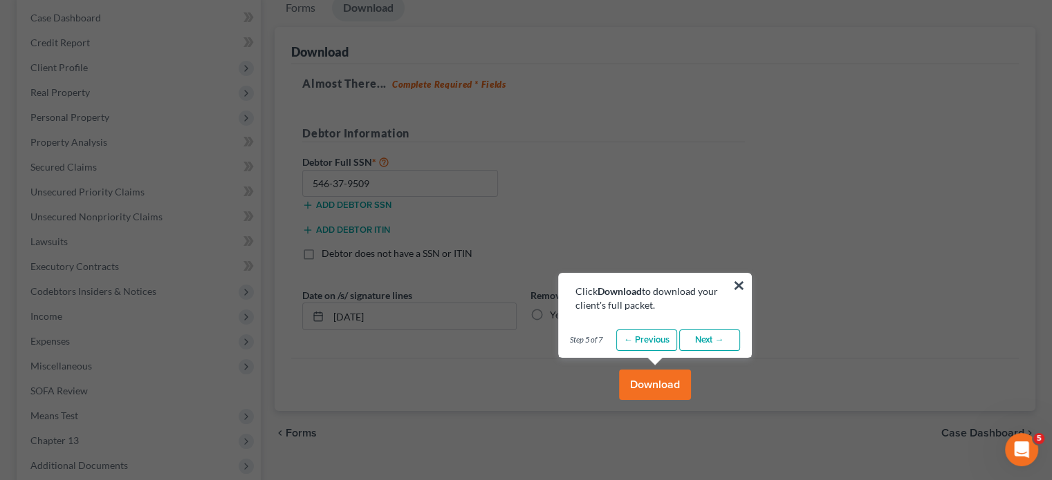
click at [717, 342] on link "Next →" at bounding box center [709, 341] width 61 height 22
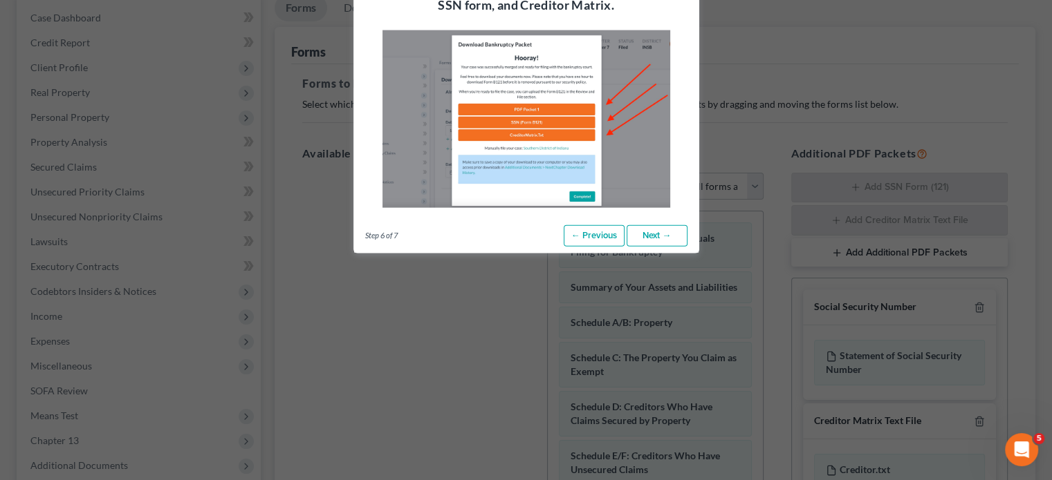
click at [592, 236] on link "← Previous" at bounding box center [593, 236] width 61 height 22
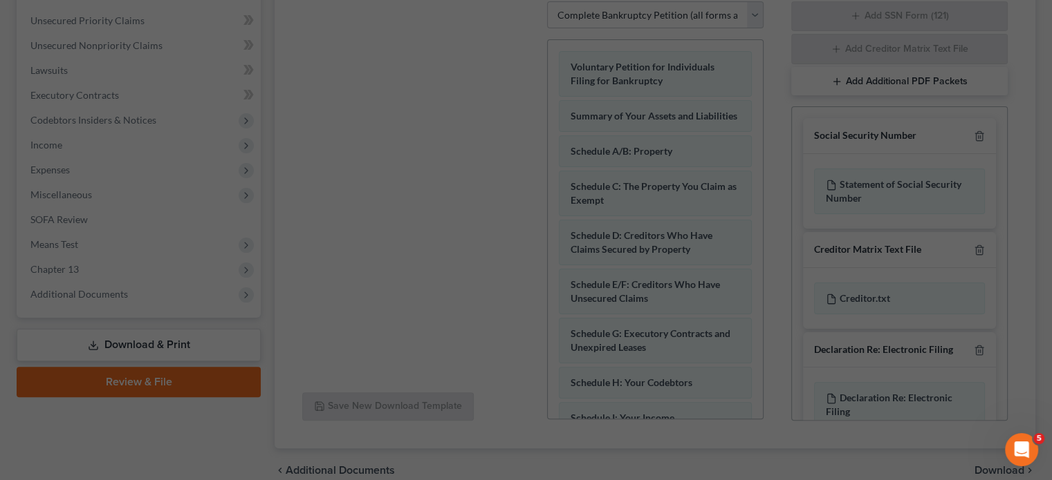
scroll to position [346, 0]
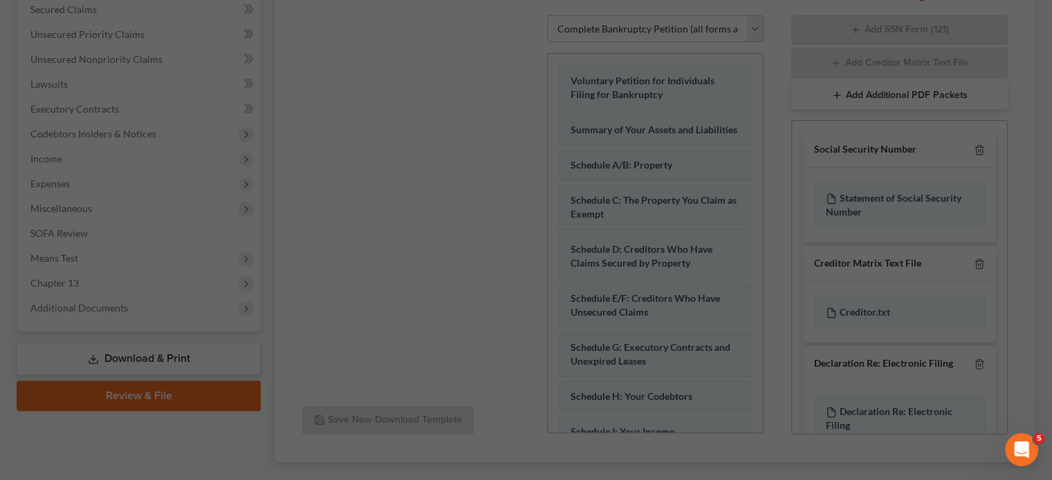
scroll to position [138, 0]
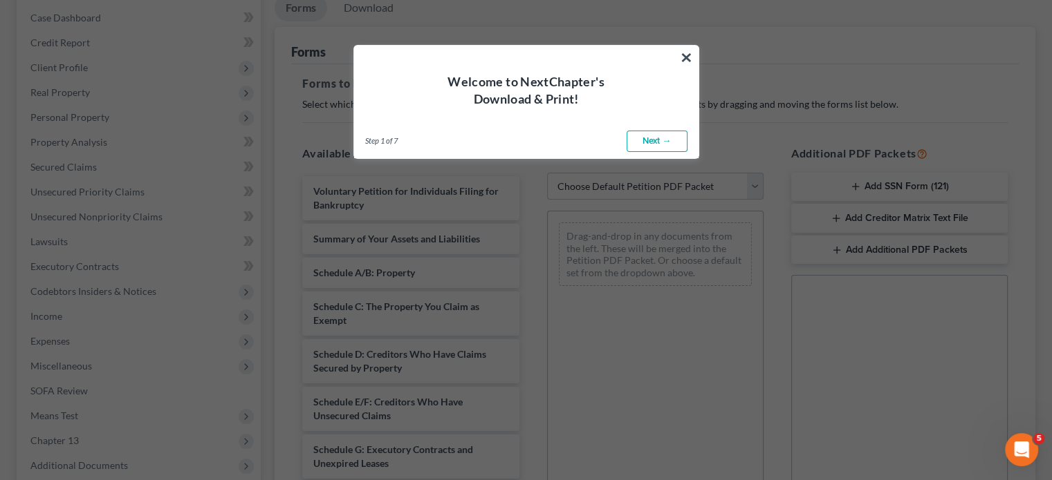
click at [635, 144] on link "Next →" at bounding box center [656, 142] width 61 height 22
select select "0"
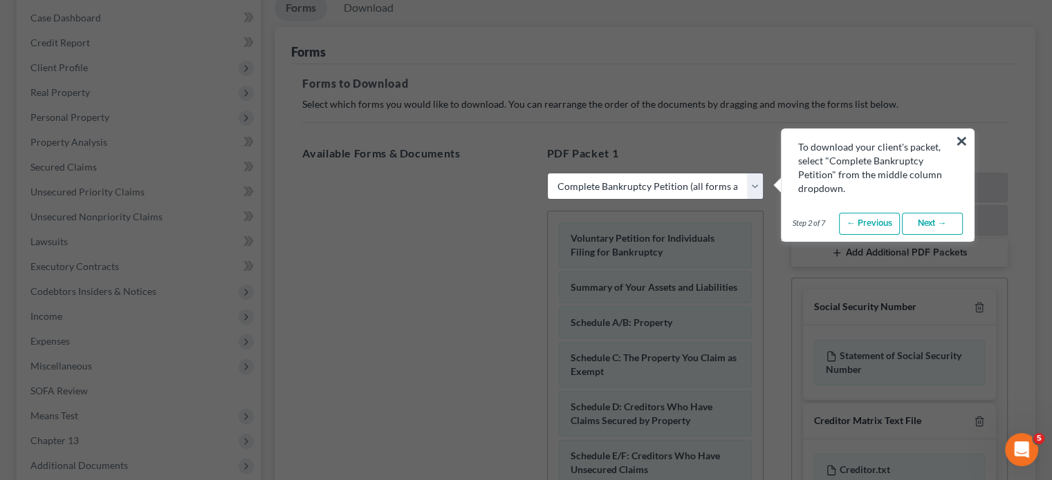
click at [937, 228] on link "Next →" at bounding box center [932, 224] width 61 height 22
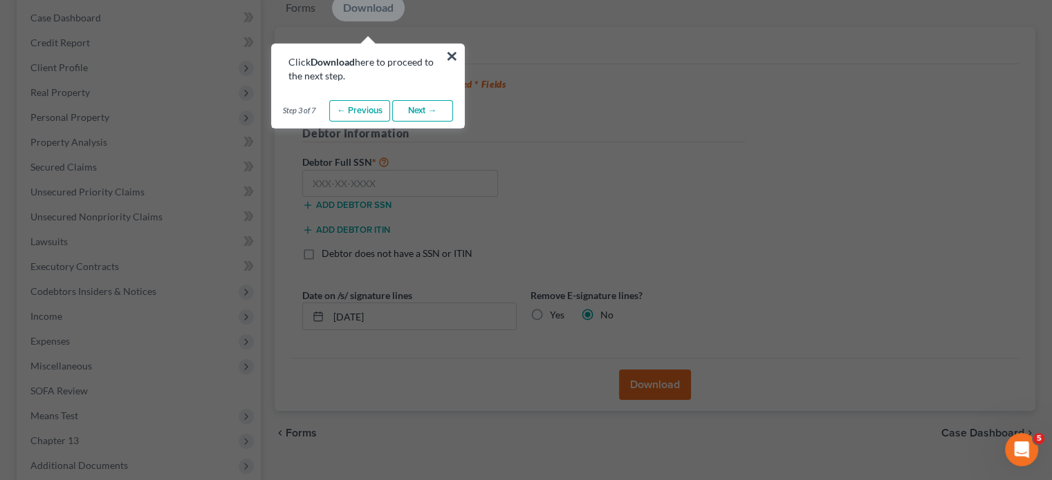
click at [421, 109] on link "Next →" at bounding box center [422, 111] width 61 height 22
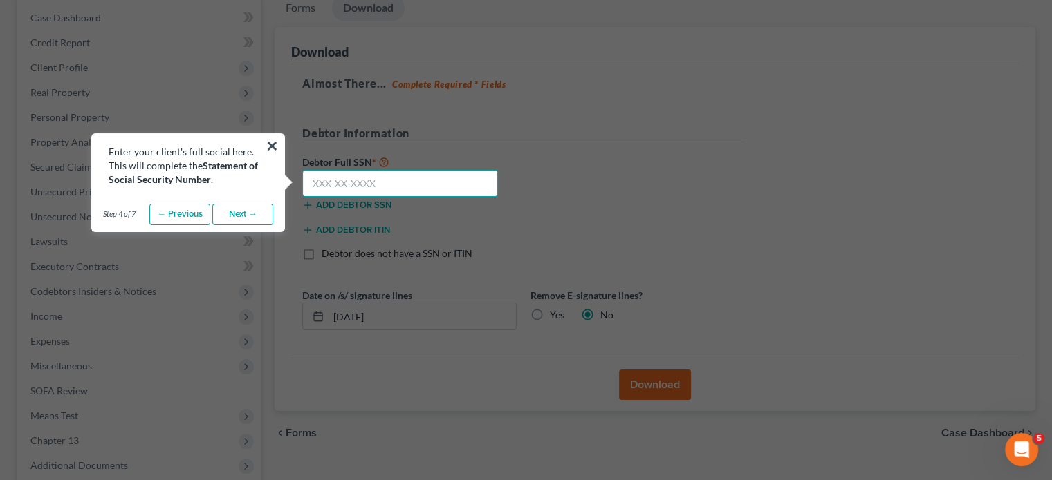
click at [314, 176] on input "text" at bounding box center [400, 184] width 196 height 28
type input "546-37-9509"
click at [248, 209] on link "Next →" at bounding box center [242, 215] width 61 height 22
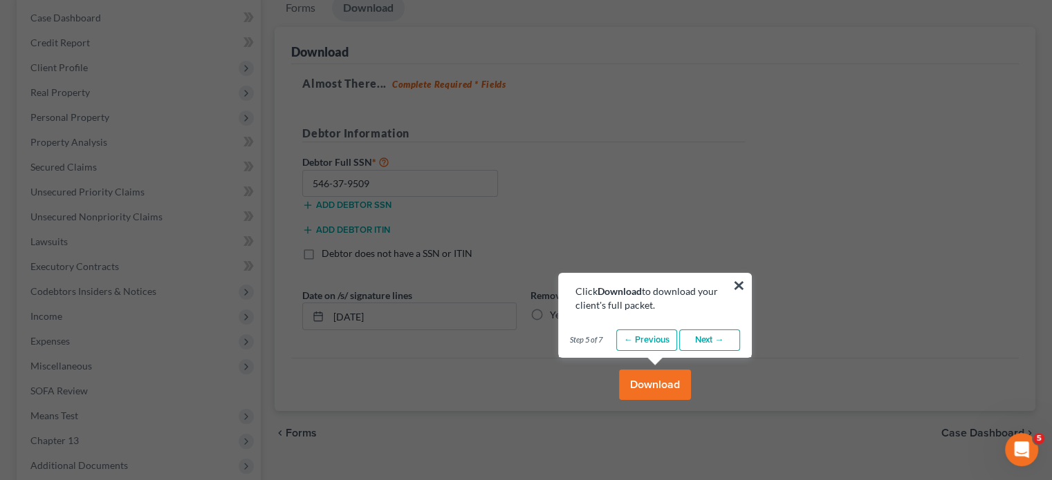
click at [657, 384] on button "Download" at bounding box center [655, 385] width 72 height 30
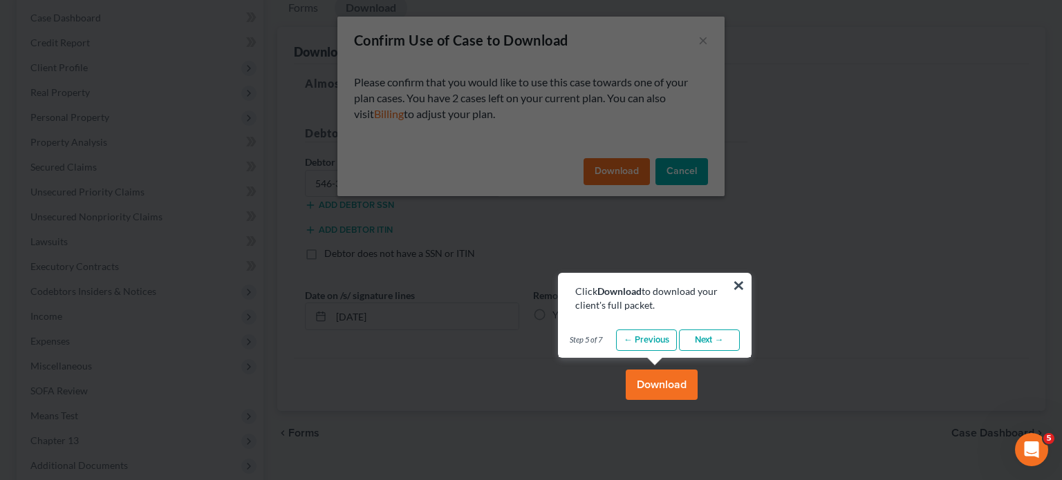
click at [704, 339] on link "Next →" at bounding box center [709, 341] width 61 height 22
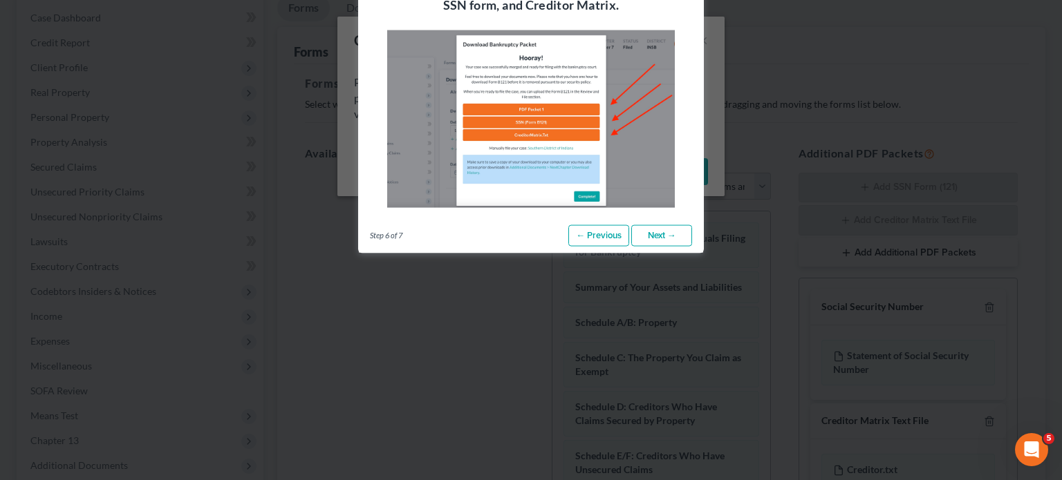
click at [666, 240] on link "Next →" at bounding box center [661, 236] width 61 height 22
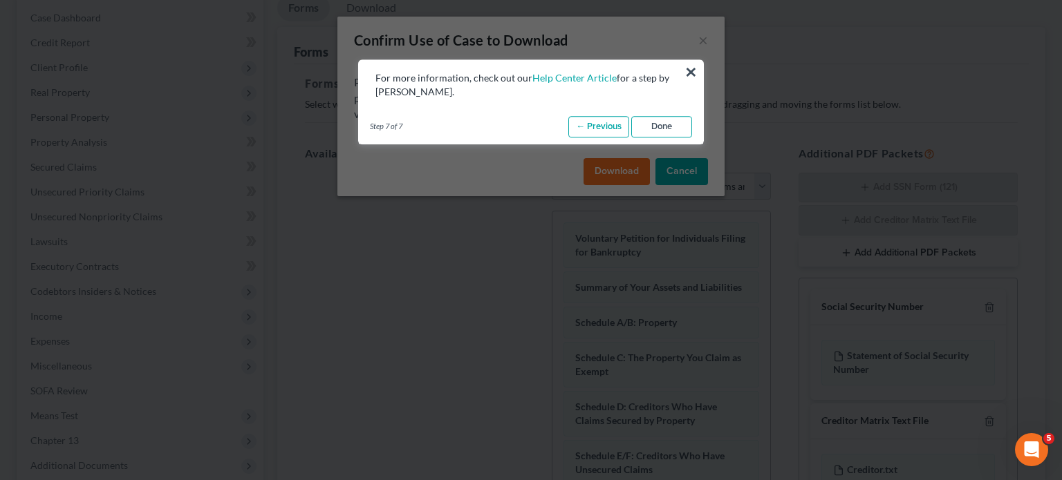
click at [666, 128] on link "Done" at bounding box center [661, 127] width 61 height 22
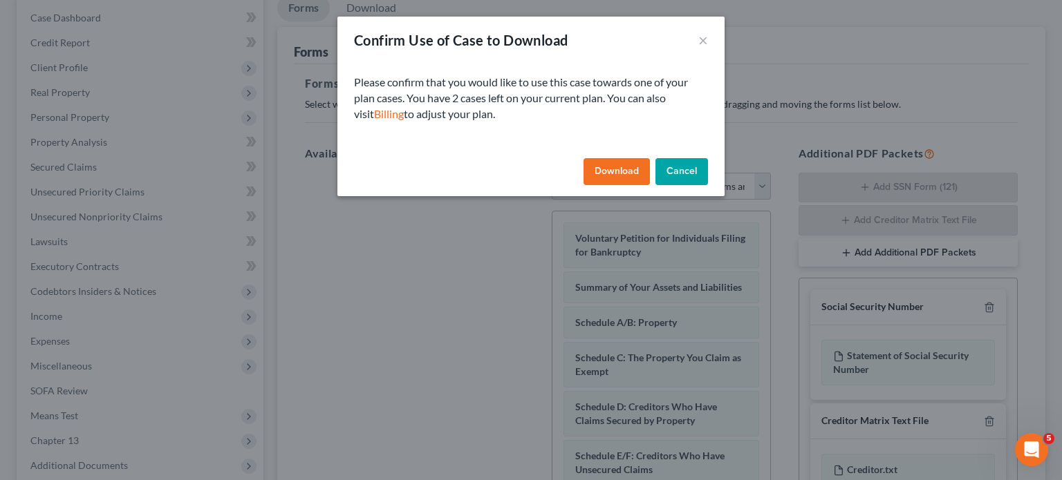
click at [614, 171] on button "Download" at bounding box center [617, 172] width 66 height 28
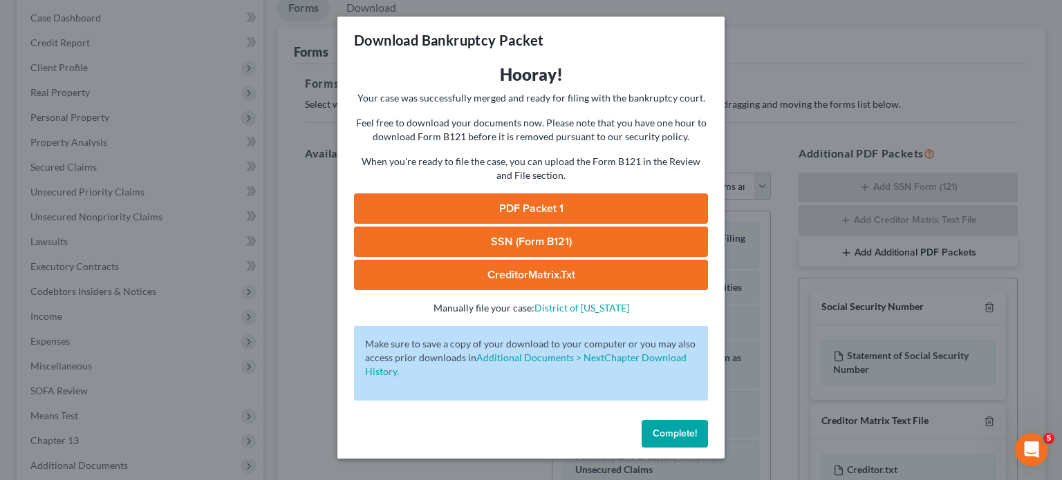
click at [465, 206] on link "PDF Packet 1" at bounding box center [531, 209] width 354 height 30
click at [418, 239] on link "SSN (Form B121)" at bounding box center [531, 242] width 354 height 30
click at [467, 275] on link "CreditorMatrix.txt" at bounding box center [531, 275] width 354 height 30
click at [664, 434] on span "Complete!" at bounding box center [675, 434] width 44 height 12
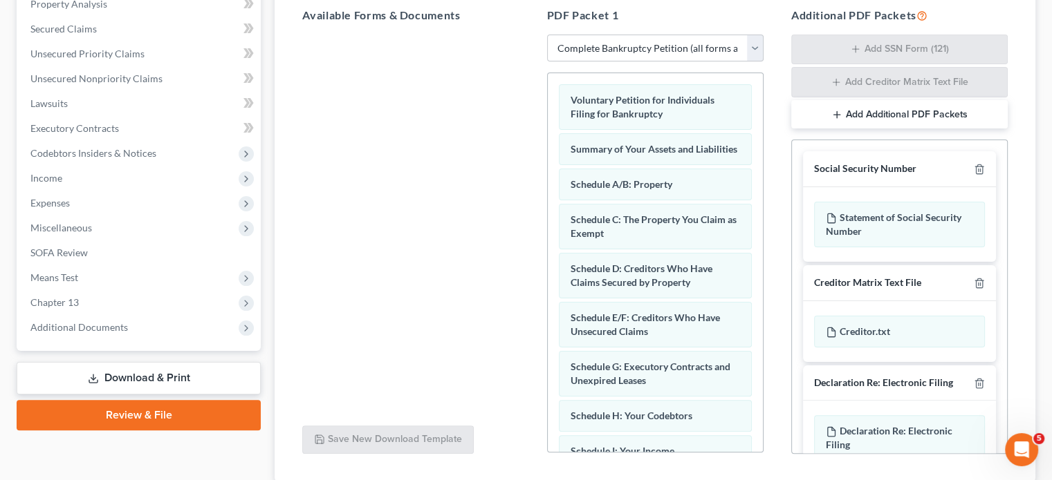
scroll to position [346, 0]
